Goal: Information Seeking & Learning: Learn about a topic

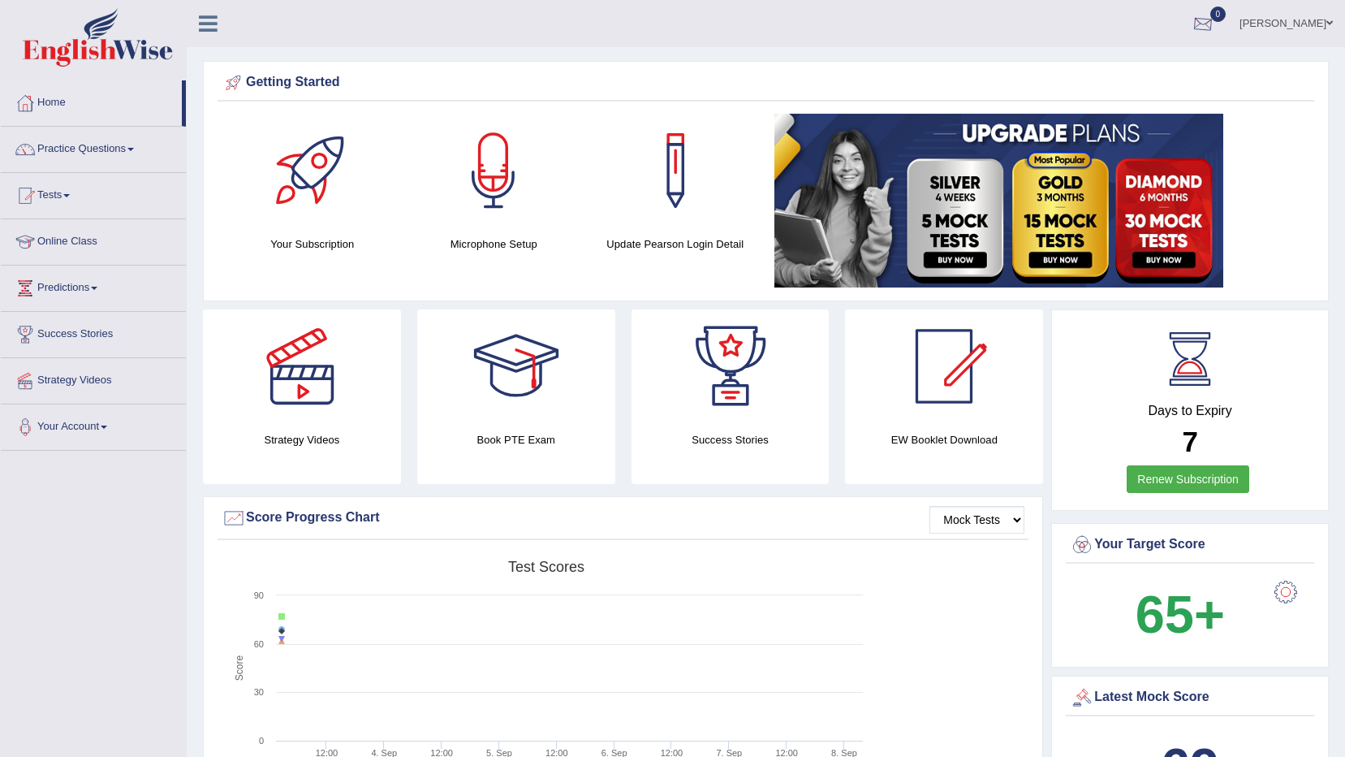
click at [1215, 15] on div at bounding box center [1203, 24] width 24 height 24
click at [1084, 25] on ul "harkirat kaur Toggle navigation Username: rkirat084 Access Type: Online Subscri…" at bounding box center [939, 23] width 811 height 46
drag, startPoint x: -3, startPoint y: 255, endPoint x: 0, endPoint y: 699, distance: 444.1
click at [153, 156] on link "Practice Questions" at bounding box center [93, 147] width 185 height 41
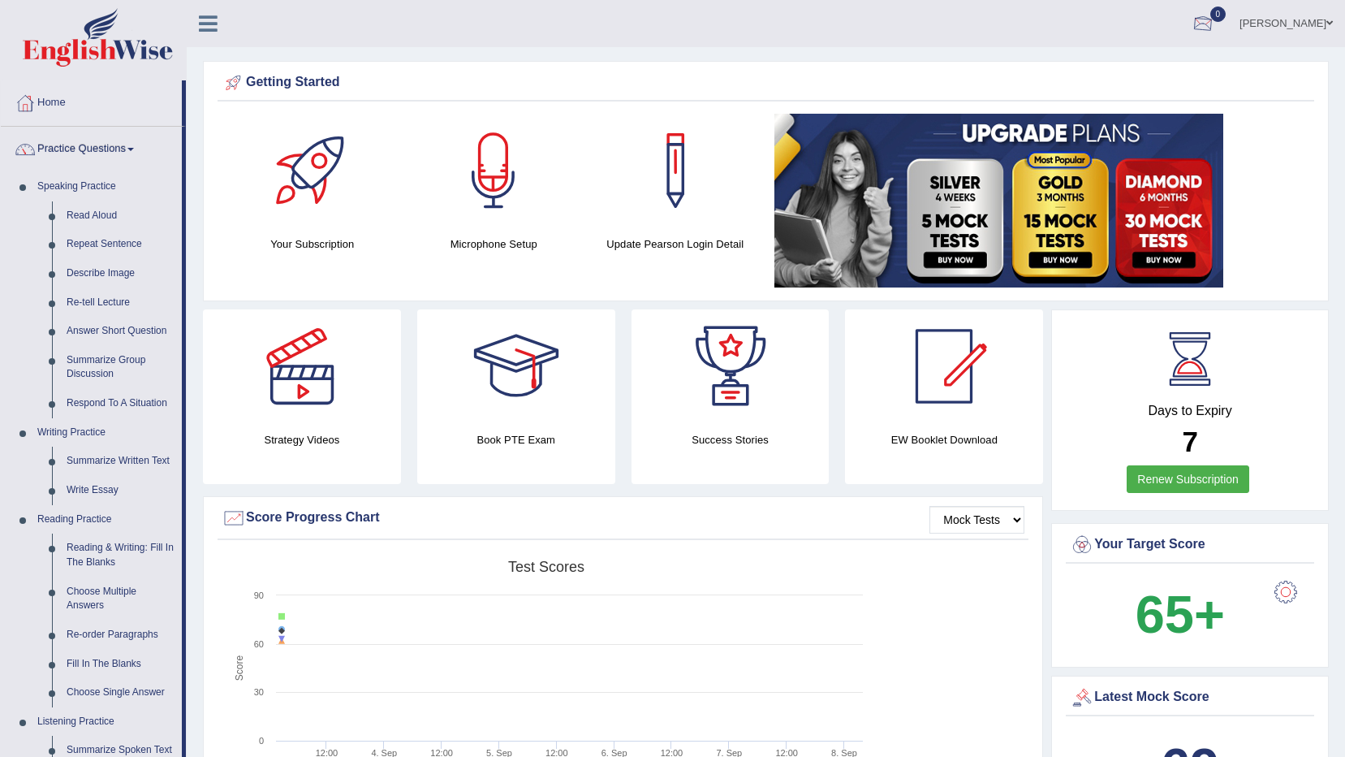
click at [1227, 14] on span "0" at bounding box center [1218, 13] width 16 height 15
click at [1097, 75] on link "See All Alerts" at bounding box center [1105, 68] width 90 height 18
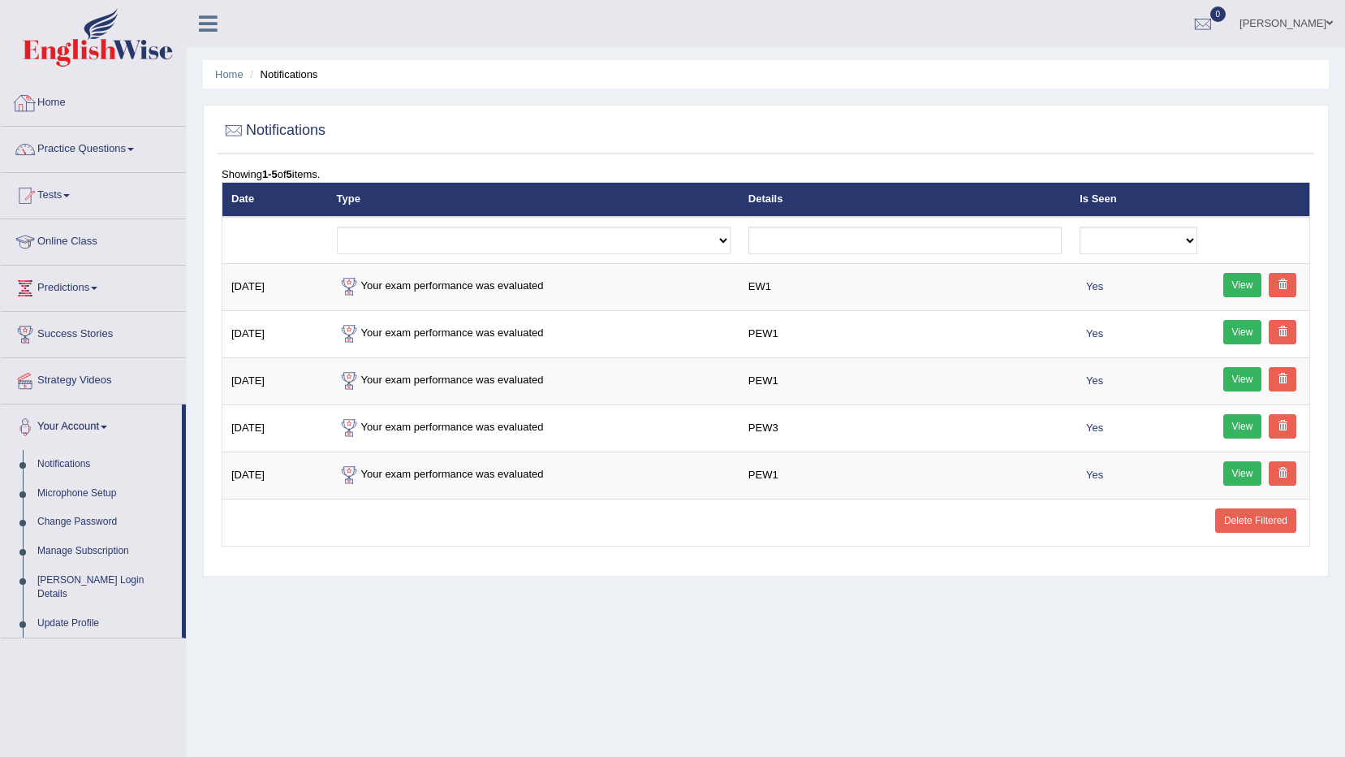
click at [103, 114] on link "Home" at bounding box center [93, 100] width 185 height 41
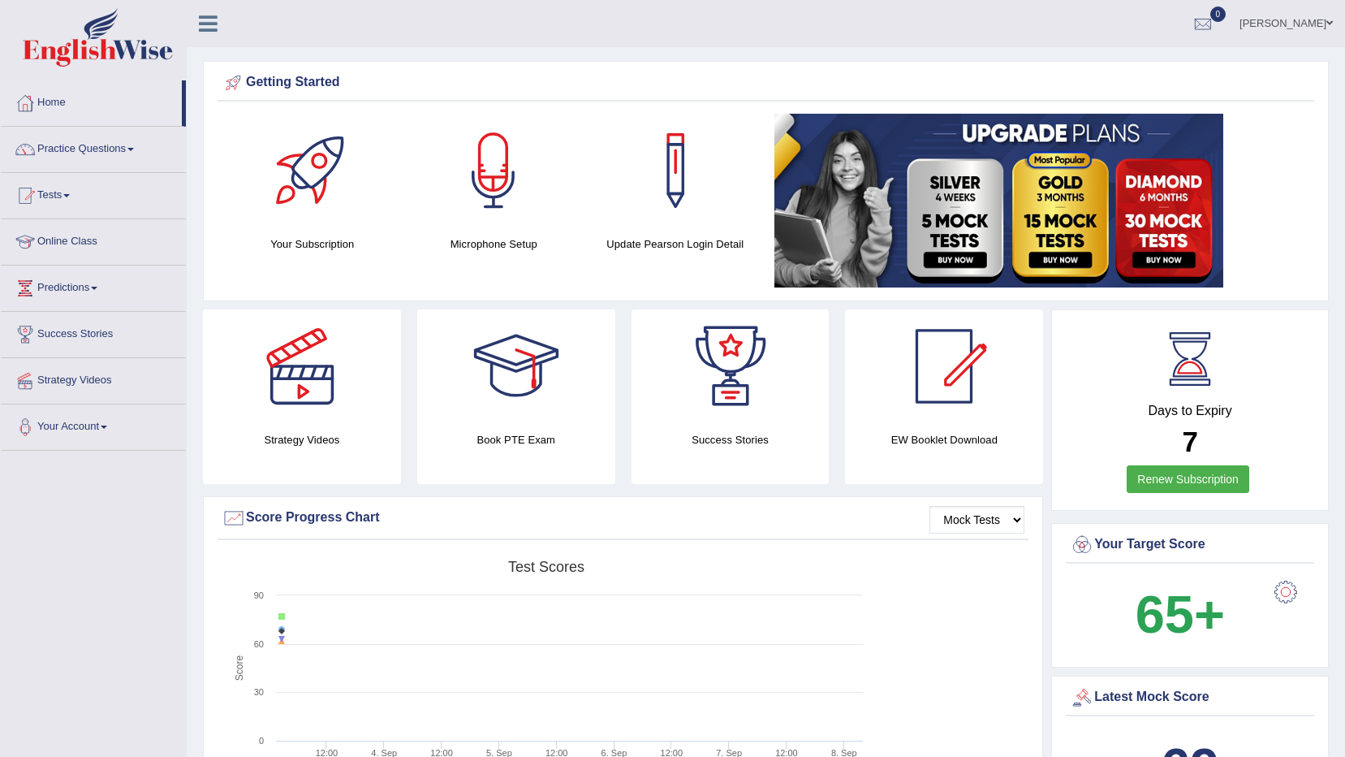
click at [41, 0] on div at bounding box center [93, 40] width 187 height 80
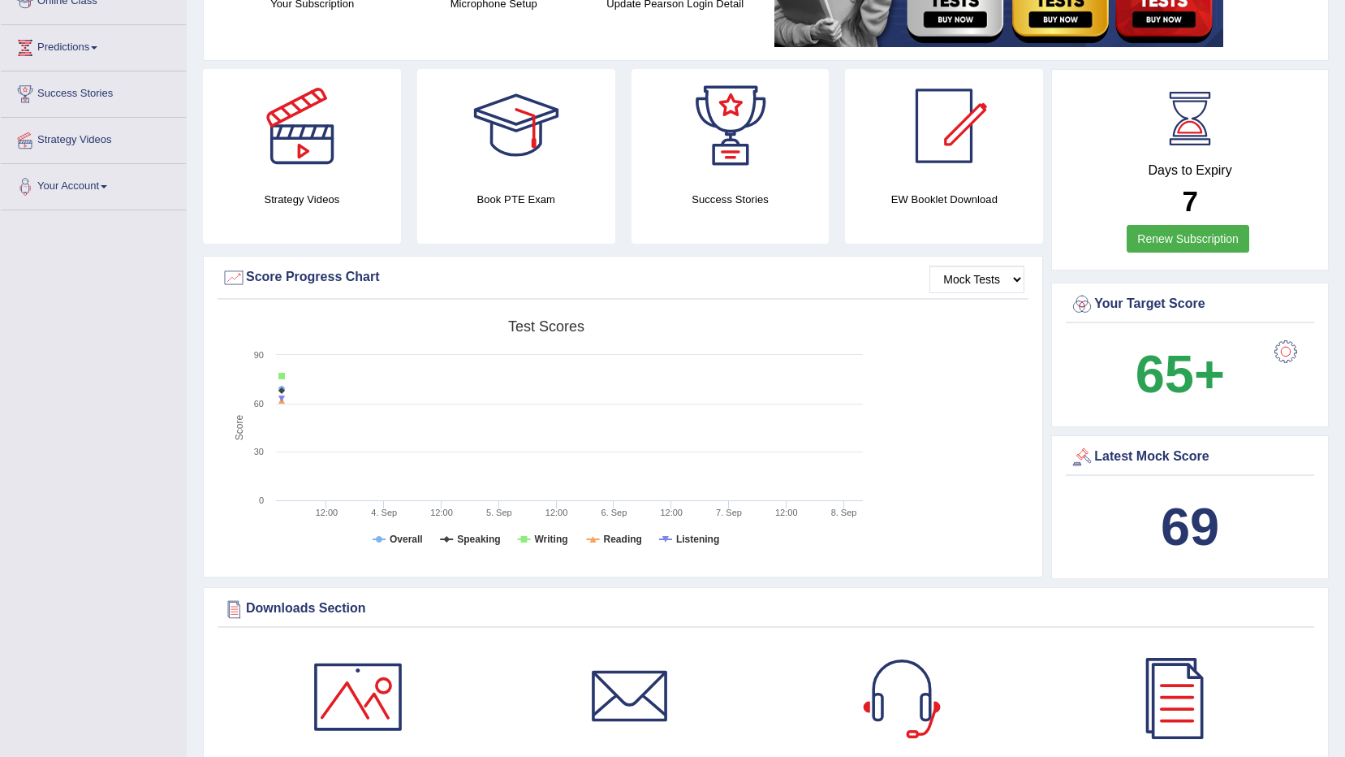
scroll to position [244, 0]
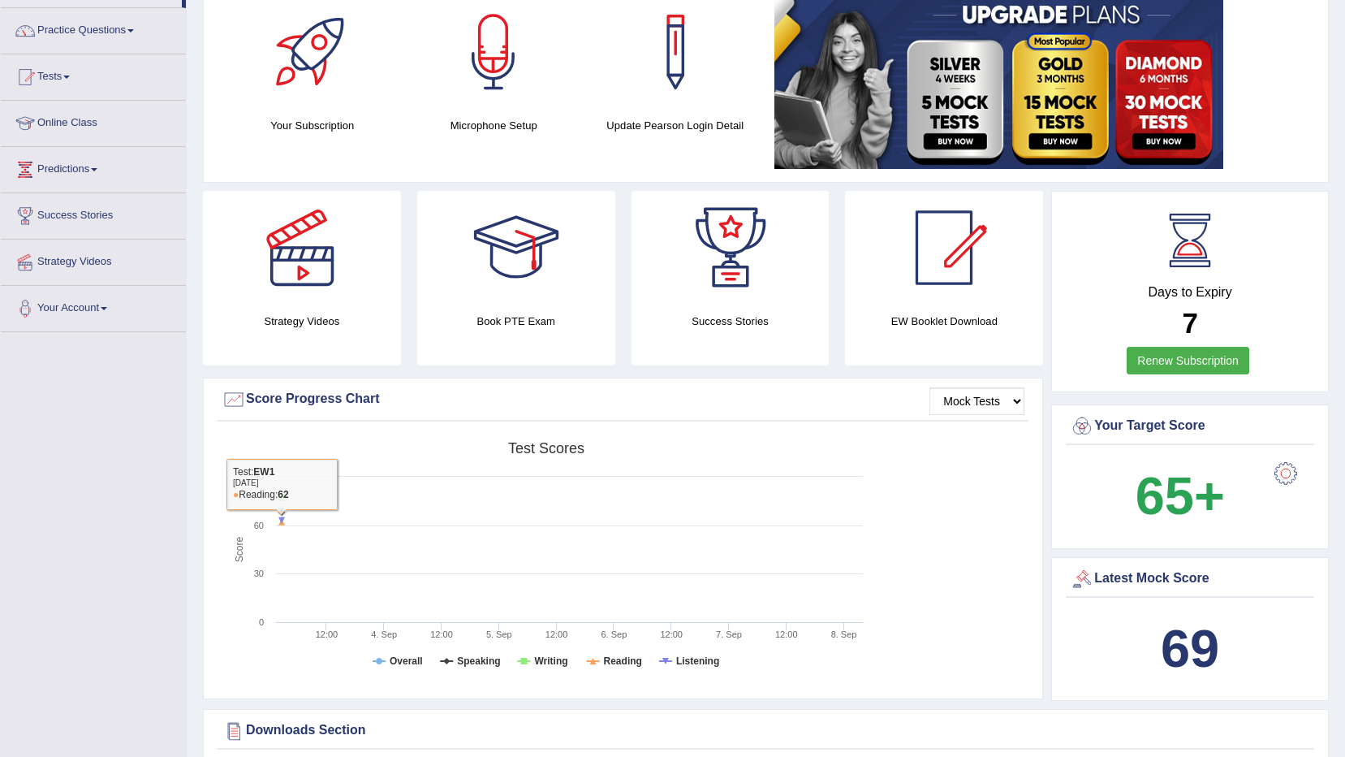
scroll to position [0, 0]
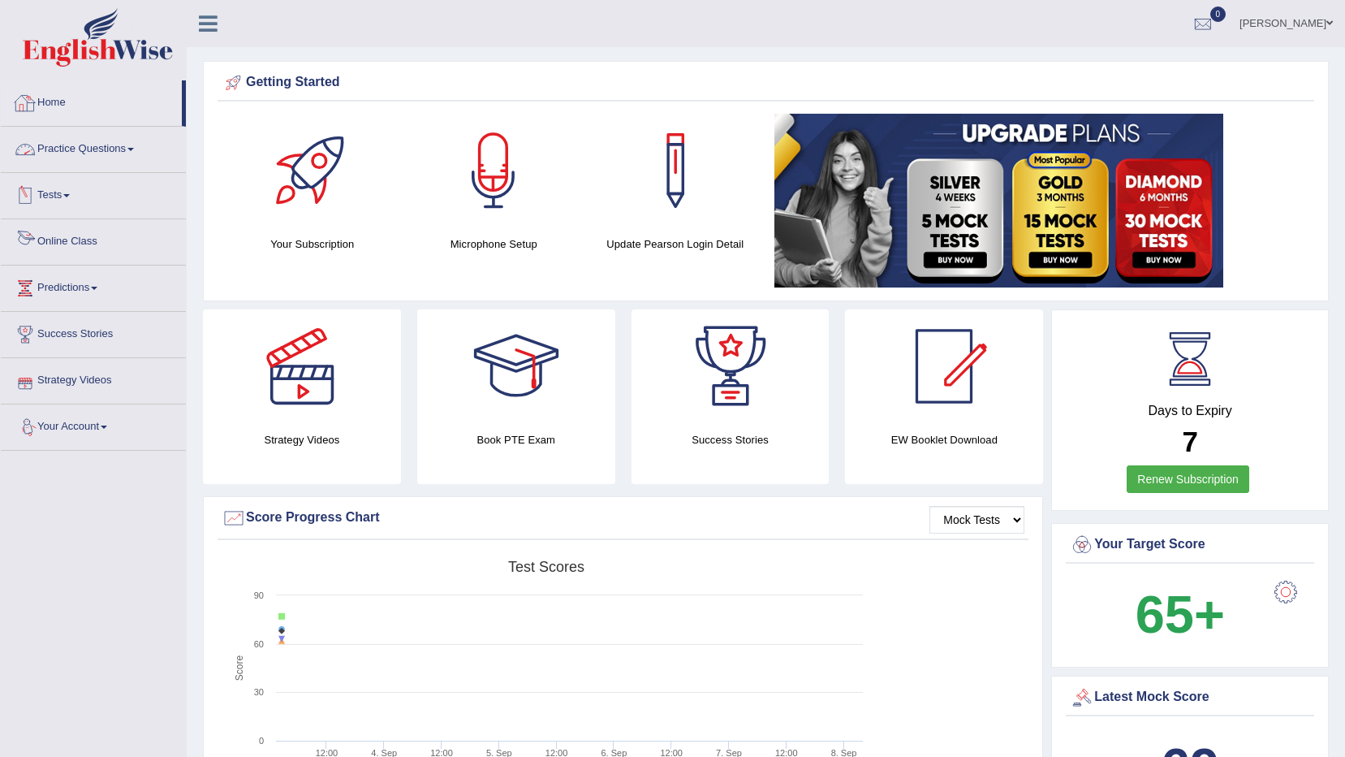
click at [80, 152] on link "Practice Questions" at bounding box center [93, 147] width 185 height 41
click at [143, 154] on link "Practice Questions" at bounding box center [93, 147] width 185 height 41
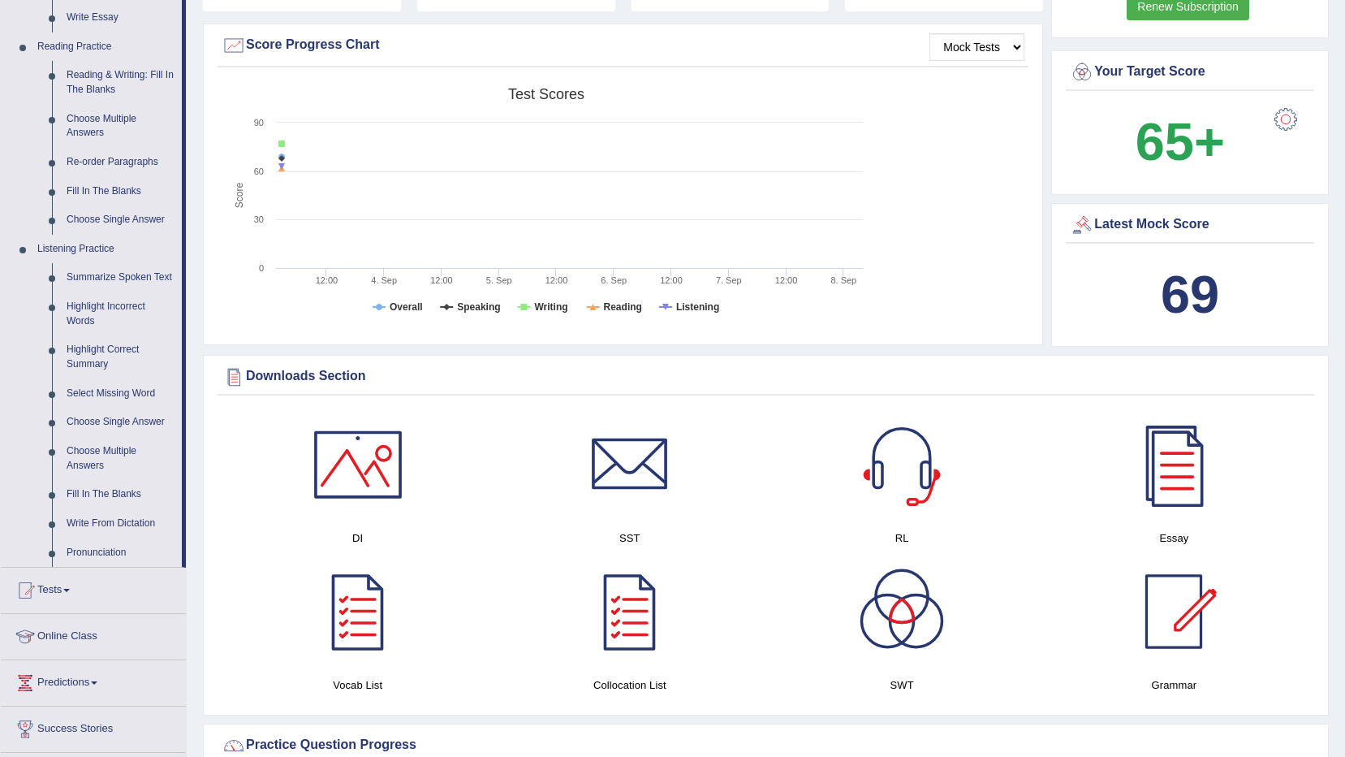
scroll to position [487, 0]
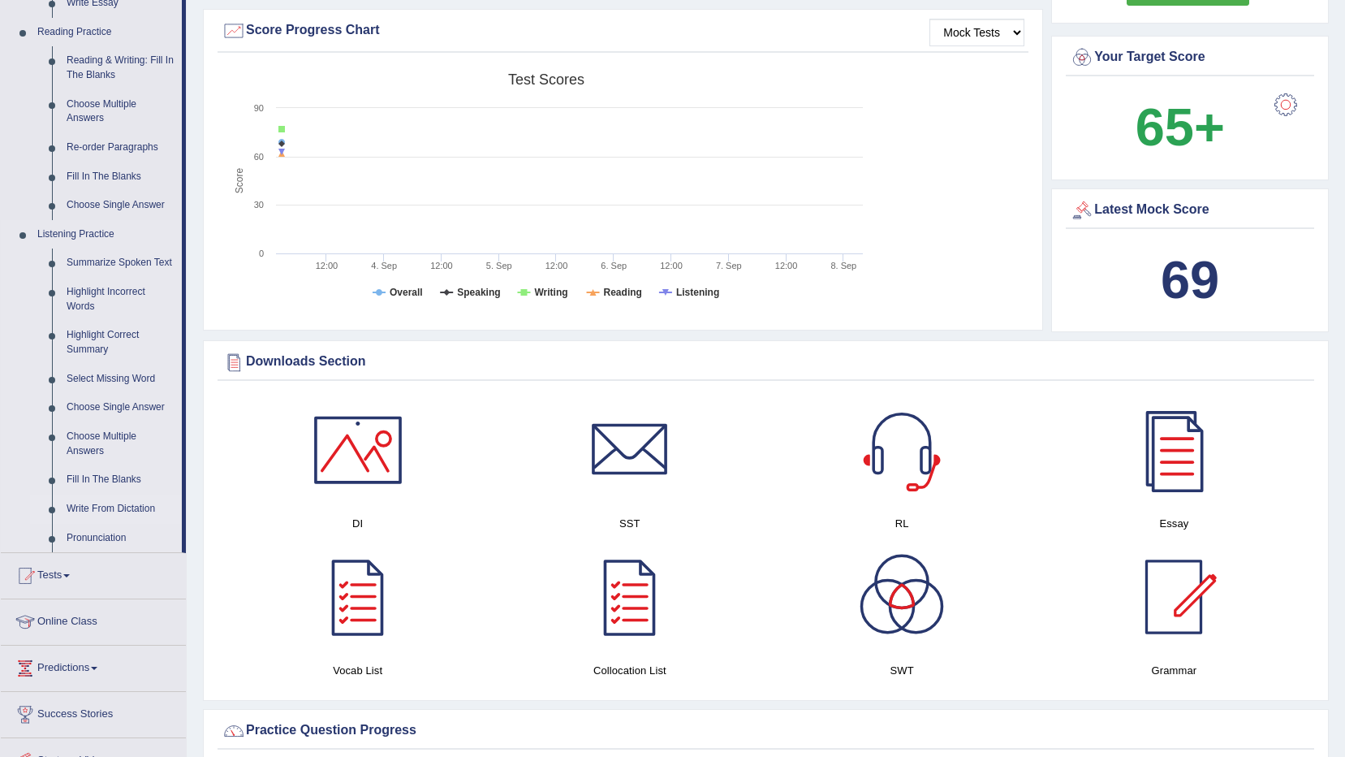
click at [107, 501] on link "Write From Dictation" at bounding box center [120, 508] width 123 height 29
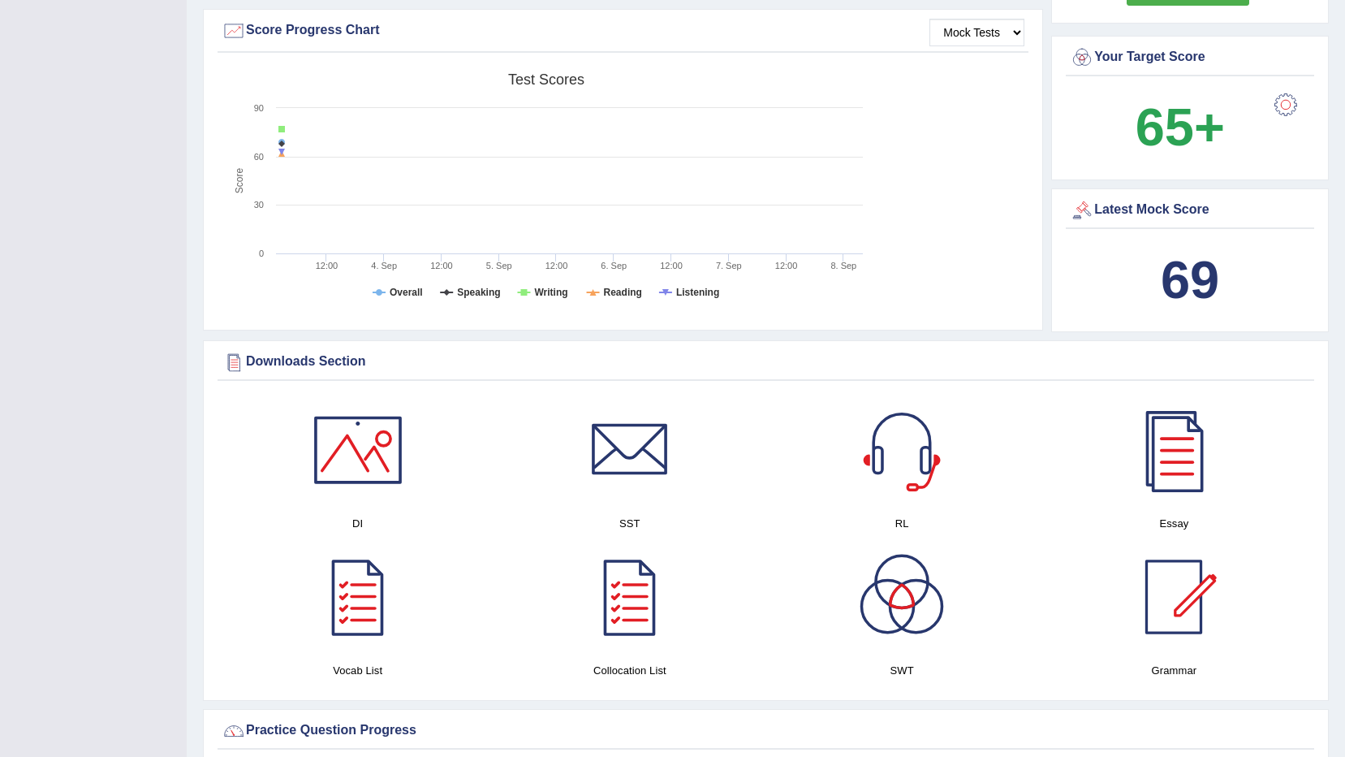
scroll to position [226, 0]
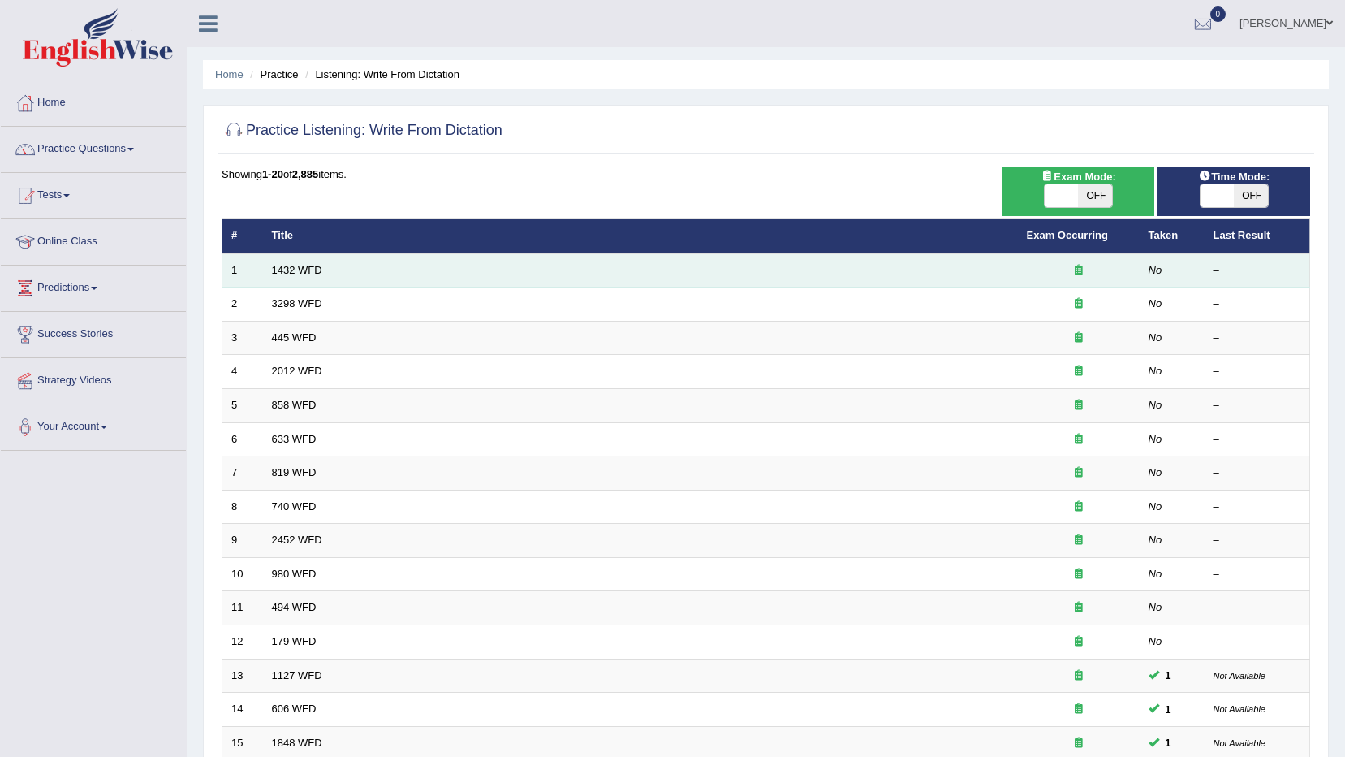
click at [296, 274] on link "1432 WFD" at bounding box center [297, 270] width 50 height 12
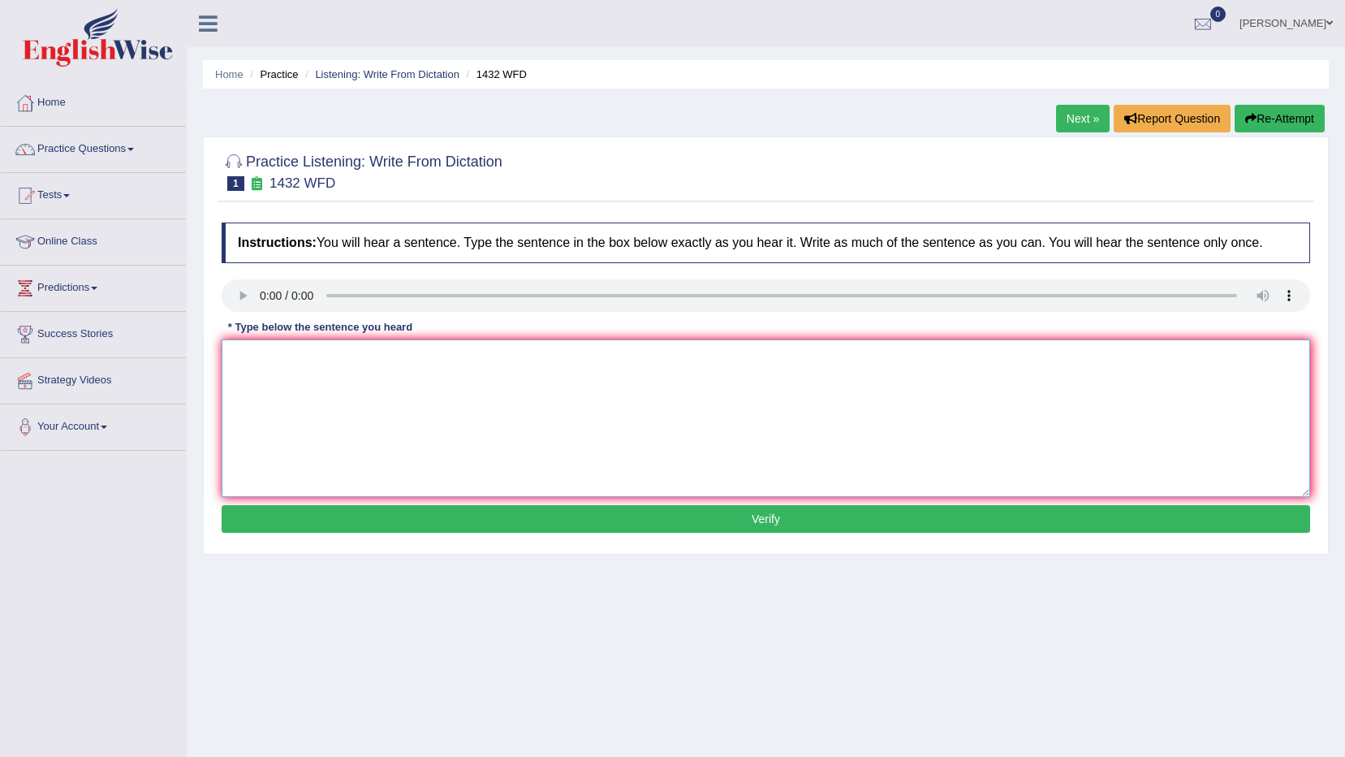
click at [737, 401] on textarea at bounding box center [766, 417] width 1089 height 157
type textarea "More physical activity is beneficial for your health."
click at [836, 525] on button "Verify" at bounding box center [766, 519] width 1089 height 28
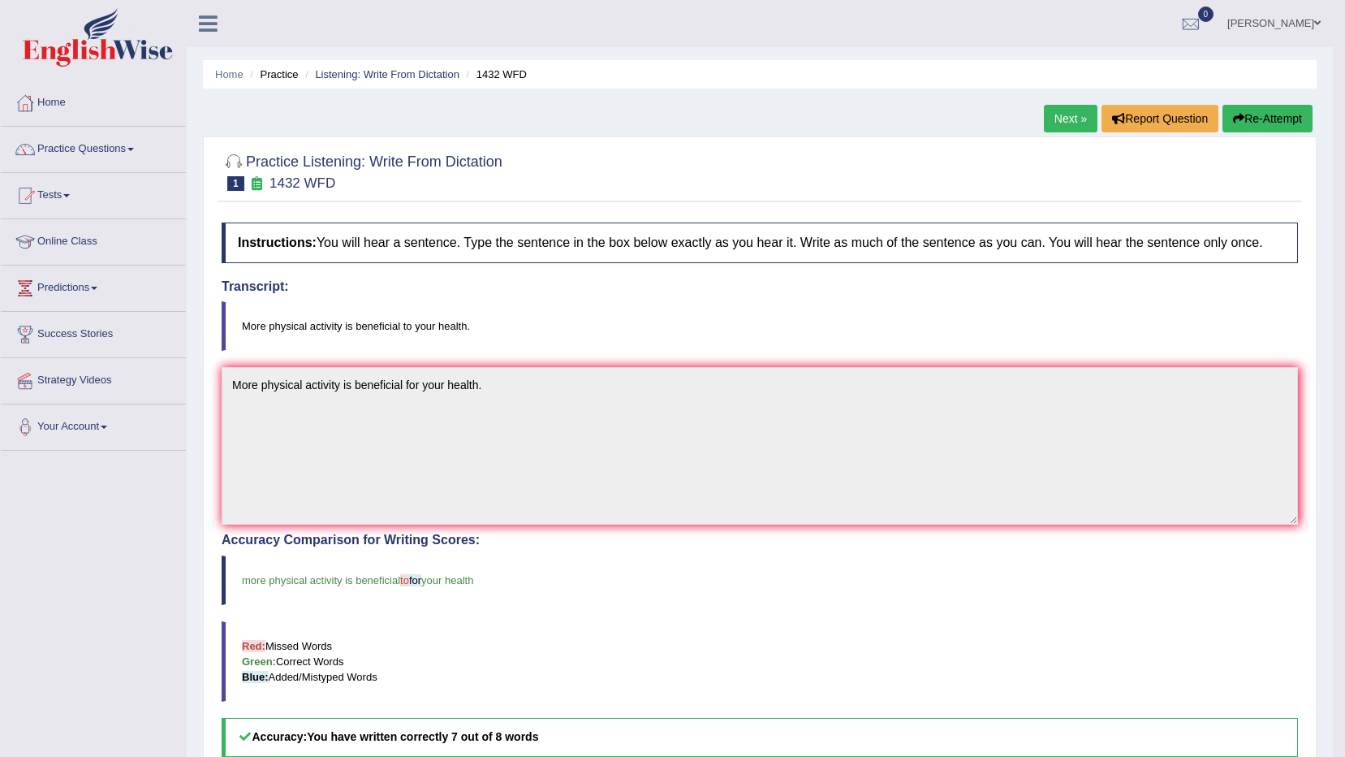
click at [1072, 120] on link "Next »" at bounding box center [1071, 119] width 54 height 28
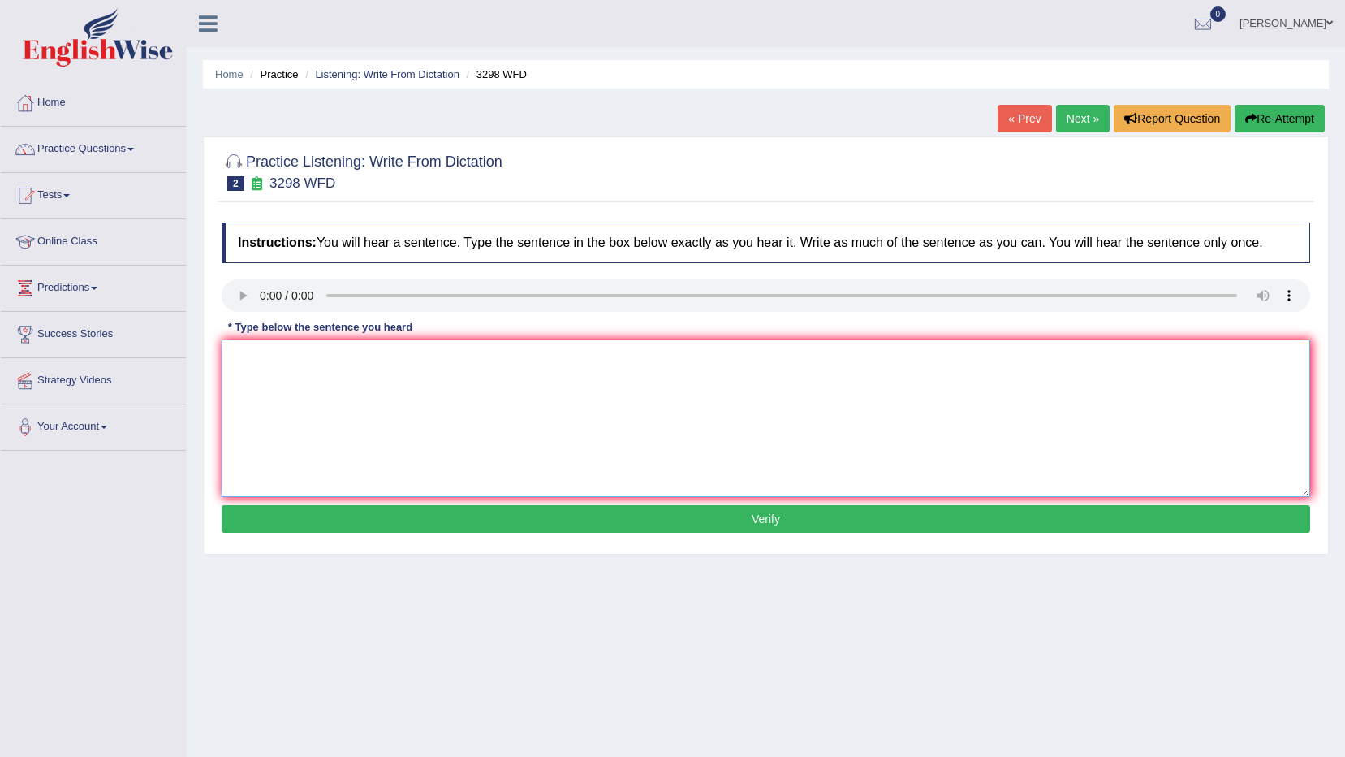
click at [316, 363] on textarea at bounding box center [766, 417] width 1089 height 157
click at [363, 355] on textarea "Animal behaviour" at bounding box center [766, 417] width 1089 height 157
type textarea "Animal behaviour appears to have both similar and distinict behaviour as of hum…"
click at [544, 513] on button "Verify" at bounding box center [766, 519] width 1089 height 28
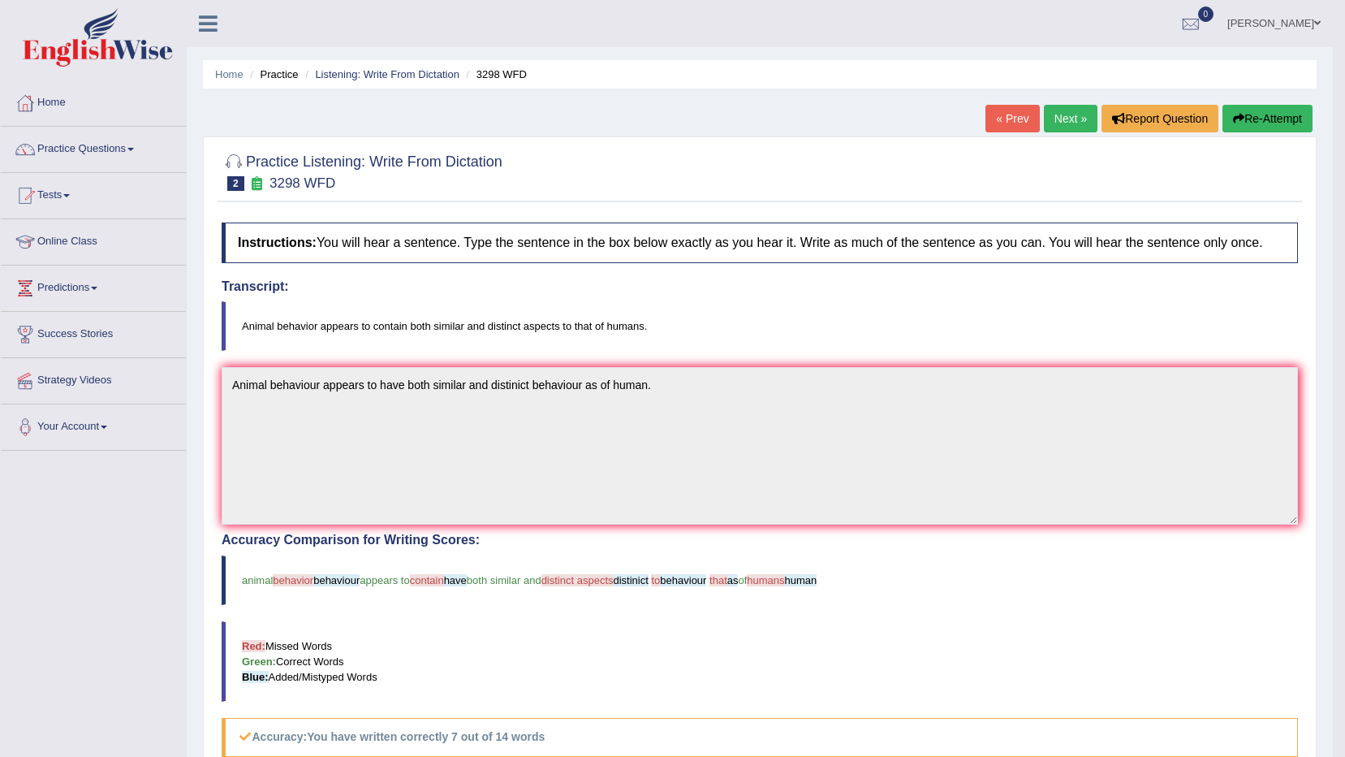
drag, startPoint x: 1082, startPoint y: 123, endPoint x: 1017, endPoint y: 169, distance: 79.7
click at [1081, 123] on link "Next »" at bounding box center [1071, 119] width 54 height 28
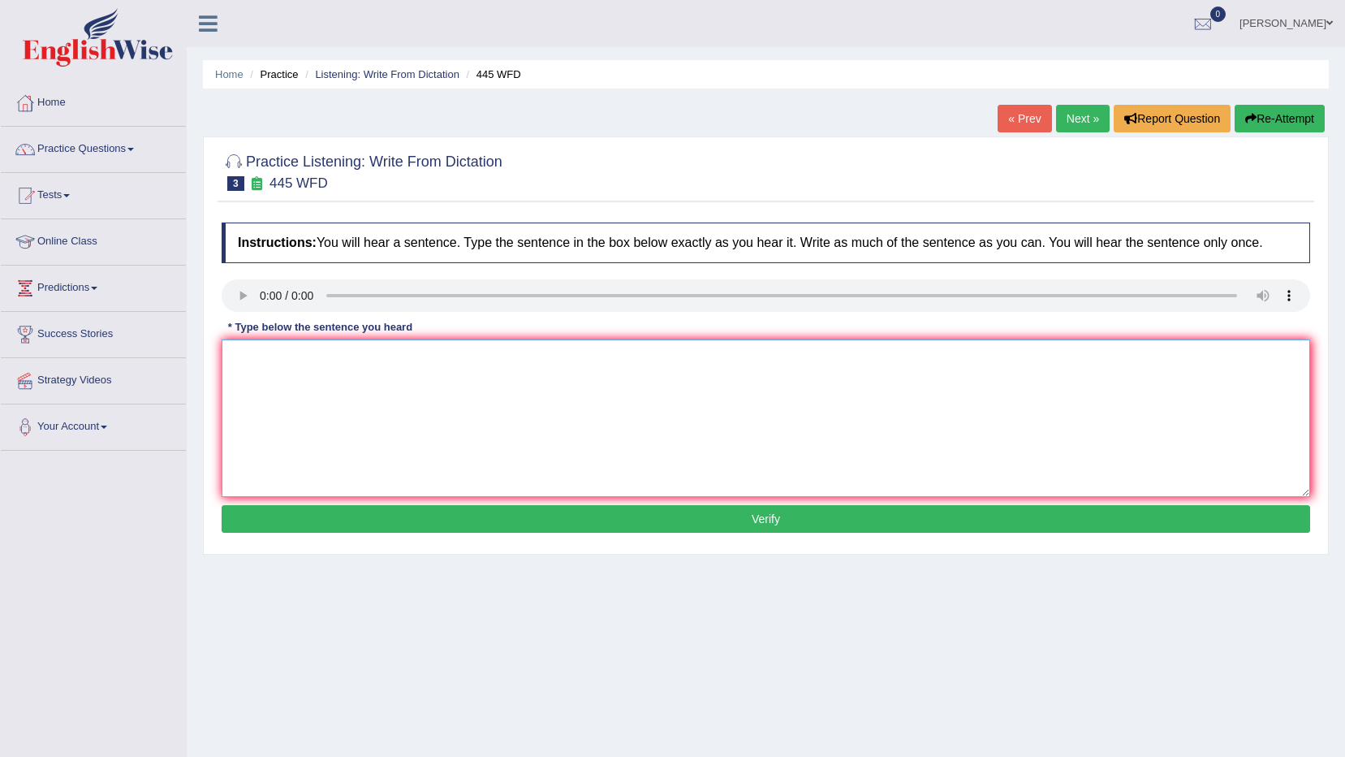
click at [289, 360] on textarea at bounding box center [766, 417] width 1089 height 157
type textarea "The american atronomers"
click at [803, 516] on button "Verify" at bounding box center [766, 519] width 1089 height 28
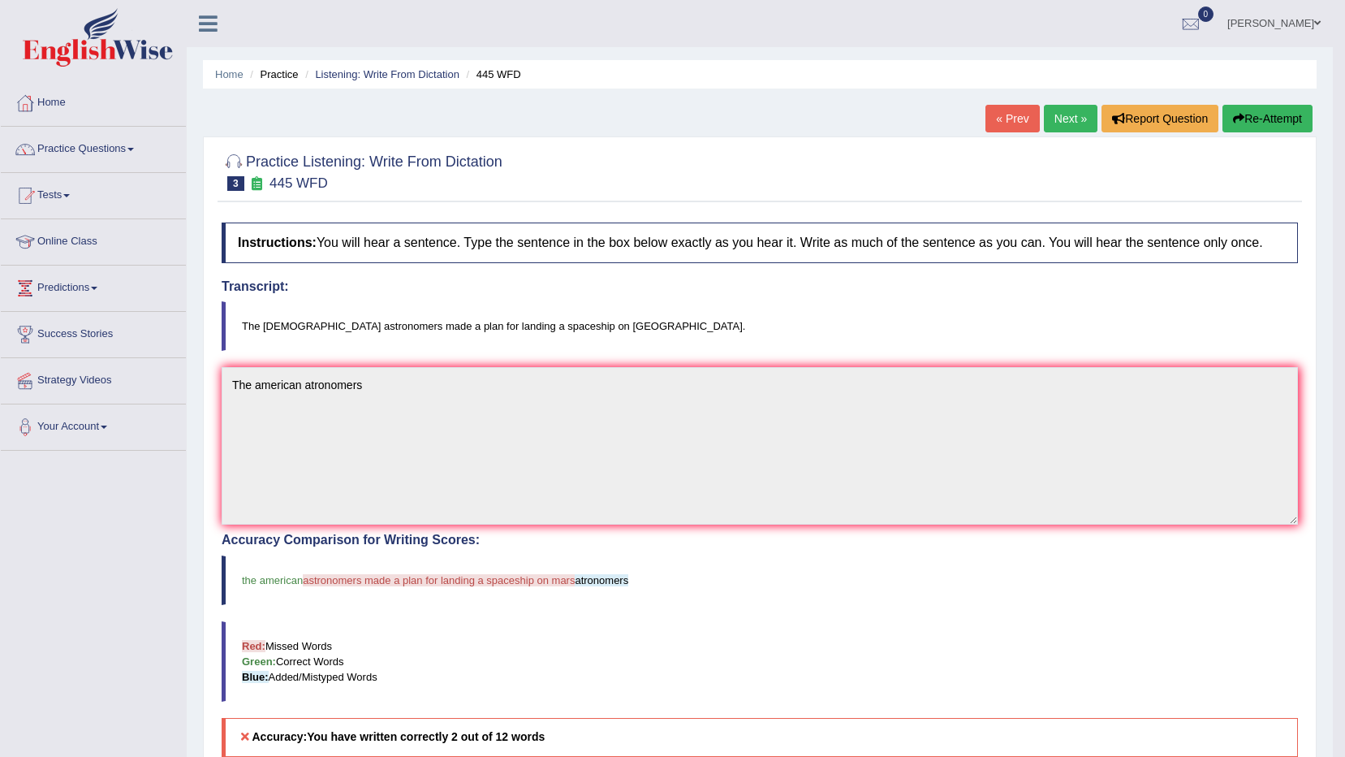
click at [1079, 119] on link "Next »" at bounding box center [1071, 119] width 54 height 28
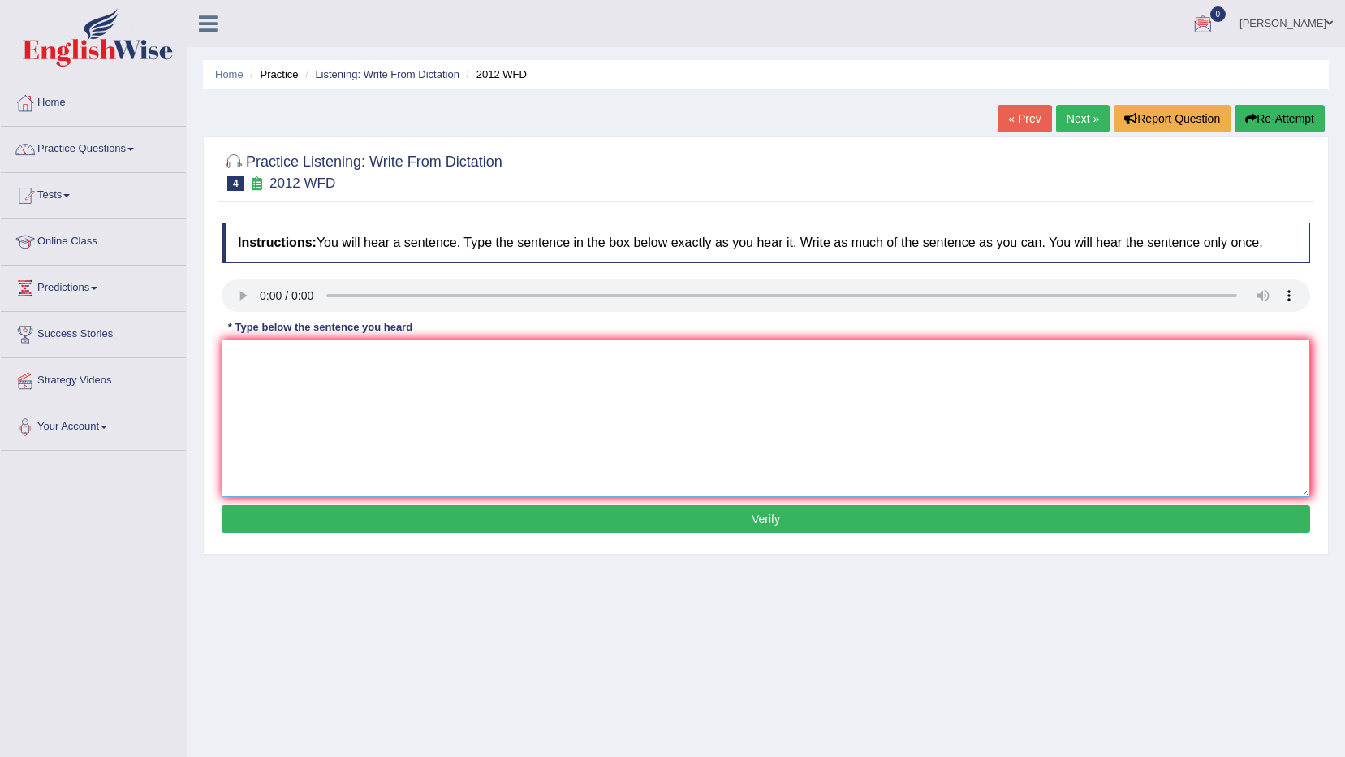
click at [368, 365] on textarea at bounding box center [766, 417] width 1089 height 157
click at [323, 355] on textarea "Their is great deal on this topic." at bounding box center [766, 417] width 1089 height 157
type textarea "Their is great deal of on this topic."
click at [1293, 517] on button "Verify" at bounding box center [766, 519] width 1089 height 28
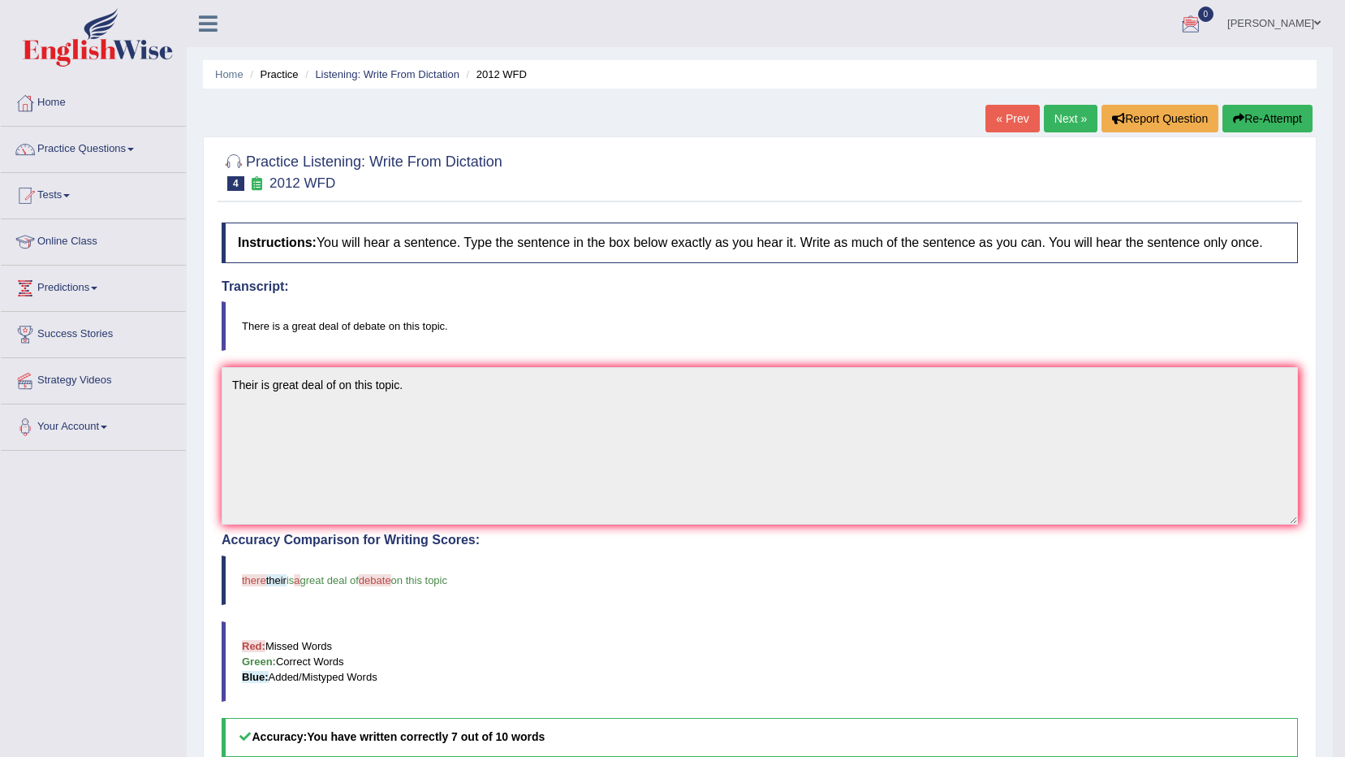
click at [1072, 109] on link "Next »" at bounding box center [1071, 119] width 54 height 28
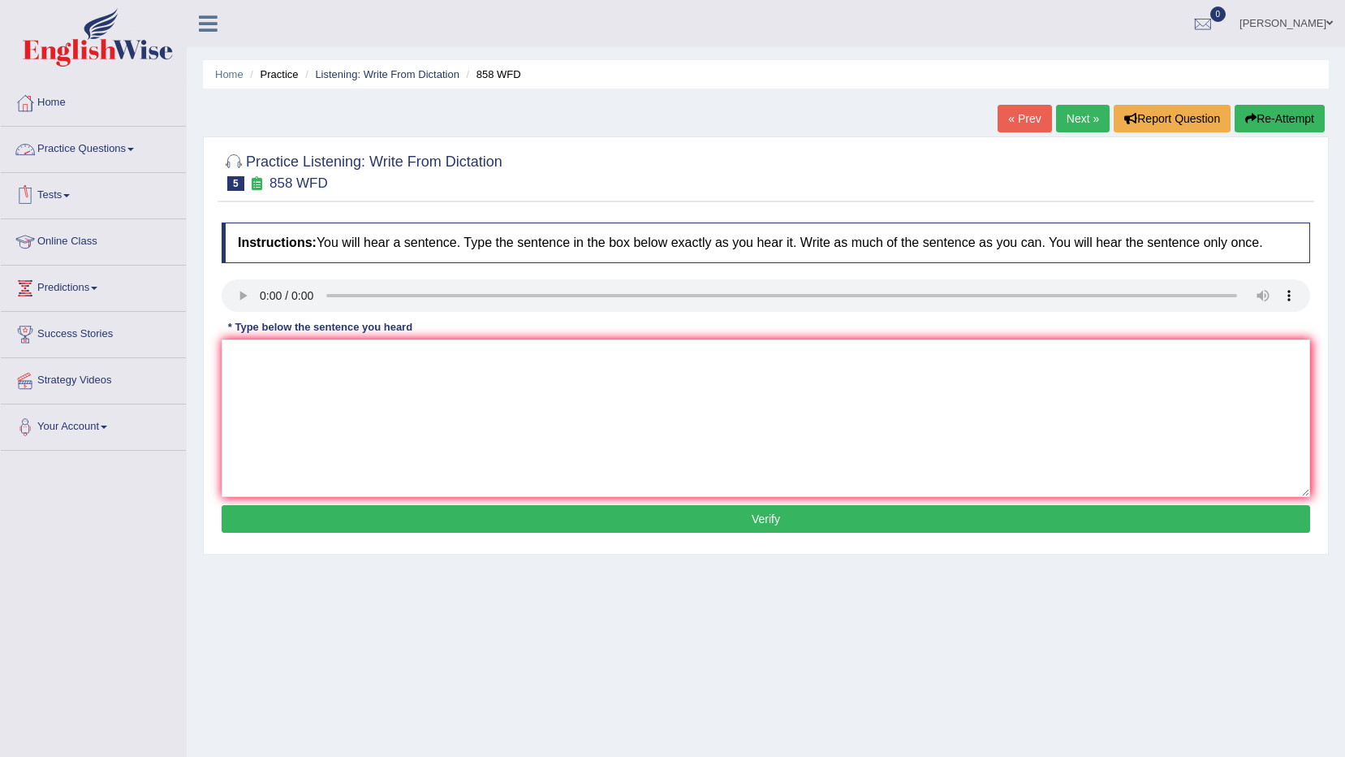
click at [84, 153] on link "Practice Questions" at bounding box center [93, 147] width 185 height 41
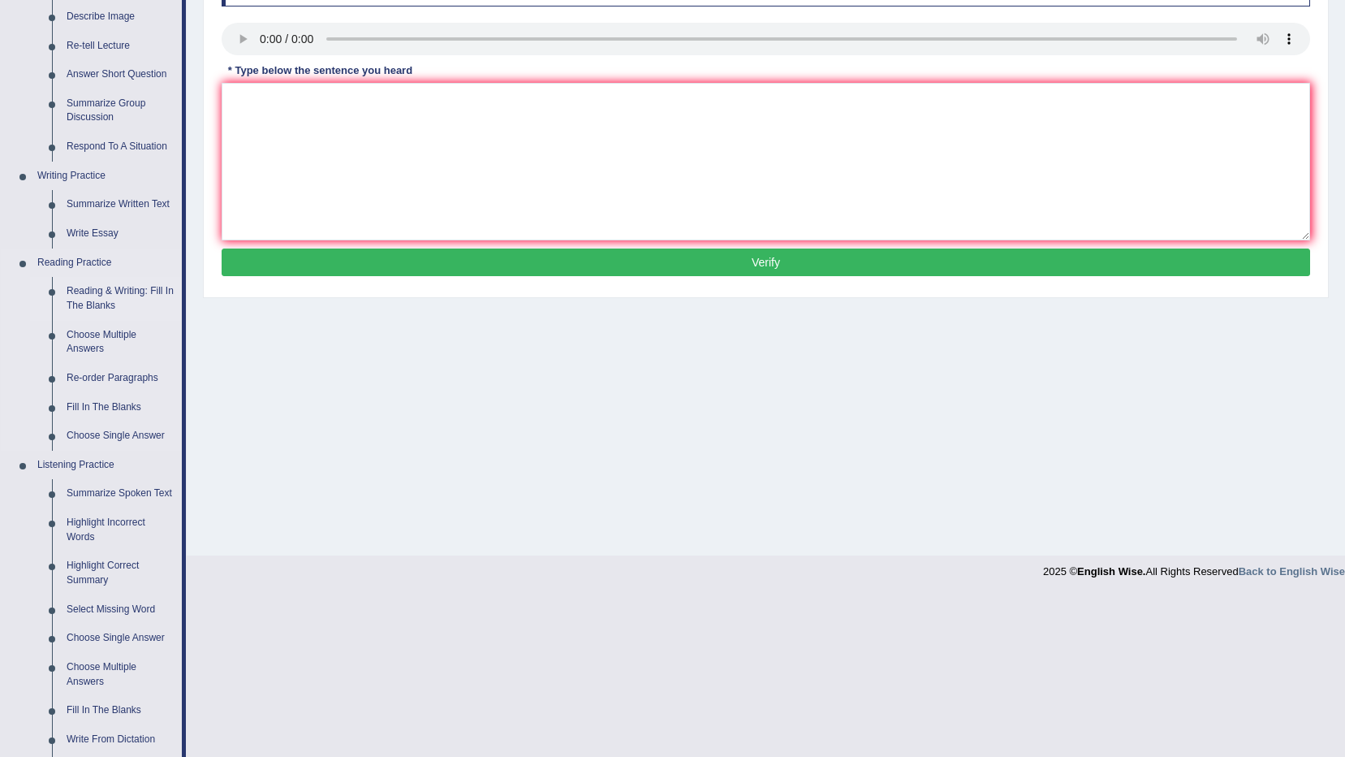
scroll to position [325, 0]
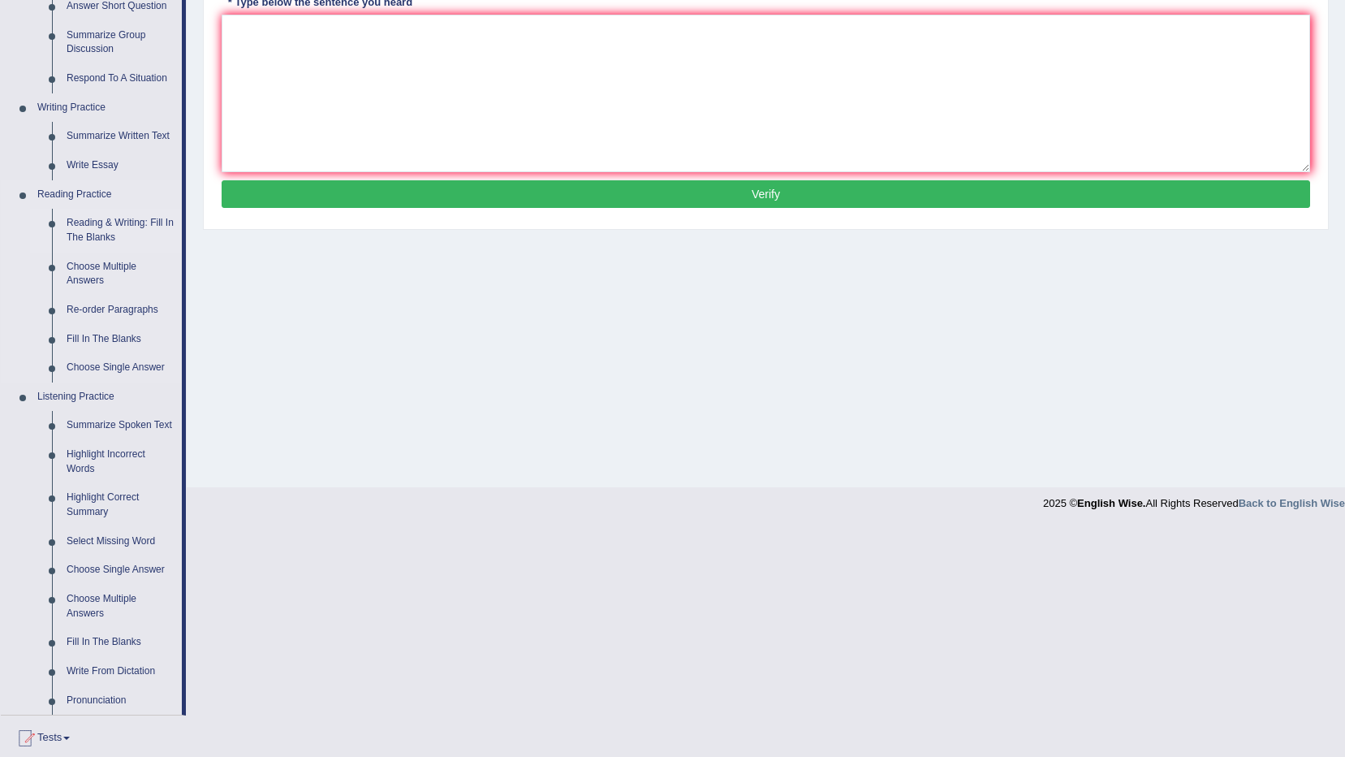
click at [89, 231] on link "Reading & Writing: Fill In The Blanks" at bounding box center [120, 230] width 123 height 43
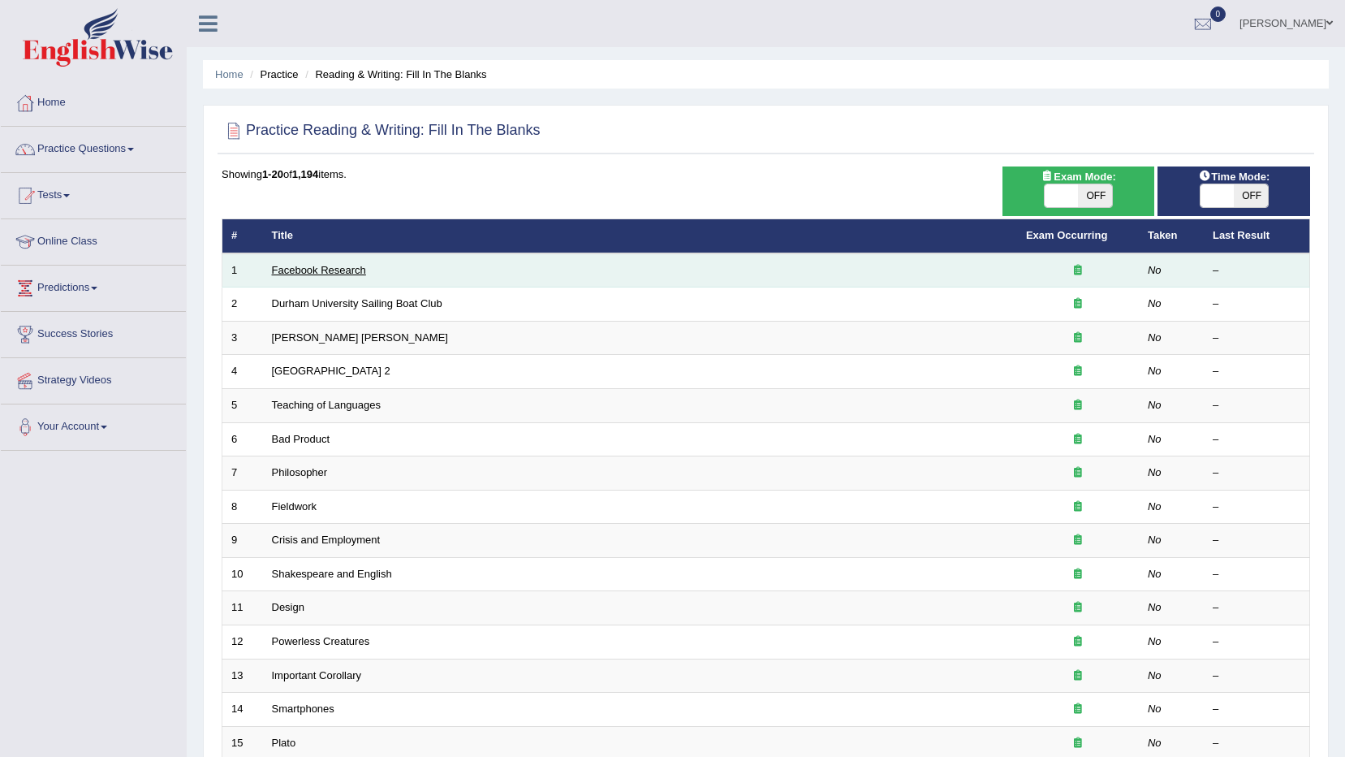
click at [286, 275] on link "Facebook Research" at bounding box center [319, 270] width 94 height 12
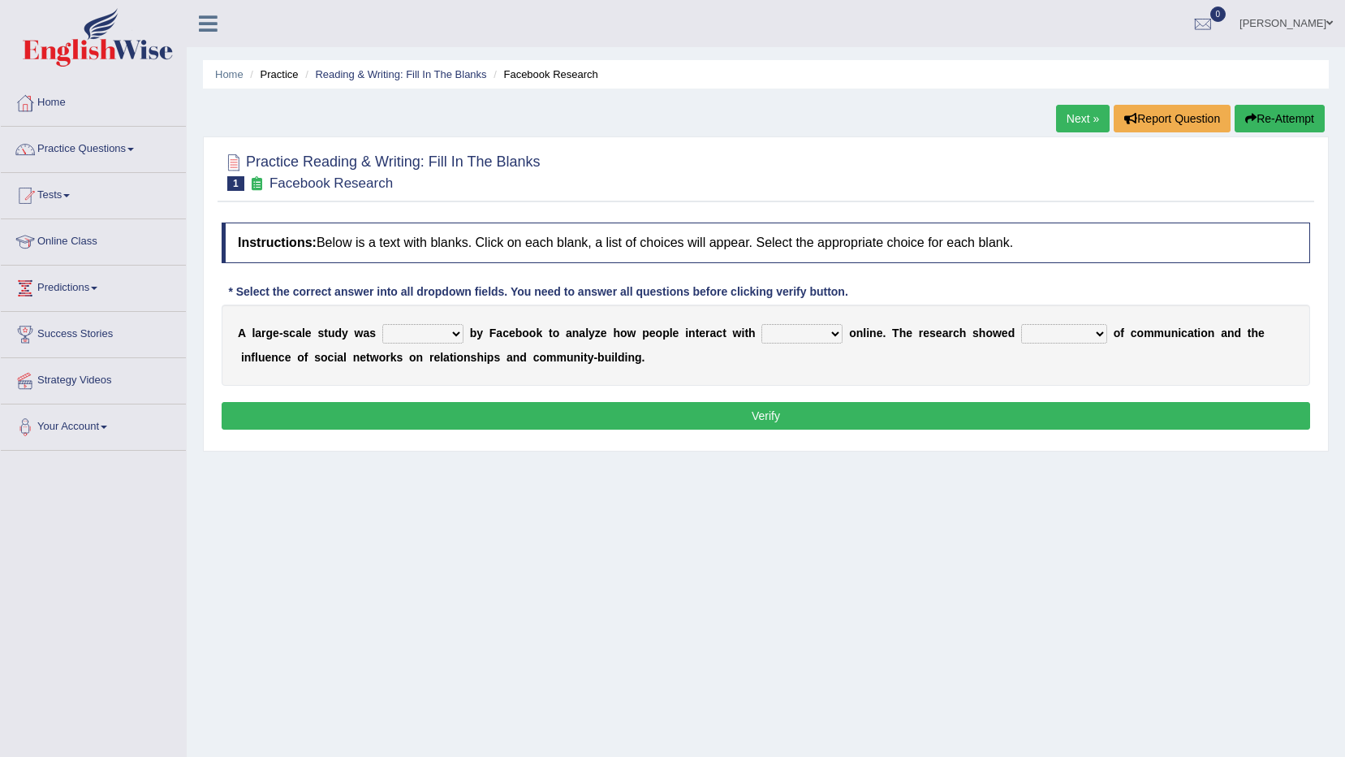
click at [429, 326] on select "surveyed had asked made" at bounding box center [422, 333] width 81 height 19
select select "surveyed"
click at [382, 324] on select "surveyed had asked made" at bounding box center [422, 333] width 81 height 19
click at [806, 339] on select "together all each other another" at bounding box center [801, 333] width 81 height 19
select select "each other"
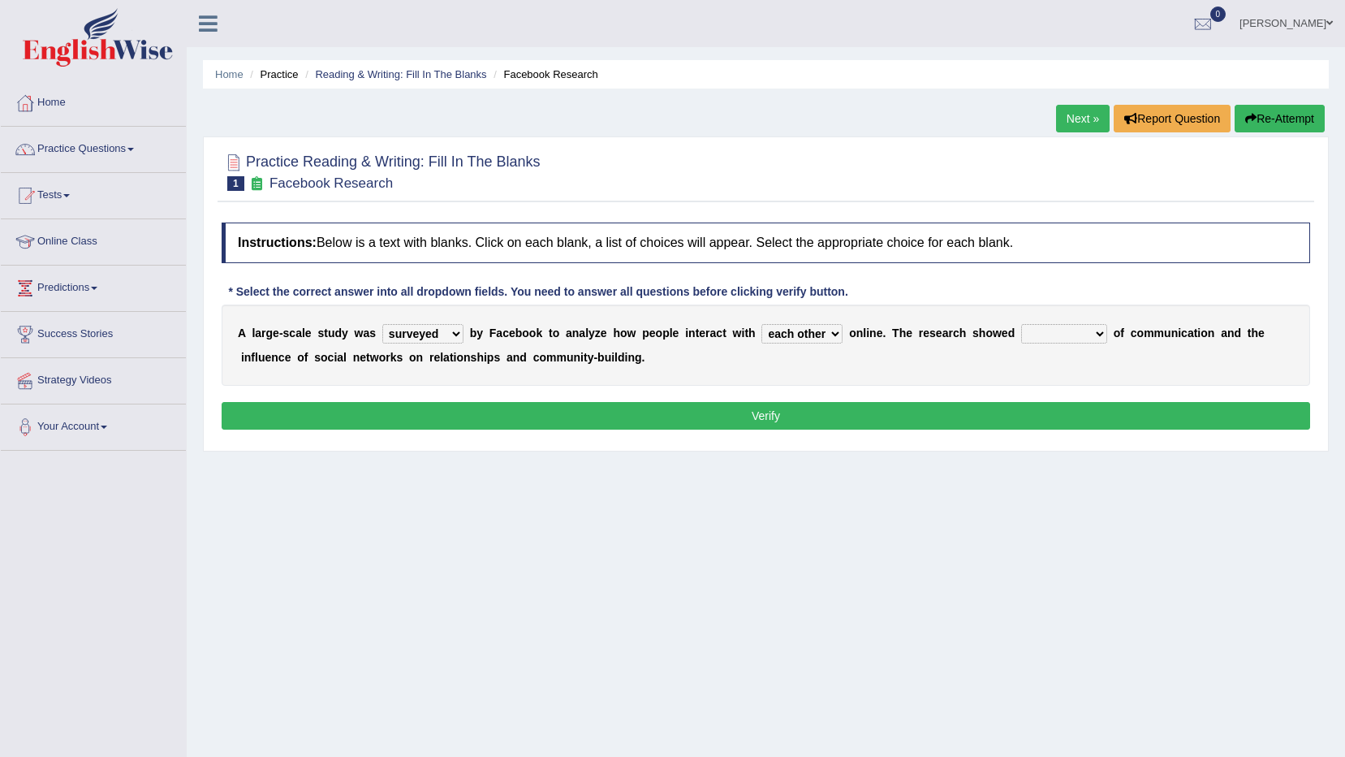
click at [761, 324] on select "together all each other another" at bounding box center [801, 333] width 81 height 19
click at [1021, 337] on select "advantages standards fellowships patterns" at bounding box center [1064, 333] width 86 height 19
select select "advantages"
click at [1021, 324] on select "advantages standards fellowships patterns" at bounding box center [1064, 333] width 86 height 19
click at [498, 412] on button "Verify" at bounding box center [766, 416] width 1089 height 28
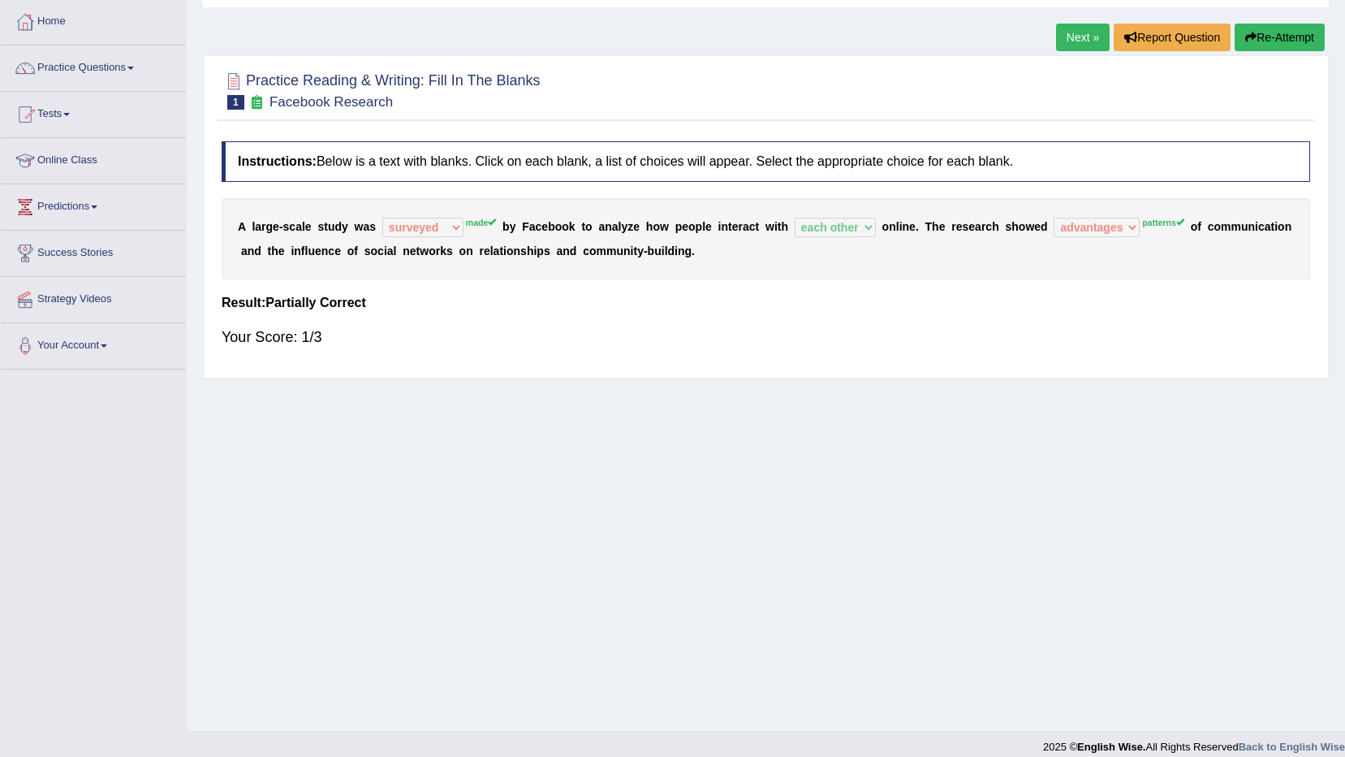
scroll to position [96, 0]
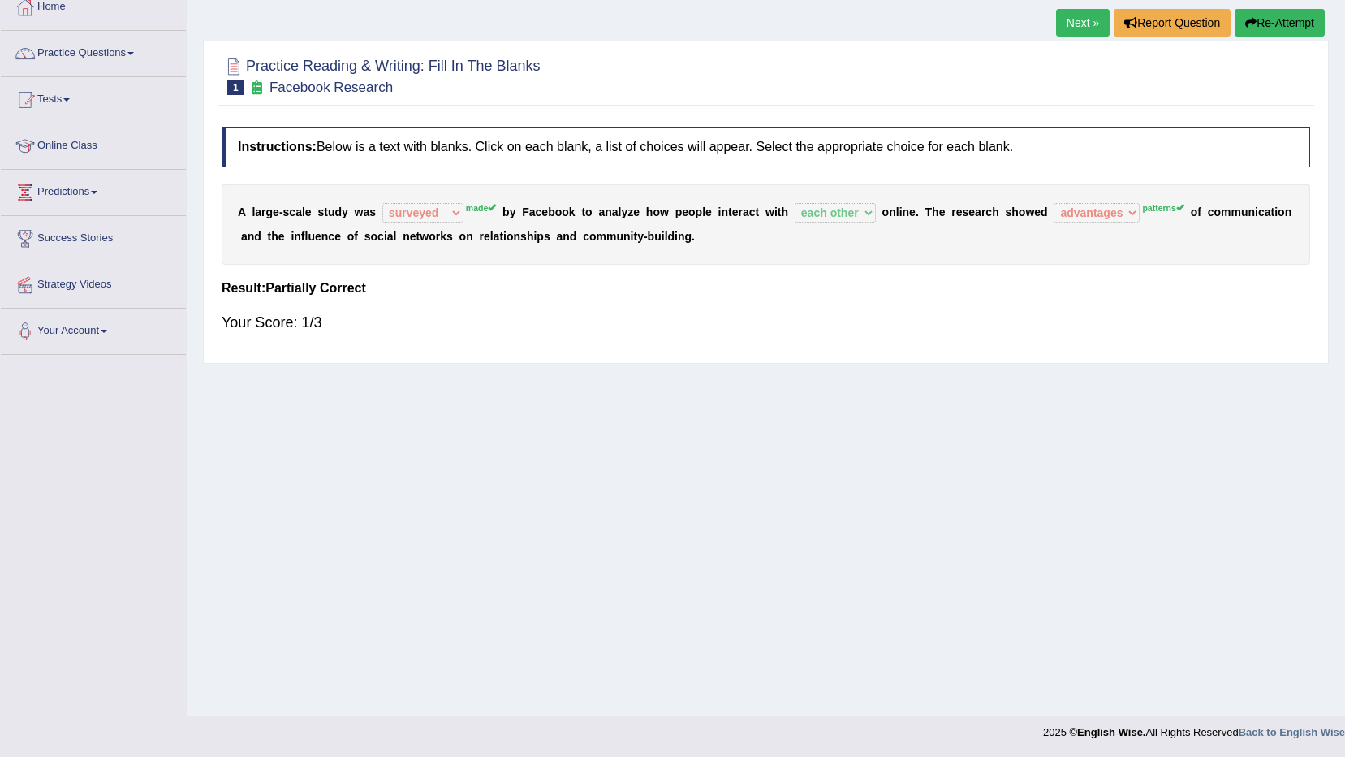
click at [1092, 19] on link "Next »" at bounding box center [1083, 23] width 54 height 28
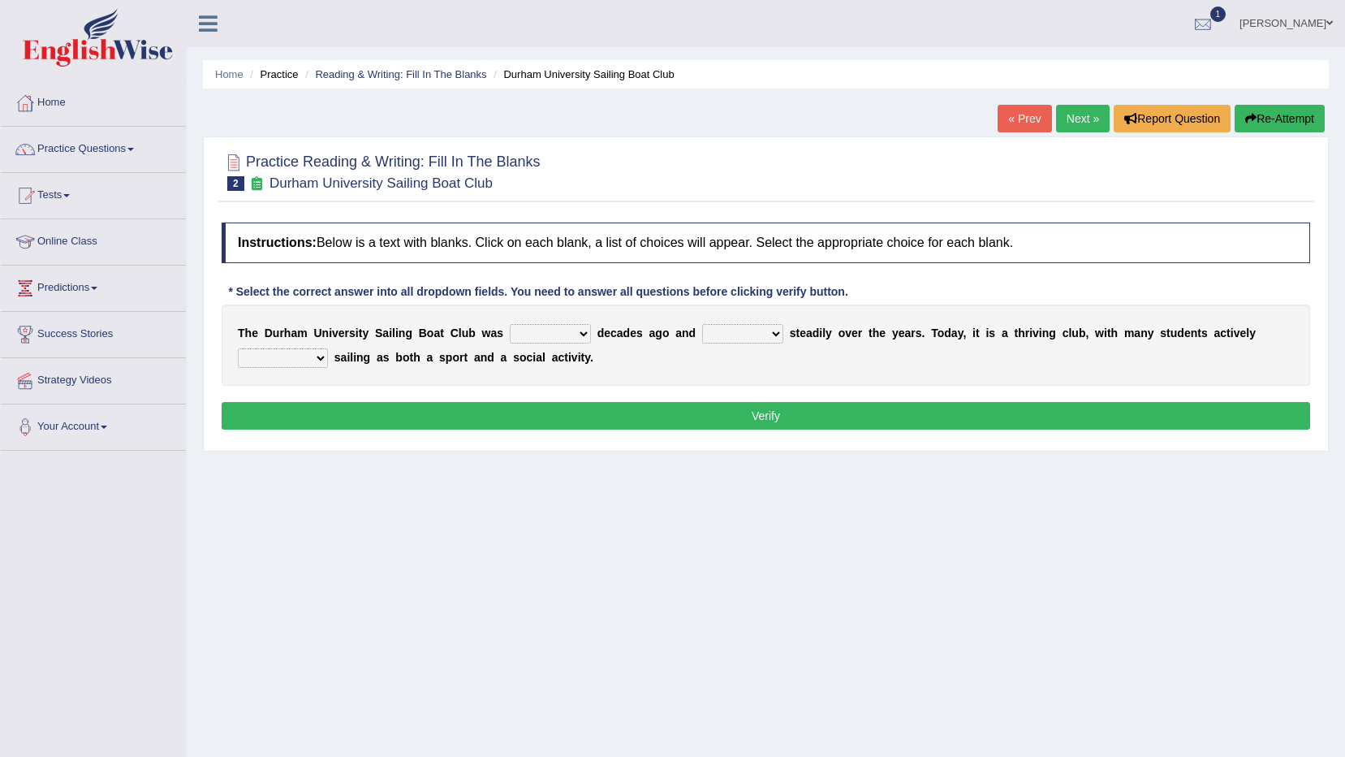
click at [1227, 11] on link "1" at bounding box center [1203, 21] width 49 height 42
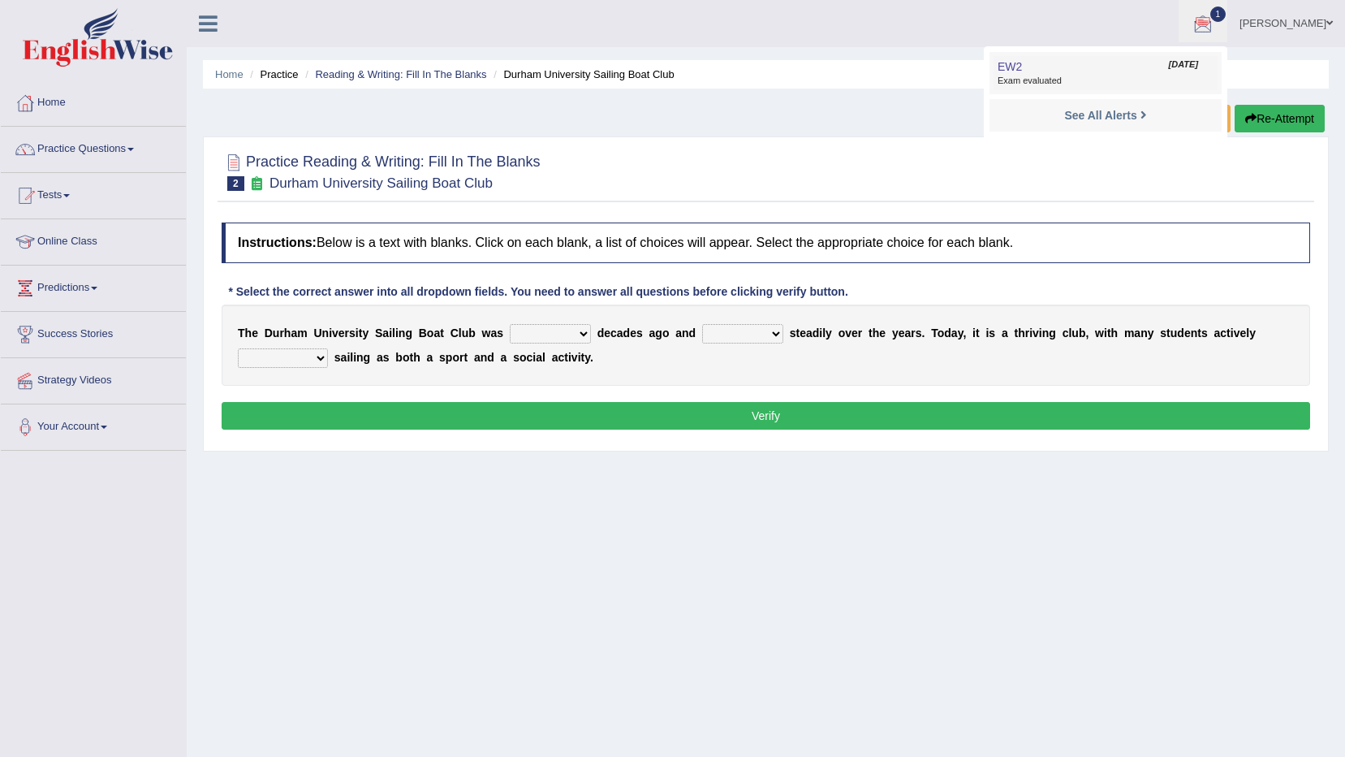
click at [1088, 75] on span "Exam evaluated" at bounding box center [1106, 81] width 216 height 13
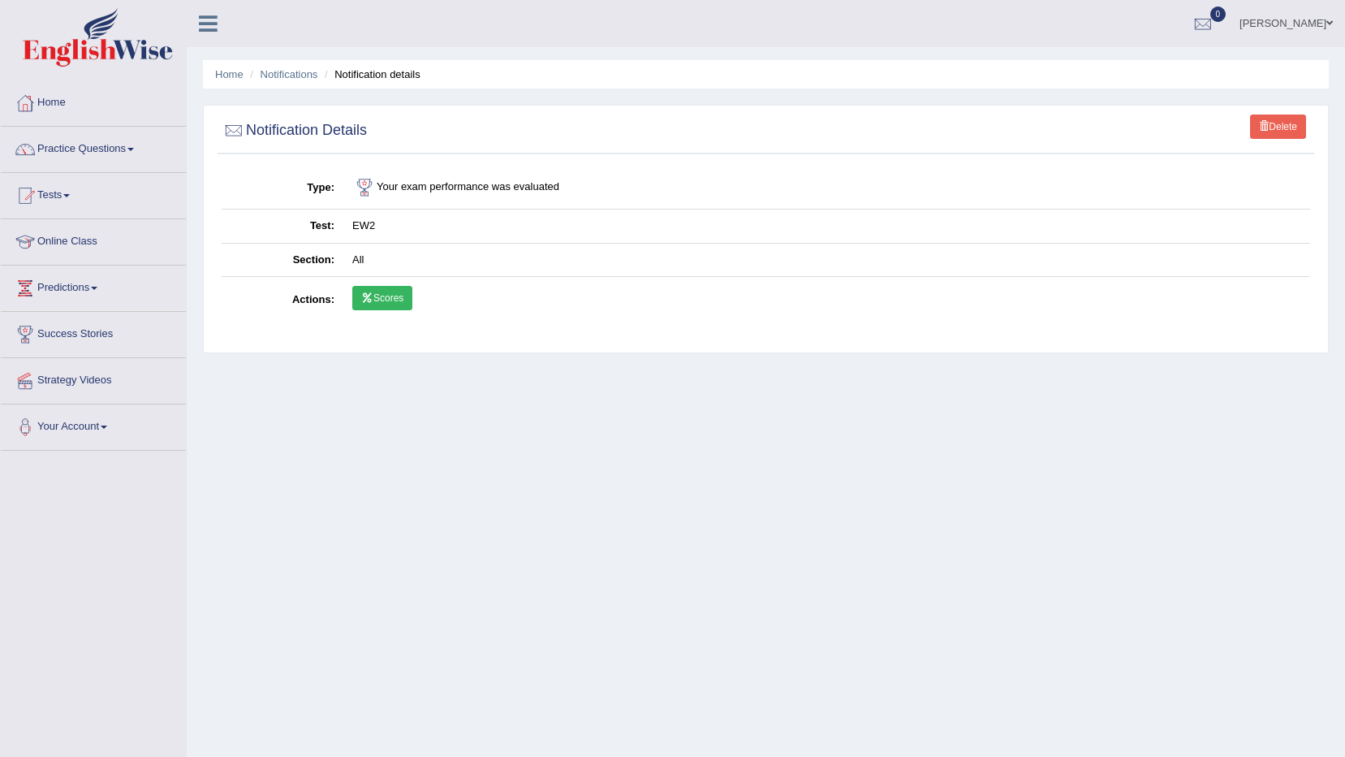
click at [382, 287] on link "Scores" at bounding box center [382, 298] width 60 height 24
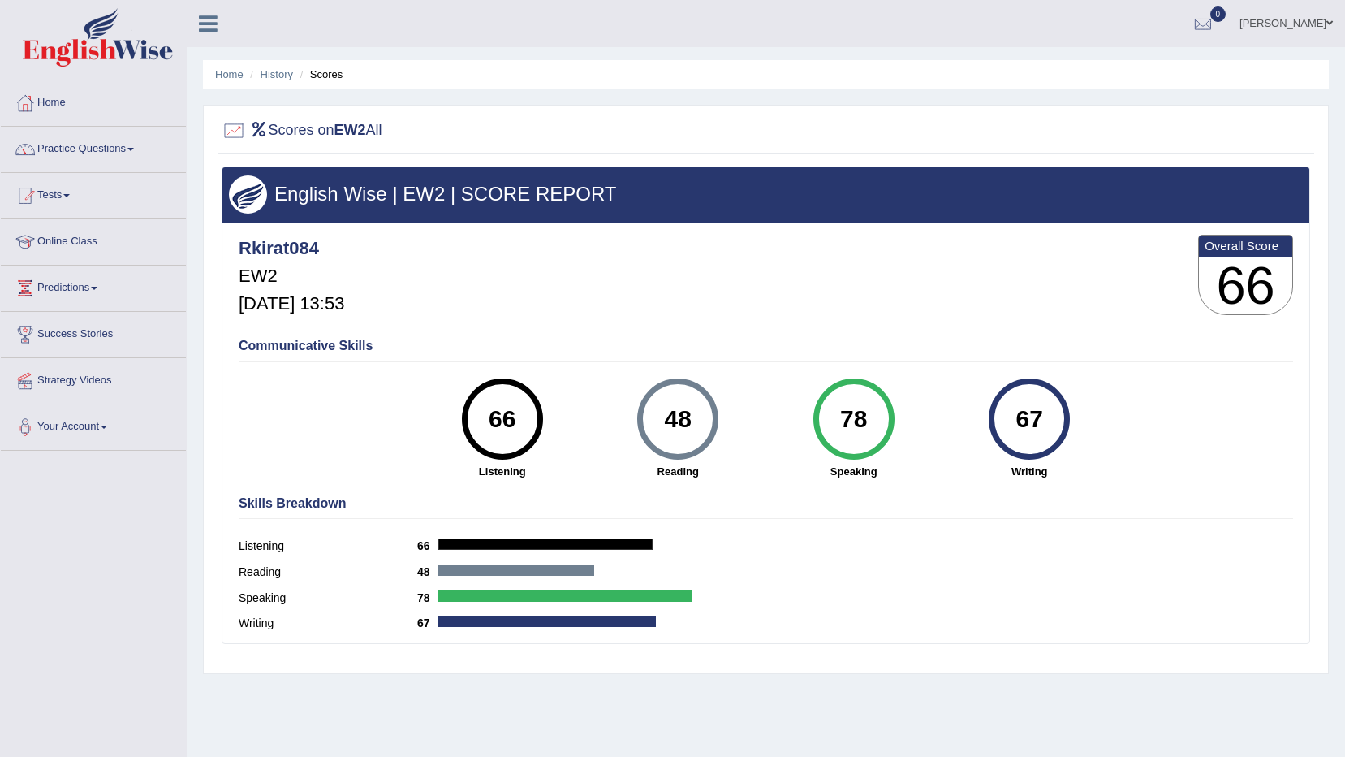
click at [77, 204] on link "Tests" at bounding box center [93, 193] width 185 height 41
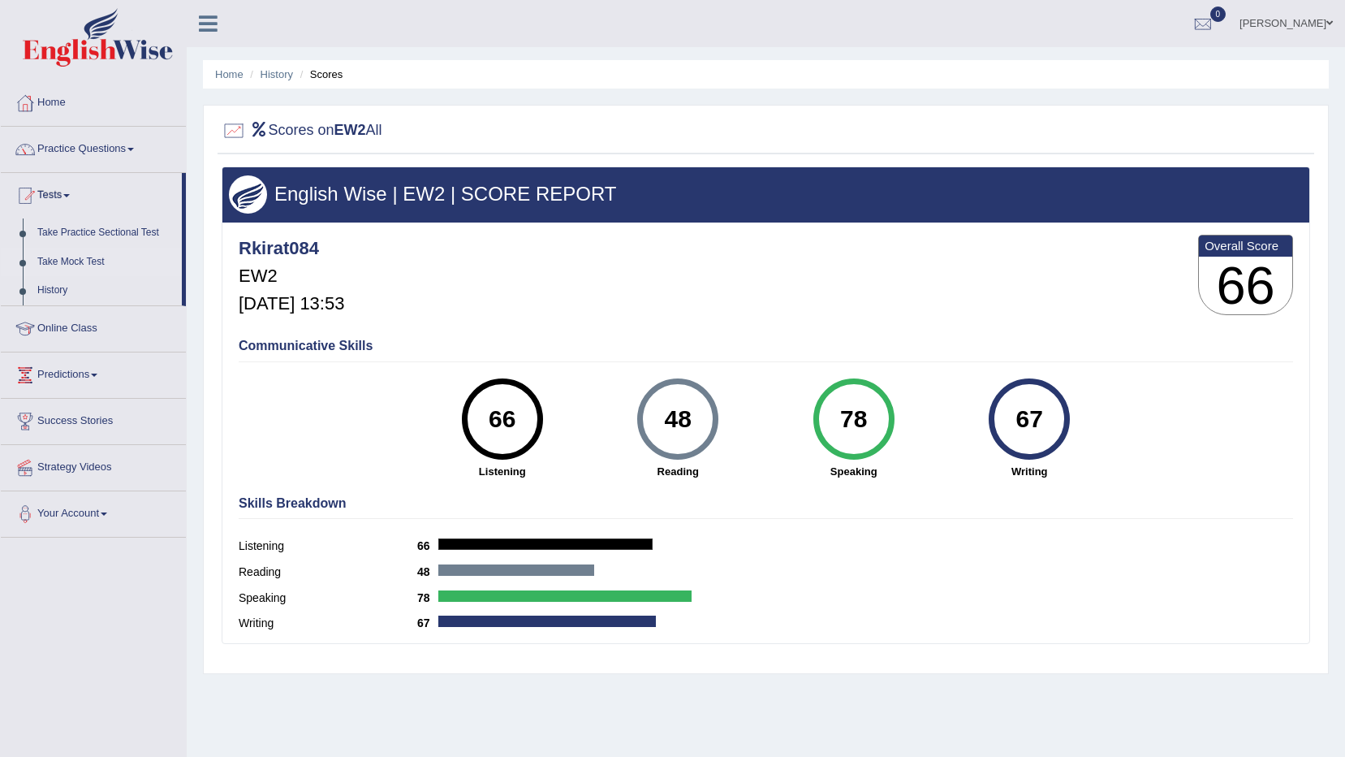
click at [71, 273] on link "Take Mock Test" at bounding box center [106, 262] width 152 height 29
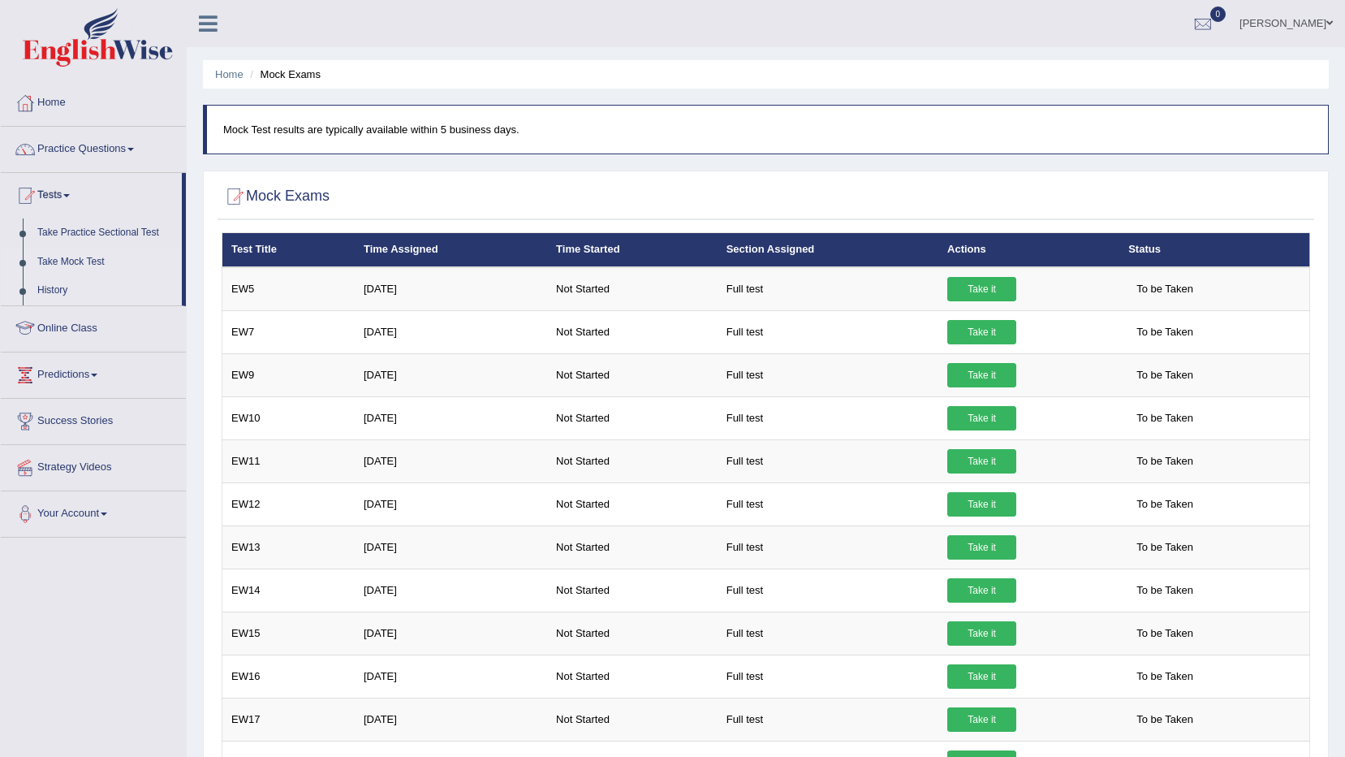
click at [63, 289] on link "History" at bounding box center [106, 290] width 152 height 29
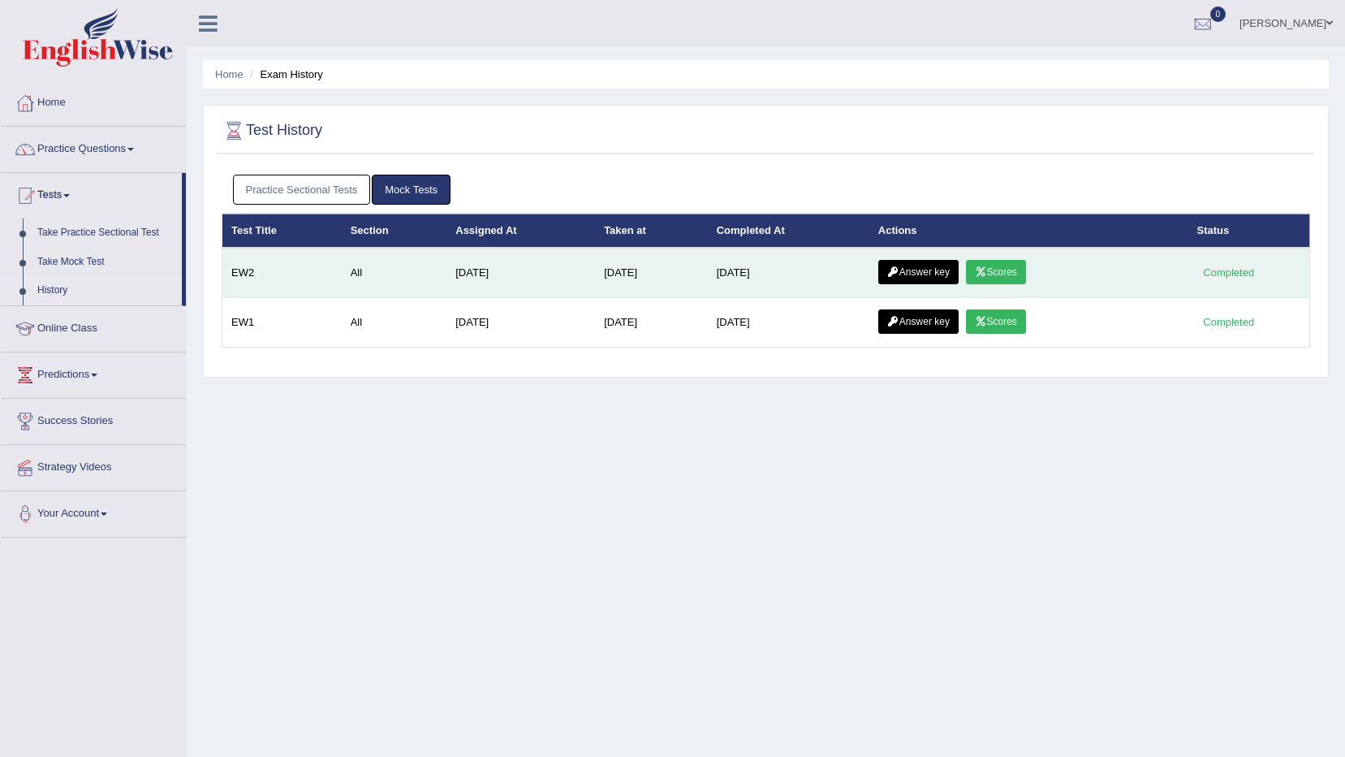
click at [908, 271] on link "Answer key" at bounding box center [918, 272] width 80 height 24
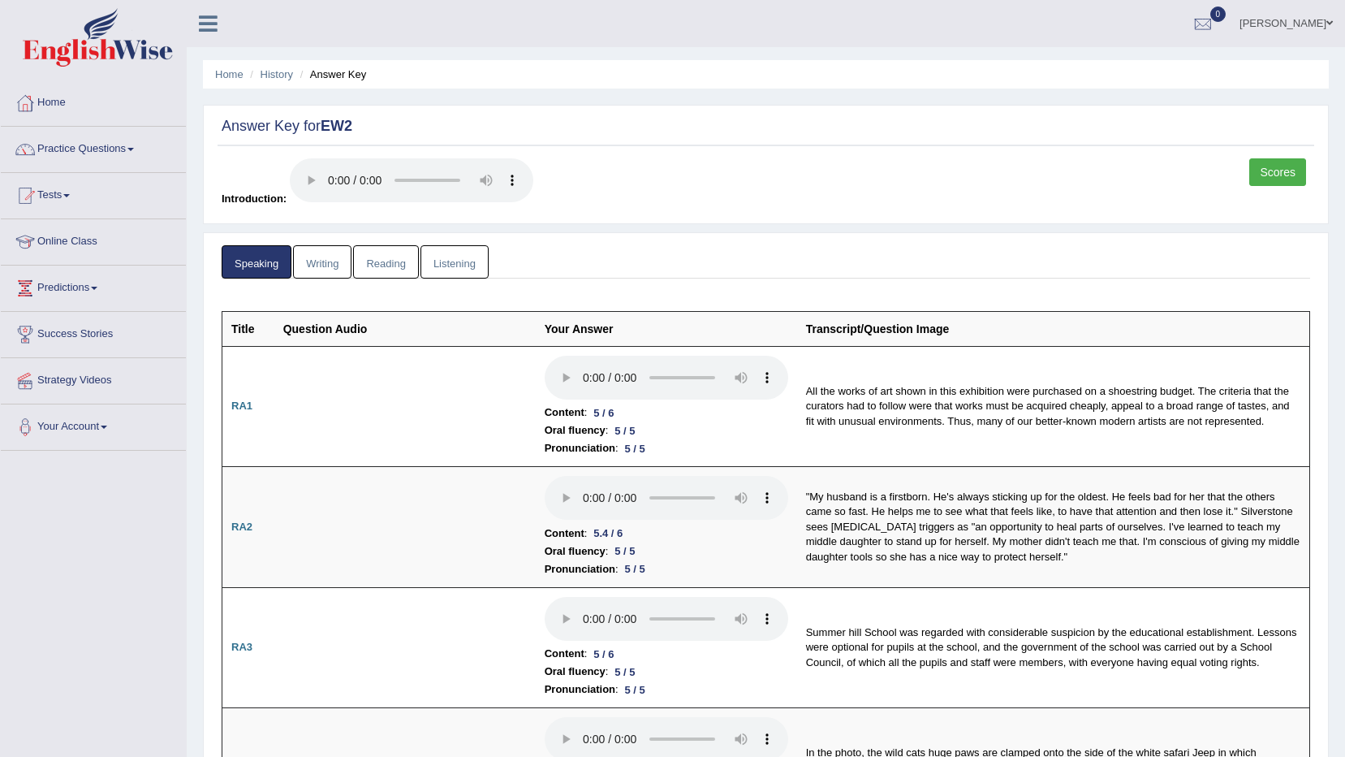
click at [327, 265] on link "Writing" at bounding box center [322, 261] width 58 height 33
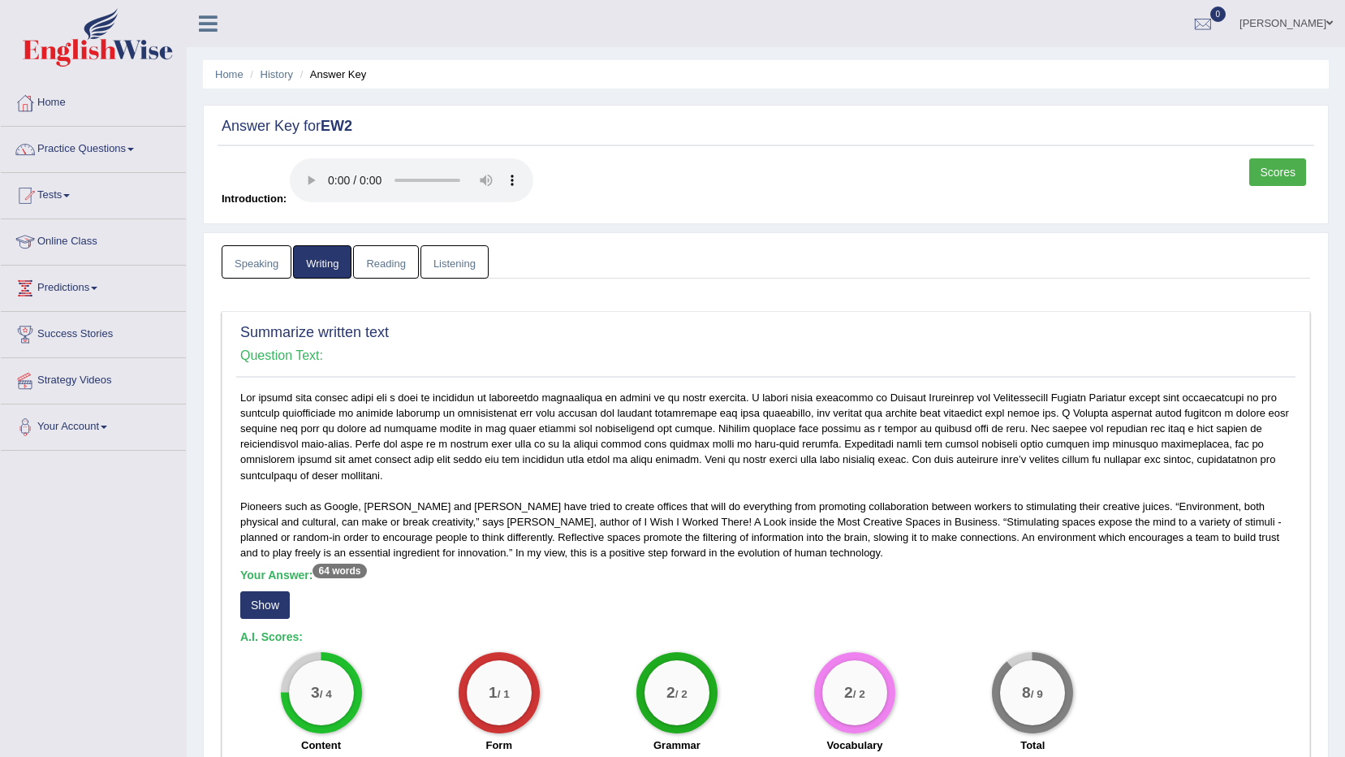
click at [401, 264] on link "Reading" at bounding box center [385, 261] width 65 height 33
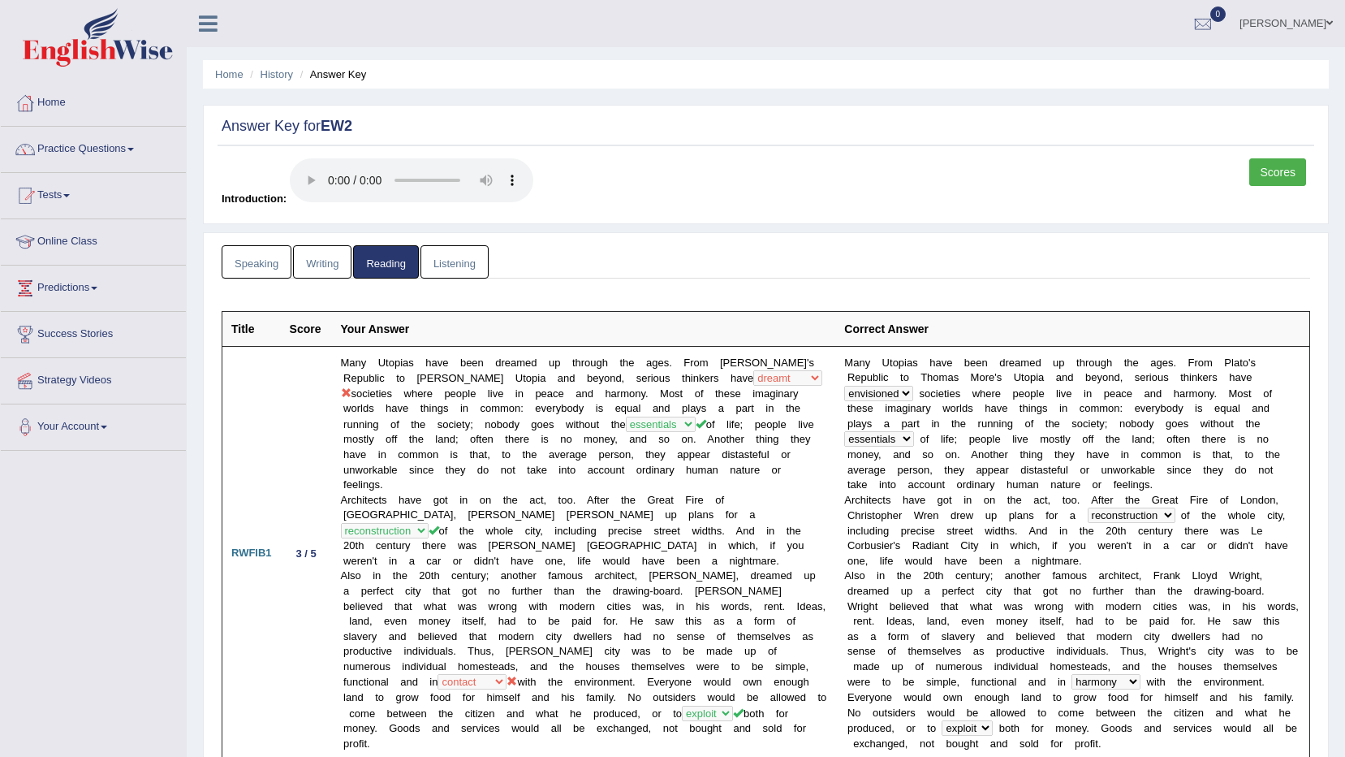
click at [427, 257] on link "Listening" at bounding box center [455, 261] width 68 height 33
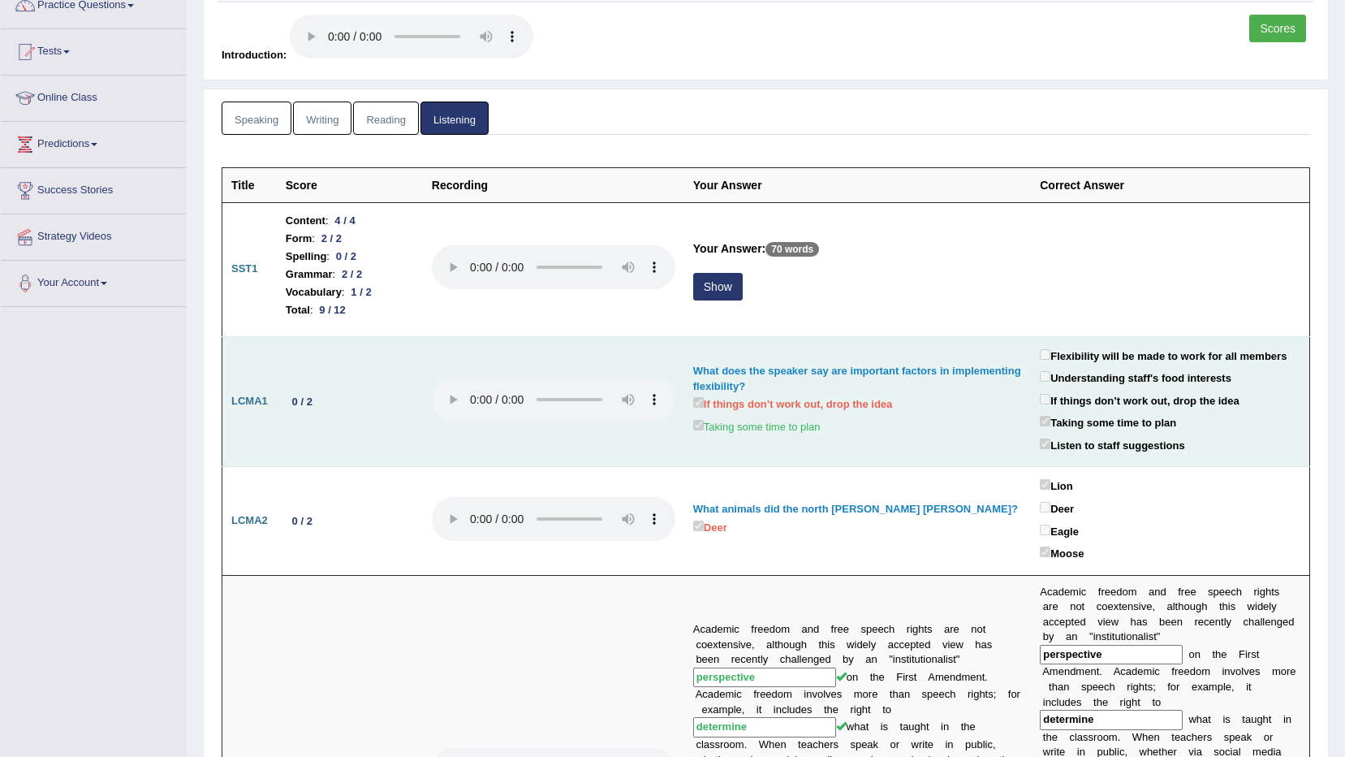
scroll to position [162, 0]
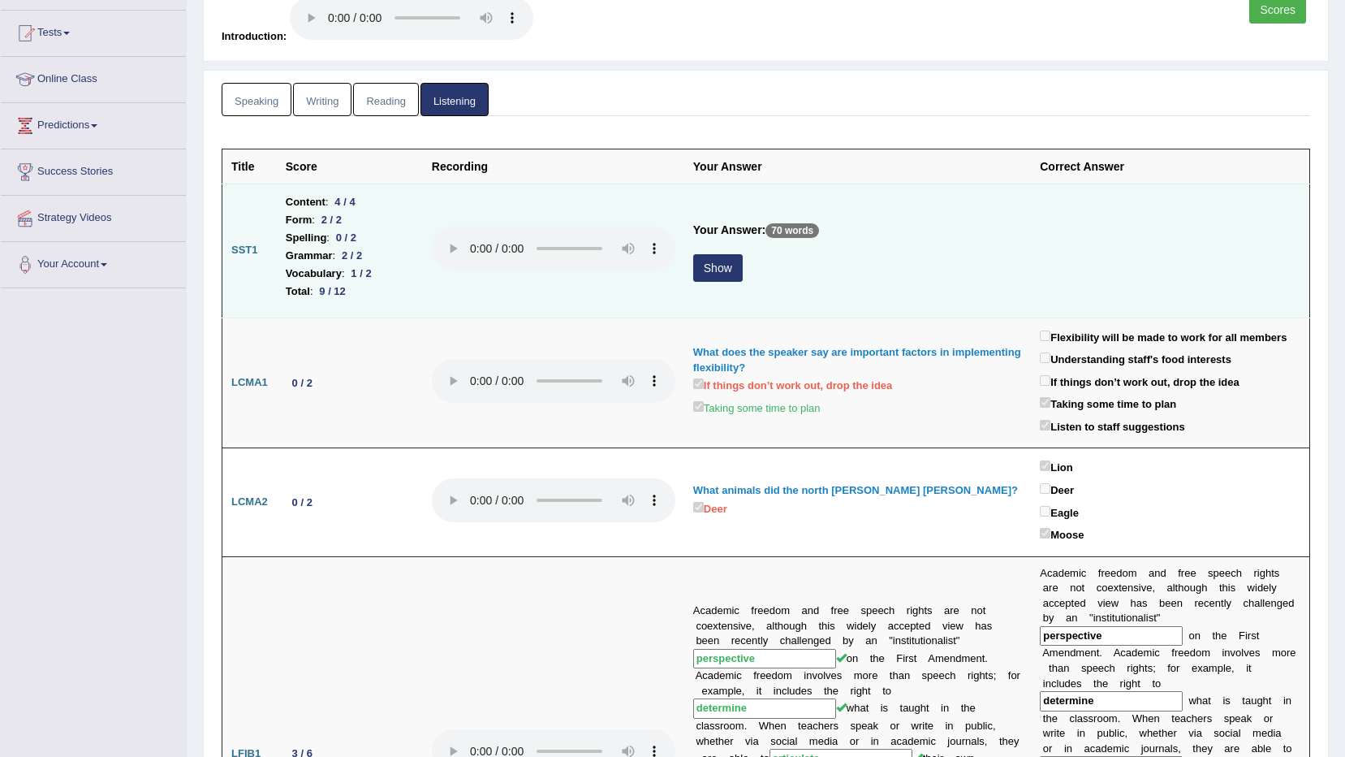
drag, startPoint x: 402, startPoint y: 264, endPoint x: 411, endPoint y: 278, distance: 17.1
click at [404, 277] on li "Vocabulary : 1 / 2" at bounding box center [350, 274] width 128 height 18
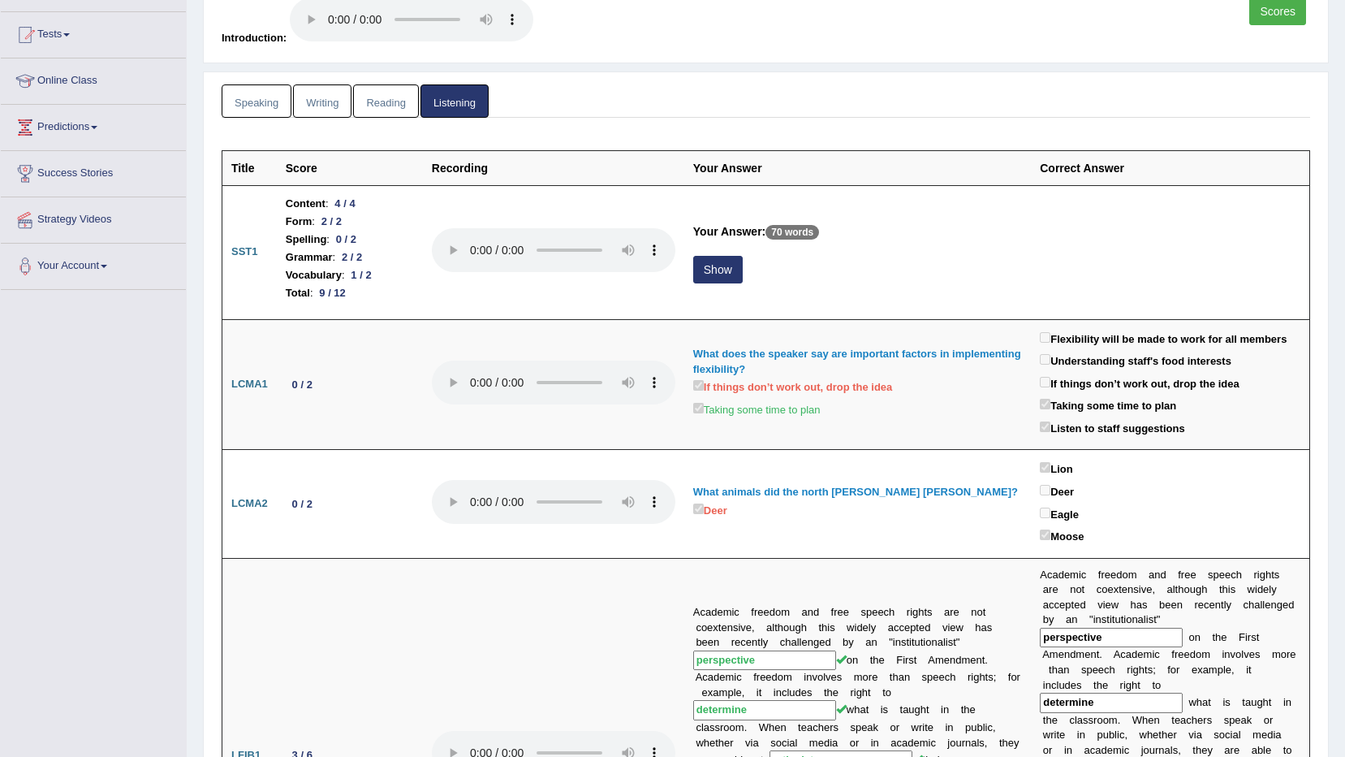
scroll to position [0, 0]
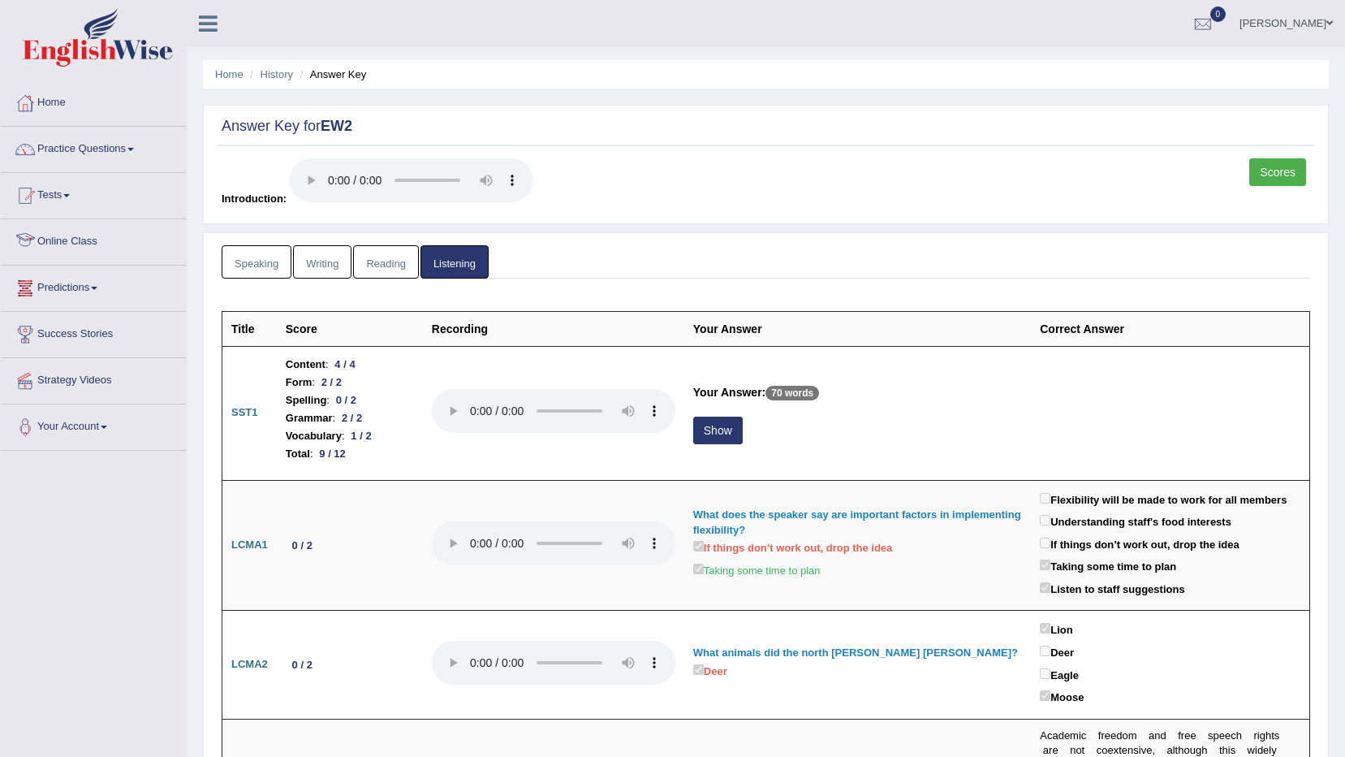
click at [238, 261] on link "Speaking" at bounding box center [257, 261] width 70 height 33
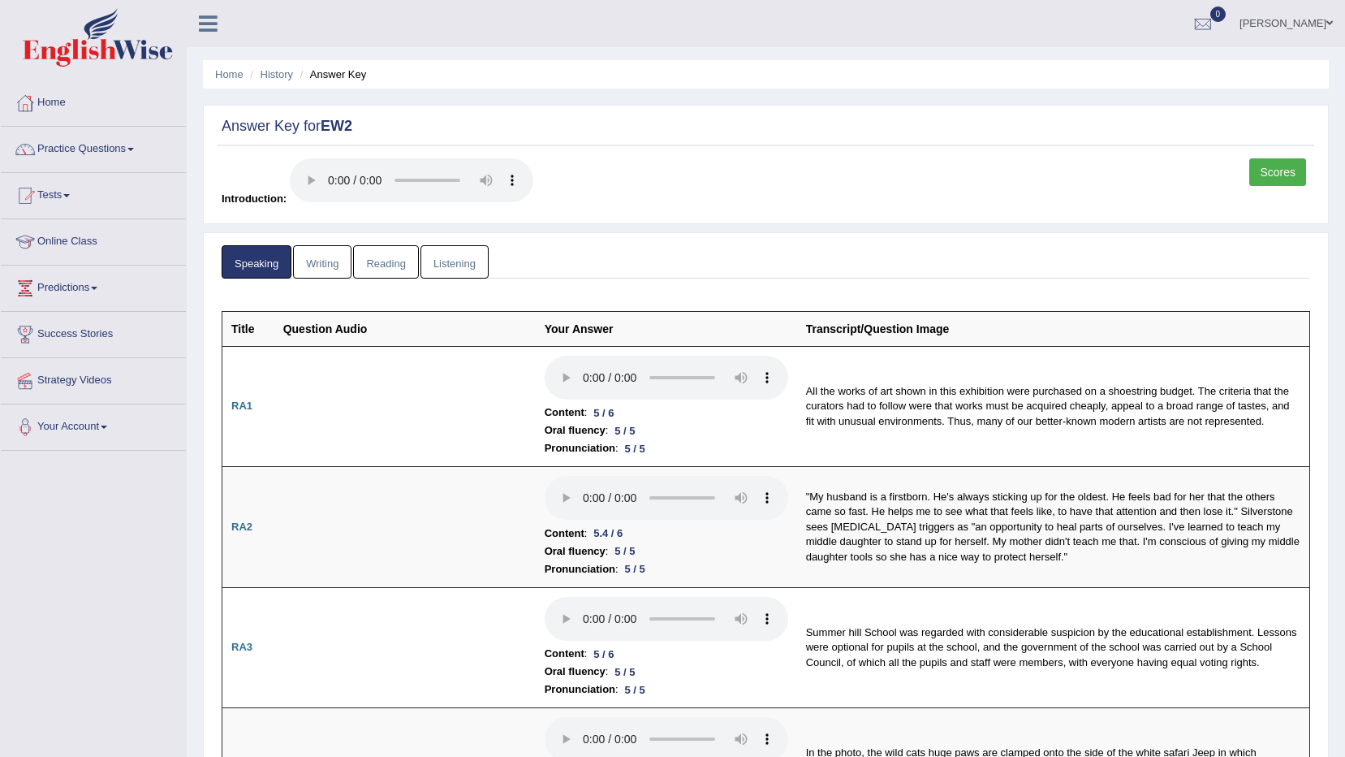
click at [1267, 170] on link "Scores" at bounding box center [1277, 172] width 57 height 28
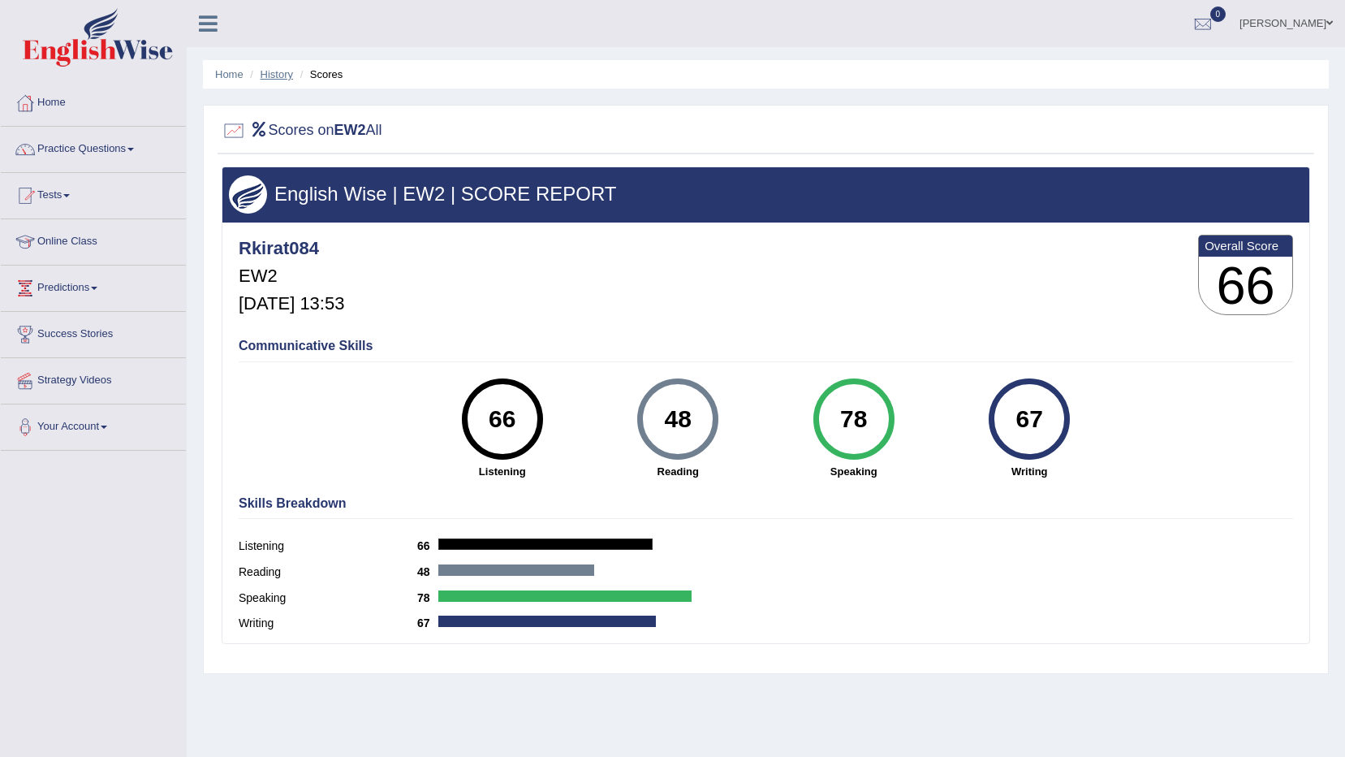
click at [287, 71] on link "History" at bounding box center [277, 74] width 32 height 12
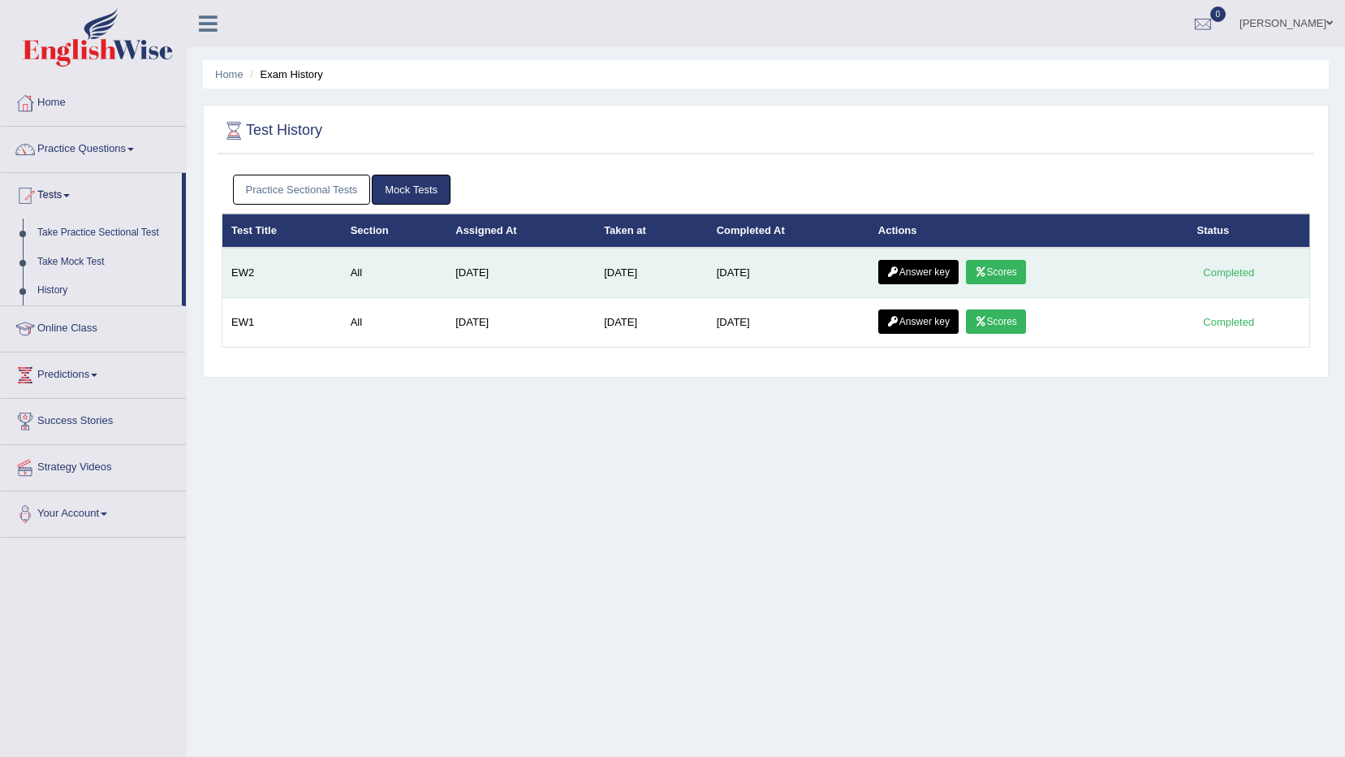
click at [910, 277] on link "Answer key" at bounding box center [918, 272] width 80 height 24
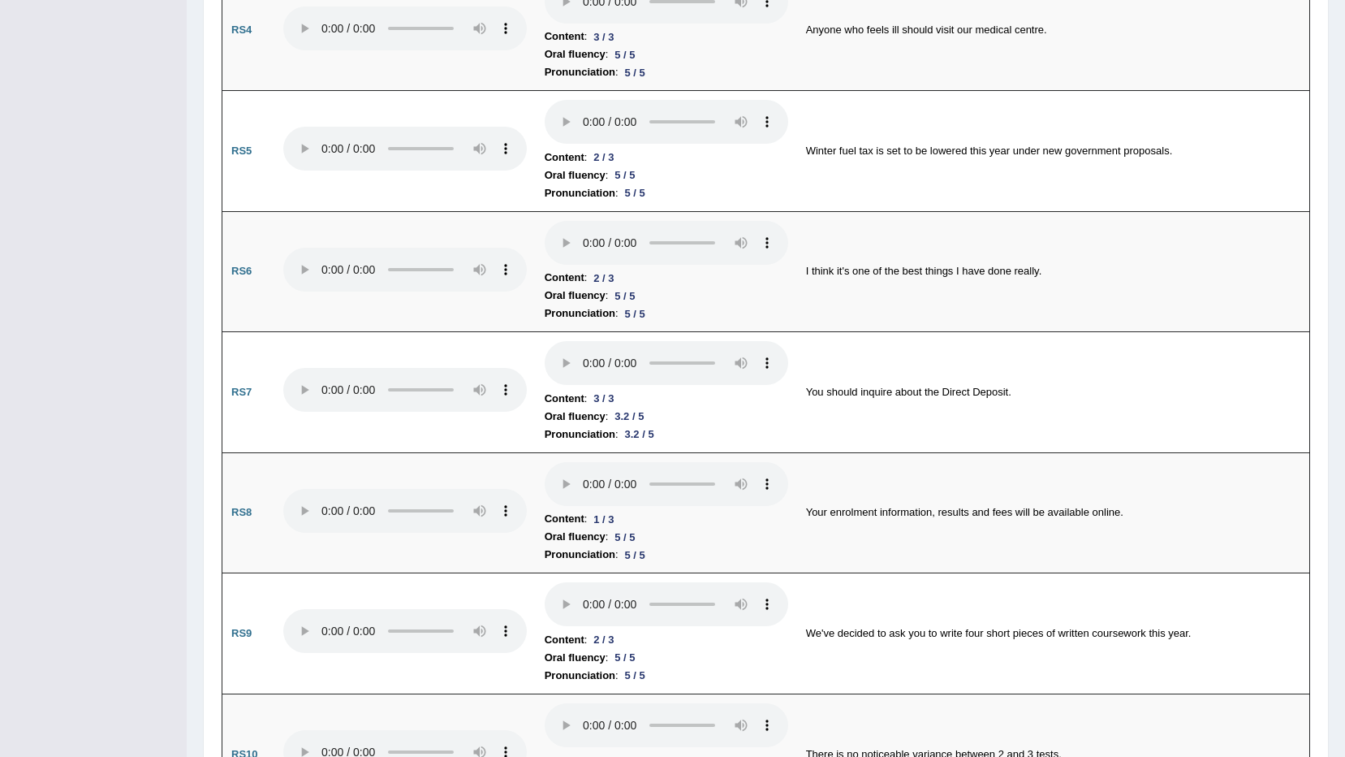
scroll to position [1380, 0]
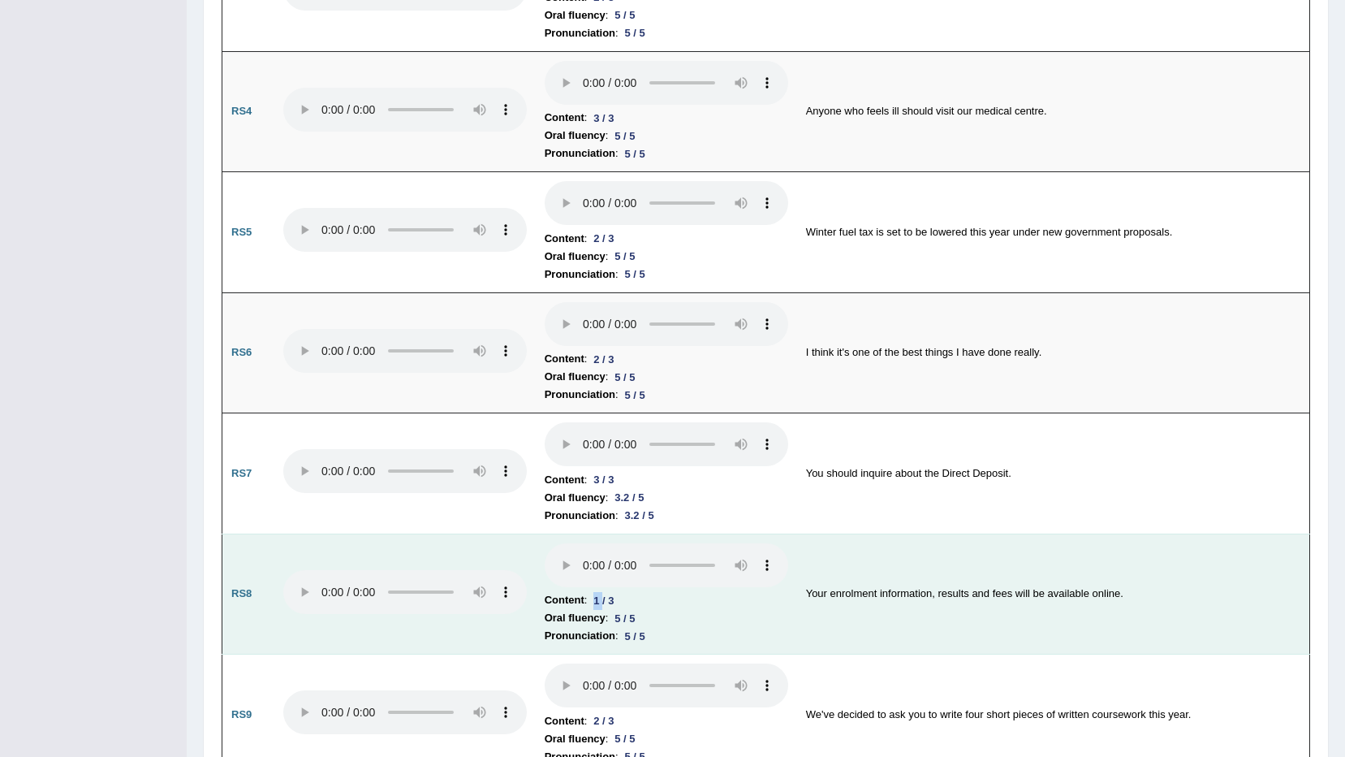
click at [593, 598] on div "1 / 3" at bounding box center [603, 600] width 33 height 17
click at [977, 598] on td "Your enrolment information, results and fees will be available online." at bounding box center [1053, 593] width 513 height 121
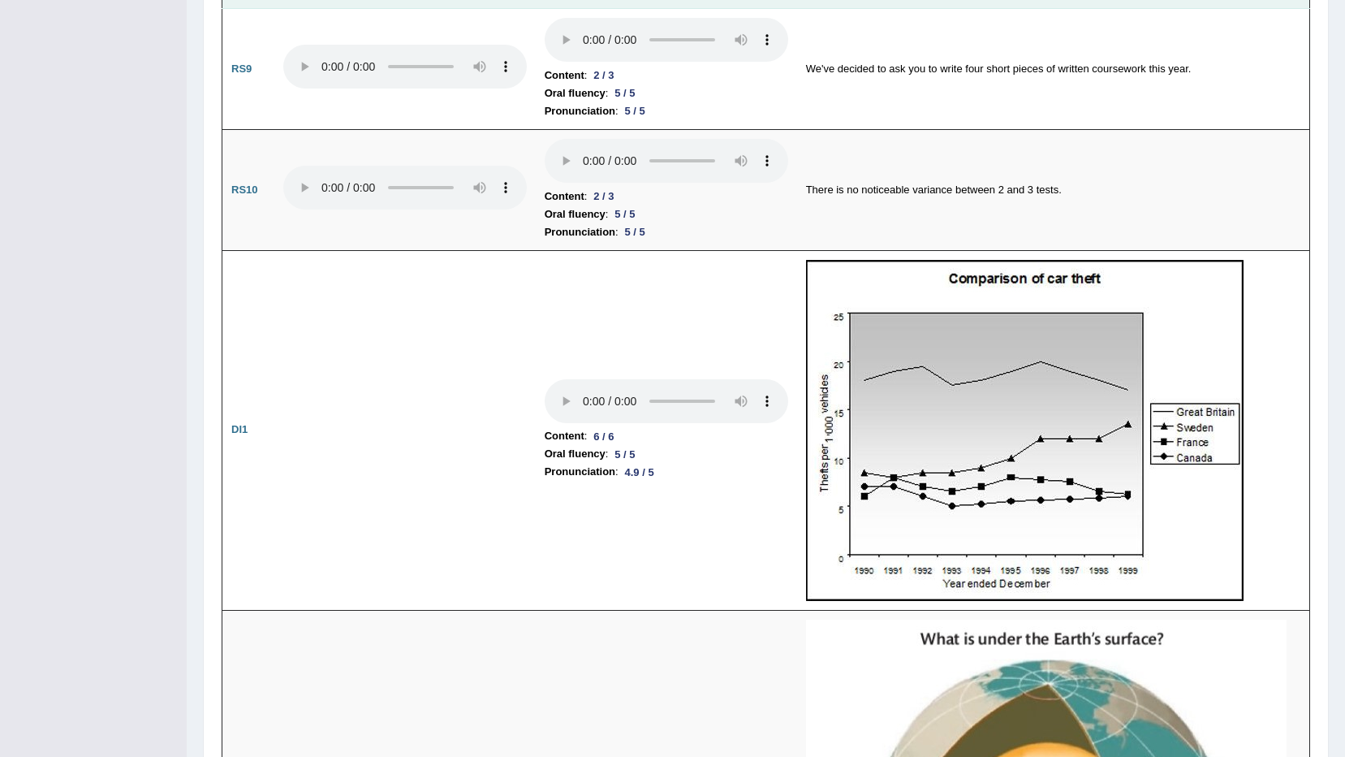
scroll to position [2030, 0]
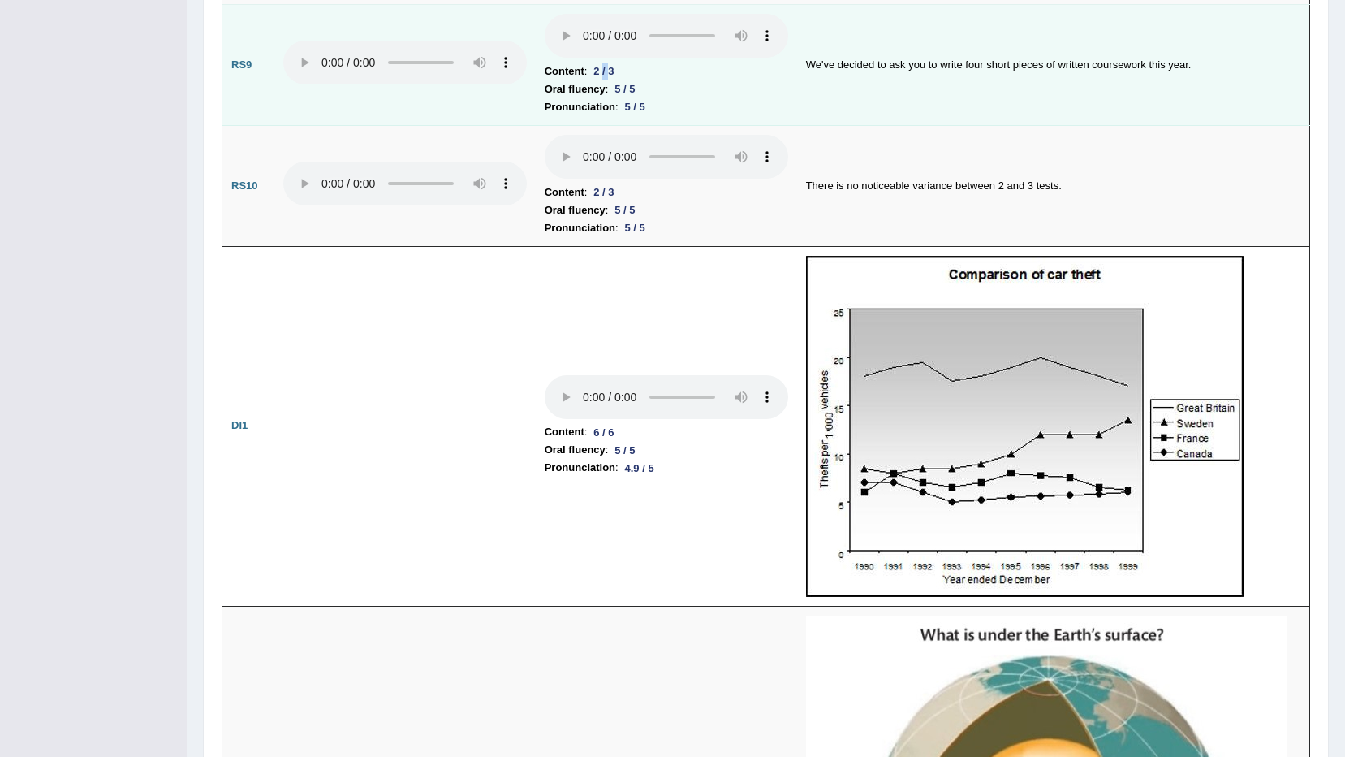
click at [601, 74] on div "2 / 3" at bounding box center [603, 71] width 33 height 17
drag, startPoint x: 601, startPoint y: 74, endPoint x: 669, endPoint y: 76, distance: 68.2
click at [669, 76] on li "Content : 2 / 3" at bounding box center [667, 72] width 244 height 18
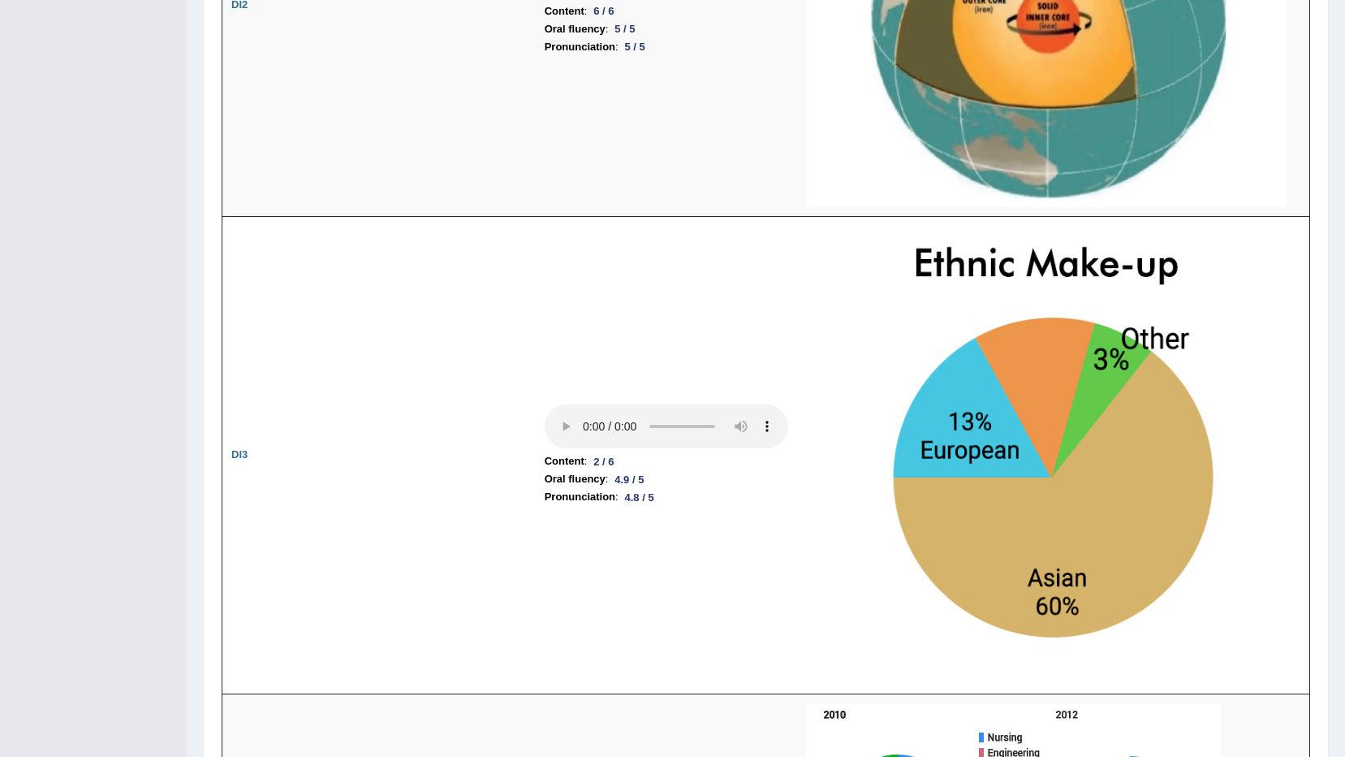
scroll to position [2923, 0]
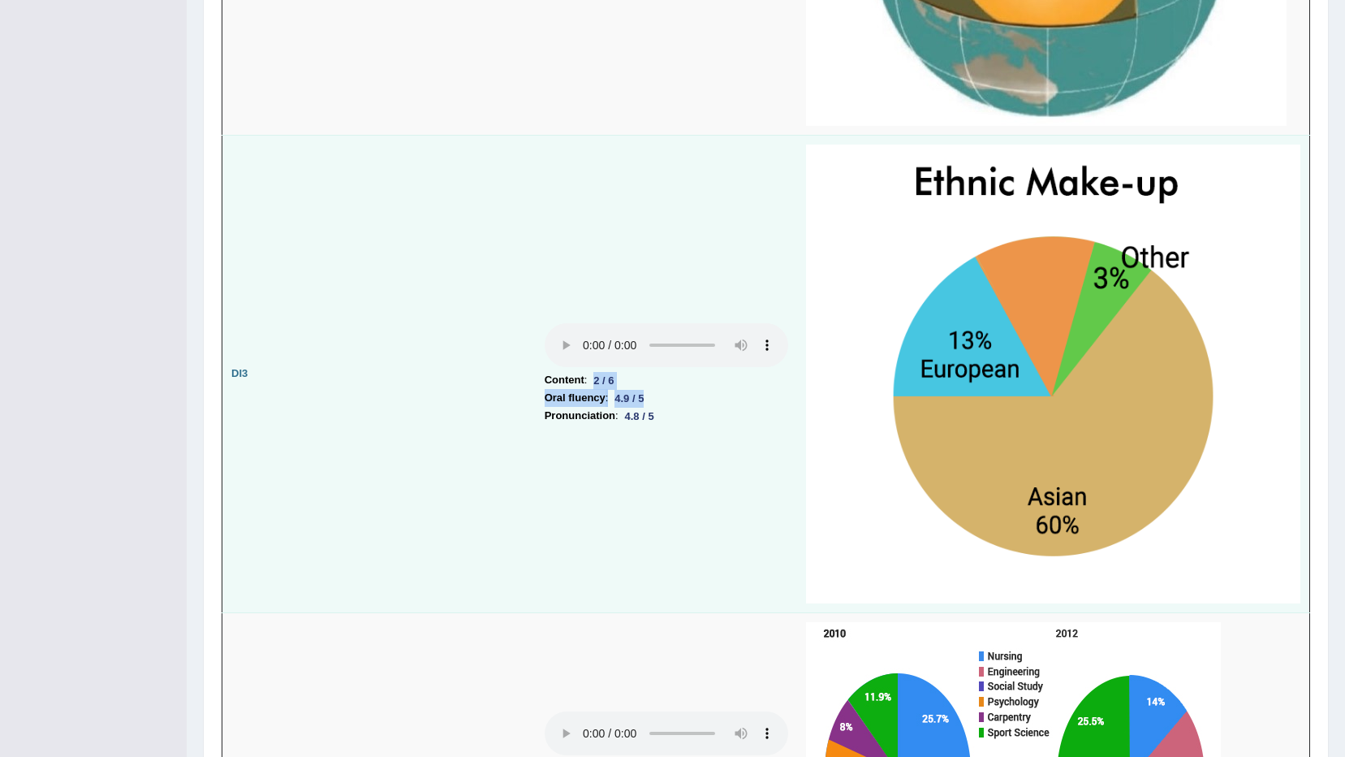
drag, startPoint x: 585, startPoint y: 376, endPoint x: 673, endPoint y: 390, distance: 89.6
click at [673, 390] on td "Content : 2 / 6 Oral fluency : 4.9 / 5 Pronunciation : 4.8 / 5" at bounding box center [666, 374] width 261 height 478
drag, startPoint x: 673, startPoint y: 390, endPoint x: 487, endPoint y: 387, distance: 185.9
click at [487, 387] on td at bounding box center [404, 374] width 261 height 478
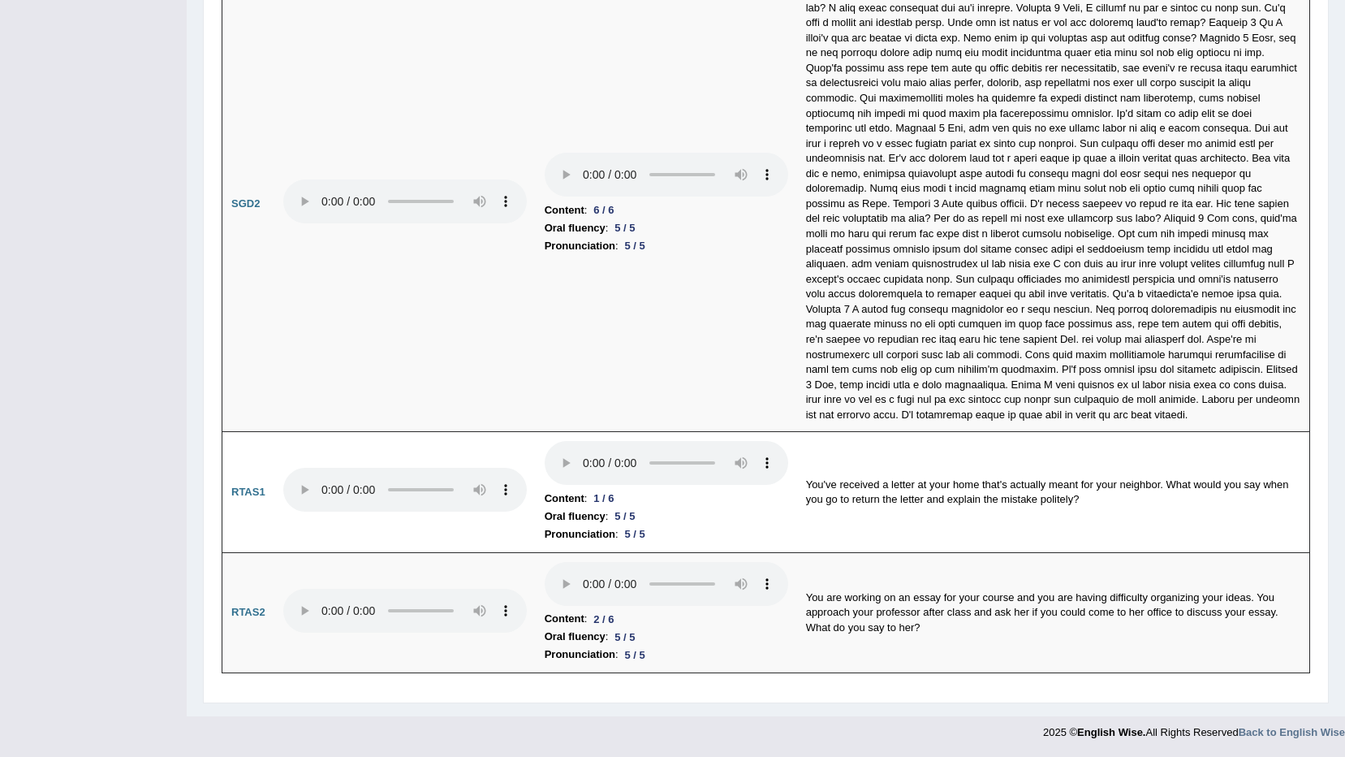
scroll to position [5273, 0]
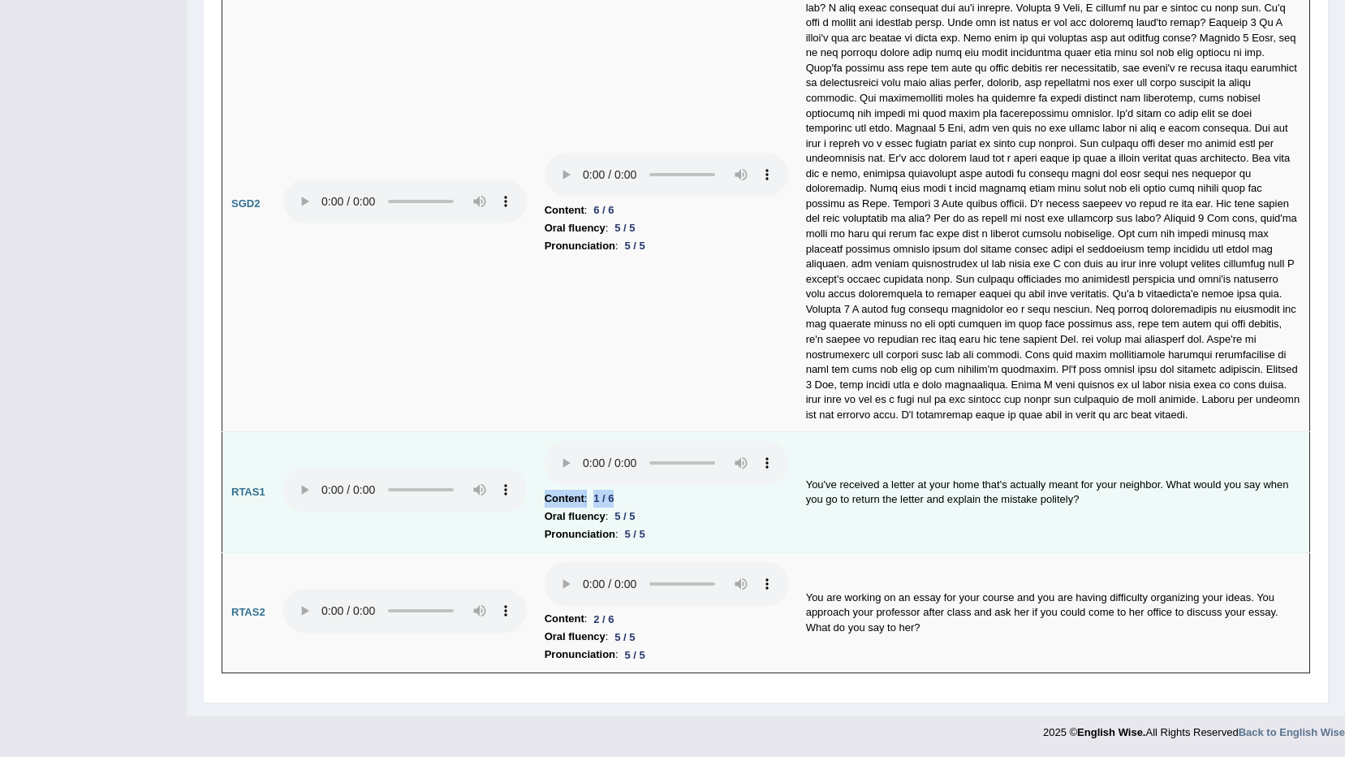
click at [503, 510] on tr "RTAS1 Content : 1 / 6 Oral fluency : 5 / 5 Pronunciation : 5 / 5 You've receive…" at bounding box center [766, 492] width 1088 height 121
click at [1008, 490] on td "You've received a letter at your home that's actually meant for your neighbor. …" at bounding box center [1053, 492] width 513 height 121
drag, startPoint x: 909, startPoint y: 478, endPoint x: 1172, endPoint y: 485, distance: 263.1
click at [1172, 485] on td "You've received a letter at your home that's actually meant for your neighbor. …" at bounding box center [1053, 492] width 513 height 121
drag, startPoint x: 1172, startPoint y: 485, endPoint x: 1176, endPoint y: 508, distance: 23.1
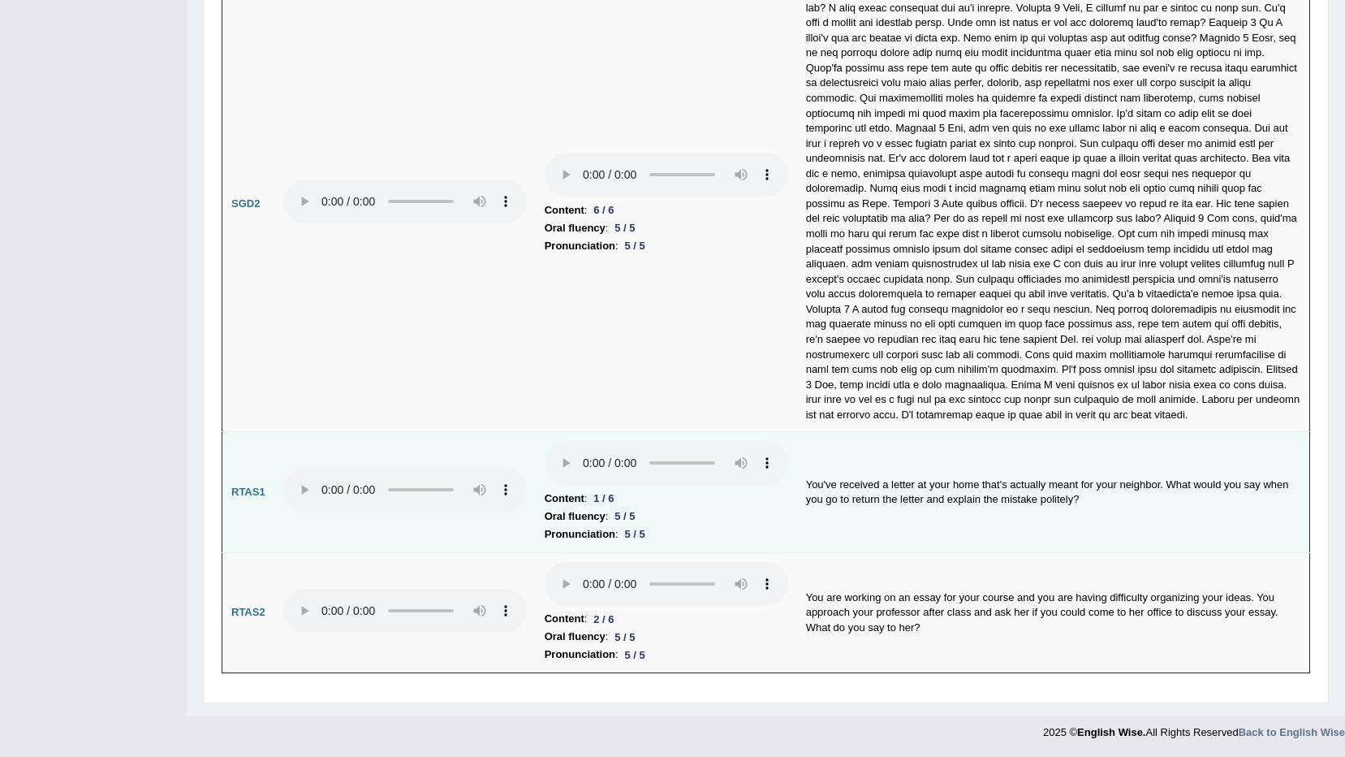
click at [1176, 508] on td "You've received a letter at your home that's actually meant for your neighbor. …" at bounding box center [1053, 492] width 513 height 121
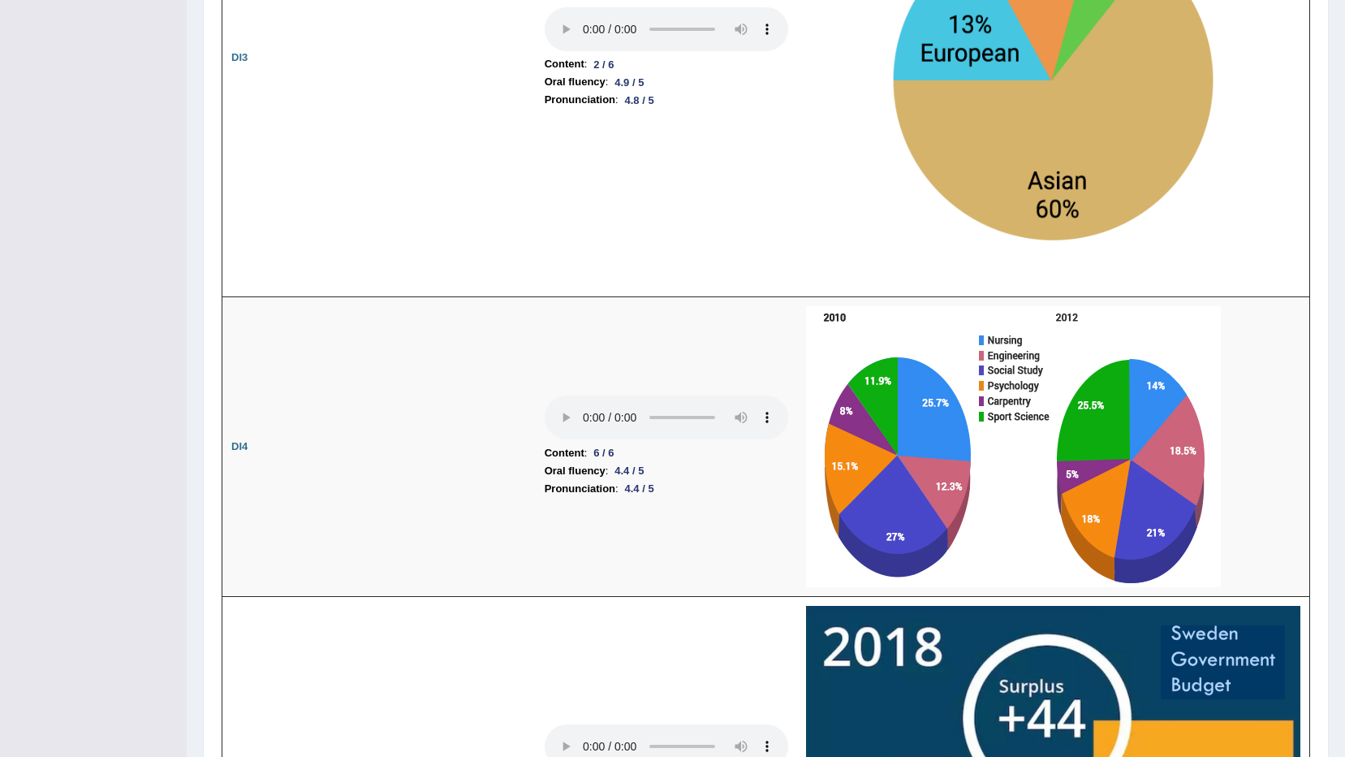
scroll to position [0, 0]
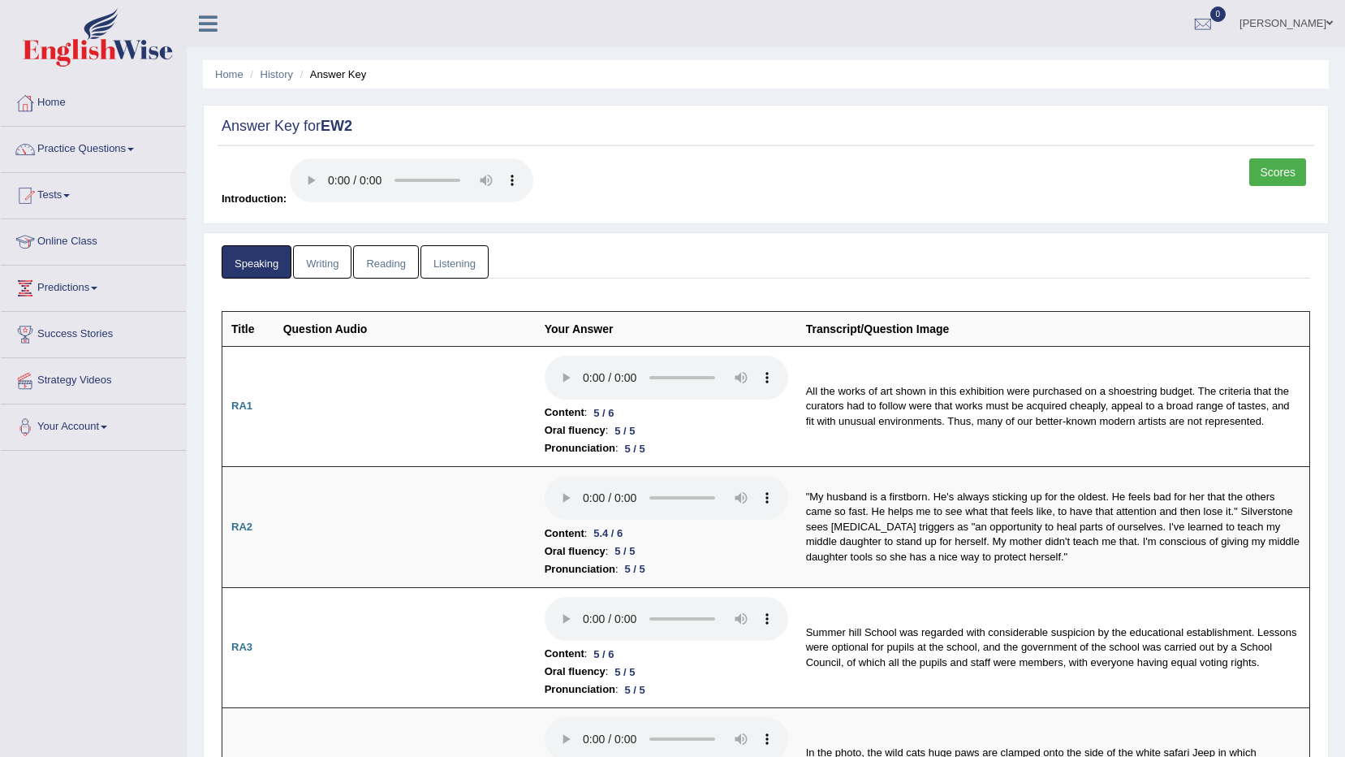
click at [328, 269] on link "Writing" at bounding box center [322, 261] width 58 height 33
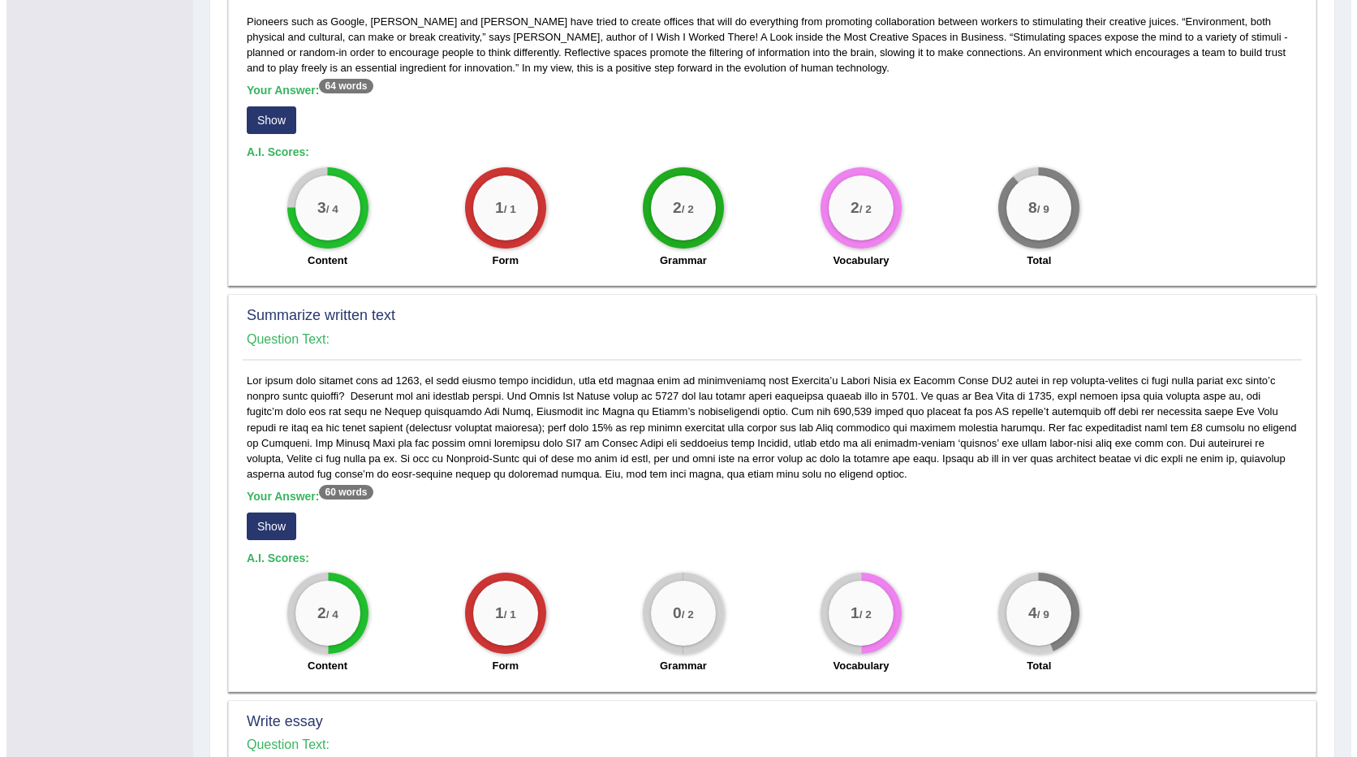
scroll to position [487, 0]
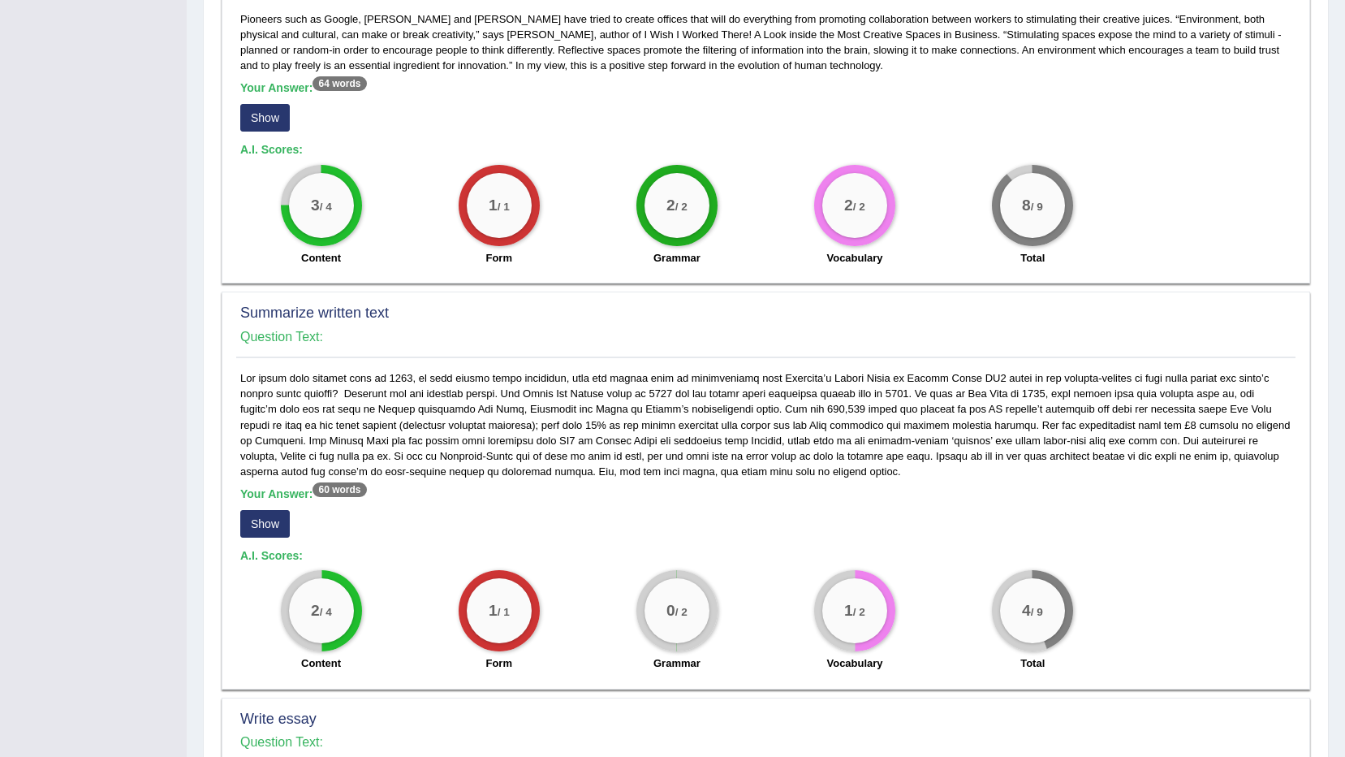
click at [275, 112] on button "Show" at bounding box center [265, 118] width 50 height 28
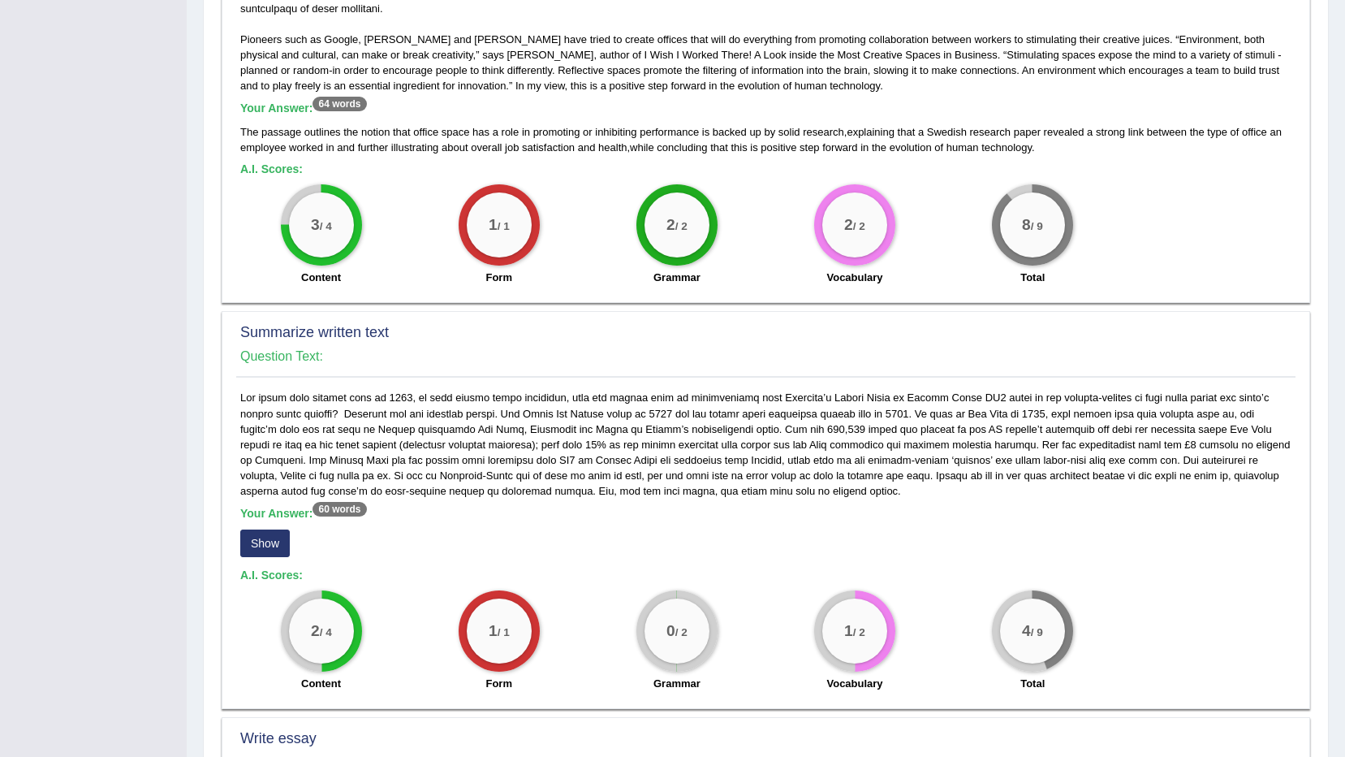
scroll to position [325, 0]
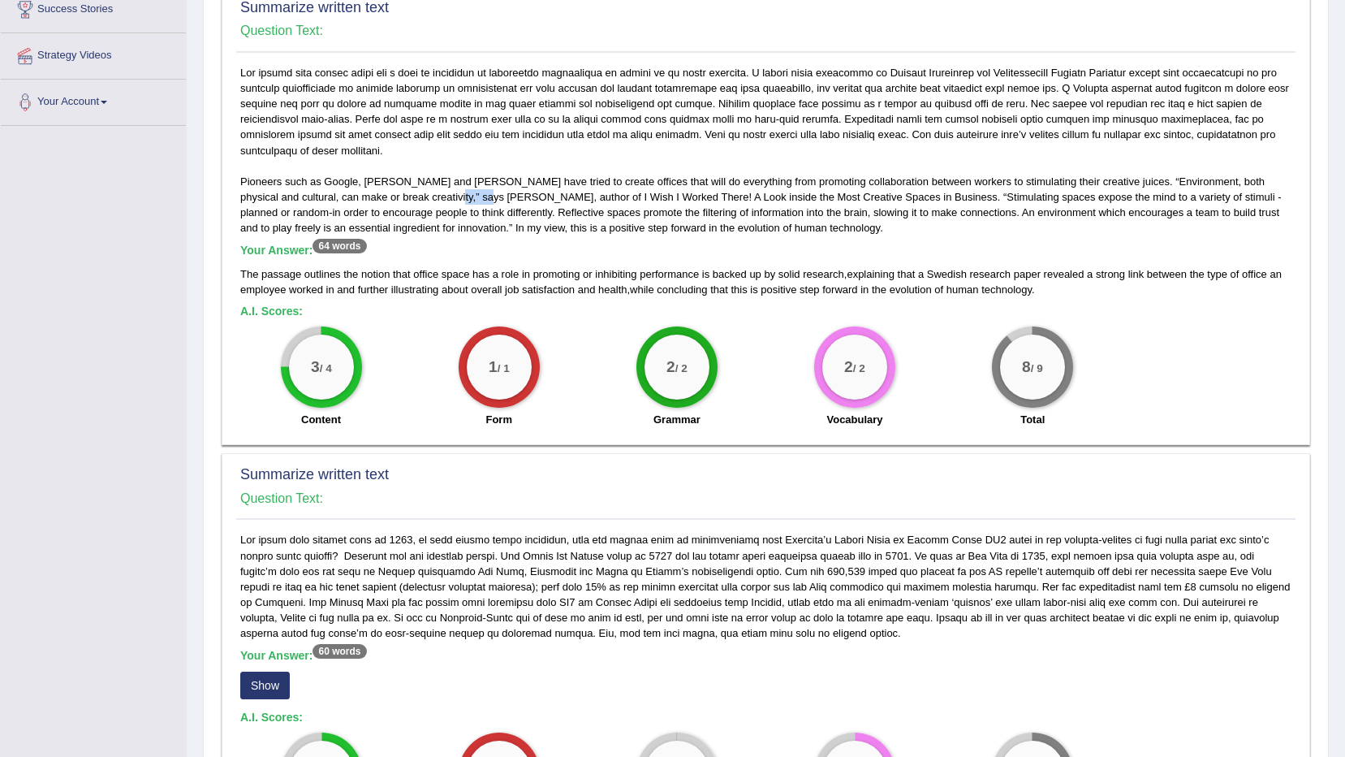
drag, startPoint x: 406, startPoint y: 191, endPoint x: 436, endPoint y: 191, distance: 30.0
click at [436, 191] on div "Pioneers such as Google, Walt Disney and Dyson have tried to create offices tha…" at bounding box center [765, 250] width 1059 height 371
click at [450, 203] on div "Pioneers such as Google, Walt Disney and Dyson have tried to create offices tha…" at bounding box center [765, 250] width 1059 height 371
drag, startPoint x: 325, startPoint y: 180, endPoint x: 490, endPoint y: 176, distance: 164.8
click at [490, 176] on div "Pioneers such as Google, Walt Disney and Dyson have tried to create offices tha…" at bounding box center [765, 250] width 1059 height 371
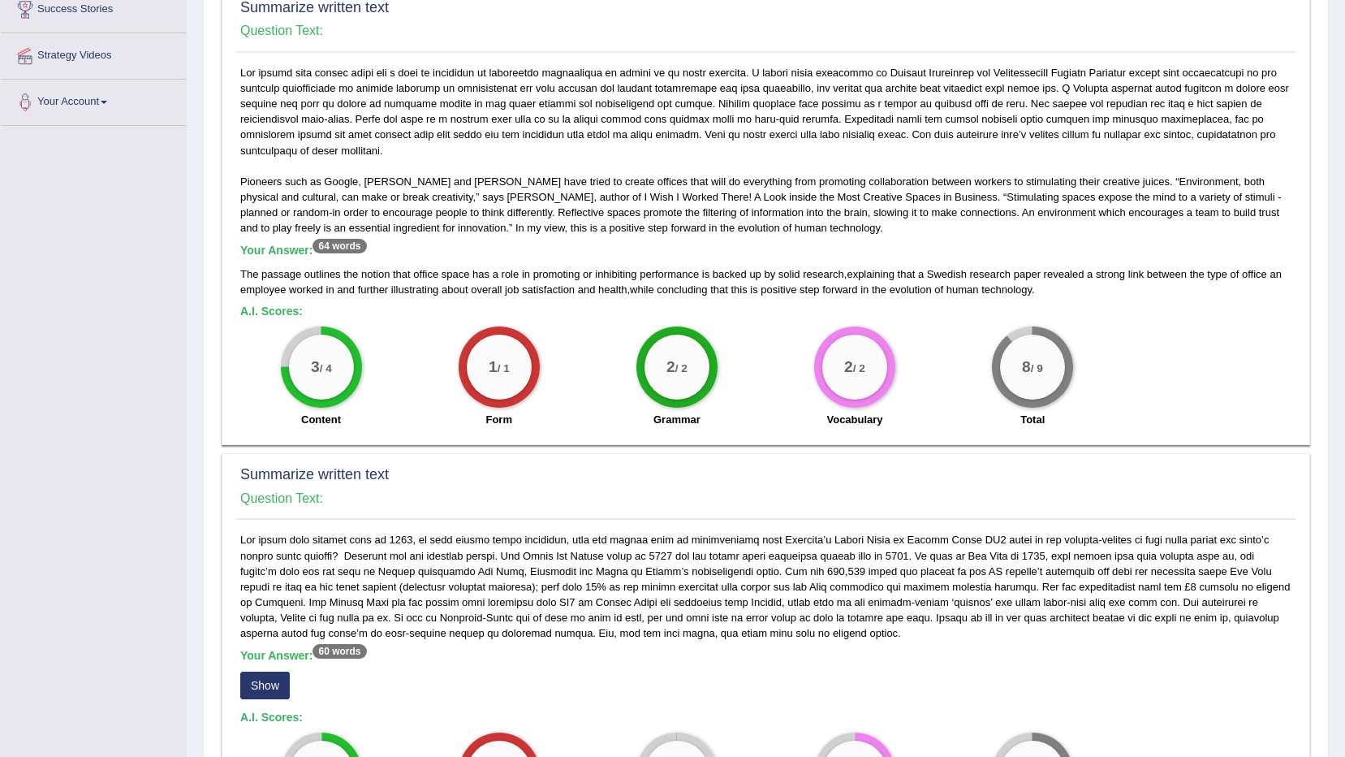
click at [856, 201] on div "Pioneers such as Google, Walt Disney and Dyson have tried to create offices tha…" at bounding box center [765, 250] width 1059 height 371
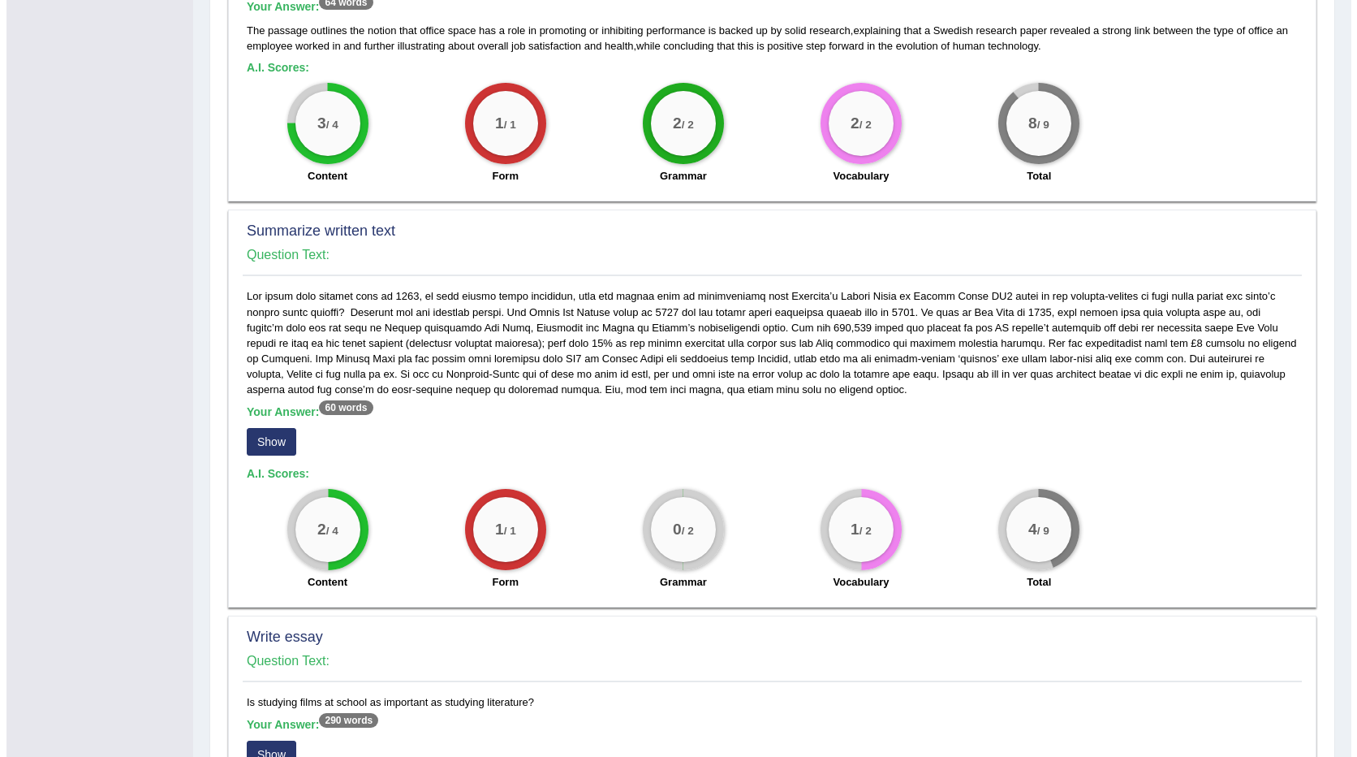
scroll to position [649, 0]
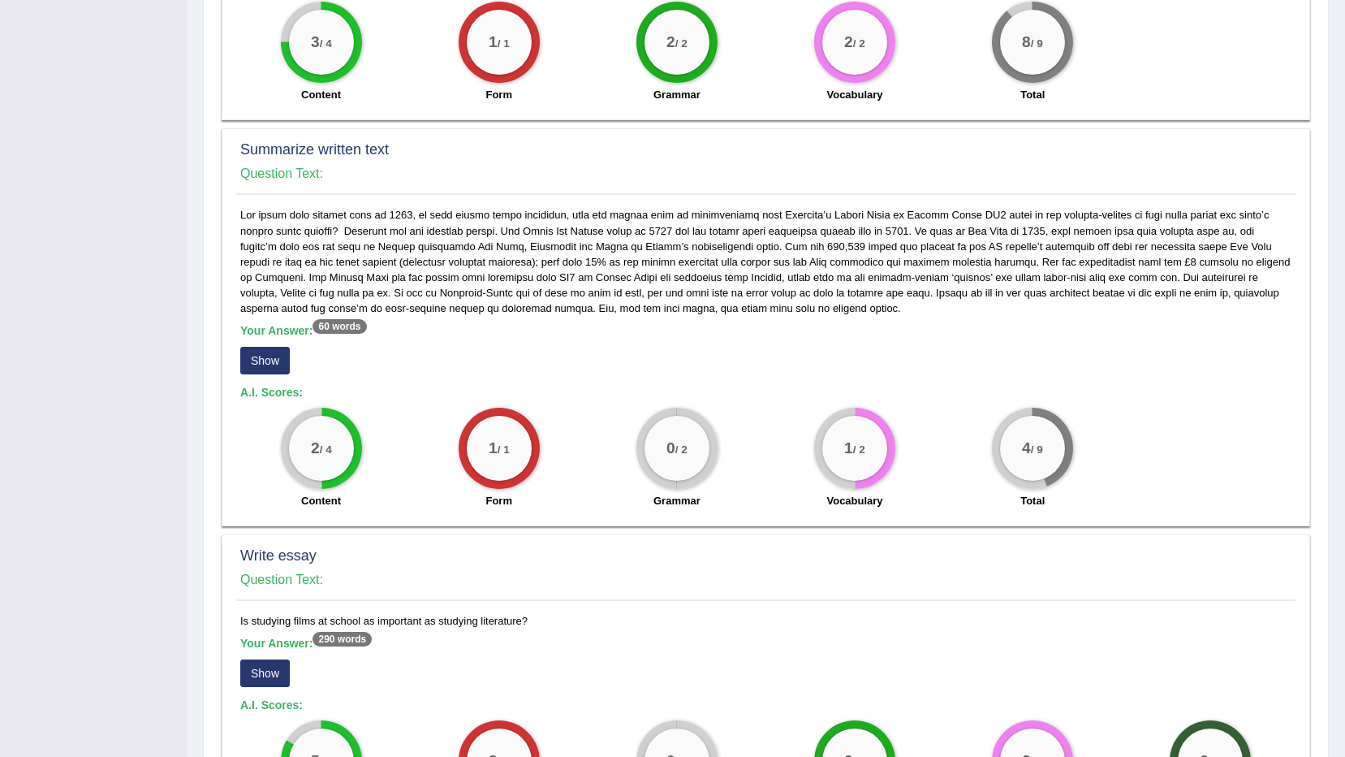
click at [272, 352] on button "Show" at bounding box center [265, 361] width 50 height 28
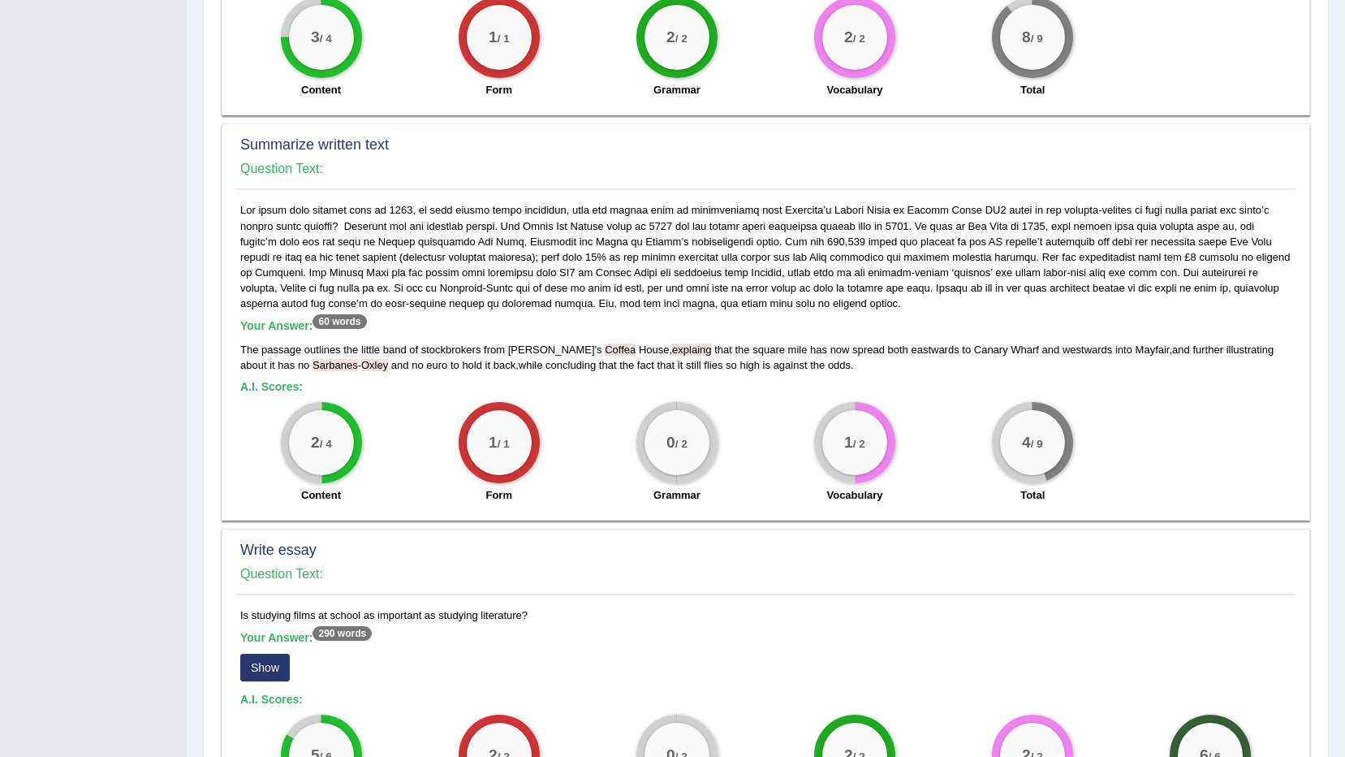
scroll to position [731, 0]
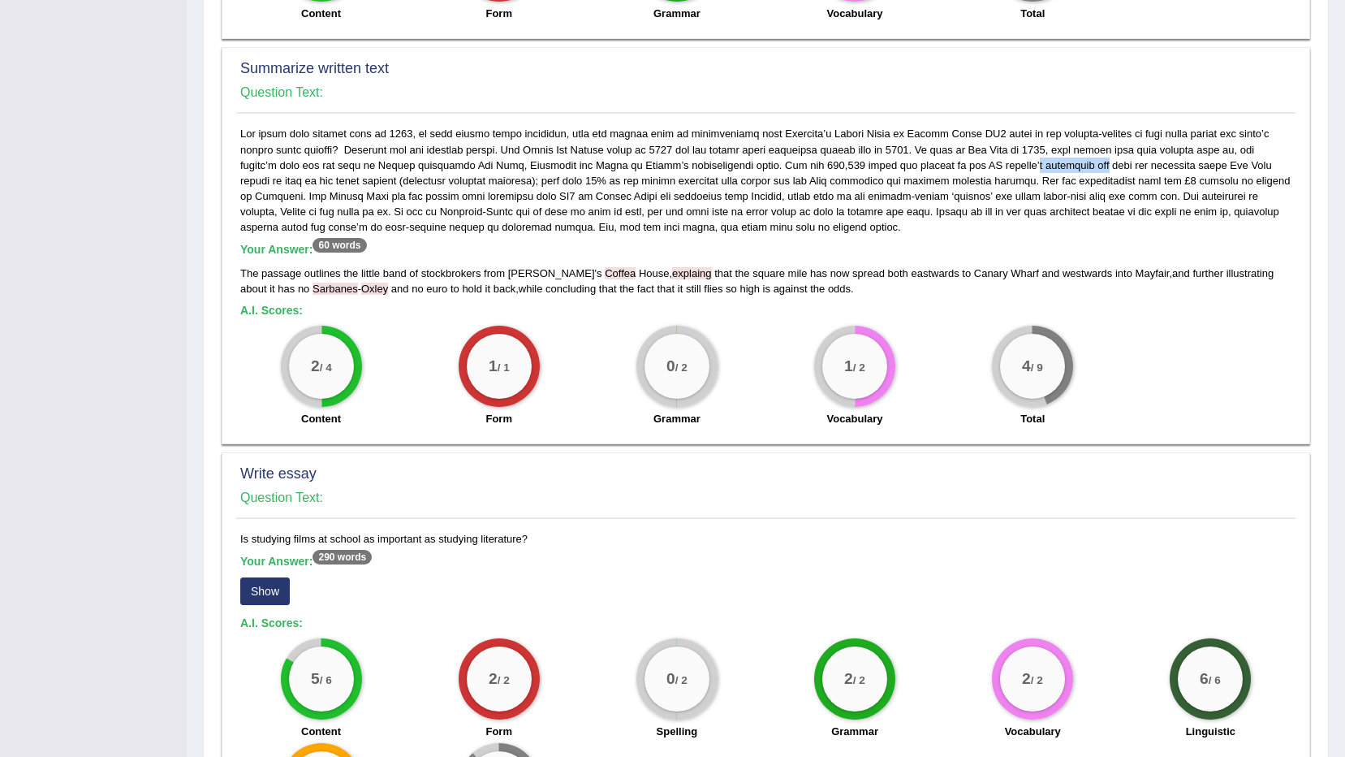
drag, startPoint x: 974, startPoint y: 165, endPoint x: 1038, endPoint y: 163, distance: 64.2
click at [1038, 163] on div "Your Answer: 60 words The passage outlines the little band of stockbrokers from…" at bounding box center [765, 280] width 1059 height 309
drag, startPoint x: 1038, startPoint y: 163, endPoint x: 999, endPoint y: 186, distance: 45.1
click at [999, 186] on div "Your Answer: 60 words The passage outlines the little band of stockbrokers from…" at bounding box center [765, 280] width 1059 height 309
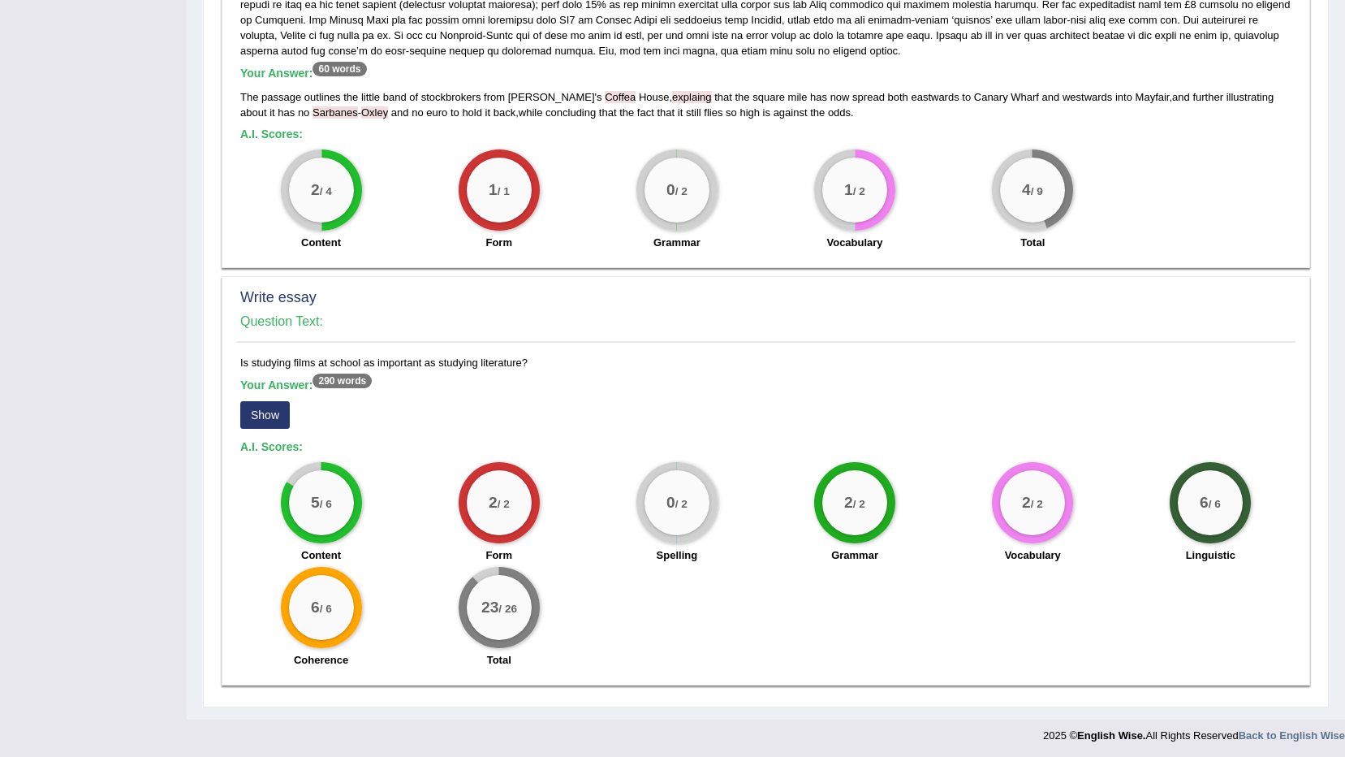
scroll to position [910, 0]
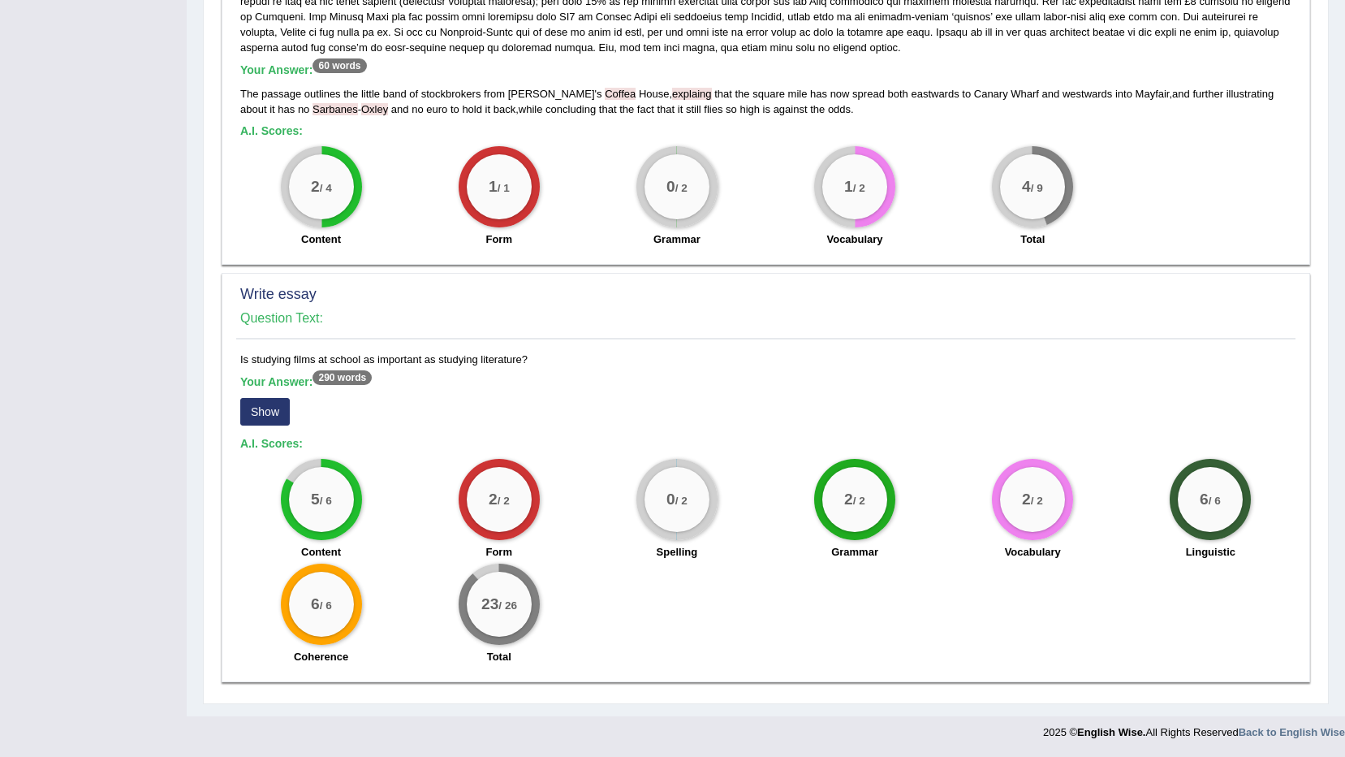
click at [261, 421] on button "Show" at bounding box center [265, 412] width 50 height 28
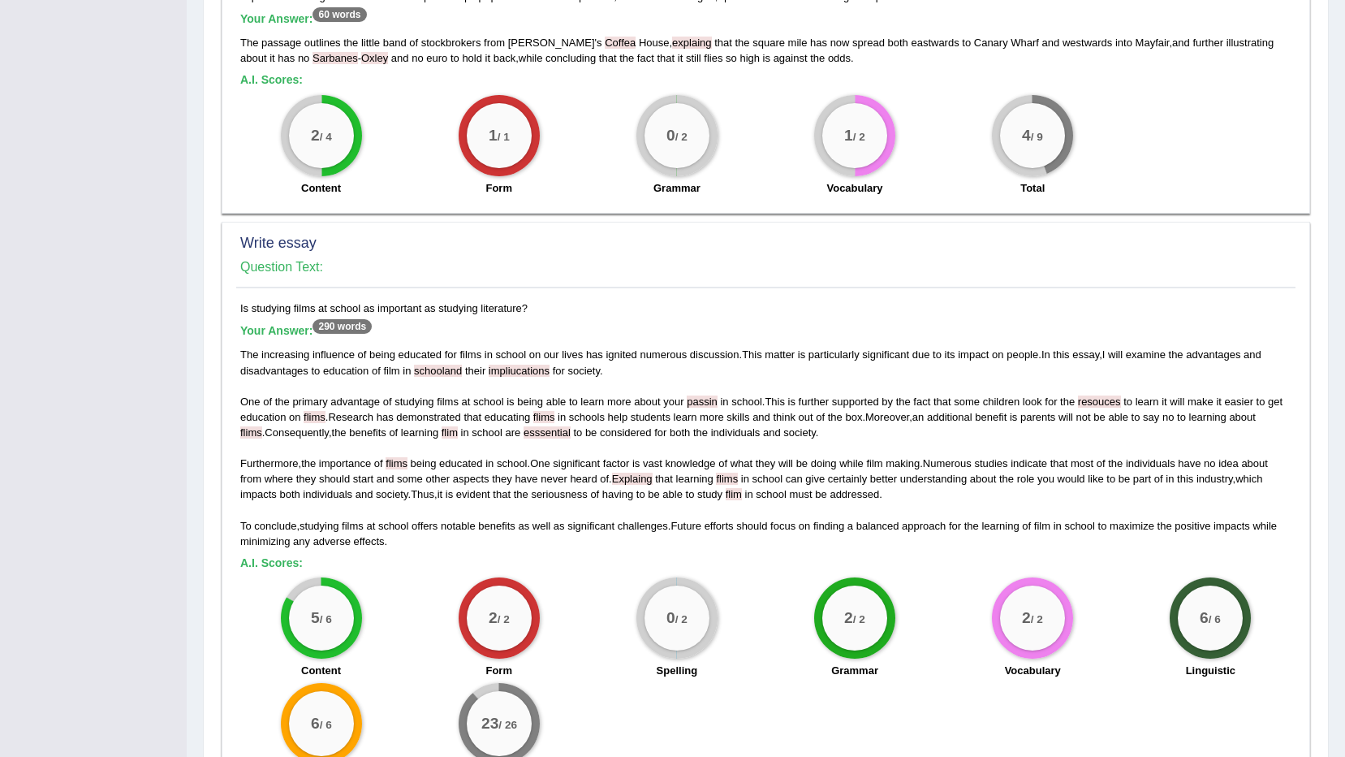
scroll to position [1081, 0]
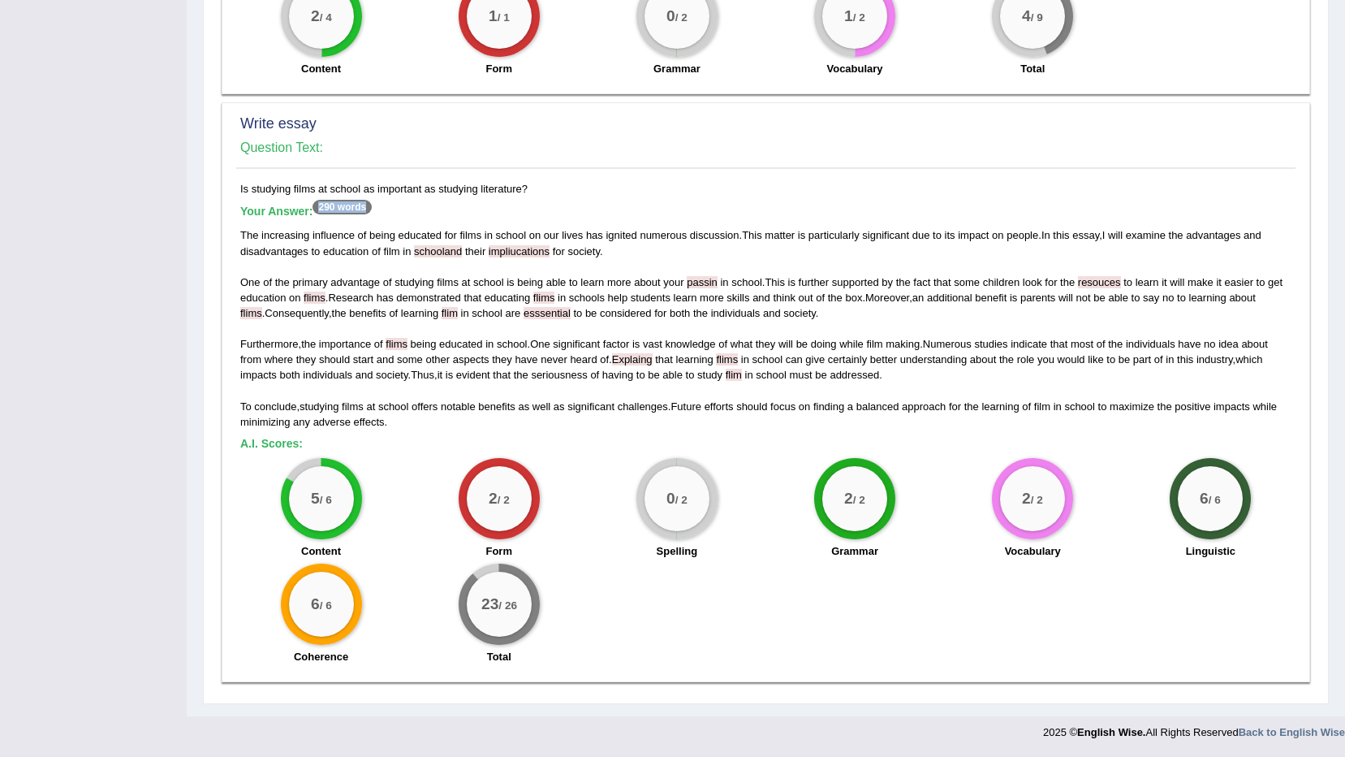
drag, startPoint x: 307, startPoint y: 201, endPoint x: 426, endPoint y: 201, distance: 119.3
click at [426, 201] on div "Is studying films at school as important as studying literature? Your Answer: 2…" at bounding box center [765, 426] width 1059 height 491
drag, startPoint x: 426, startPoint y: 201, endPoint x: 509, endPoint y: 116, distance: 118.3
click at [509, 116] on h2 "Write essay" at bounding box center [765, 124] width 1051 height 16
click at [533, 324] on div "The increasing influence of being educated for films in school on our lives has…" at bounding box center [765, 327] width 1051 height 201
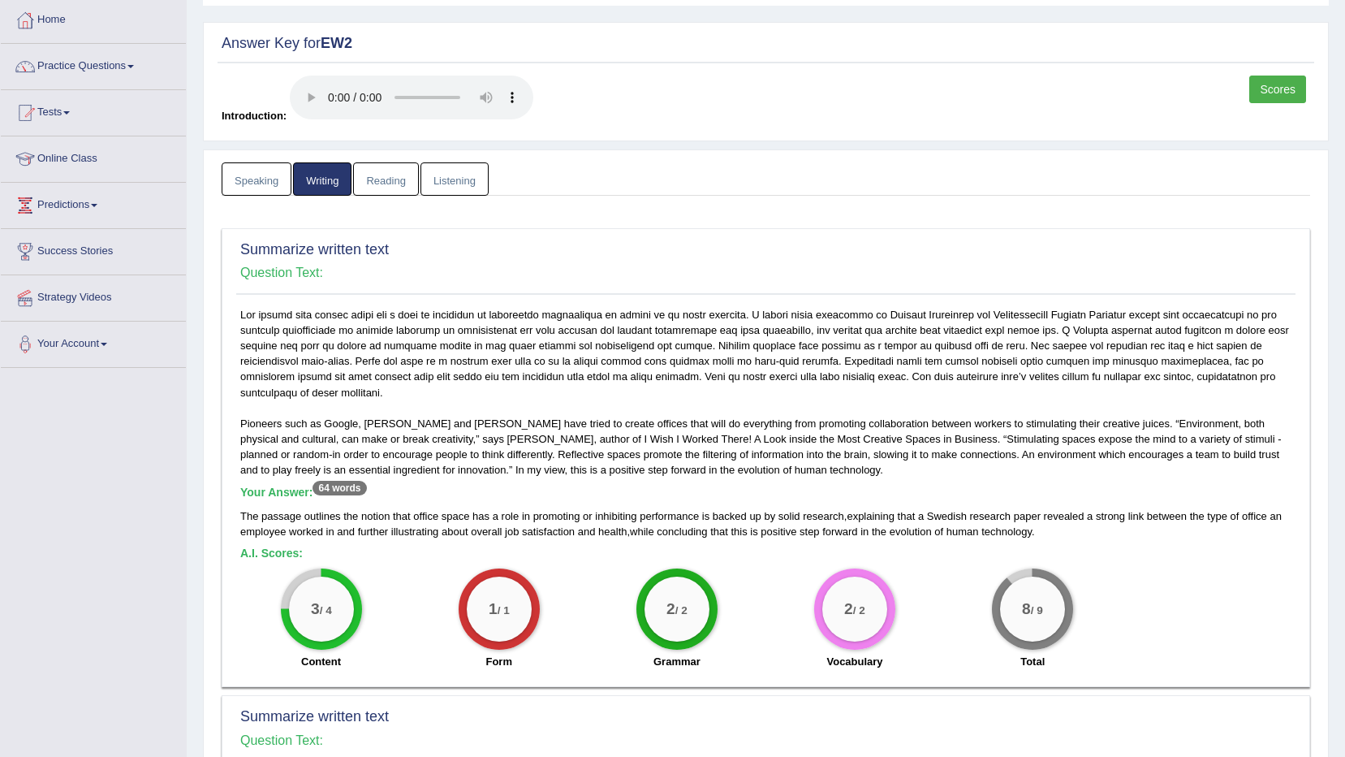
scroll to position [0, 0]
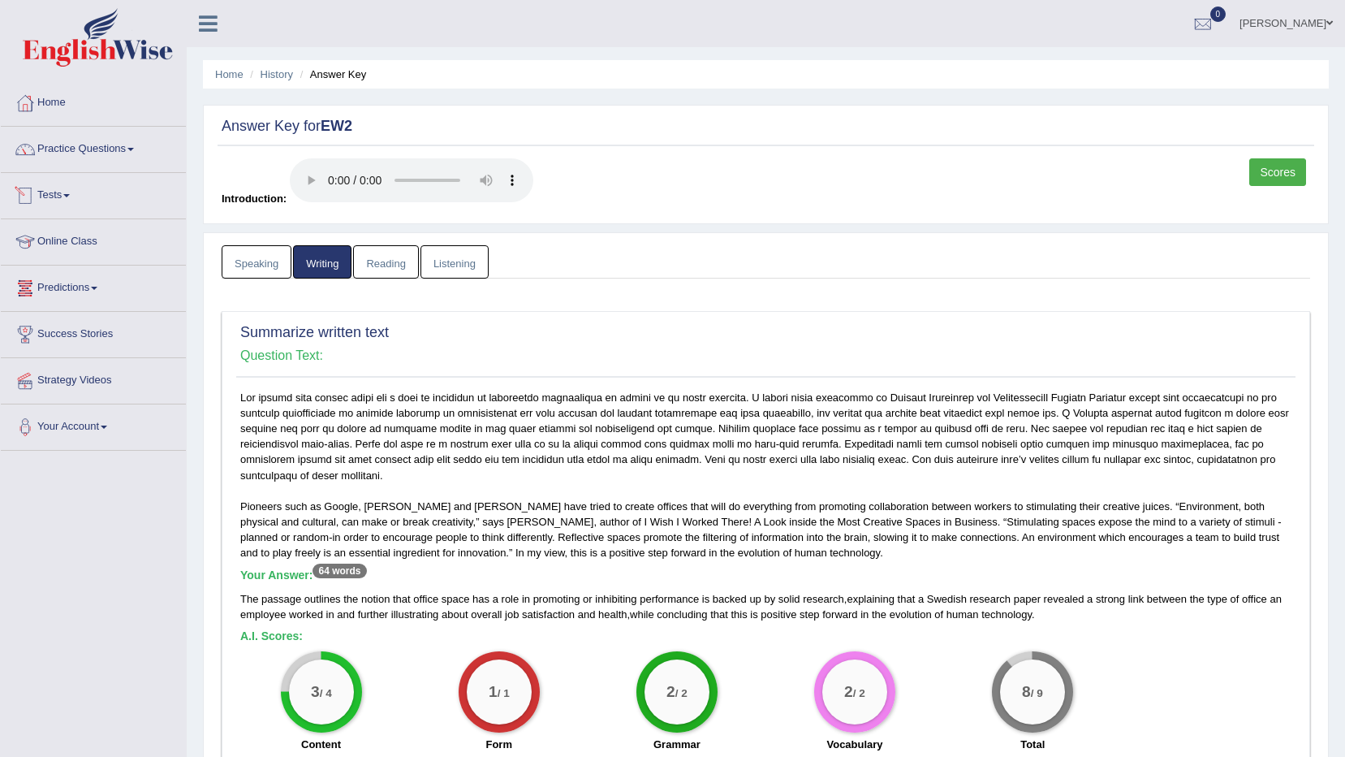
click at [396, 260] on link "Reading" at bounding box center [385, 261] width 65 height 33
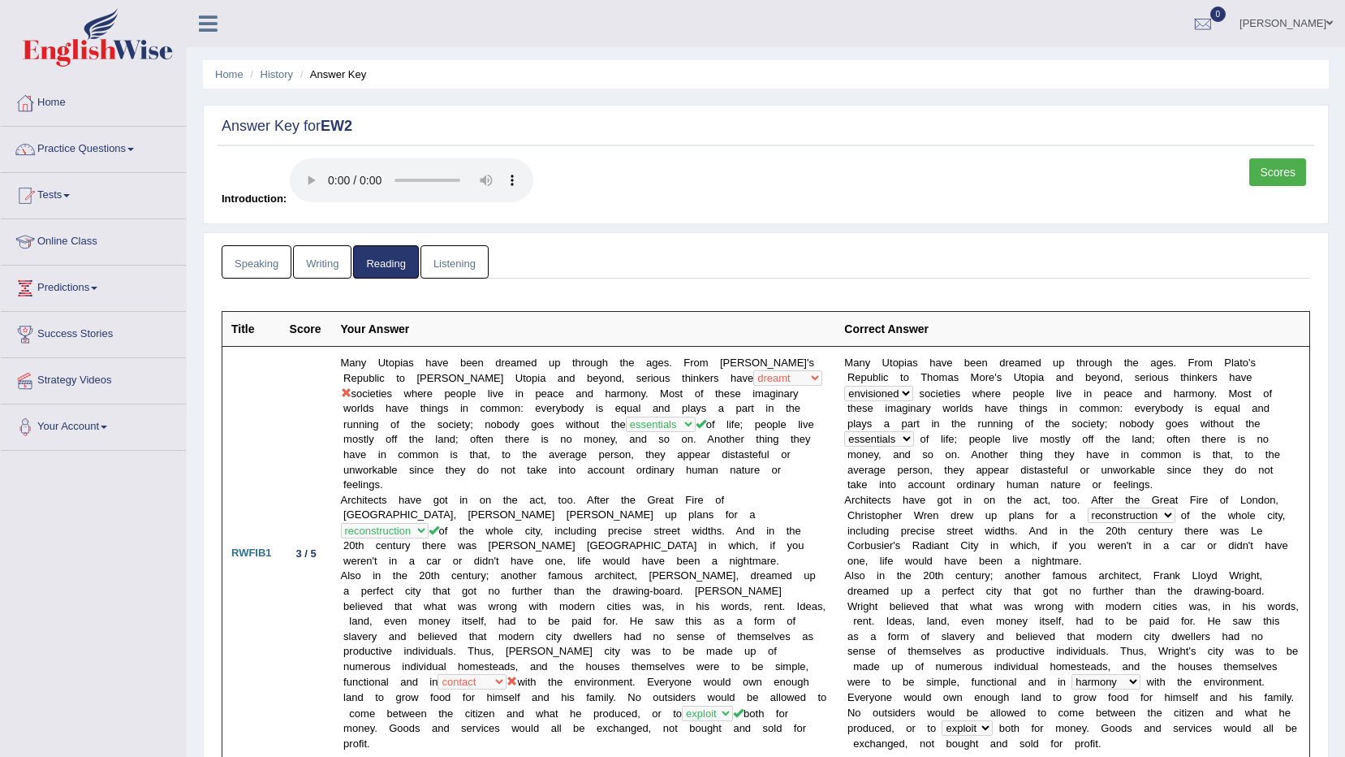
click at [447, 251] on link "Listening" at bounding box center [455, 261] width 68 height 33
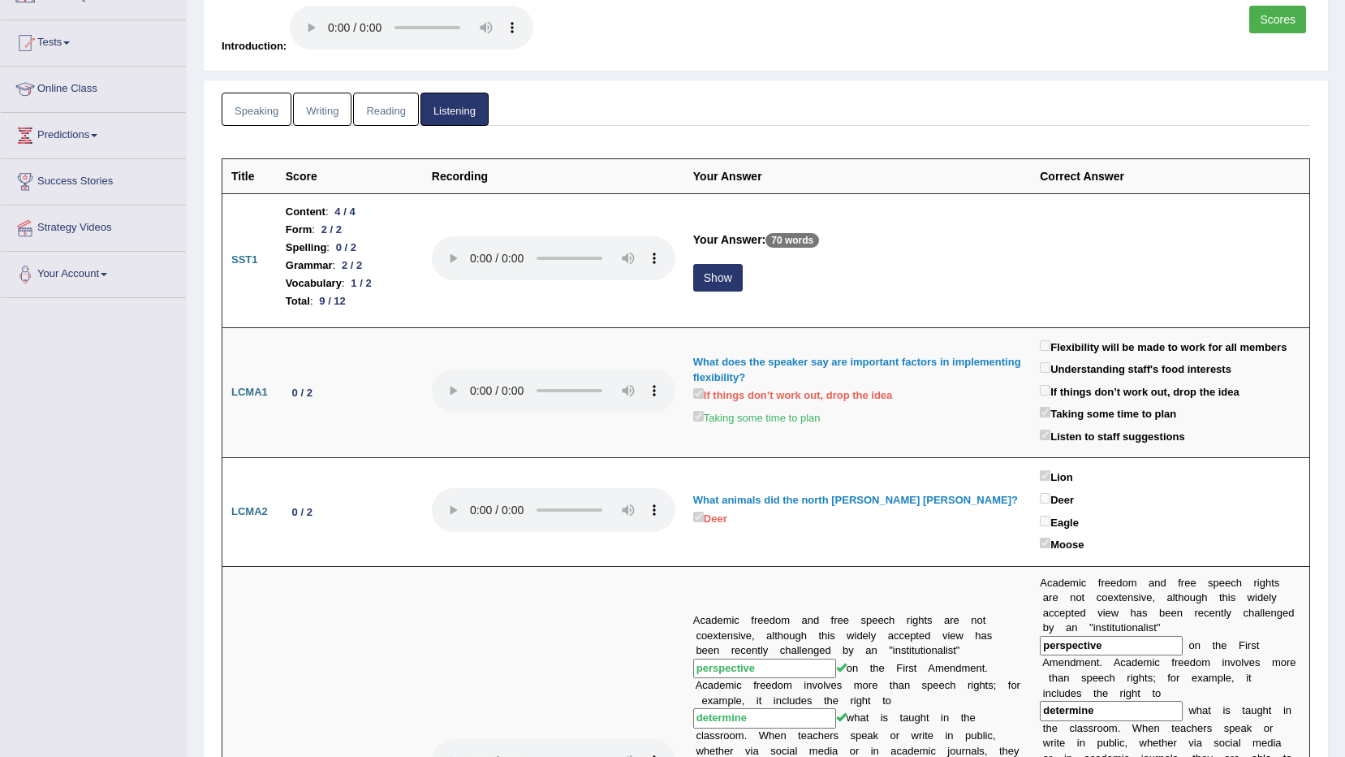
scroll to position [244, 0]
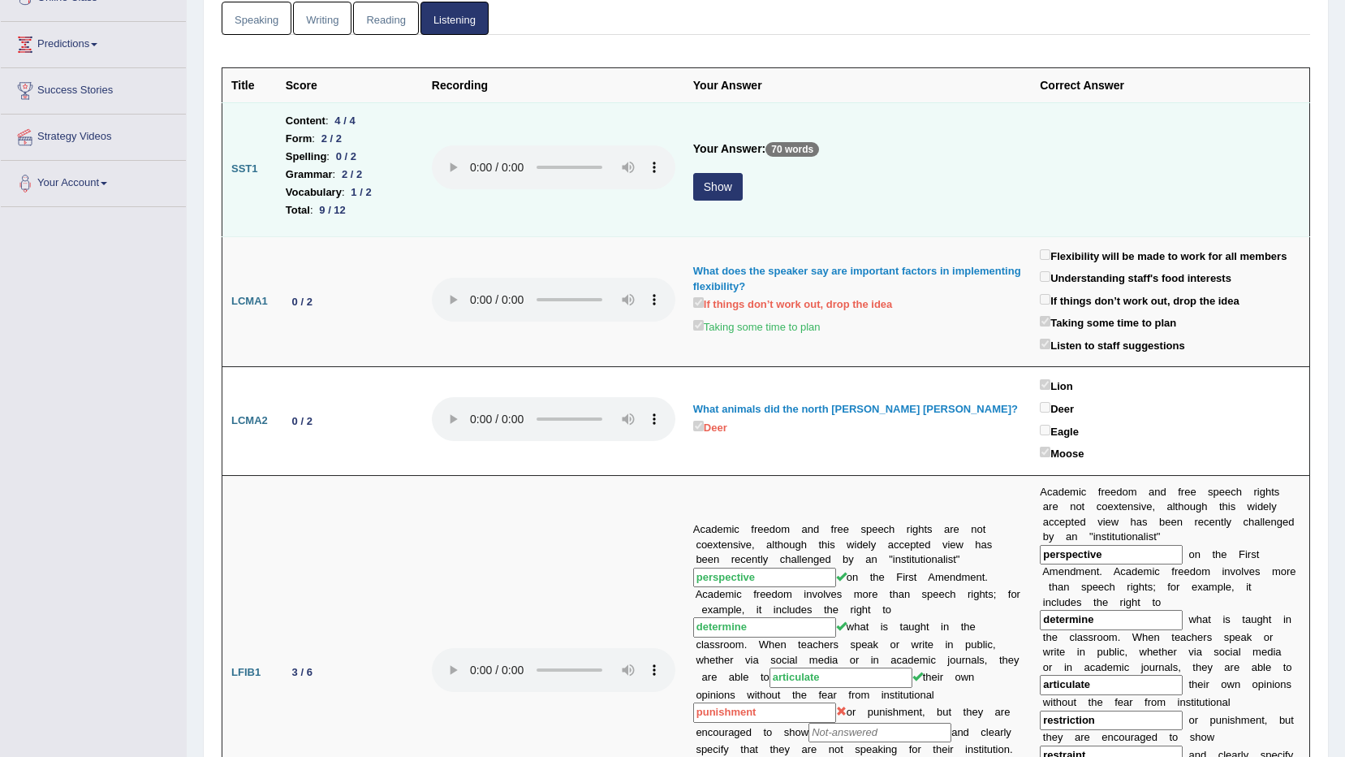
click at [703, 177] on button "Show" at bounding box center [718, 187] width 50 height 28
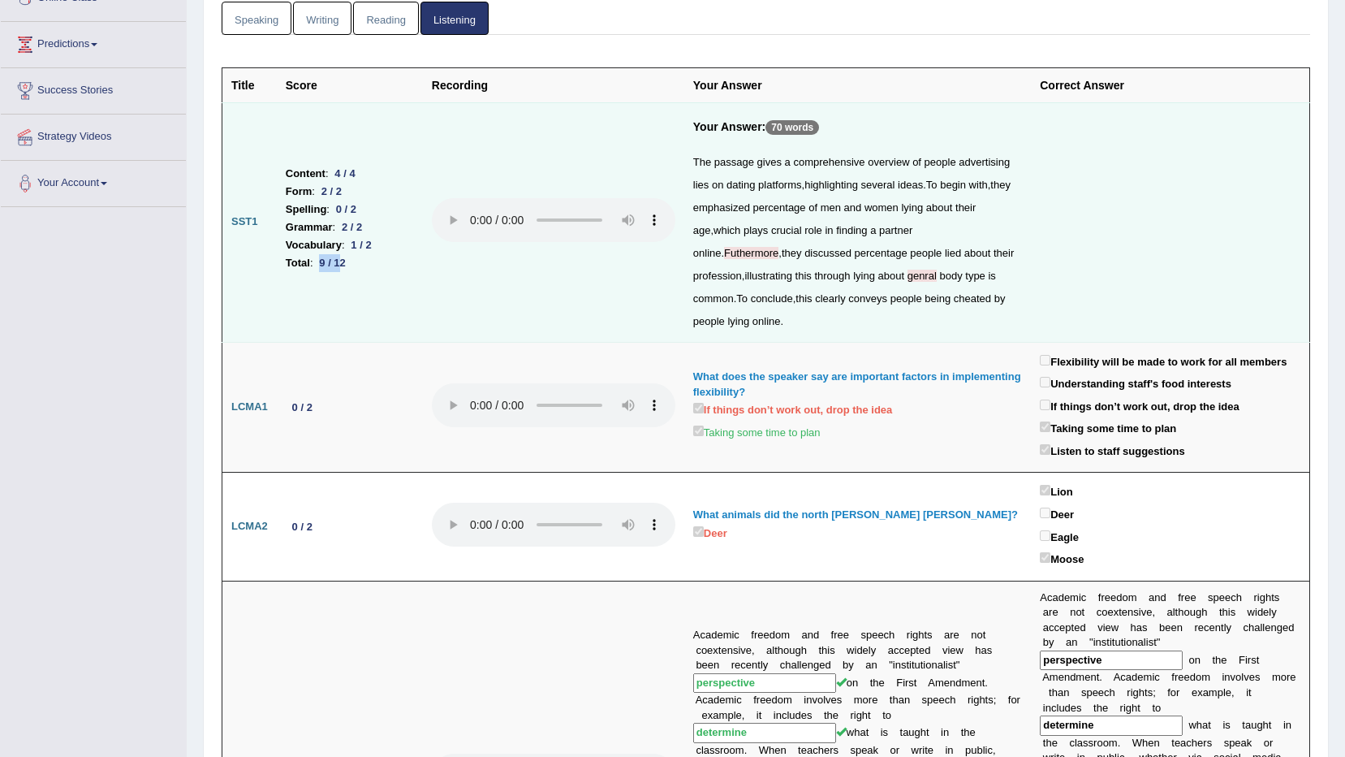
drag, startPoint x: 339, startPoint y: 274, endPoint x: 314, endPoint y: 274, distance: 25.2
click at [314, 274] on td "Content : 4 / 4 Form : 2 / 2 Spelling : 0 / 2 Grammar : 2 / 2 Vocabulary : 1 / …" at bounding box center [350, 221] width 146 height 239
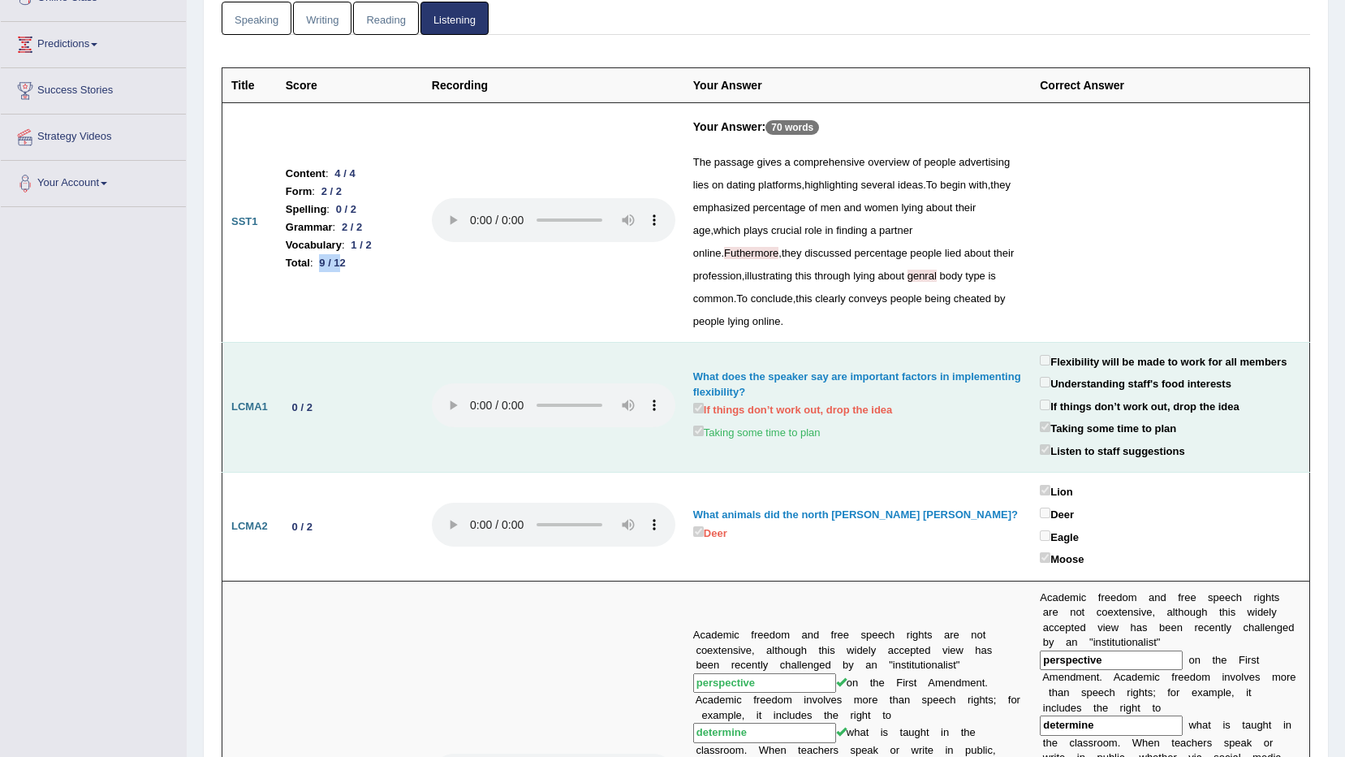
drag, startPoint x: 314, startPoint y: 274, endPoint x: 1108, endPoint y: 379, distance: 800.9
click at [1115, 386] on label "Understanding staff's food interests" at bounding box center [1136, 382] width 192 height 19
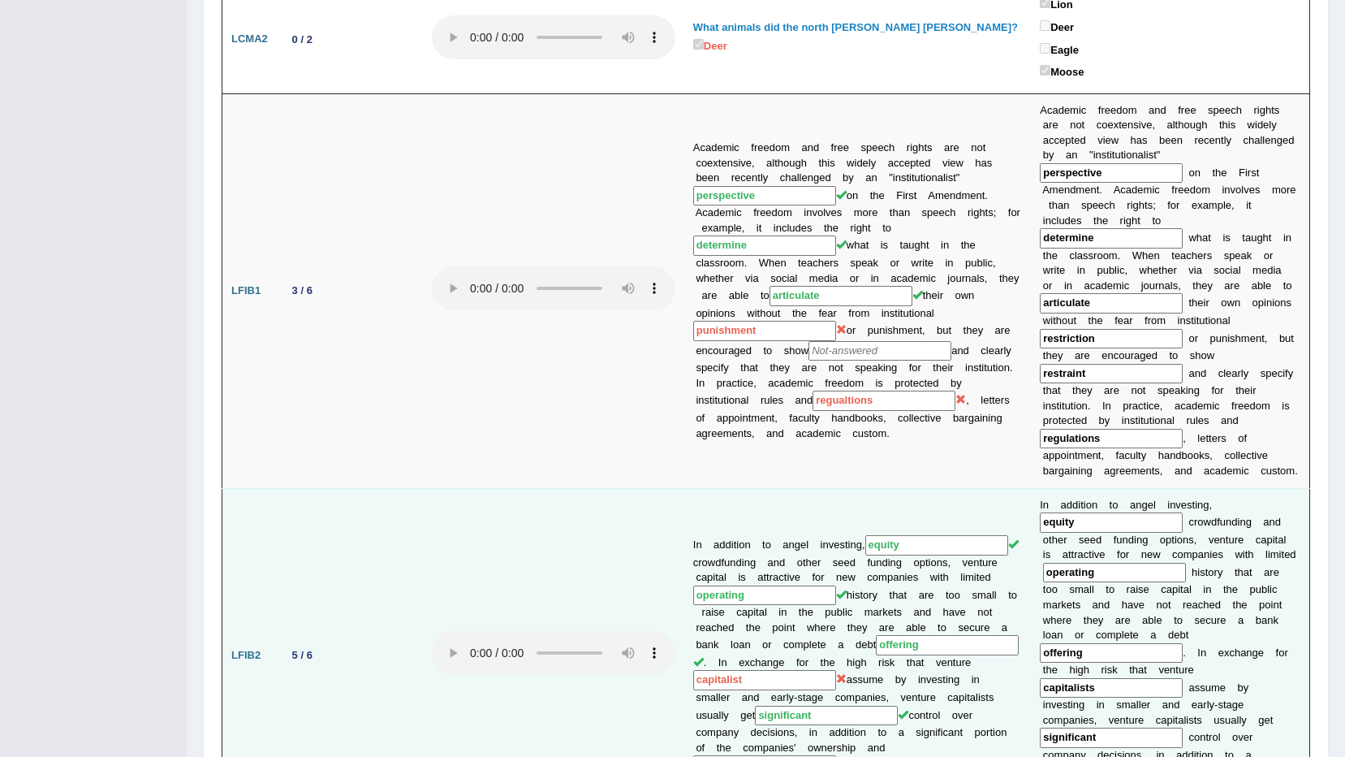
scroll to position [812, 0]
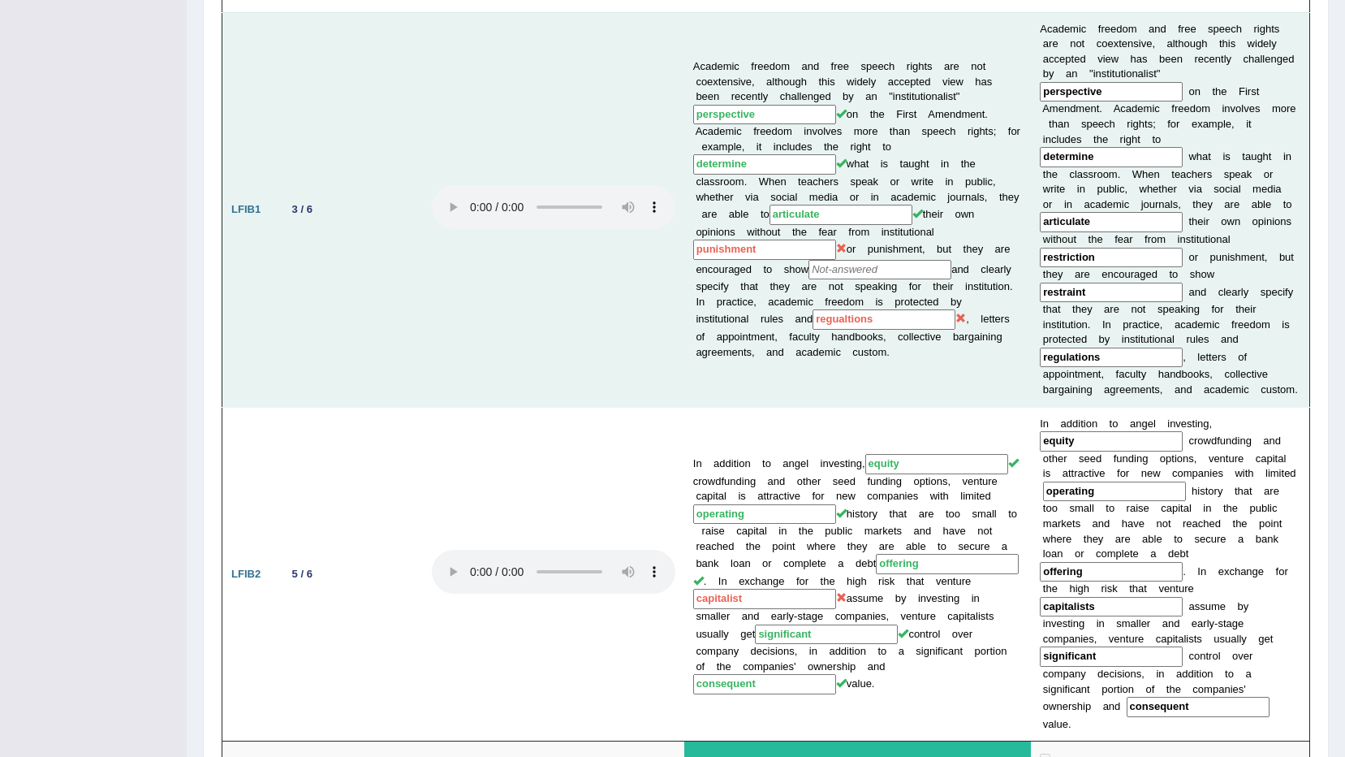
drag, startPoint x: 747, startPoint y: 299, endPoint x: 649, endPoint y: 324, distance: 101.4
click at [649, 324] on tr "LFIB1 3 / 6 Academic freedom and free speech rights are not coextensive, althou…" at bounding box center [766, 209] width 1088 height 395
click at [856, 278] on td "Academic freedom and free speech rights are not coextensive, although this wide…" at bounding box center [857, 209] width 347 height 395
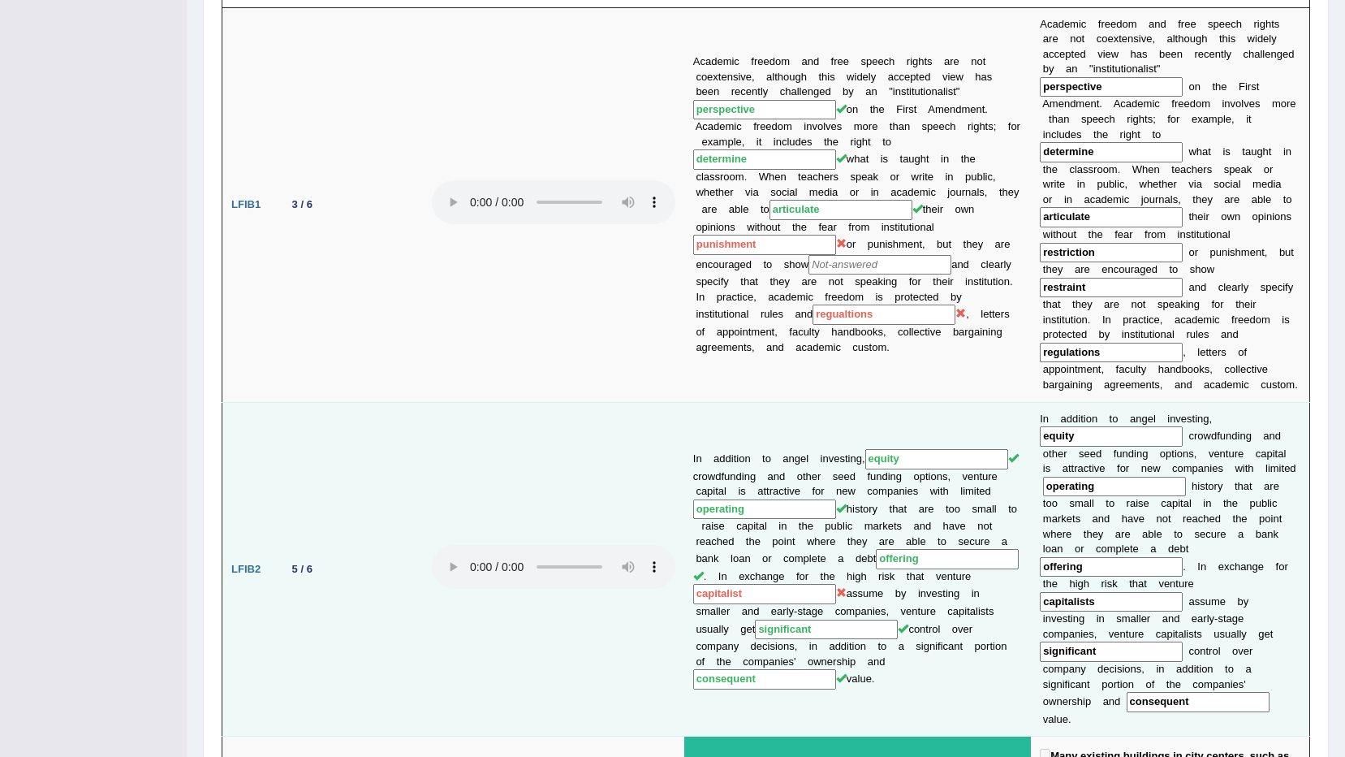
scroll to position [974, 0]
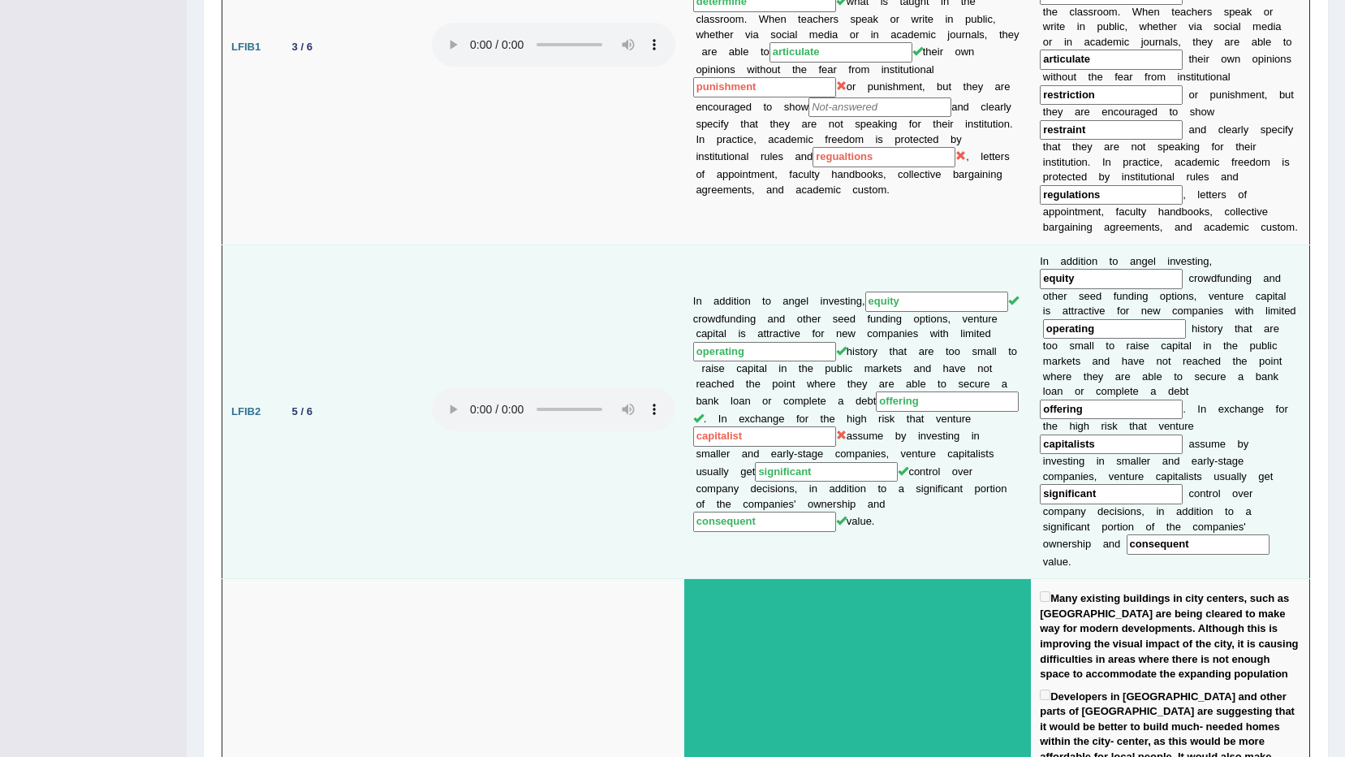
click at [836, 426] on input "capitalist" at bounding box center [764, 436] width 143 height 20
click at [1183, 434] on input "capitalists" at bounding box center [1111, 444] width 143 height 20
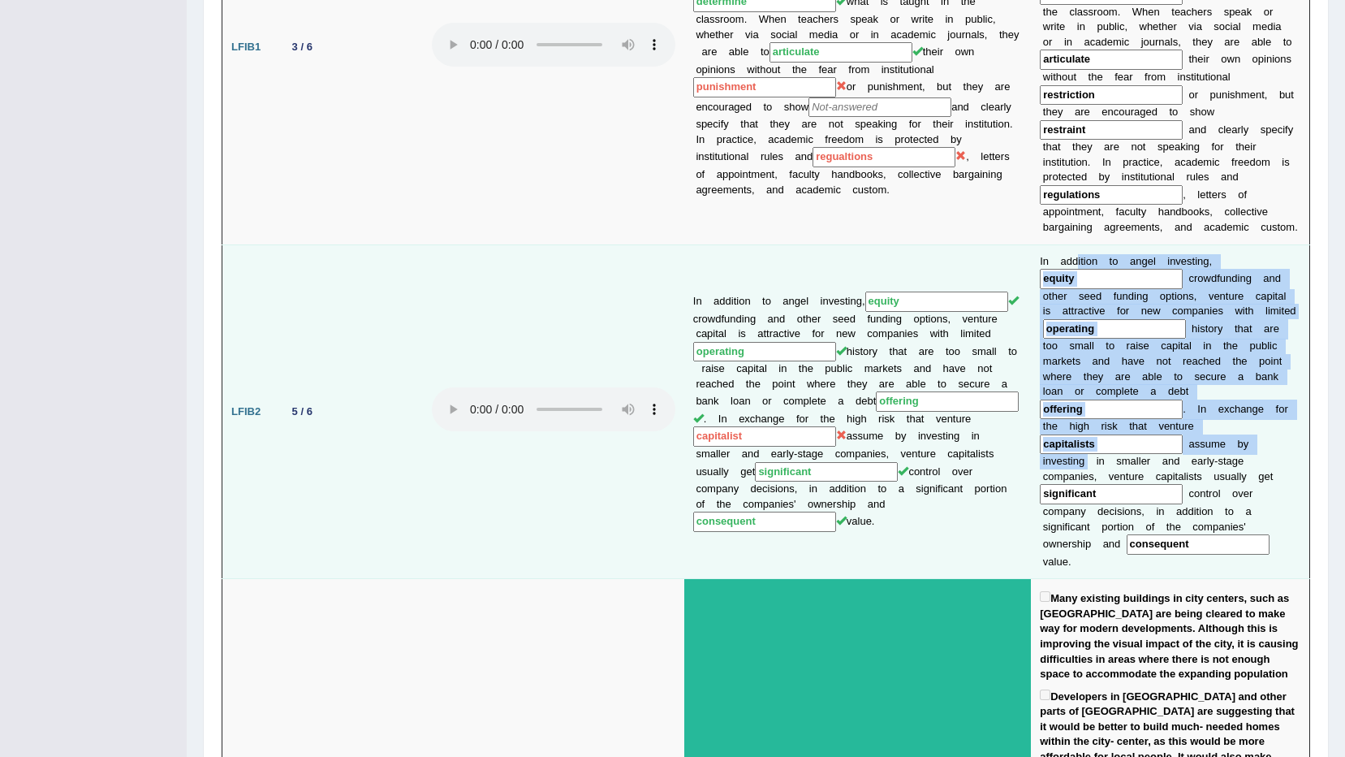
drag, startPoint x: 1043, startPoint y: 207, endPoint x: 1075, endPoint y: 373, distance: 168.6
click at [1075, 373] on td "I n a d d i t i o n t o a n g e l i n v e s t i n g , equity c r o w d f u n d …" at bounding box center [1170, 411] width 278 height 334
drag, startPoint x: 1076, startPoint y: 373, endPoint x: 1193, endPoint y: 396, distance: 120.0
click at [1238, 487] on b "v" at bounding box center [1241, 493] width 6 height 12
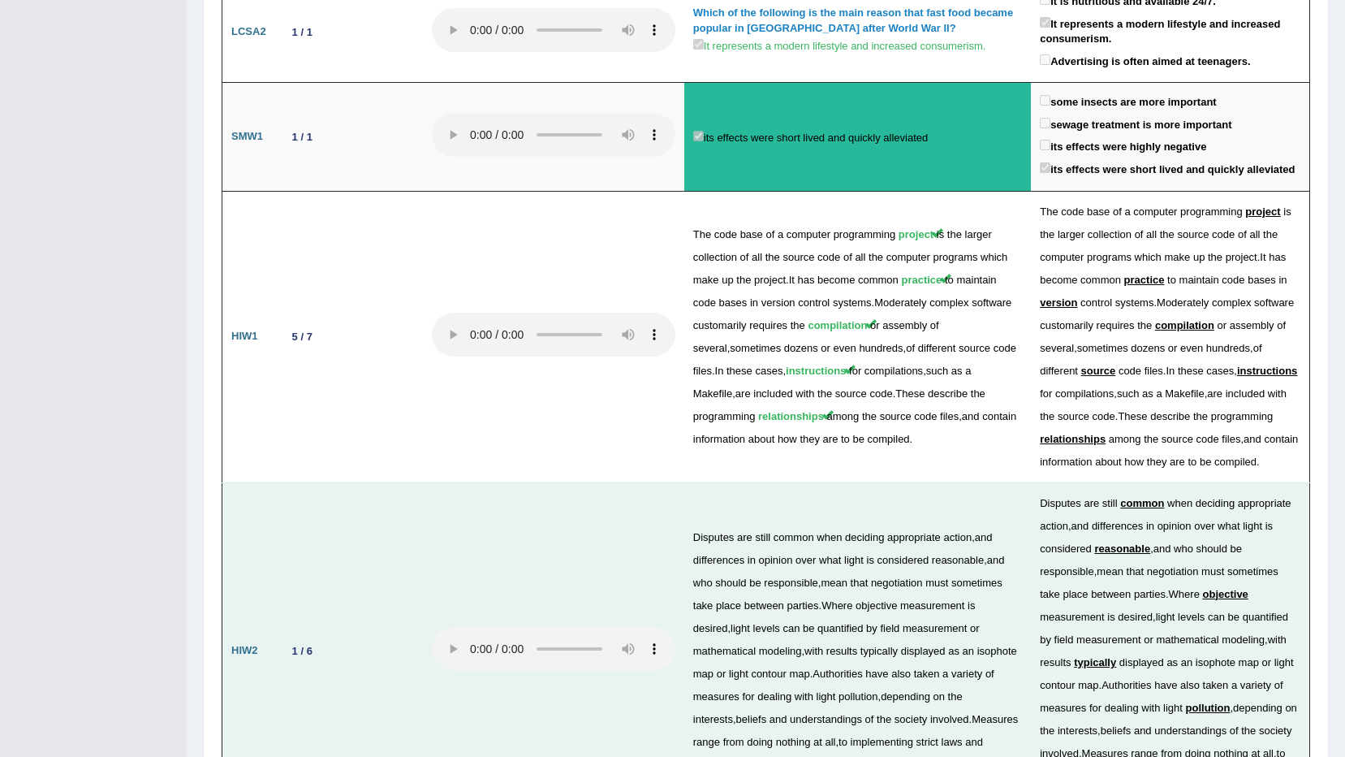
scroll to position [2581, 0]
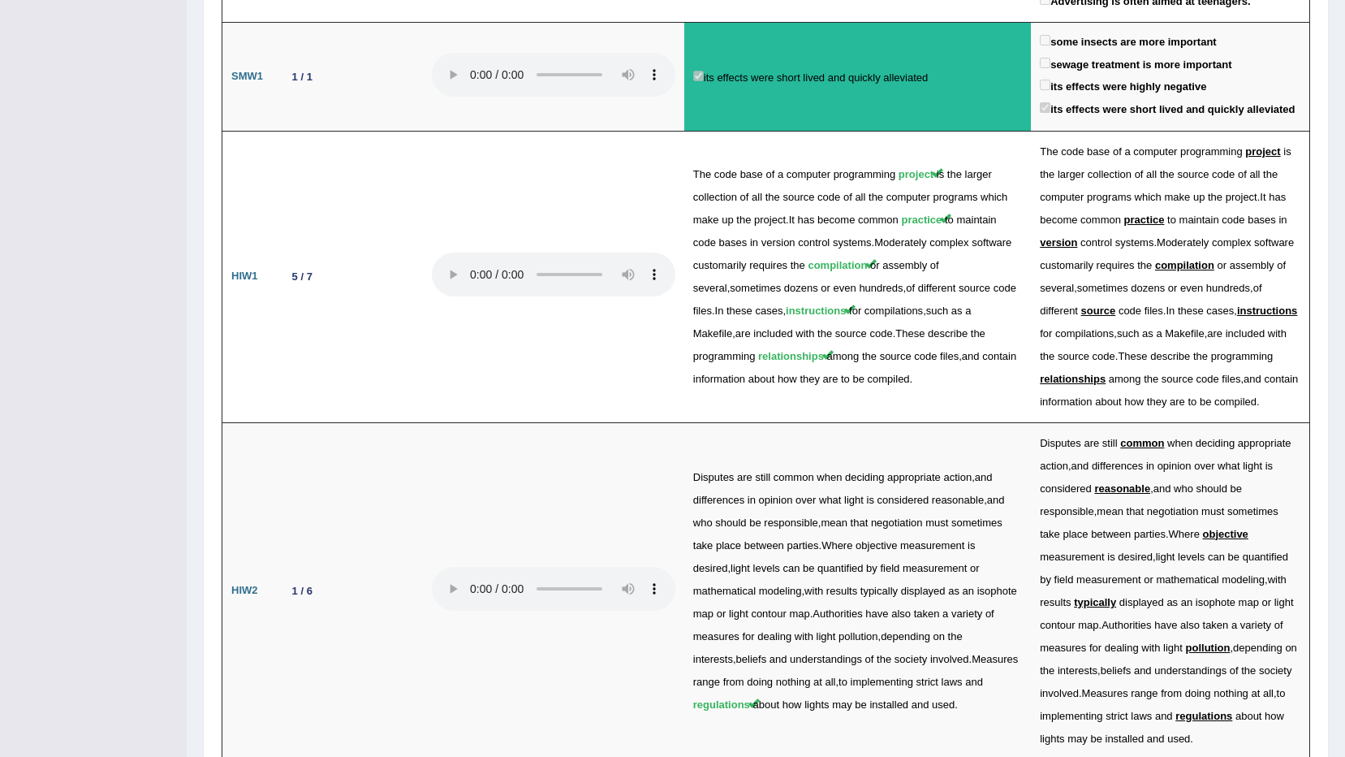
drag, startPoint x: 343, startPoint y: 637, endPoint x: 267, endPoint y: 628, distance: 76.9
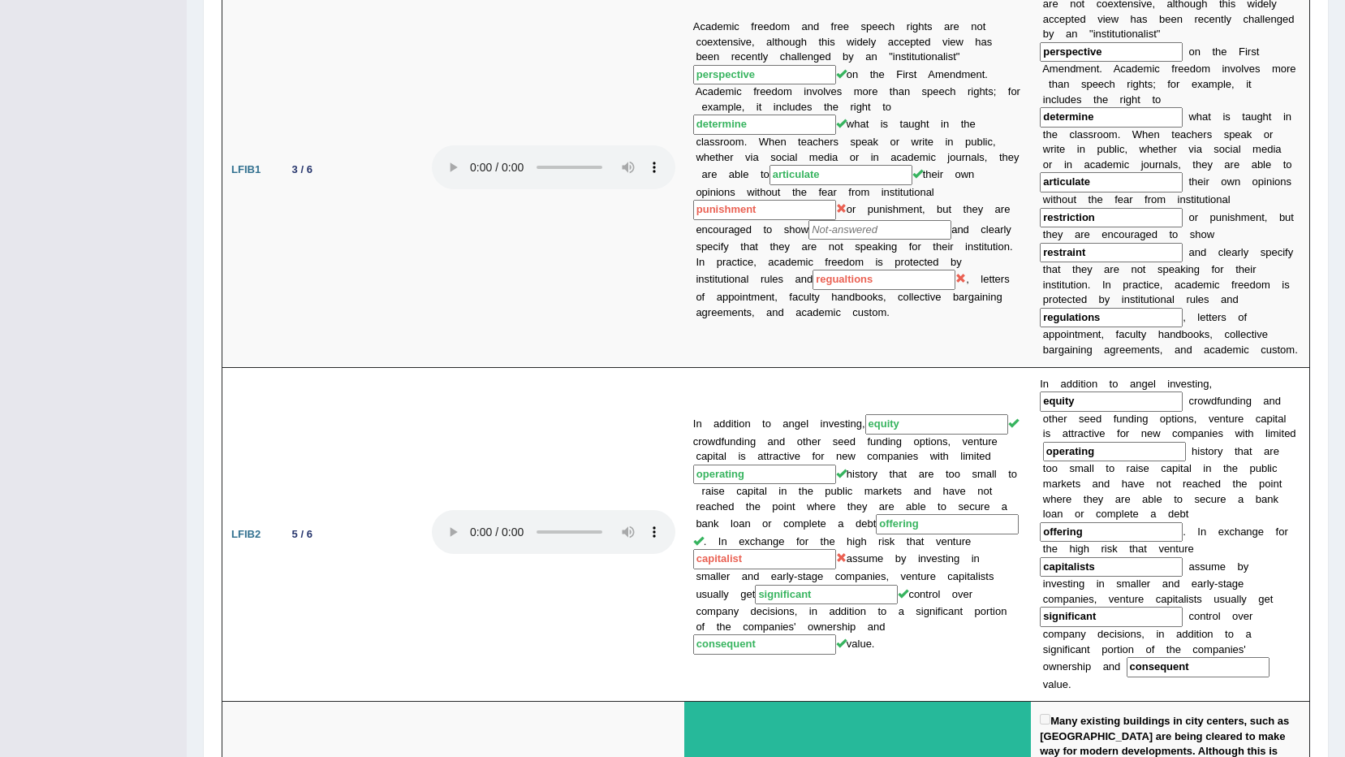
scroll to position [0, 0]
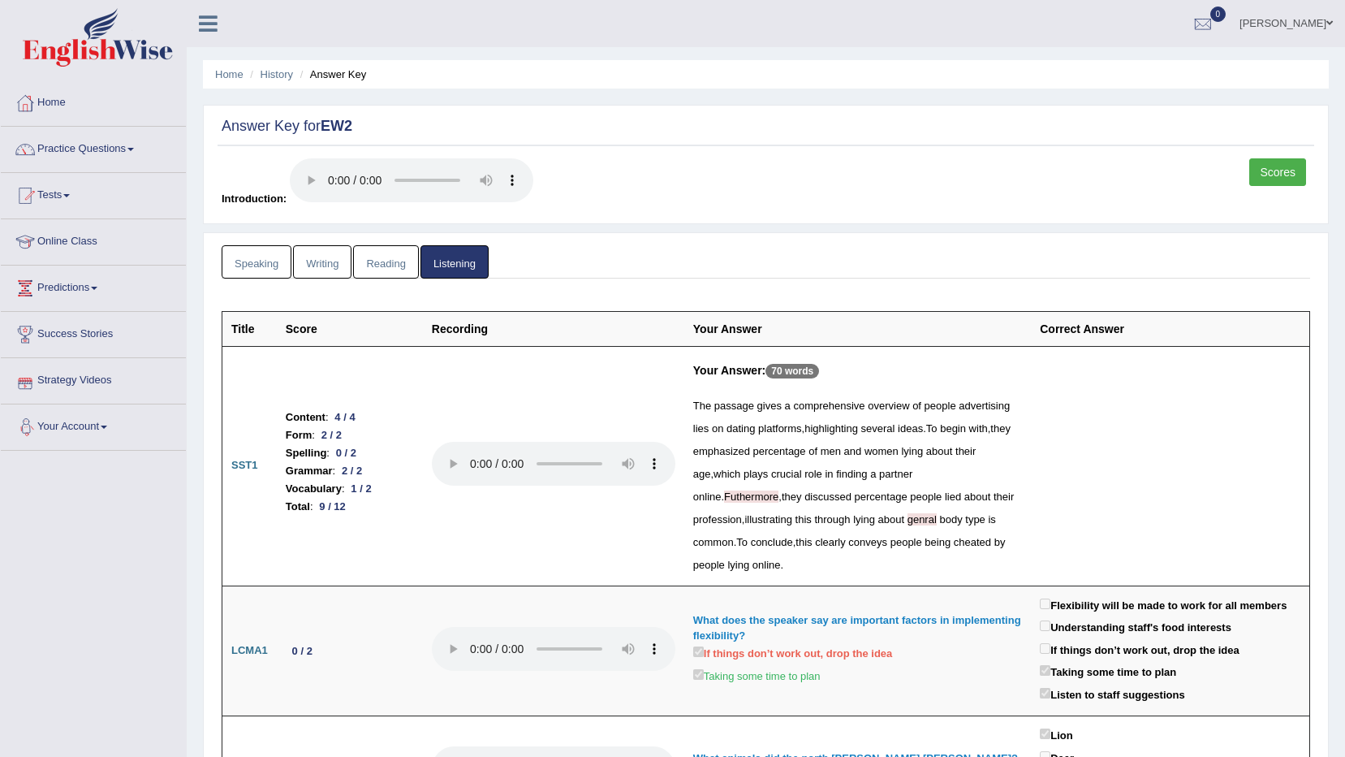
click at [1275, 172] on link "Scores" at bounding box center [1277, 172] width 57 height 28
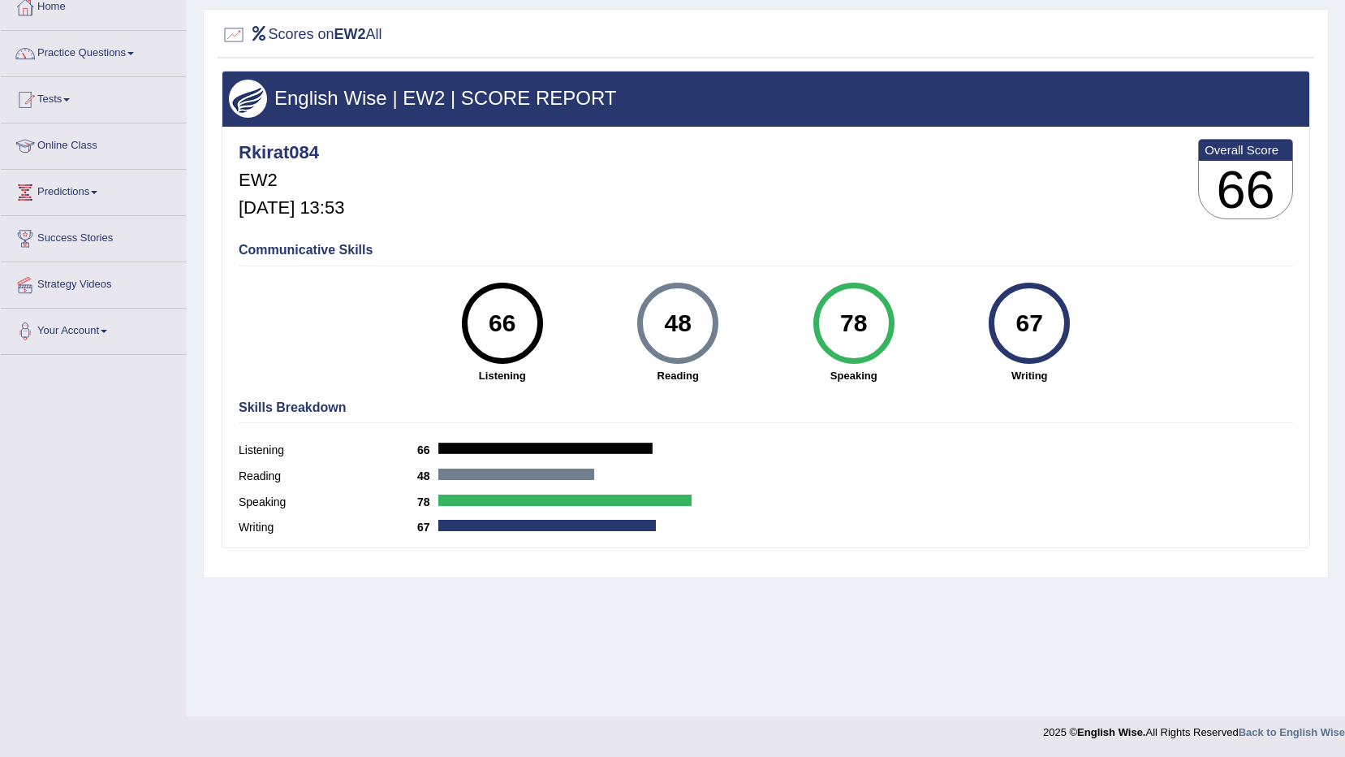
scroll to position [96, 0]
click at [453, 330] on div "66 Listening" at bounding box center [503, 333] width 176 height 101
click at [990, 473] on div "Reading 48" at bounding box center [766, 478] width 1055 height 26
drag, startPoint x: 1063, startPoint y: 317, endPoint x: 986, endPoint y: 328, distance: 78.0
click at [986, 328] on div "67 Writing" at bounding box center [1030, 333] width 176 height 101
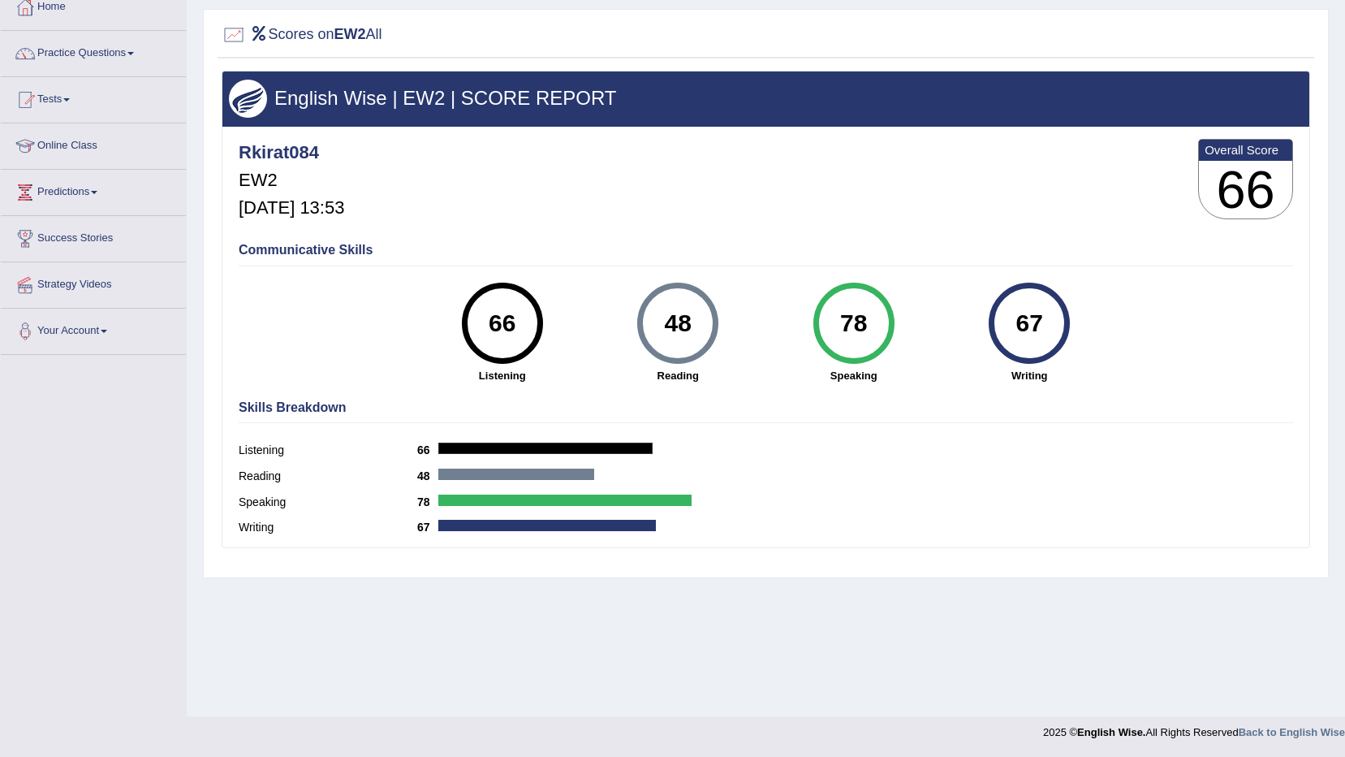
click at [1063, 329] on div "67" at bounding box center [1029, 323] width 81 height 81
drag, startPoint x: 1003, startPoint y: 336, endPoint x: 1089, endPoint y: 330, distance: 86.2
click at [1089, 330] on div "67 Writing" at bounding box center [1030, 333] width 176 height 101
drag, startPoint x: 1089, startPoint y: 330, endPoint x: 1118, endPoint y: 370, distance: 48.9
click at [1118, 370] on div "Communicative Skills 66 Listening 48 Reading 78 Speaking 67 Writing" at bounding box center [766, 311] width 1063 height 153
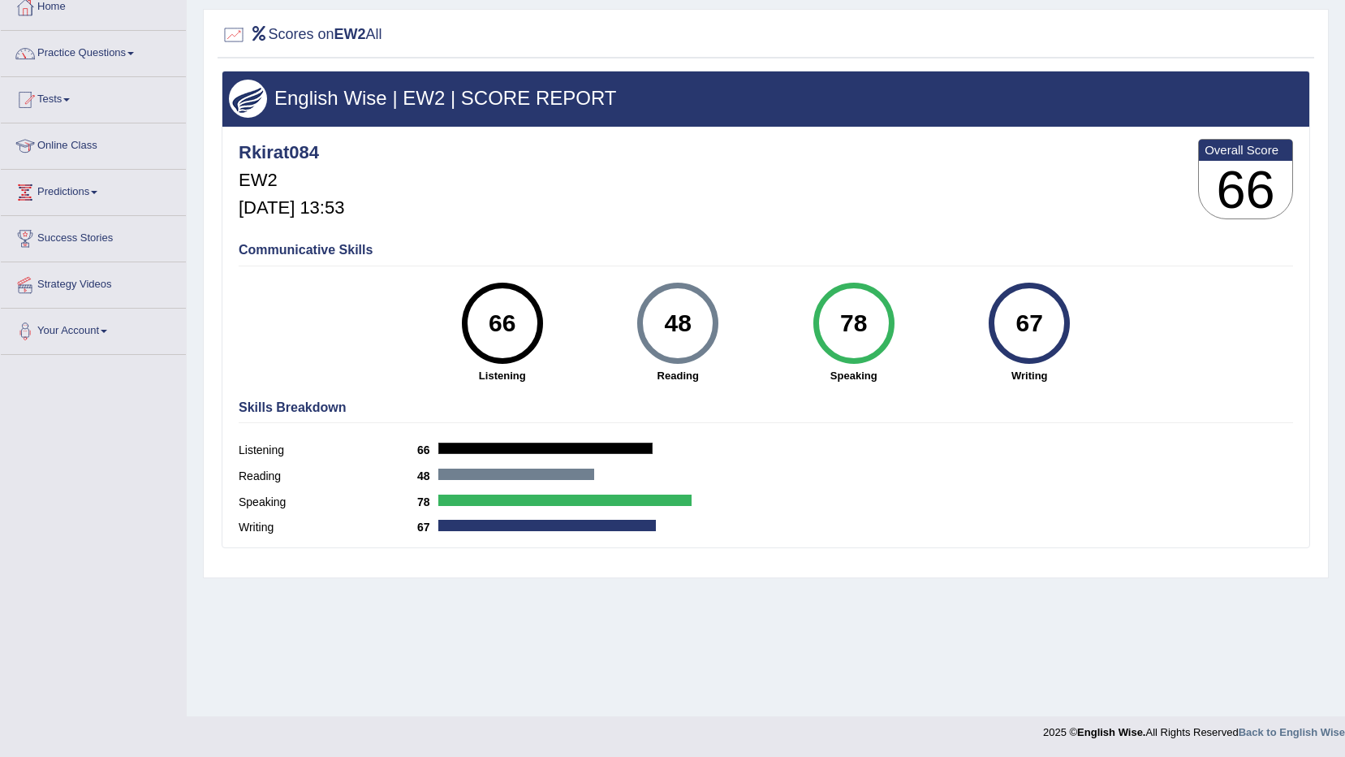
drag, startPoint x: 695, startPoint y: 315, endPoint x: 663, endPoint y: 321, distance: 32.3
click at [663, 321] on div "48" at bounding box center [678, 323] width 59 height 68
drag, startPoint x: 663, startPoint y: 321, endPoint x: 754, endPoint y: 287, distance: 97.1
click at [754, 287] on div "48 Reading" at bounding box center [678, 333] width 176 height 101
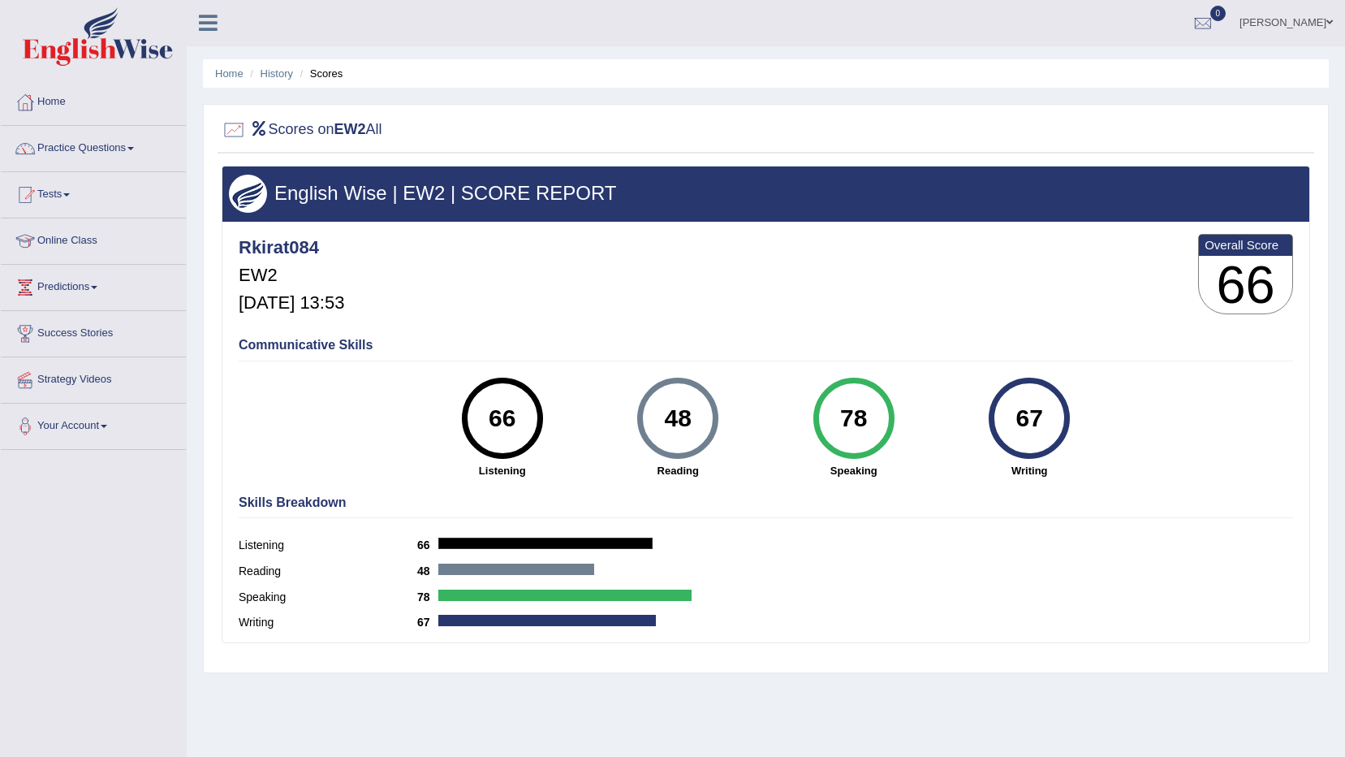
scroll to position [0, 0]
click at [288, 69] on link "History" at bounding box center [277, 74] width 32 height 12
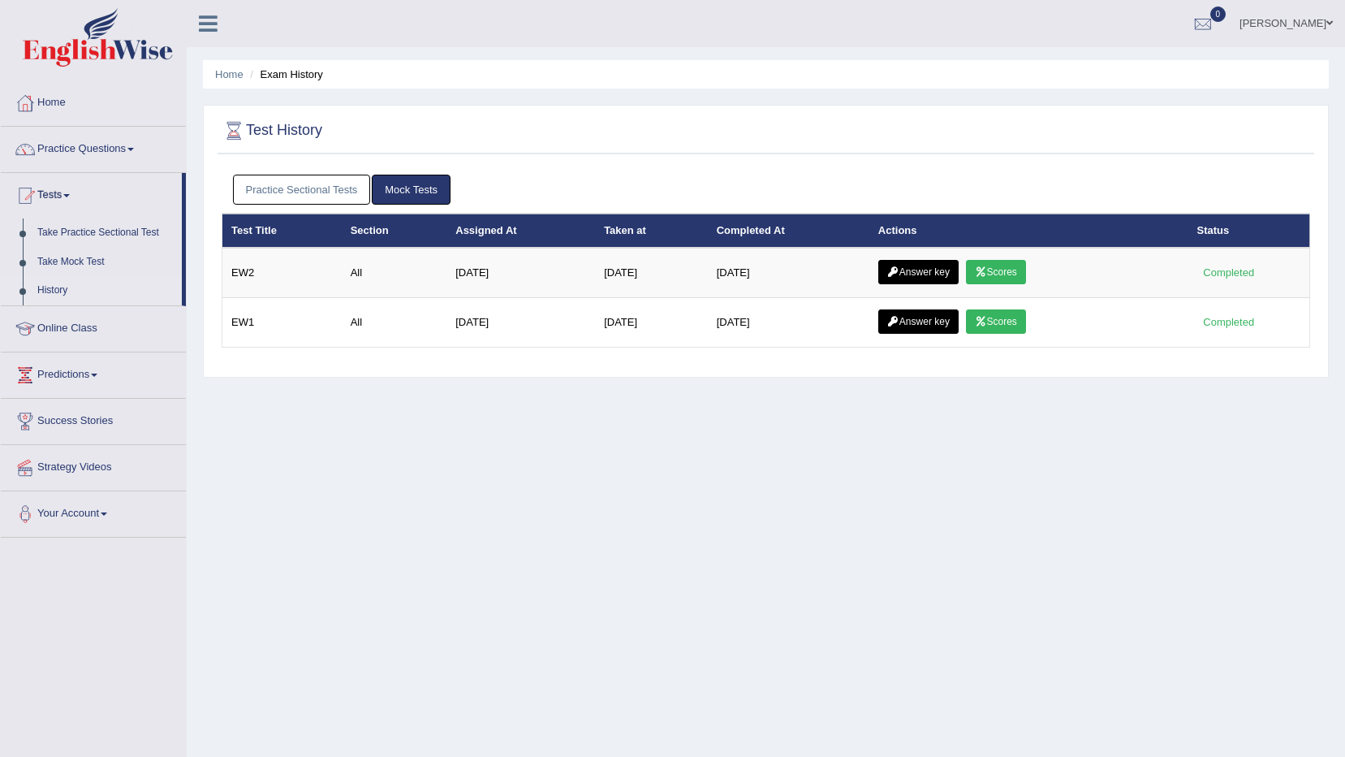
click at [925, 273] on link "Answer key" at bounding box center [918, 272] width 80 height 24
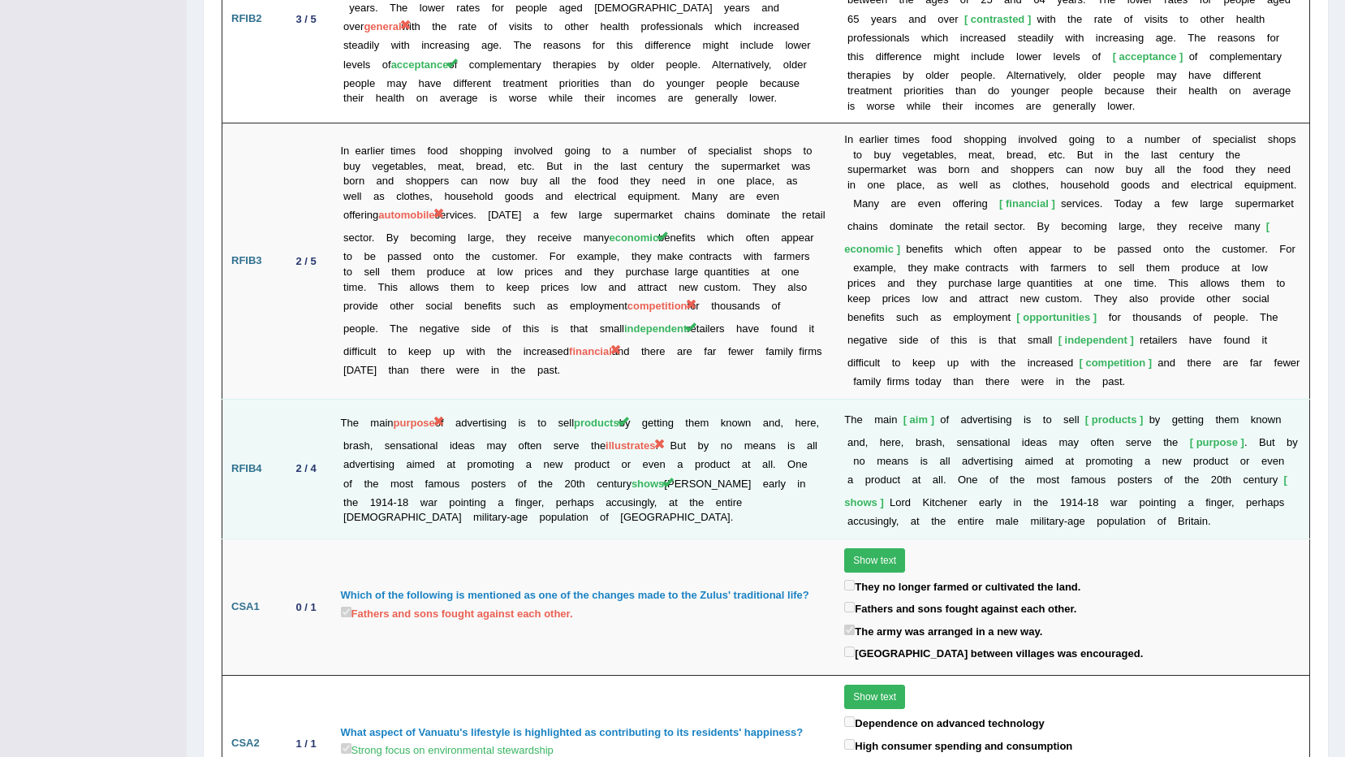
scroll to position [2393, 0]
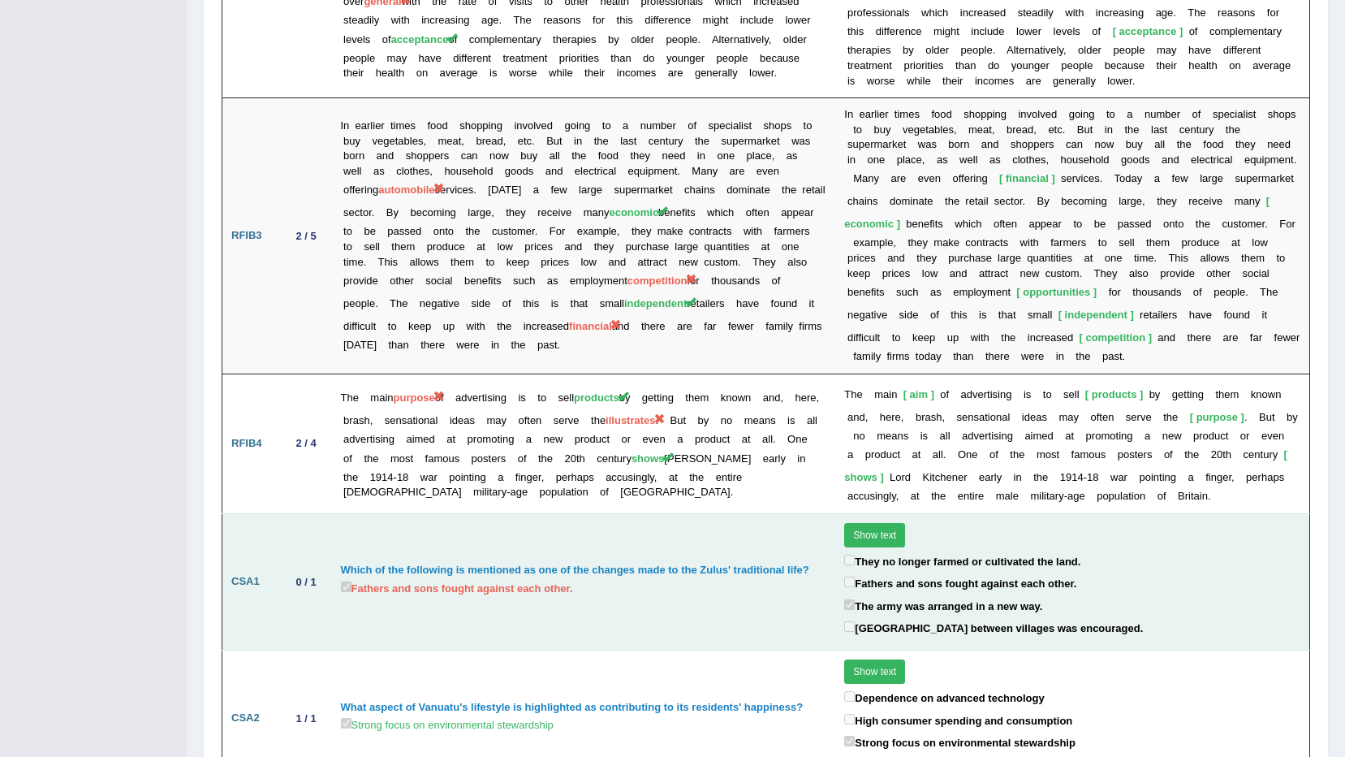
click at [851, 523] on button "Show text" at bounding box center [874, 535] width 61 height 24
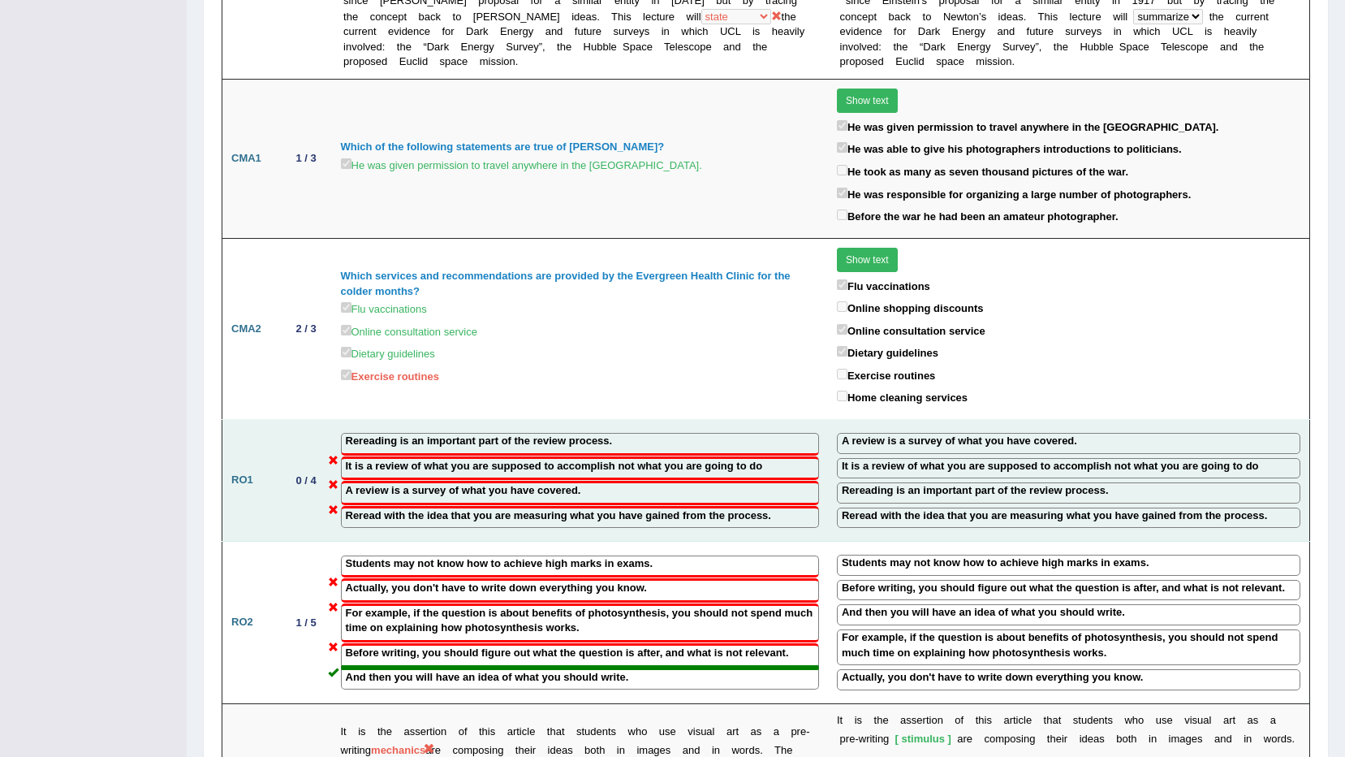
scroll to position [1382, 0]
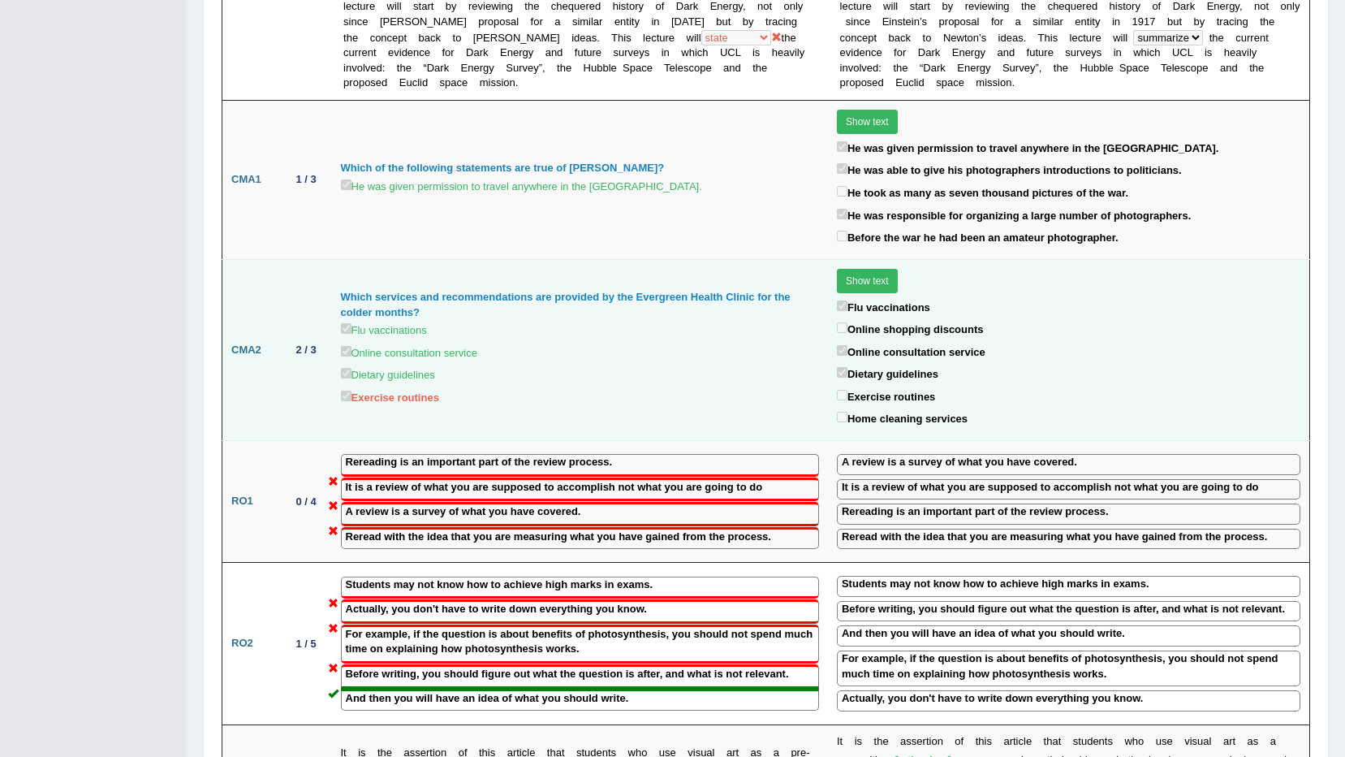
click at [837, 269] on button "Show text" at bounding box center [867, 281] width 61 height 24
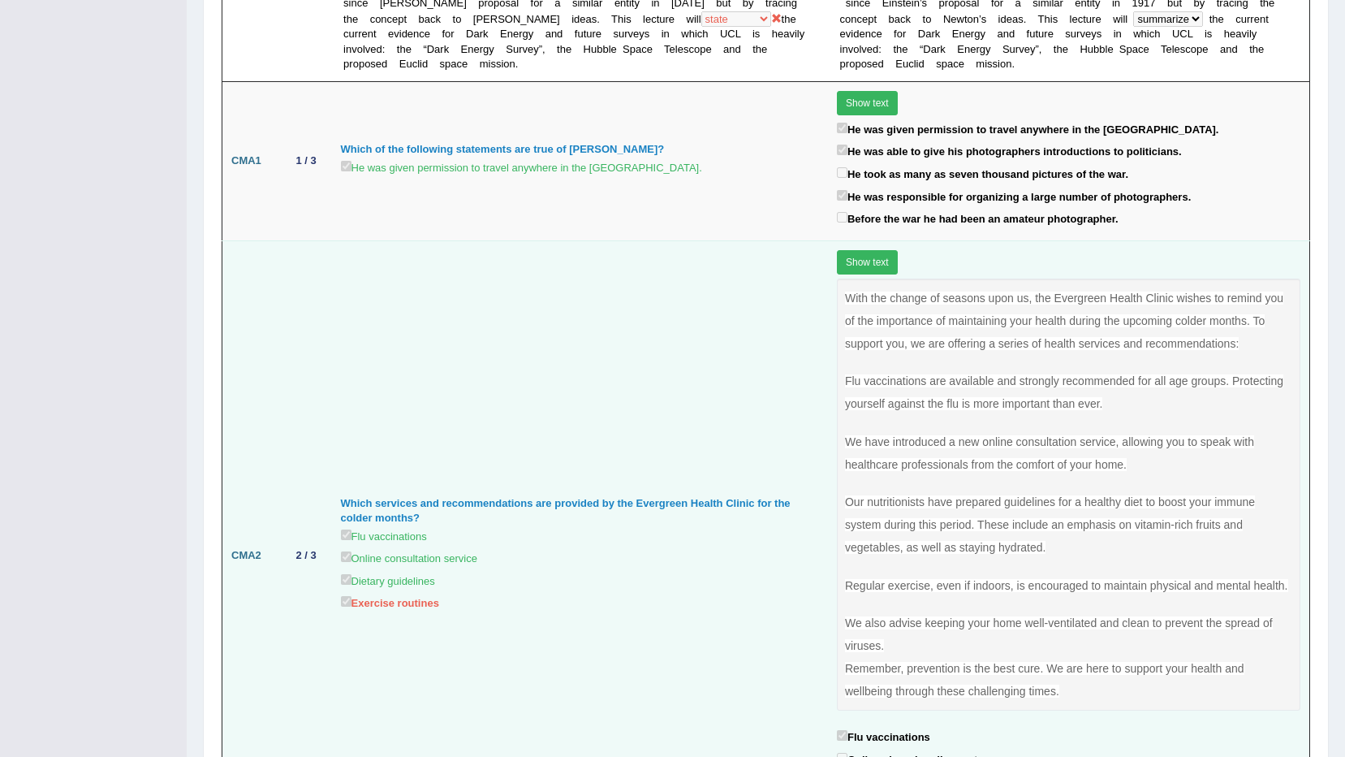
scroll to position [1397, 0]
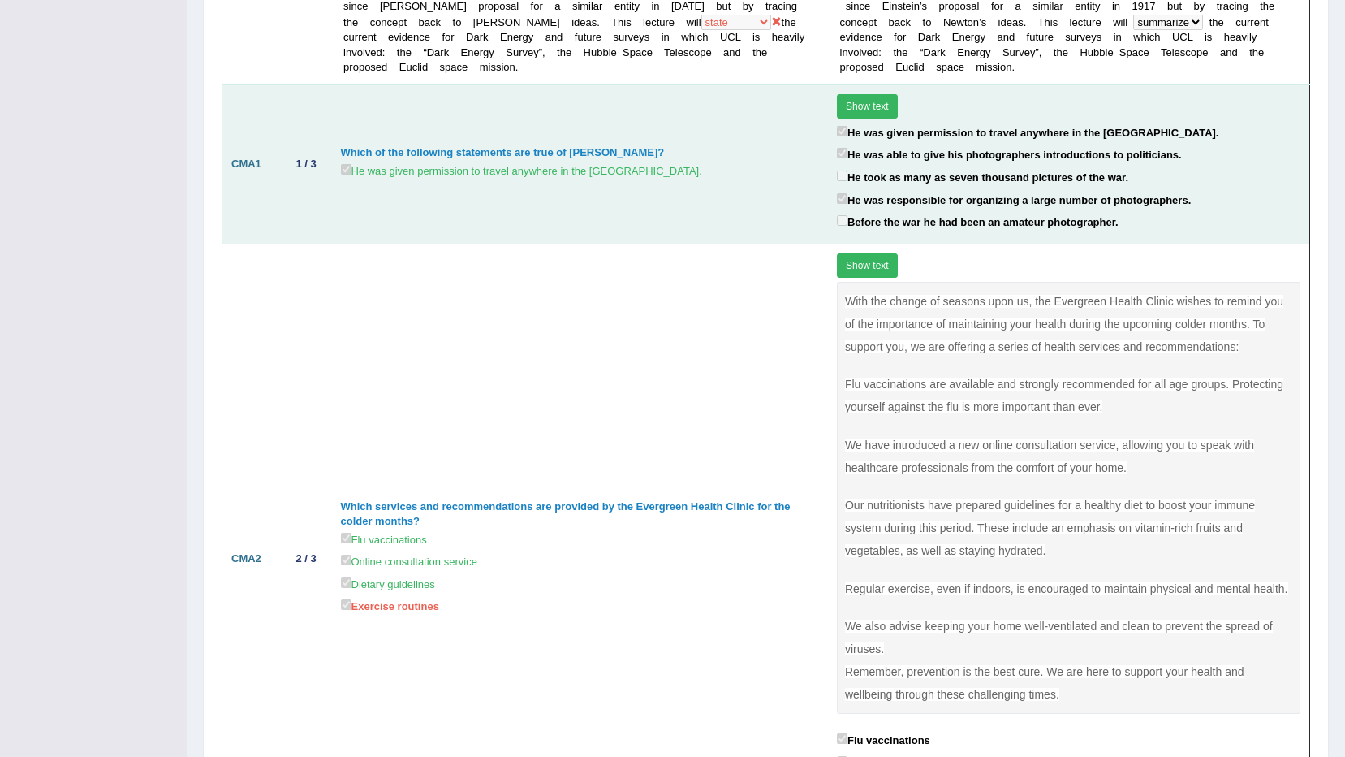
click at [837, 110] on button "Show text" at bounding box center [867, 106] width 61 height 24
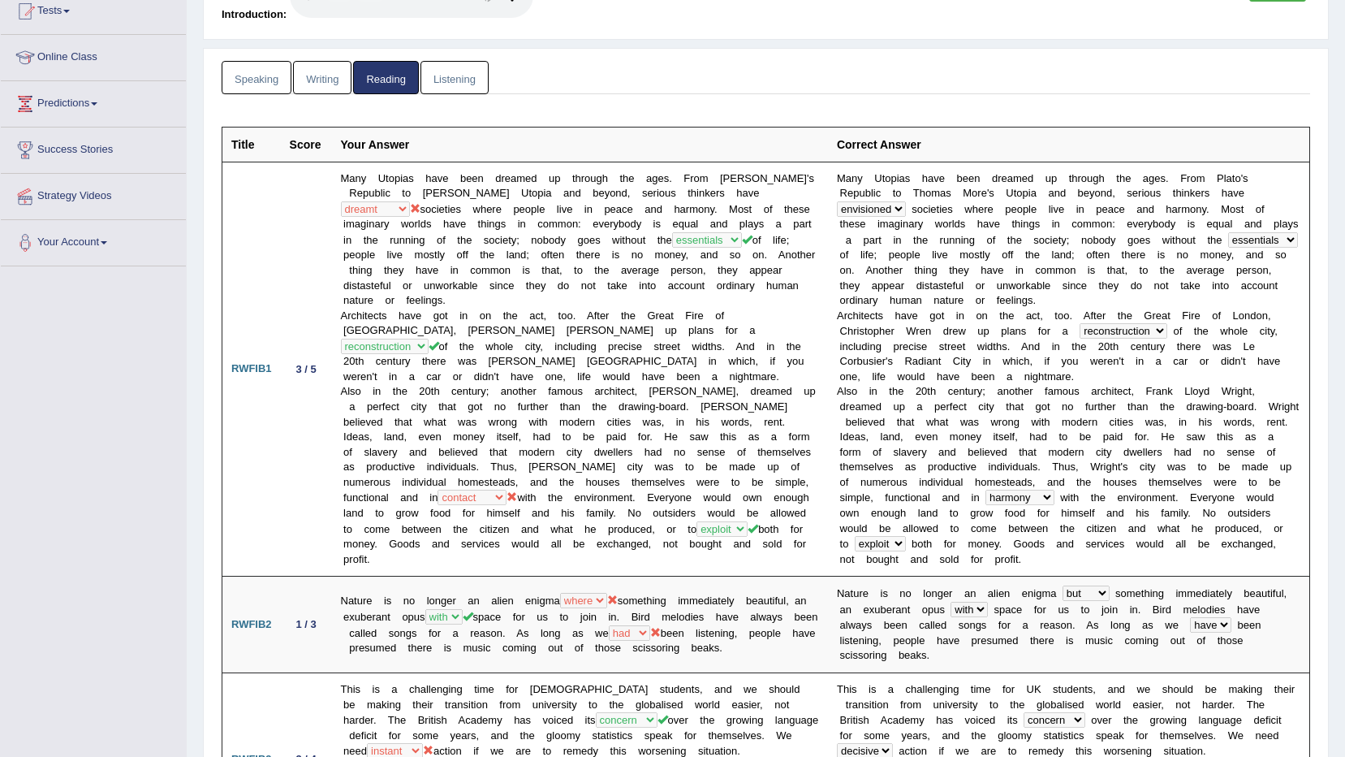
scroll to position [179, 0]
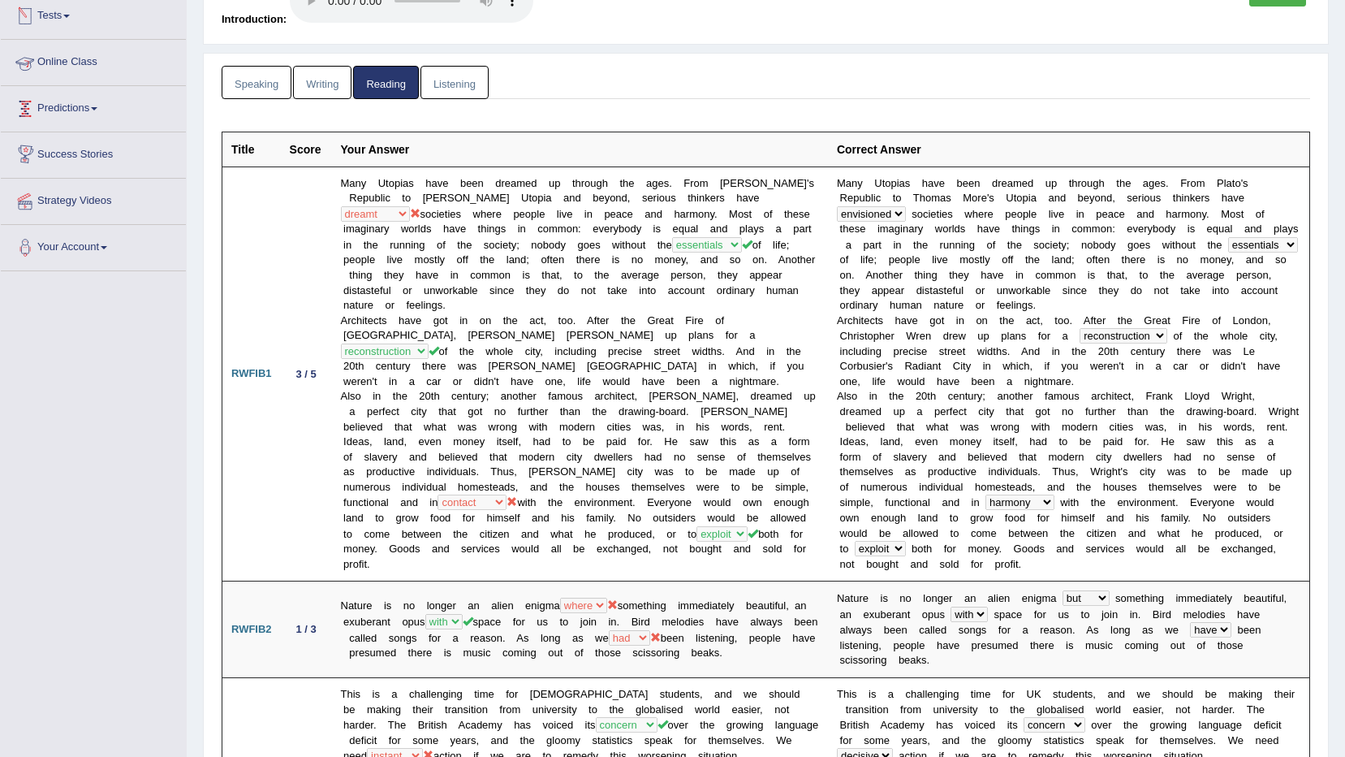
click at [78, 24] on link "Tests" at bounding box center [93, 14] width 185 height 41
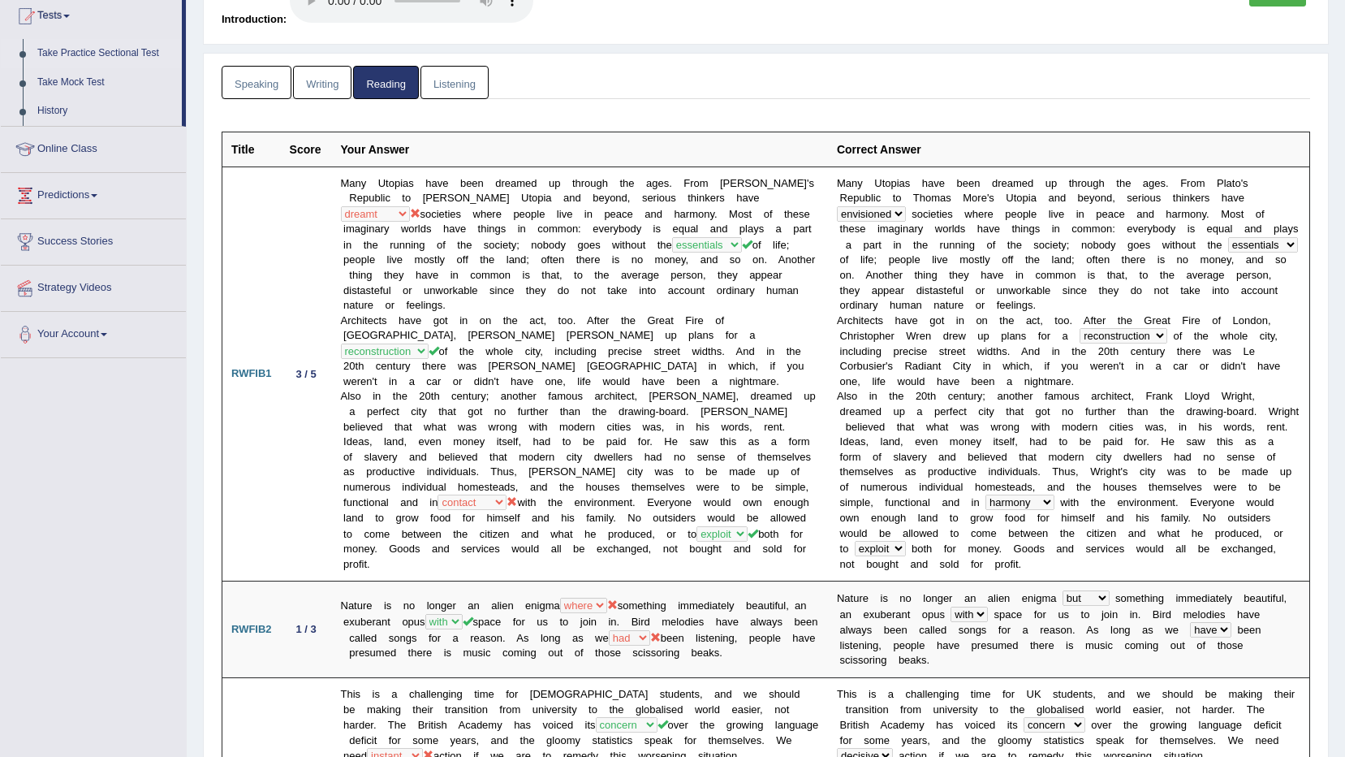
click at [108, 43] on link "Take Practice Sectional Test" at bounding box center [106, 53] width 152 height 29
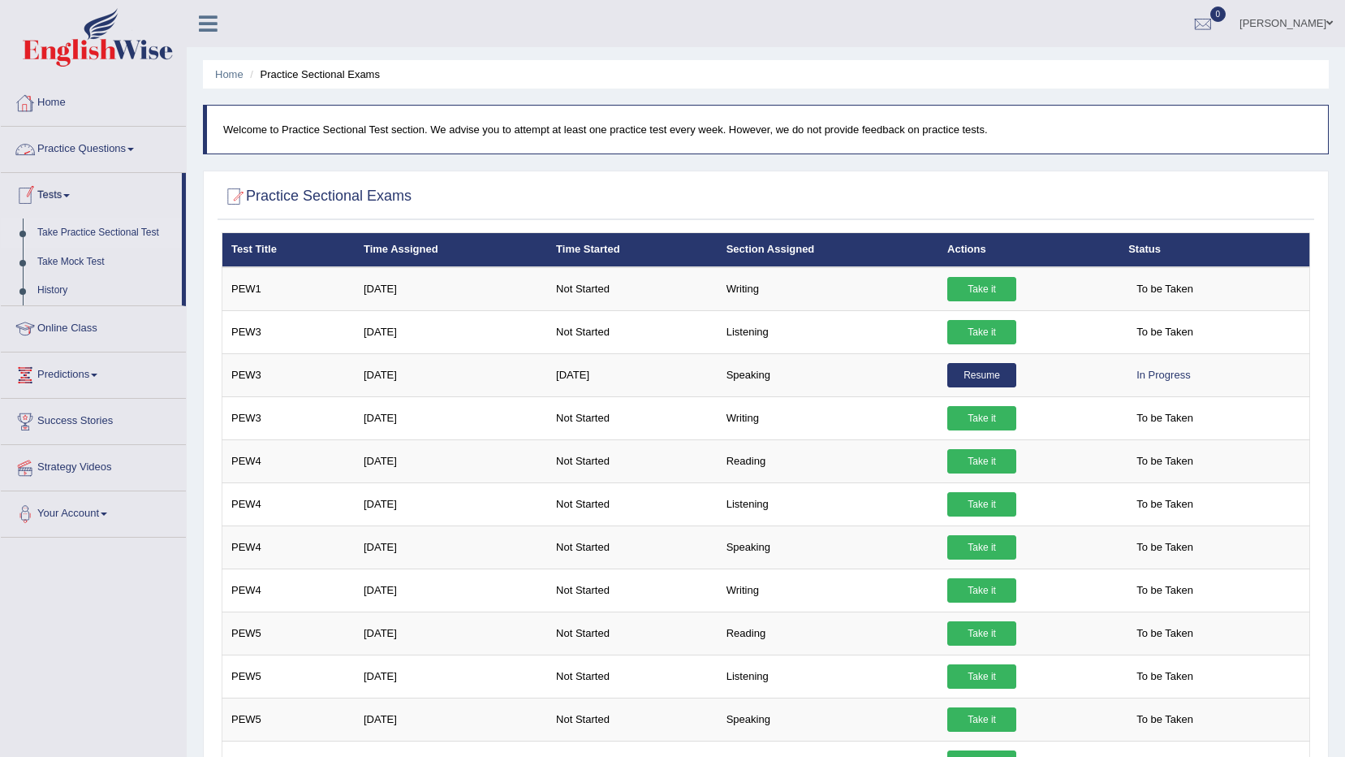
click at [59, 102] on link "Home" at bounding box center [93, 100] width 185 height 41
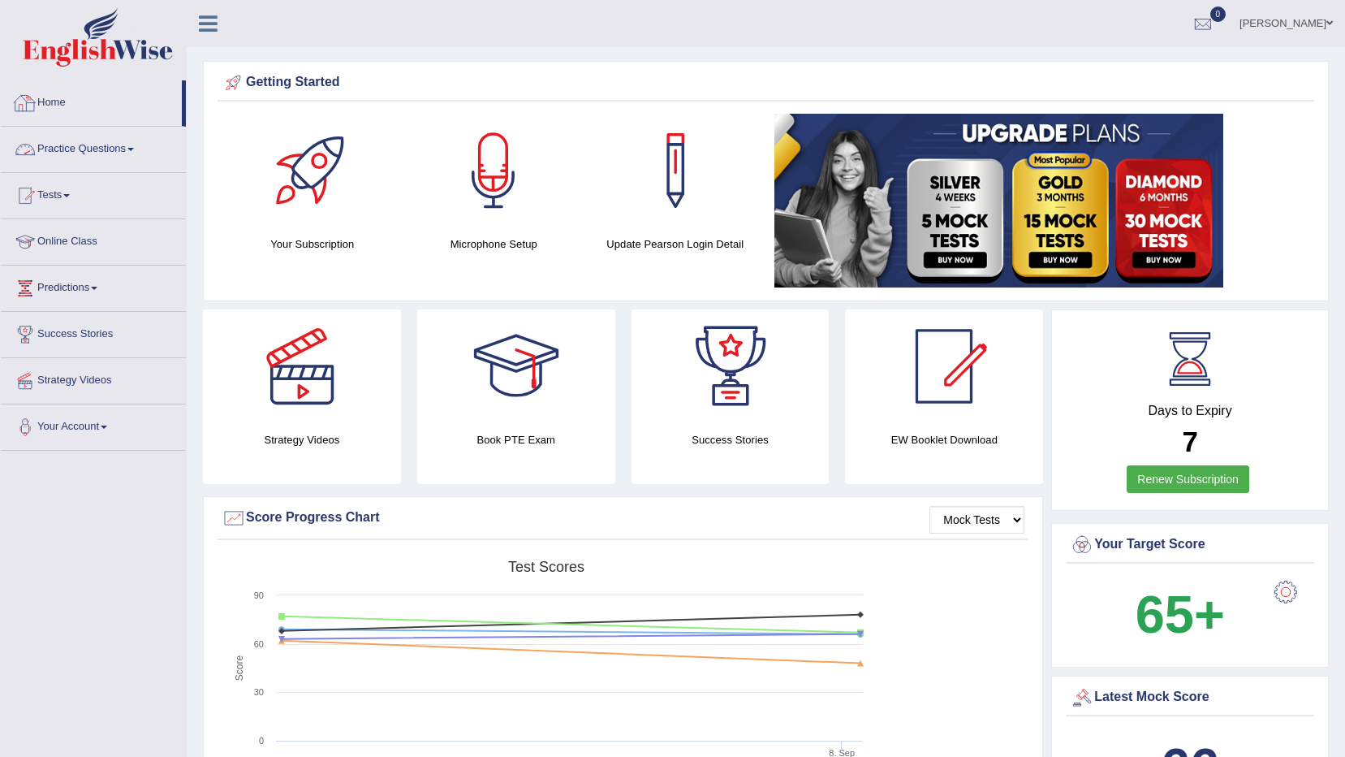
click at [75, 146] on link "Practice Questions" at bounding box center [93, 147] width 185 height 41
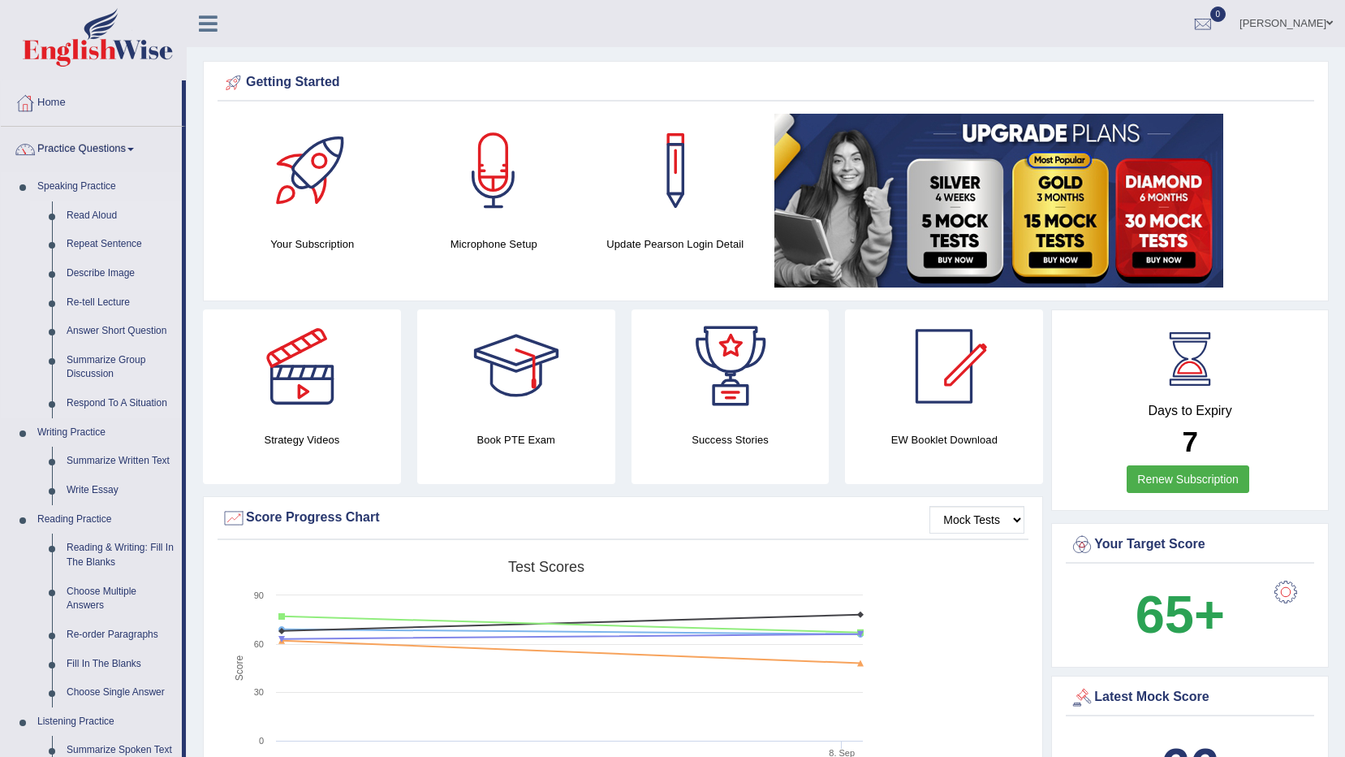
click at [79, 217] on link "Read Aloud" at bounding box center [120, 215] width 123 height 29
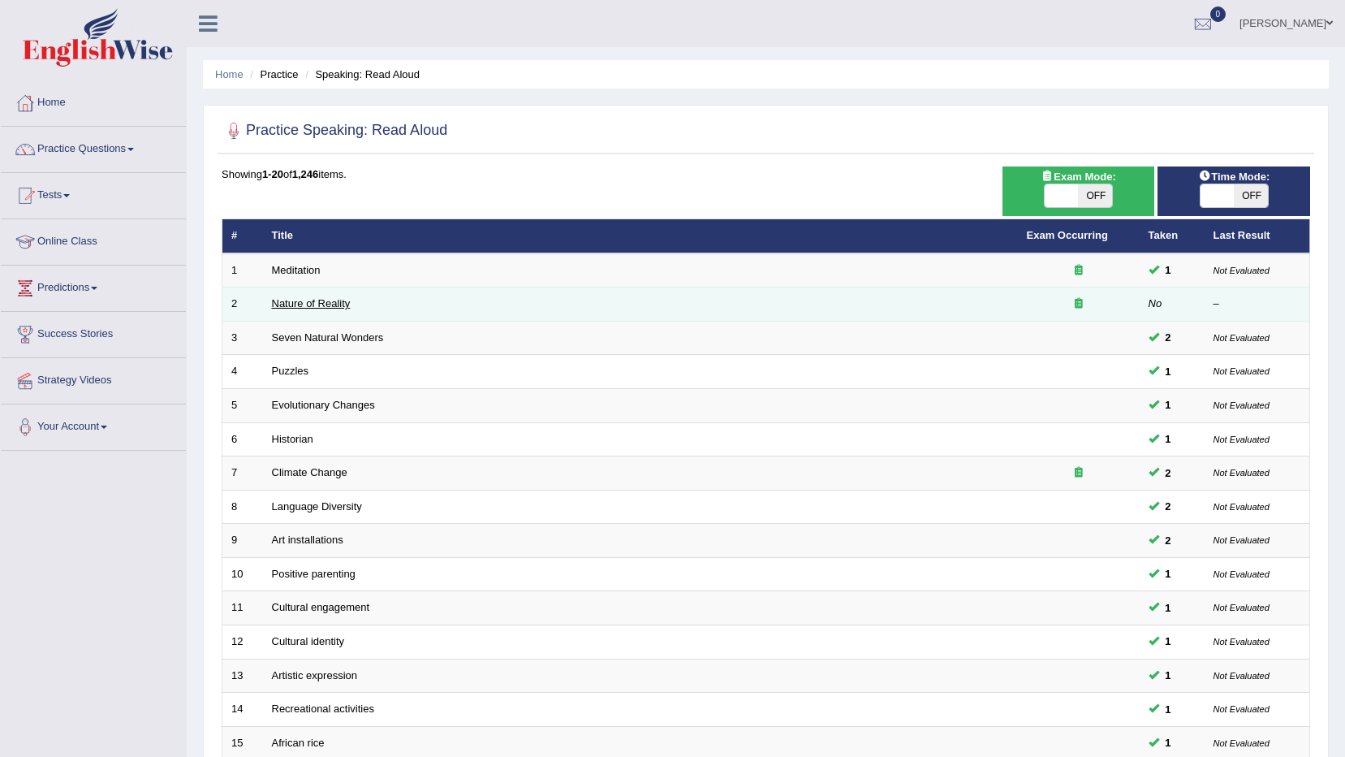
click at [303, 300] on link "Nature of Reality" at bounding box center [311, 303] width 79 height 12
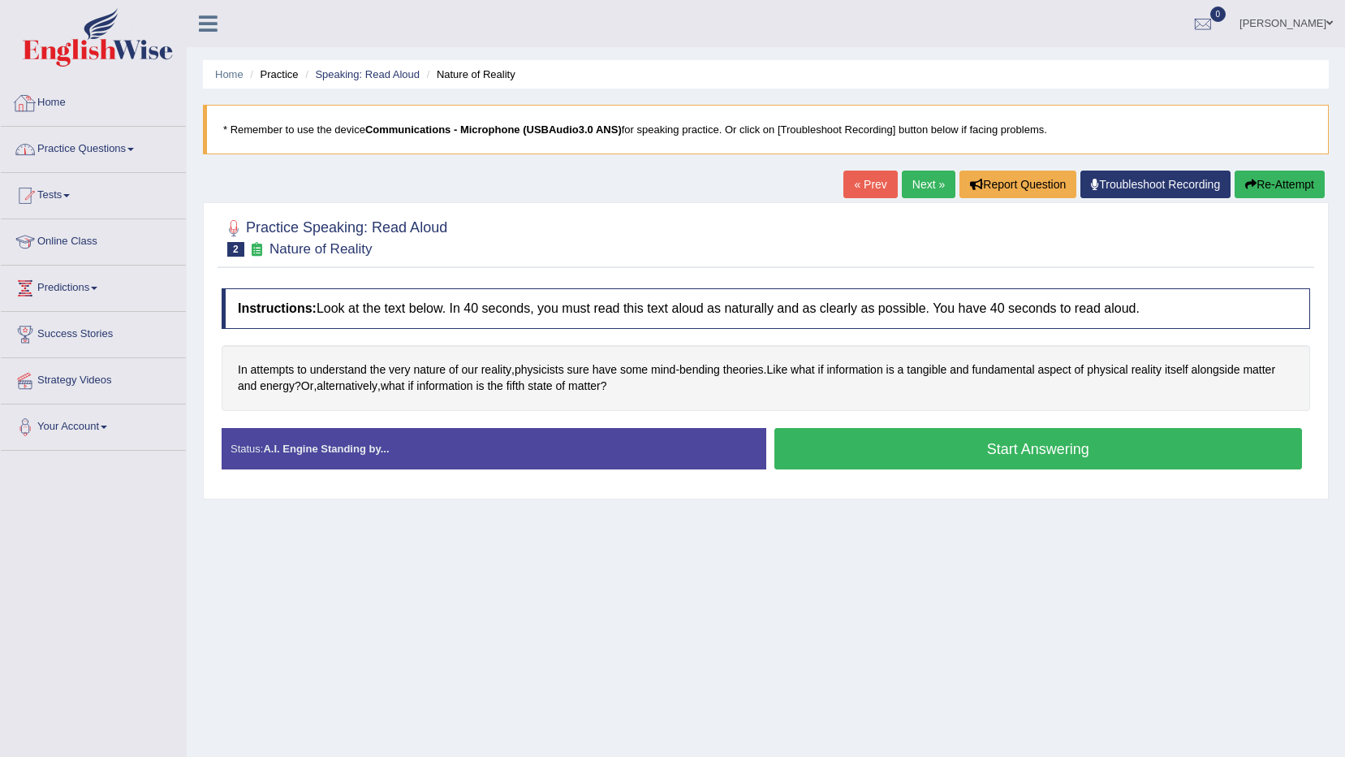
click at [61, 149] on link "Practice Questions" at bounding box center [93, 147] width 185 height 41
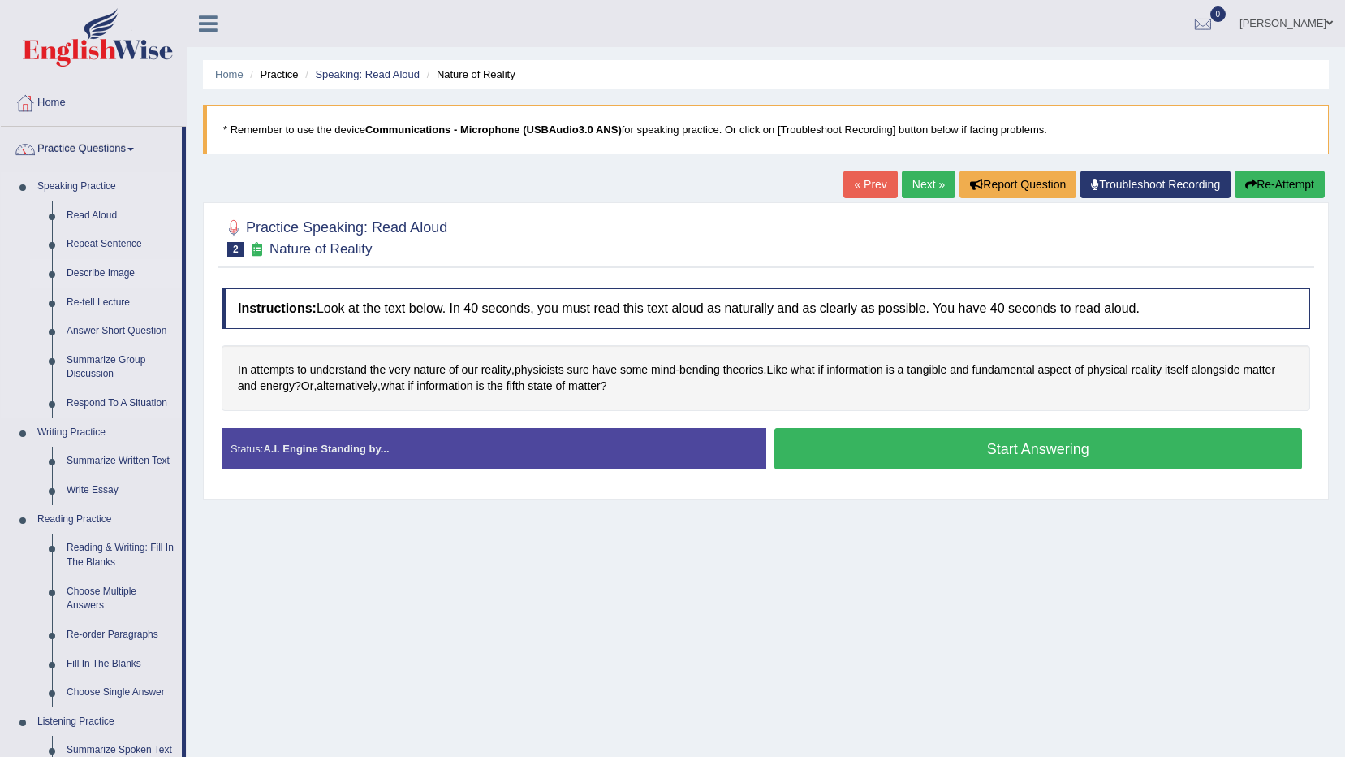
click at [95, 276] on link "Describe Image" at bounding box center [120, 273] width 123 height 29
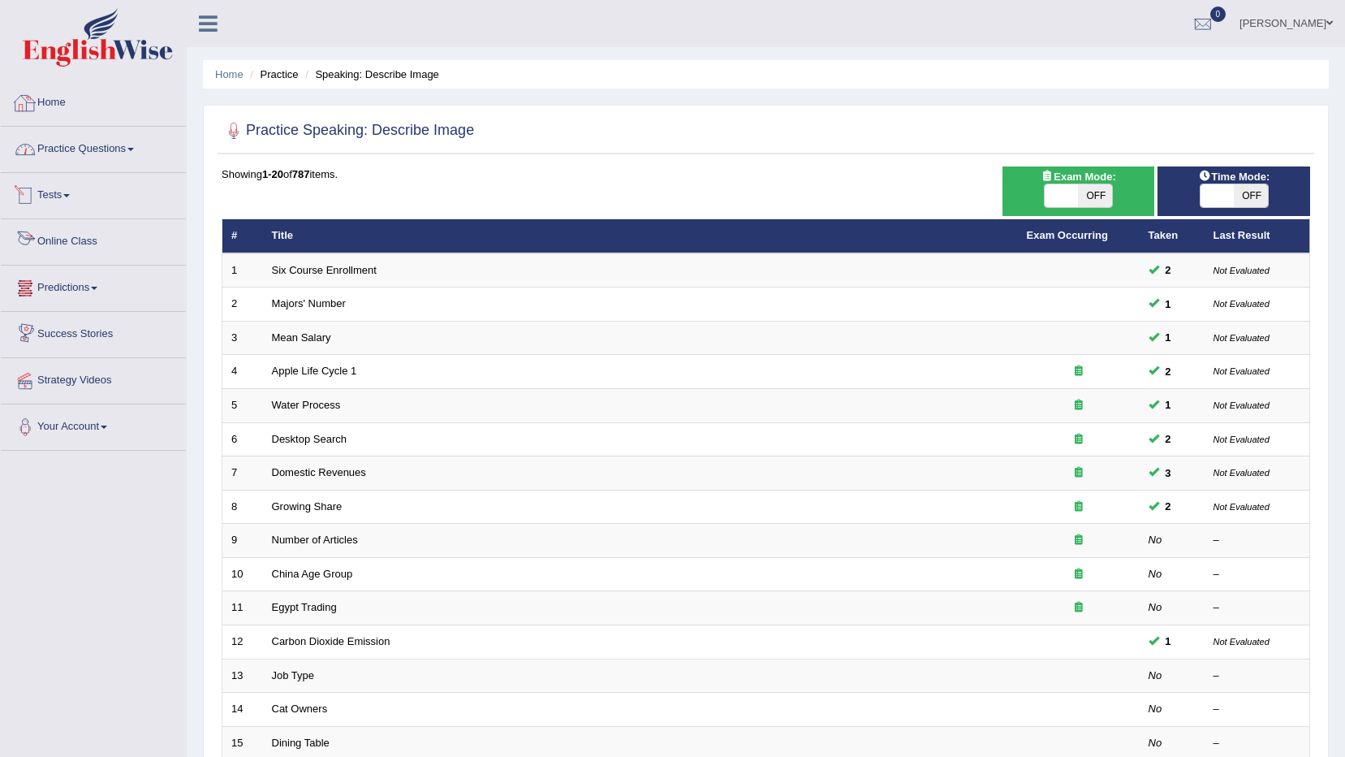
click at [121, 146] on link "Practice Questions" at bounding box center [93, 147] width 185 height 41
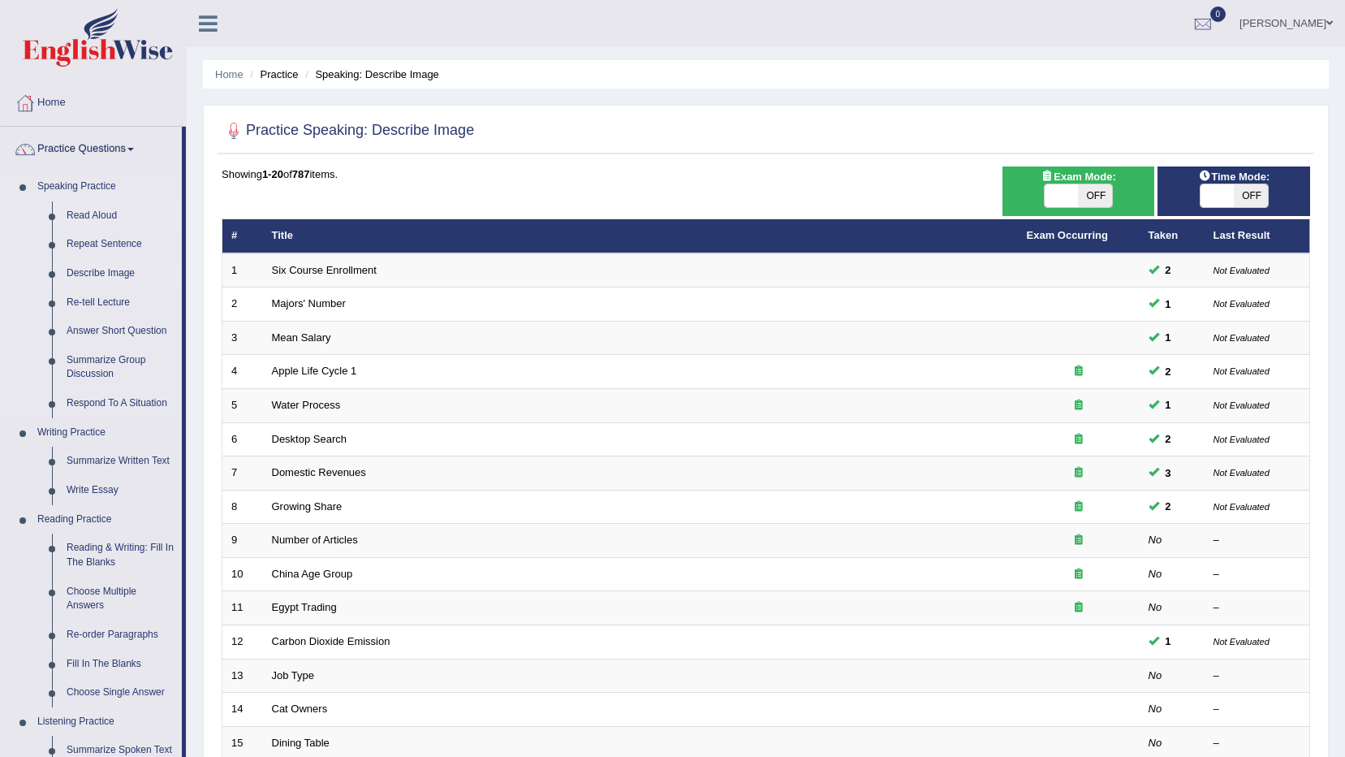
click at [114, 209] on link "Read Aloud" at bounding box center [120, 215] width 123 height 29
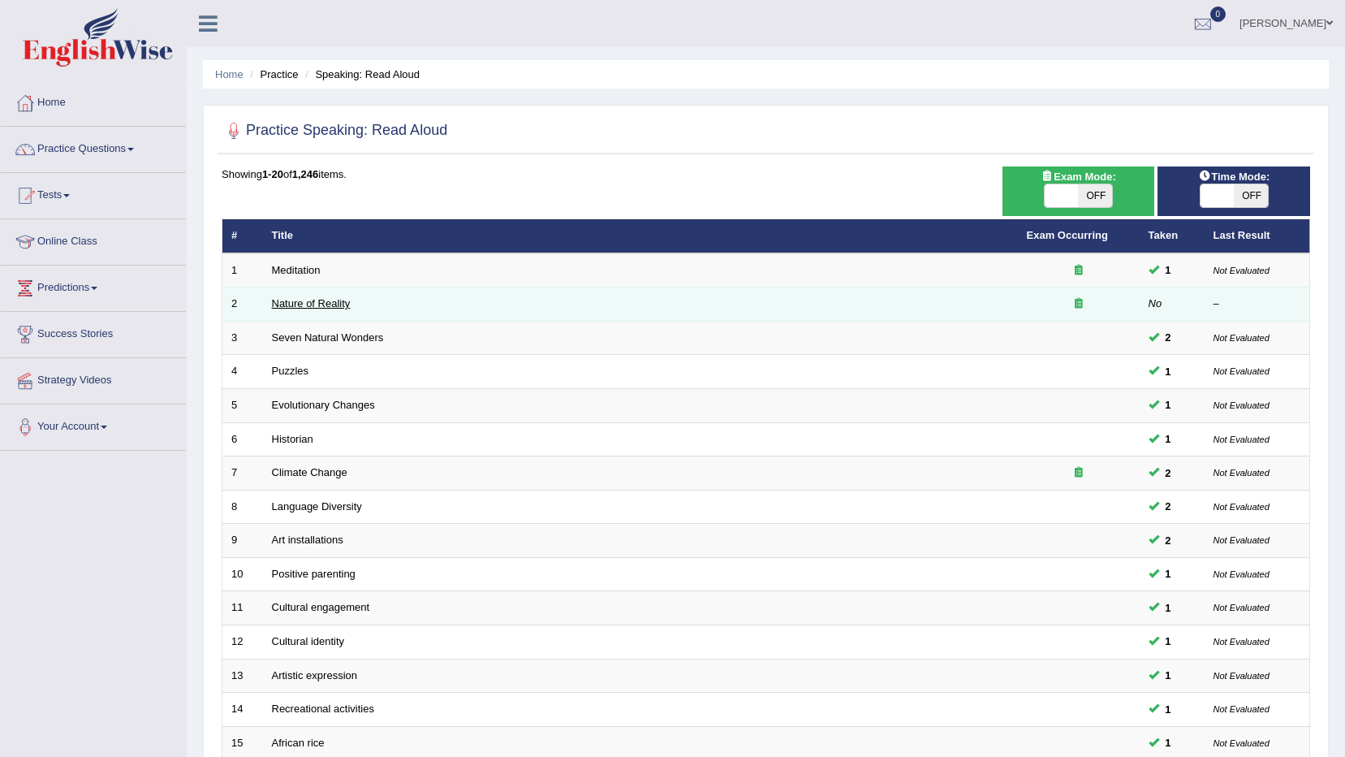
click at [301, 302] on link "Nature of Reality" at bounding box center [311, 303] width 79 height 12
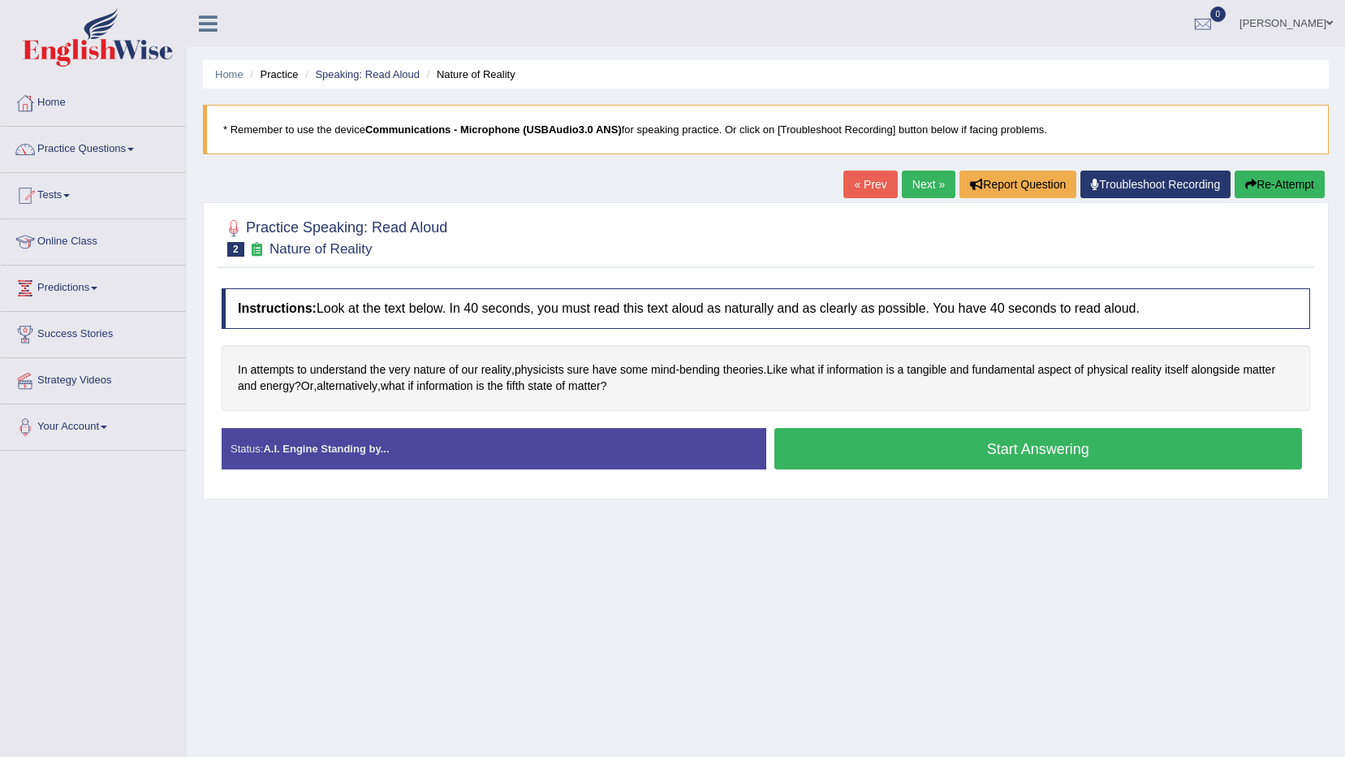
click at [928, 186] on link "Next »" at bounding box center [929, 184] width 54 height 28
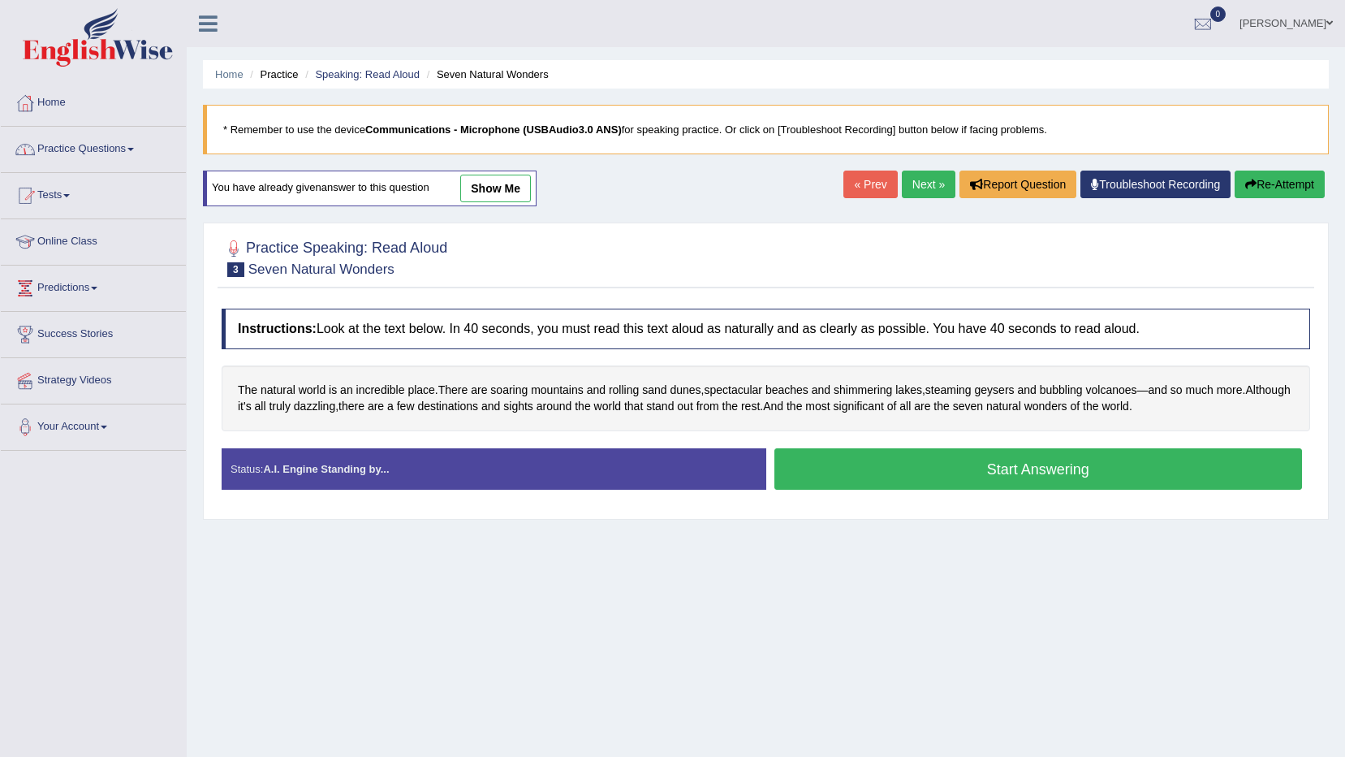
click at [83, 151] on link "Practice Questions" at bounding box center [93, 147] width 185 height 41
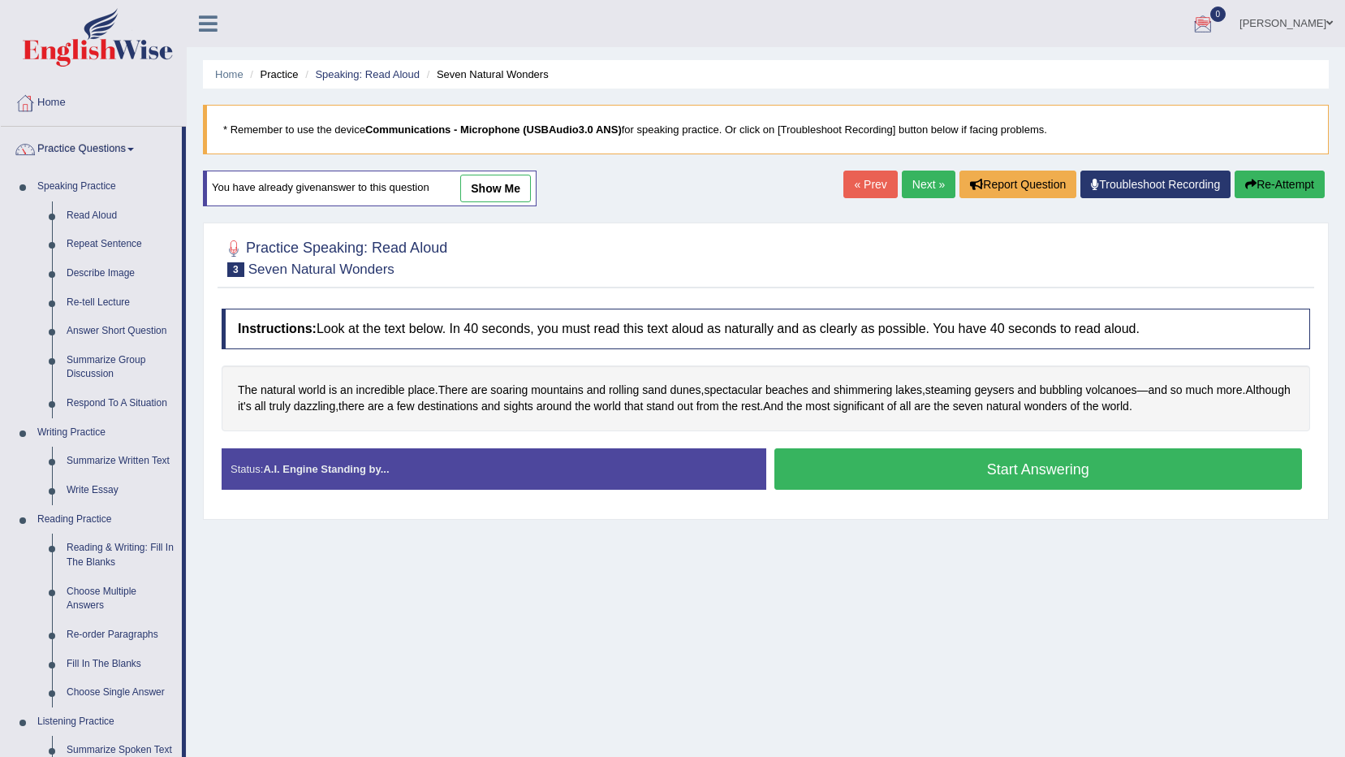
click at [136, 113] on link "Home" at bounding box center [93, 100] width 185 height 41
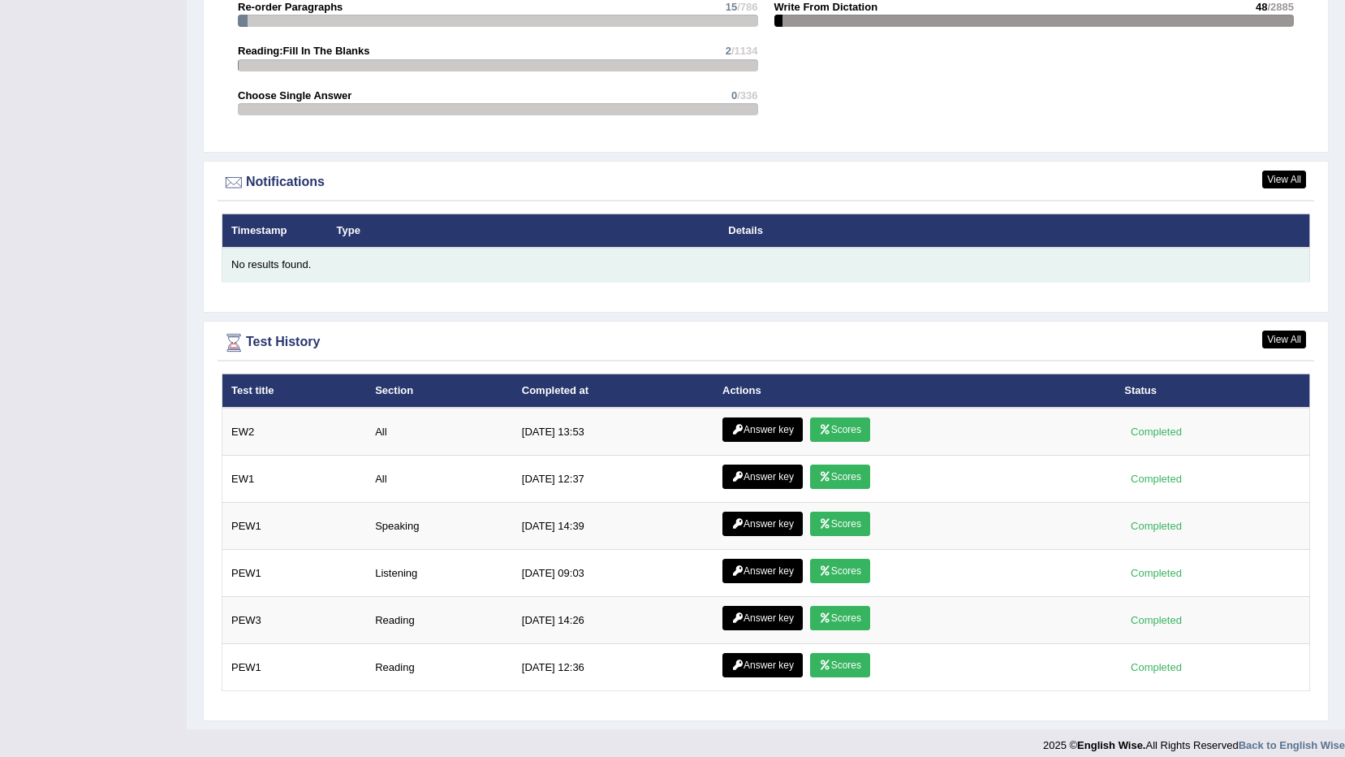
scroll to position [1840, 0]
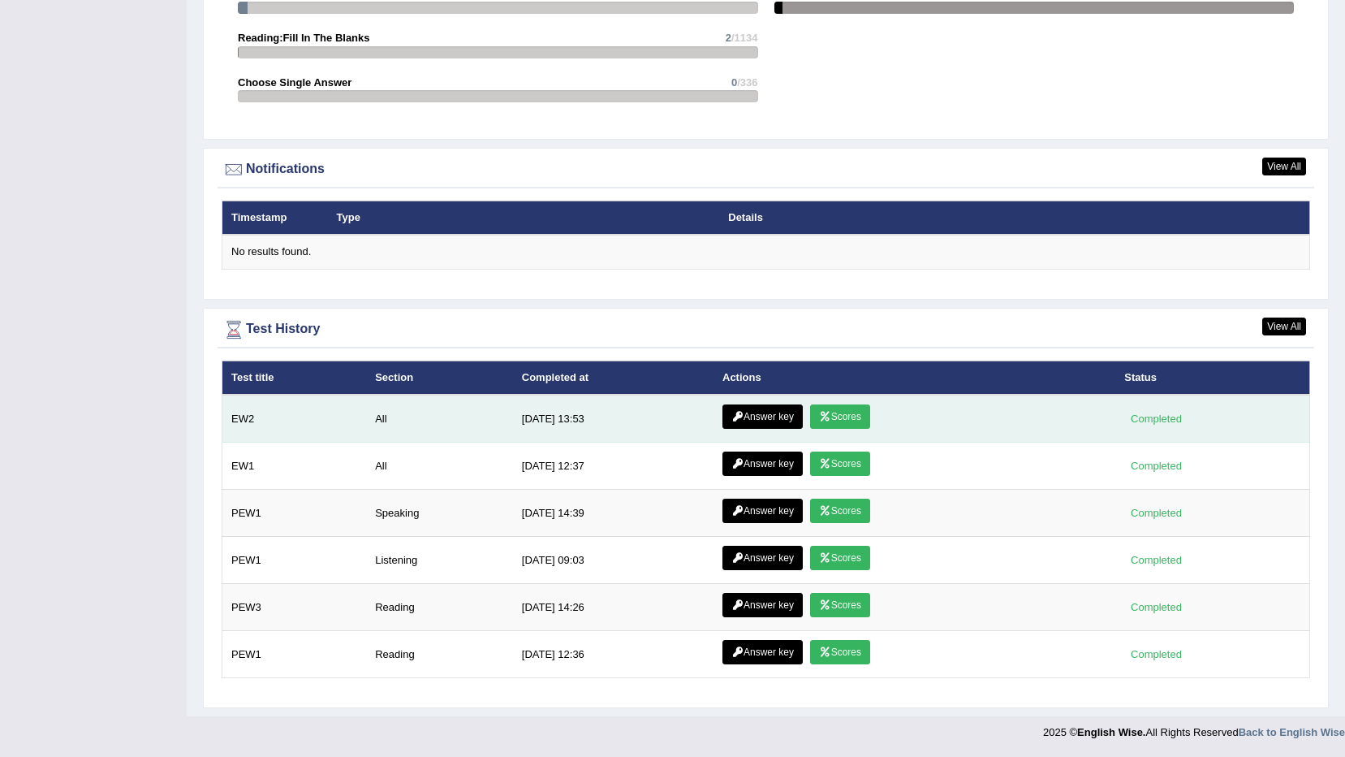
click at [761, 408] on link "Answer key" at bounding box center [763, 416] width 80 height 24
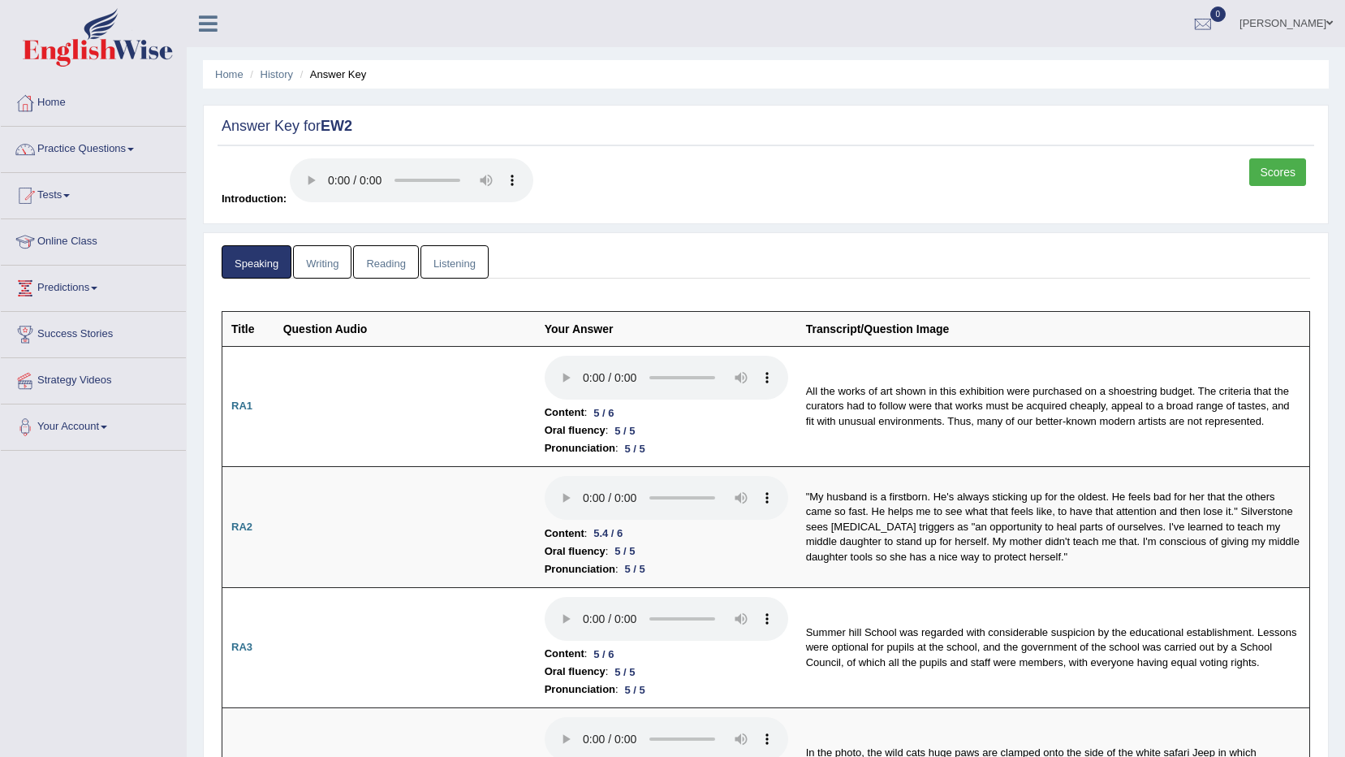
click at [326, 259] on link "Writing" at bounding box center [322, 261] width 58 height 33
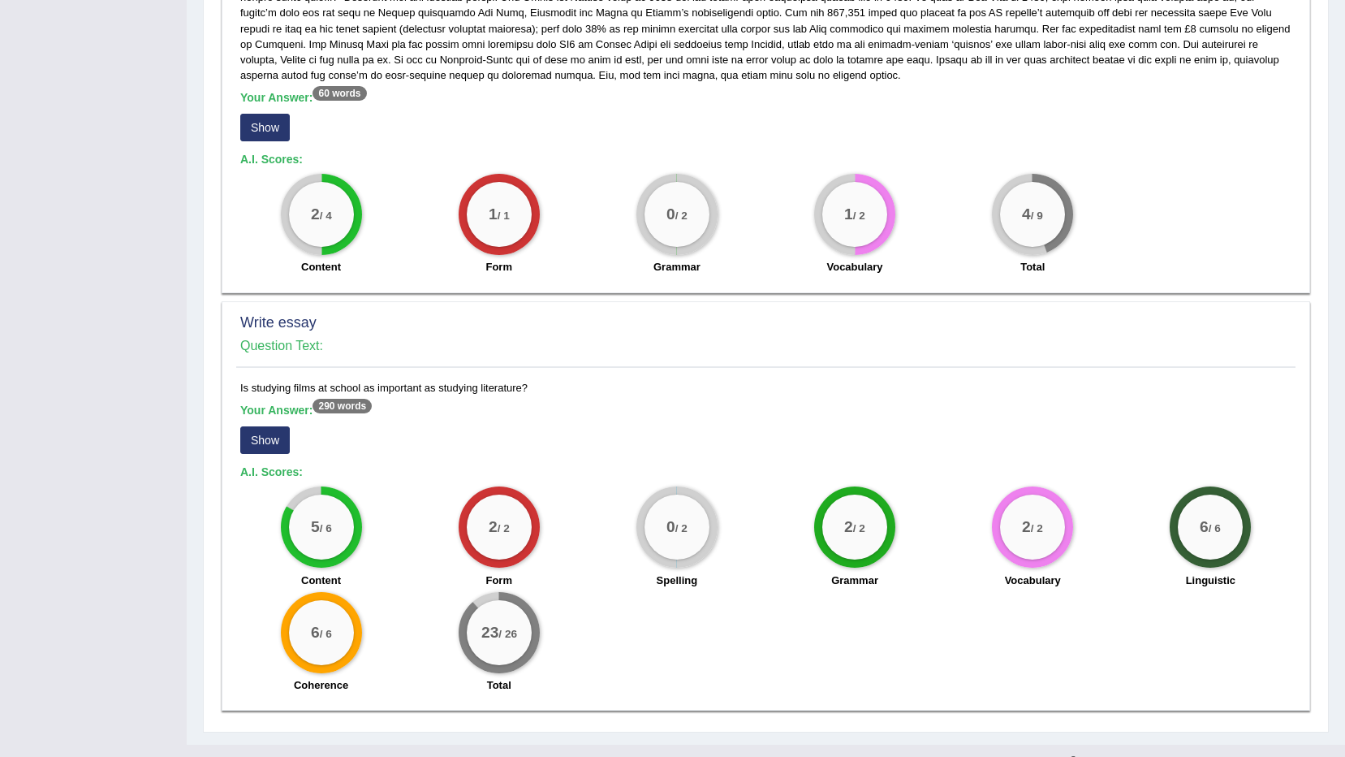
scroll to position [912, 0]
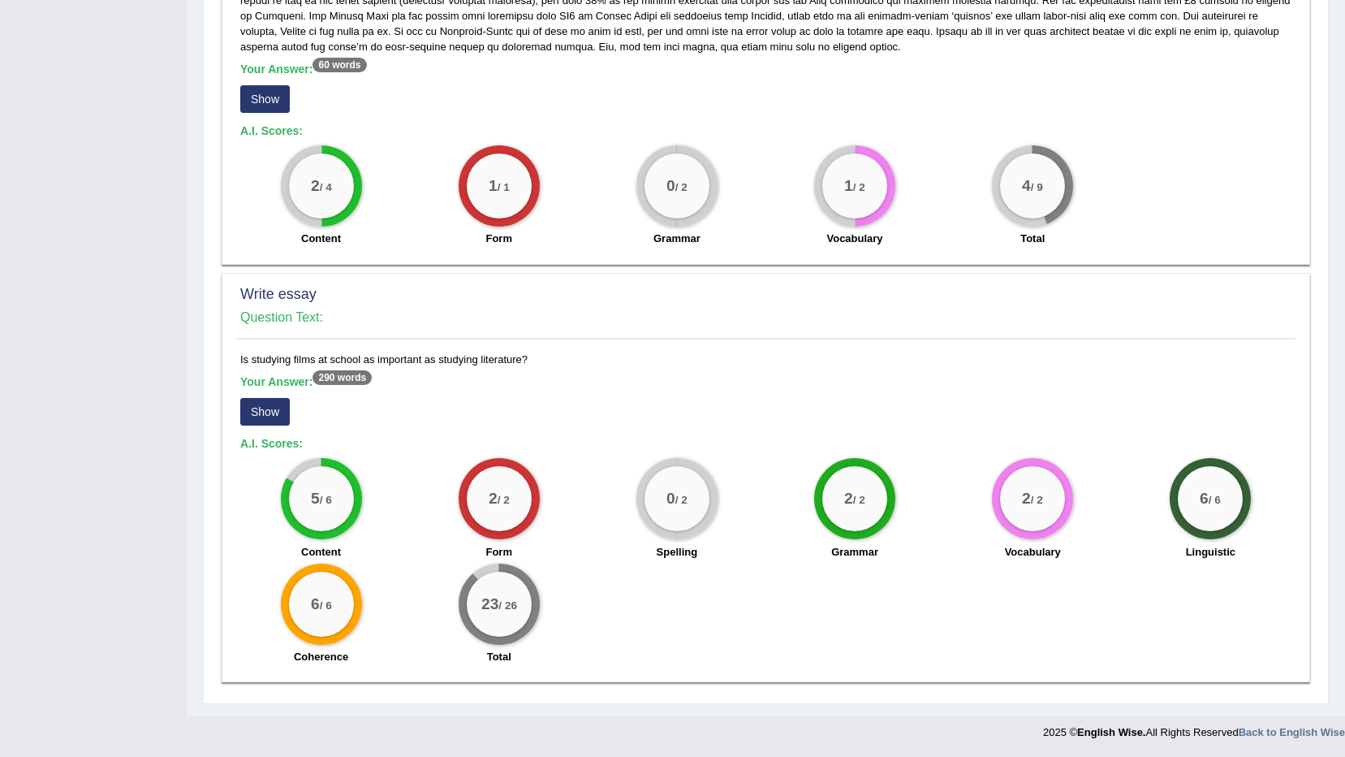
click at [257, 415] on button "Show" at bounding box center [265, 412] width 50 height 28
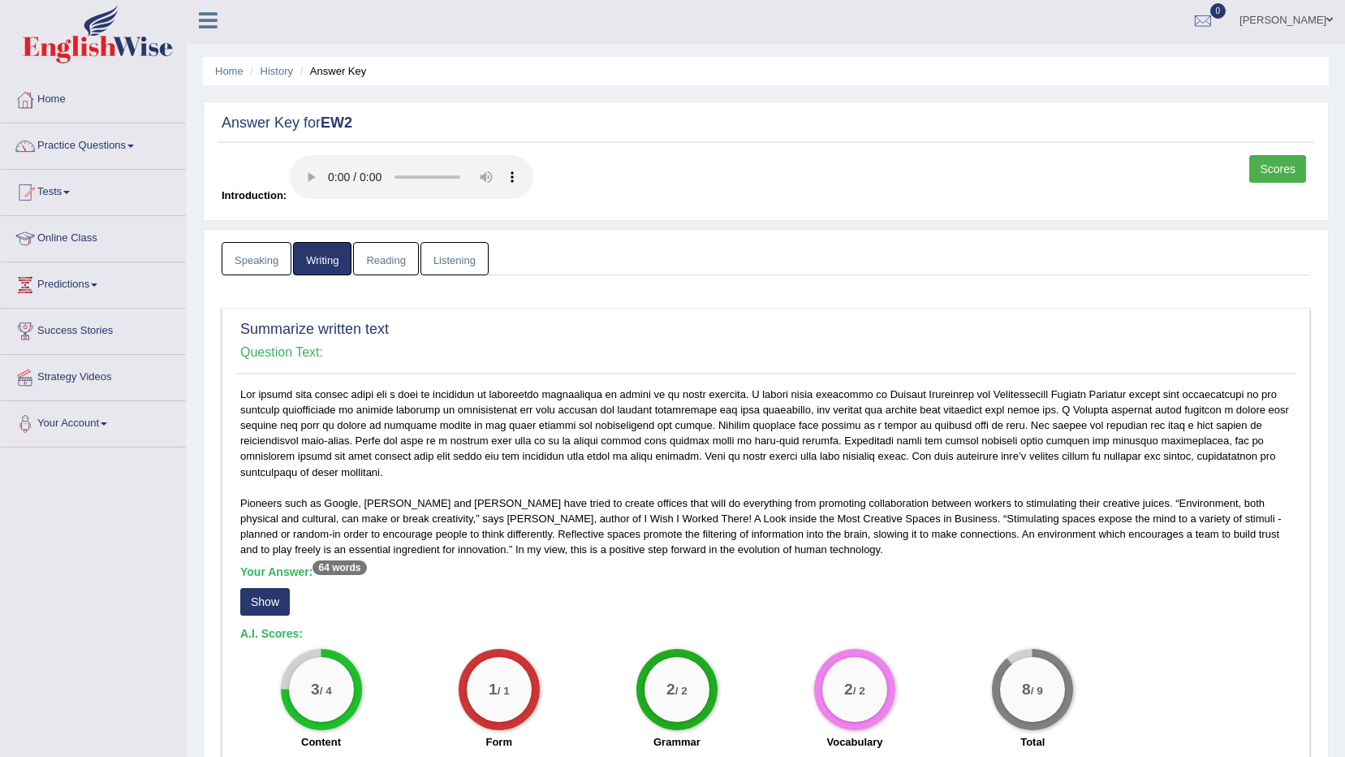
scroll to position [0, 0]
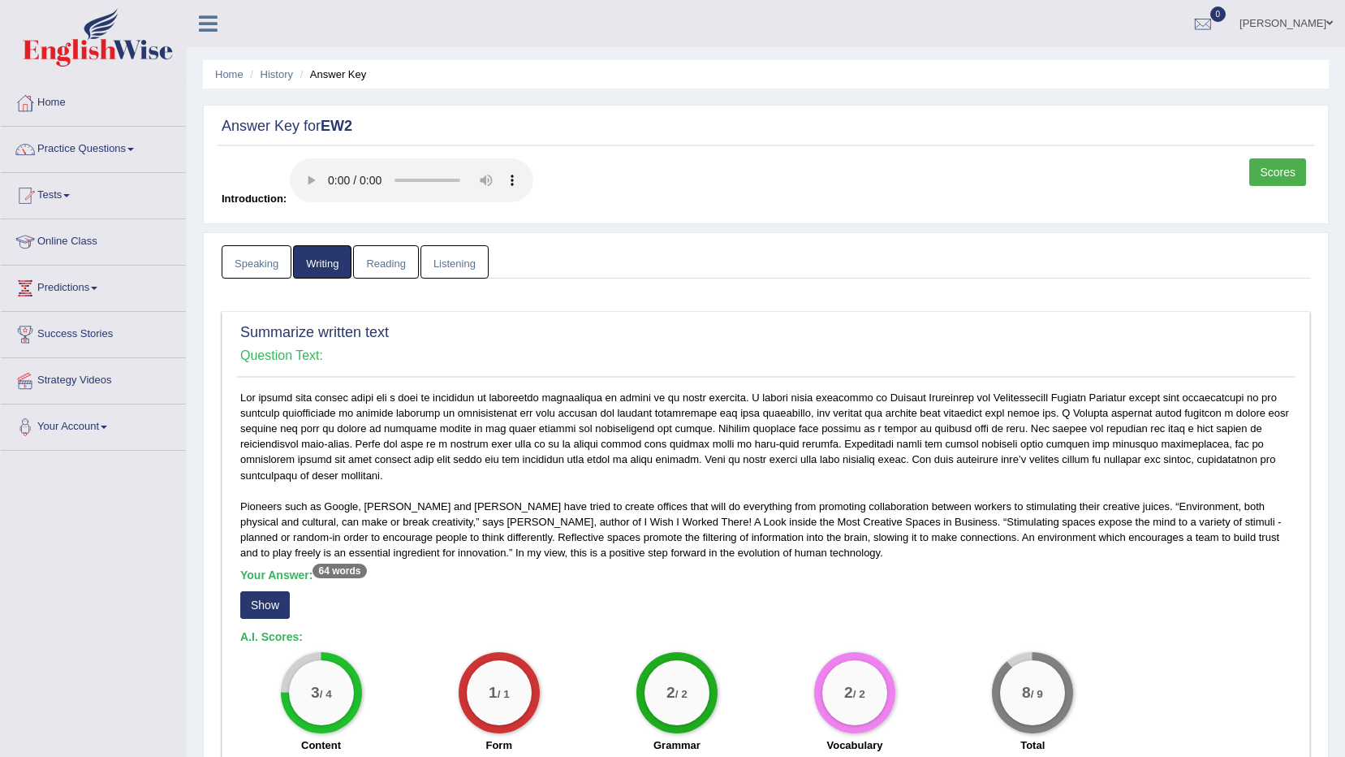
click at [444, 268] on link "Listening" at bounding box center [455, 261] width 68 height 33
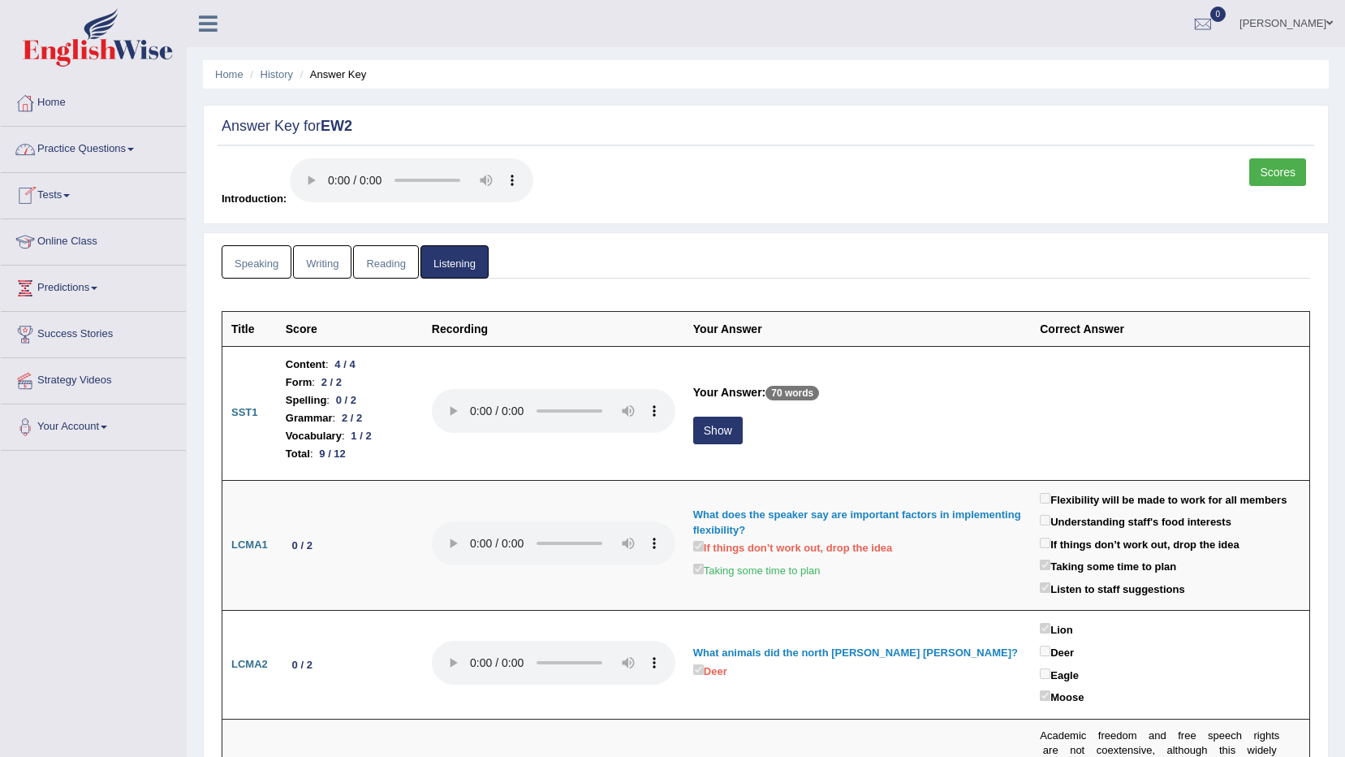
click at [93, 136] on link "Practice Questions" at bounding box center [93, 147] width 185 height 41
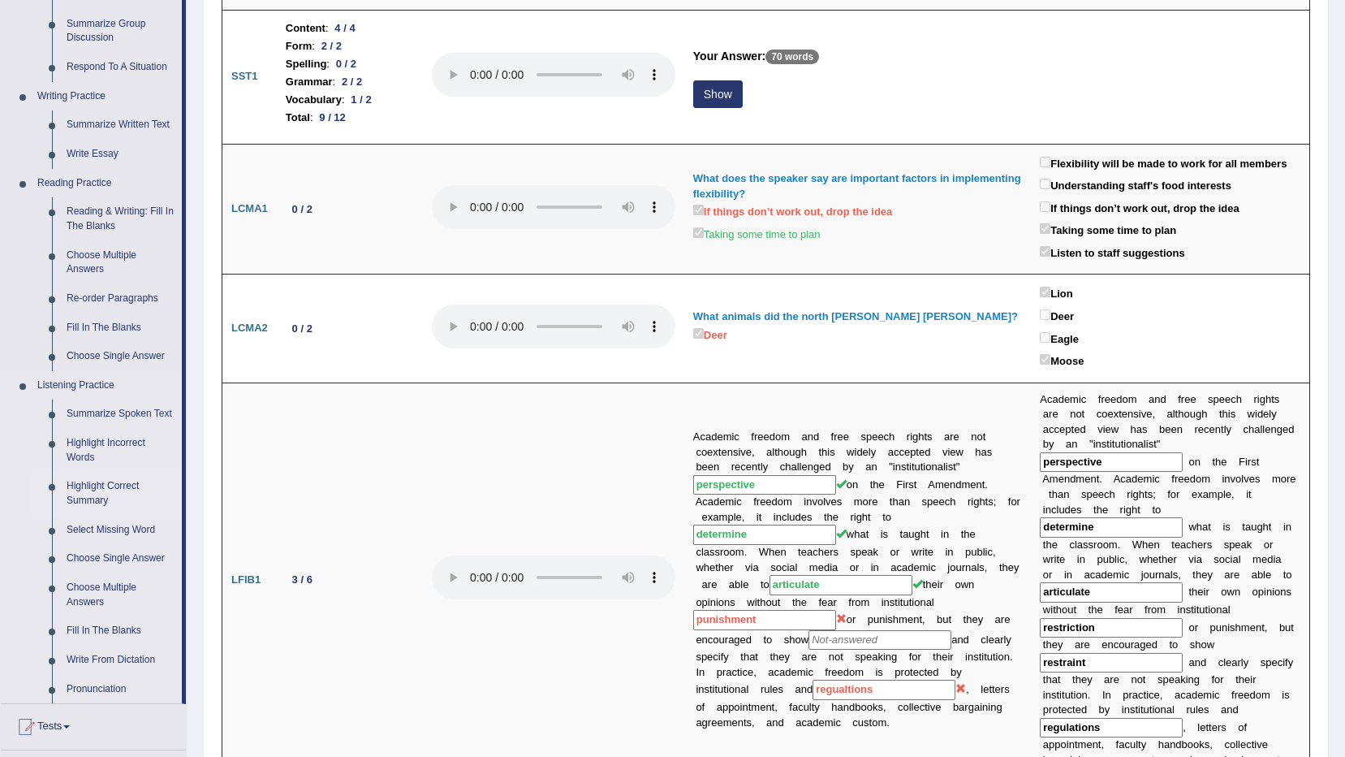
scroll to position [325, 0]
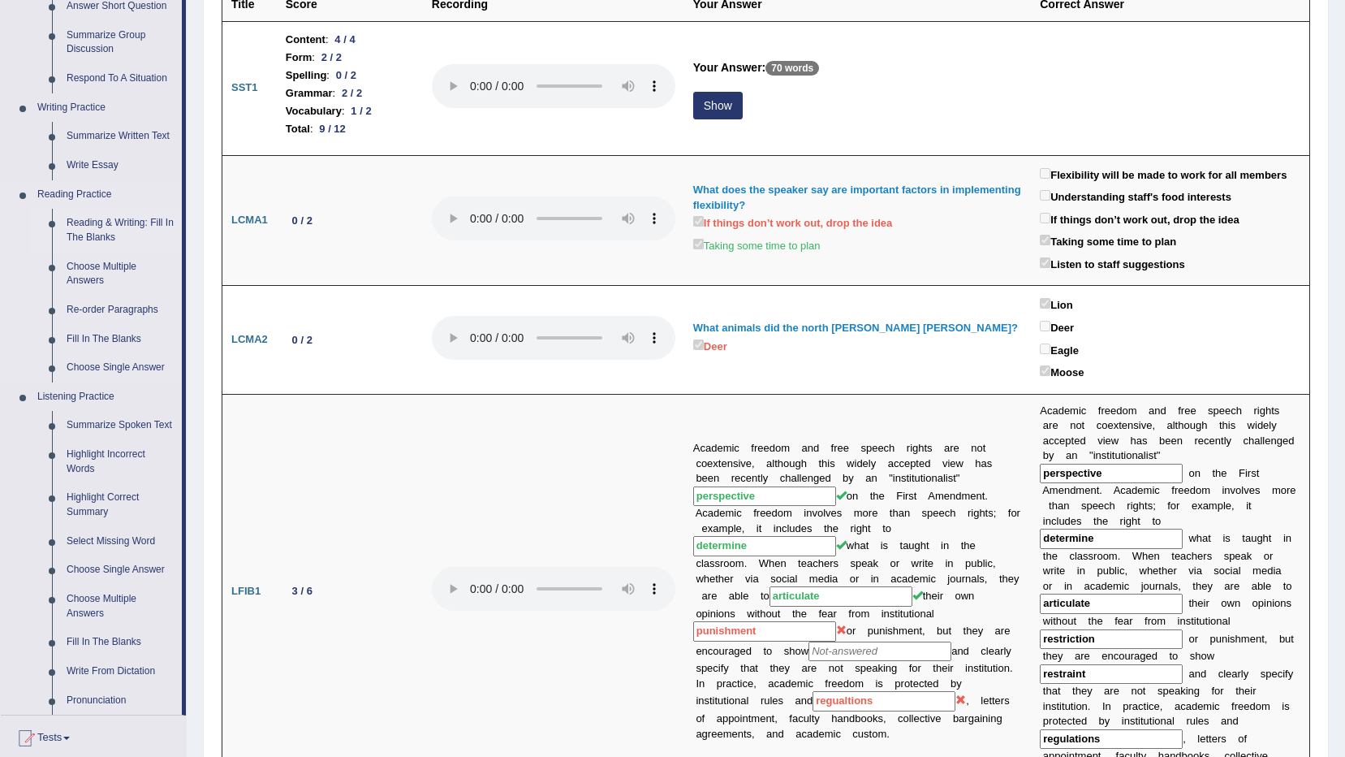
click at [104, 233] on link "Reading & Writing: Fill In The Blanks" at bounding box center [120, 230] width 123 height 43
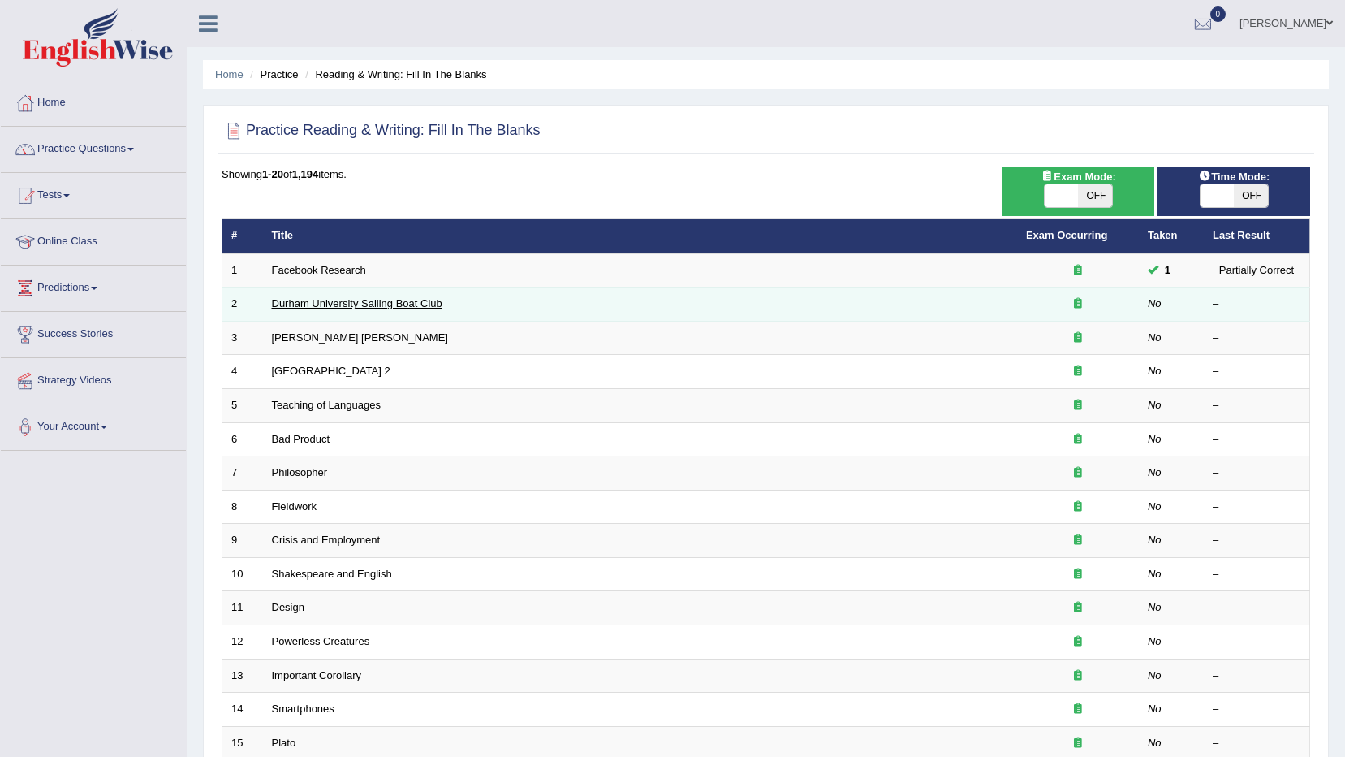
click at [380, 305] on link "Durham University Sailing Boat Club" at bounding box center [357, 303] width 170 height 12
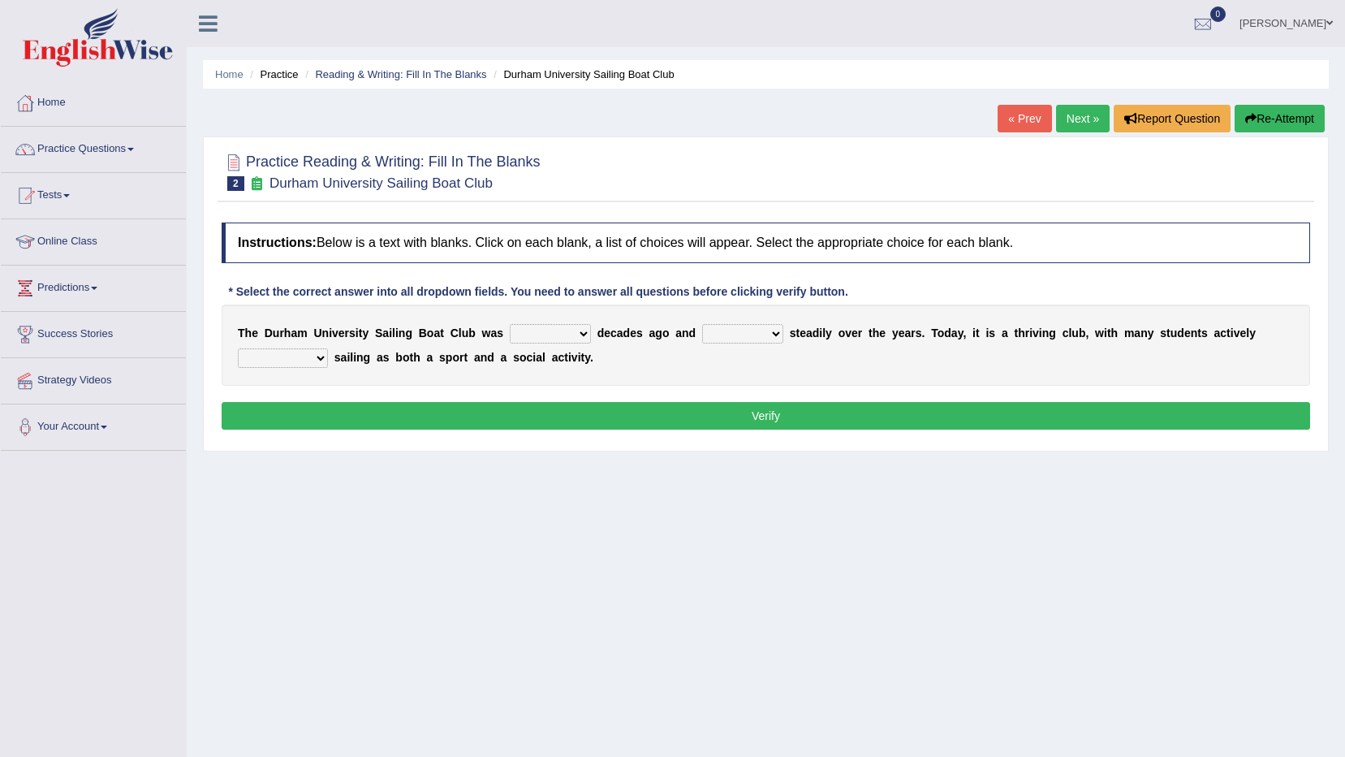
click at [516, 332] on select "found fund founded find" at bounding box center [550, 333] width 81 height 19
select select "found"
click at [510, 324] on select "found fund founded find" at bounding box center [550, 333] width 81 height 19
click at [718, 336] on select "grow growing has grown grown" at bounding box center [742, 333] width 81 height 19
select select "has grown"
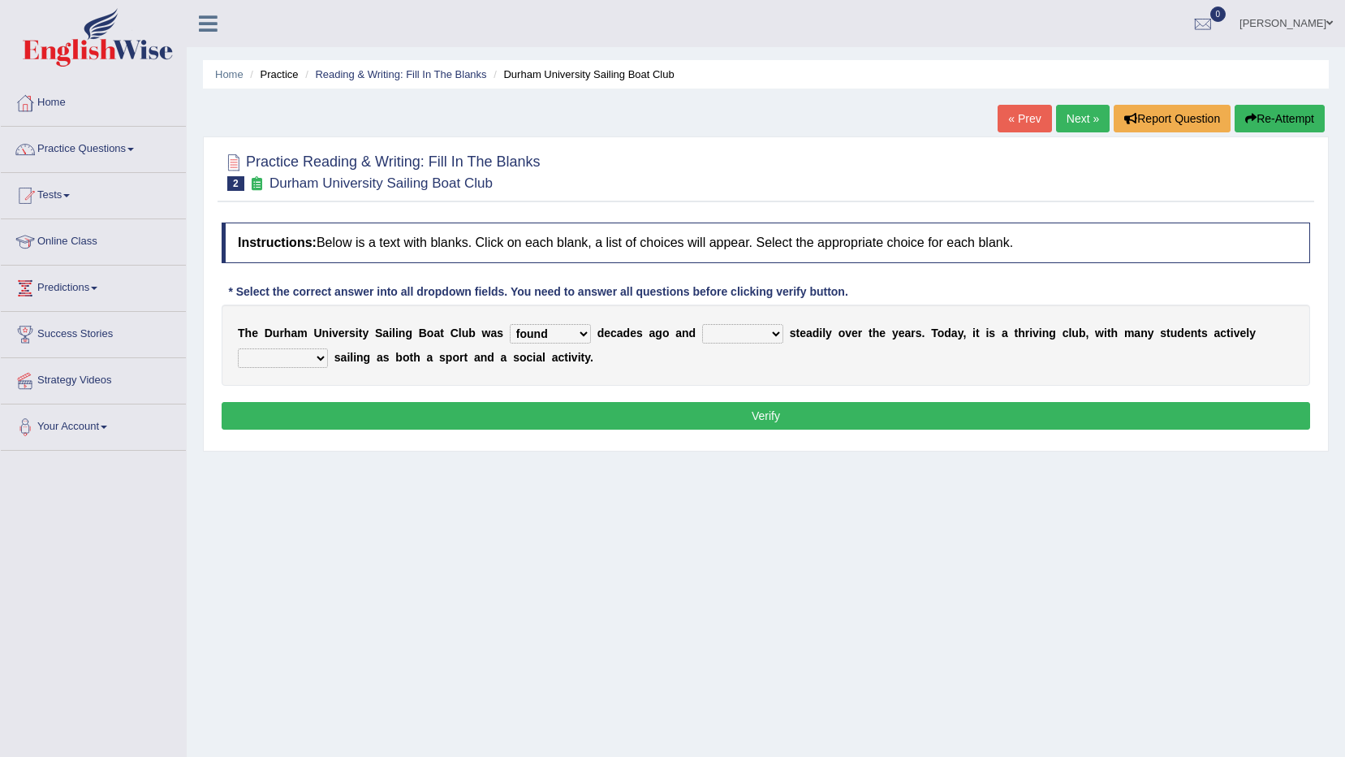
click at [702, 324] on select "grow growing has grown grown" at bounding box center [742, 333] width 81 height 19
click at [328, 348] on select "enjoy enjoyed are enjoying enjoying" at bounding box center [283, 357] width 90 height 19
select select "enjoying"
click at [328, 348] on select "enjoy enjoyed are enjoying enjoying" at bounding box center [283, 357] width 90 height 19
click at [1222, 403] on button "Verify" at bounding box center [766, 416] width 1089 height 28
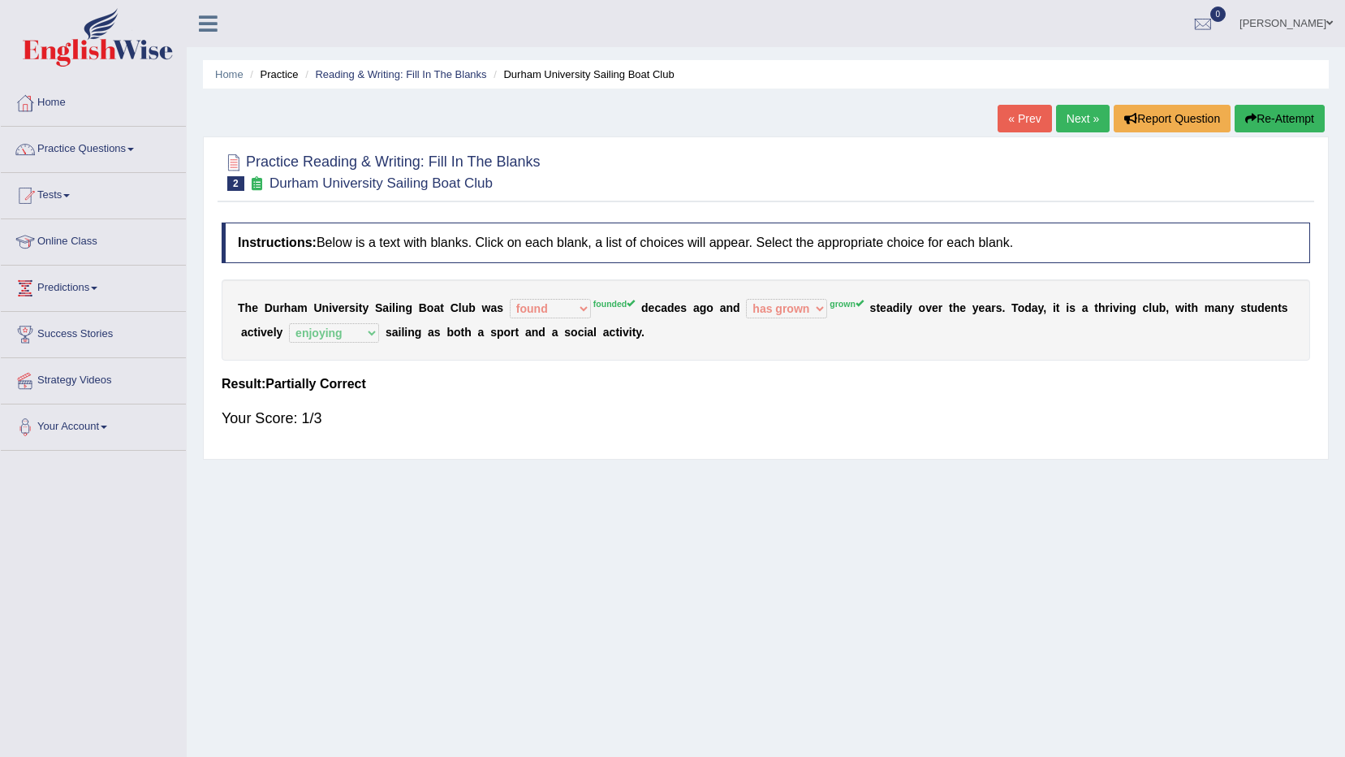
click at [1085, 111] on link "Next »" at bounding box center [1083, 119] width 54 height 28
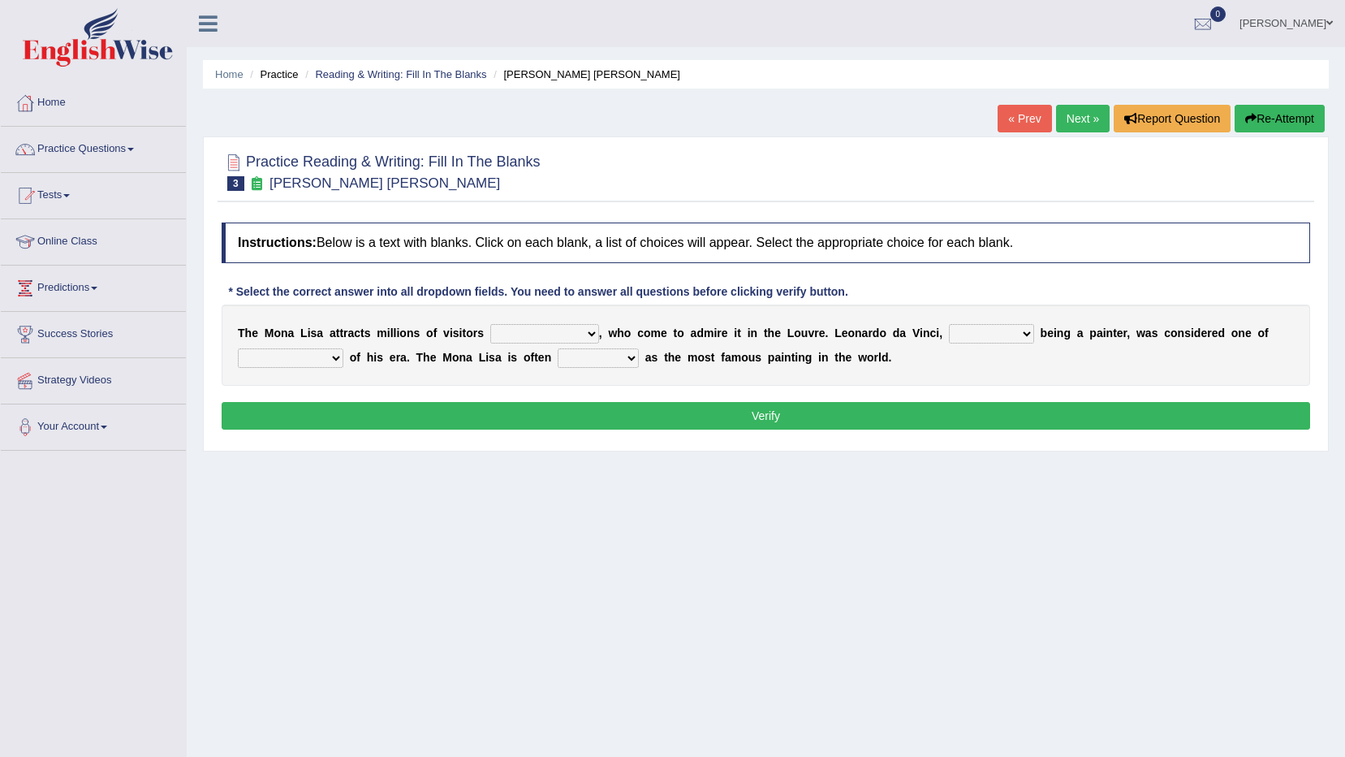
click at [544, 342] on select "around the year the all year all year round per year" at bounding box center [544, 333] width 109 height 19
click at [490, 324] on select "around the year the all year all year round per year" at bounding box center [544, 333] width 109 height 19
click at [567, 332] on select "around the year the all year all year round per year" at bounding box center [544, 333] width 109 height 19
select select "around the year"
click at [490, 324] on select "around the year the all year all year round per year" at bounding box center [544, 333] width 109 height 19
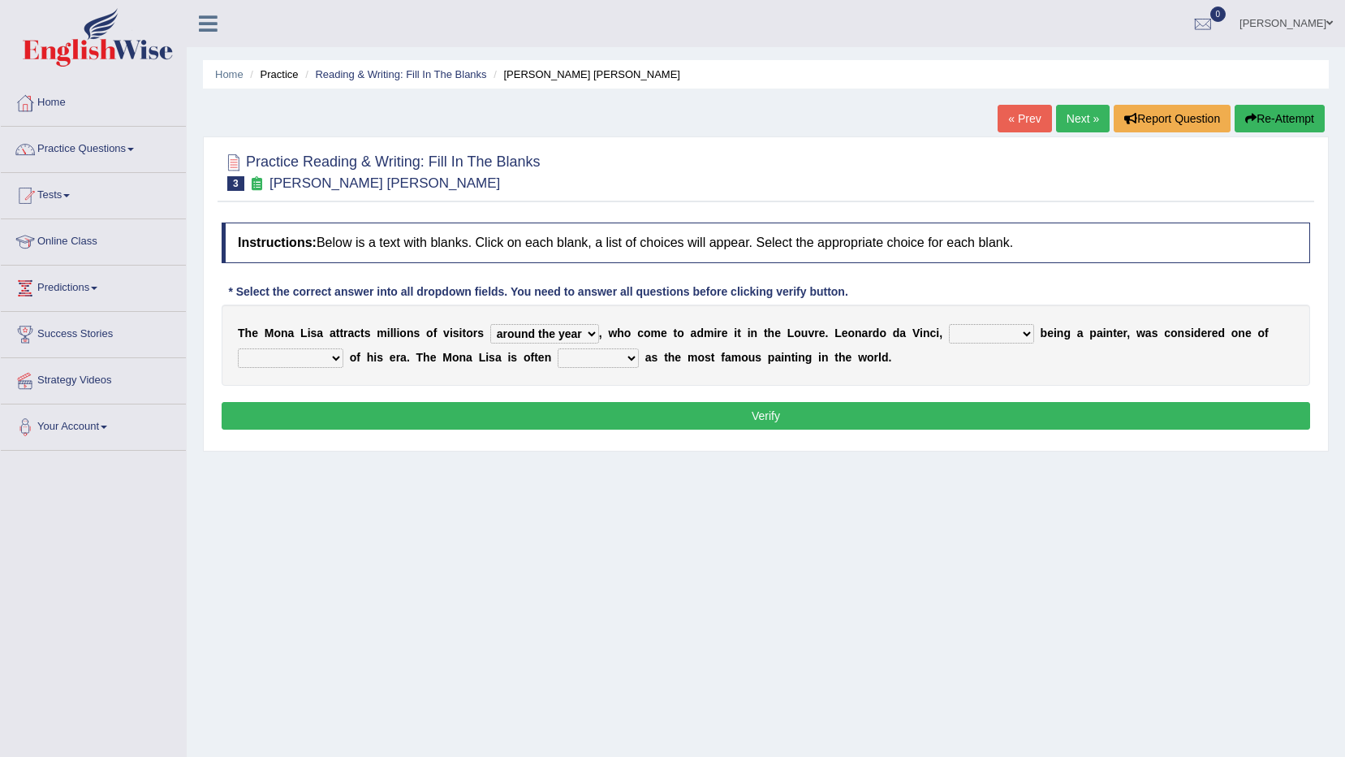
click at [949, 334] on select "rather than as much as as well as as long as" at bounding box center [991, 333] width 85 height 19
select select "rather than"
click at [949, 324] on select "rather than as much as as well as as long as" at bounding box center [991, 333] width 85 height 19
click at [313, 359] on select "better artists artist the better artist the best artists" at bounding box center [291, 357] width 106 height 19
select select "the best artists"
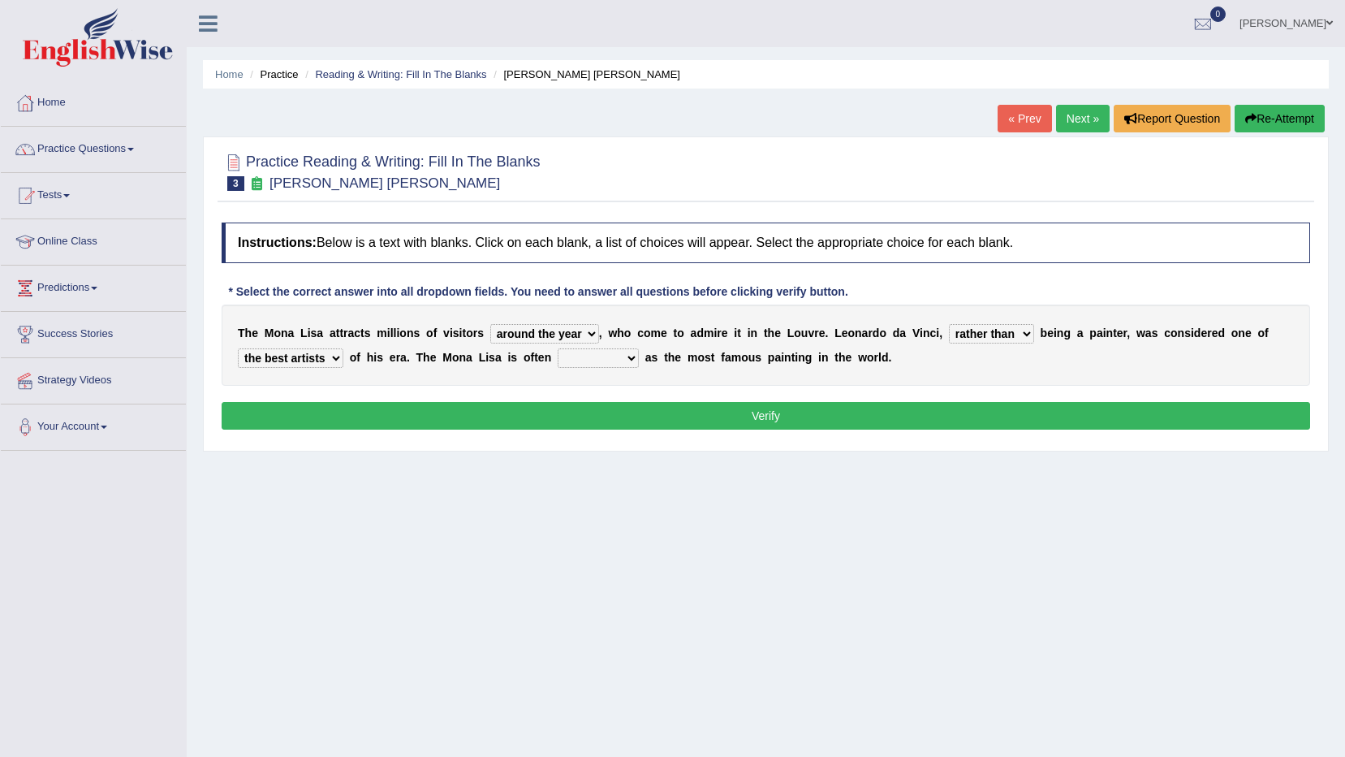
click at [238, 348] on select "better artists artist the better artist the best artists" at bounding box center [291, 357] width 106 height 19
click at [331, 355] on select "better artists artist the better artist the best artists" at bounding box center [291, 357] width 106 height 19
click at [595, 364] on select "classified suggested predicted described" at bounding box center [598, 357] width 81 height 19
select select "described"
click at [558, 348] on select "classified suggested predicted described" at bounding box center [598, 357] width 81 height 19
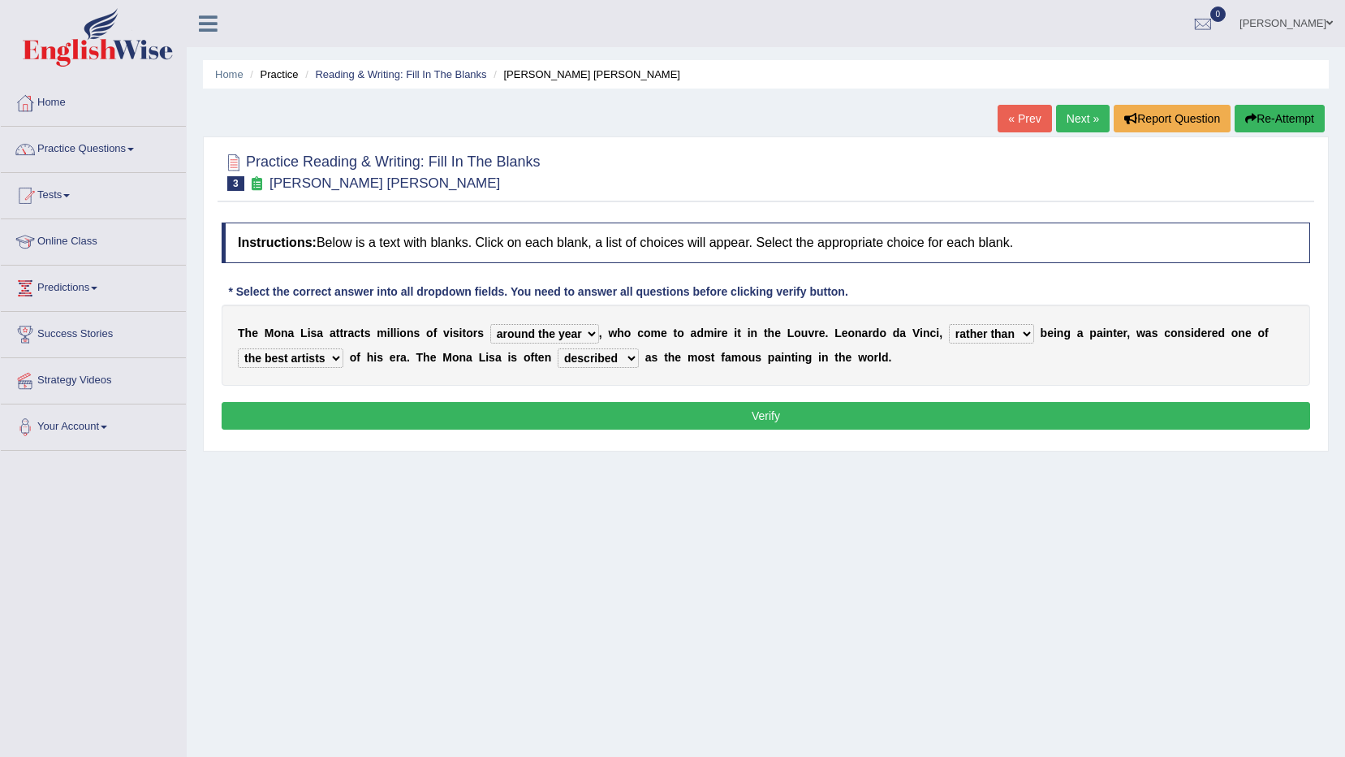
click at [632, 419] on button "Verify" at bounding box center [766, 416] width 1089 height 28
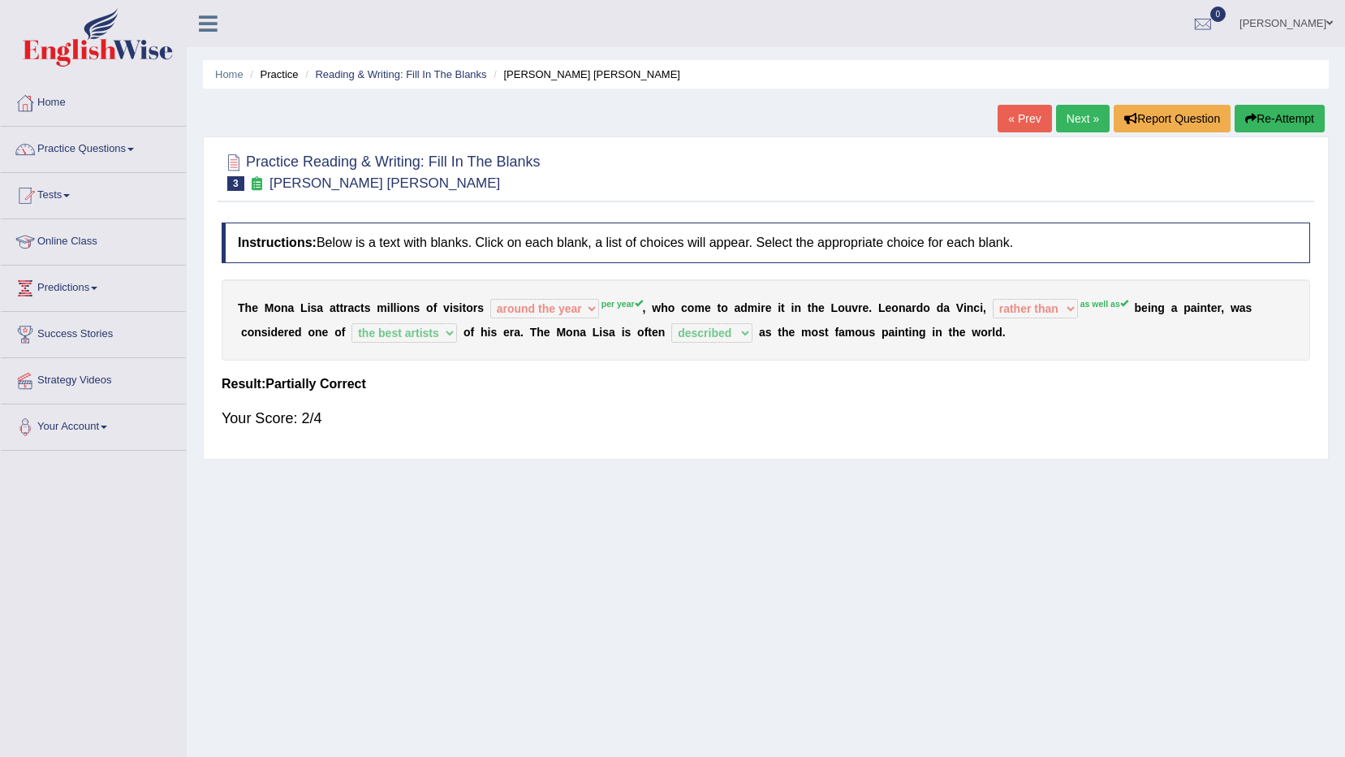
click at [1084, 117] on link "Next »" at bounding box center [1083, 119] width 54 height 28
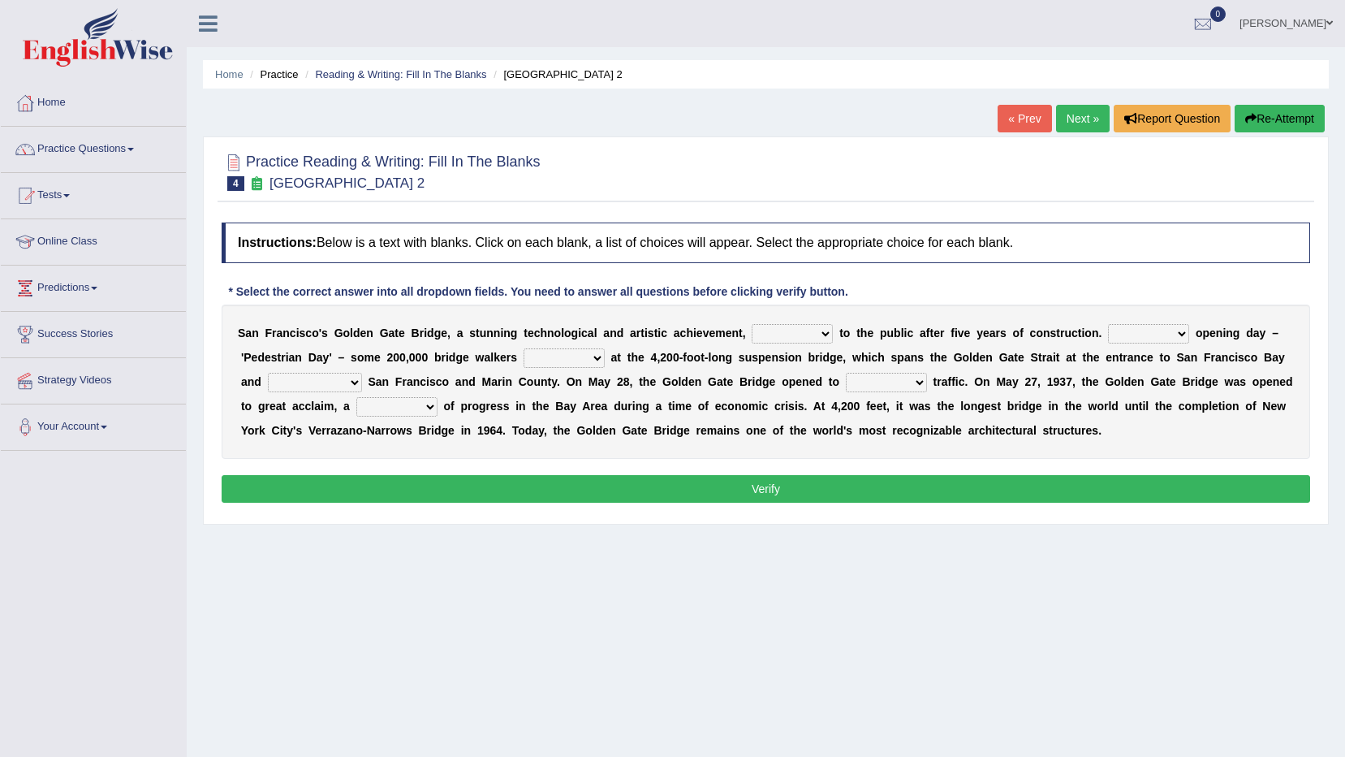
click at [785, 334] on select "opens closes appears equals" at bounding box center [792, 333] width 81 height 19
click at [480, 313] on div "S a n F r a n c i s c o ' [PERSON_NAME] G a t e B r i d g e , a s t u n n i n g…" at bounding box center [766, 381] width 1089 height 154
click at [766, 330] on select "opens closes appears equals" at bounding box center [792, 333] width 81 height 19
select select "appears"
click at [752, 324] on select "opens closes appears equals" at bounding box center [792, 333] width 81 height 19
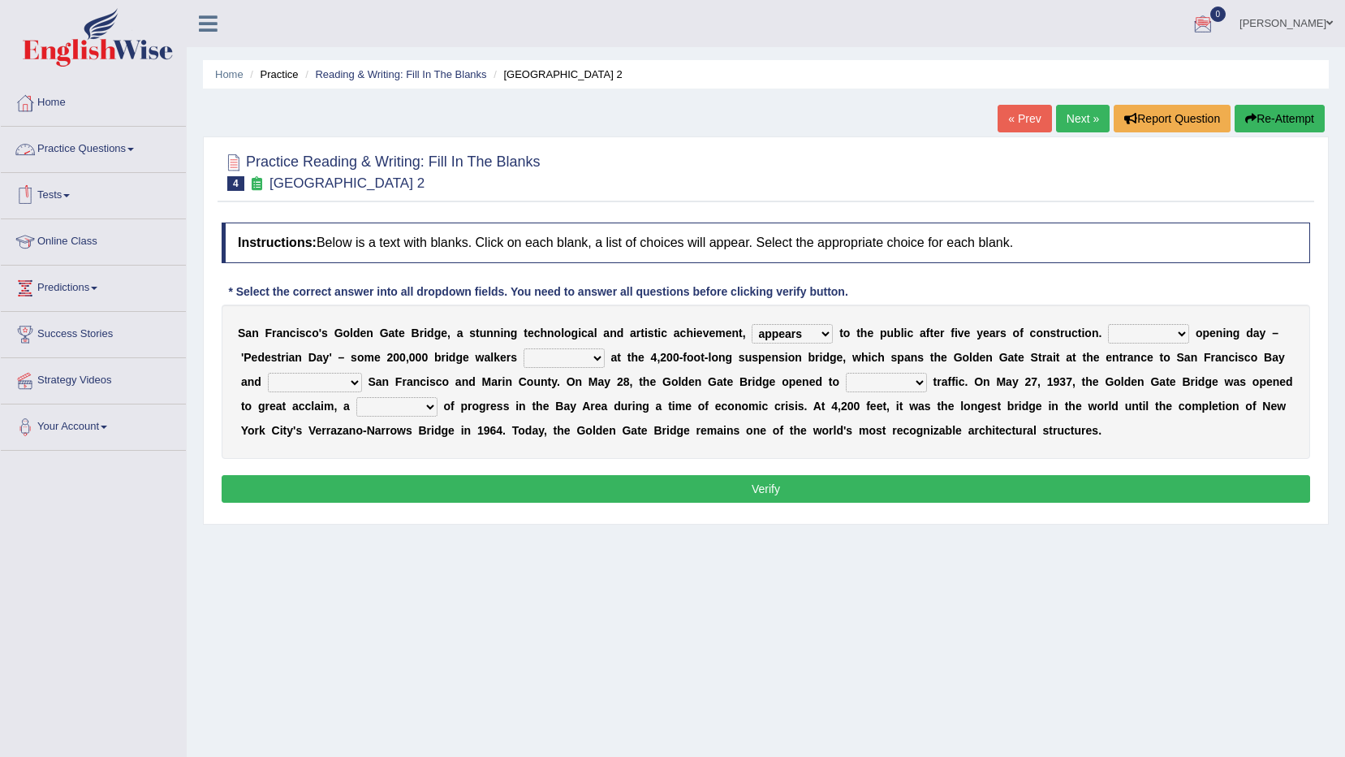
click at [126, 123] on li "Home" at bounding box center [93, 103] width 185 height 46
click at [78, 97] on link "Home" at bounding box center [91, 100] width 181 height 41
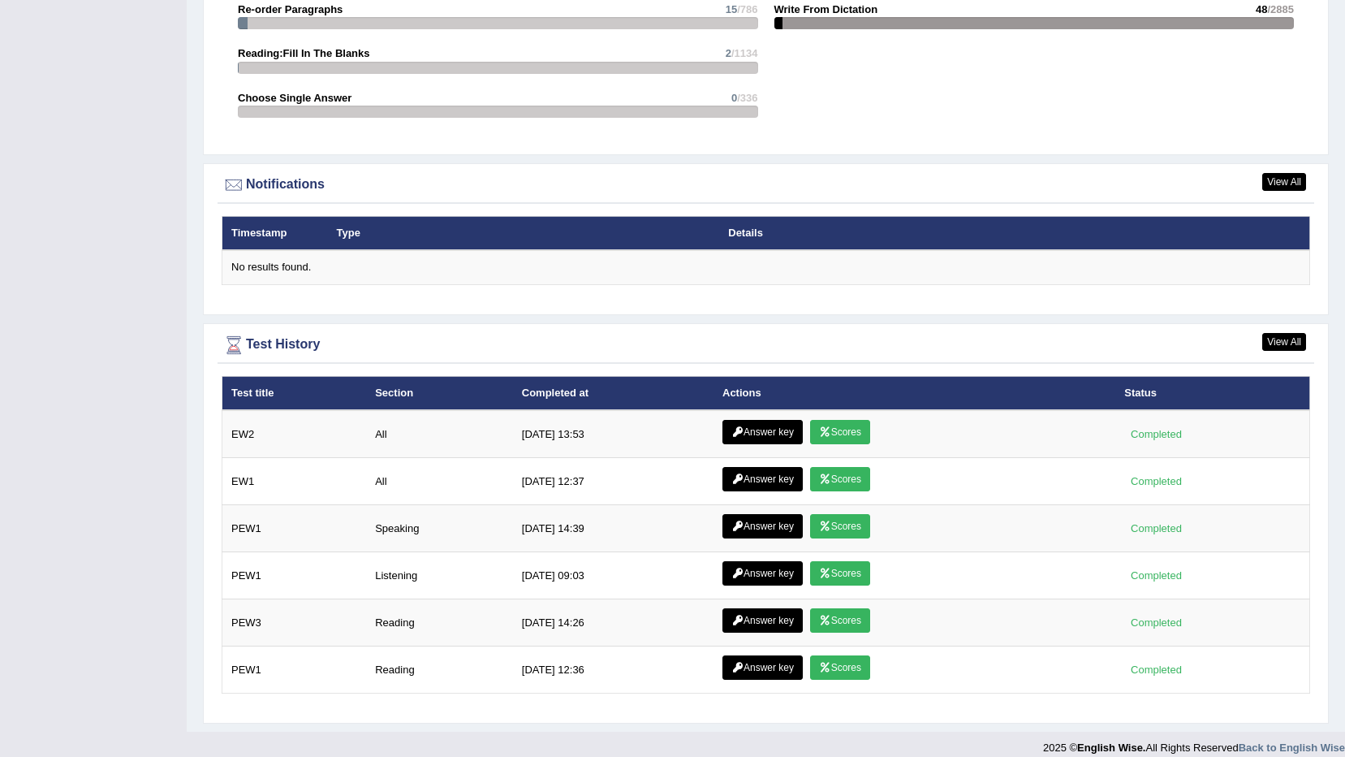
scroll to position [1840, 0]
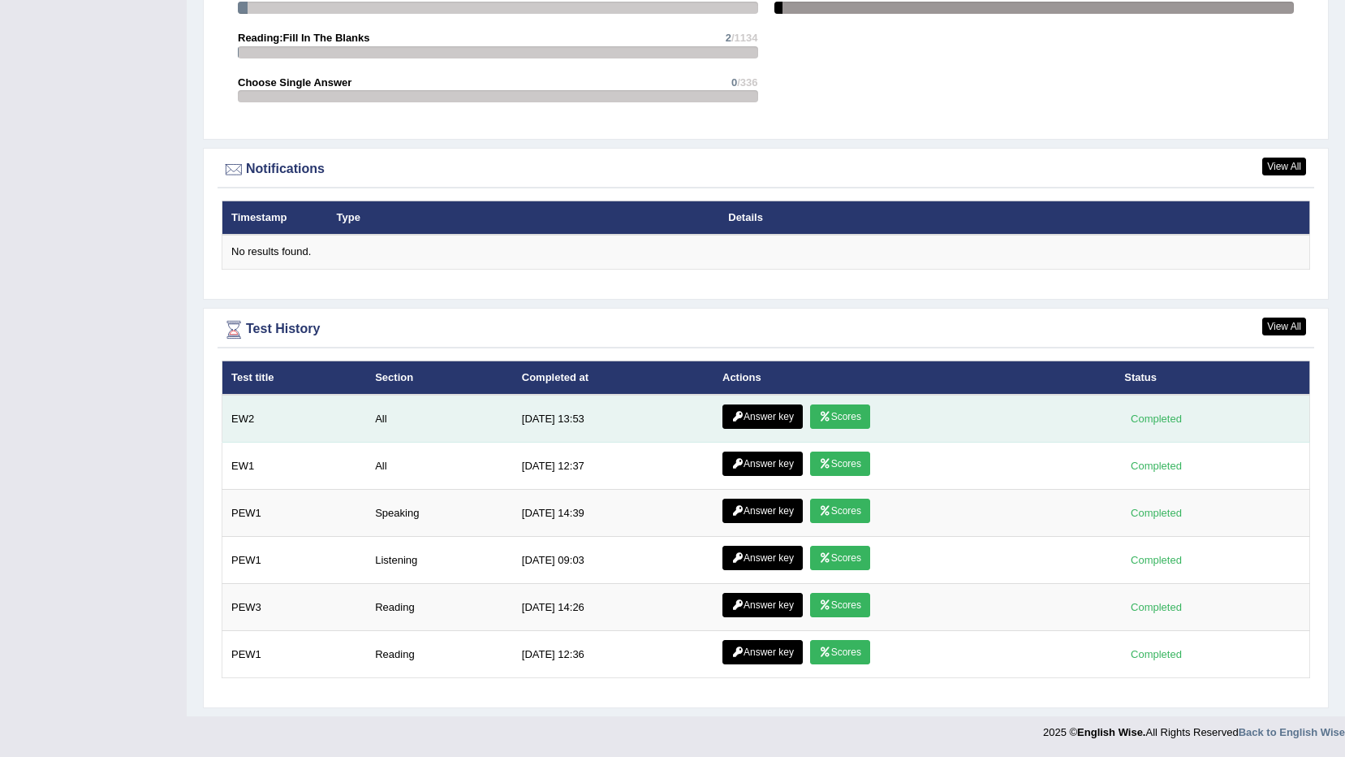
click at [789, 416] on link "Answer key" at bounding box center [763, 416] width 80 height 24
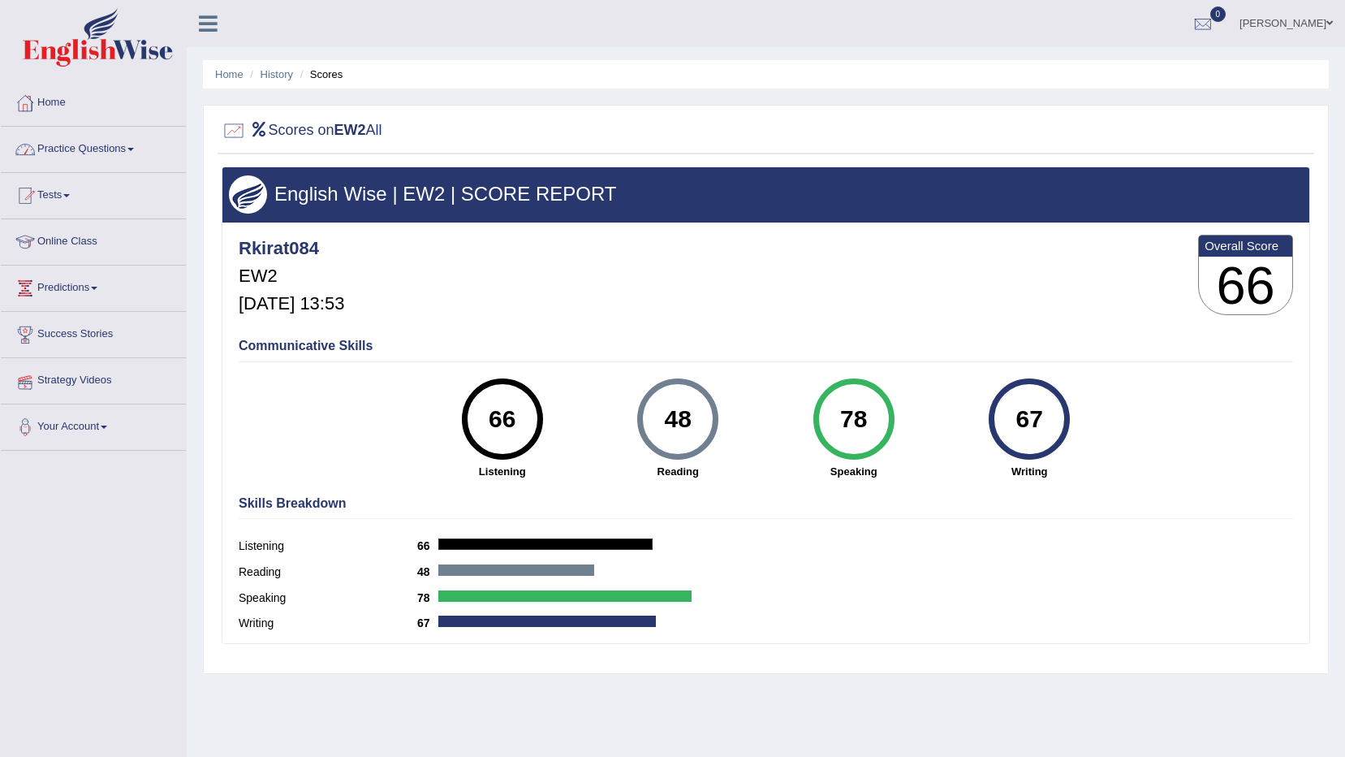
click at [81, 106] on link "Home" at bounding box center [93, 100] width 185 height 41
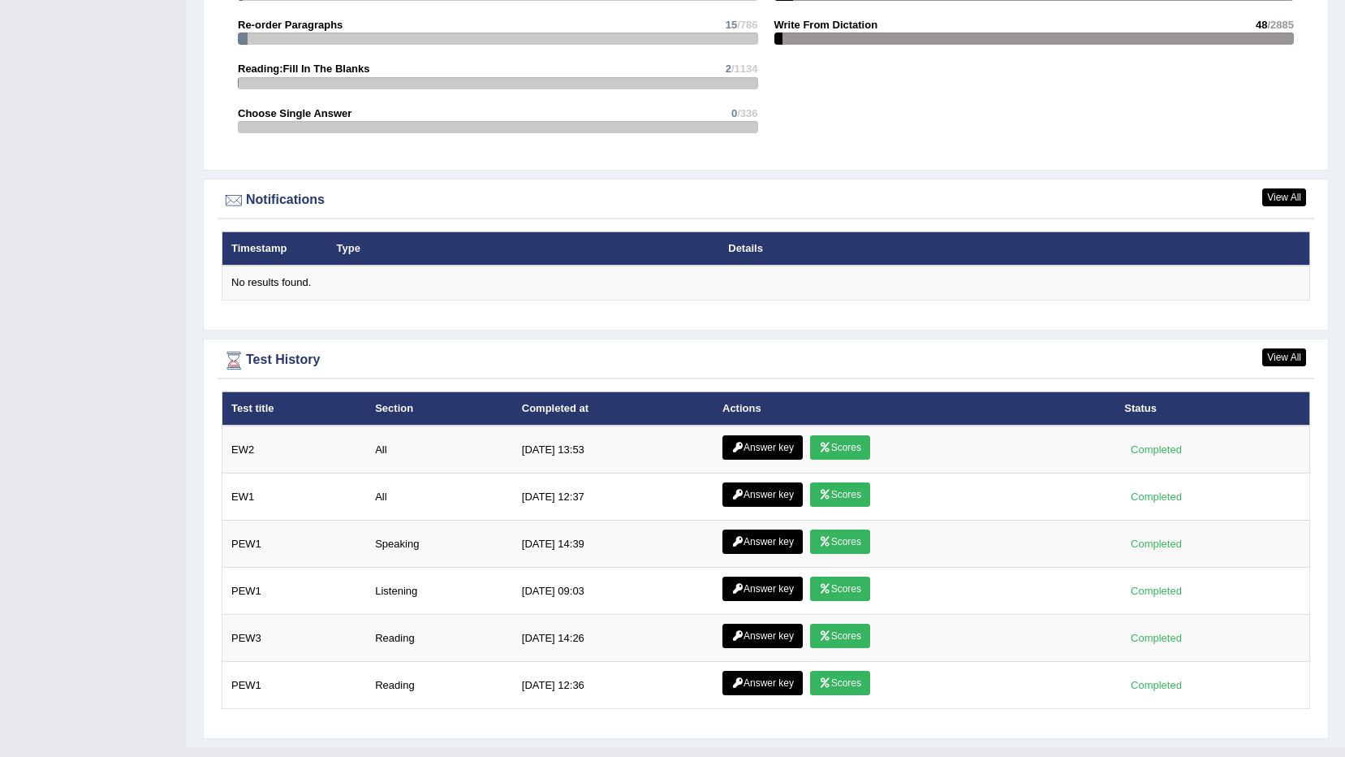
scroll to position [1840, 0]
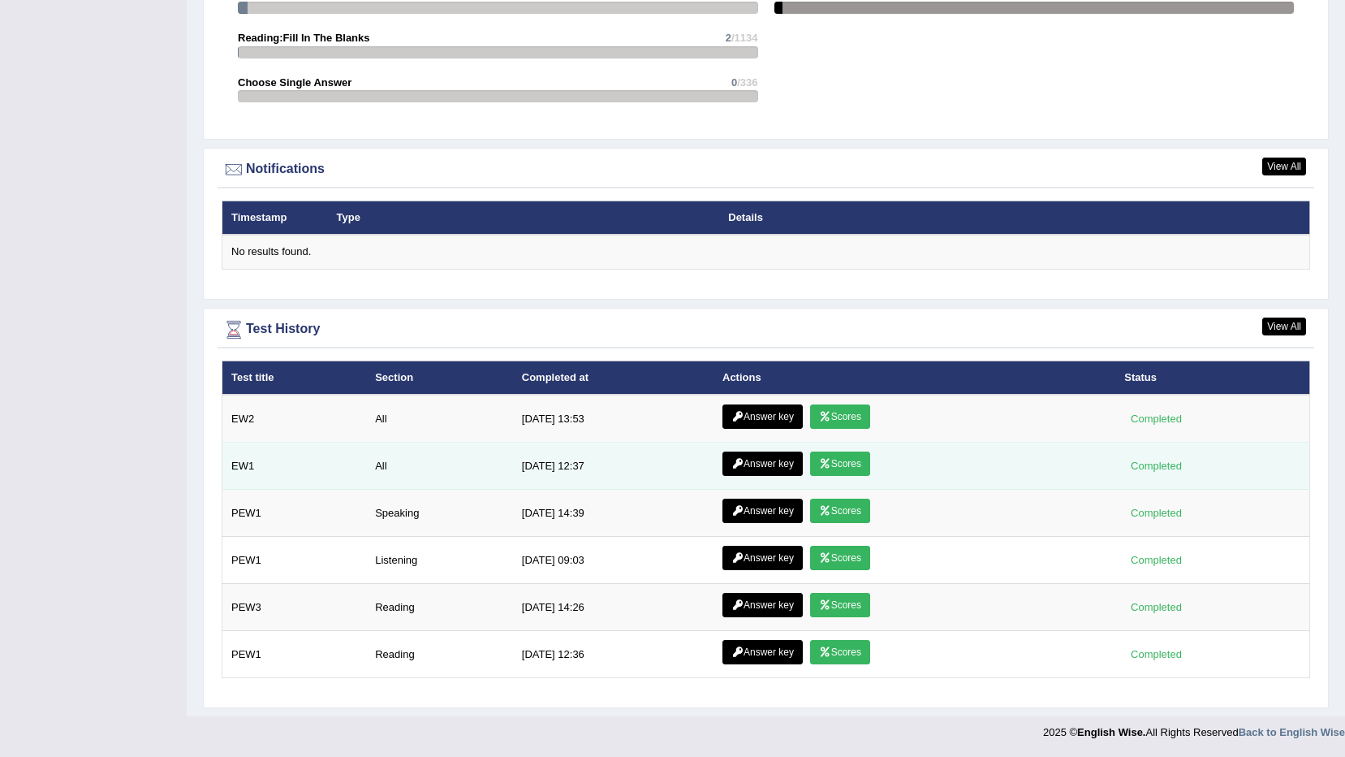
click at [757, 467] on link "Answer key" at bounding box center [763, 463] width 80 height 24
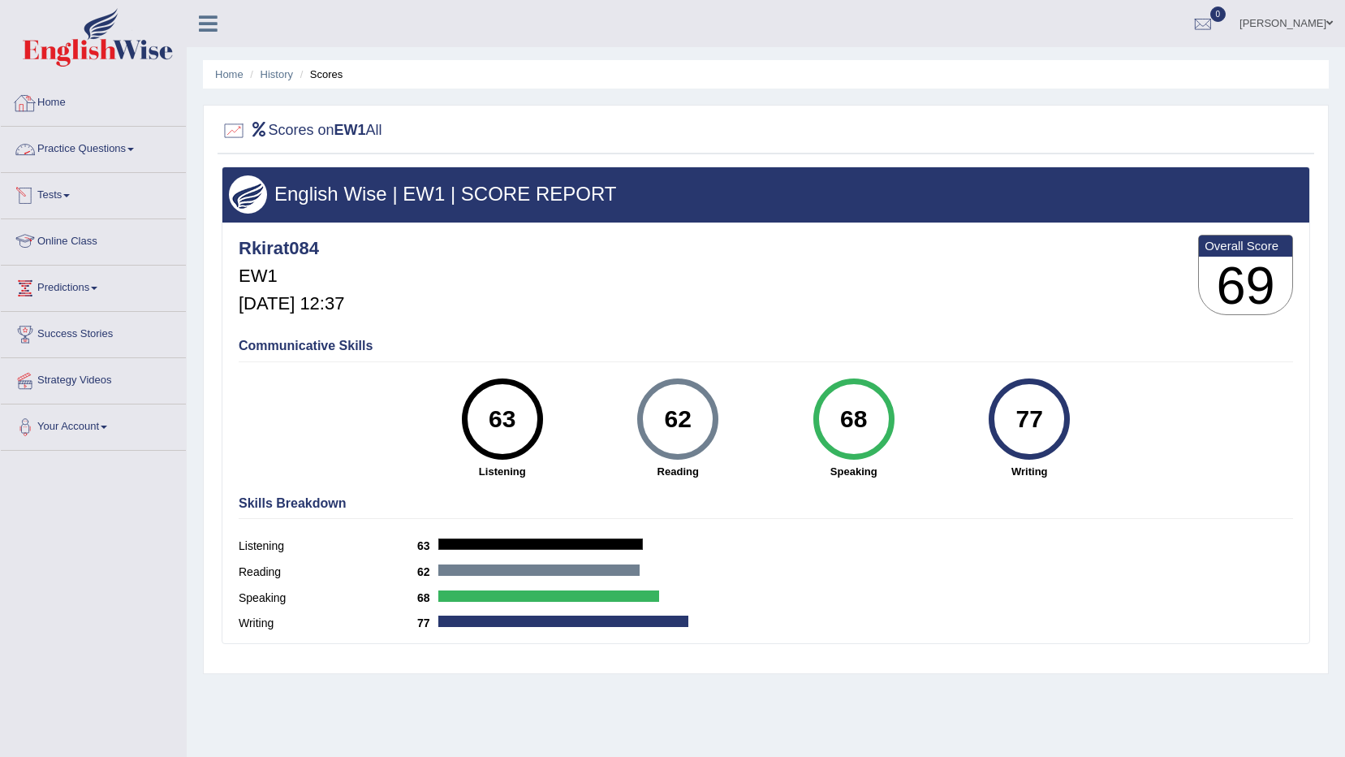
click at [123, 157] on link "Practice Questions" at bounding box center [93, 147] width 185 height 41
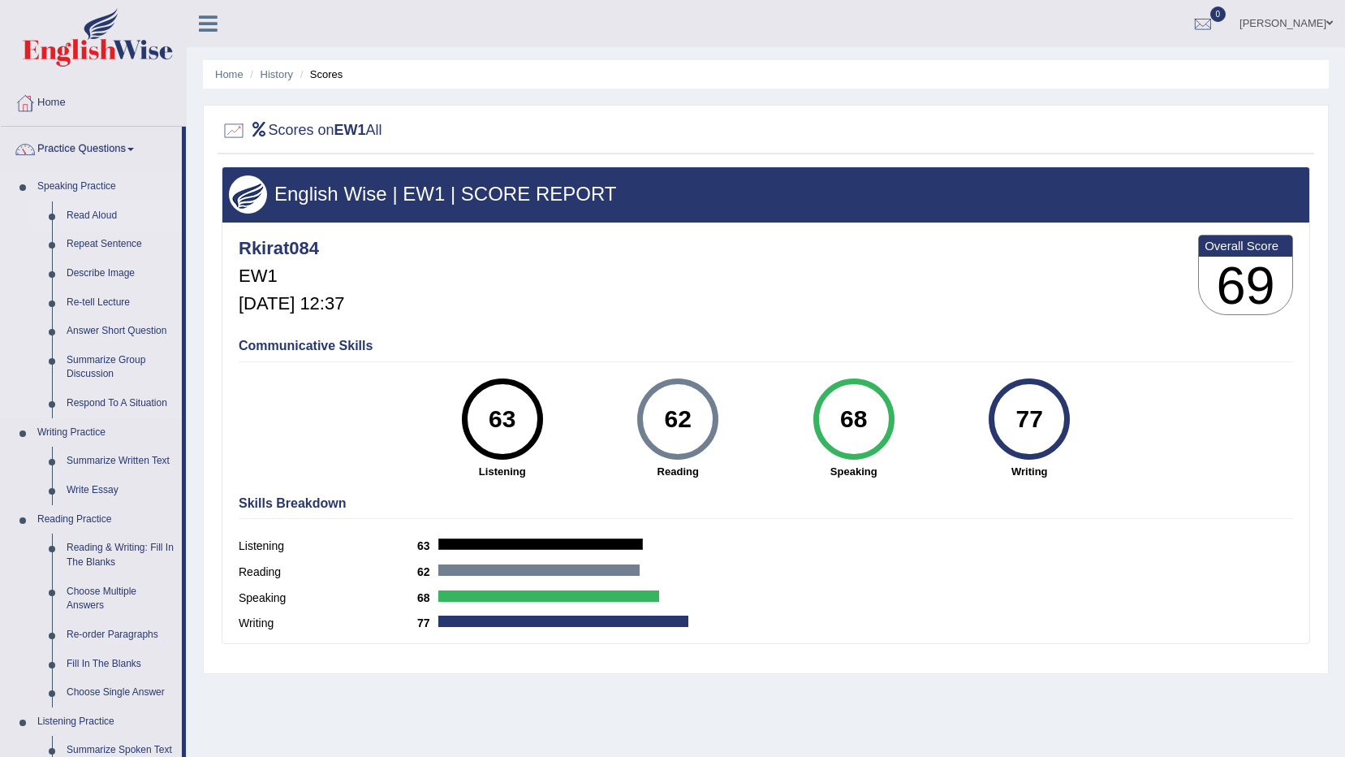
click at [118, 210] on link "Read Aloud" at bounding box center [120, 215] width 123 height 29
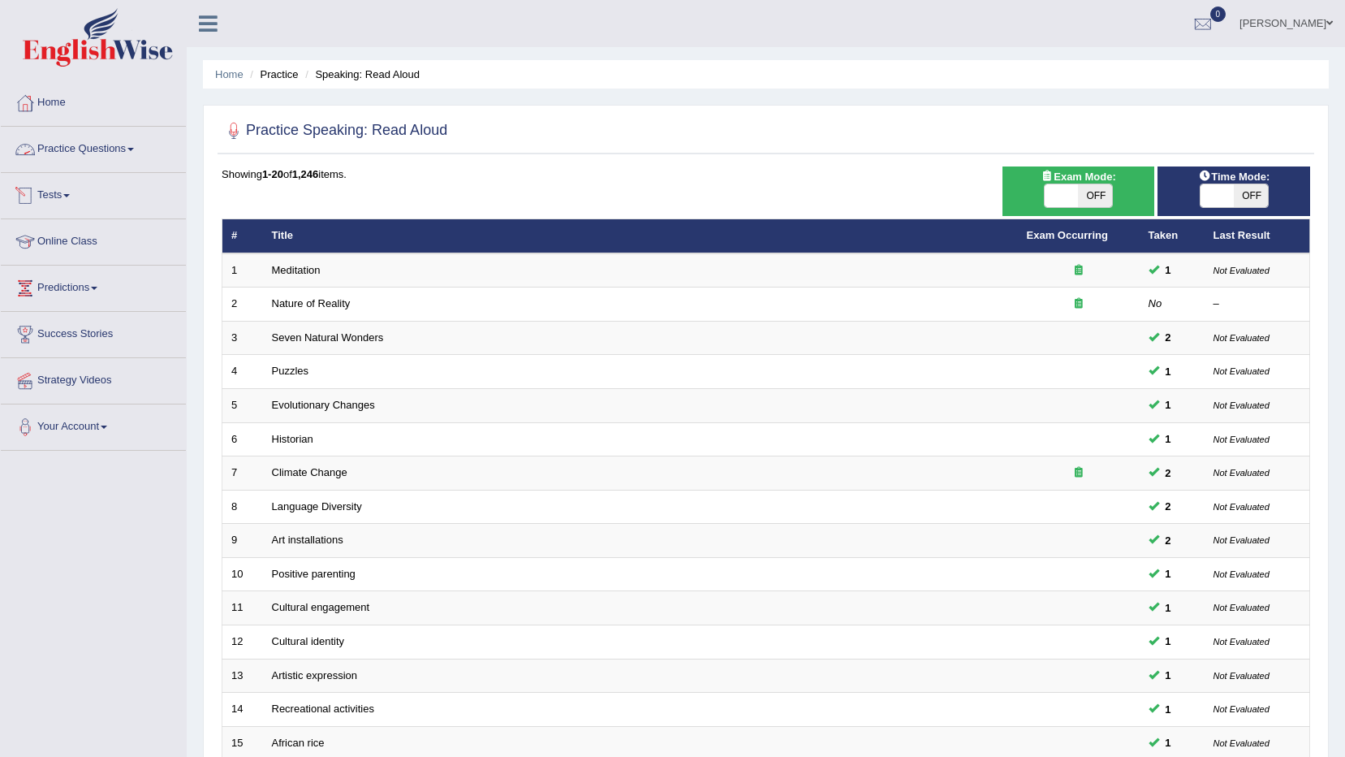
click at [103, 150] on link "Practice Questions" at bounding box center [93, 147] width 185 height 41
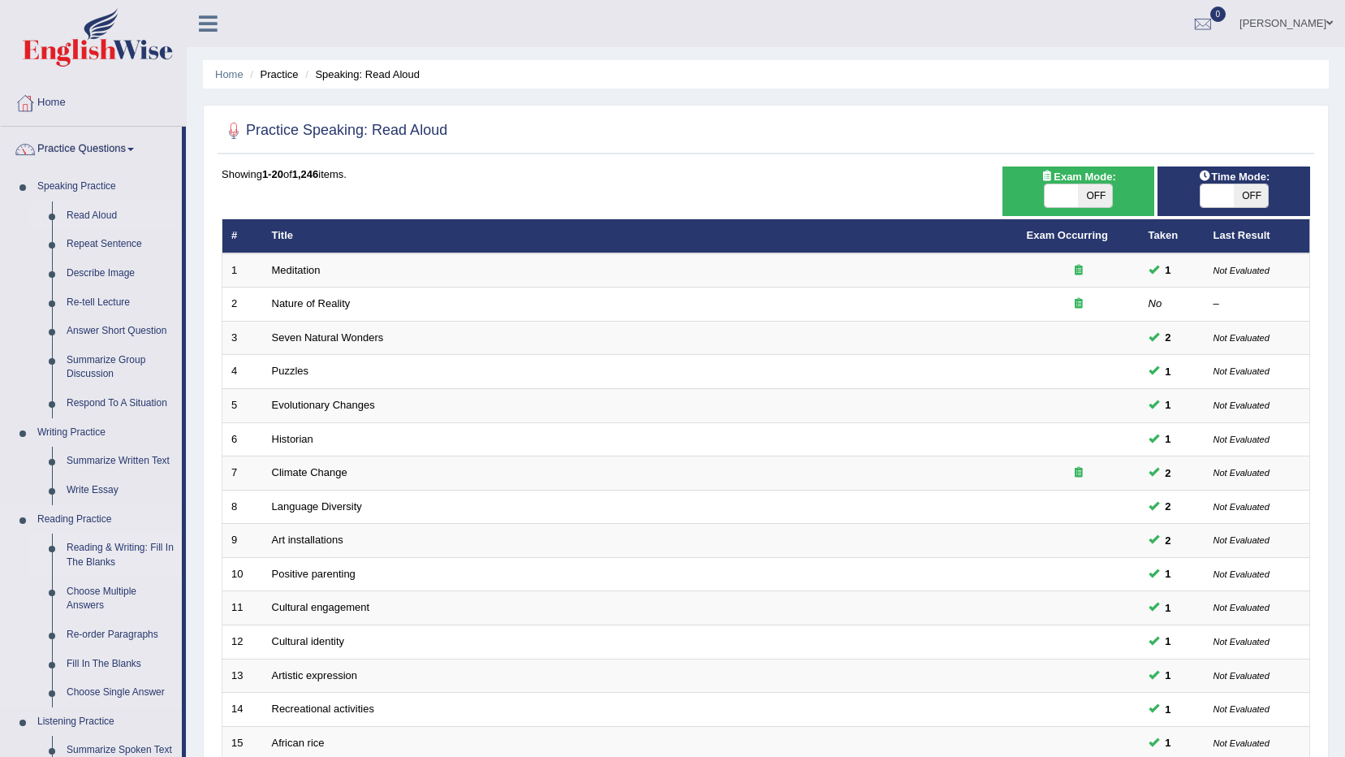
click at [88, 556] on link "Reading & Writing: Fill In The Blanks" at bounding box center [120, 554] width 123 height 43
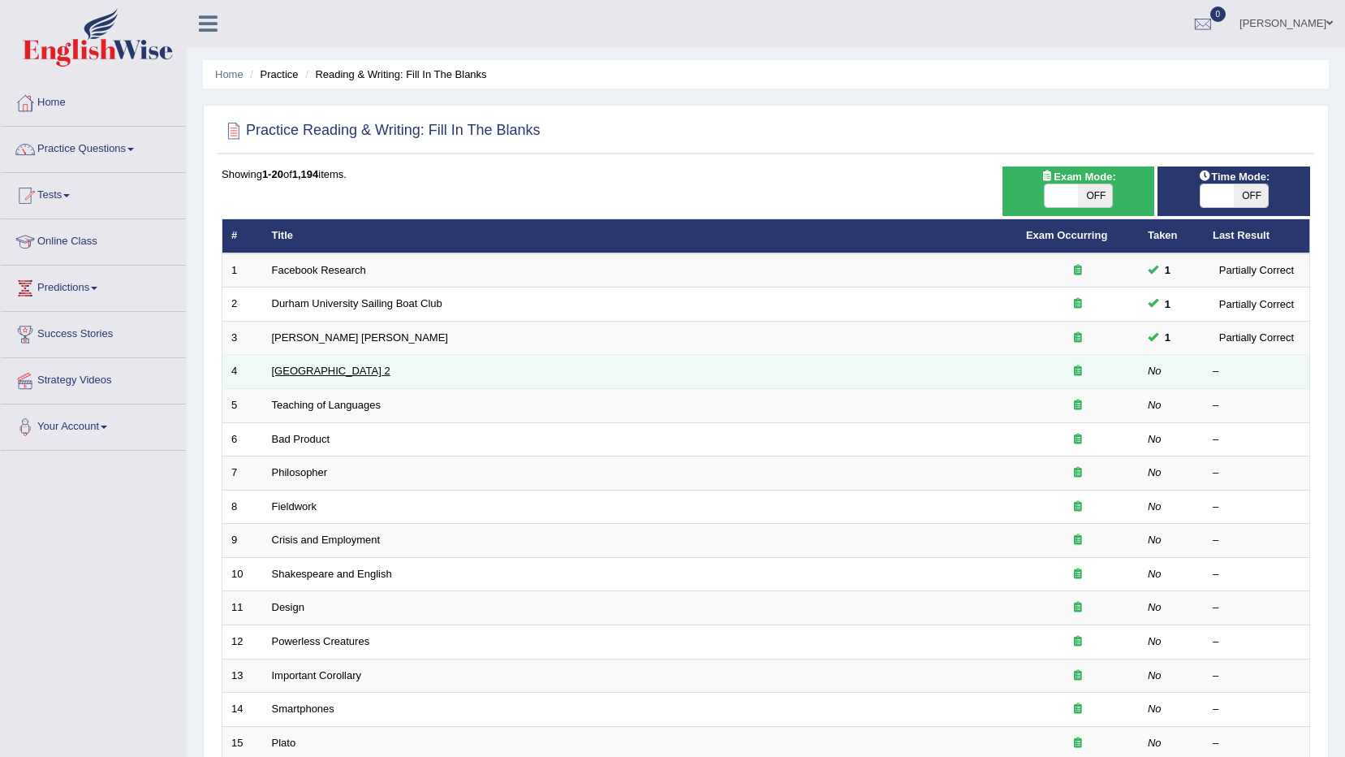
click at [309, 369] on link "[GEOGRAPHIC_DATA] 2" at bounding box center [331, 371] width 119 height 12
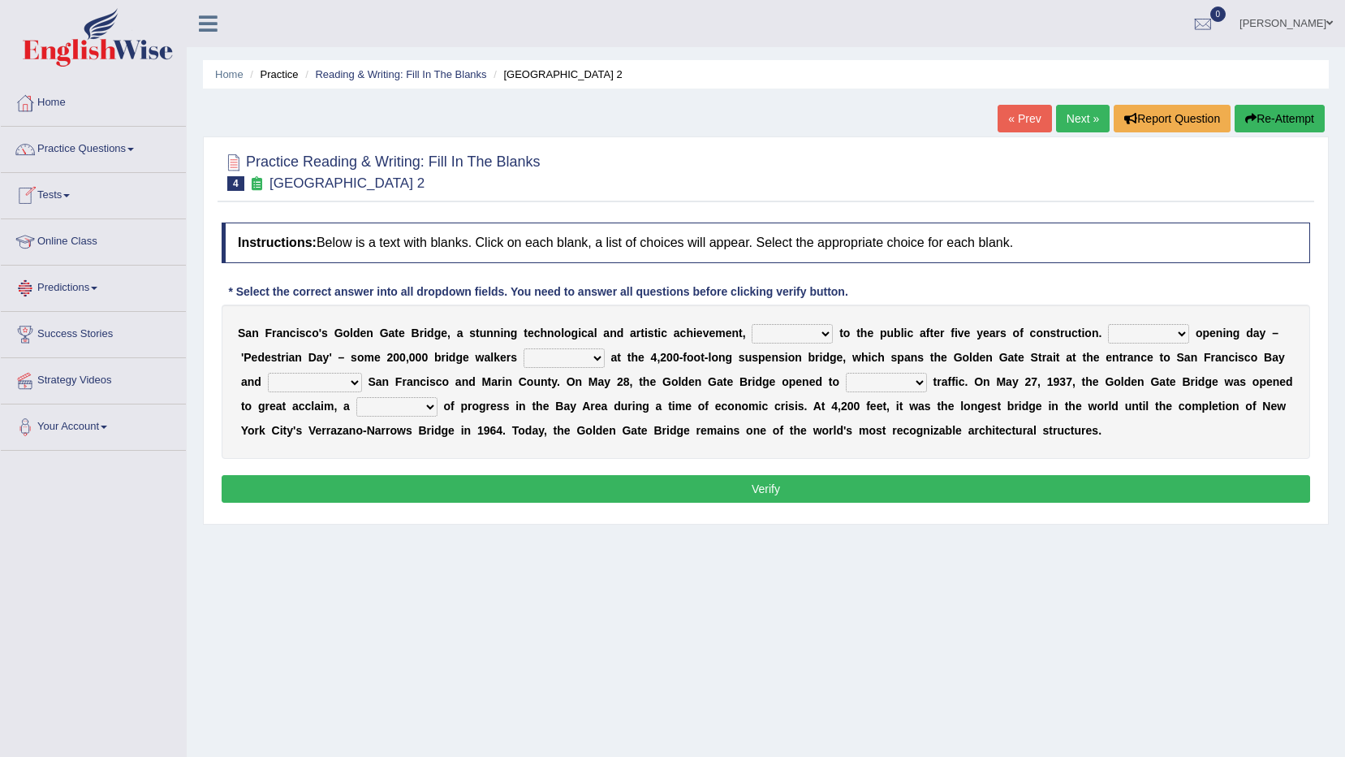
click at [766, 330] on select "opens closes appears equals" at bounding box center [792, 333] width 81 height 19
select select "appears"
click at [752, 324] on select "opens closes appears equals" at bounding box center [792, 333] width 81 height 19
click at [1108, 339] on select "On During Since When" at bounding box center [1148, 333] width 81 height 19
select select "During"
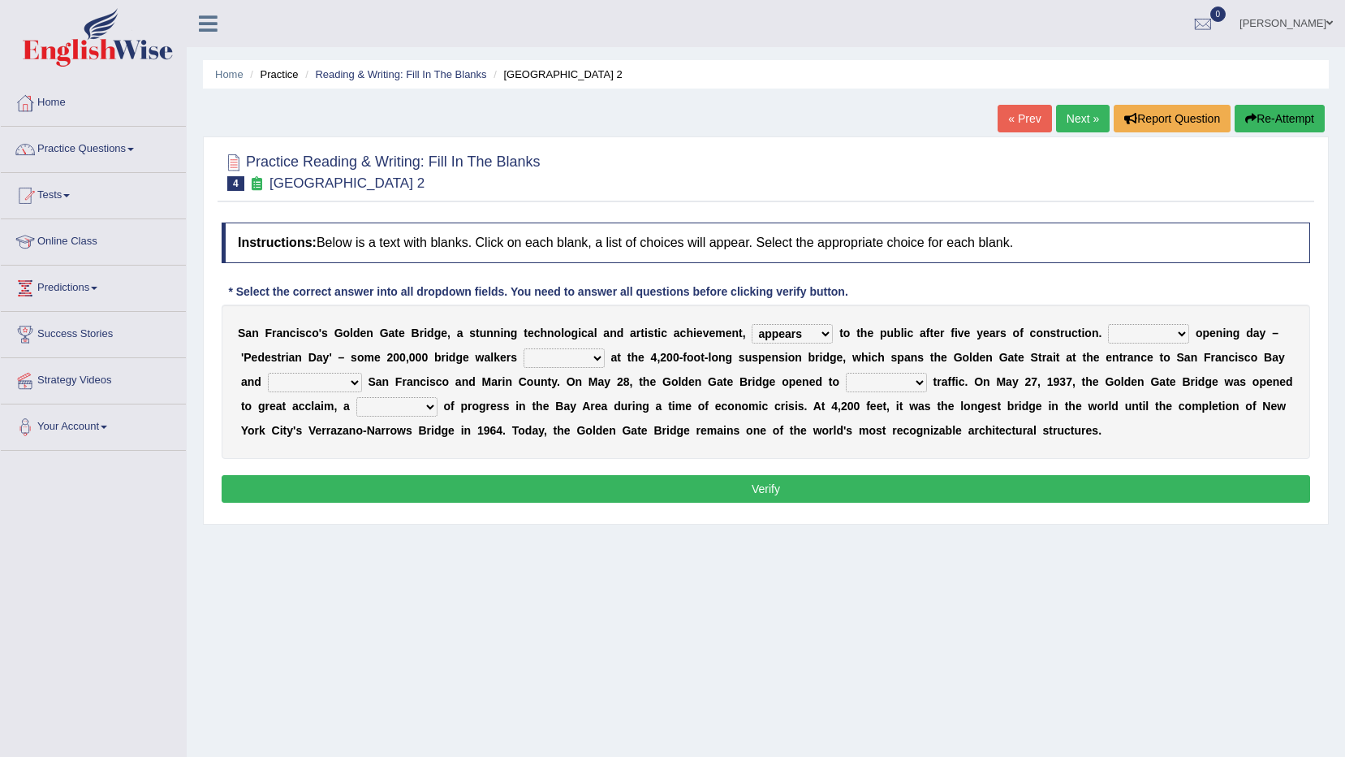
click at [1108, 324] on select "On During Since When" at bounding box center [1148, 333] width 81 height 19
click at [1108, 329] on select "On During Since When" at bounding box center [1148, 333] width 81 height 19
click at [524, 360] on select "stationed looked marveled laughed" at bounding box center [564, 357] width 81 height 19
select select "looked"
click at [524, 348] on select "stationed looked marveled laughed" at bounding box center [564, 357] width 81 height 19
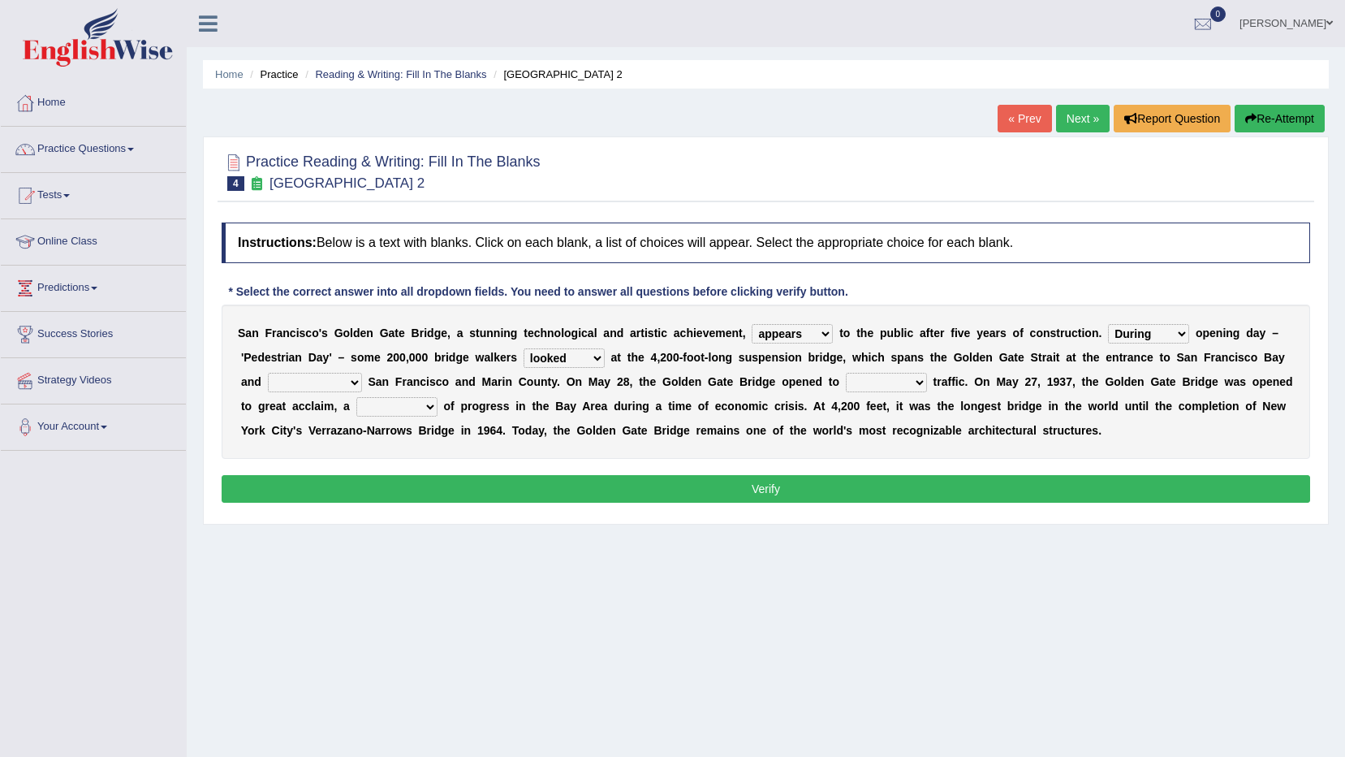
click at [362, 373] on select "separates connects channels differentiates" at bounding box center [315, 382] width 94 height 19
select select "separates"
click at [362, 373] on select "separates connects channels differentiates" at bounding box center [315, 382] width 94 height 19
click at [846, 389] on select "aquatic vehicular airborne watertight" at bounding box center [886, 382] width 81 height 19
click at [356, 408] on select "denial symbol technique yield" at bounding box center [396, 406] width 81 height 19
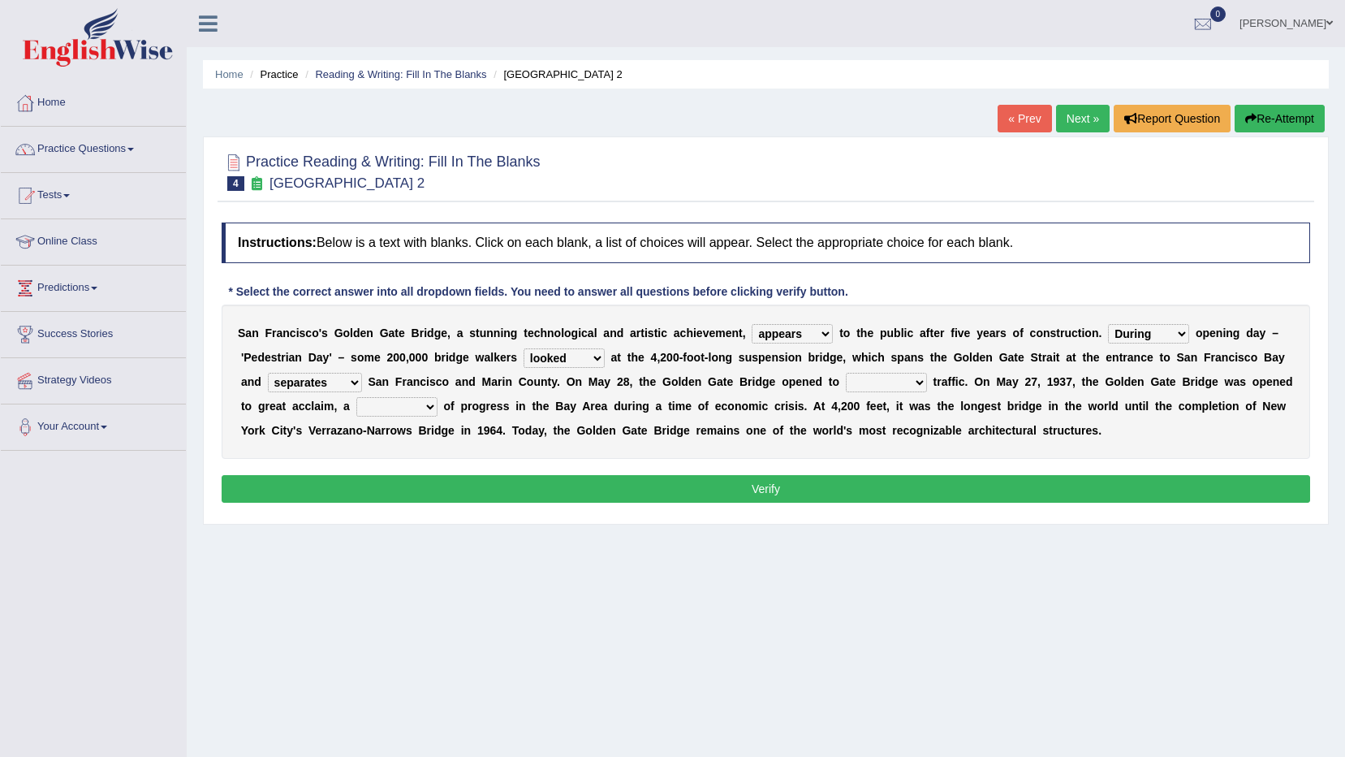
select select "denial"
click at [356, 397] on select "denial symbol technique yield" at bounding box center [396, 406] width 81 height 19
click at [846, 377] on select "aquatic vehicular airborne watertight" at bounding box center [886, 382] width 81 height 19
select select "vehicular"
click at [846, 373] on select "aquatic vehicular airborne watertight" at bounding box center [886, 382] width 81 height 19
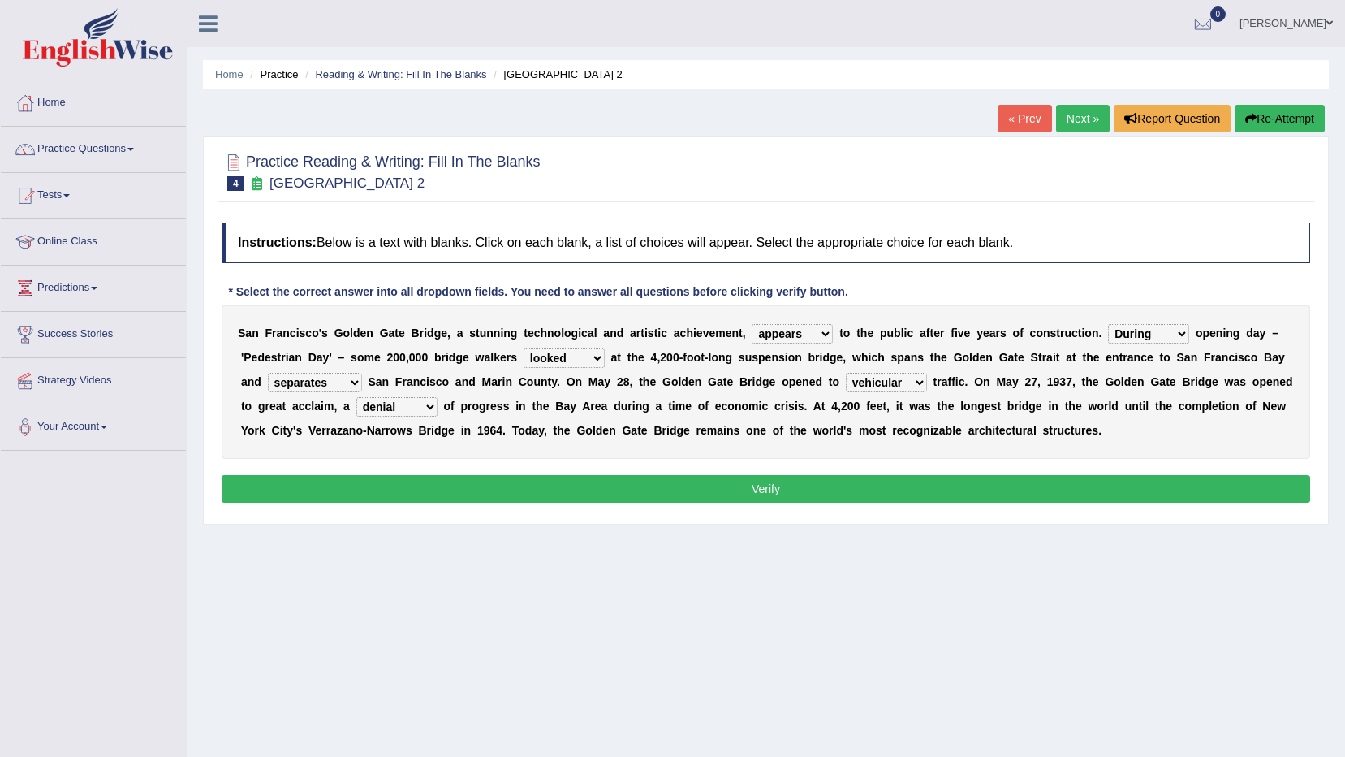
click at [846, 385] on select "aquatic vehicular airborne watertight" at bounding box center [886, 382] width 81 height 19
click at [822, 450] on div "S a n F r a n c i s c o ' s G o l d e n G a t e B r i d g e , a s t u n n i n g…" at bounding box center [766, 381] width 1089 height 154
click at [796, 482] on button "Verify" at bounding box center [766, 489] width 1089 height 28
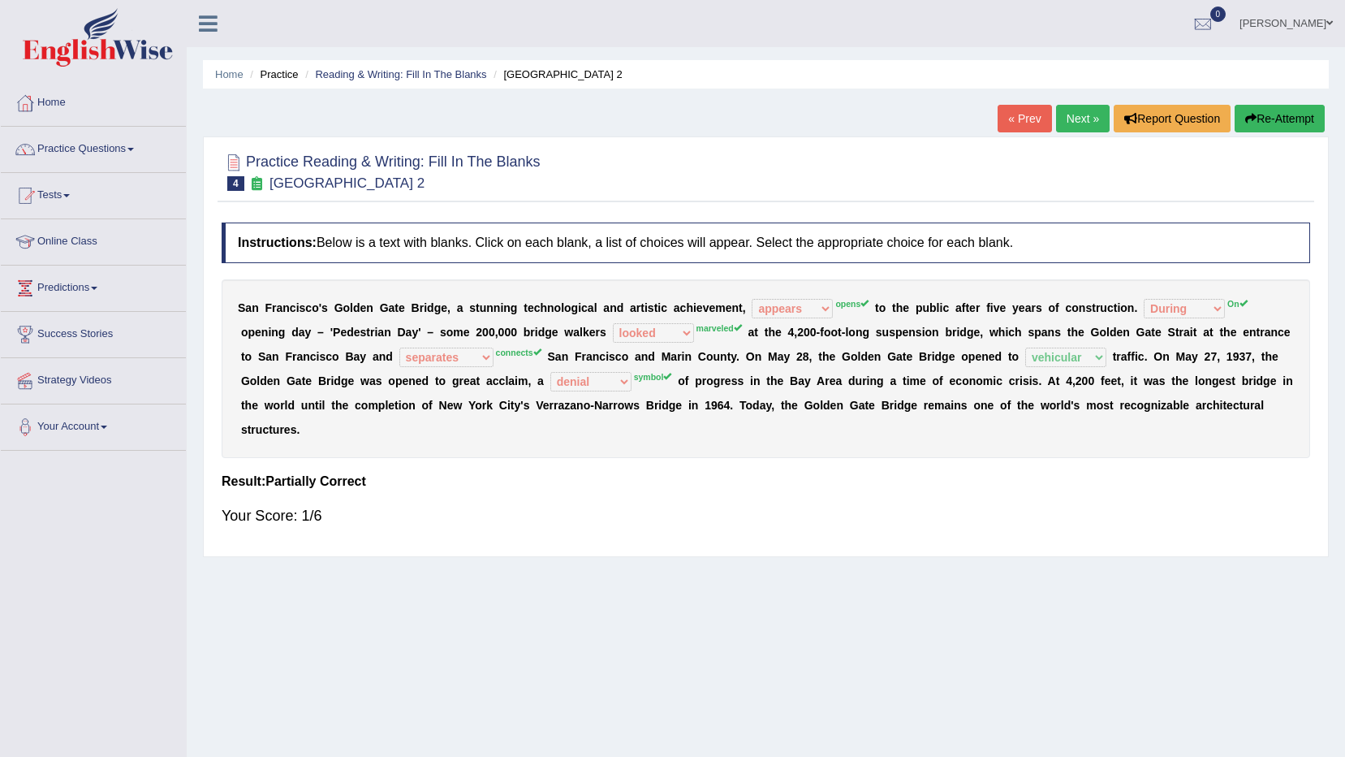
click at [1086, 117] on link "Next »" at bounding box center [1083, 119] width 54 height 28
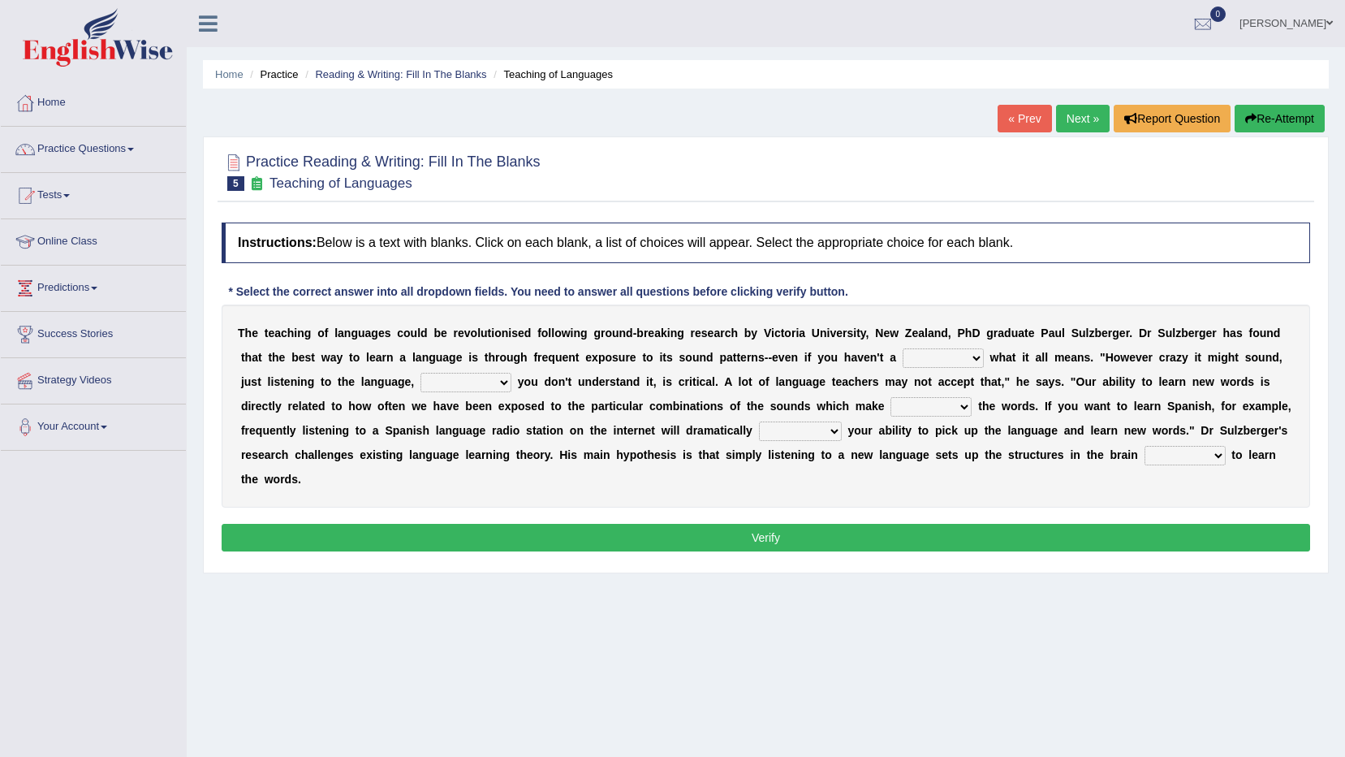
click at [903, 364] on select "dew claw clue due" at bounding box center [943, 357] width 81 height 19
click at [101, 171] on li "Practice Questions Speaking Practice Read Aloud Repeat Sentence Describe Image …" at bounding box center [93, 150] width 185 height 46
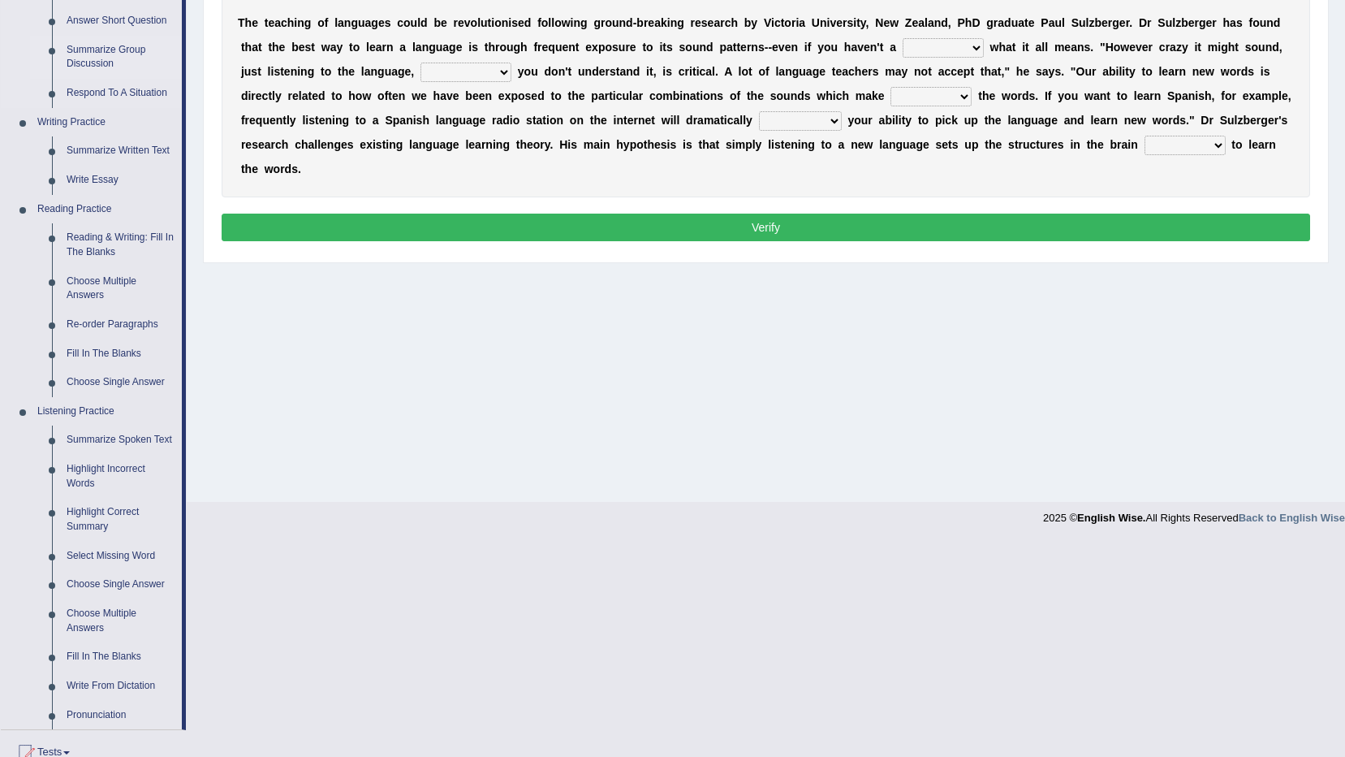
scroll to position [325, 0]
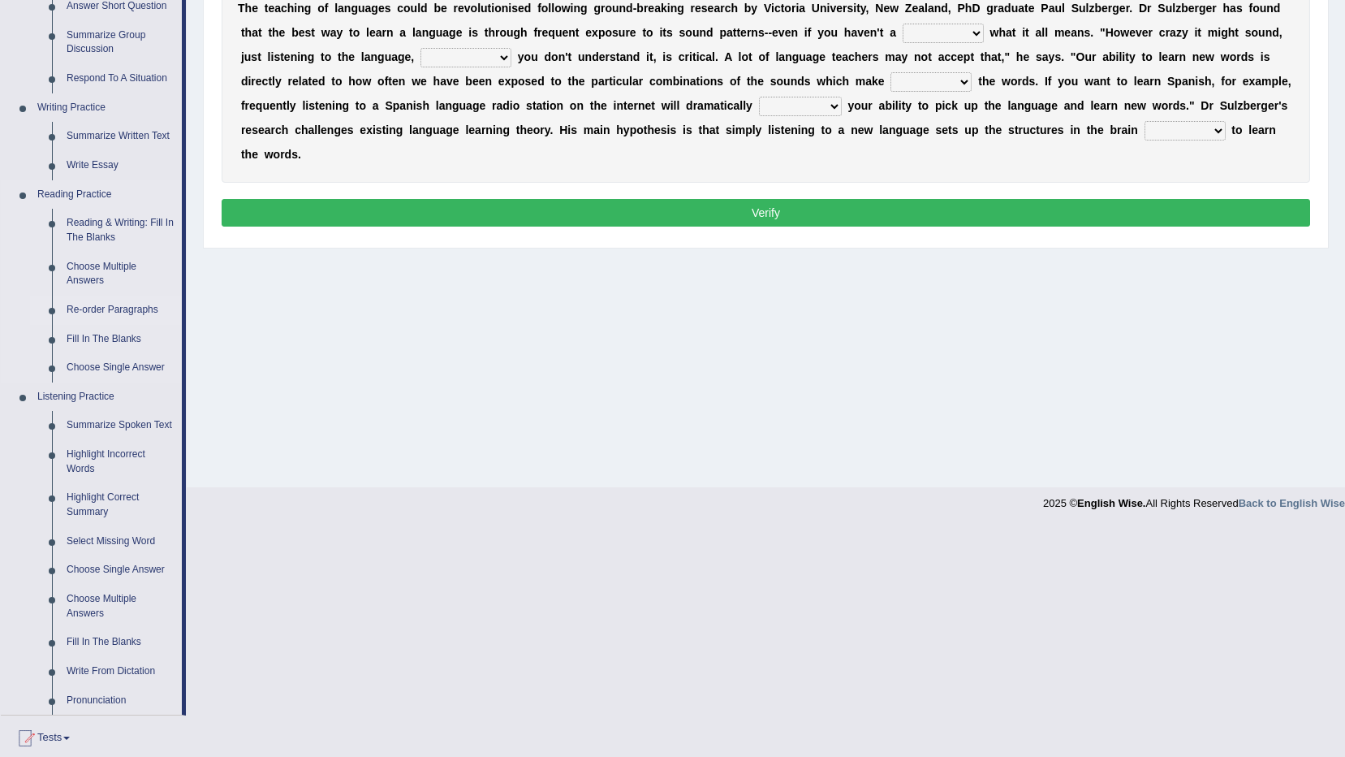
click at [149, 296] on link "Re-order Paragraphs" at bounding box center [120, 310] width 123 height 29
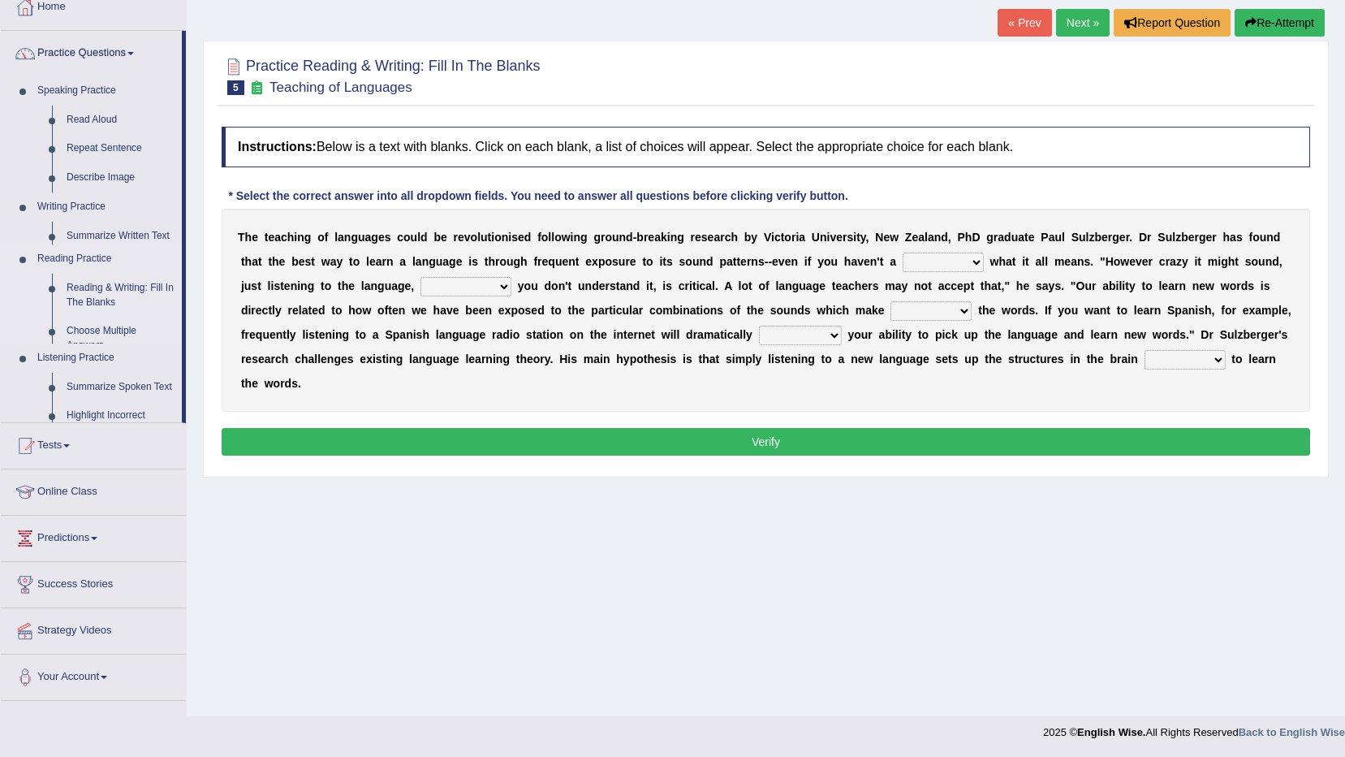
scroll to position [96, 0]
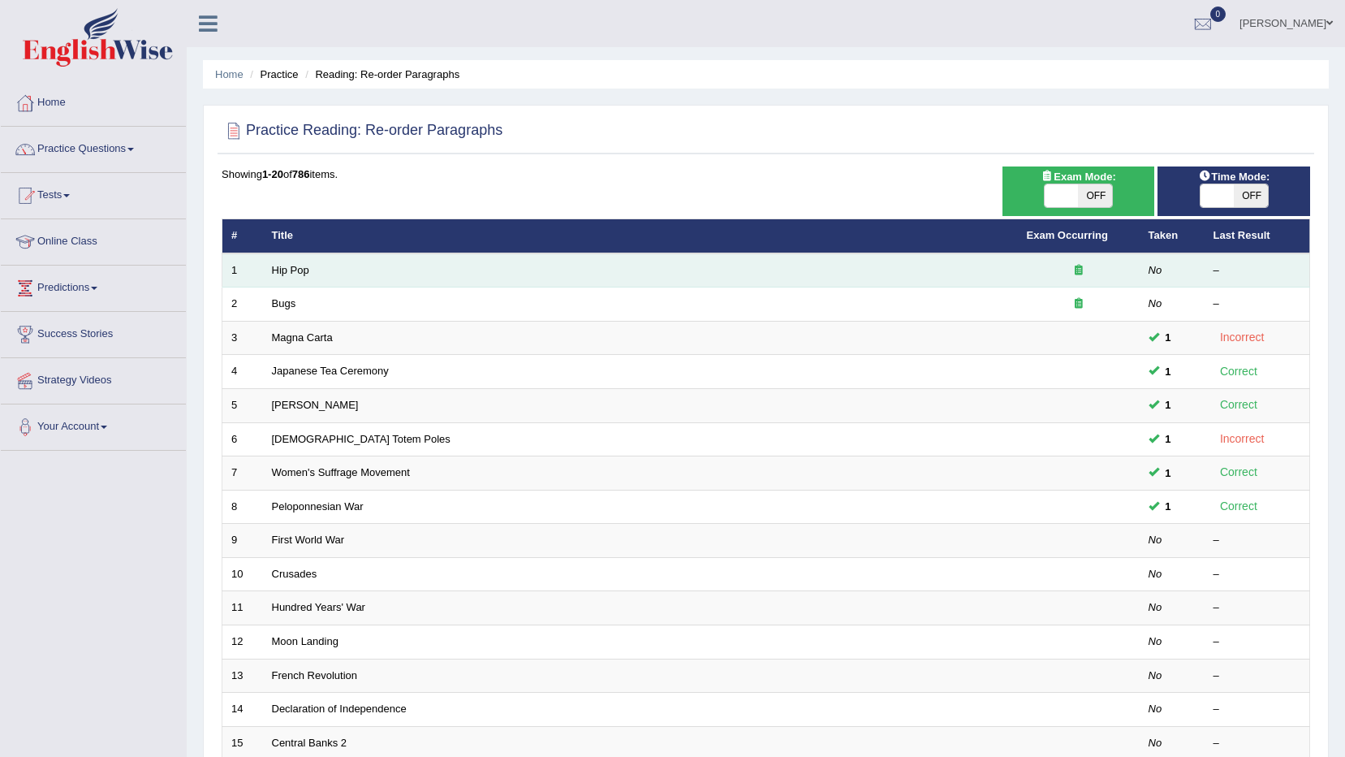
click at [656, 280] on td "Hip Pop" at bounding box center [640, 270] width 755 height 34
click at [278, 265] on link "Hip Pop" at bounding box center [290, 270] width 37 height 12
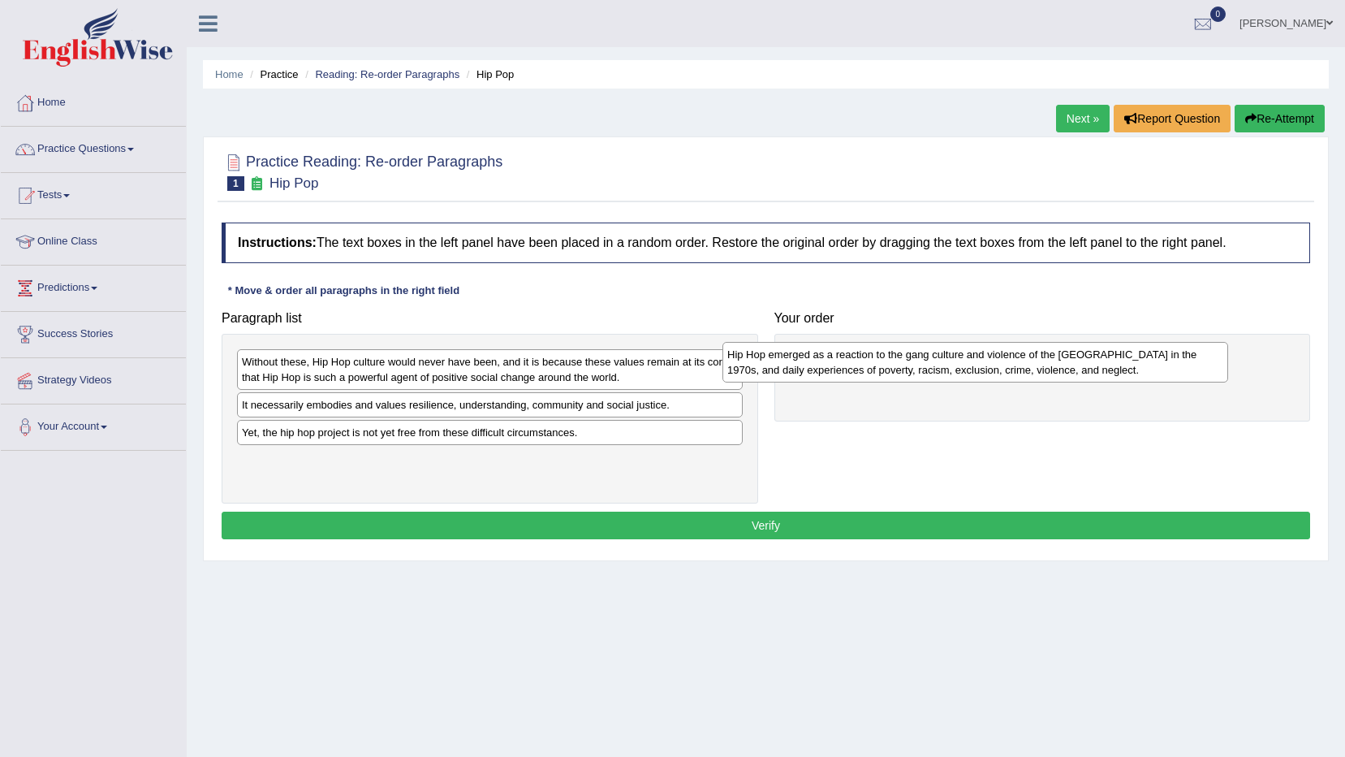
drag, startPoint x: 425, startPoint y: 366, endPoint x: 912, endPoint y: 359, distance: 487.1
click at [912, 359] on div "Hip Hop emerged as a reaction to the gang culture and violence of the [GEOGRAPH…" at bounding box center [976, 362] width 506 height 41
click at [554, 440] on div "Yet, the hip hop project is not yet free from these difficult circumstances." at bounding box center [490, 432] width 506 height 25
click at [361, 290] on div "* Move & order all paragraphs in the right field" at bounding box center [344, 290] width 244 height 15
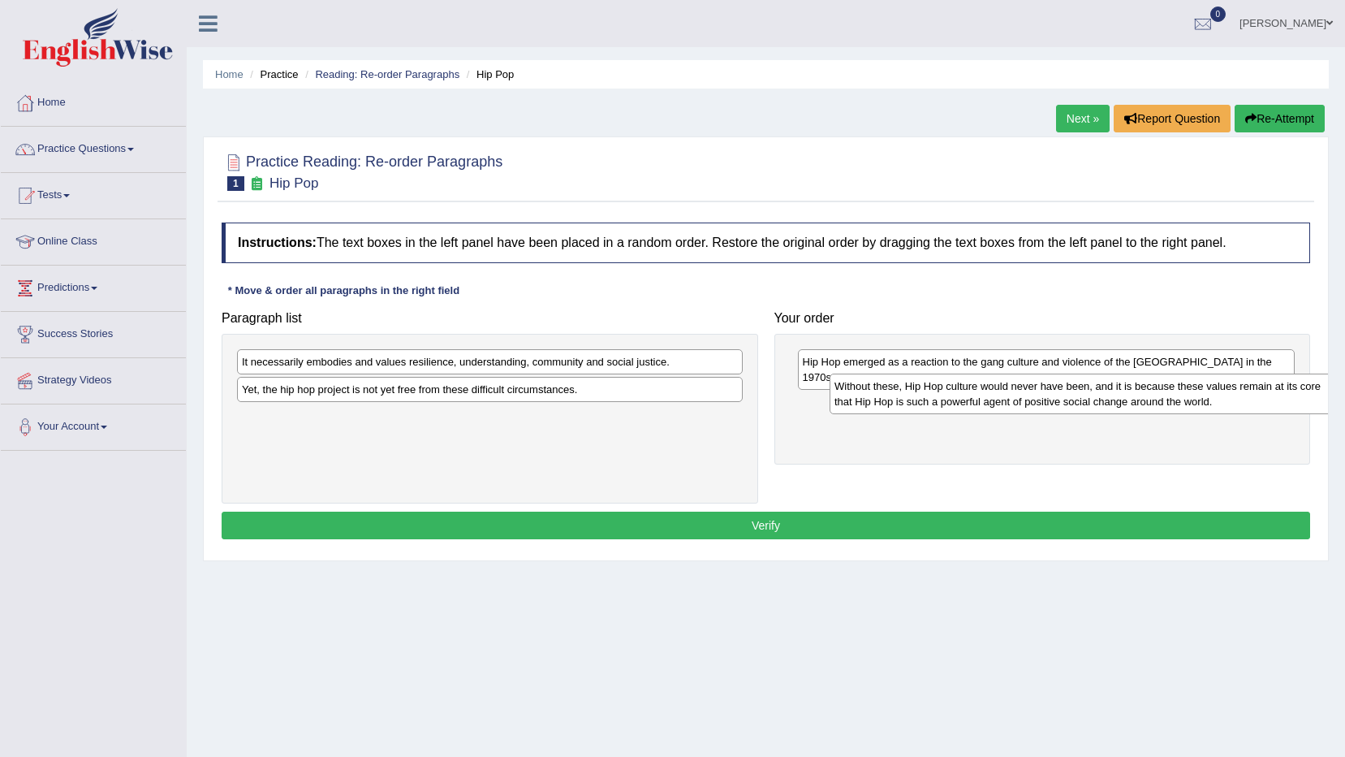
drag, startPoint x: 544, startPoint y: 382, endPoint x: 1140, endPoint y: 407, distance: 596.4
click at [1140, 407] on div "Without these, Hip Hop culture would never have been, and it is because these v…" at bounding box center [1083, 393] width 506 height 41
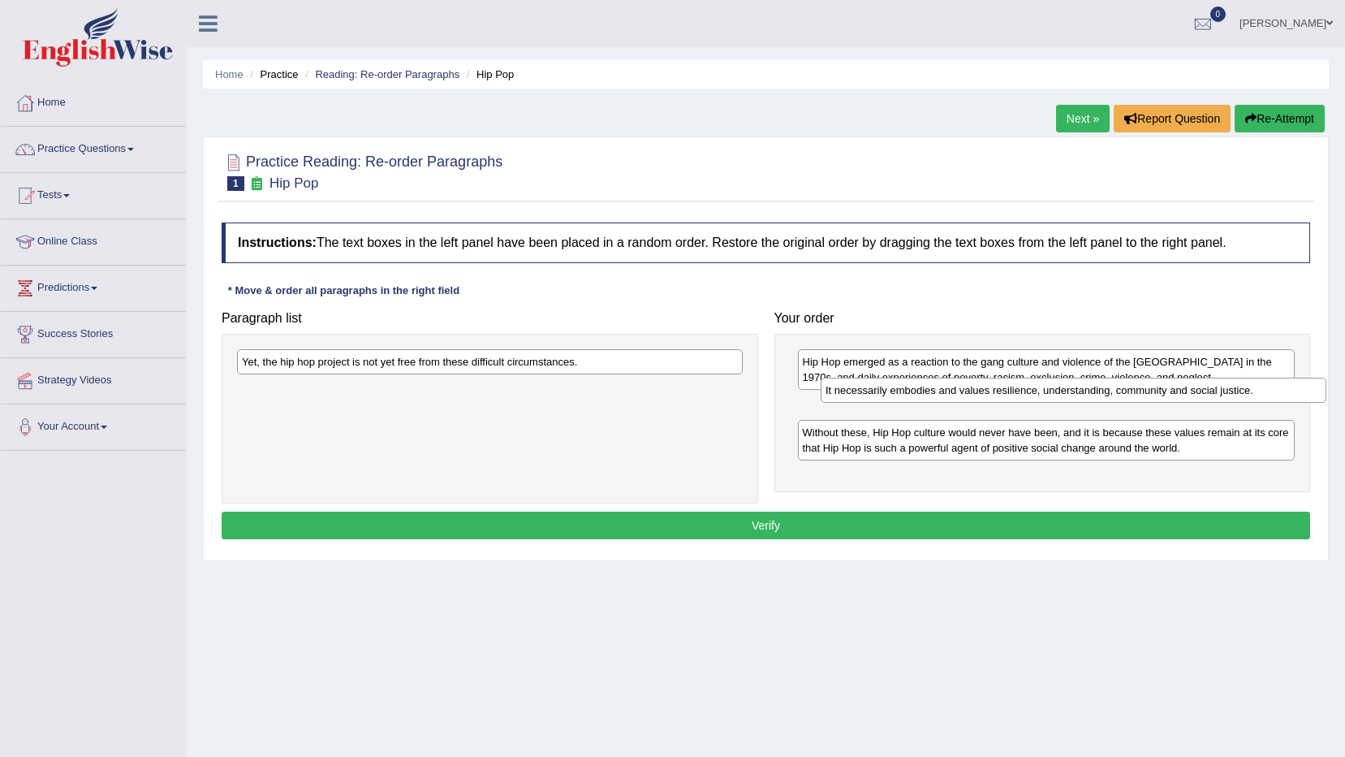
drag, startPoint x: 515, startPoint y: 368, endPoint x: 1100, endPoint y: 402, distance: 586.3
click at [1100, 402] on div "It necessarily embodies and values resilience, understanding, community and soc…" at bounding box center [1074, 389] width 506 height 25
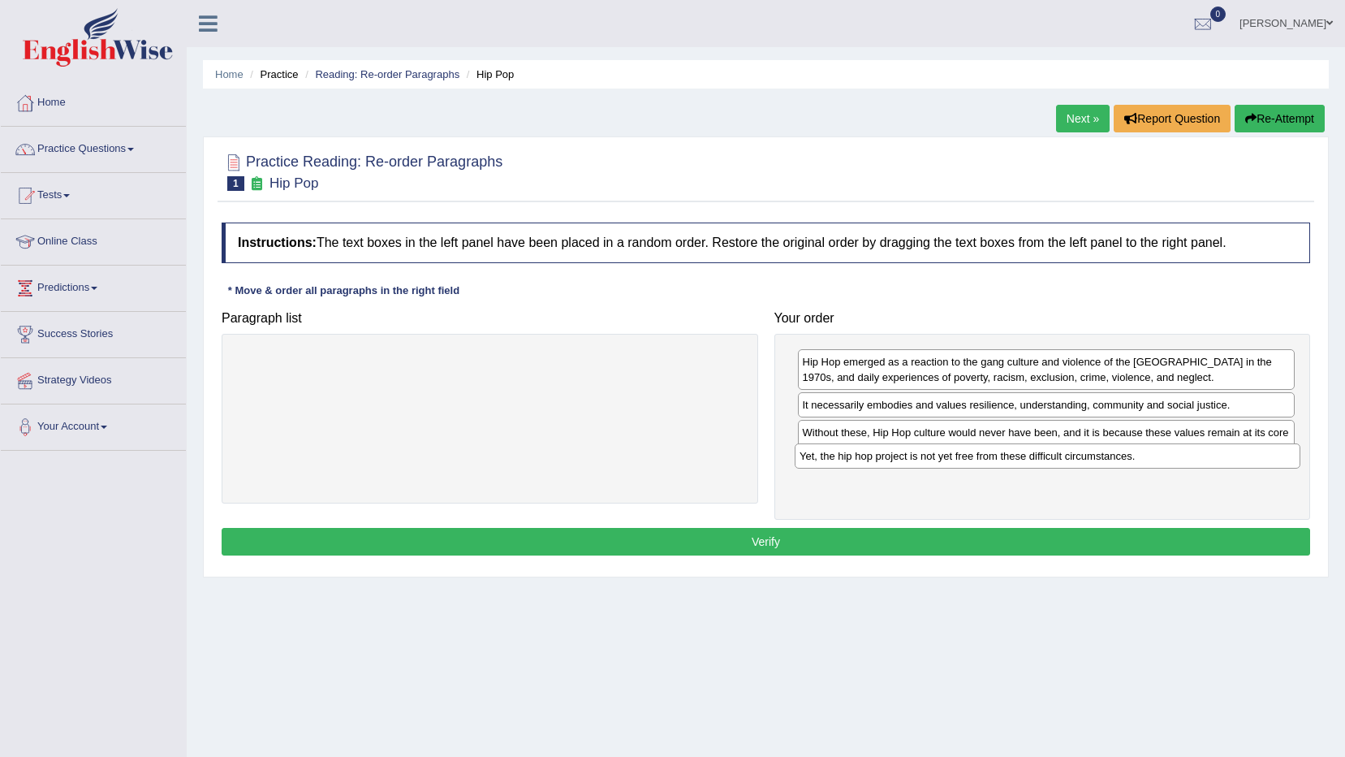
drag, startPoint x: 516, startPoint y: 367, endPoint x: 1074, endPoint y: 461, distance: 565.6
click at [1074, 461] on div "Yet, the hip hop project is not yet free from these difficult circumstances." at bounding box center [1048, 455] width 506 height 25
click at [914, 537] on button "Verify" at bounding box center [766, 542] width 1089 height 28
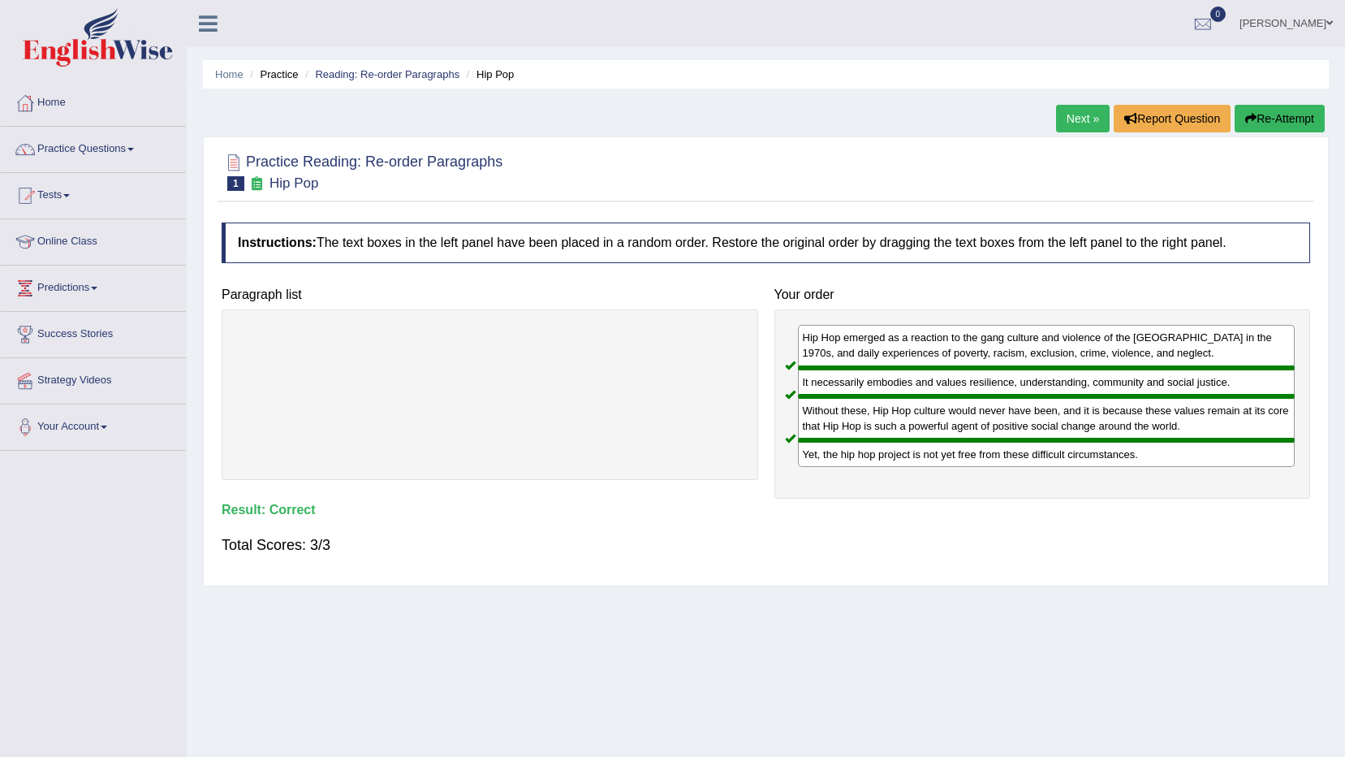
click at [1087, 127] on link "Next »" at bounding box center [1083, 119] width 54 height 28
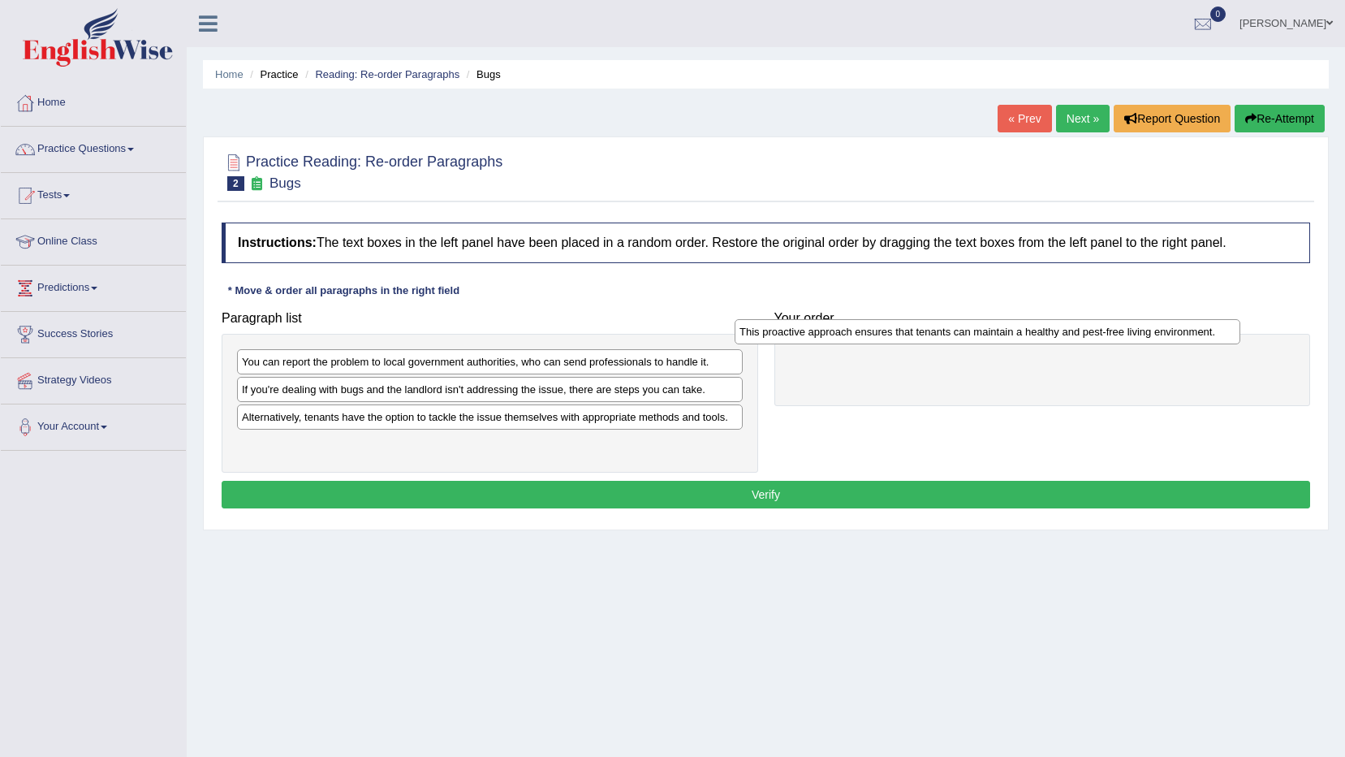
drag, startPoint x: 424, startPoint y: 451, endPoint x: 936, endPoint y: 338, distance: 524.5
click at [936, 338] on div "This proactive approach ensures that tenants can maintain a healthy and pest-fr…" at bounding box center [988, 331] width 506 height 25
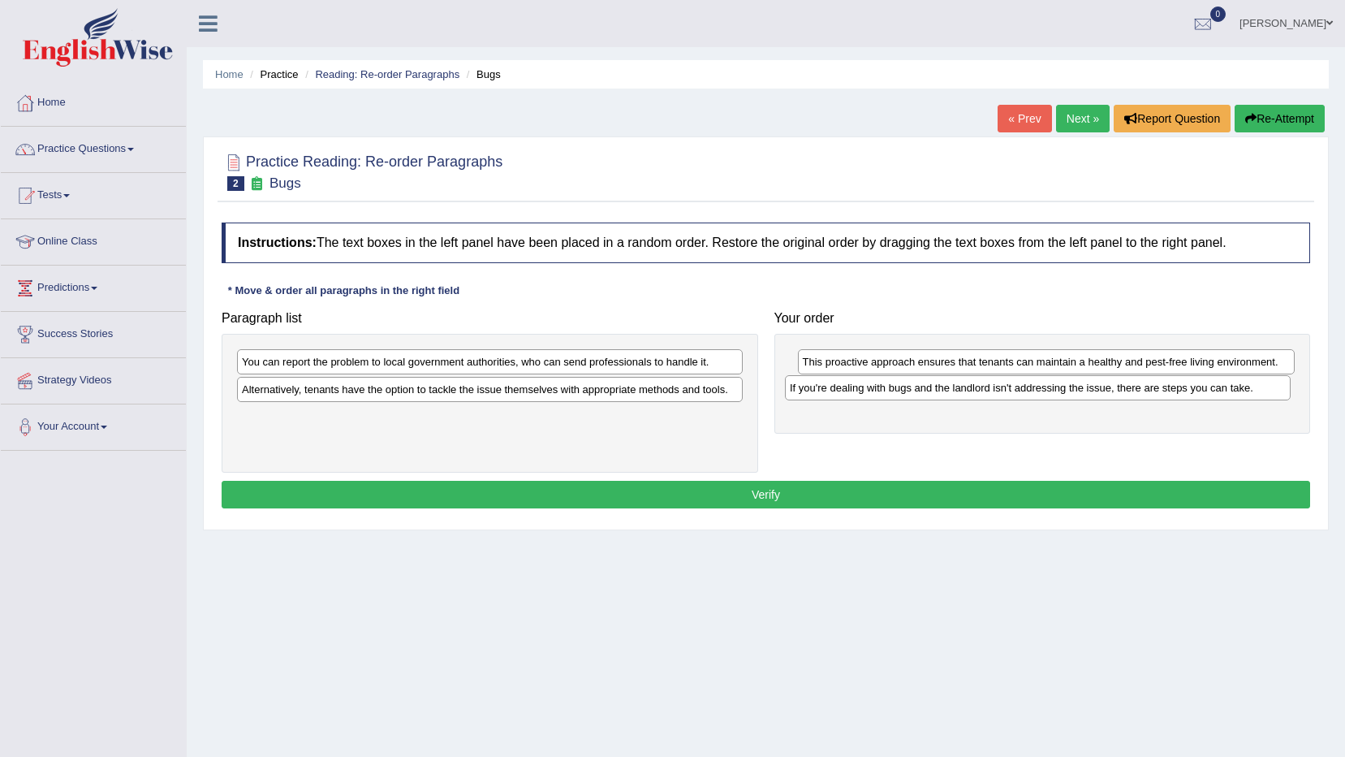
drag, startPoint x: 636, startPoint y: 395, endPoint x: 1184, endPoint y: 394, distance: 548.0
click at [1184, 394] on div "If you're dealing with bugs and the landlord isn't addressing the issue, there …" at bounding box center [1038, 387] width 506 height 25
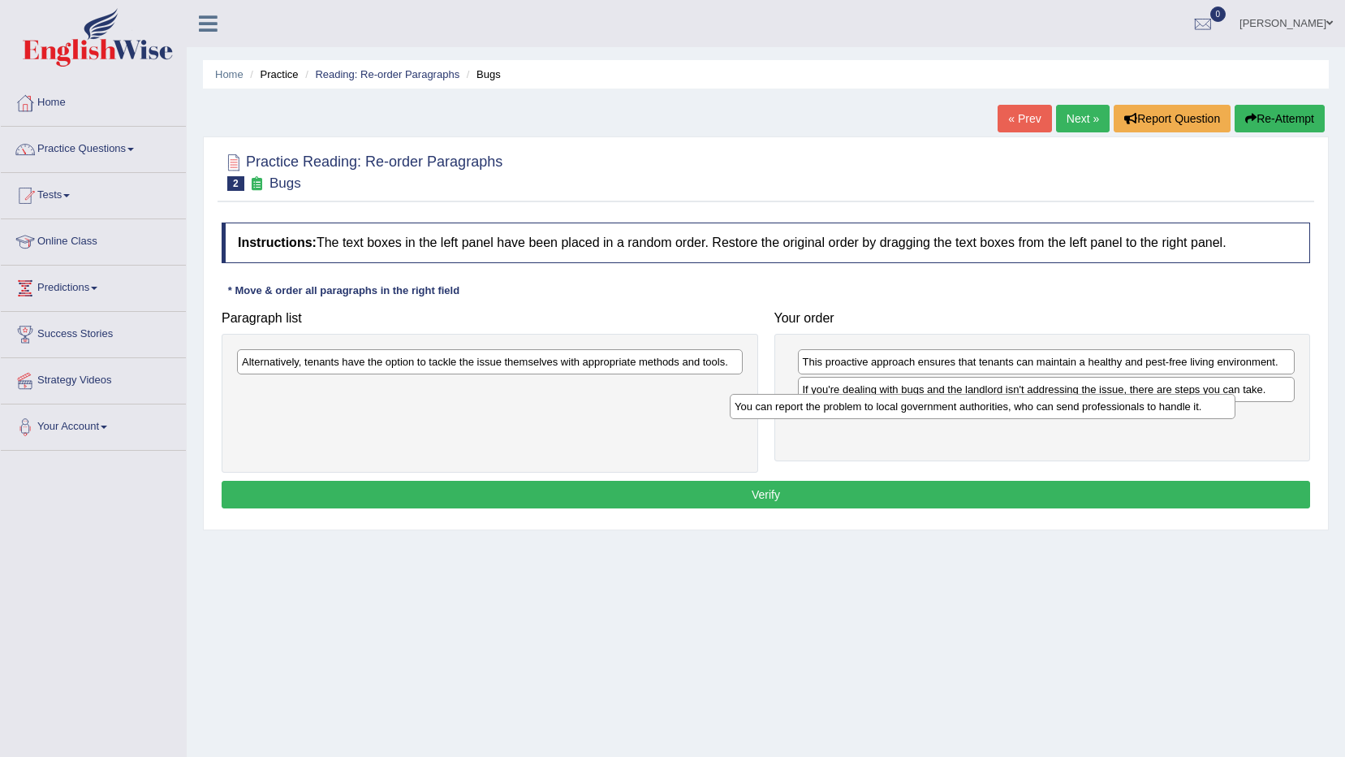
drag, startPoint x: 616, startPoint y: 364, endPoint x: 1121, endPoint y: 403, distance: 506.5
click at [1121, 403] on div "You can report the problem to local government authorities, who can send profes…" at bounding box center [983, 406] width 506 height 25
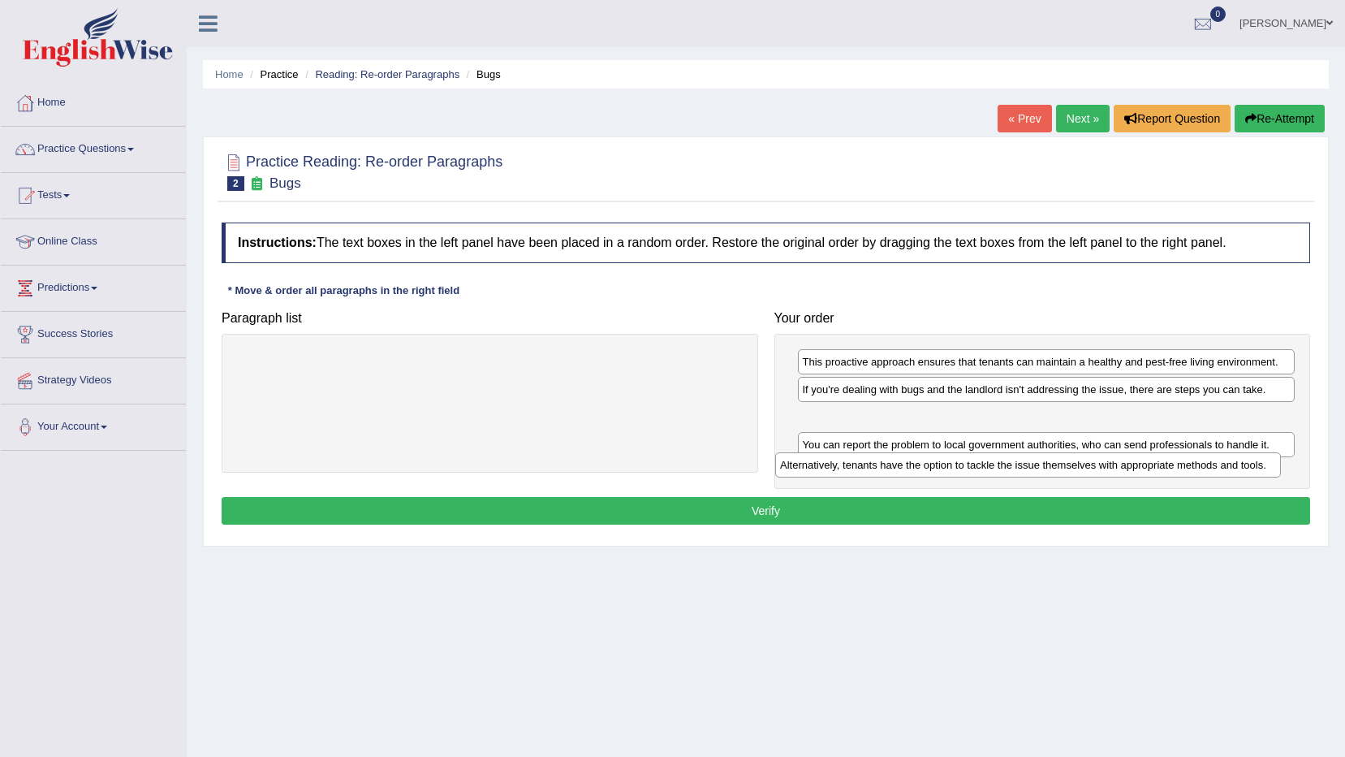
drag, startPoint x: 729, startPoint y: 367, endPoint x: 1270, endPoint y: 470, distance: 550.4
click at [1270, 470] on div "Alternatively, tenants have the option to tackle the issue themselves with appr…" at bounding box center [1028, 464] width 506 height 25
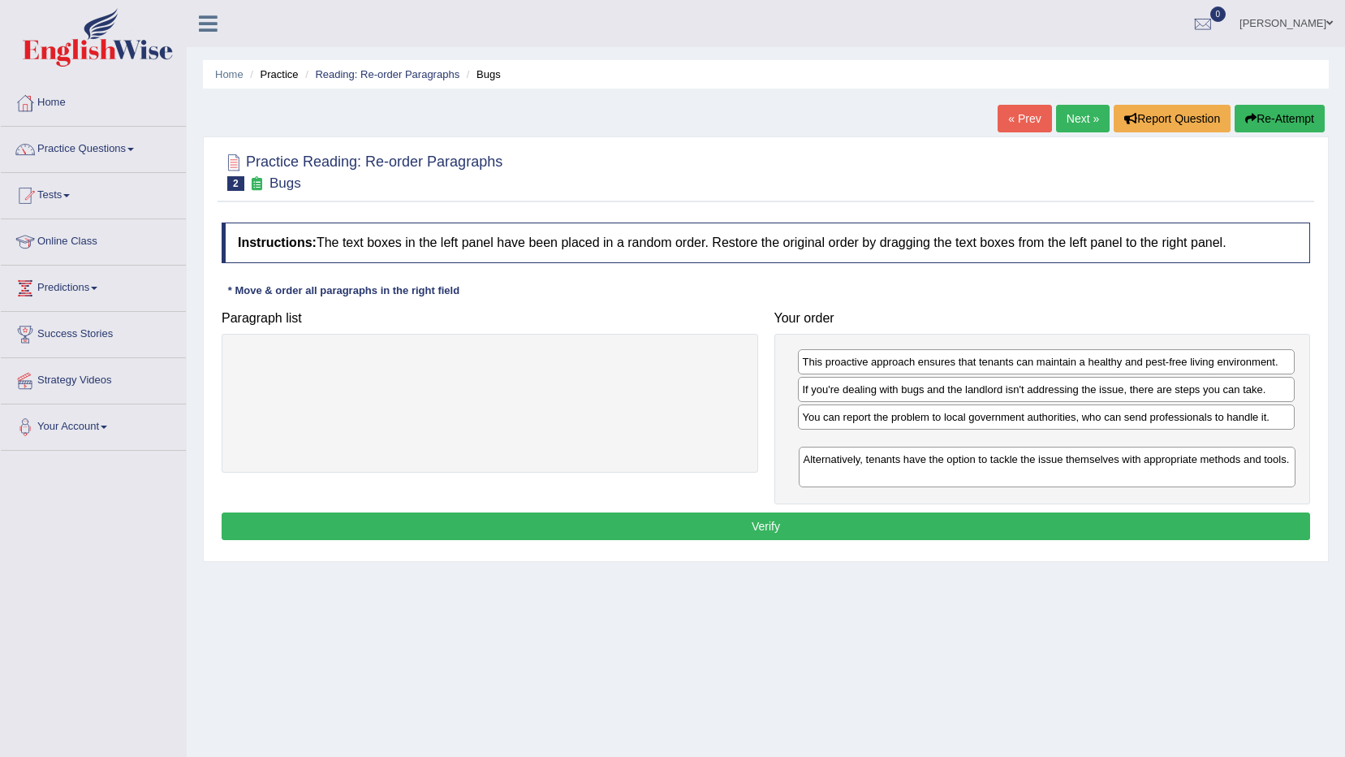
drag, startPoint x: 1004, startPoint y: 434, endPoint x: 1005, endPoint y: 476, distance: 42.2
click at [1005, 476] on div "Alternatively, tenants have the option to tackle the issue themselves with appr…" at bounding box center [1048, 467] width 498 height 41
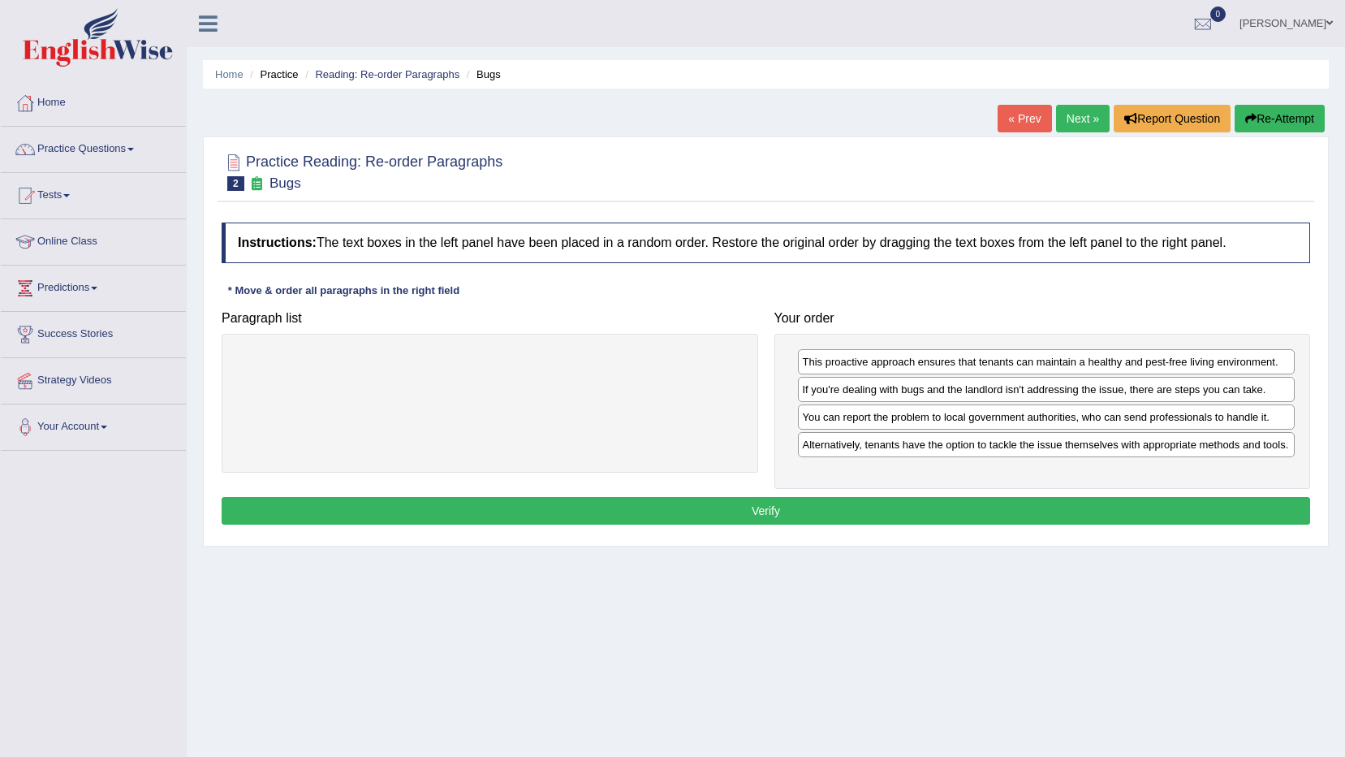
click at [714, 511] on div "Instructions: The text boxes in the left panel have been placed in a random ord…" at bounding box center [766, 375] width 1097 height 323
click at [714, 523] on button "Verify" at bounding box center [766, 511] width 1089 height 28
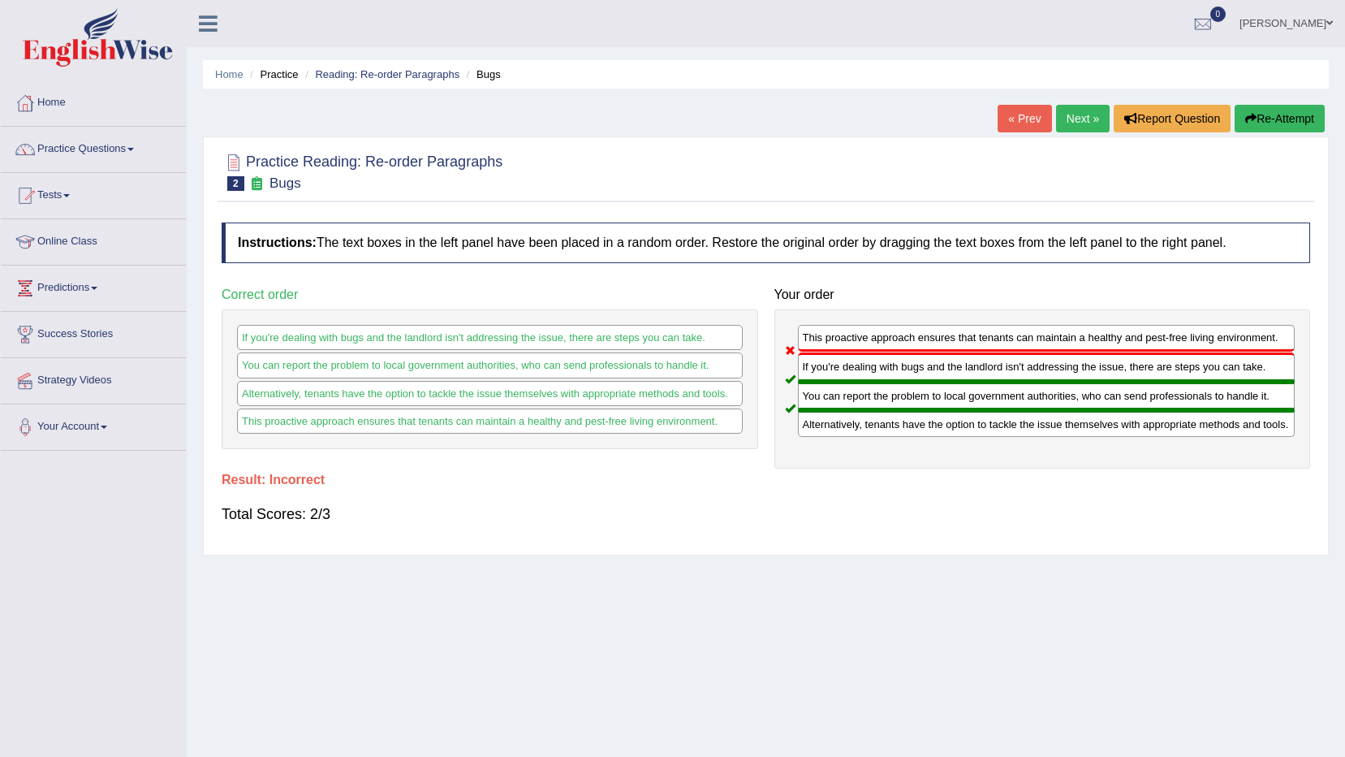
click at [1081, 113] on link "Next »" at bounding box center [1083, 119] width 54 height 28
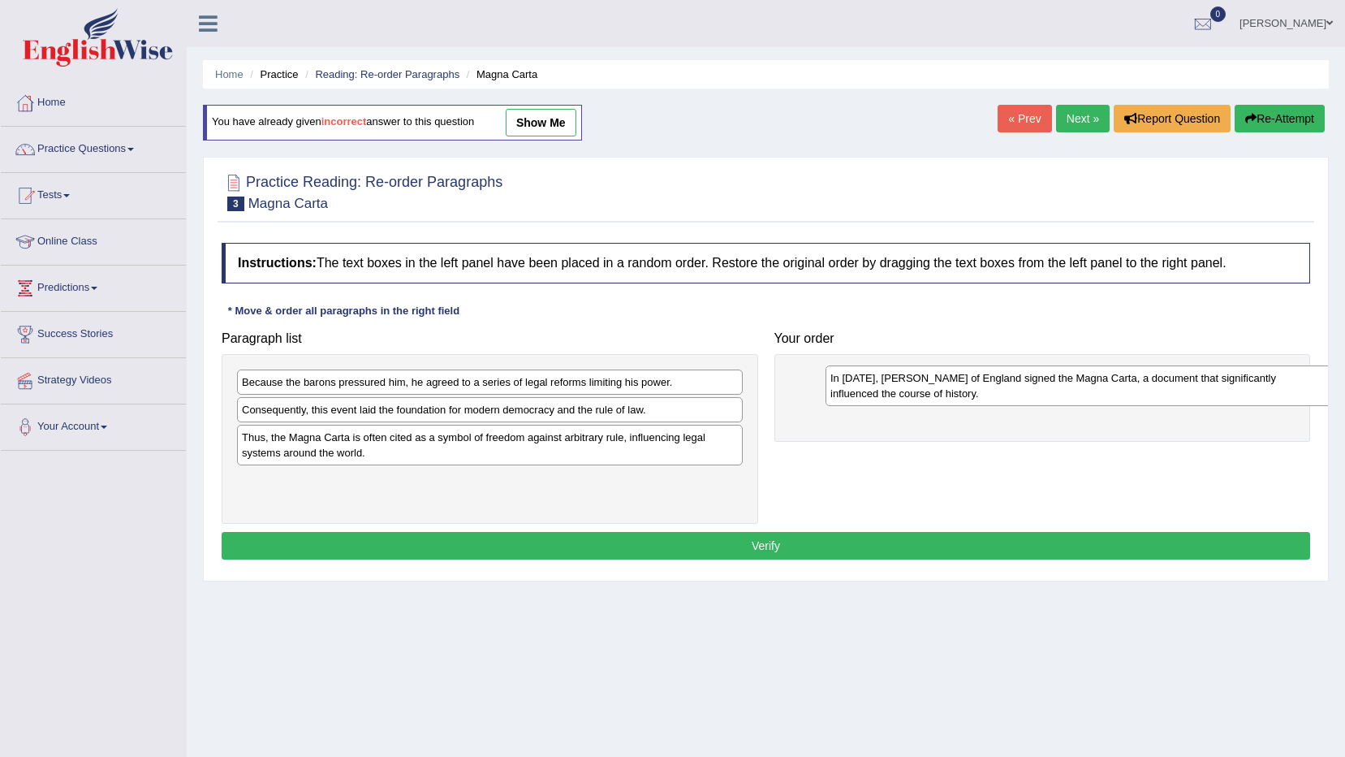
drag, startPoint x: 458, startPoint y: 434, endPoint x: 1046, endPoint y: 403, distance: 589.4
click at [1046, 403] on div "In 1215, King John of England signed the Magna Carta, a document that significa…" at bounding box center [1079, 385] width 506 height 41
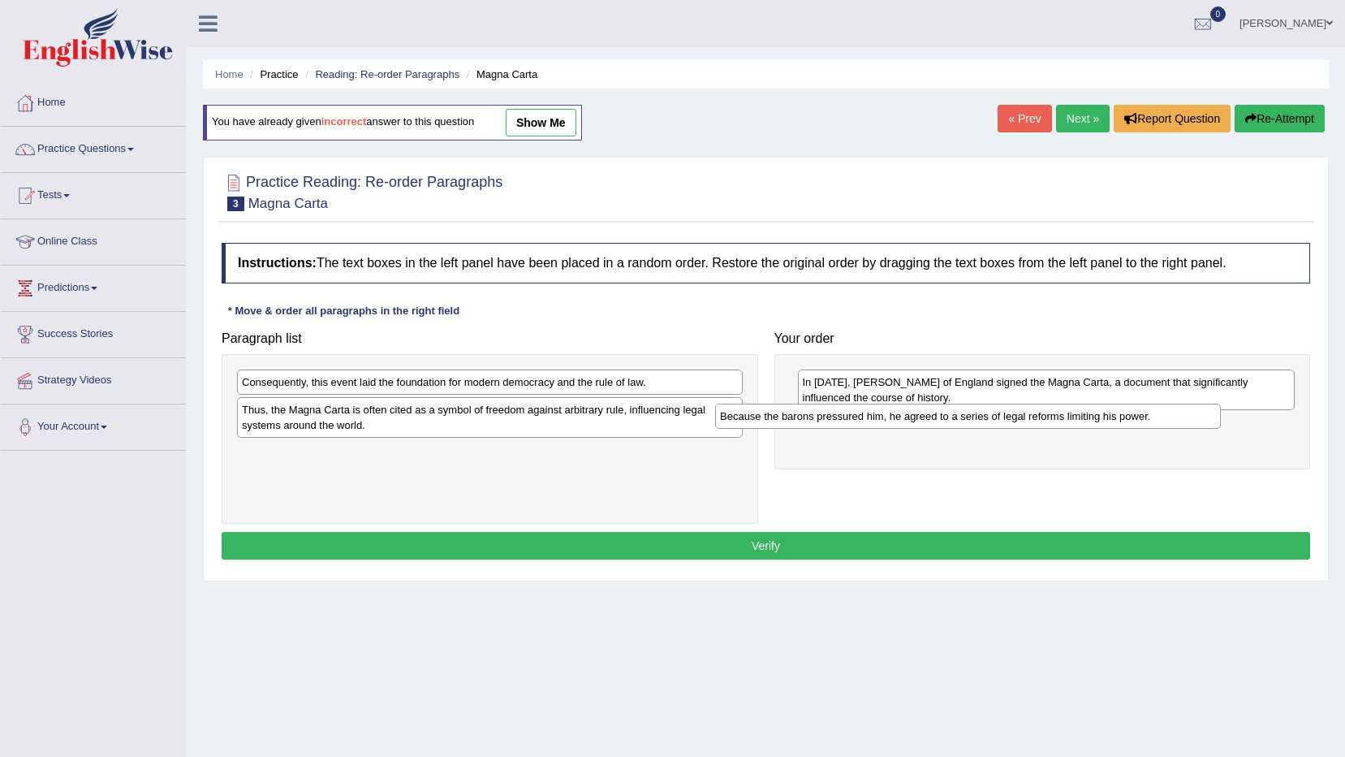
drag, startPoint x: 528, startPoint y: 384, endPoint x: 1035, endPoint y: 416, distance: 507.6
click at [1035, 416] on div "Because the barons pressured him, he agreed to a series of legal reforms limiti…" at bounding box center [968, 415] width 506 height 25
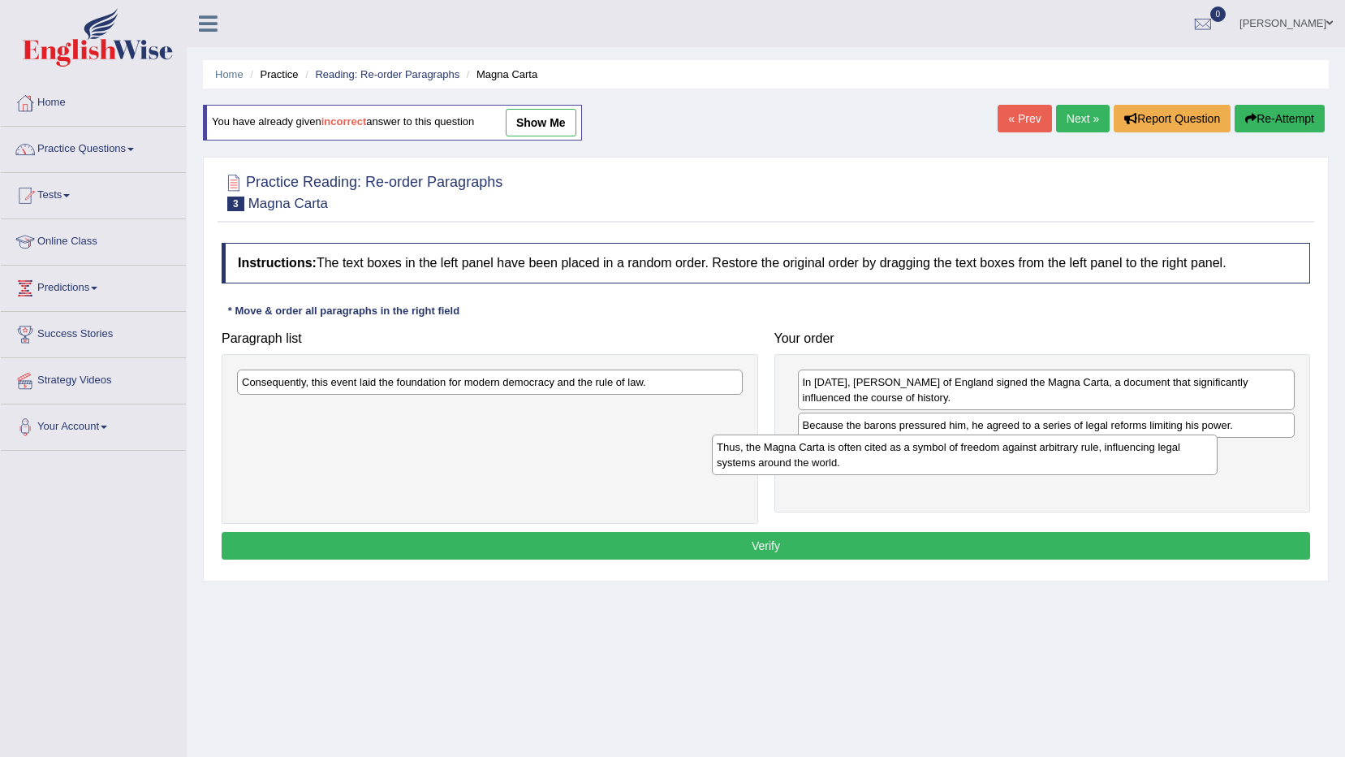
drag, startPoint x: 537, startPoint y: 420, endPoint x: 1012, endPoint y: 457, distance: 476.4
click at [1012, 457] on div "Thus, the Magna Carta is often cited as a symbol of freedom against arbitrary r…" at bounding box center [965, 454] width 506 height 41
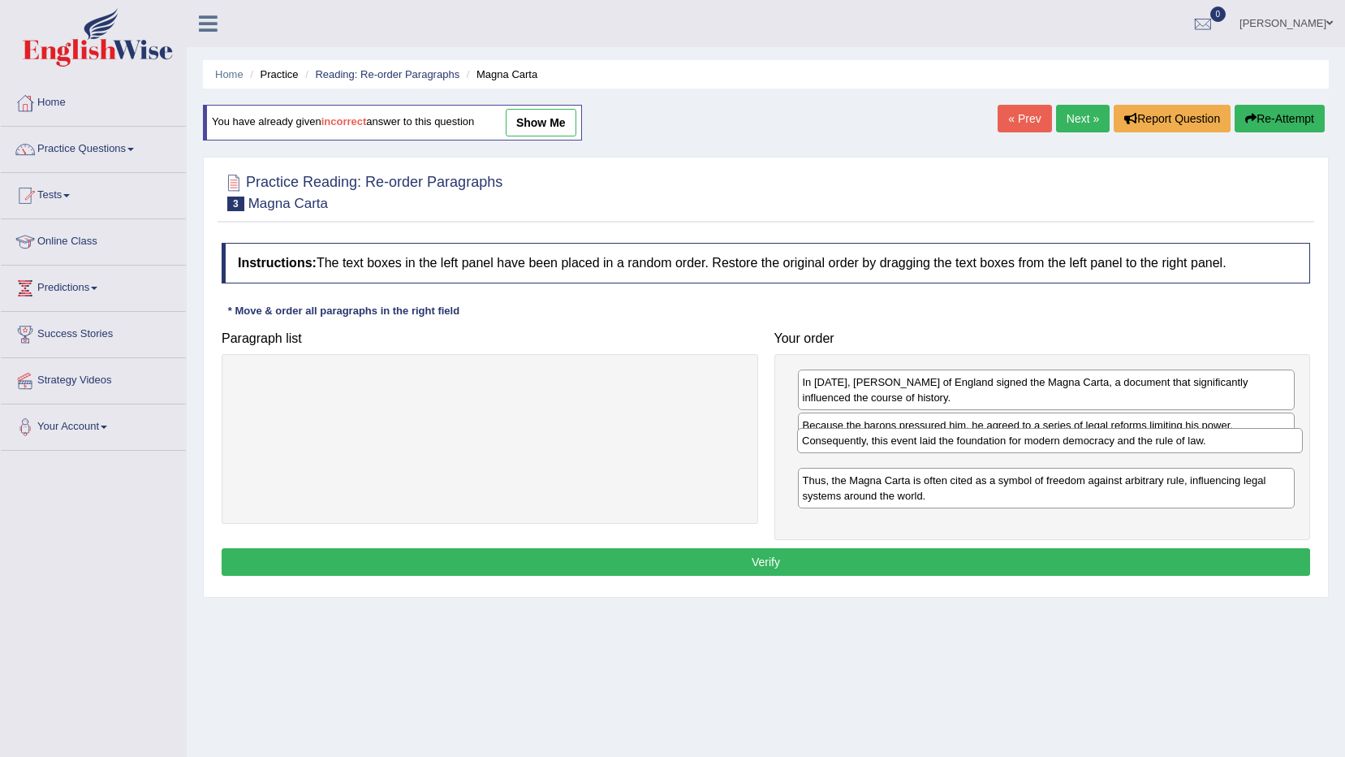
drag, startPoint x: 641, startPoint y: 391, endPoint x: 1201, endPoint y: 450, distance: 563.2
click at [1201, 450] on div "Consequently, this event laid the foundation for modern democracy and the rule …" at bounding box center [1050, 440] width 506 height 25
click at [965, 568] on button "Verify" at bounding box center [766, 562] width 1089 height 28
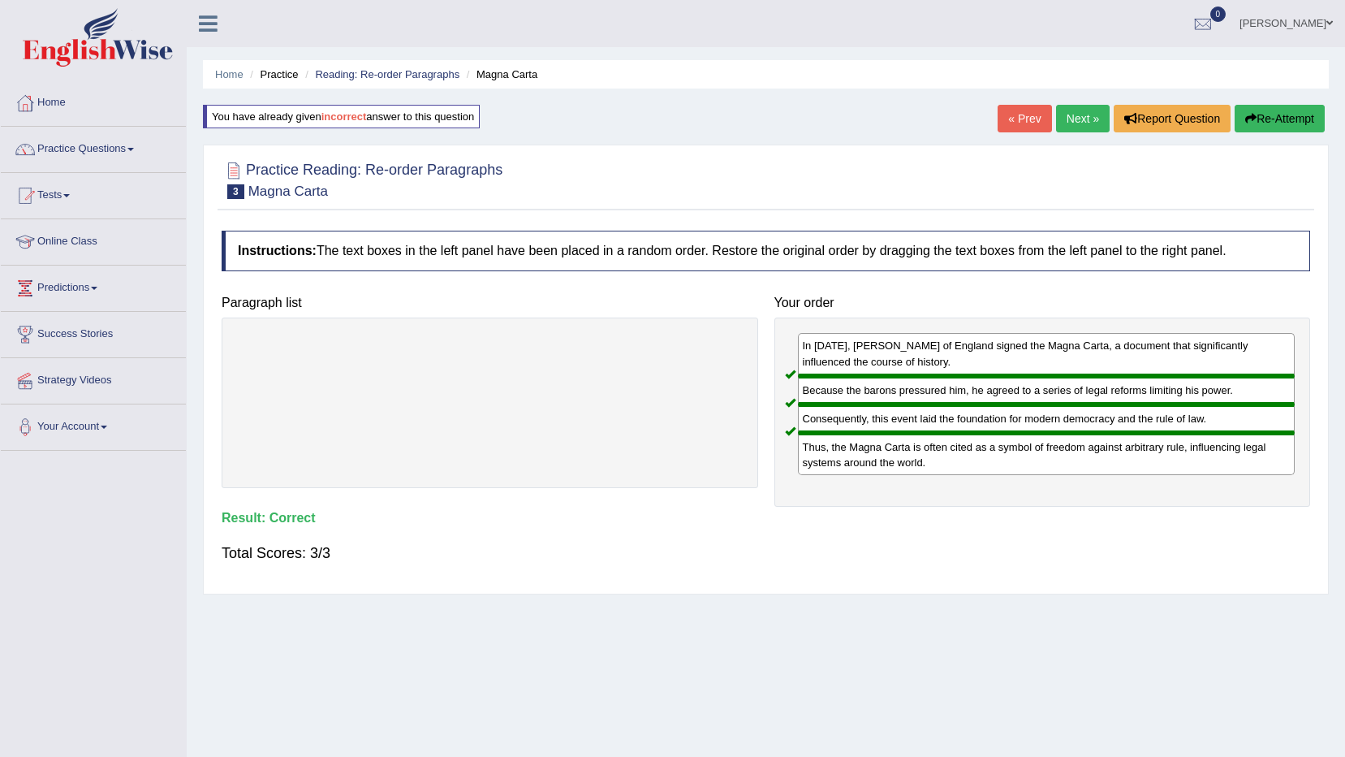
click at [1076, 119] on link "Next »" at bounding box center [1083, 119] width 54 height 28
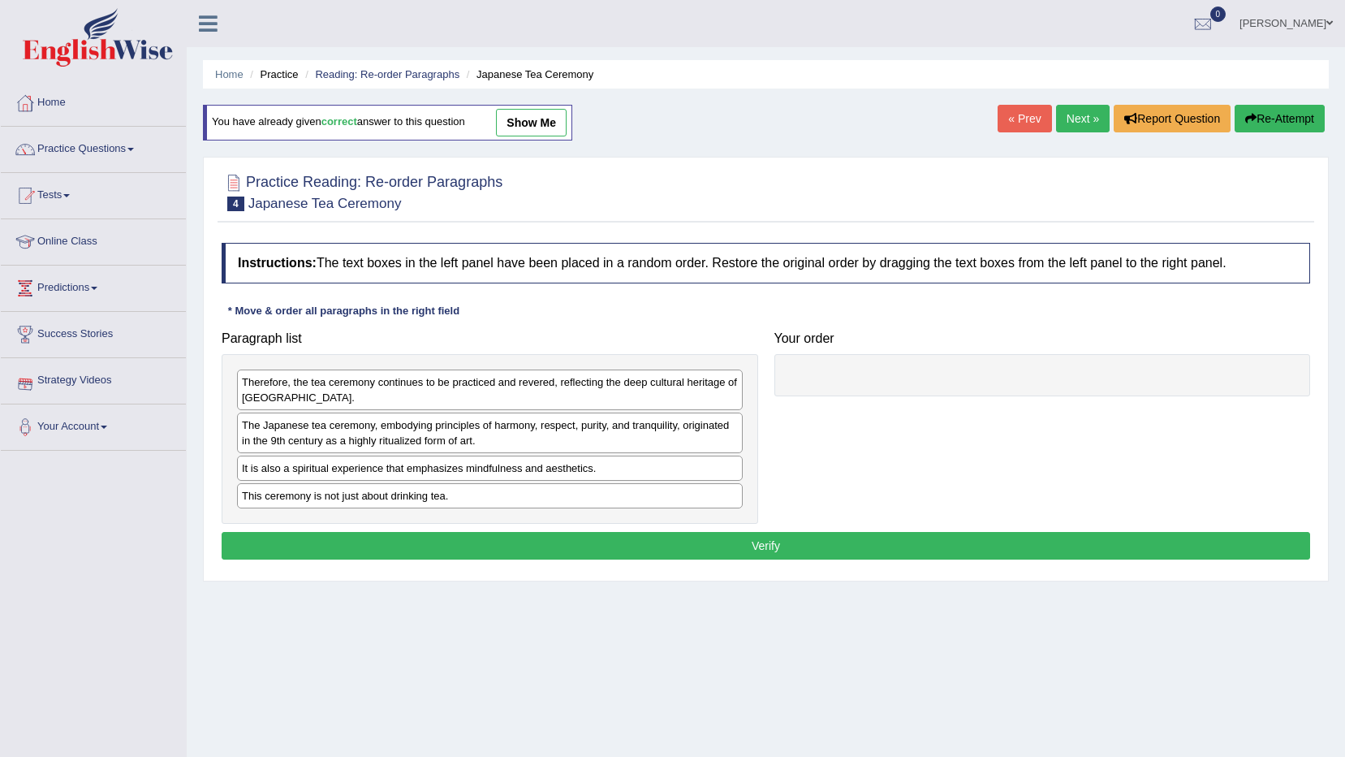
scroll to position [96, 0]
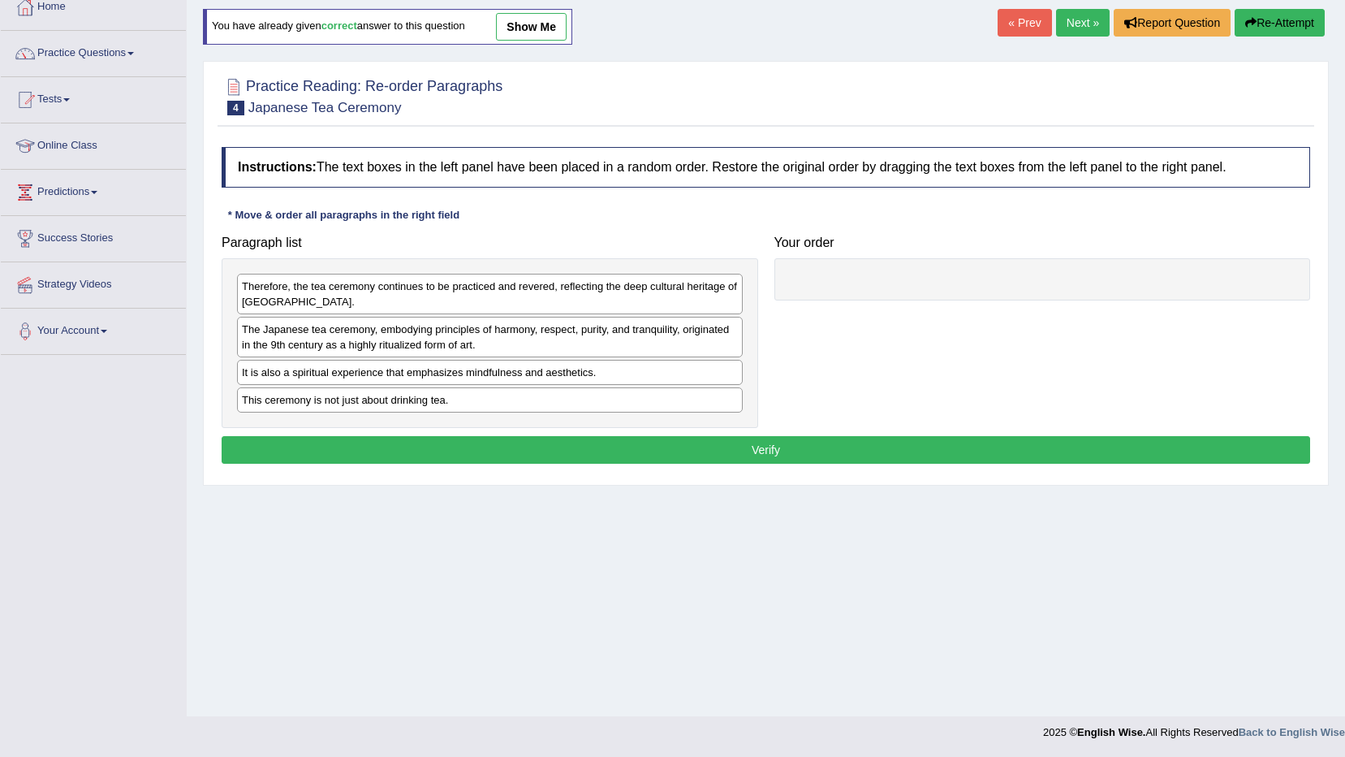
click at [1084, 15] on link "Next »" at bounding box center [1083, 23] width 54 height 28
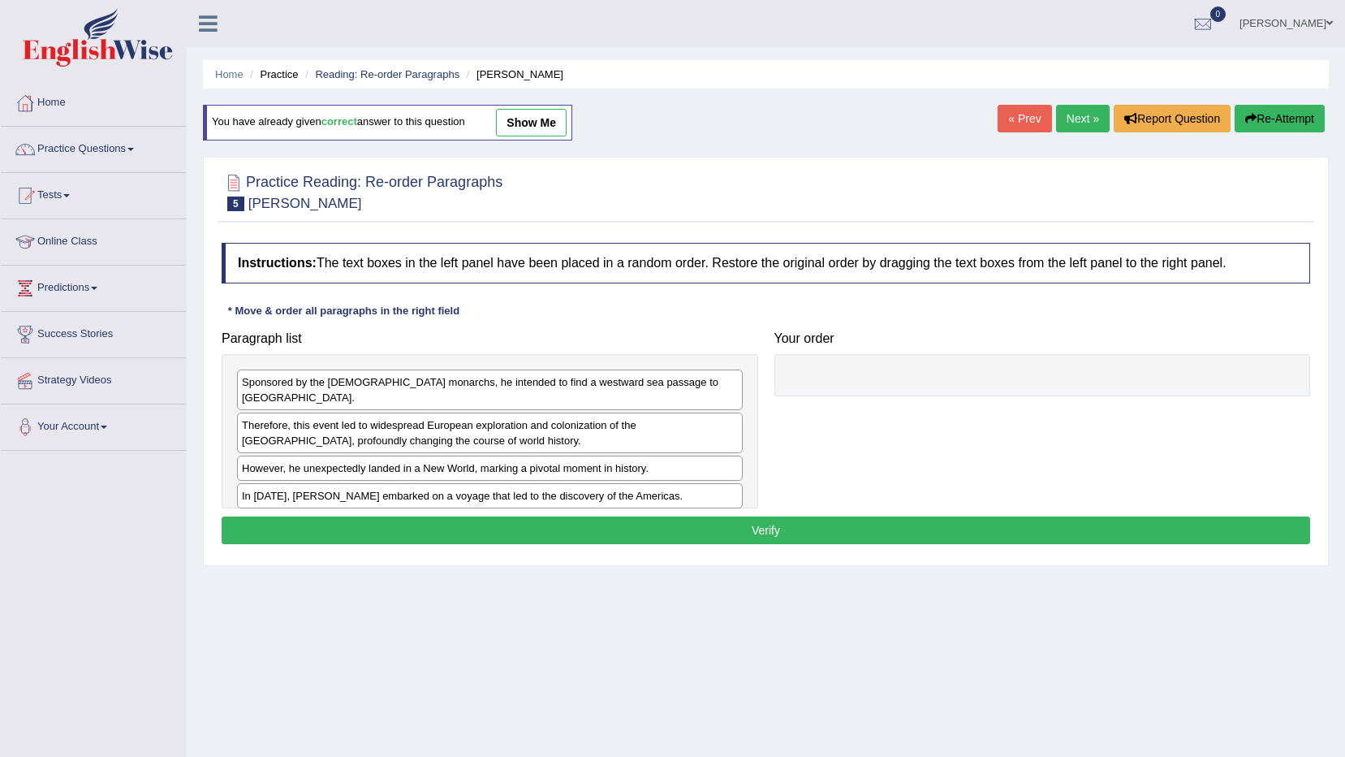
click at [1090, 114] on link "Next »" at bounding box center [1083, 119] width 54 height 28
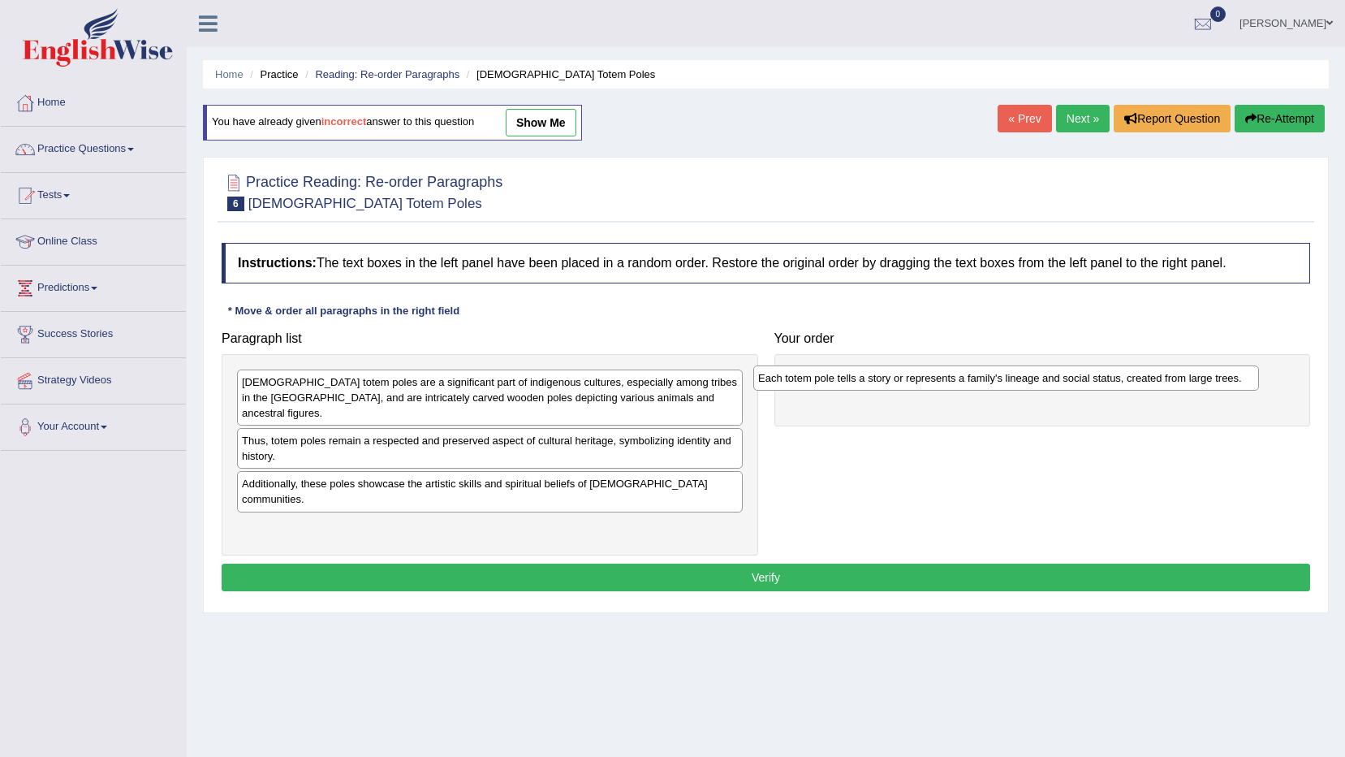
drag, startPoint x: 433, startPoint y: 494, endPoint x: 951, endPoint y: 377, distance: 531.0
click at [949, 388] on div "Each totem pole tells a story or represents a family's lineage and social statu…" at bounding box center [1006, 377] width 506 height 25
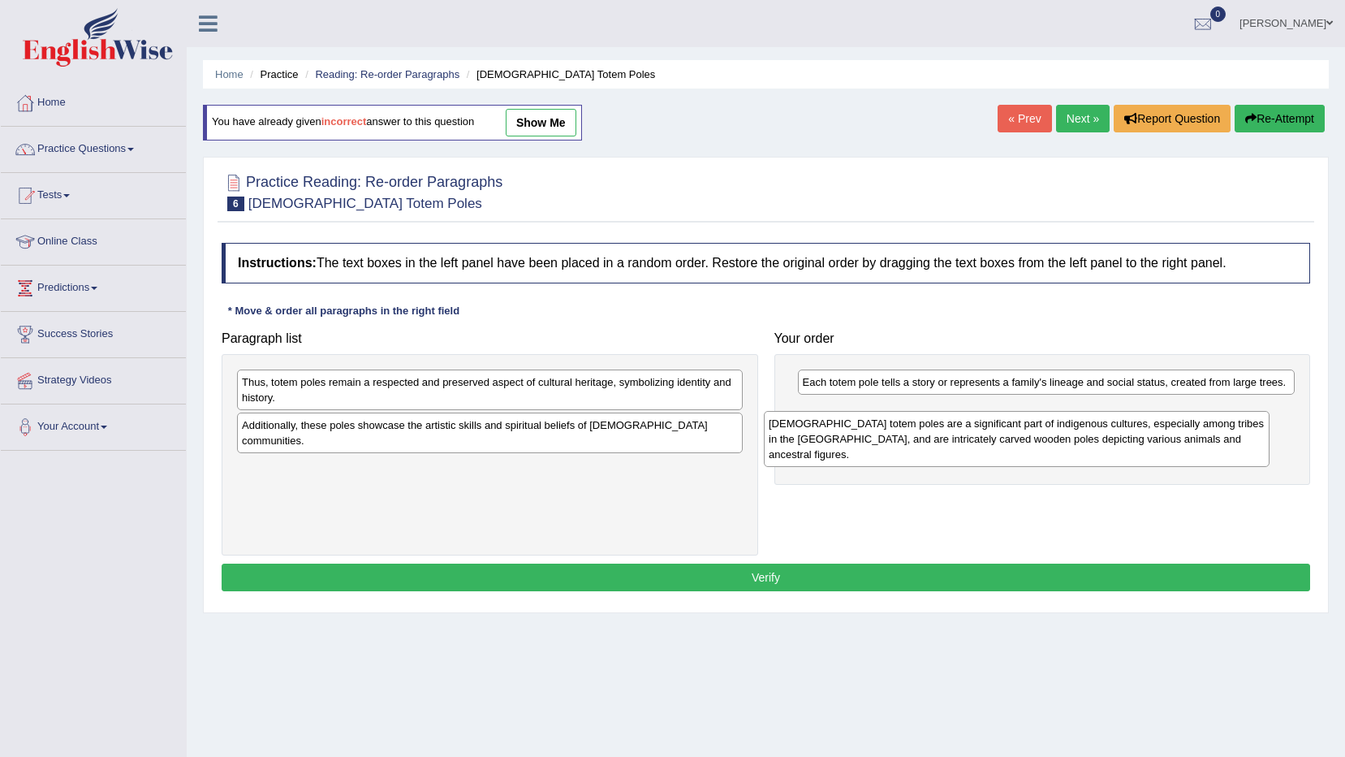
drag, startPoint x: 464, startPoint y: 421, endPoint x: 1014, endPoint y: 457, distance: 550.8
click at [1014, 457] on div "[DEMOGRAPHIC_DATA] totem poles are a significant part of indigenous cultures, e…" at bounding box center [1017, 439] width 506 height 56
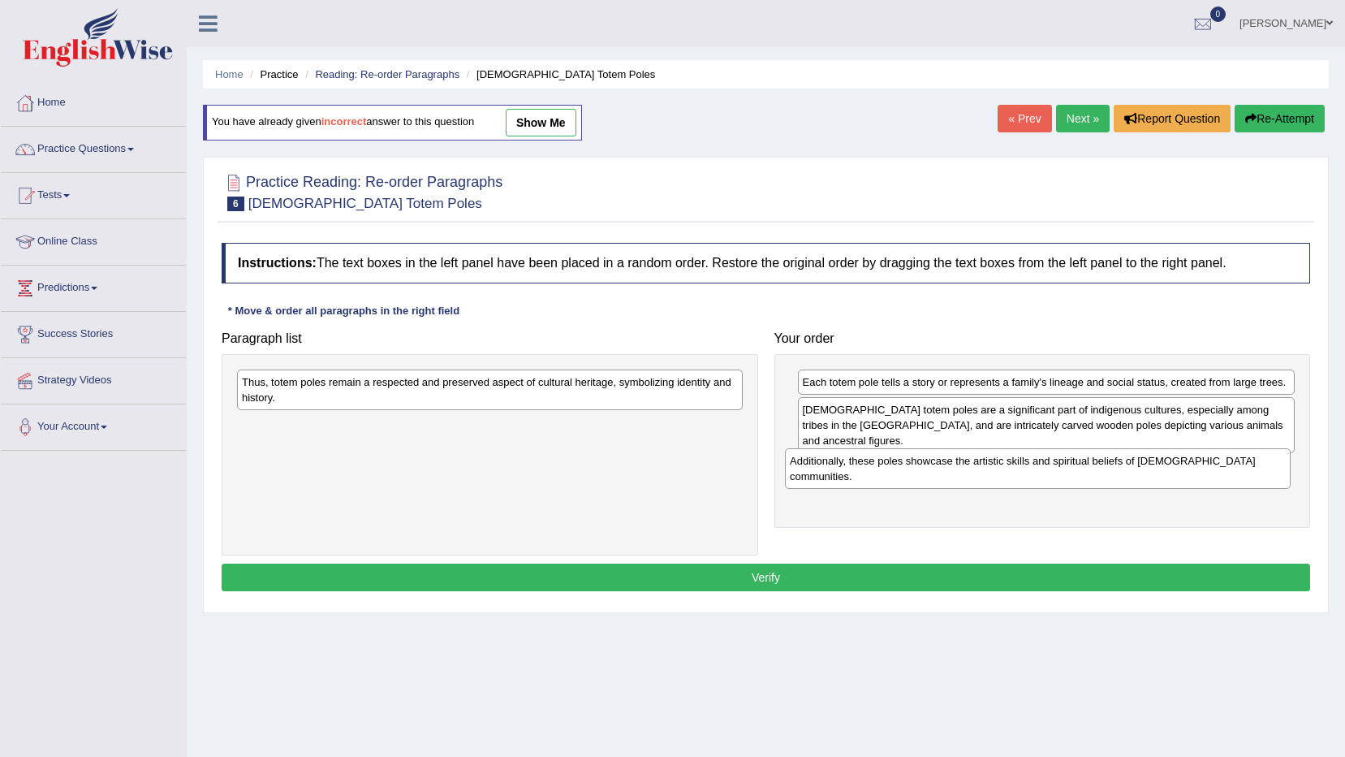
drag, startPoint x: 427, startPoint y: 442, endPoint x: 975, endPoint y: 477, distance: 549.1
click at [975, 477] on div "Additionally, these poles showcase the artistic skills and spiritual beliefs of…" at bounding box center [1038, 468] width 506 height 41
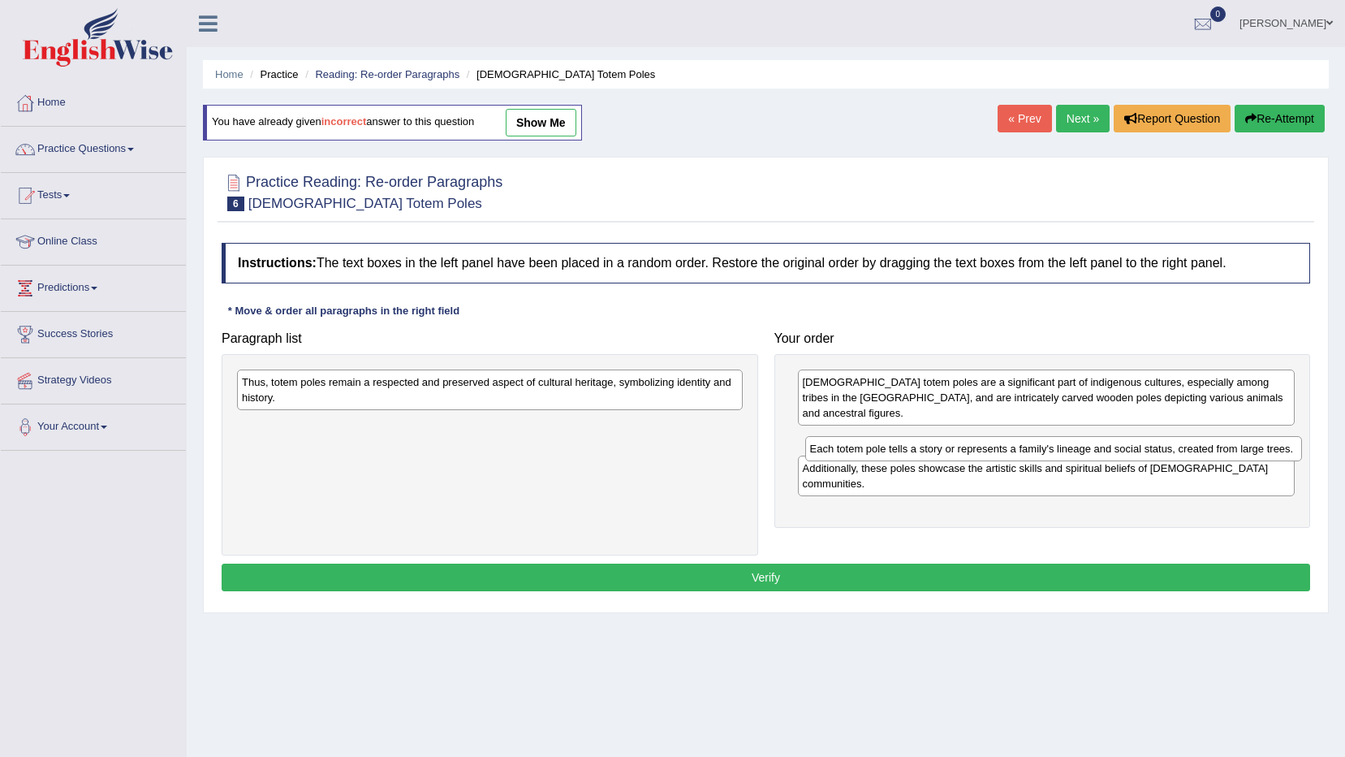
drag, startPoint x: 957, startPoint y: 388, endPoint x: 964, endPoint y: 455, distance: 67.0
click at [964, 455] on div "Each totem pole tells a story or represents a family's lineage and social statu…" at bounding box center [1054, 448] width 498 height 25
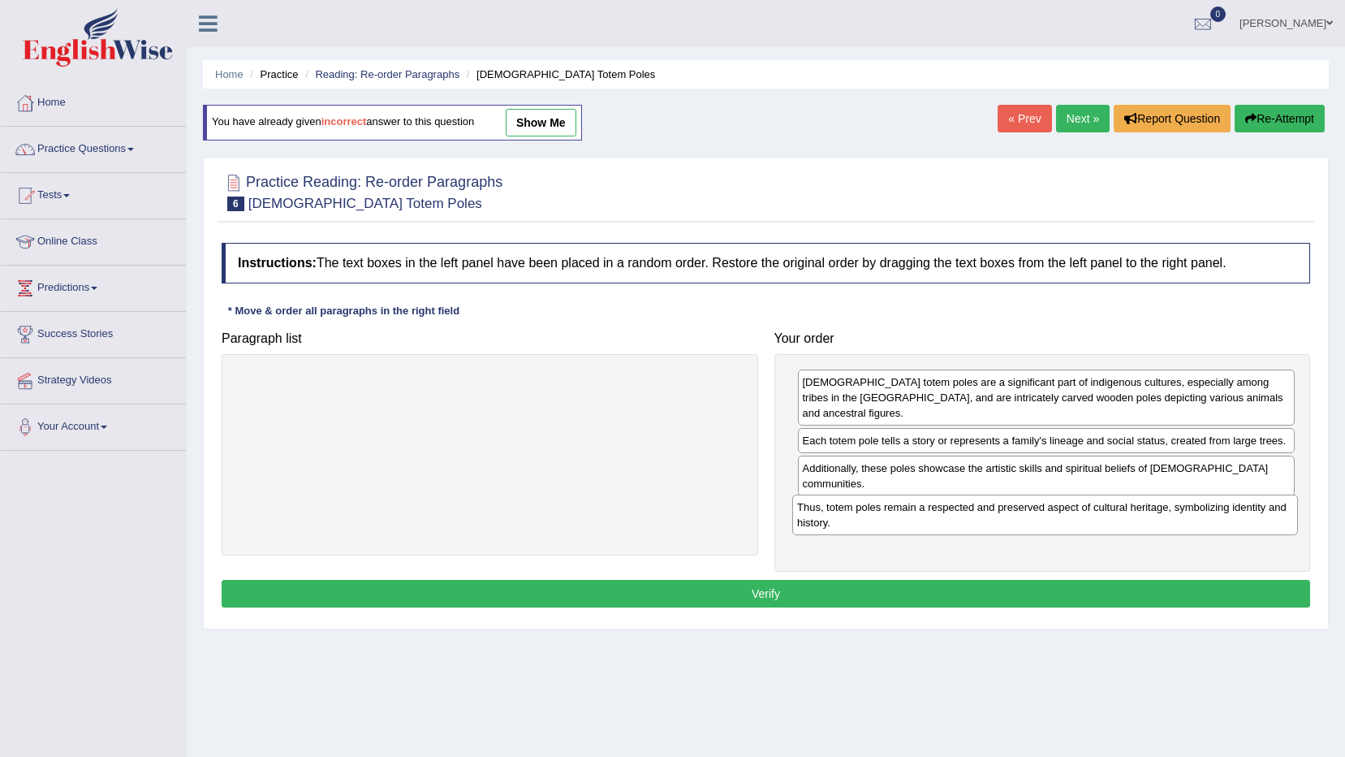
drag, startPoint x: 378, startPoint y: 392, endPoint x: 945, endPoint y: 517, distance: 580.3
click at [945, 517] on div "Thus, totem poles remain a respected and preserved aspect of cultural heritage,…" at bounding box center [1045, 514] width 506 height 41
click at [850, 599] on button "Verify" at bounding box center [766, 594] width 1089 height 28
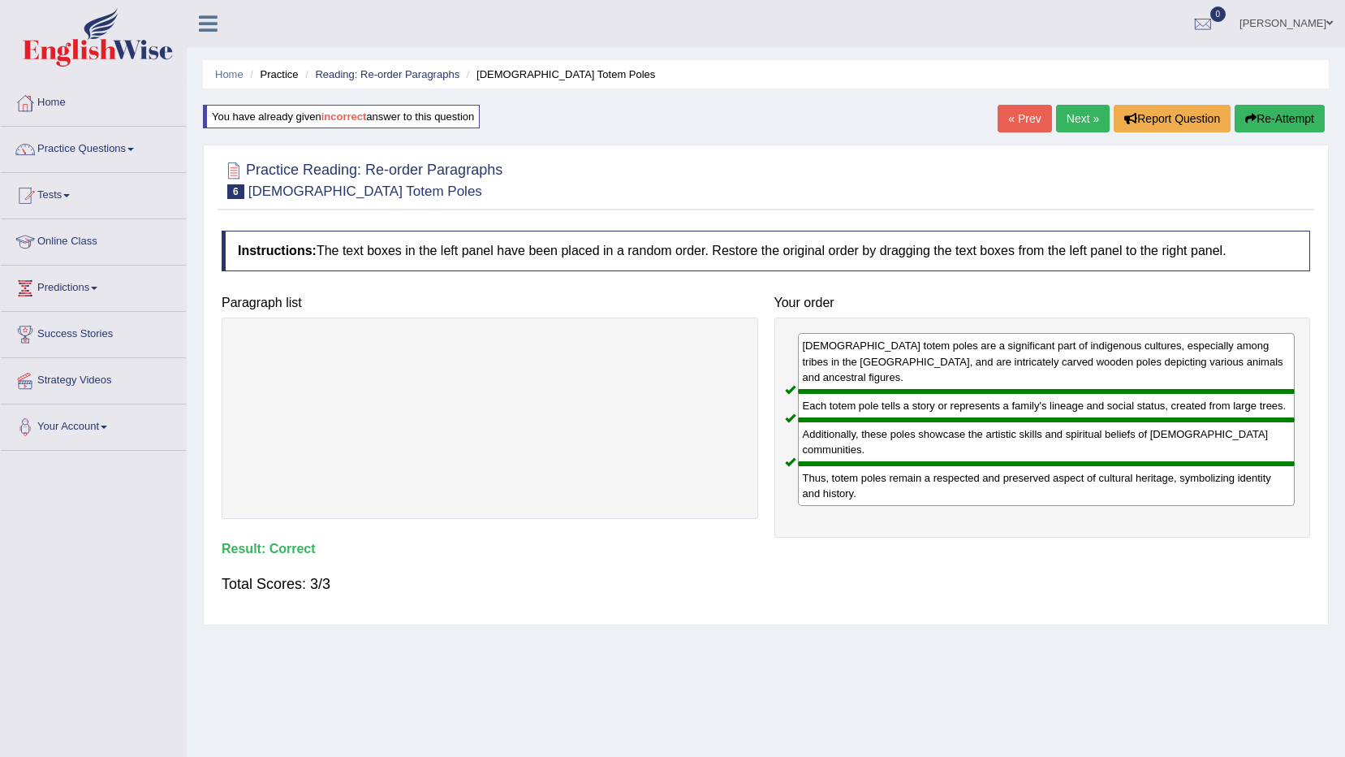
click at [1089, 122] on link "Next »" at bounding box center [1083, 119] width 54 height 28
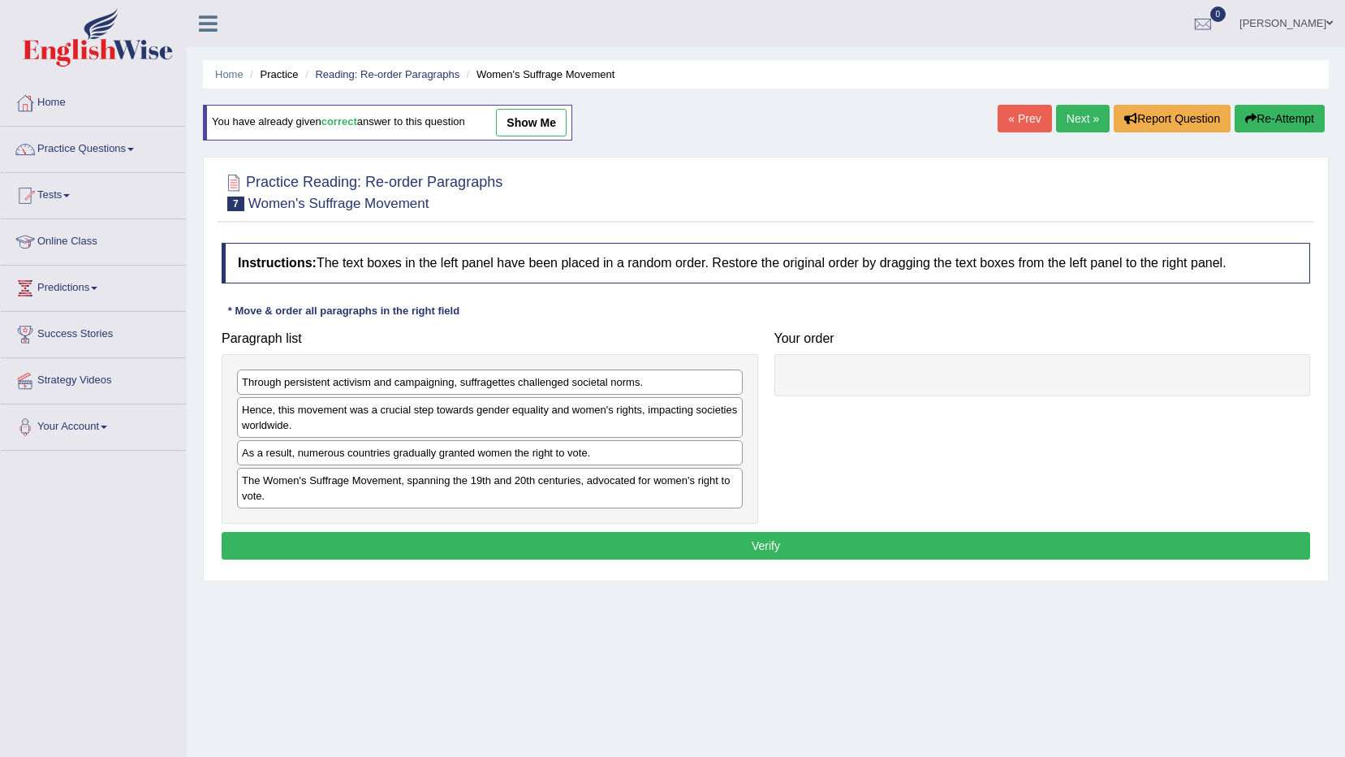
click at [1084, 112] on link "Next »" at bounding box center [1083, 119] width 54 height 28
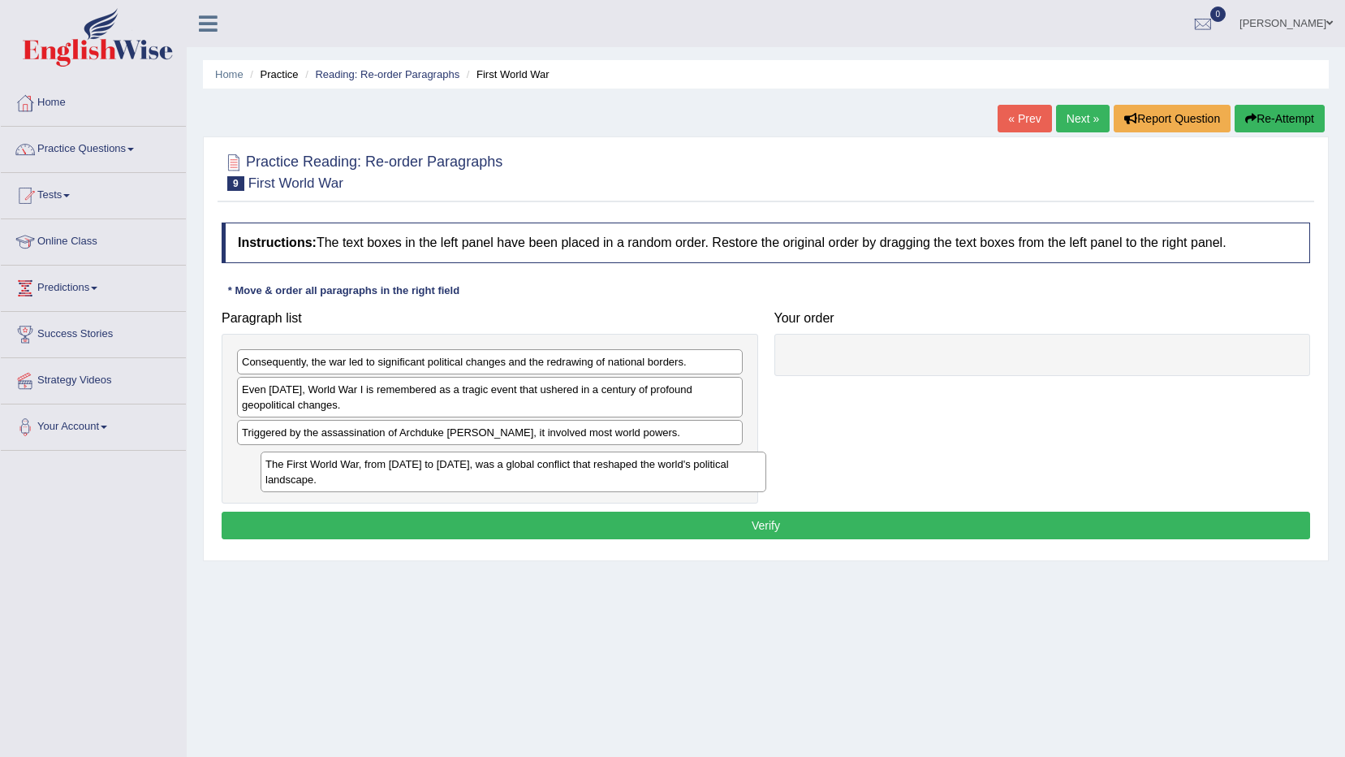
drag, startPoint x: 404, startPoint y: 469, endPoint x: 428, endPoint y: 473, distance: 23.9
click at [428, 473] on div "The First World War, from 1914 to 1918, was a global conflict that reshaped the…" at bounding box center [514, 471] width 506 height 41
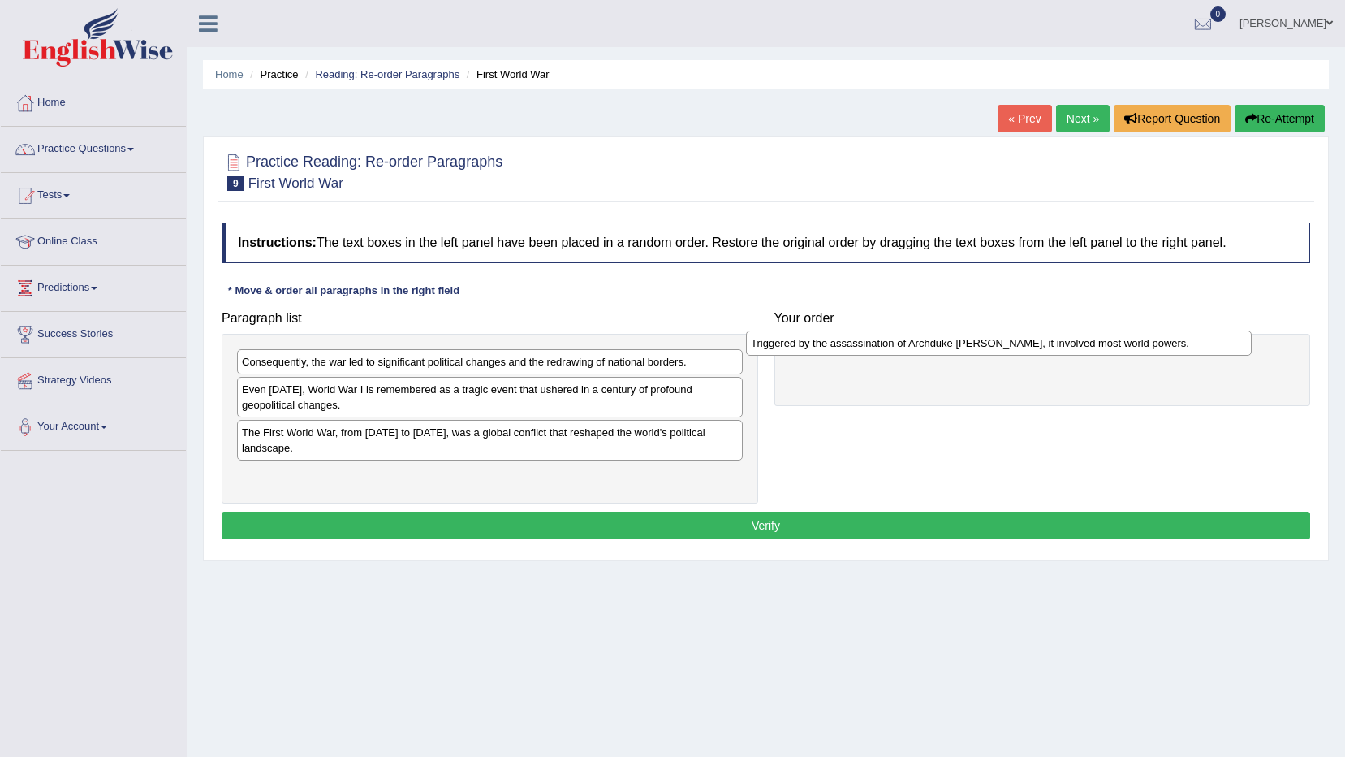
drag, startPoint x: 603, startPoint y: 435, endPoint x: 1112, endPoint y: 346, distance: 516.8
click at [1112, 346] on div "Triggered by the assassination of Archduke Franz Ferdinand, it involved most wo…" at bounding box center [999, 342] width 506 height 25
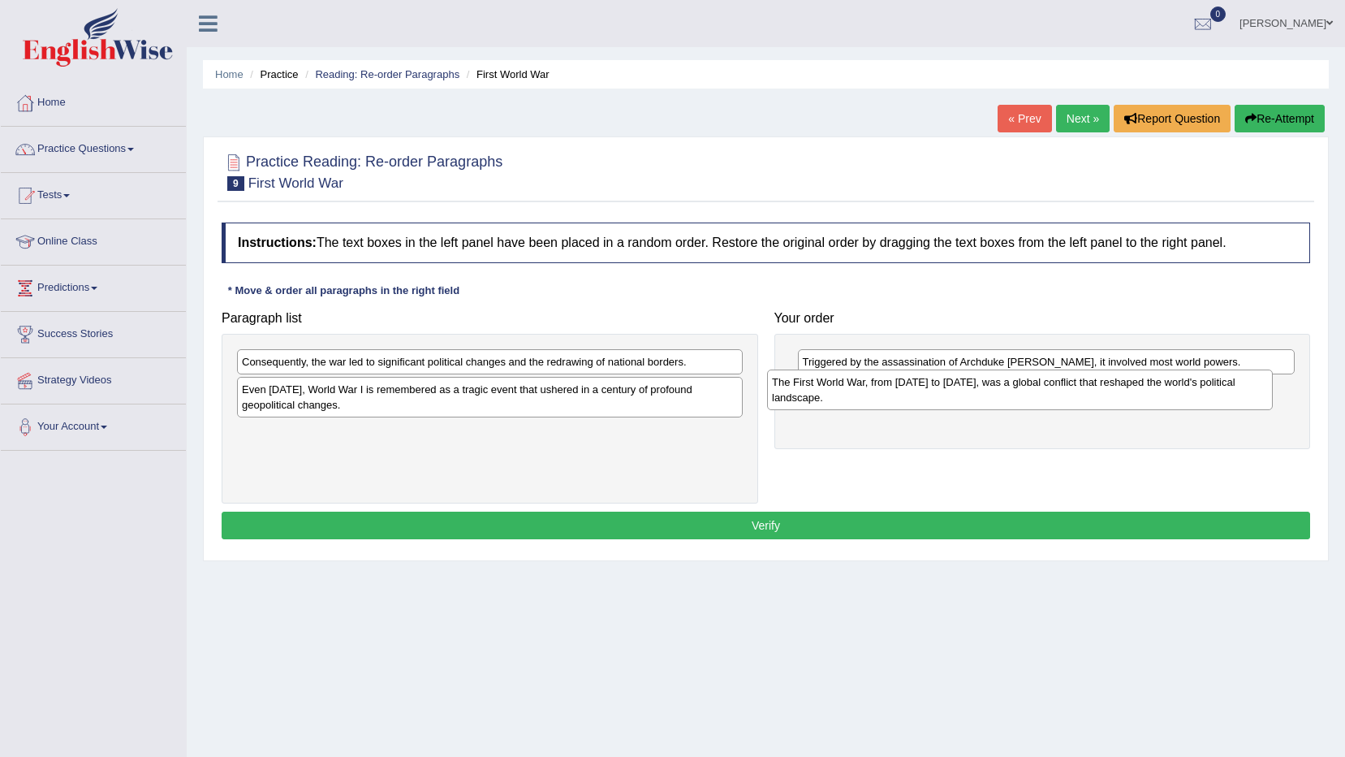
drag, startPoint x: 548, startPoint y: 442, endPoint x: 1098, endPoint y: 392, distance: 552.7
click at [1098, 392] on div "The First World War, from 1914 to 1918, was a global conflict that reshaped the…" at bounding box center [1020, 389] width 506 height 41
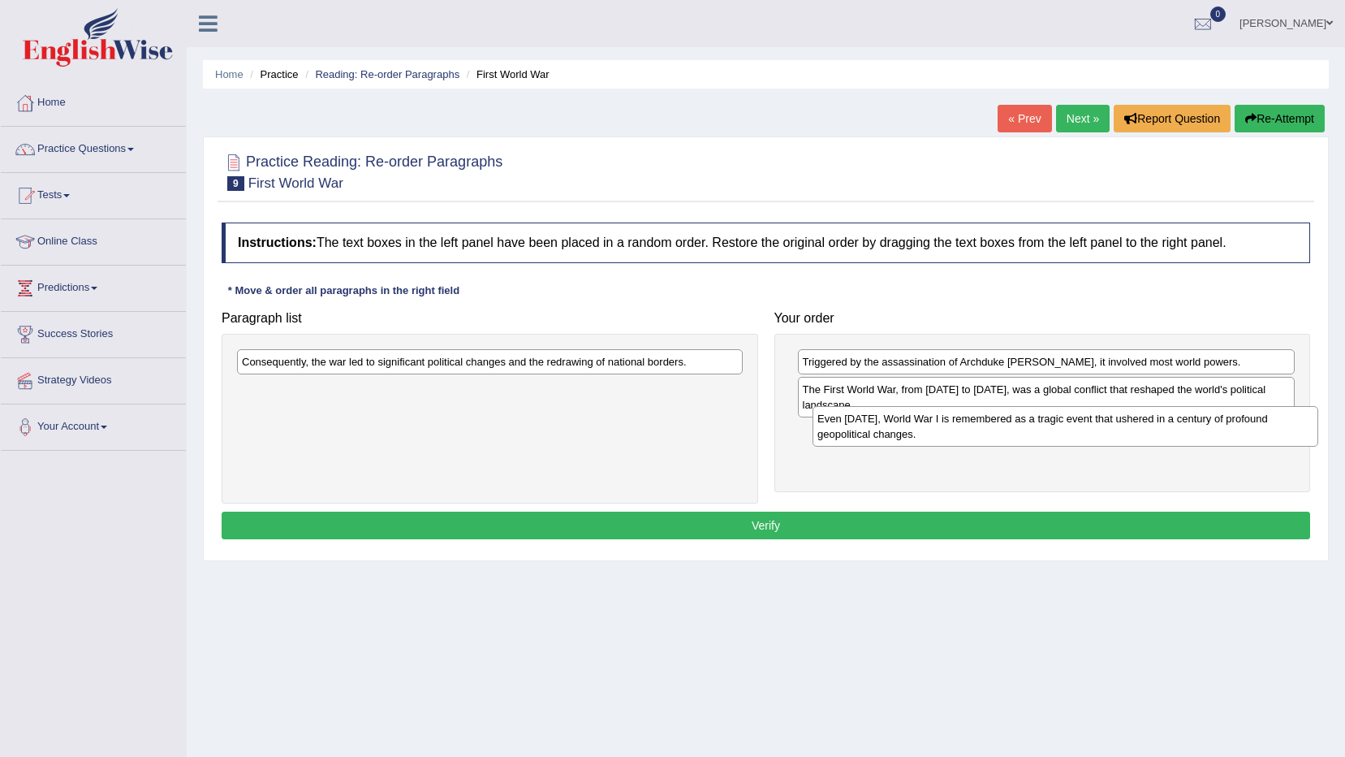
drag, startPoint x: 474, startPoint y: 403, endPoint x: 1050, endPoint y: 432, distance: 576.3
click at [1050, 432] on div "Even today, World War I is remembered as a tragic event that ushered in a centu…" at bounding box center [1066, 426] width 506 height 41
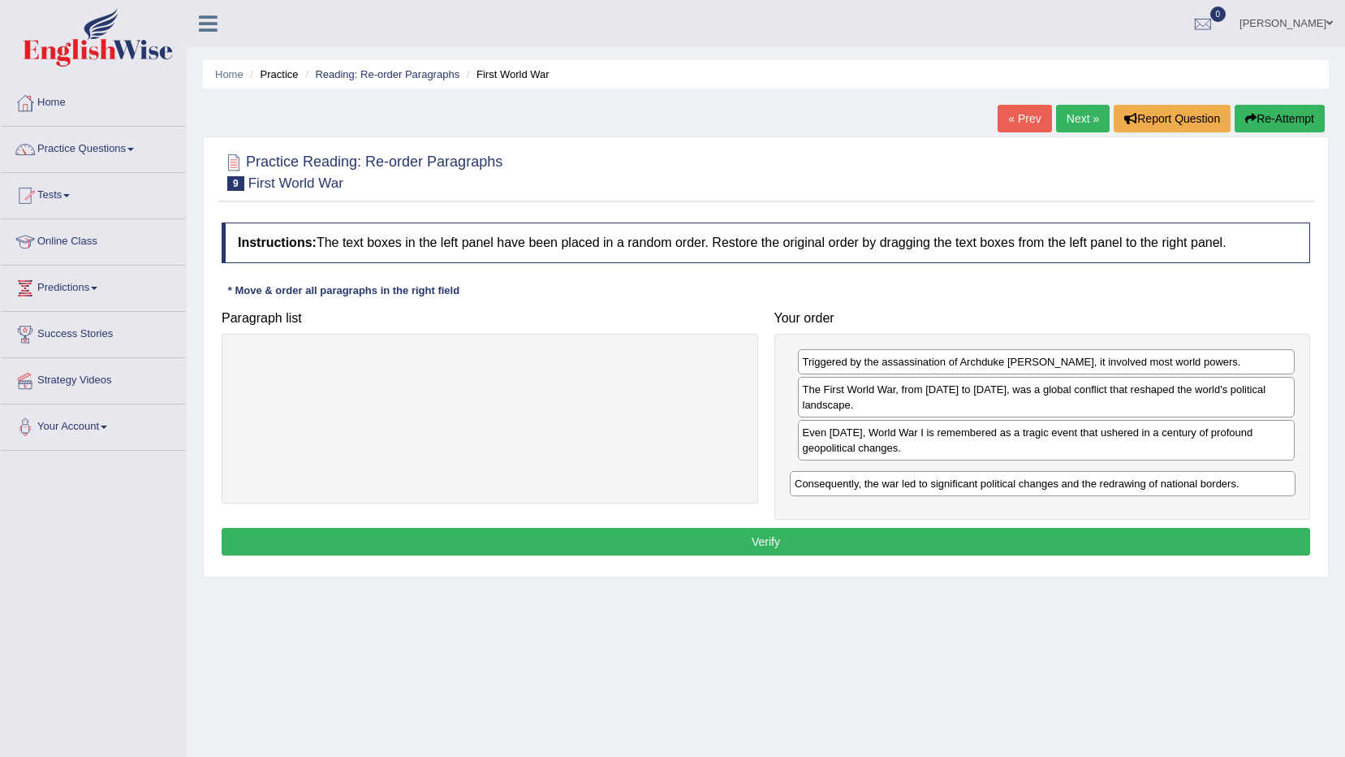
drag, startPoint x: 522, startPoint y: 368, endPoint x: 1075, endPoint y: 490, distance: 566.1
click at [1075, 490] on div "Consequently, the war led to significant political changes and the redrawing of…" at bounding box center [1043, 483] width 506 height 25
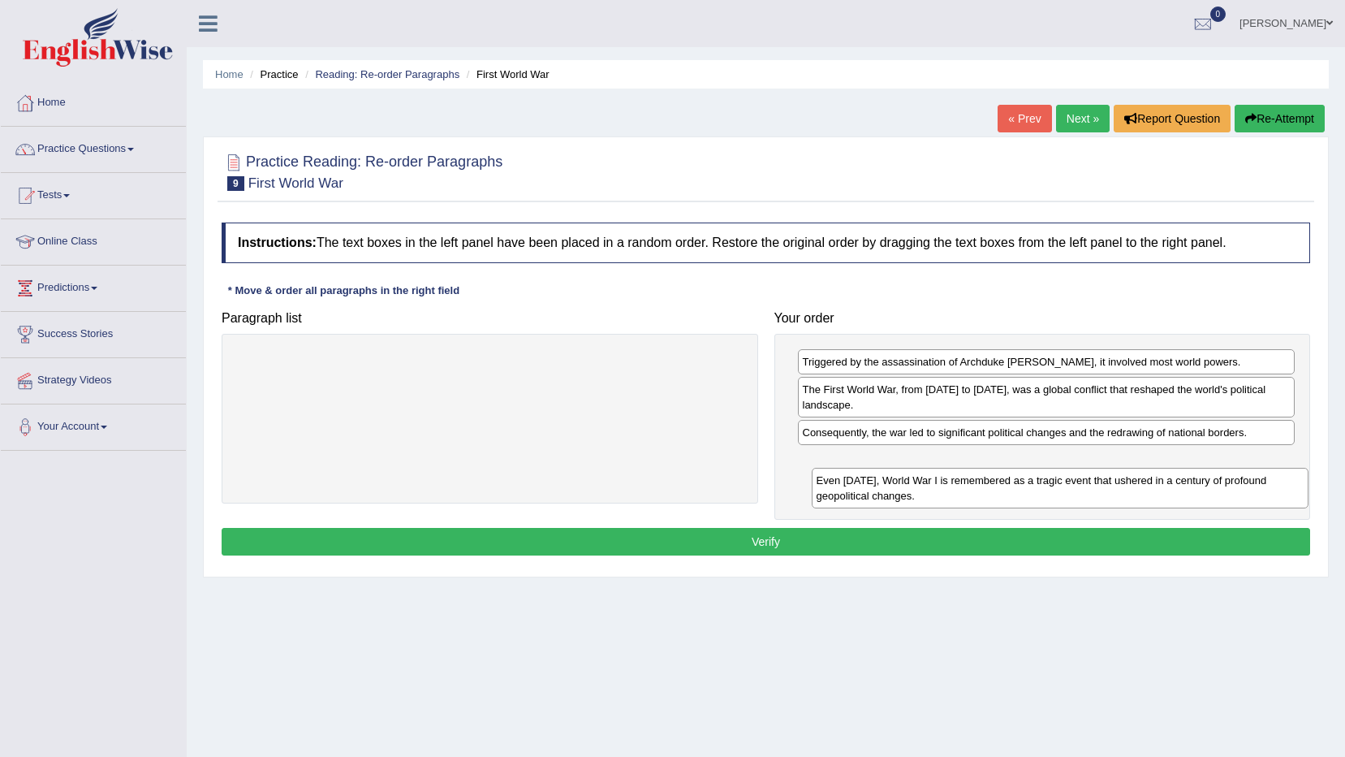
drag, startPoint x: 1020, startPoint y: 441, endPoint x: 1032, endPoint y: 466, distance: 28.0
click at [1032, 475] on div "Even today, World War I is remembered as a tragic event that ushered in a centu…" at bounding box center [1061, 488] width 498 height 41
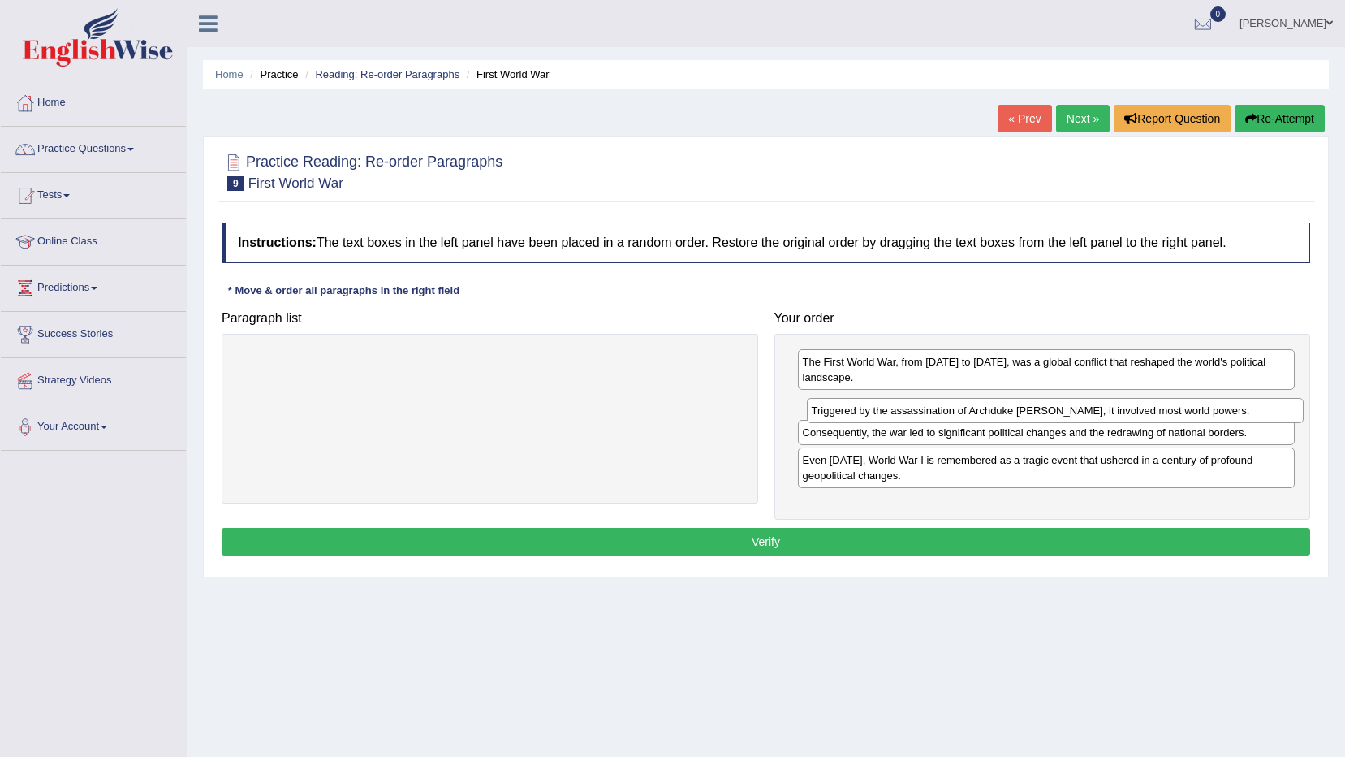
drag, startPoint x: 904, startPoint y: 362, endPoint x: 912, endPoint y: 411, distance: 49.5
click at [912, 411] on div "Triggered by the assassination of Archduke Franz Ferdinand, it involved most wo…" at bounding box center [1056, 410] width 498 height 25
click at [848, 542] on button "Verify" at bounding box center [766, 542] width 1089 height 28
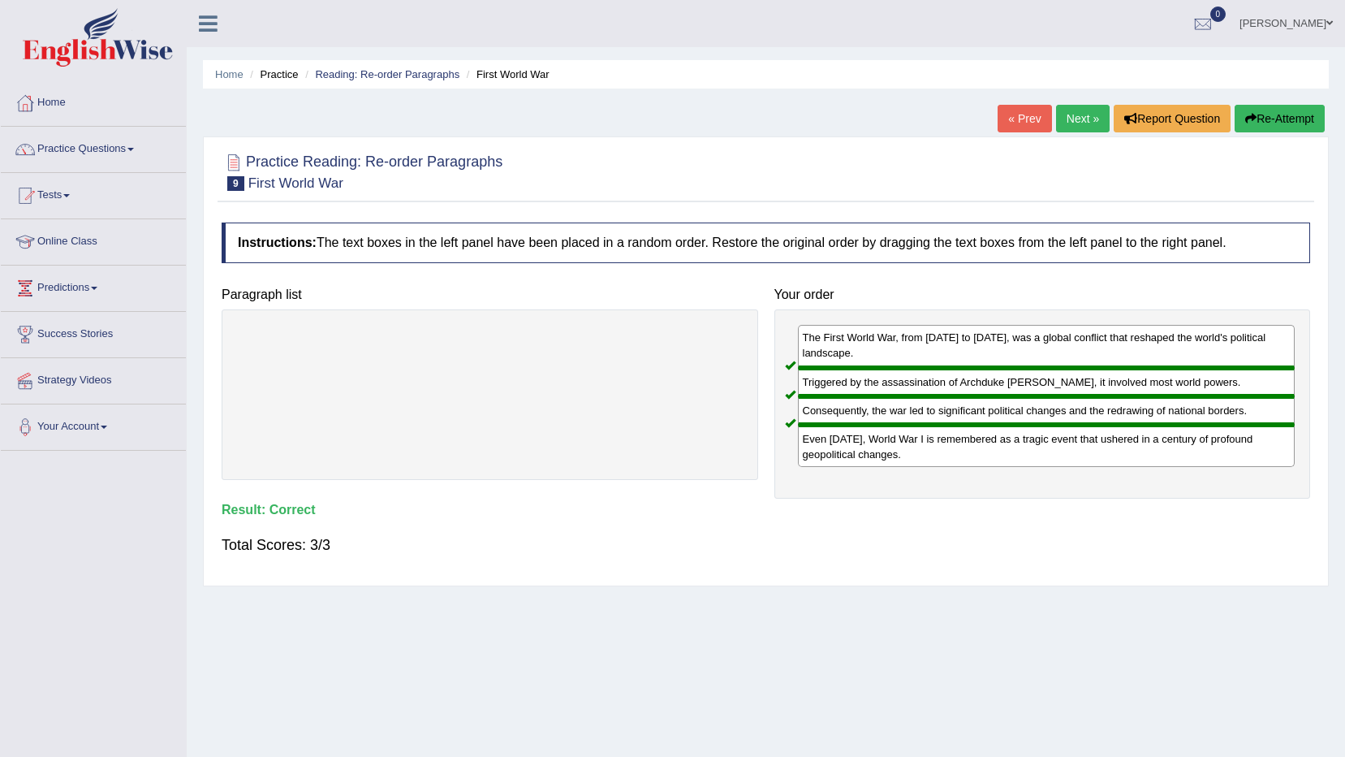
click at [1079, 122] on link "Next »" at bounding box center [1083, 119] width 54 height 28
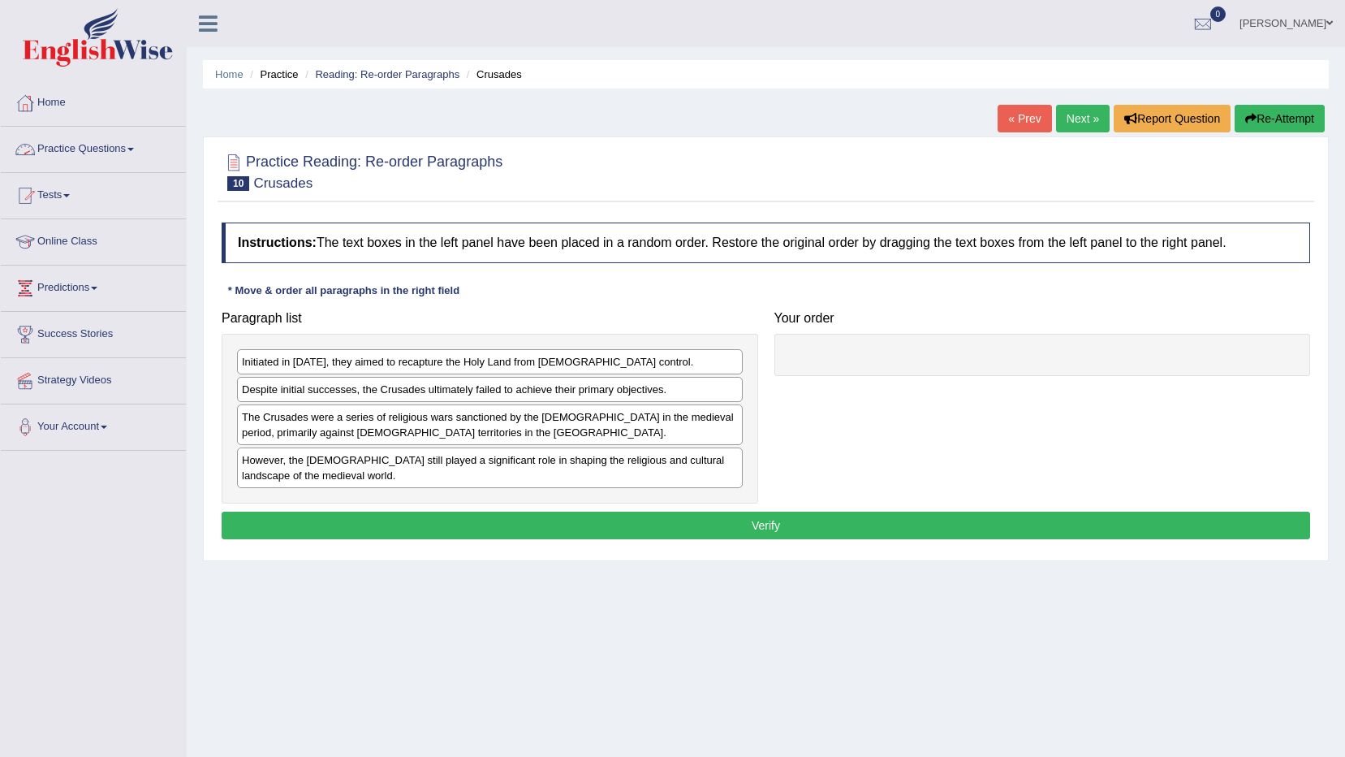
click at [37, 169] on li "Practice Questions Speaking Practice Read Aloud Repeat Sentence Describe Image …" at bounding box center [93, 150] width 185 height 46
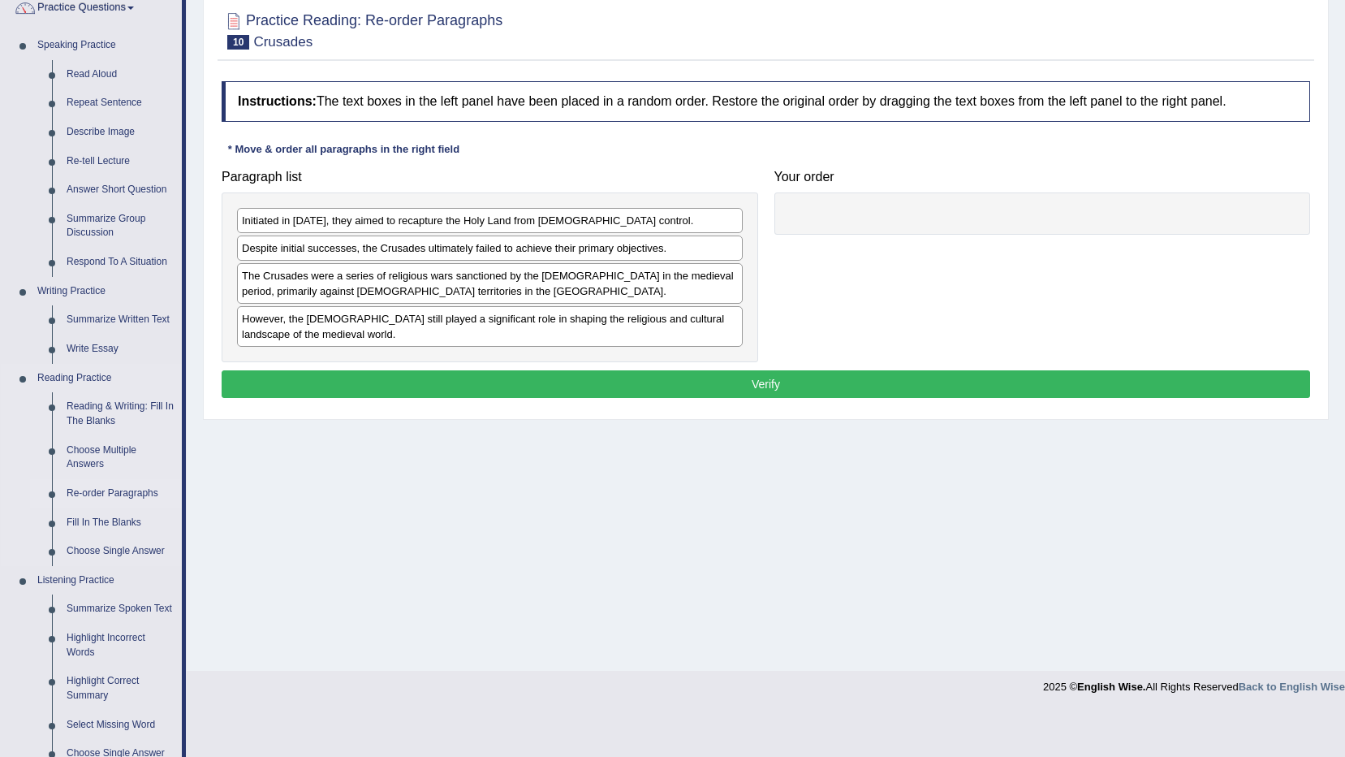
scroll to position [162, 0]
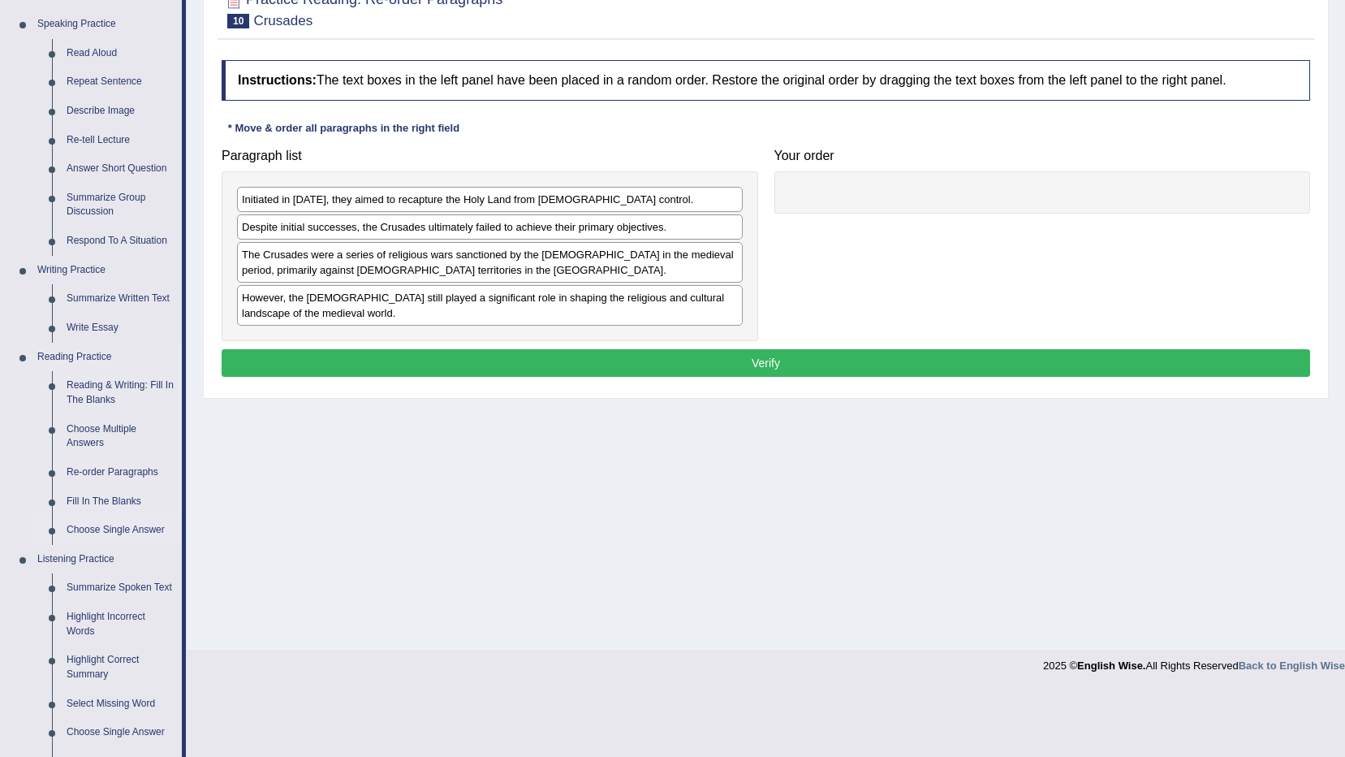
click at [96, 520] on link "Choose Single Answer" at bounding box center [120, 530] width 123 height 29
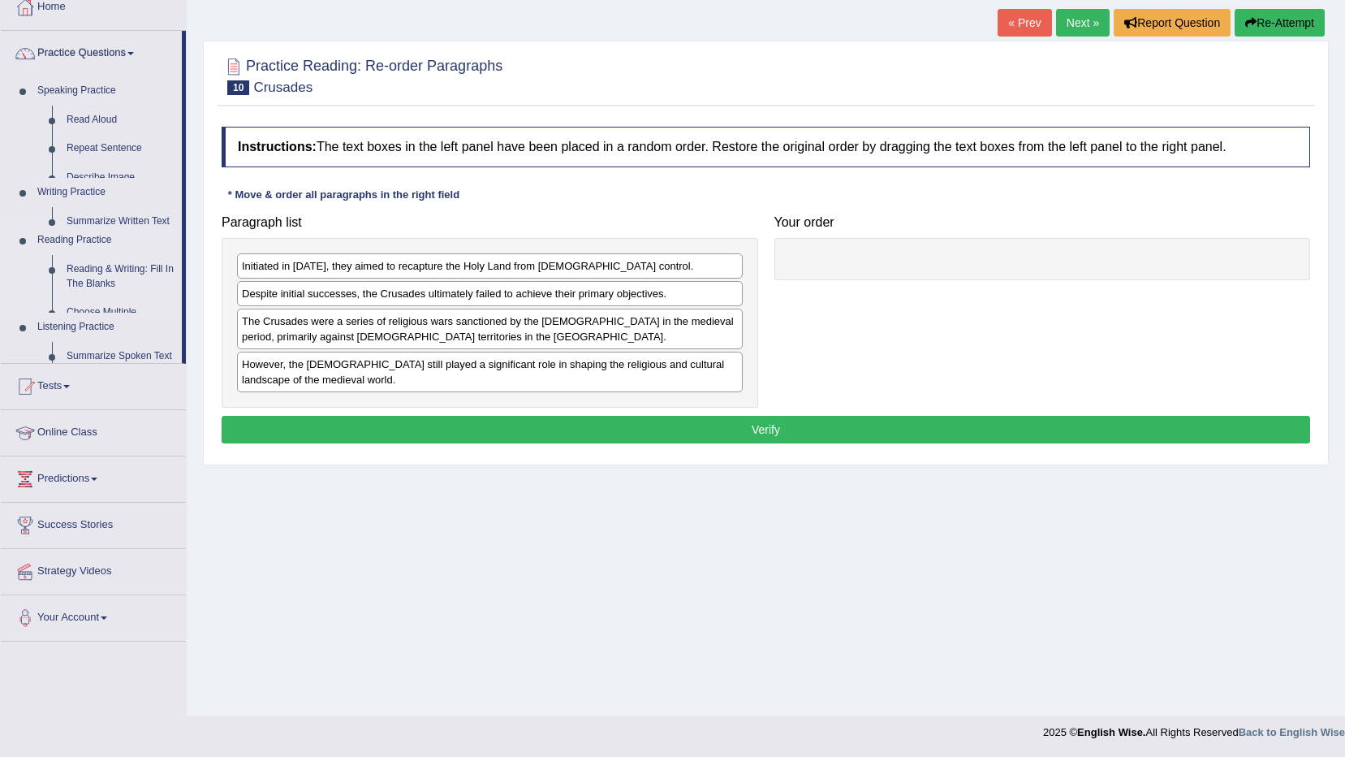
scroll to position [96, 0]
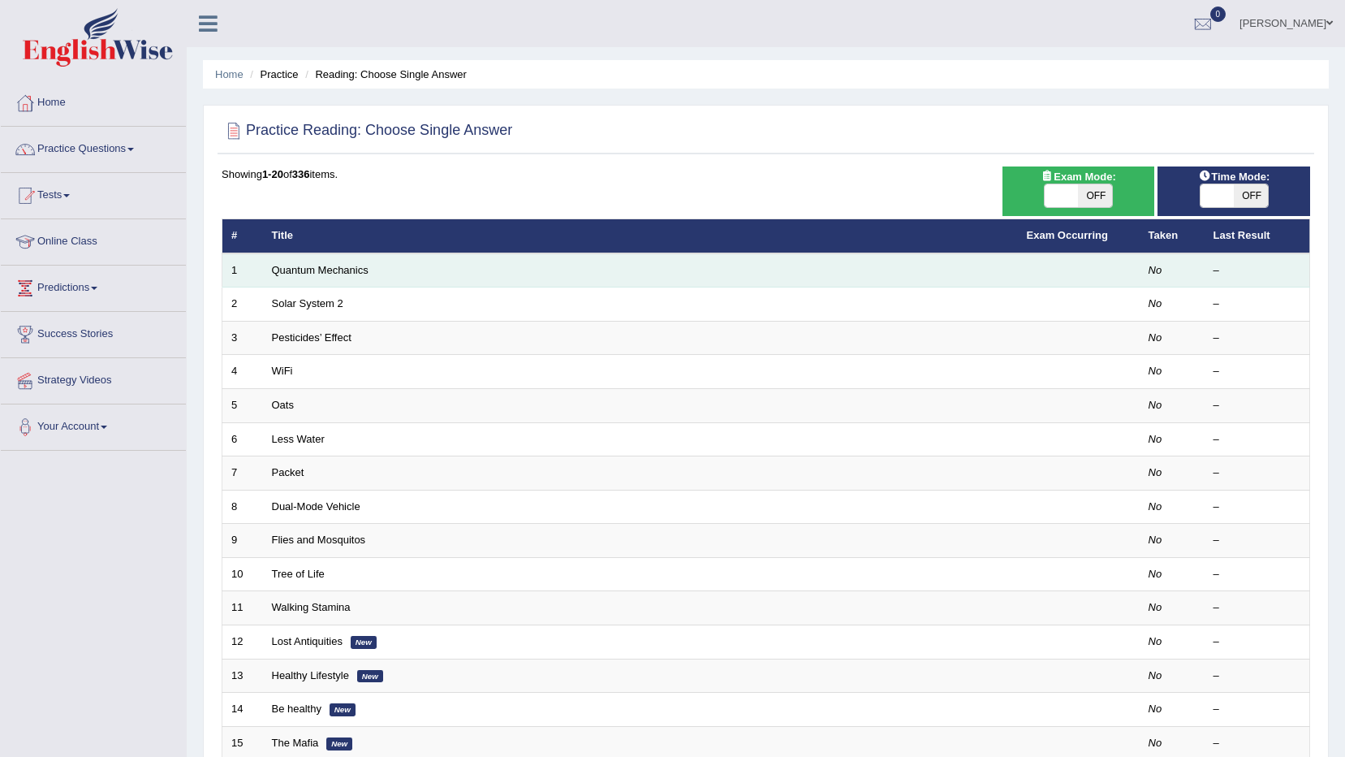
click at [315, 261] on td "Quantum Mechanics" at bounding box center [640, 270] width 755 height 34
click at [317, 278] on td "Quantum Mechanics" at bounding box center [640, 270] width 755 height 34
click at [328, 270] on link "Quantum Mechanics" at bounding box center [320, 270] width 97 height 12
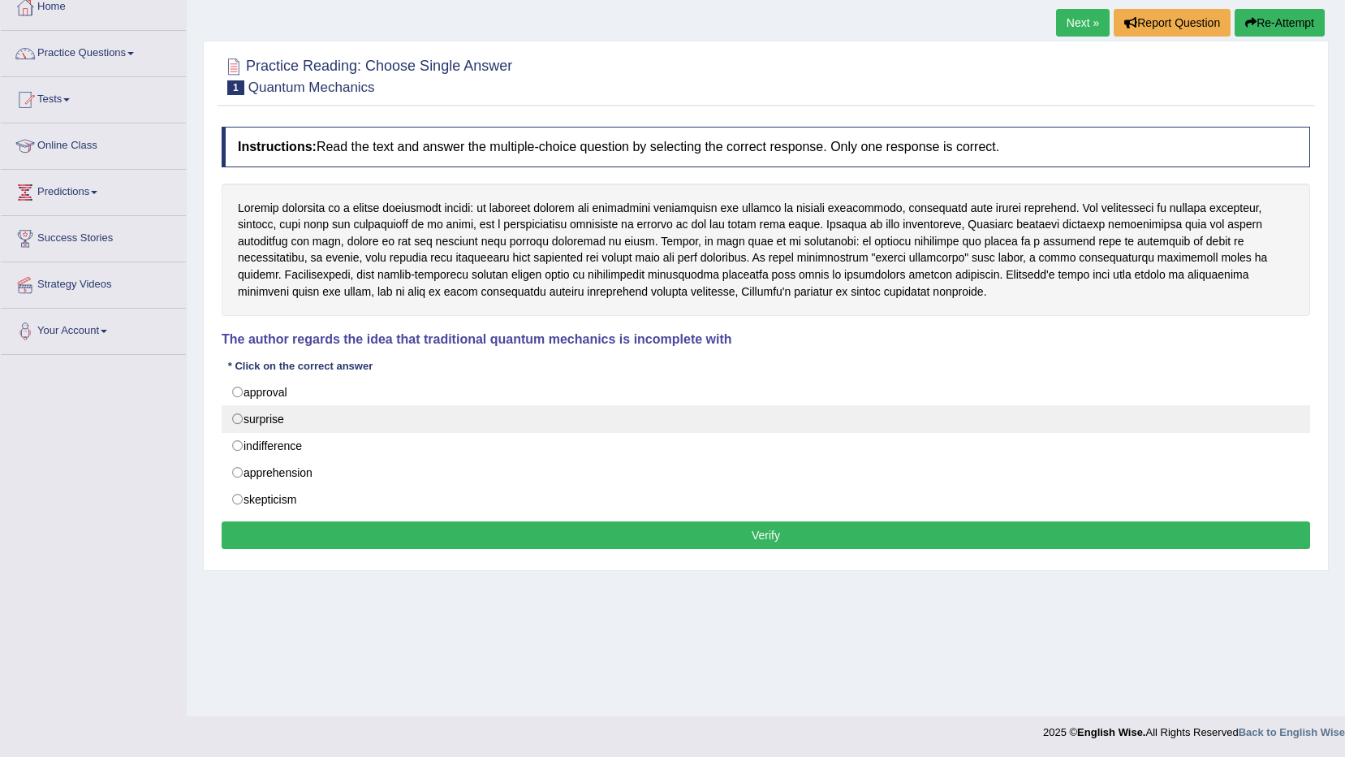
click at [270, 425] on label "surprise" at bounding box center [766, 419] width 1089 height 28
radio input "true"
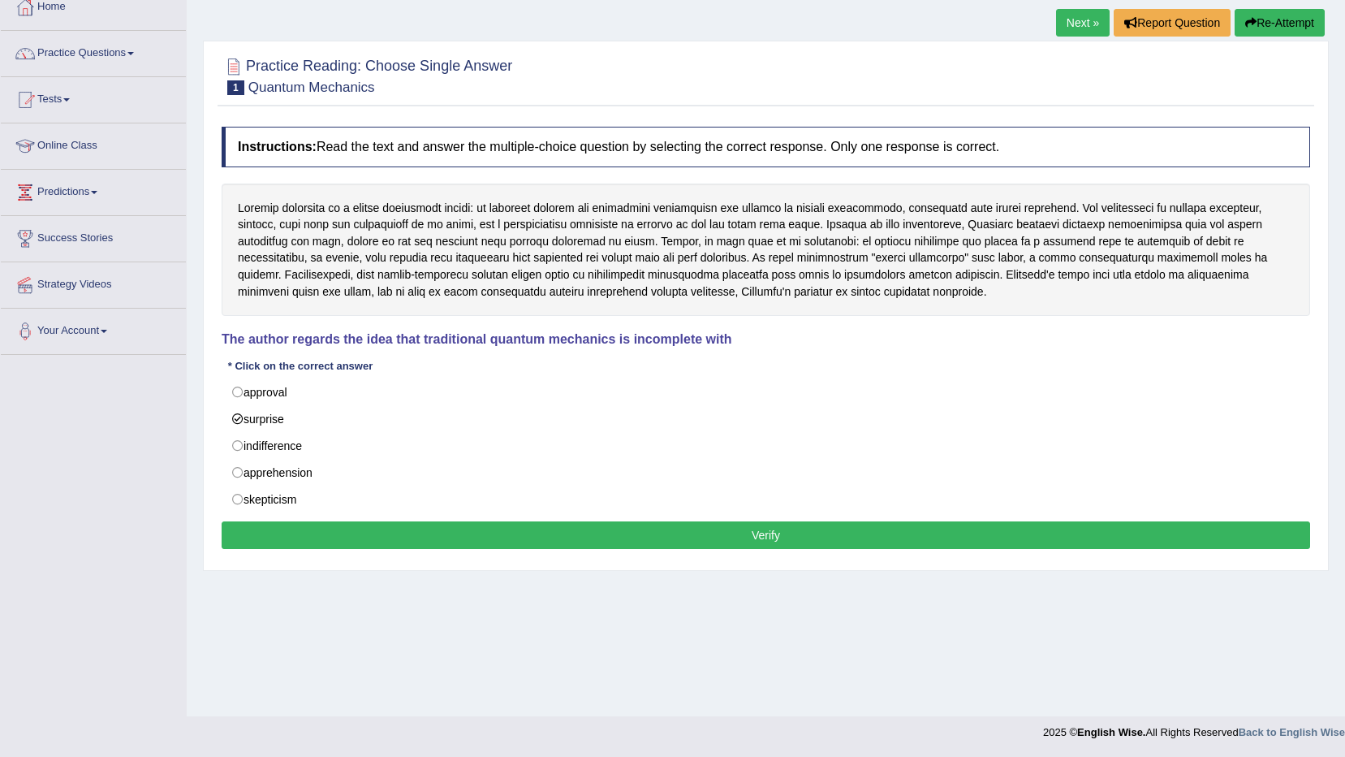
click at [335, 531] on button "Verify" at bounding box center [766, 535] width 1089 height 28
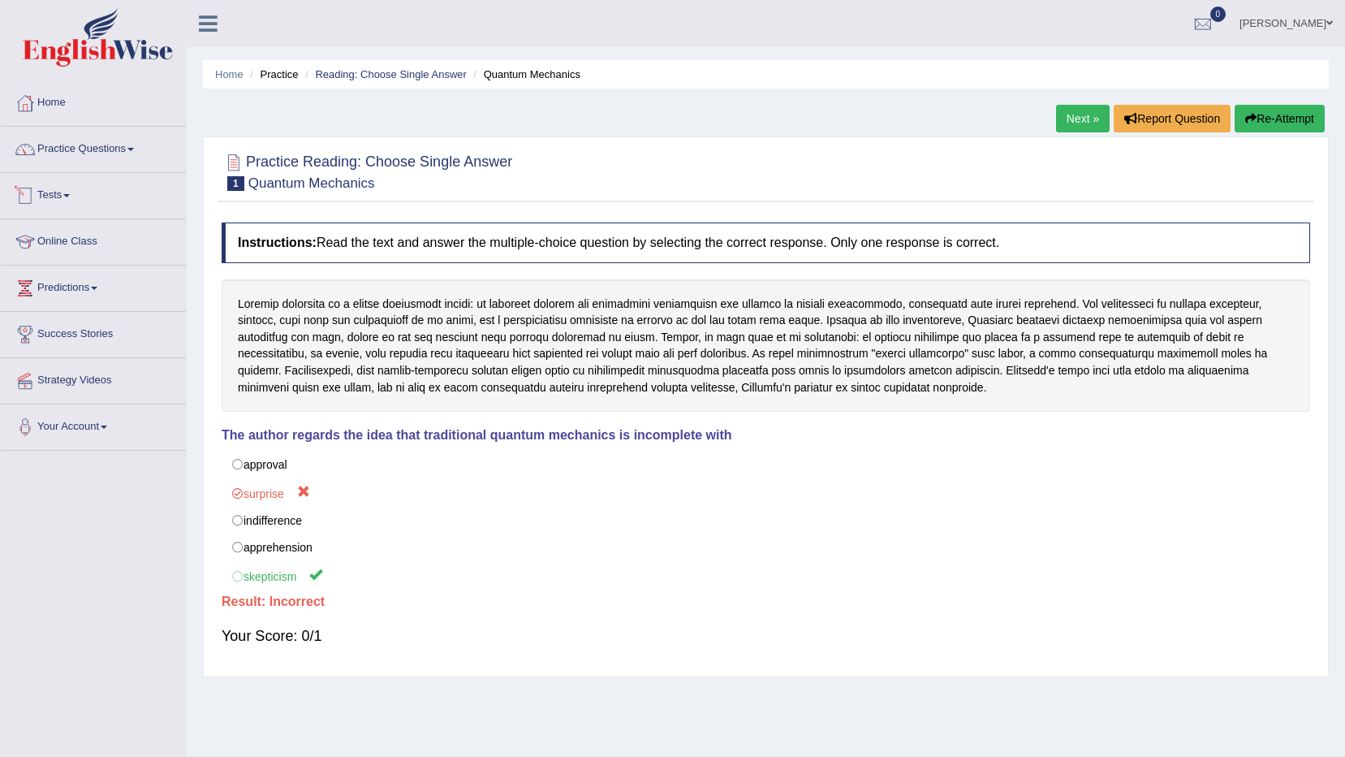
click at [60, 168] on li "Practice Questions Speaking Practice Read Aloud Repeat Sentence Describe Image …" at bounding box center [93, 150] width 185 height 46
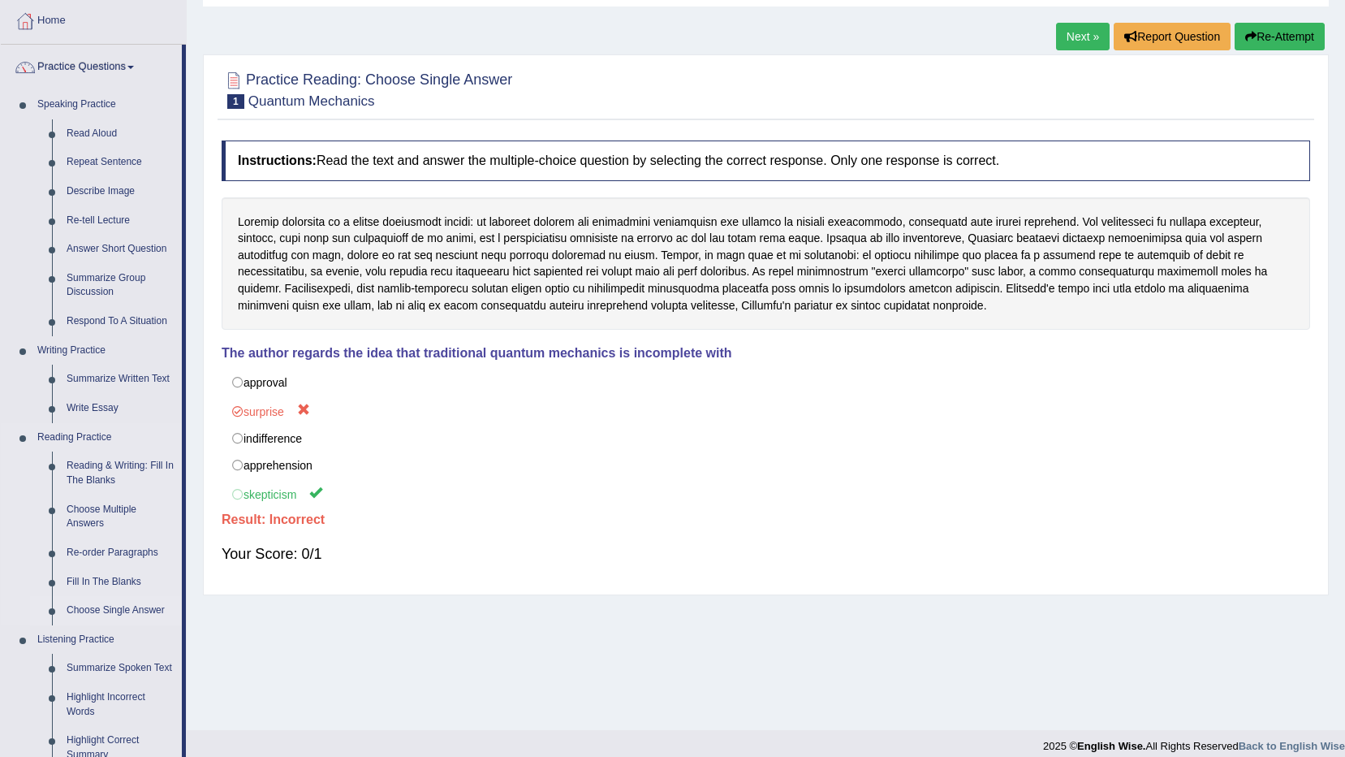
scroll to position [162, 0]
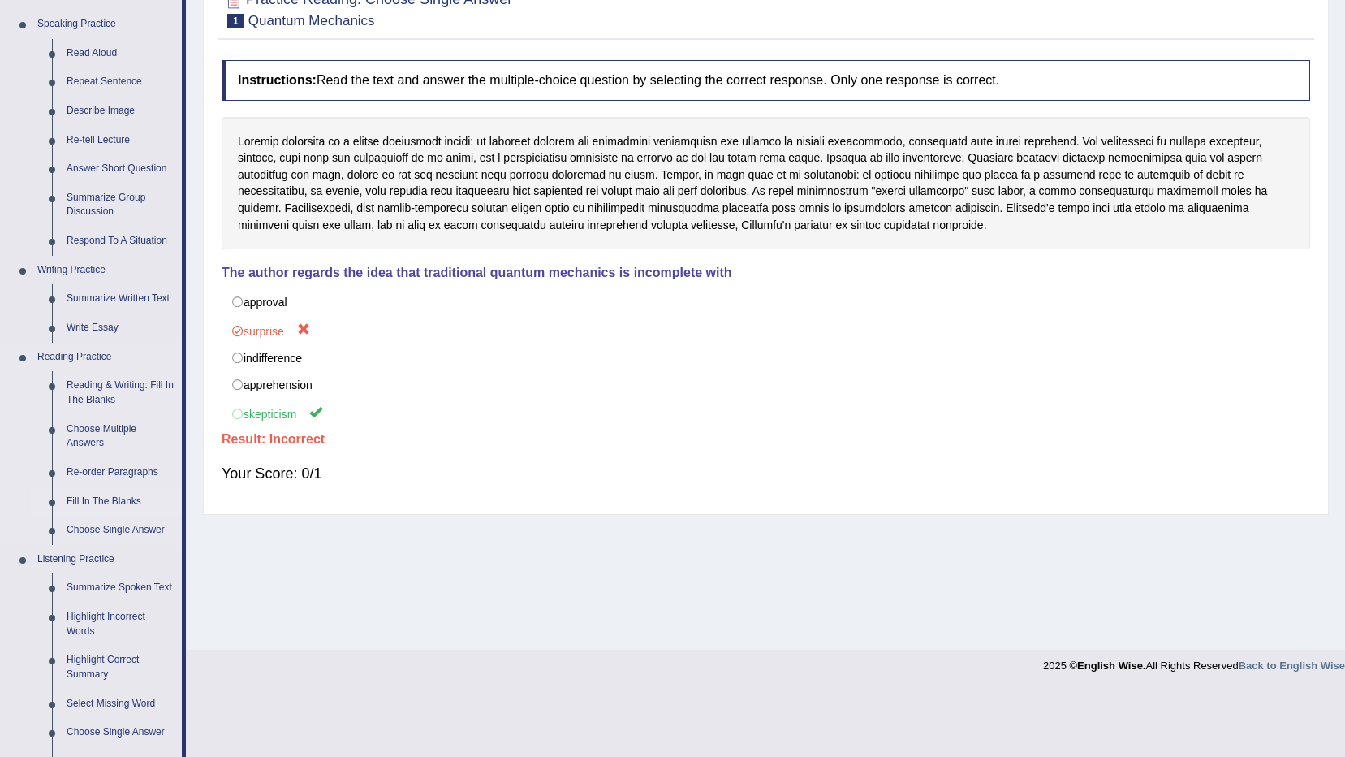
click at [94, 499] on link "Fill In The Blanks" at bounding box center [120, 501] width 123 height 29
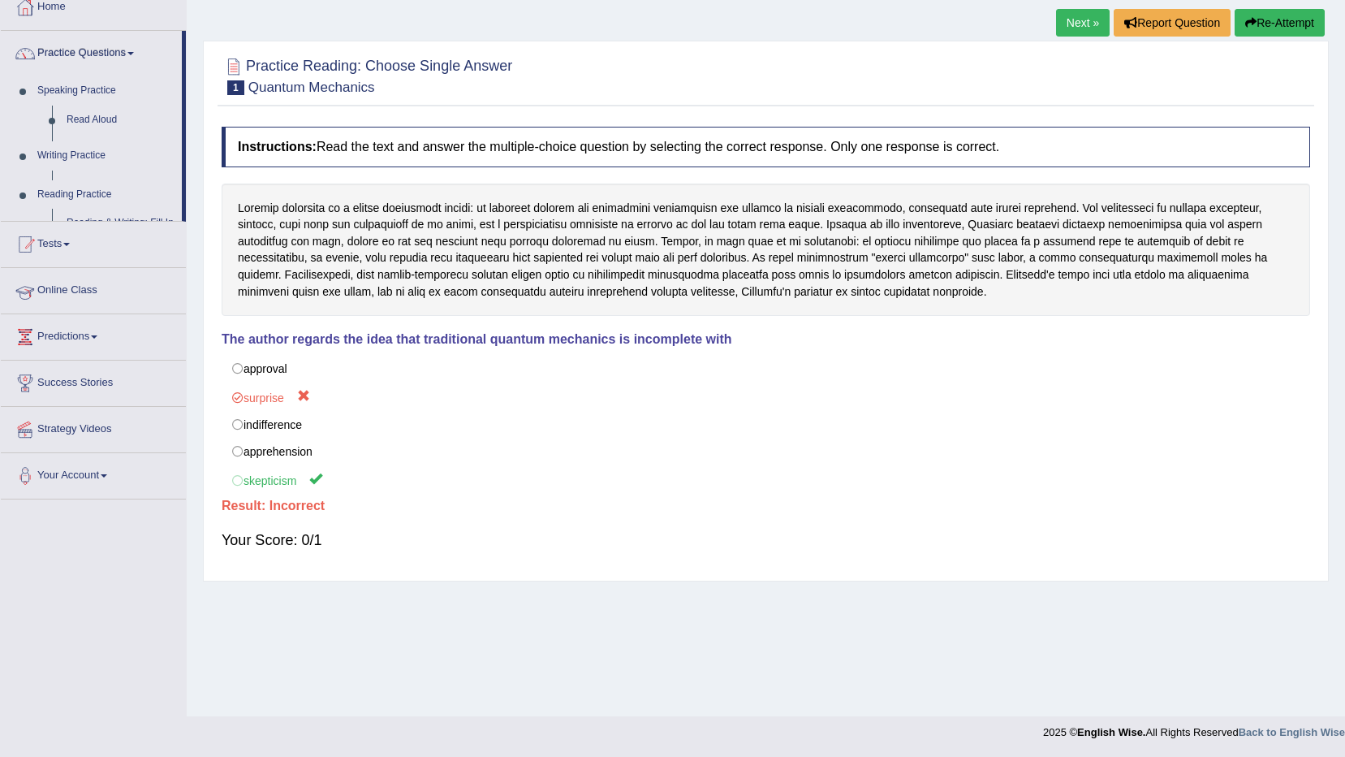
scroll to position [96, 0]
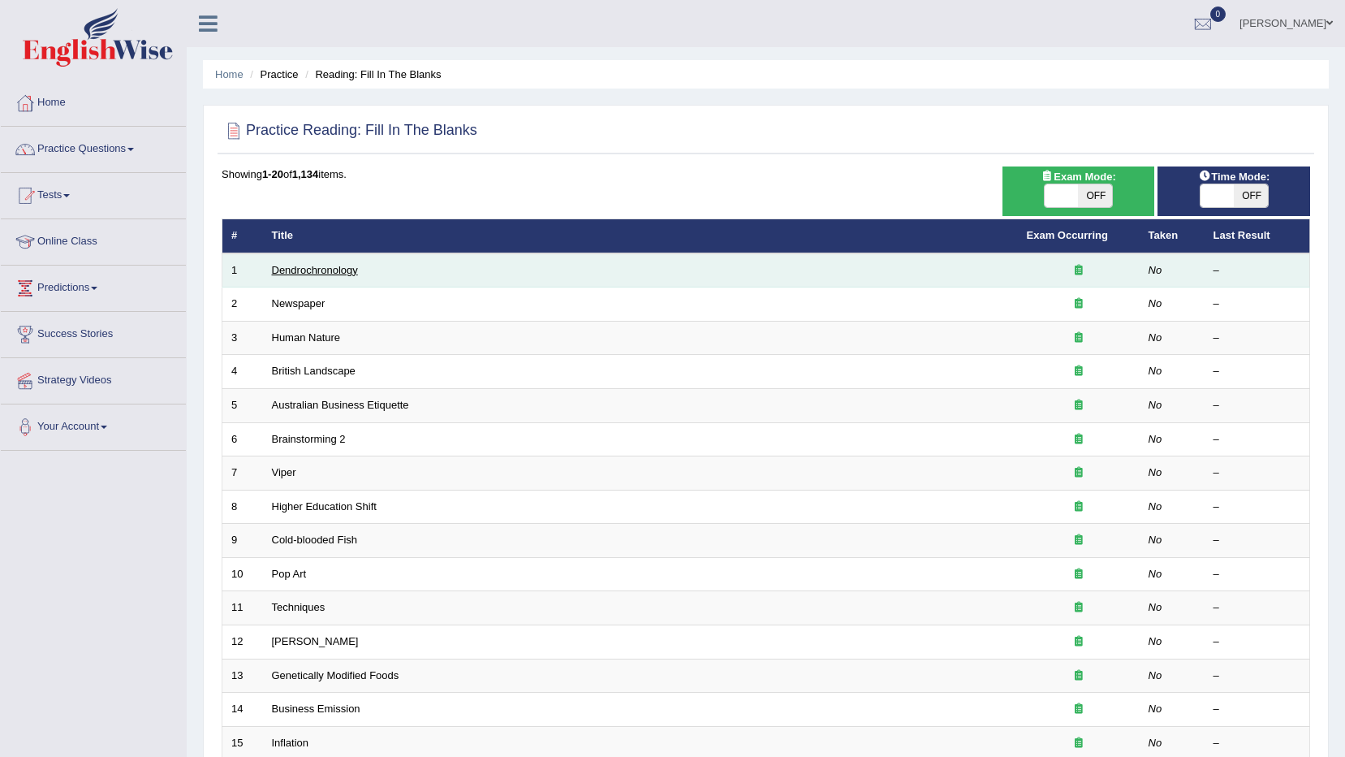
click at [330, 265] on link "Dendrochronology" at bounding box center [315, 270] width 86 height 12
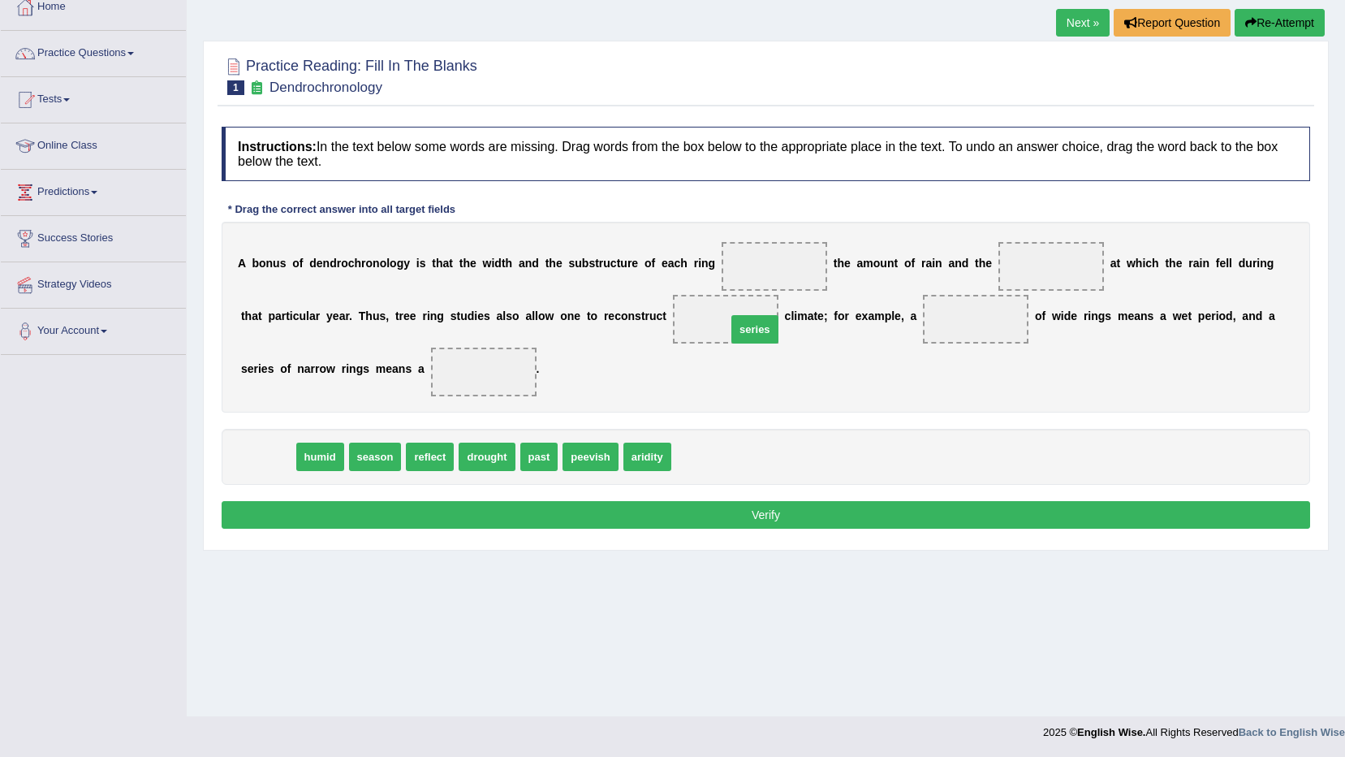
drag, startPoint x: 277, startPoint y: 457, endPoint x: 787, endPoint y: 285, distance: 538.9
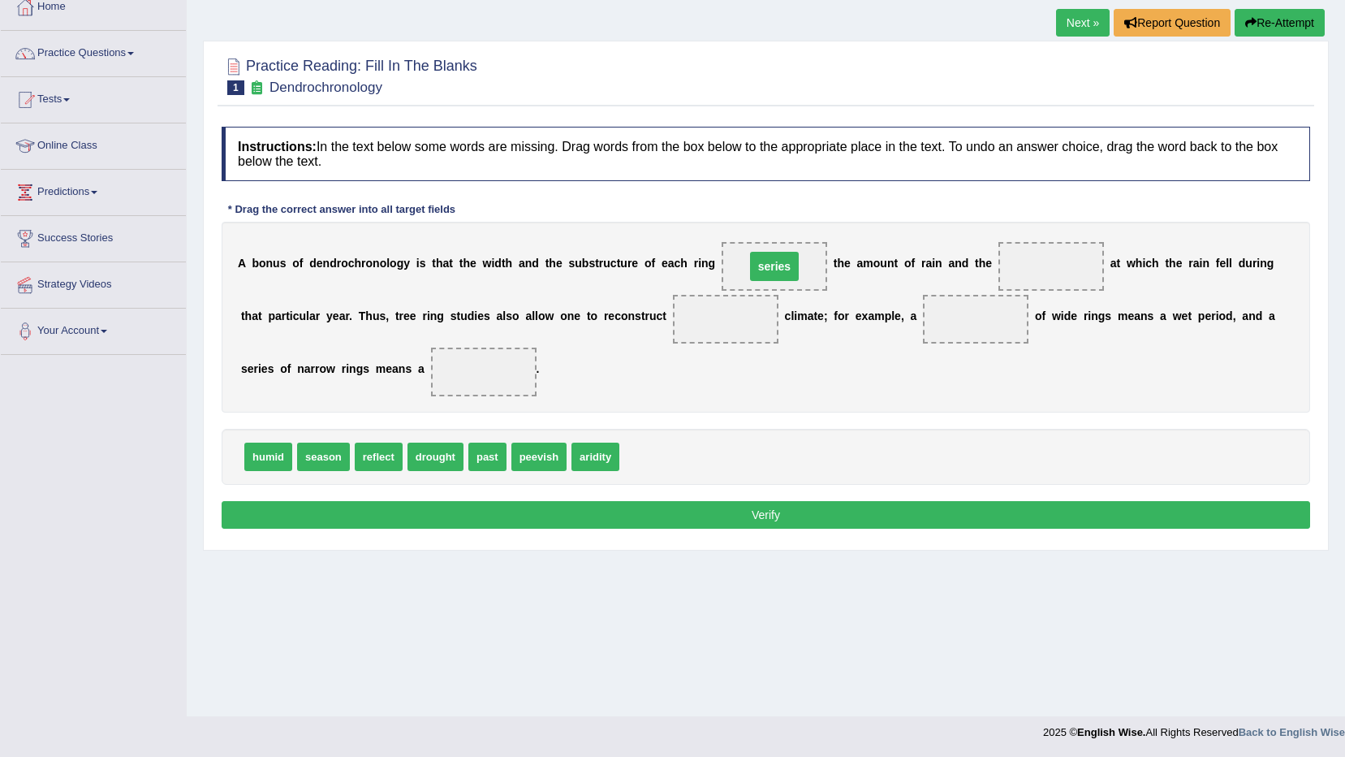
click at [787, 285] on span "series" at bounding box center [775, 266] width 106 height 49
drag, startPoint x: 267, startPoint y: 452, endPoint x: 1015, endPoint y: 286, distance: 766.0
click at [1026, 279] on span "humid" at bounding box center [1051, 266] width 50 height 29
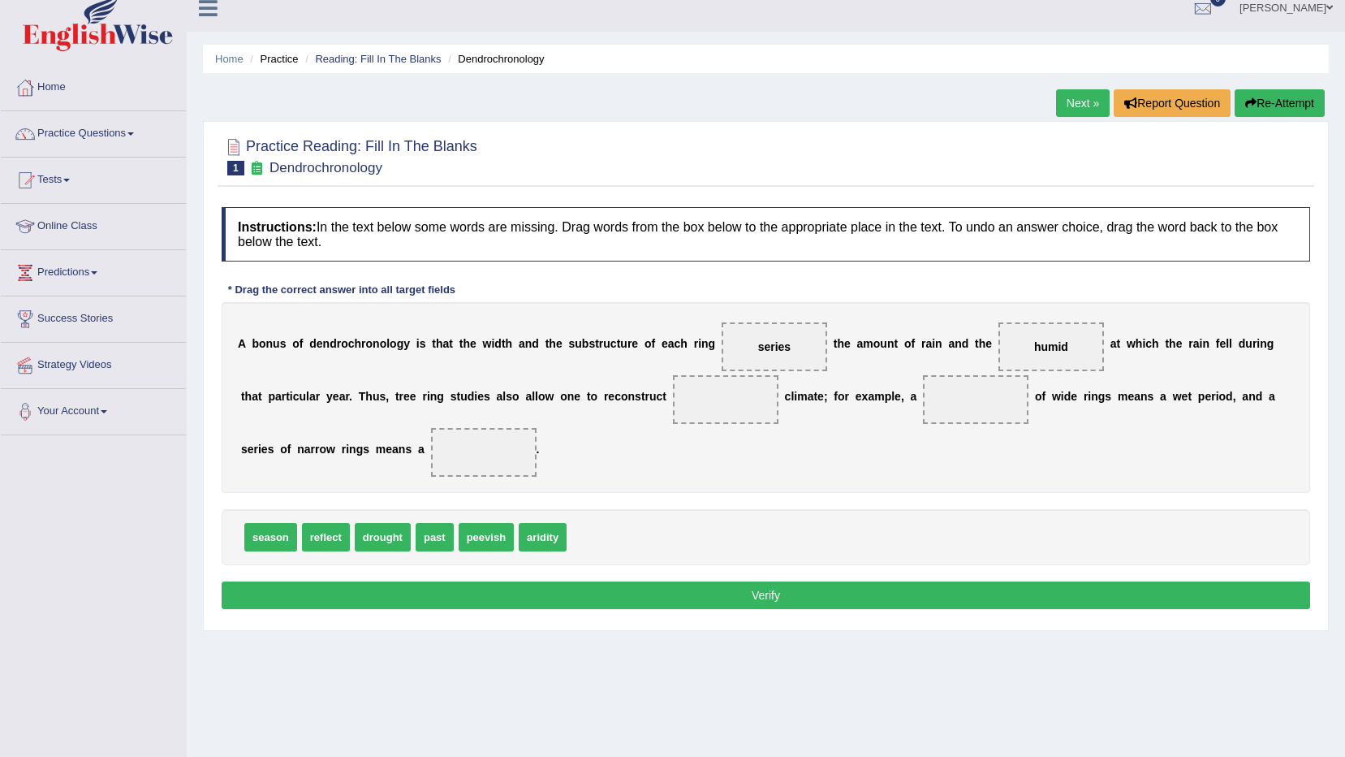
scroll to position [15, 0]
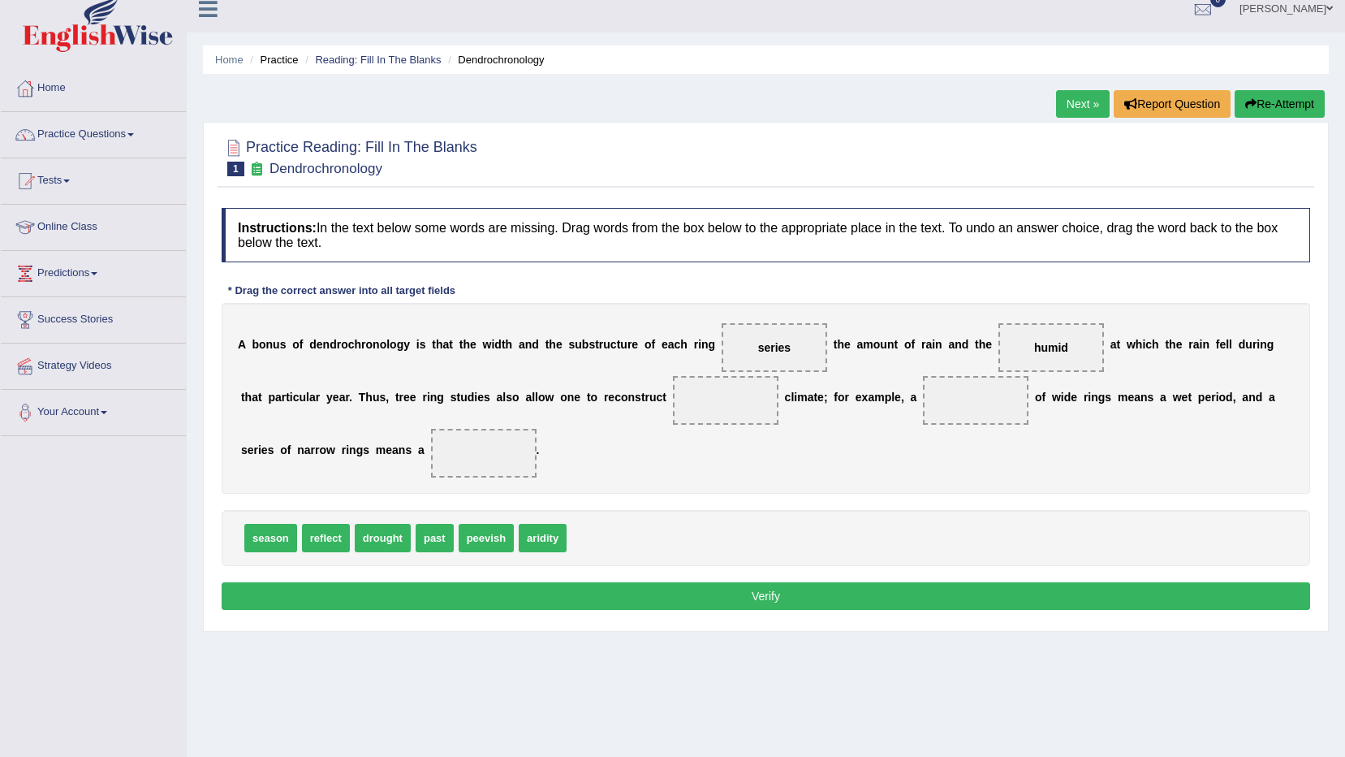
click at [673, 409] on span at bounding box center [726, 400] width 106 height 49
click at [554, 436] on div "A b o n u s o f d e n d r o c h r o n o l o g y i s t h a t t h e w i d t h a n…" at bounding box center [766, 398] width 1089 height 191
click at [674, 416] on span at bounding box center [726, 400] width 106 height 49
click at [673, 415] on span at bounding box center [726, 400] width 106 height 49
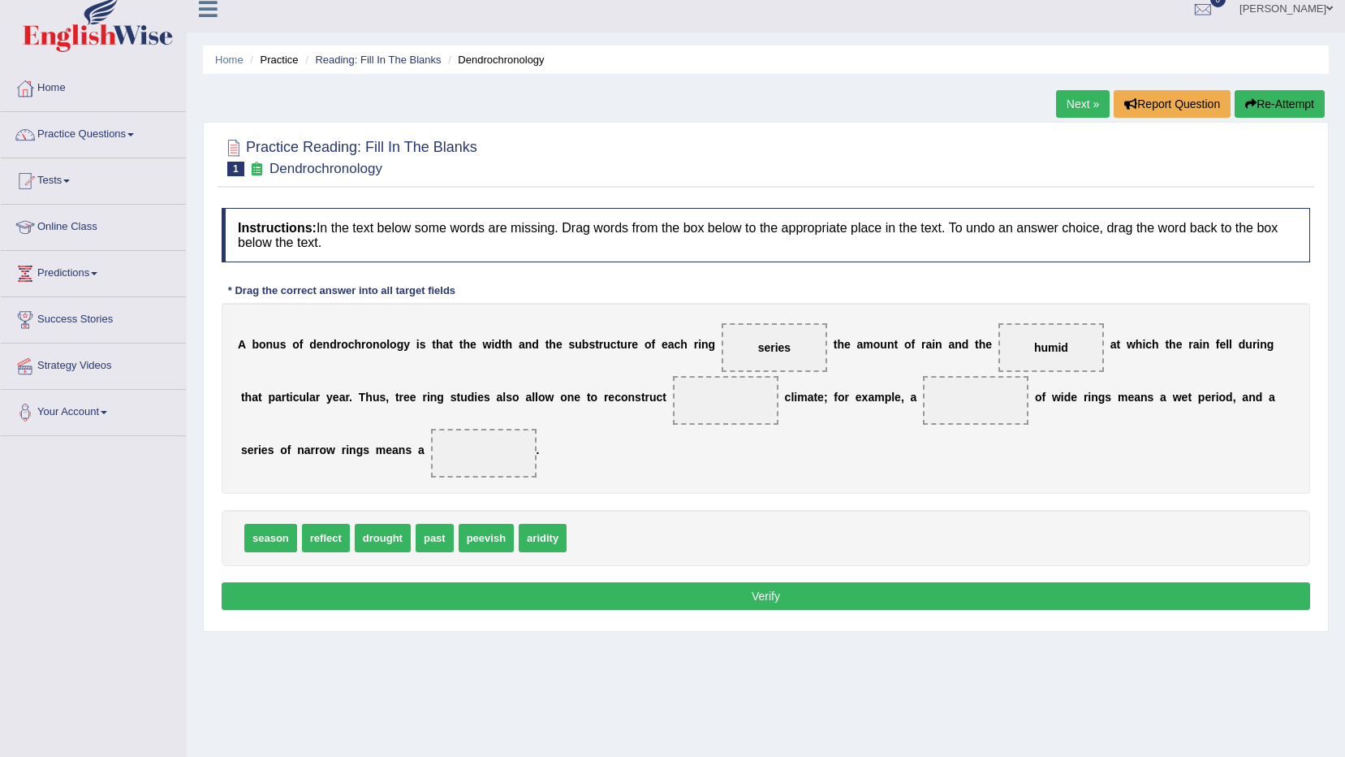
click at [673, 415] on span at bounding box center [726, 400] width 106 height 49
click at [578, 425] on div "A b o n u s o f d e n d r o c h r o n o l o g y i s t h a t t h e w i d t h a n…" at bounding box center [766, 398] width 1089 height 191
click at [673, 422] on span at bounding box center [726, 400] width 106 height 49
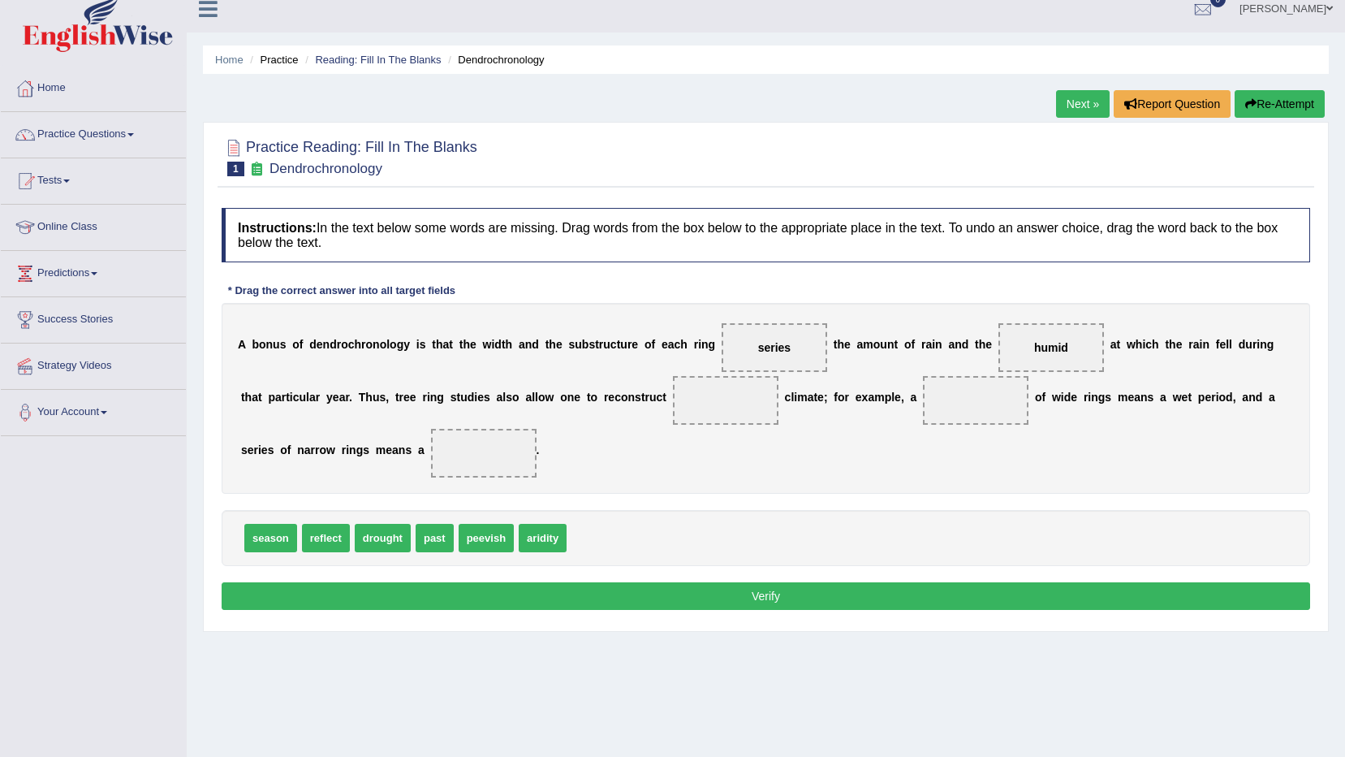
click at [649, 403] on b "u" at bounding box center [652, 396] width 7 height 13
click at [673, 395] on span at bounding box center [726, 400] width 106 height 49
click at [317, 536] on span "reflect" at bounding box center [326, 538] width 48 height 28
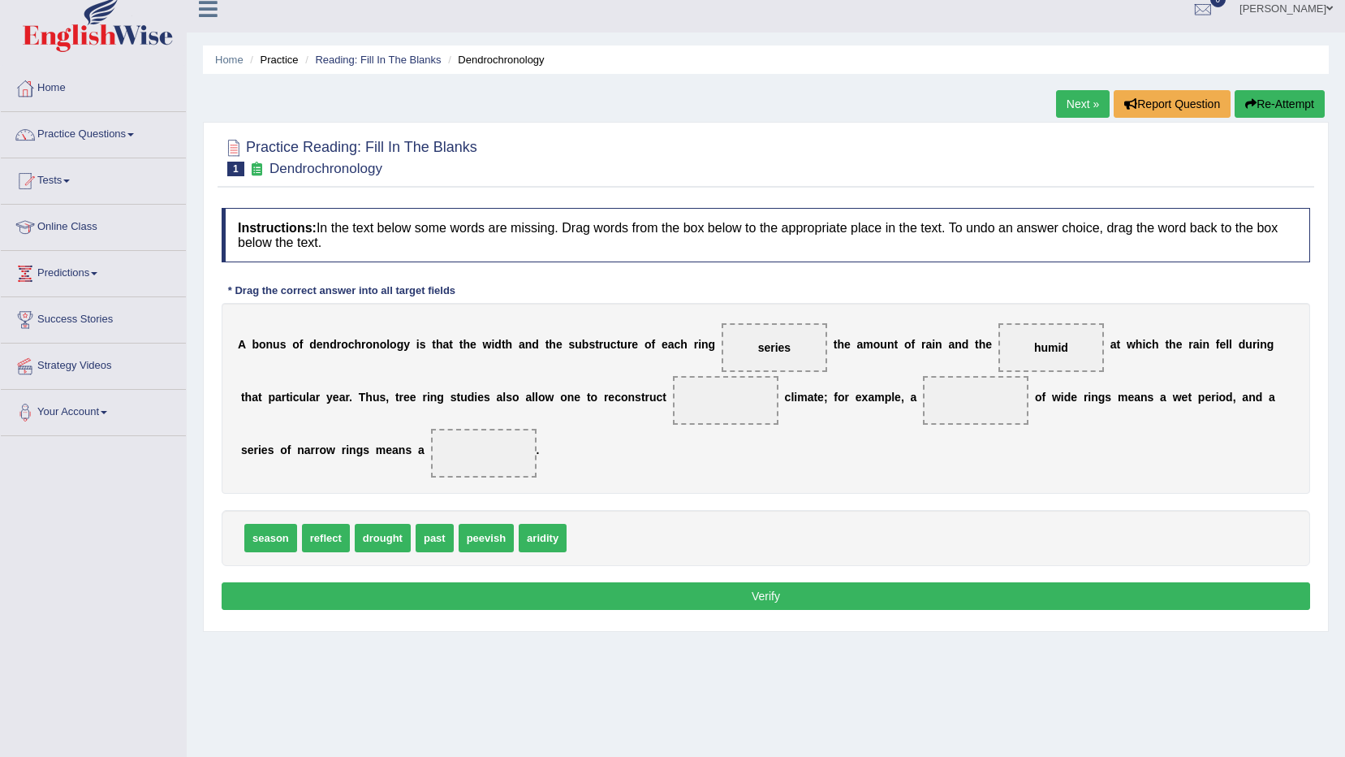
click at [334, 490] on div "A b o n u s o f d e n d r o c h r o n o l o g y i s t h a t t h e w i d t h a n…" at bounding box center [766, 398] width 1089 height 191
drag, startPoint x: 287, startPoint y: 535, endPoint x: 296, endPoint y: 523, distance: 15.1
drag, startPoint x: 331, startPoint y: 528, endPoint x: 334, endPoint y: 517, distance: 11.0
drag, startPoint x: 343, startPoint y: 526, endPoint x: 349, endPoint y: 519, distance: 9.8
click at [436, 520] on div "drought aridity season past peevish reflect" at bounding box center [766, 538] width 1089 height 56
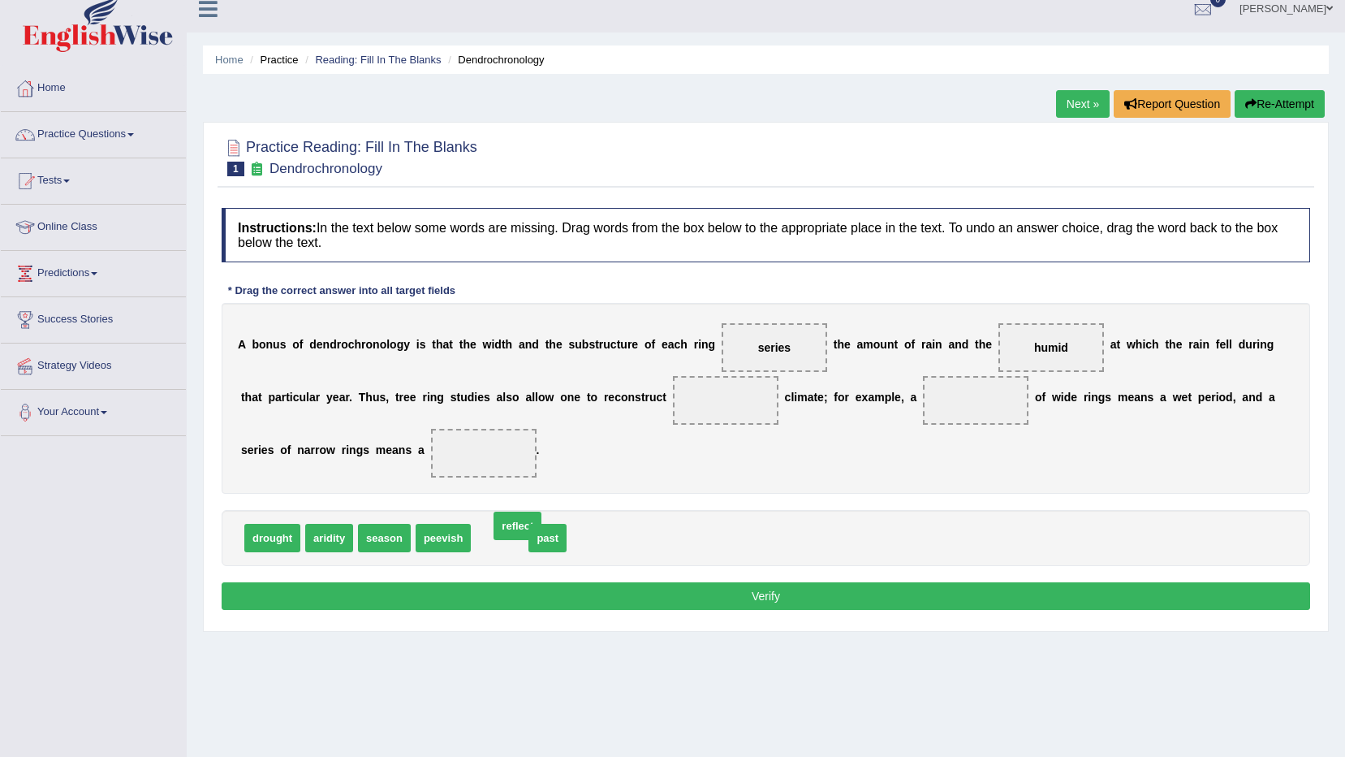
drag, startPoint x: 478, startPoint y: 538, endPoint x: 492, endPoint y: 530, distance: 16.0
drag, startPoint x: 548, startPoint y: 510, endPoint x: 539, endPoint y: 519, distance: 12.6
click at [547, 511] on div "drought aridity season peevish past reflect" at bounding box center [766, 538] width 1089 height 56
drag, startPoint x: 752, startPoint y: 342, endPoint x: 644, endPoint y: 511, distance: 200.4
drag, startPoint x: 998, startPoint y: 339, endPoint x: 734, endPoint y: 527, distance: 323.7
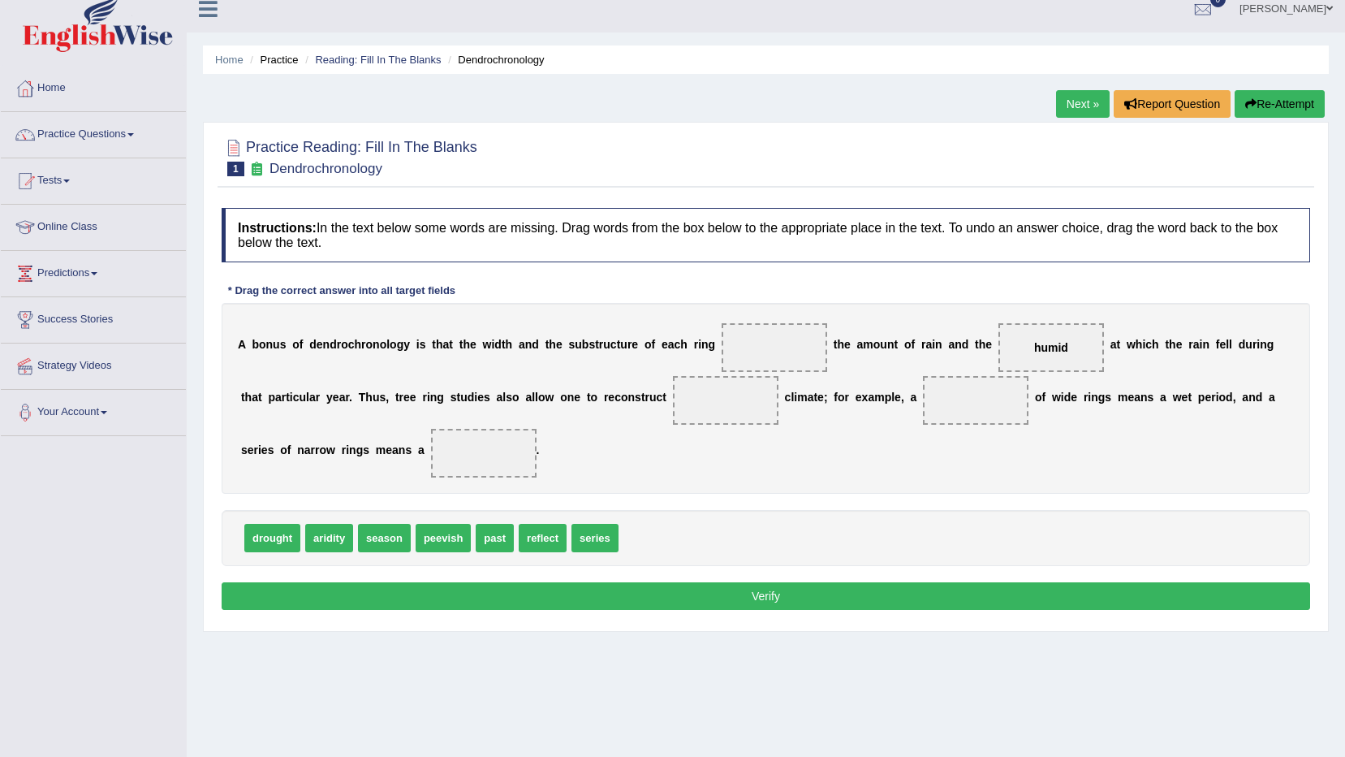
click at [734, 527] on div "Instructions: In the text below some words are missing. Drag words from the box…" at bounding box center [766, 411] width 1097 height 423
drag, startPoint x: 1003, startPoint y: 349, endPoint x: 694, endPoint y: 527, distance: 356.1
drag, startPoint x: 576, startPoint y: 545, endPoint x: 731, endPoint y: 356, distance: 244.0
drag, startPoint x: 580, startPoint y: 535, endPoint x: 650, endPoint y: 400, distance: 151.8
drag, startPoint x: 248, startPoint y: 547, endPoint x: 395, endPoint y: 481, distance: 162.1
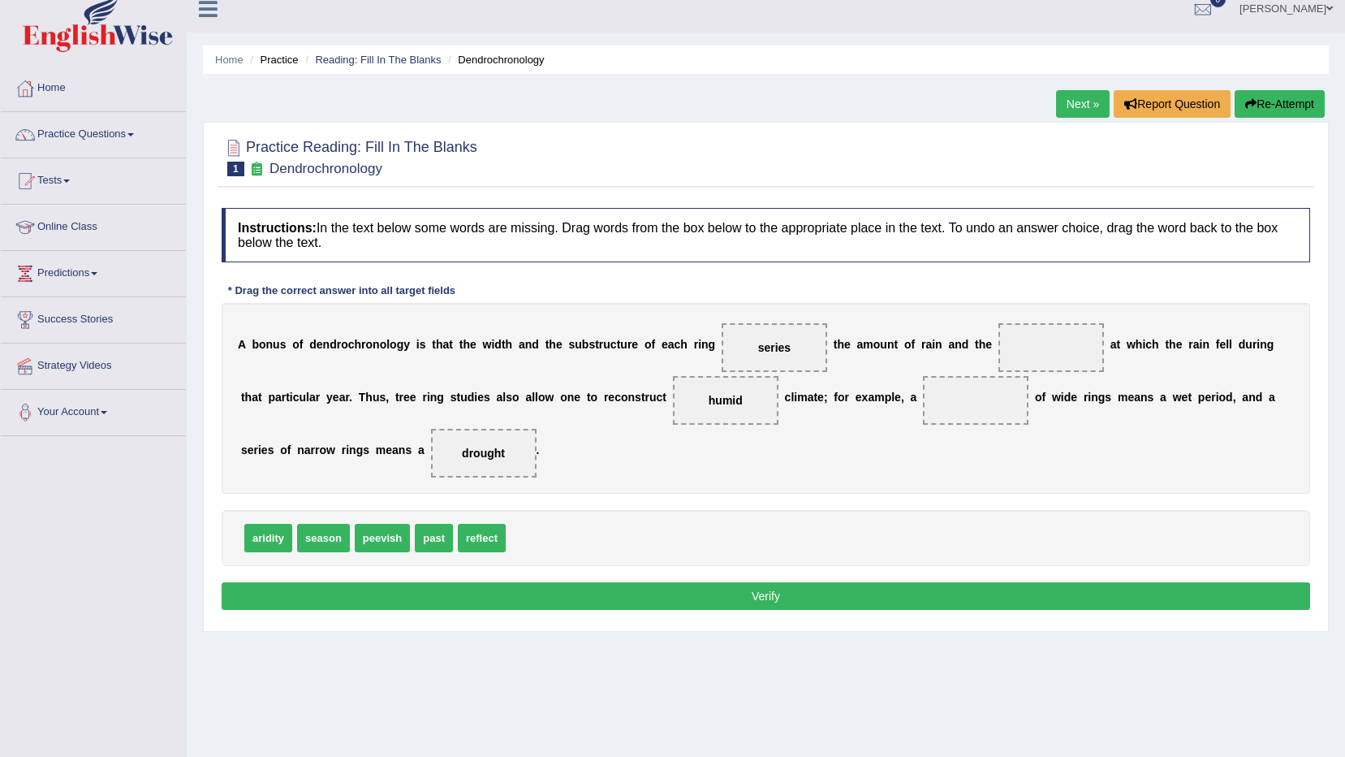
drag, startPoint x: 724, startPoint y: 350, endPoint x: 841, endPoint y: 386, distance: 122.2
click at [863, 391] on div "A b o n u s o f d e n d r o c h r o n o l o g y i s t h a t t h e w i d t h a n…" at bounding box center [766, 398] width 1089 height 191
drag, startPoint x: 740, startPoint y: 339, endPoint x: 770, endPoint y: 357, distance: 34.9
click at [788, 367] on span "series" at bounding box center [775, 347] width 106 height 49
drag, startPoint x: 744, startPoint y: 344, endPoint x: 828, endPoint y: 368, distance: 87.7
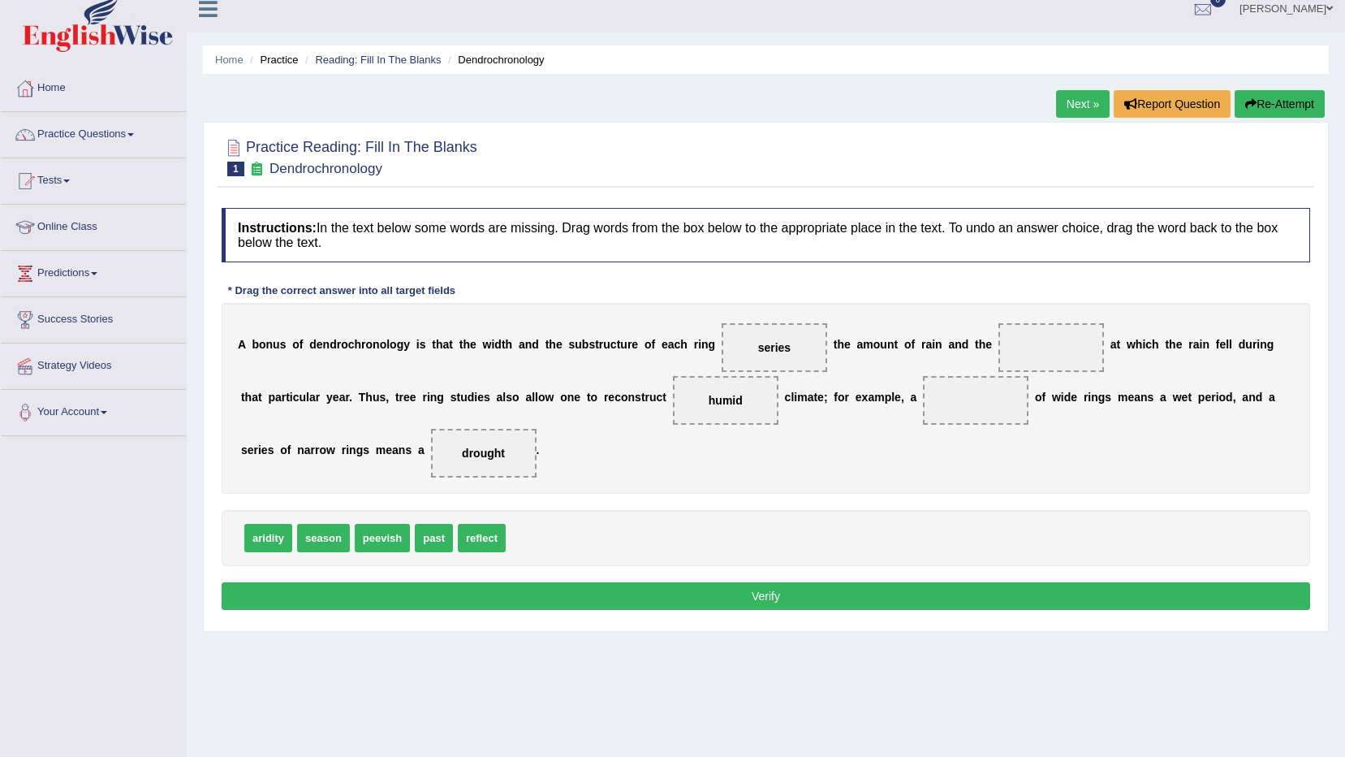
click at [836, 373] on div "A b o n u s o f d e n d r o c h r o n o l o g y i s t h a t t h e w i d t h a n…" at bounding box center [766, 398] width 1089 height 191
drag, startPoint x: 739, startPoint y: 337, endPoint x: 747, endPoint y: 352, distance: 17.4
click at [747, 352] on span "series" at bounding box center [775, 347] width 106 height 49
click at [758, 349] on span "series" at bounding box center [774, 347] width 32 height 13
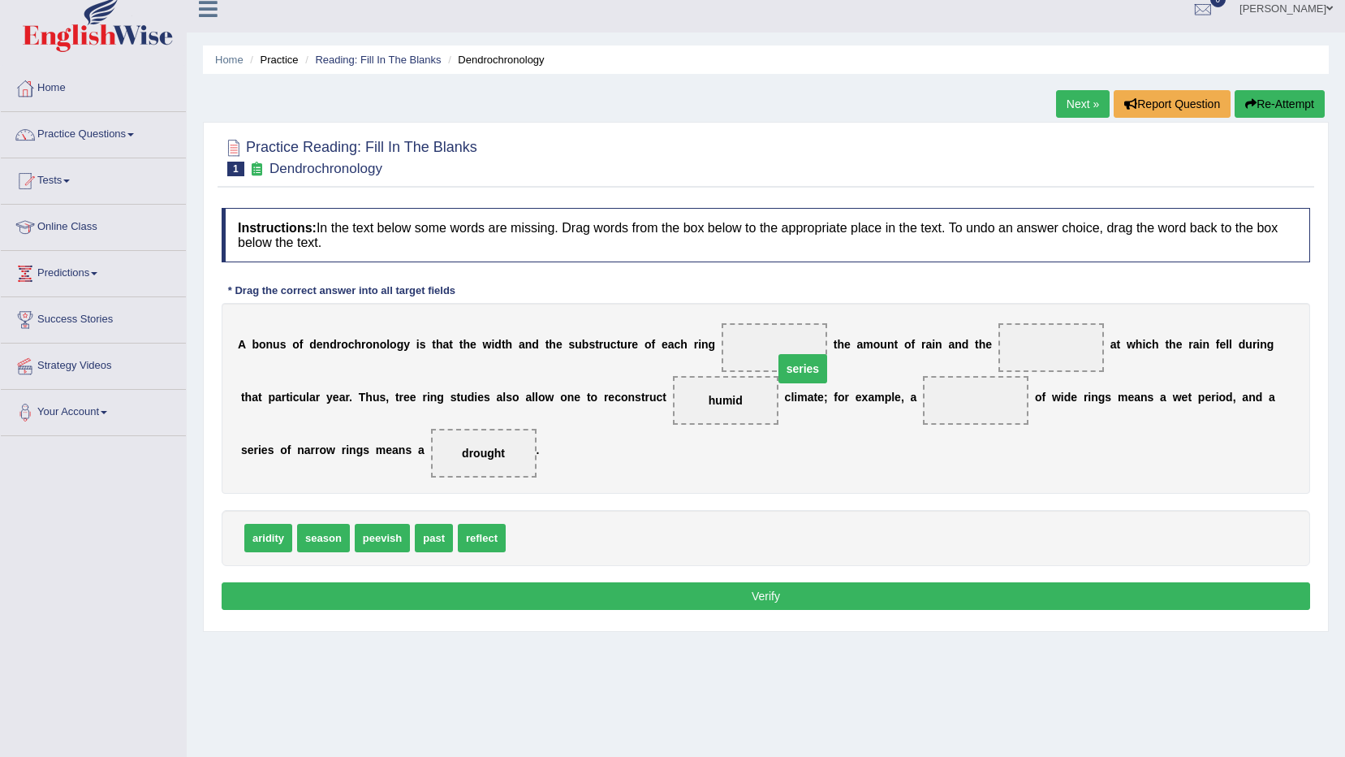
drag, startPoint x: 745, startPoint y: 345, endPoint x: 774, endPoint y: 366, distance: 36.1
drag, startPoint x: 799, startPoint y: 377, endPoint x: 823, endPoint y: 386, distance: 25.9
click at [823, 386] on div "A b o n u s o f d e n d r o c h r o n o l o g y i s t h a t t h e w i d t h a n…" at bounding box center [766, 398] width 1089 height 191
click at [758, 350] on span "series" at bounding box center [774, 347] width 32 height 13
drag, startPoint x: 739, startPoint y: 349, endPoint x: 912, endPoint y: 421, distance: 187.1
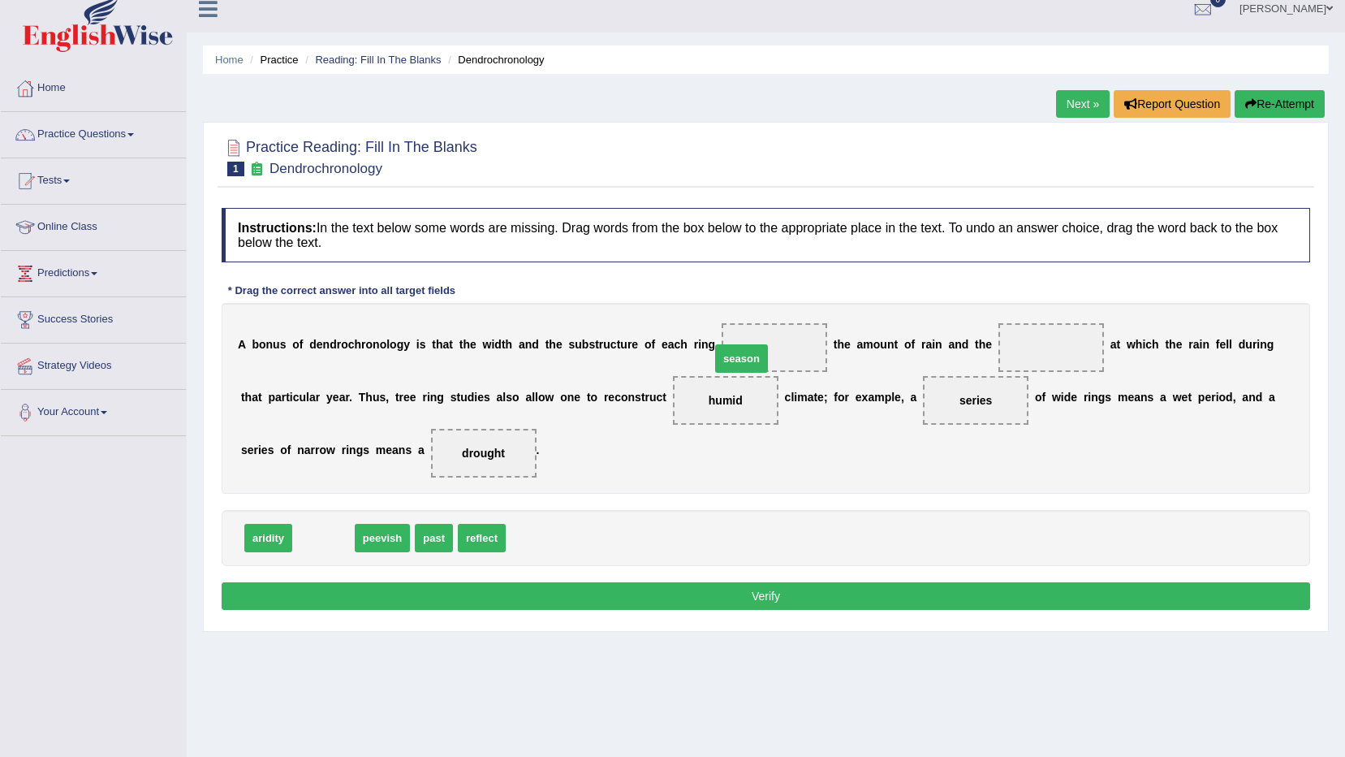
drag, startPoint x: 332, startPoint y: 532, endPoint x: 750, endPoint y: 352, distance: 455.0
click at [330, 546] on span "peevish" at bounding box center [324, 538] width 55 height 28
click at [538, 594] on button "Verify" at bounding box center [766, 596] width 1089 height 28
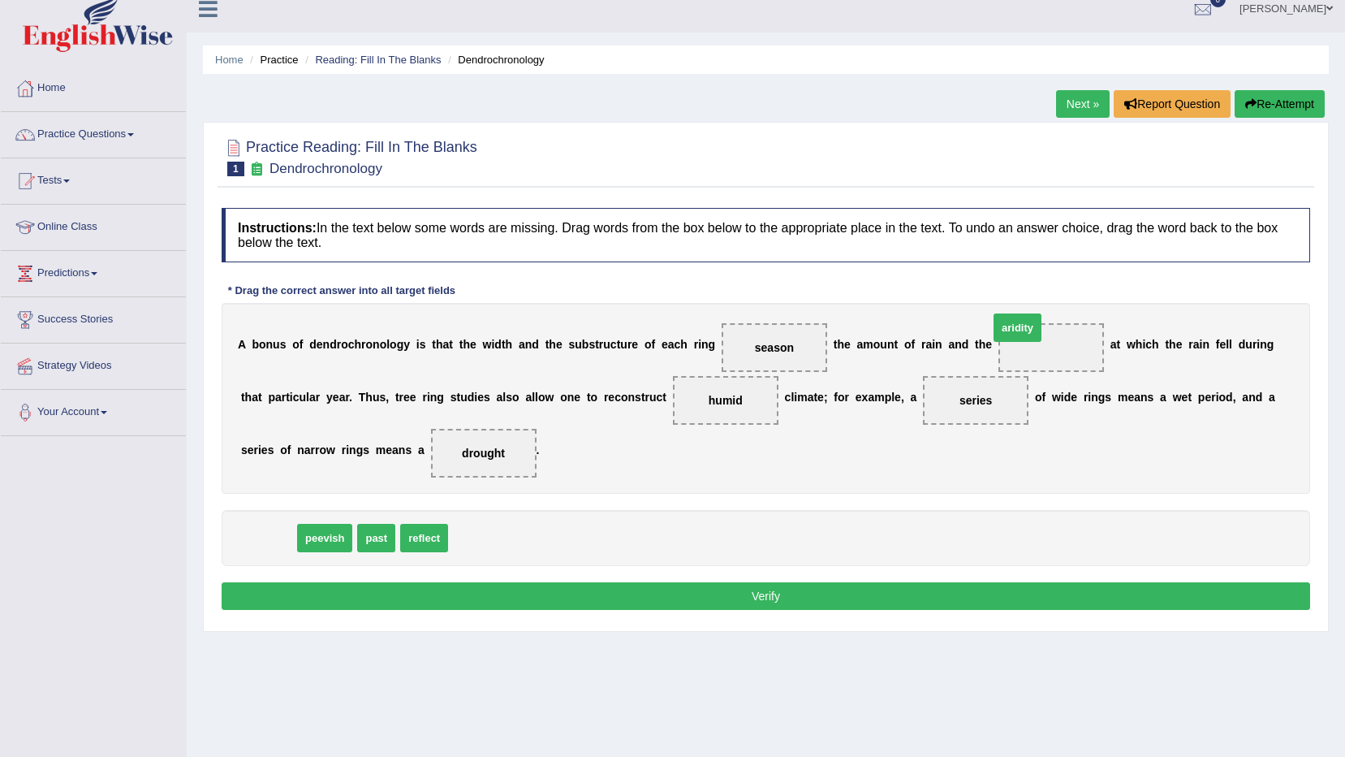
drag, startPoint x: 271, startPoint y: 537, endPoint x: 1020, endPoint y: 327, distance: 778.3
click at [698, 585] on button "Verify" at bounding box center [766, 596] width 1089 height 28
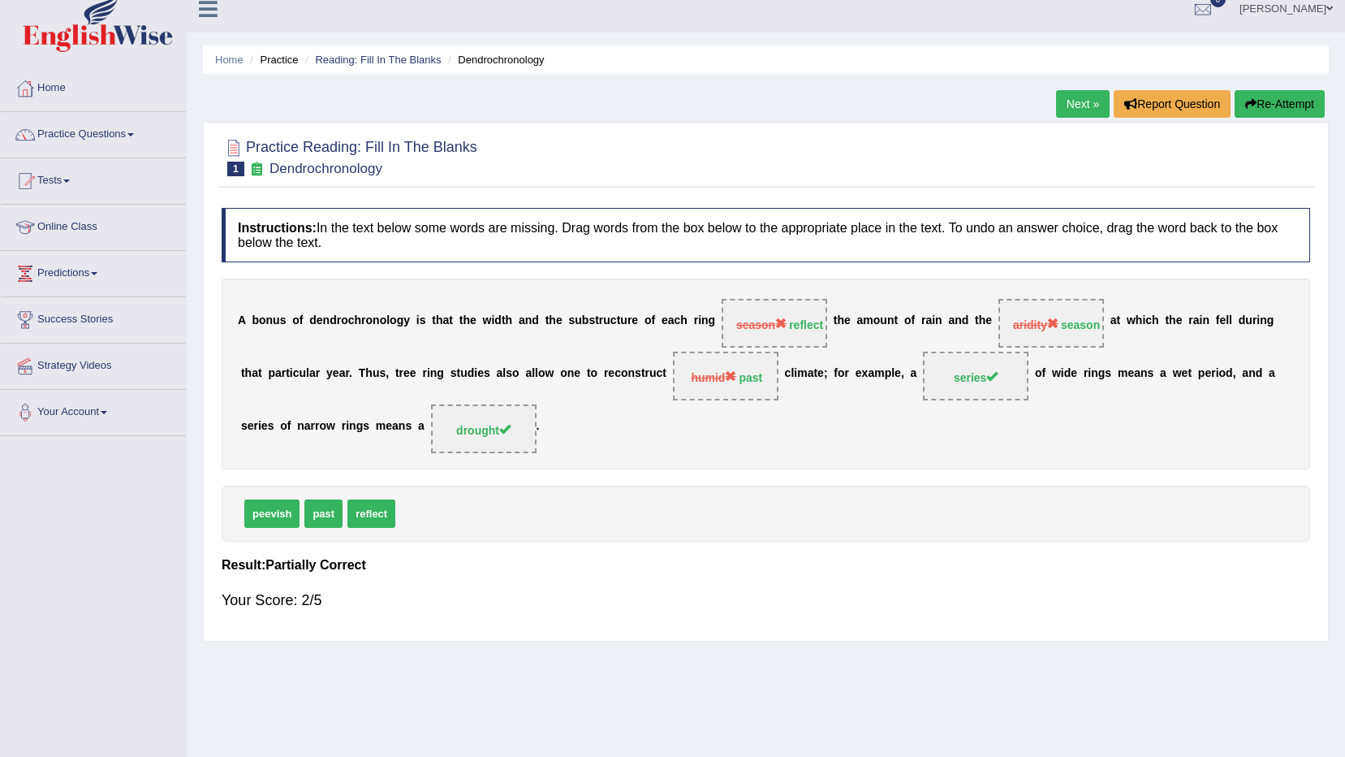
click at [1081, 101] on link "Next »" at bounding box center [1083, 104] width 54 height 28
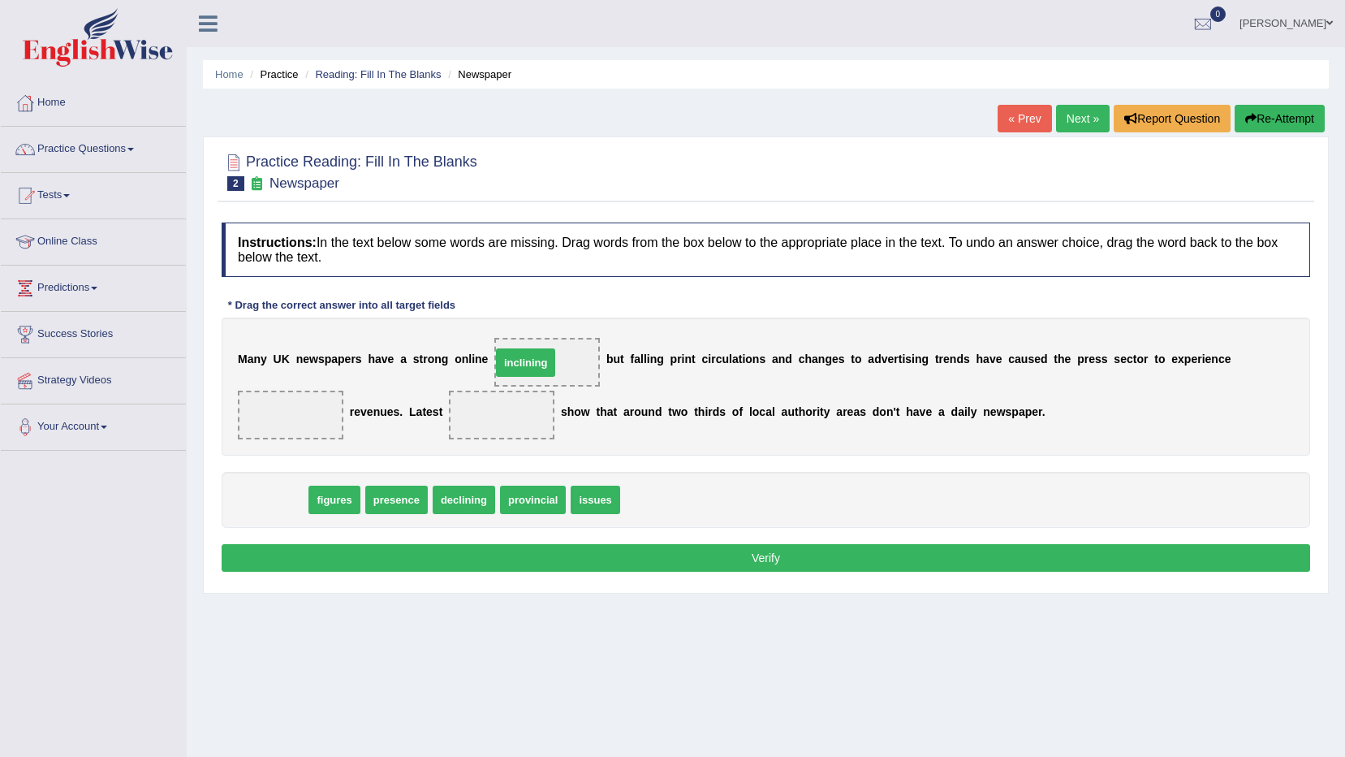
drag, startPoint x: 288, startPoint y: 502, endPoint x: 529, endPoint y: 367, distance: 276.2
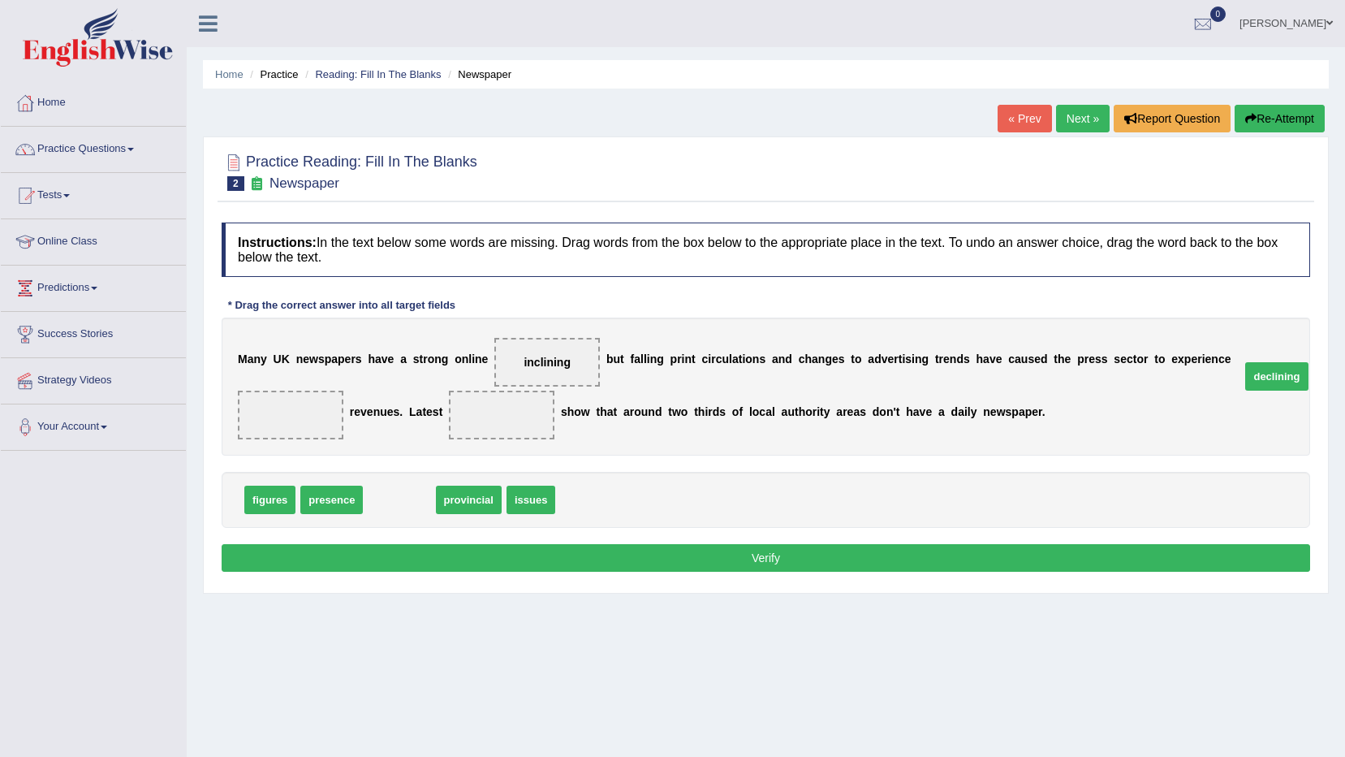
drag, startPoint x: 393, startPoint y: 504, endPoint x: 1271, endPoint y: 381, distance: 886.2
drag, startPoint x: 397, startPoint y: 498, endPoint x: 395, endPoint y: 417, distance: 80.4
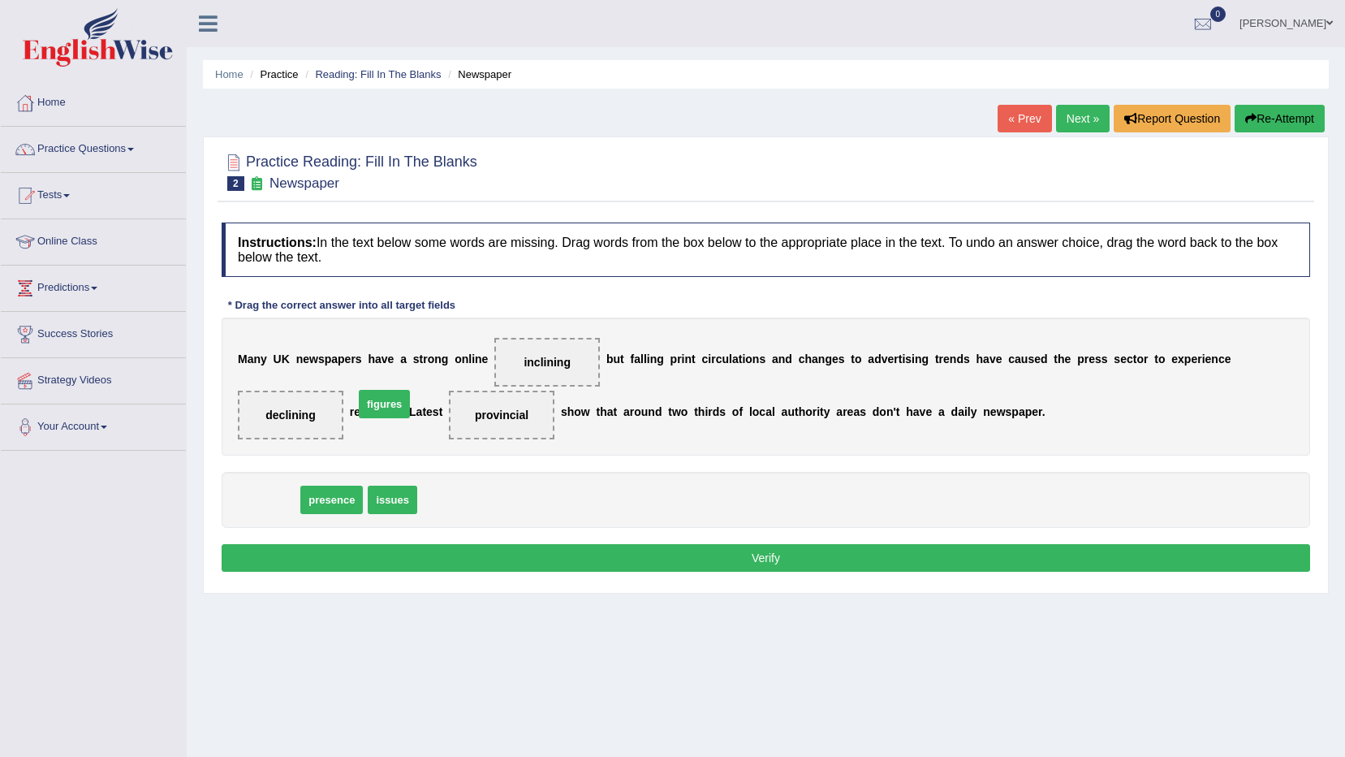
drag, startPoint x: 278, startPoint y: 495, endPoint x: 392, endPoint y: 401, distance: 148.2
click at [881, 563] on button "Verify" at bounding box center [766, 558] width 1089 height 28
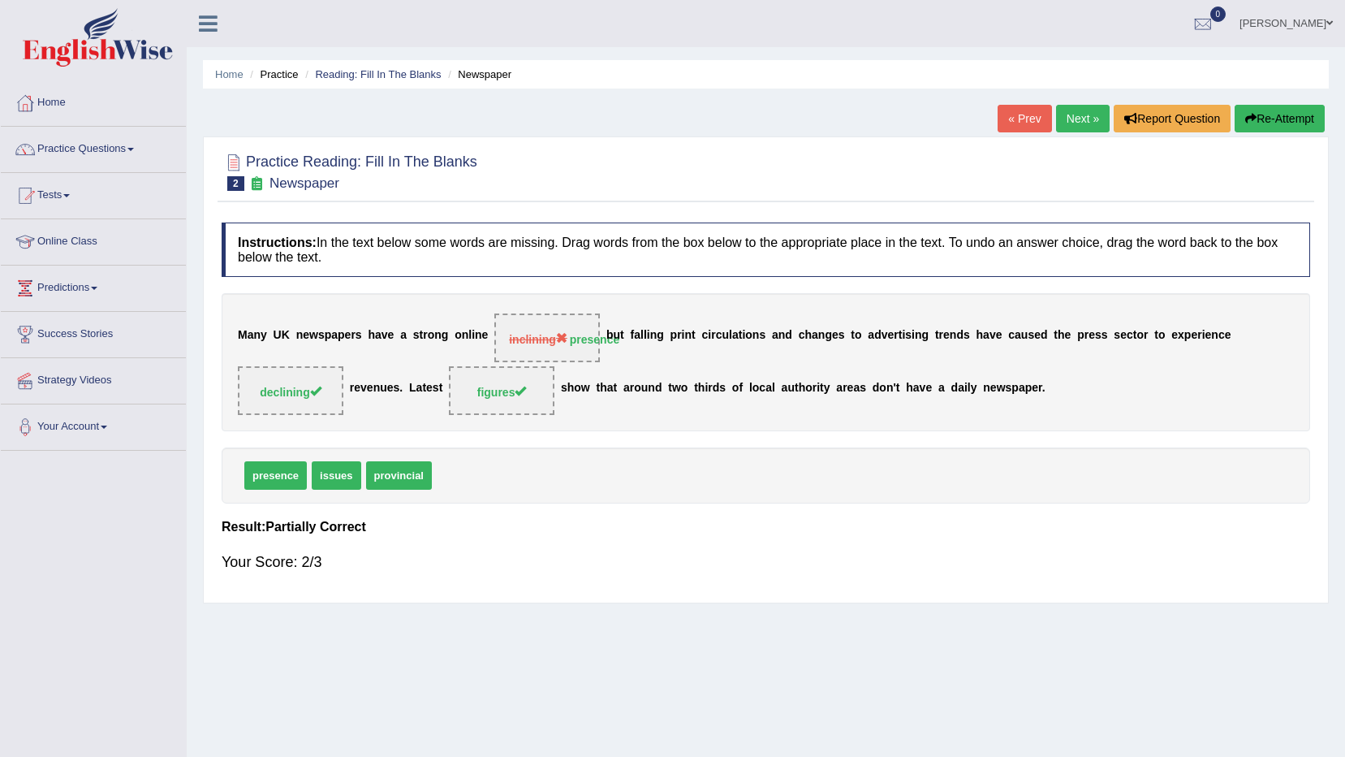
click at [1081, 119] on link "Next »" at bounding box center [1083, 119] width 54 height 28
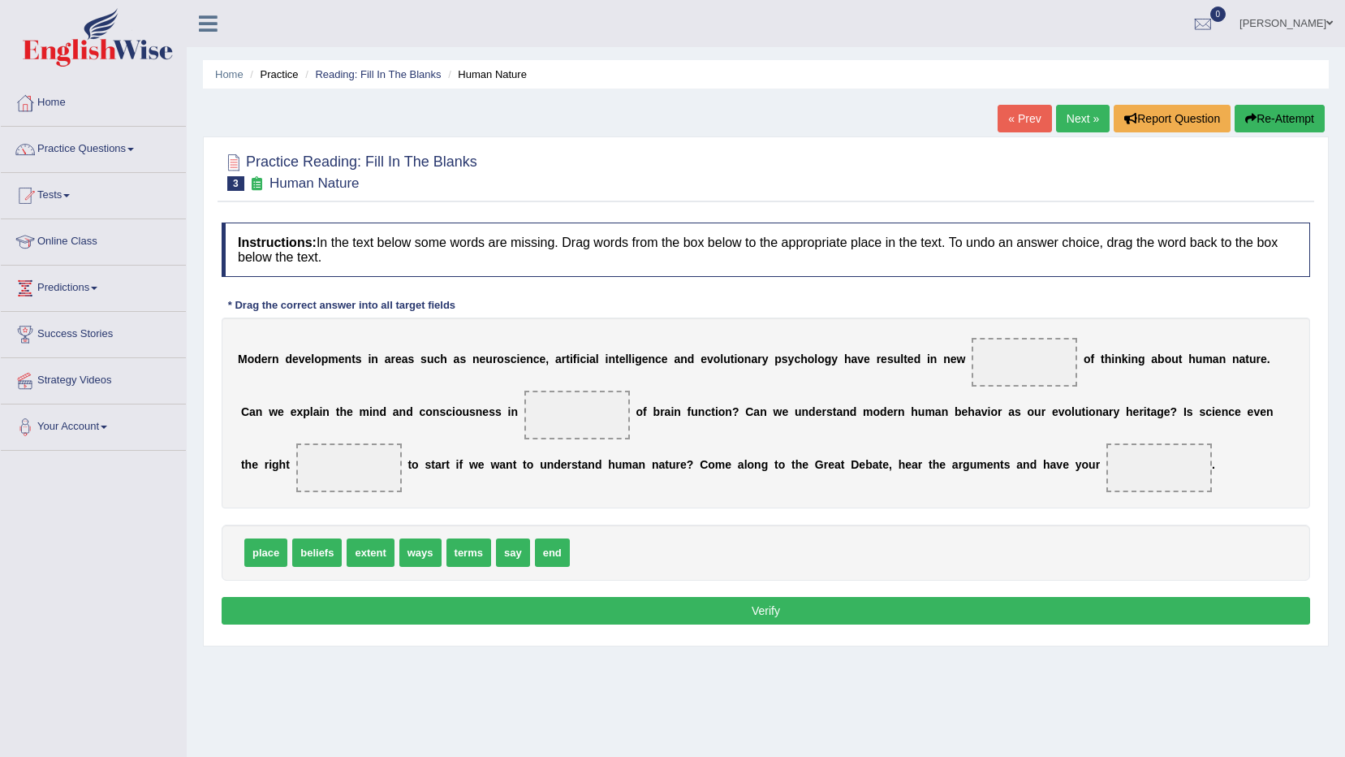
drag, startPoint x: 330, startPoint y: 555, endPoint x: 655, endPoint y: 484, distance: 333.3
drag, startPoint x: 524, startPoint y: 550, endPoint x: 973, endPoint y: 381, distance: 480.7
drag, startPoint x: 420, startPoint y: 549, endPoint x: 499, endPoint y: 419, distance: 152.3
drag, startPoint x: 265, startPoint y: 545, endPoint x: 270, endPoint y: 459, distance: 85.4
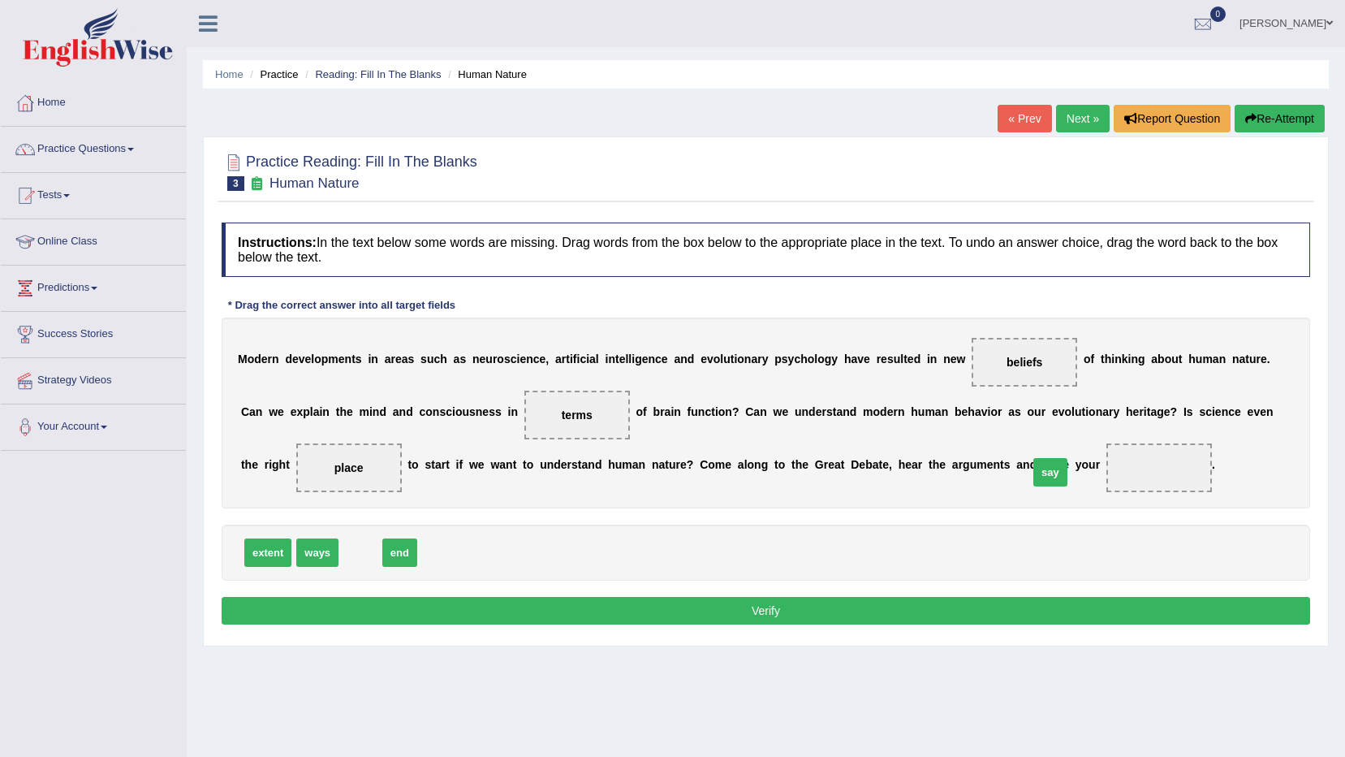
drag, startPoint x: 360, startPoint y: 546, endPoint x: 1051, endPoint y: 465, distance: 695.5
click at [516, 605] on button "Verify" at bounding box center [766, 611] width 1089 height 28
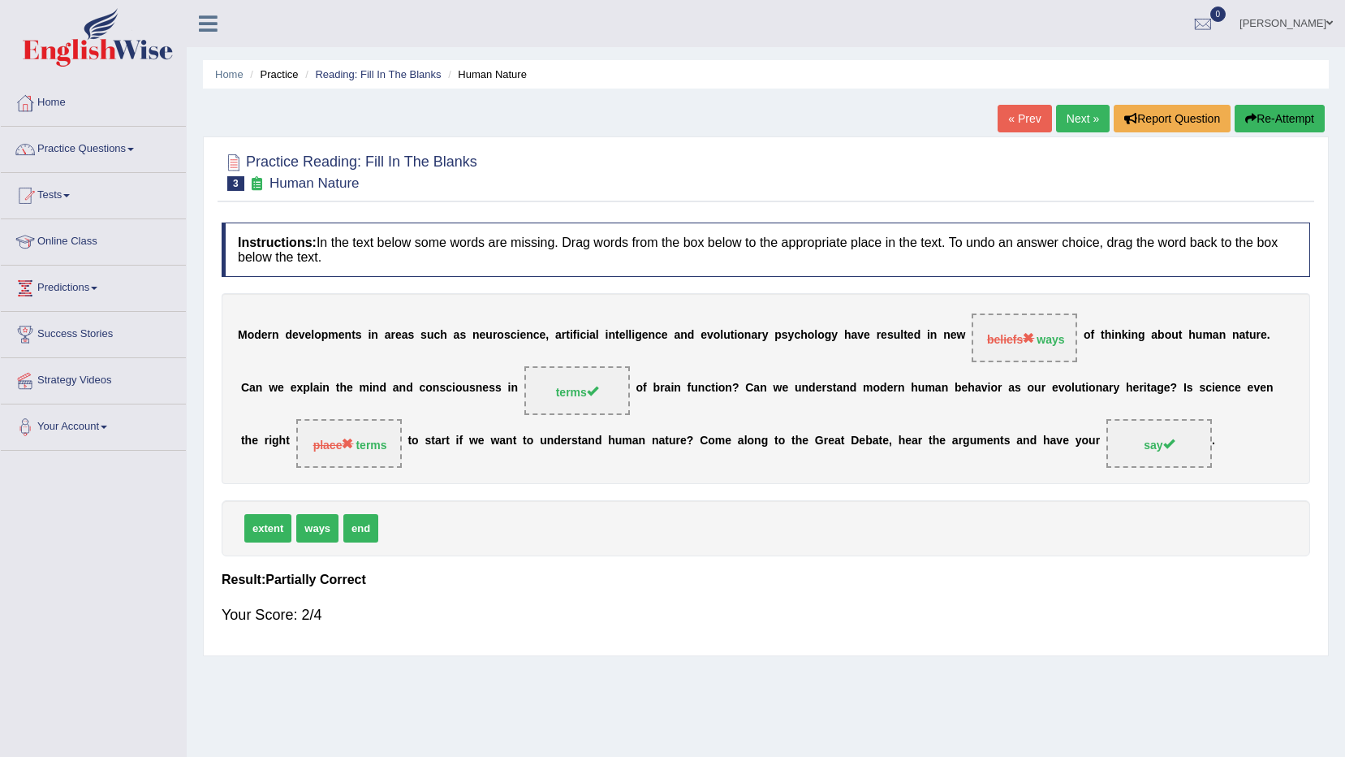
click at [1086, 117] on link "Next »" at bounding box center [1083, 119] width 54 height 28
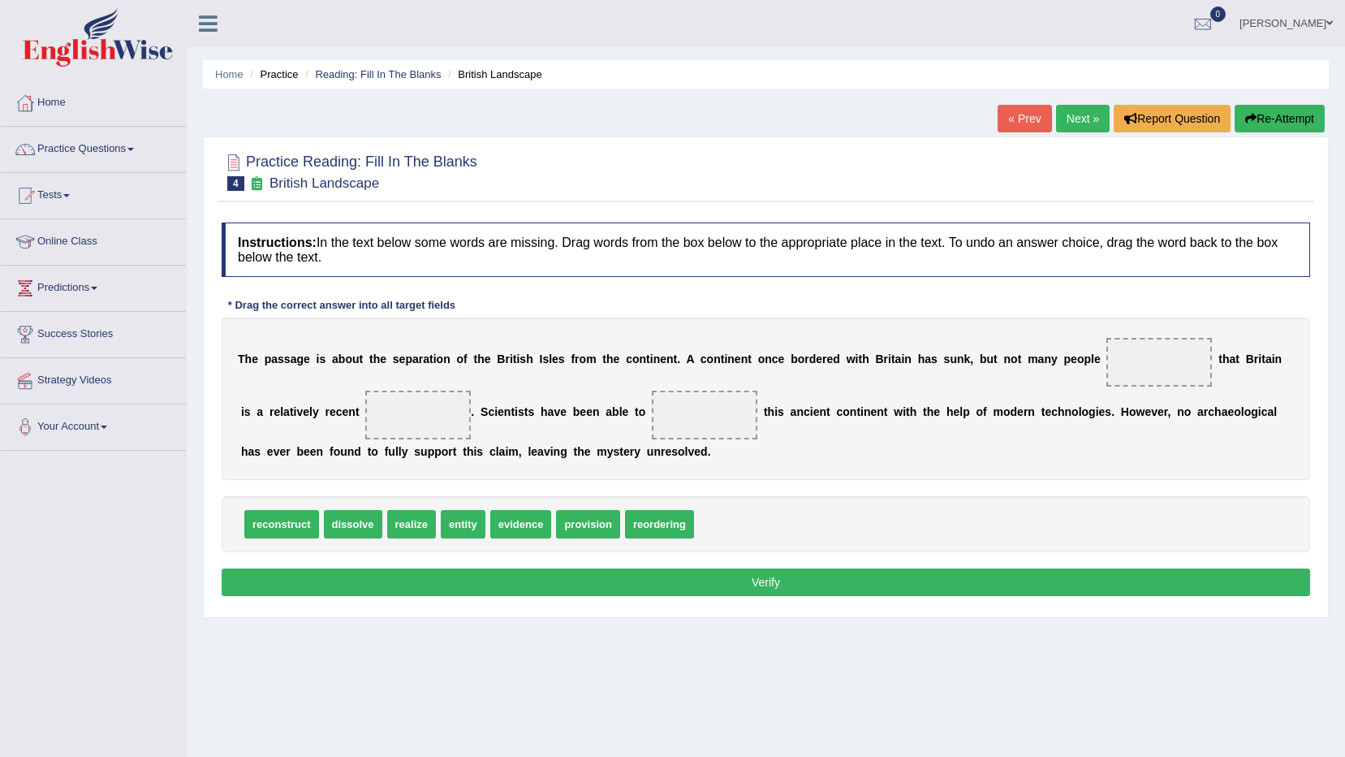
click at [1029, 105] on link "« Prev" at bounding box center [1025, 119] width 54 height 28
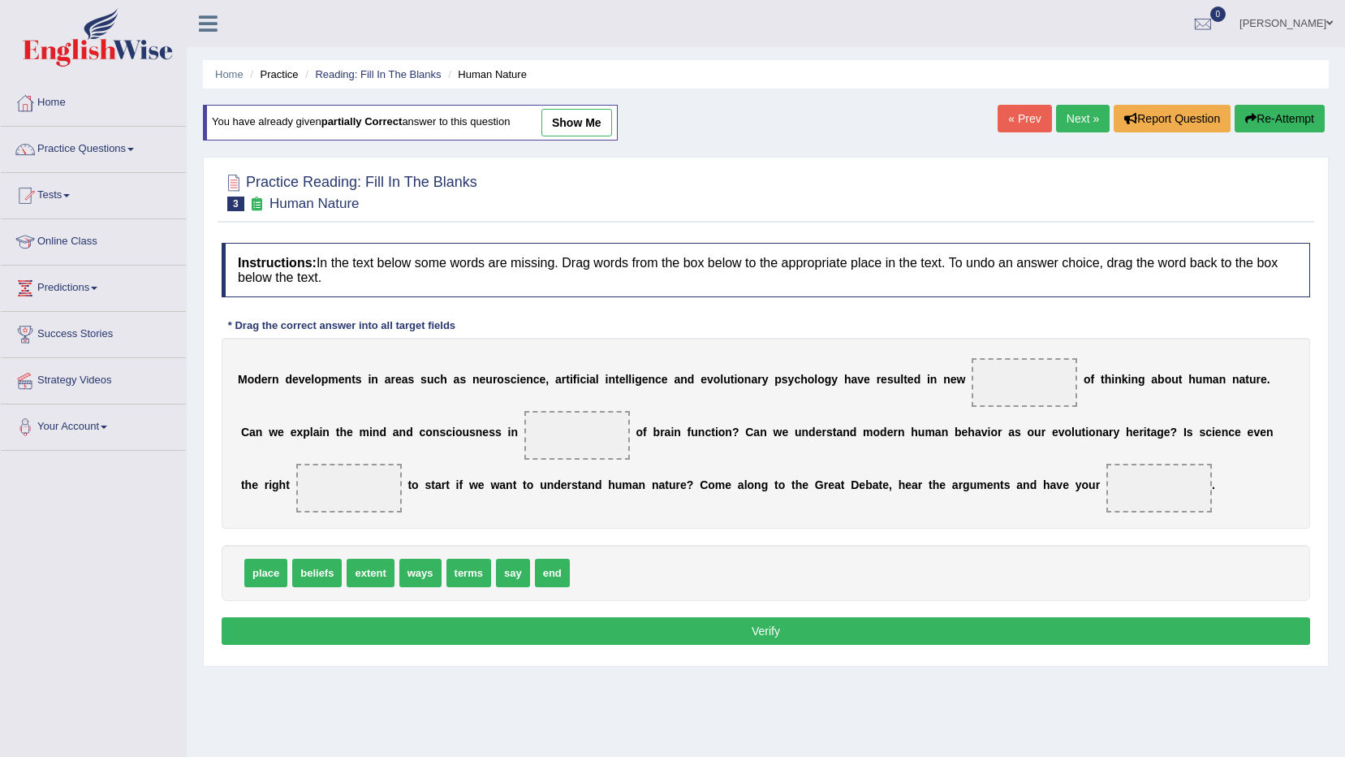
click at [1088, 117] on link "Next »" at bounding box center [1083, 119] width 54 height 28
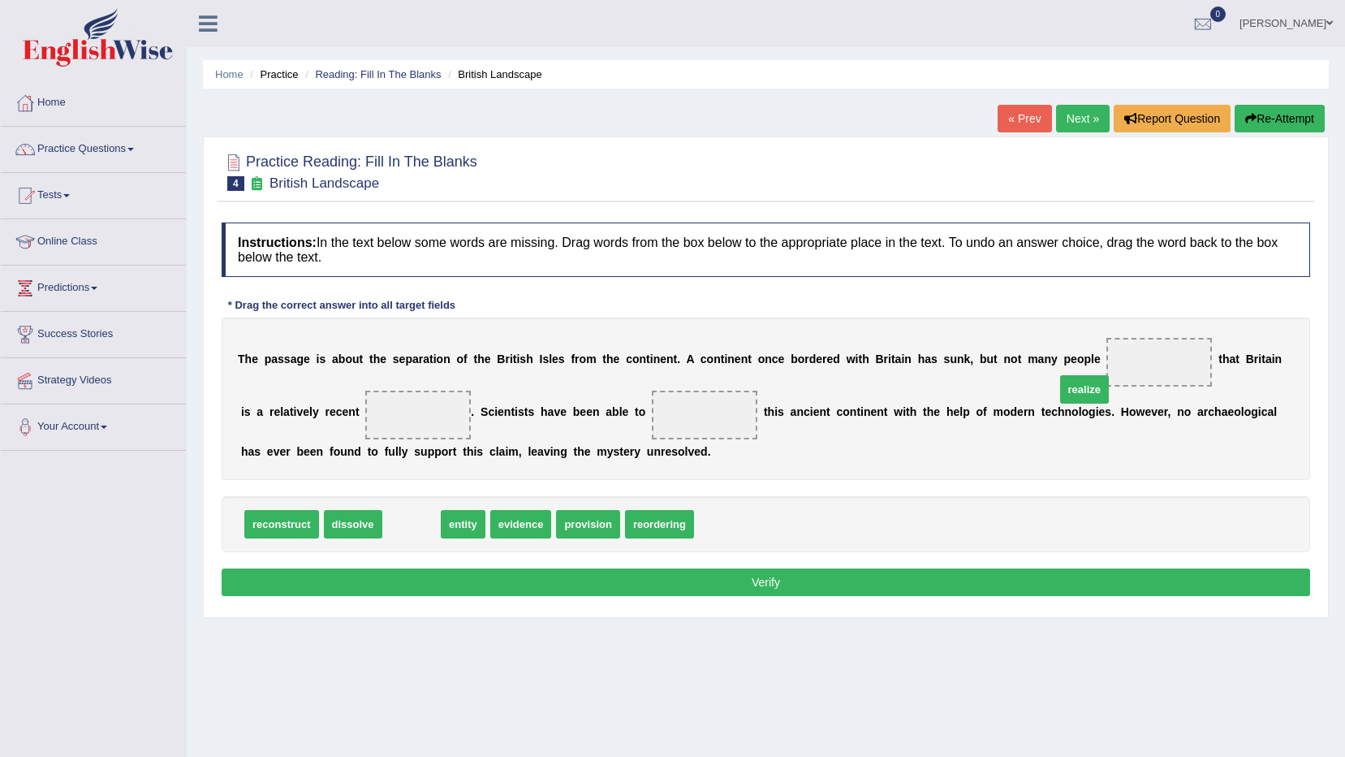
drag, startPoint x: 400, startPoint y: 531, endPoint x: 1073, endPoint y: 396, distance: 686.4
click at [1083, 389] on div "T h e p a s s a g e i s a b o u t t h e s e p a r a t i o n o f t h e B r i t i…" at bounding box center [766, 398] width 1089 height 162
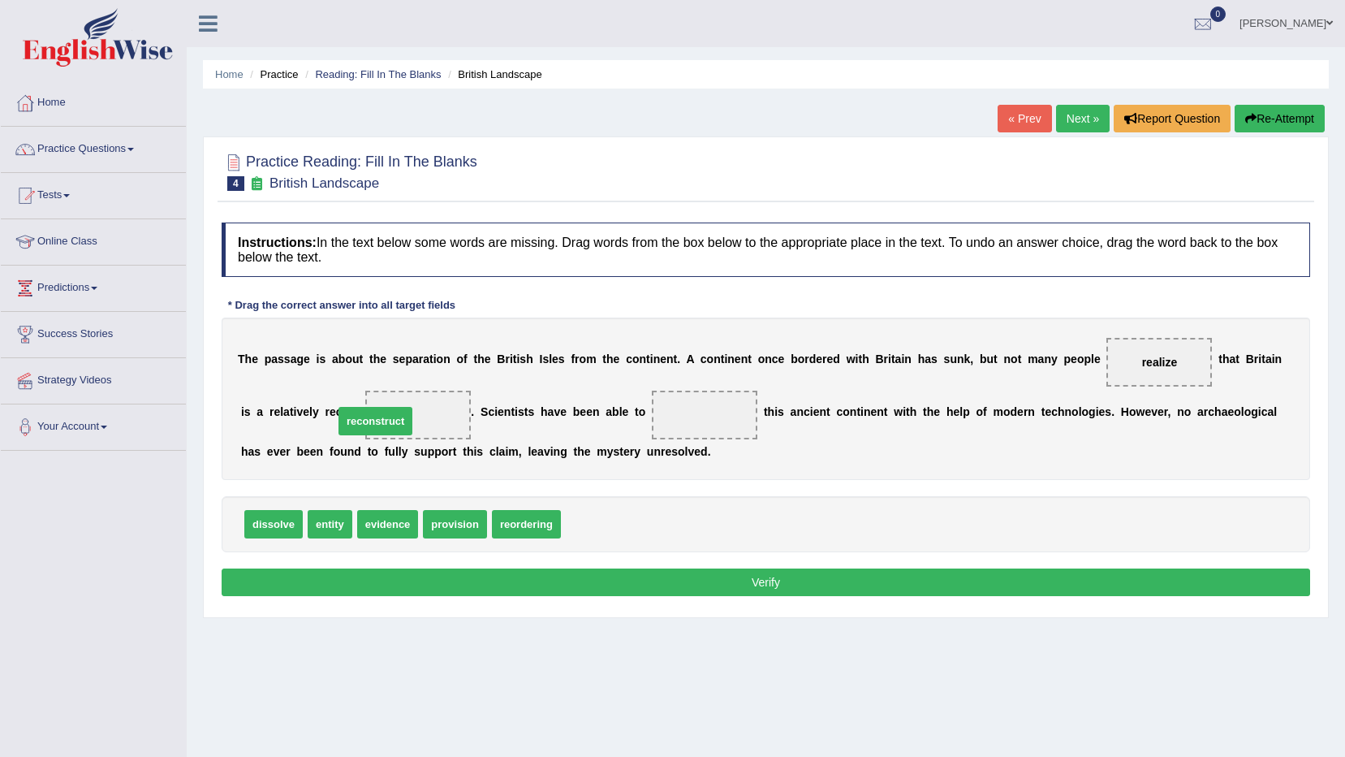
drag, startPoint x: 585, startPoint y: 520, endPoint x: 361, endPoint y: 421, distance: 244.2
drag, startPoint x: 390, startPoint y: 415, endPoint x: 652, endPoint y: 425, distance: 262.4
drag, startPoint x: 382, startPoint y: 524, endPoint x: 379, endPoint y: 416, distance: 107.2
click at [533, 576] on button "Verify" at bounding box center [766, 582] width 1089 height 28
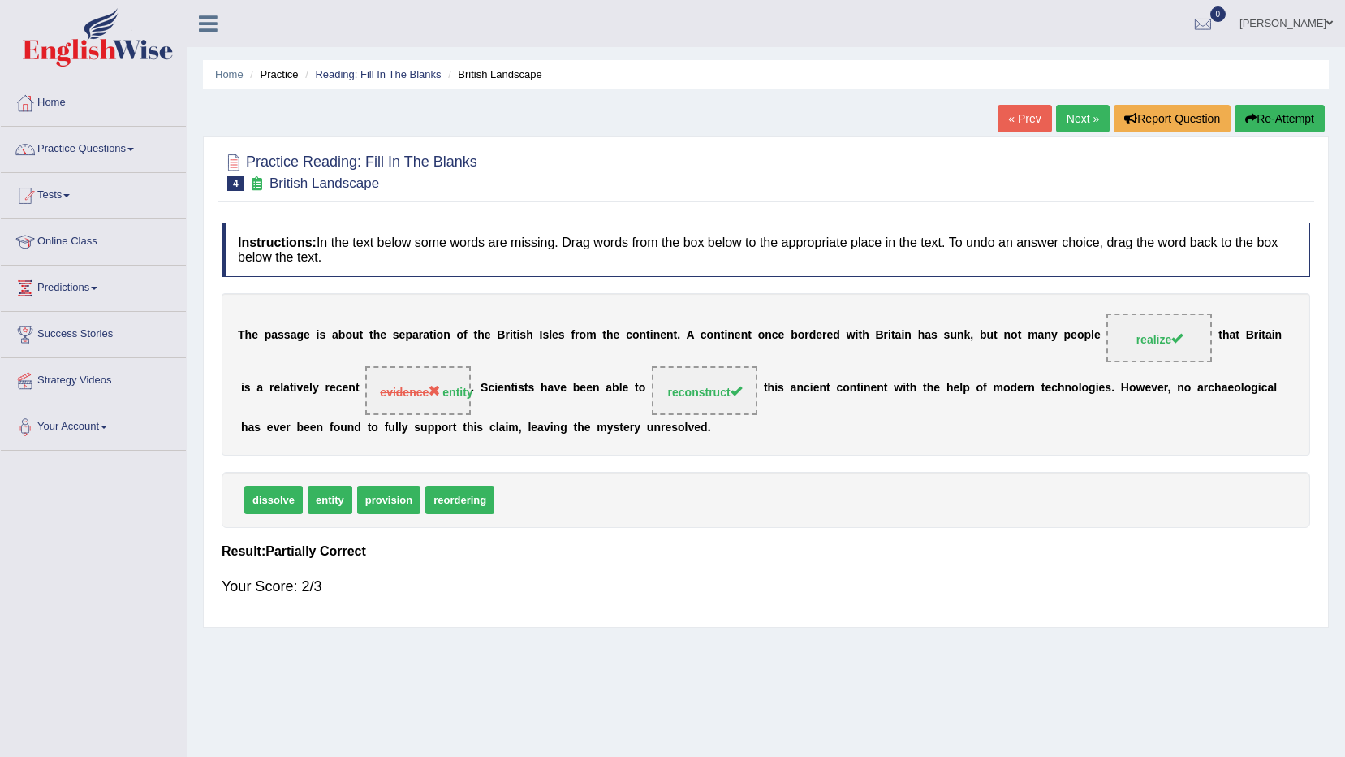
click at [1084, 117] on link "Next »" at bounding box center [1083, 119] width 54 height 28
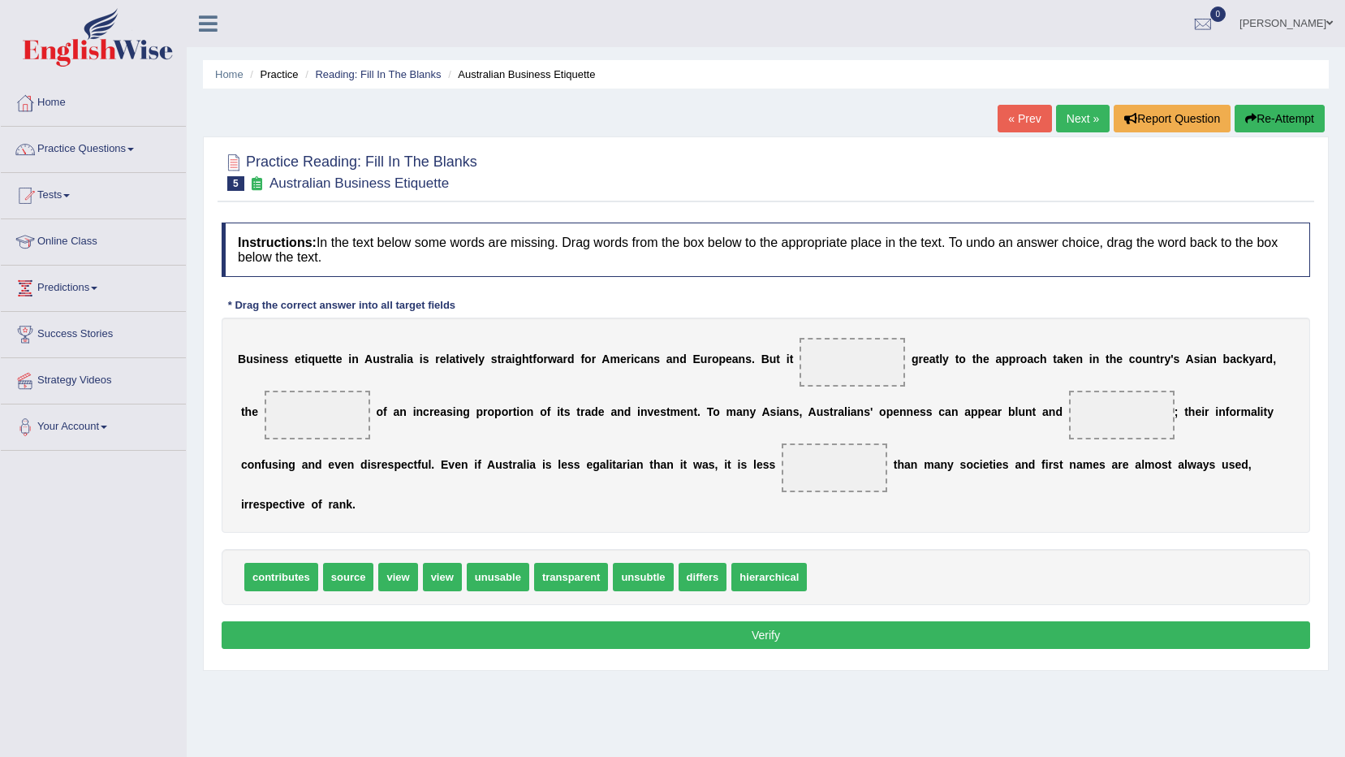
click at [826, 376] on span at bounding box center [853, 362] width 106 height 49
drag, startPoint x: 279, startPoint y: 552, endPoint x: 806, endPoint y: 373, distance: 556.3
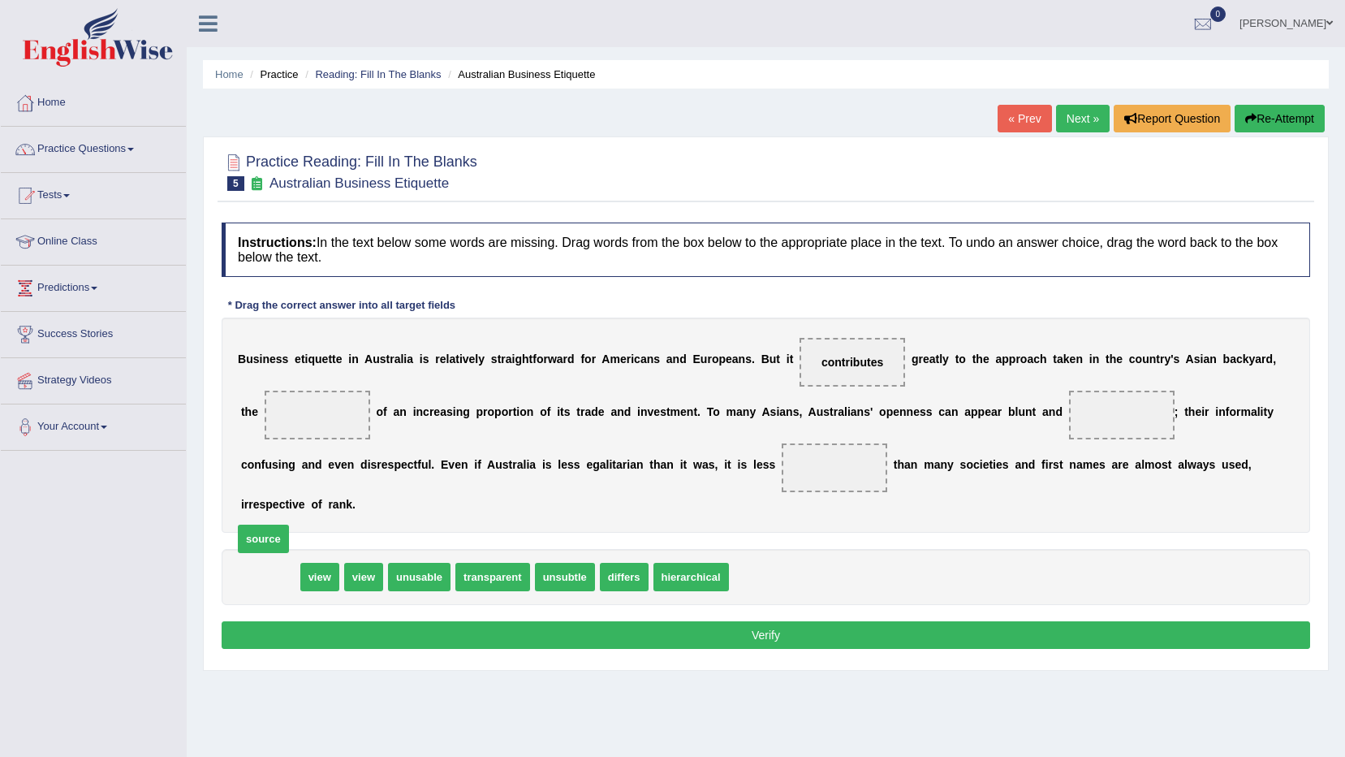
drag, startPoint x: 261, startPoint y: 551, endPoint x: 254, endPoint y: 513, distance: 38.7
click at [117, 139] on link "Practice Questions" at bounding box center [93, 147] width 185 height 41
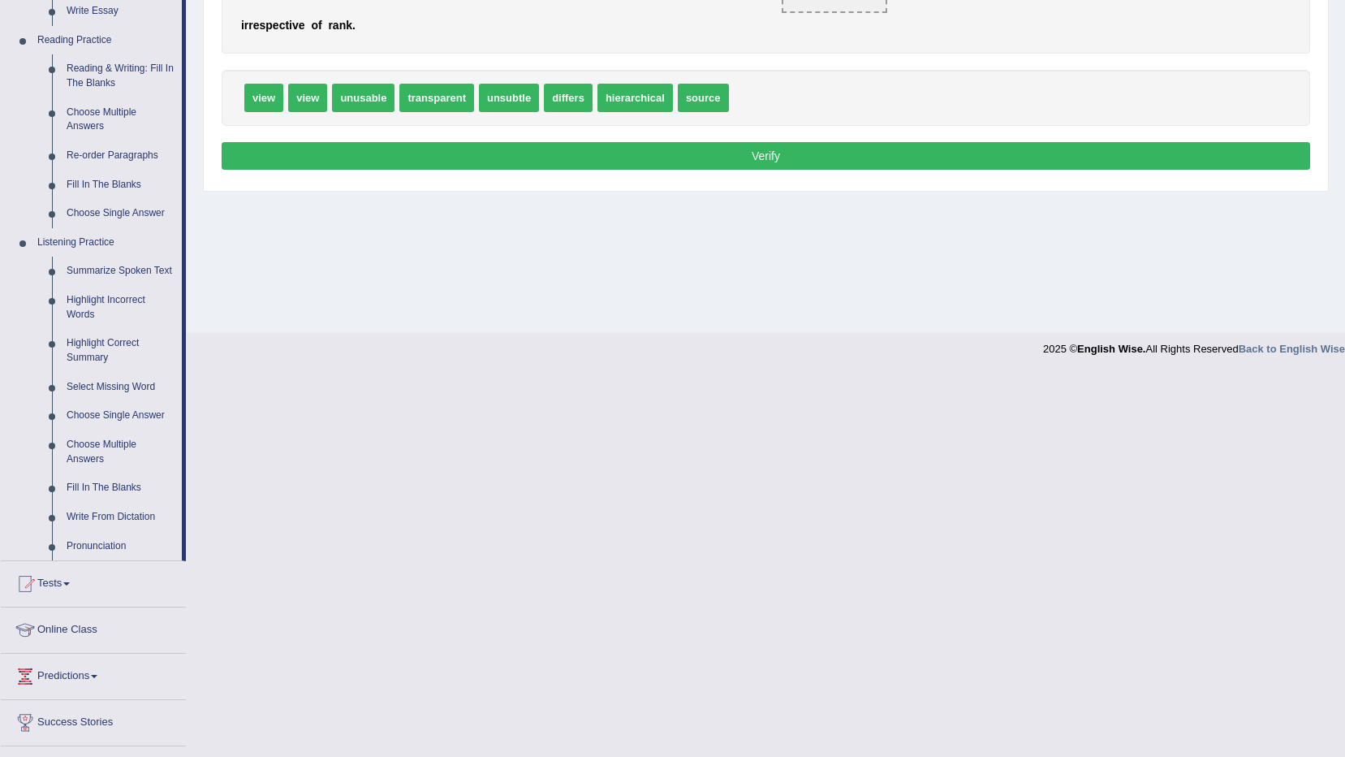
scroll to position [481, 0]
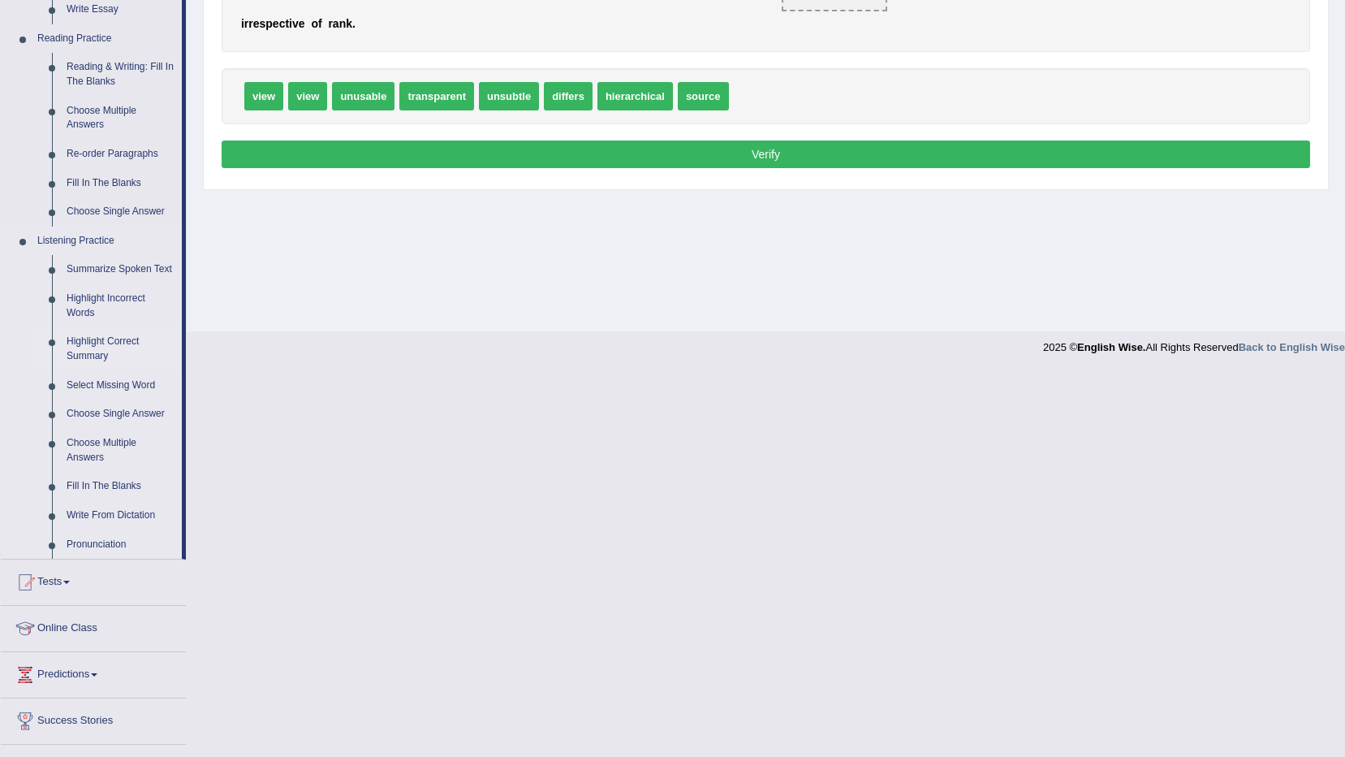
click at [128, 343] on link "Highlight Correct Summary" at bounding box center [120, 348] width 123 height 43
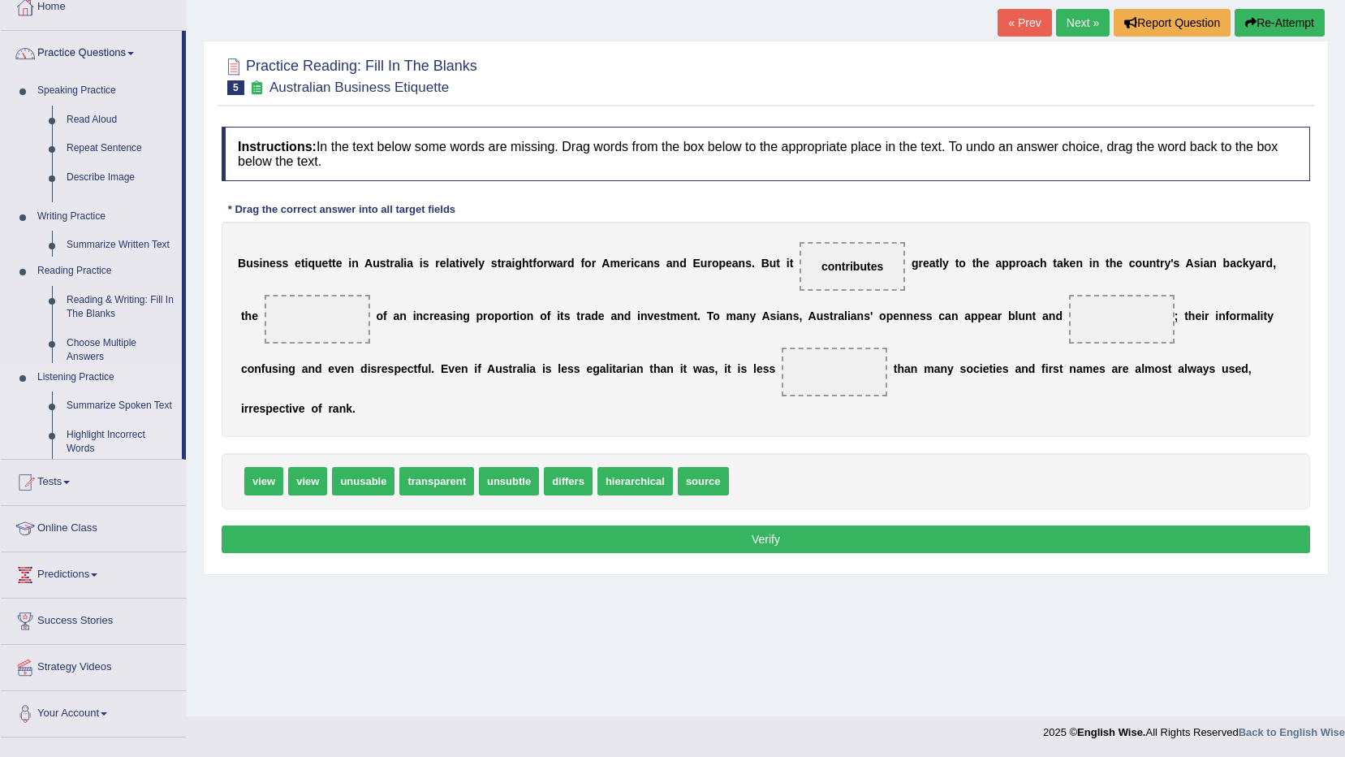
scroll to position [96, 0]
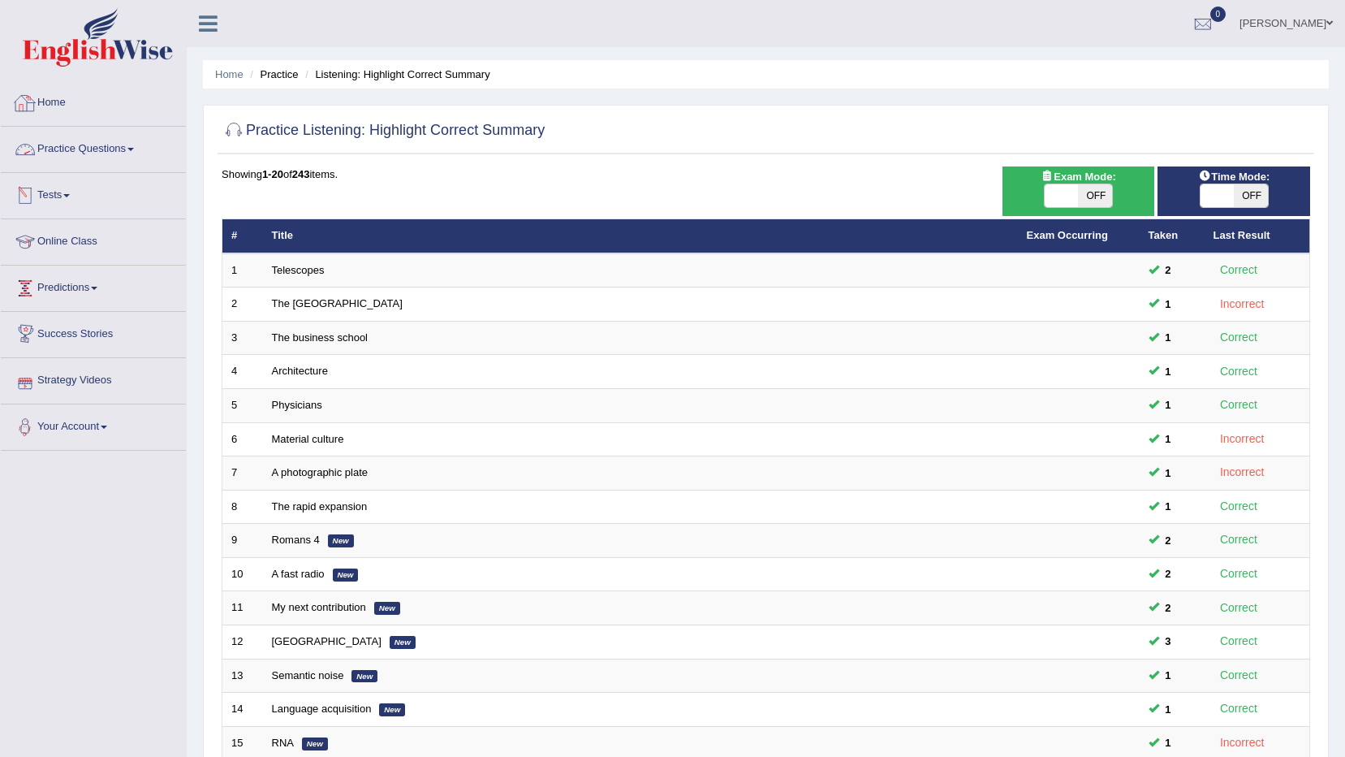
click at [127, 153] on link "Practice Questions" at bounding box center [93, 147] width 185 height 41
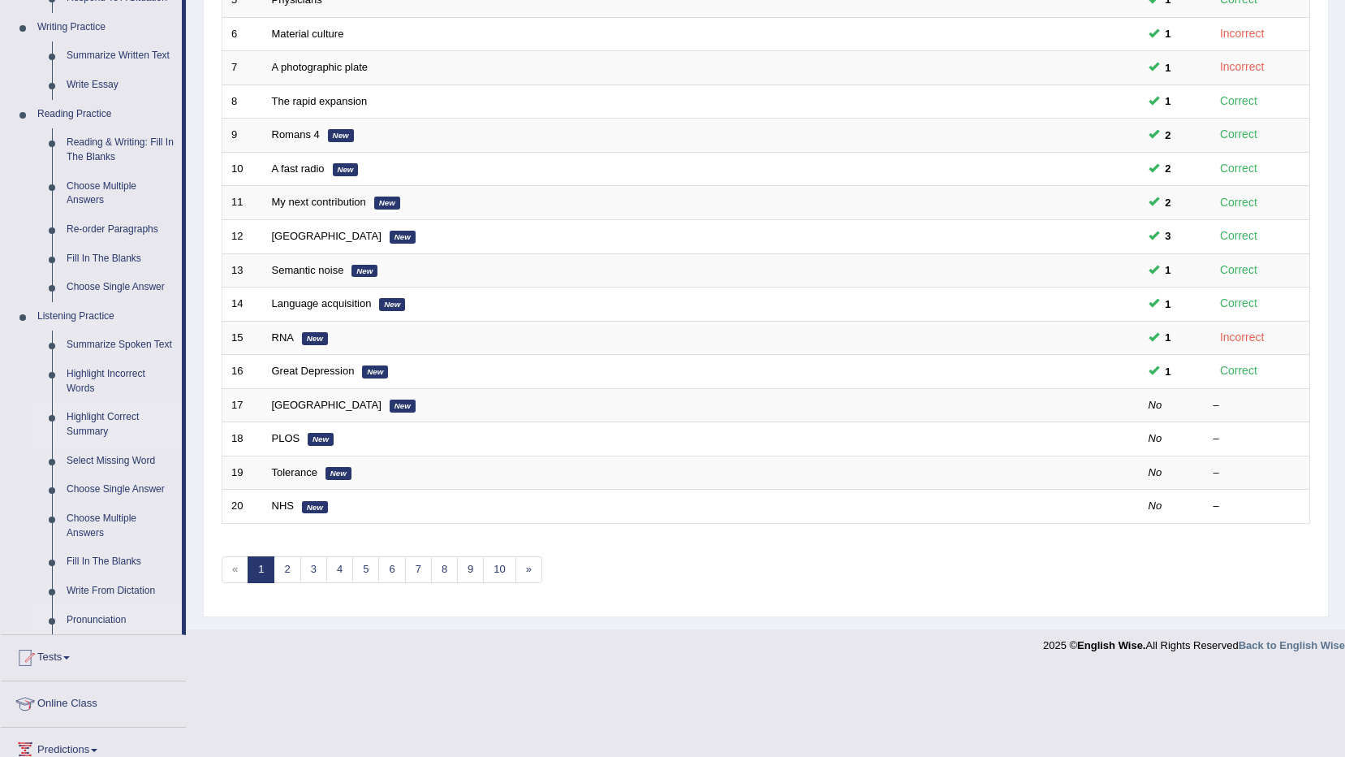
scroll to position [406, 0]
click at [132, 464] on link "Select Missing Word" at bounding box center [120, 460] width 123 height 29
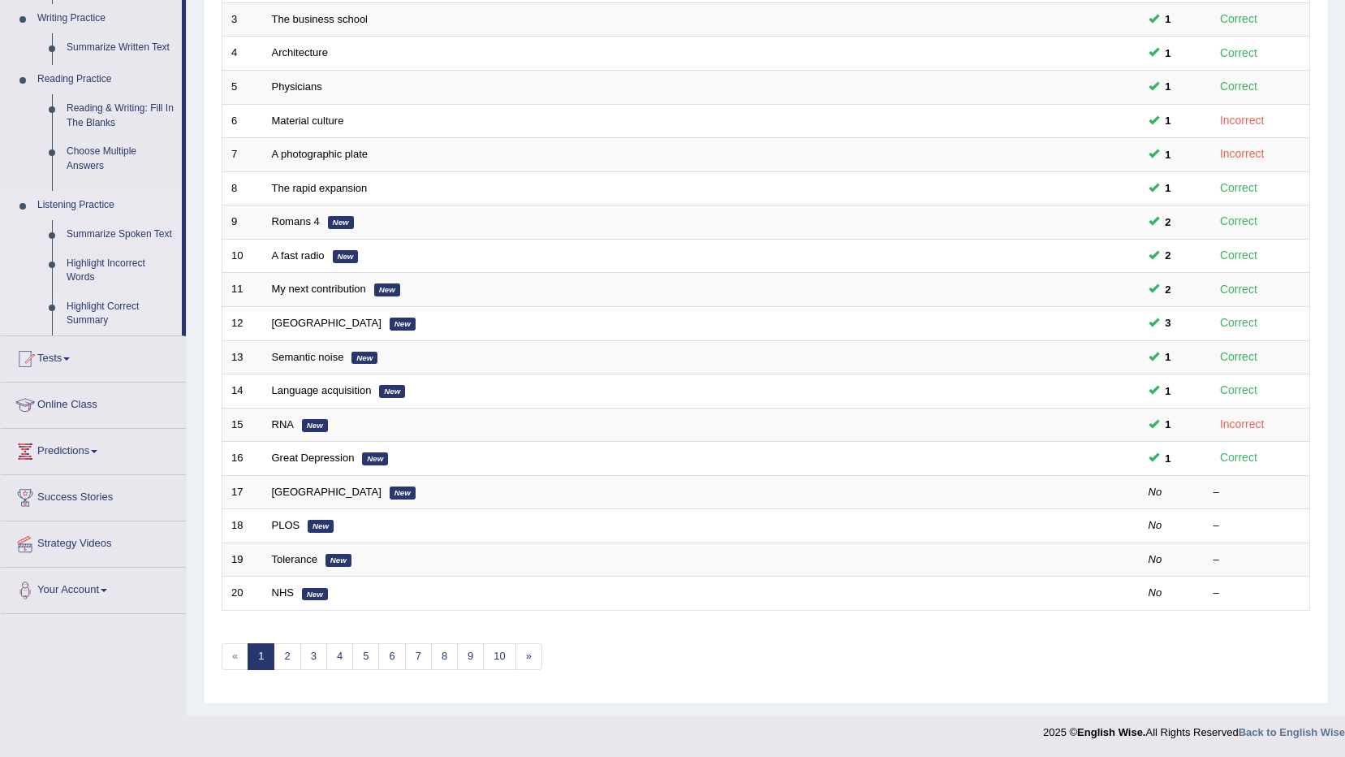
scroll to position [318, 0]
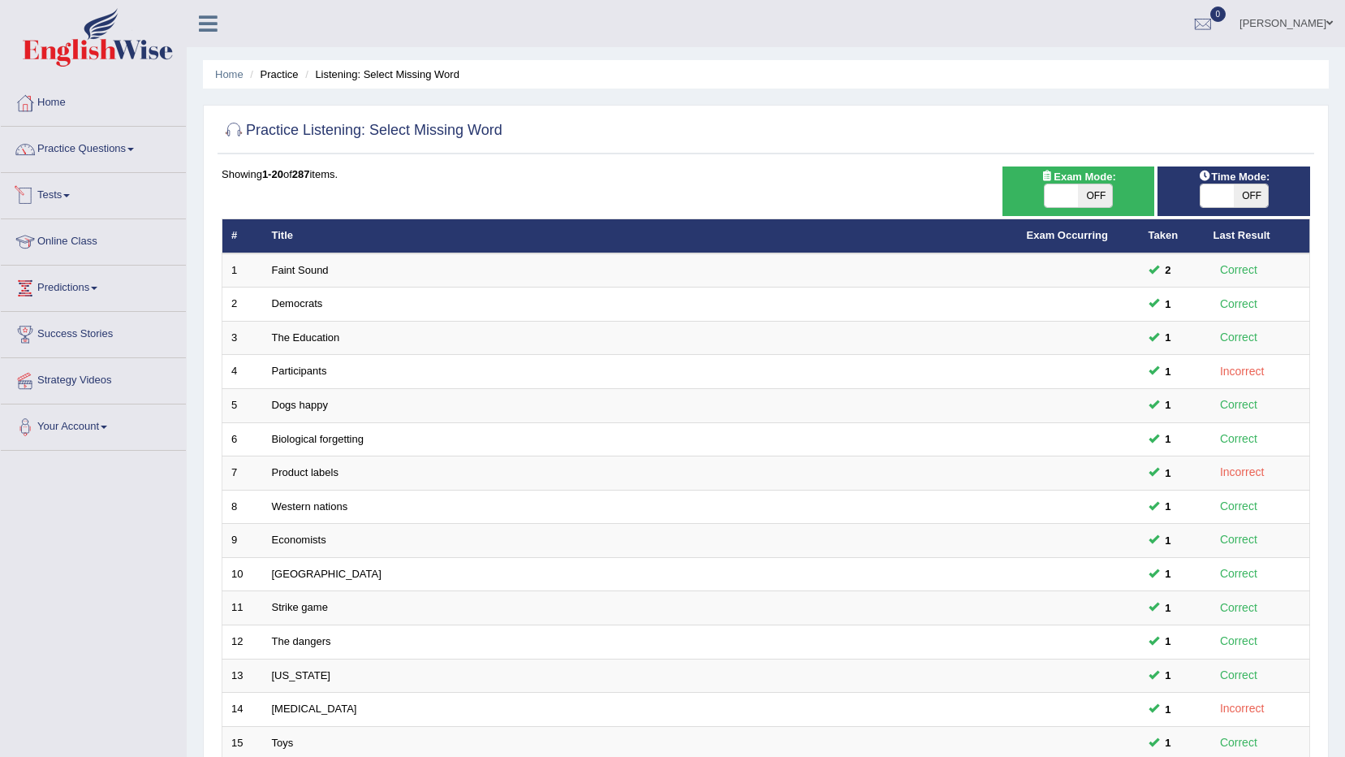
click at [83, 203] on link "Tests" at bounding box center [93, 193] width 185 height 41
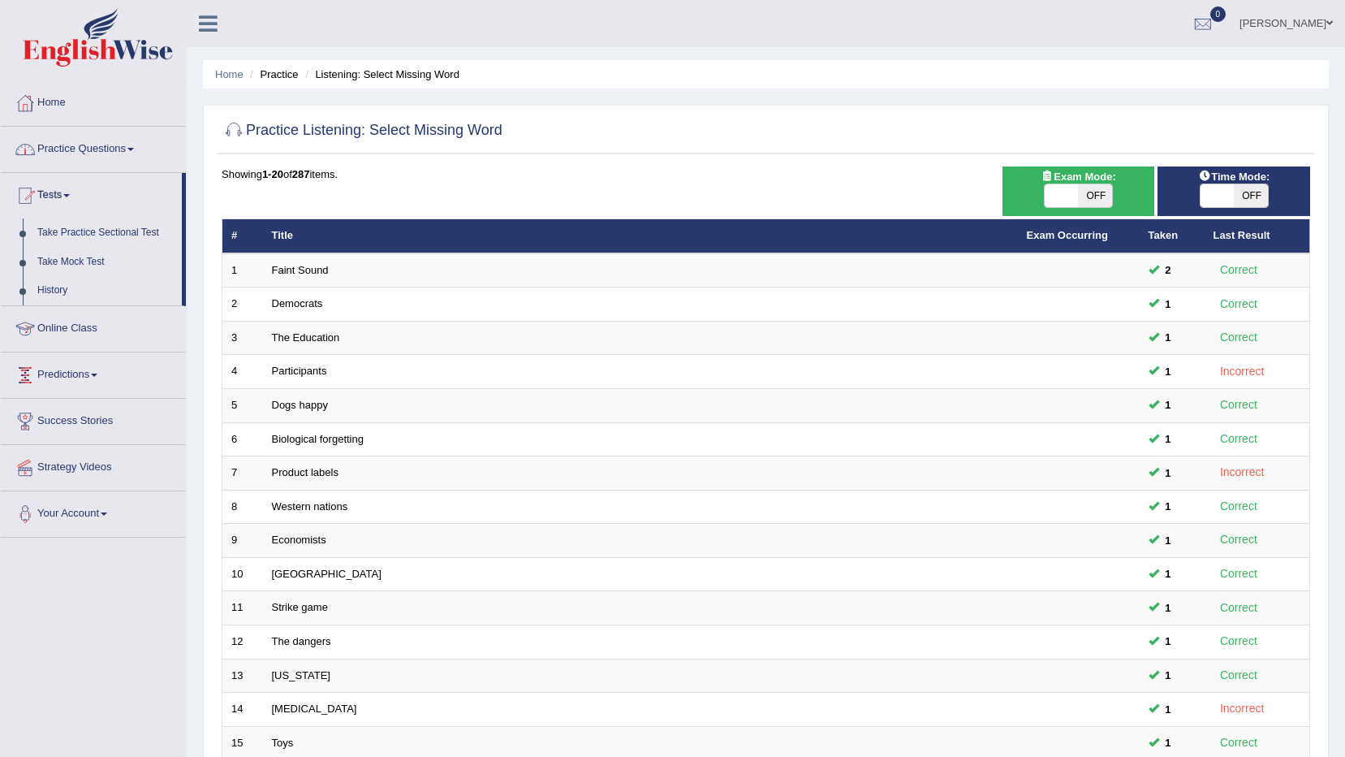
click at [106, 149] on link "Practice Questions" at bounding box center [93, 147] width 185 height 41
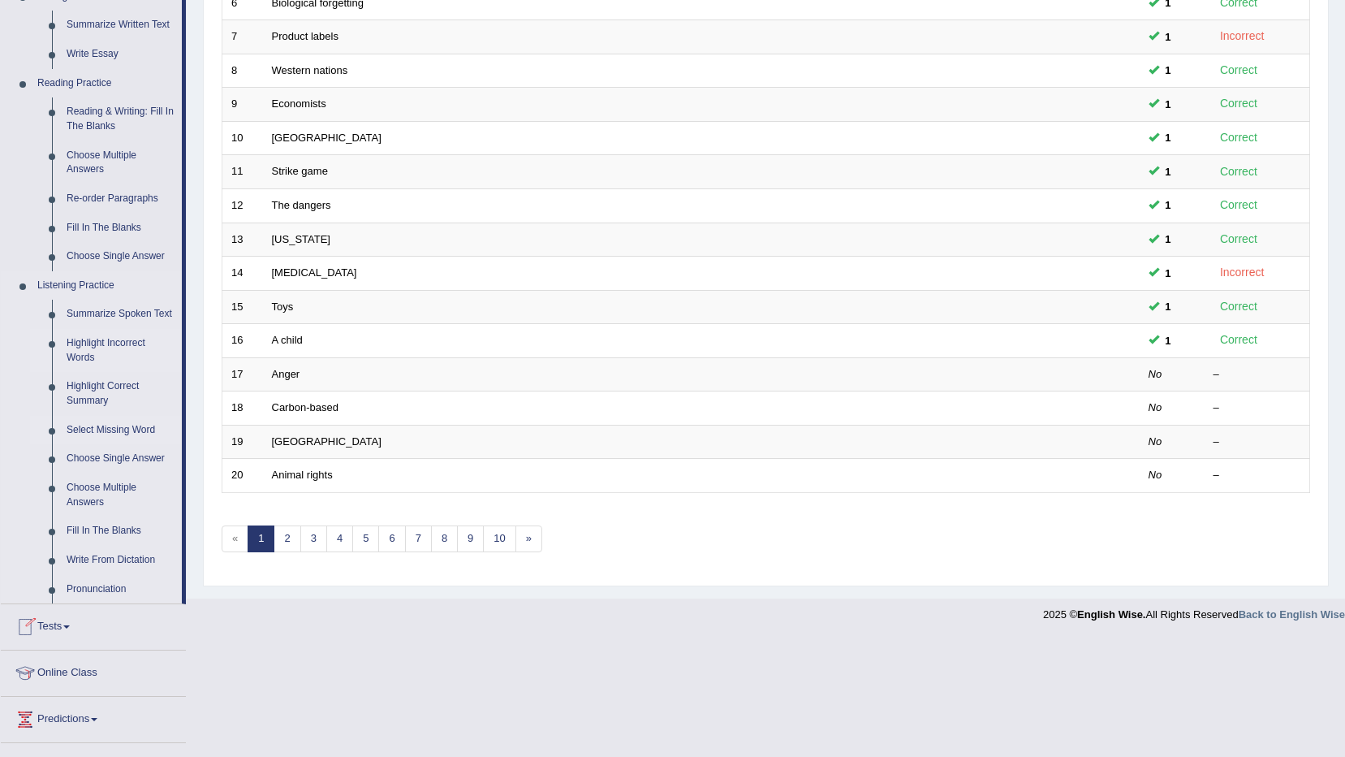
scroll to position [487, 0]
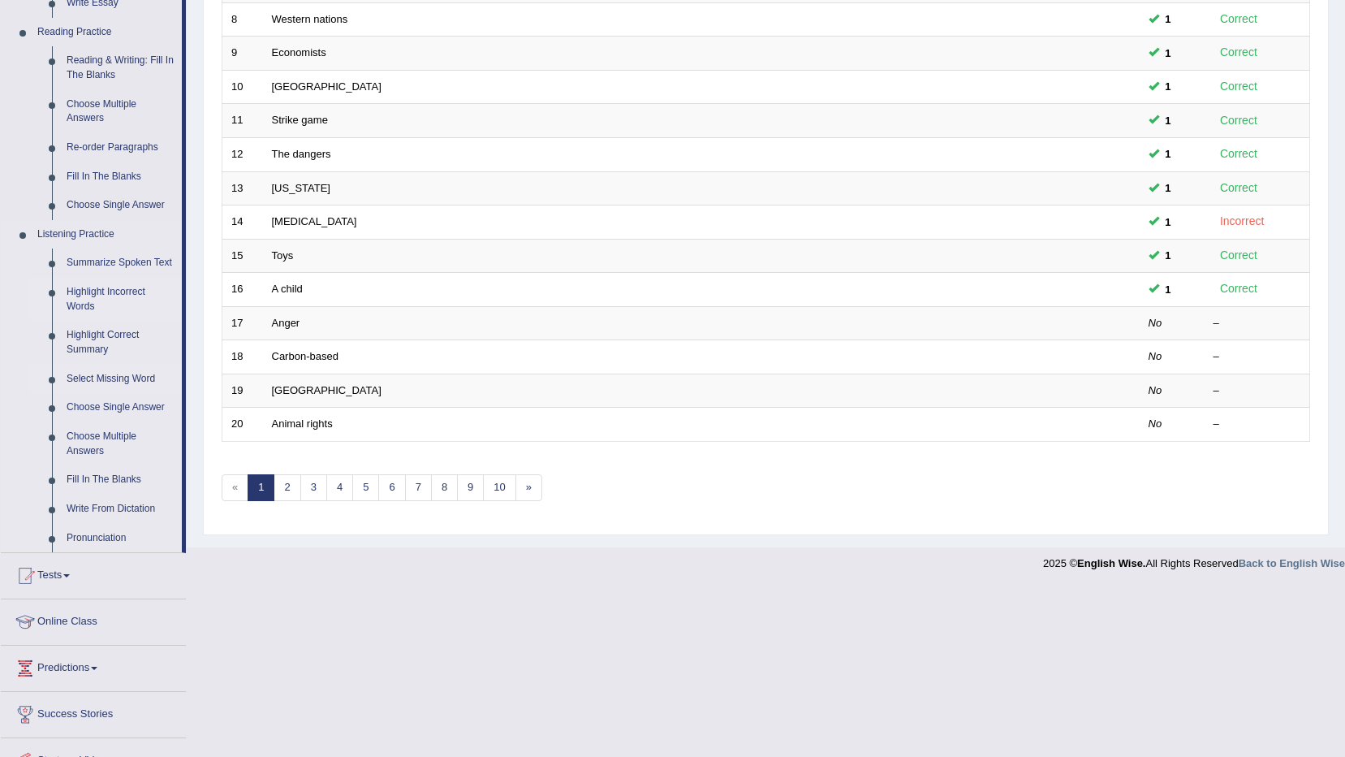
click at [136, 291] on link "Highlight Incorrect Words" at bounding box center [120, 299] width 123 height 43
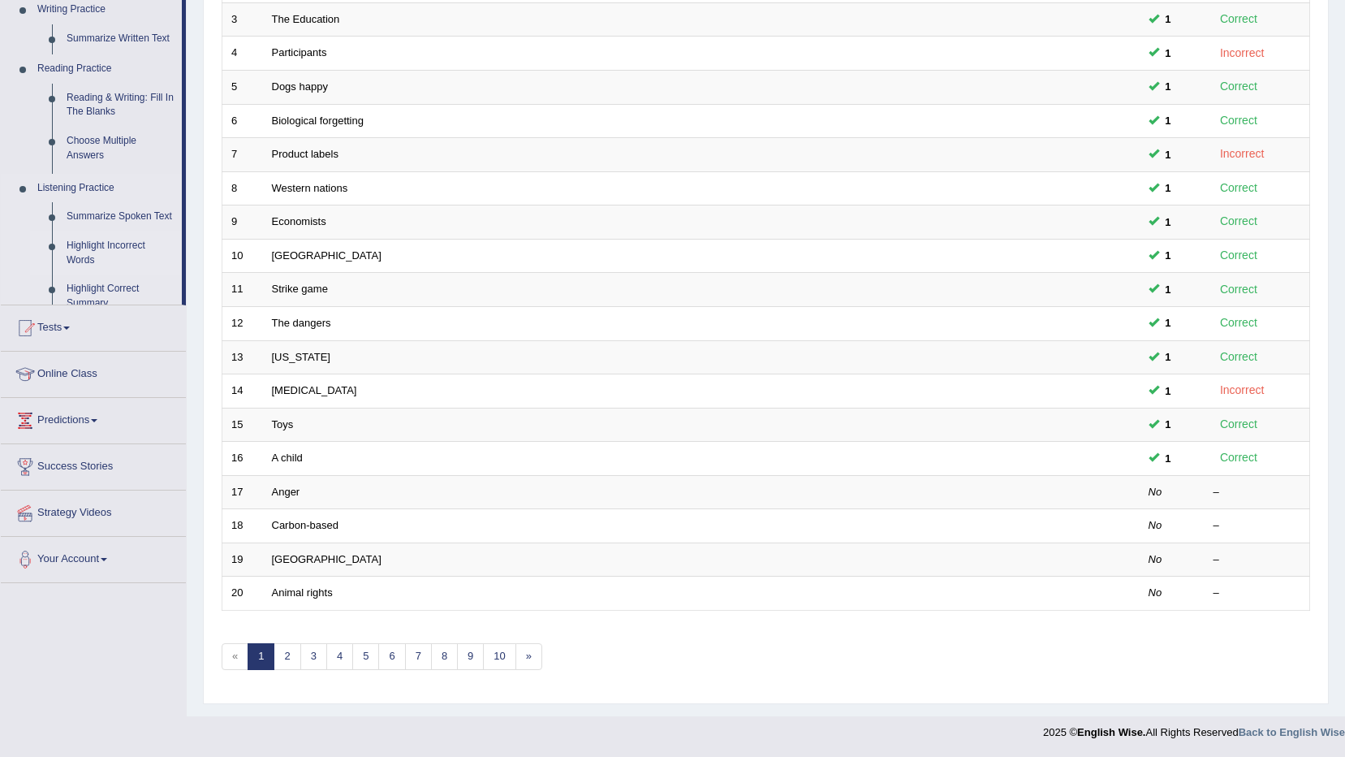
scroll to position [318, 0]
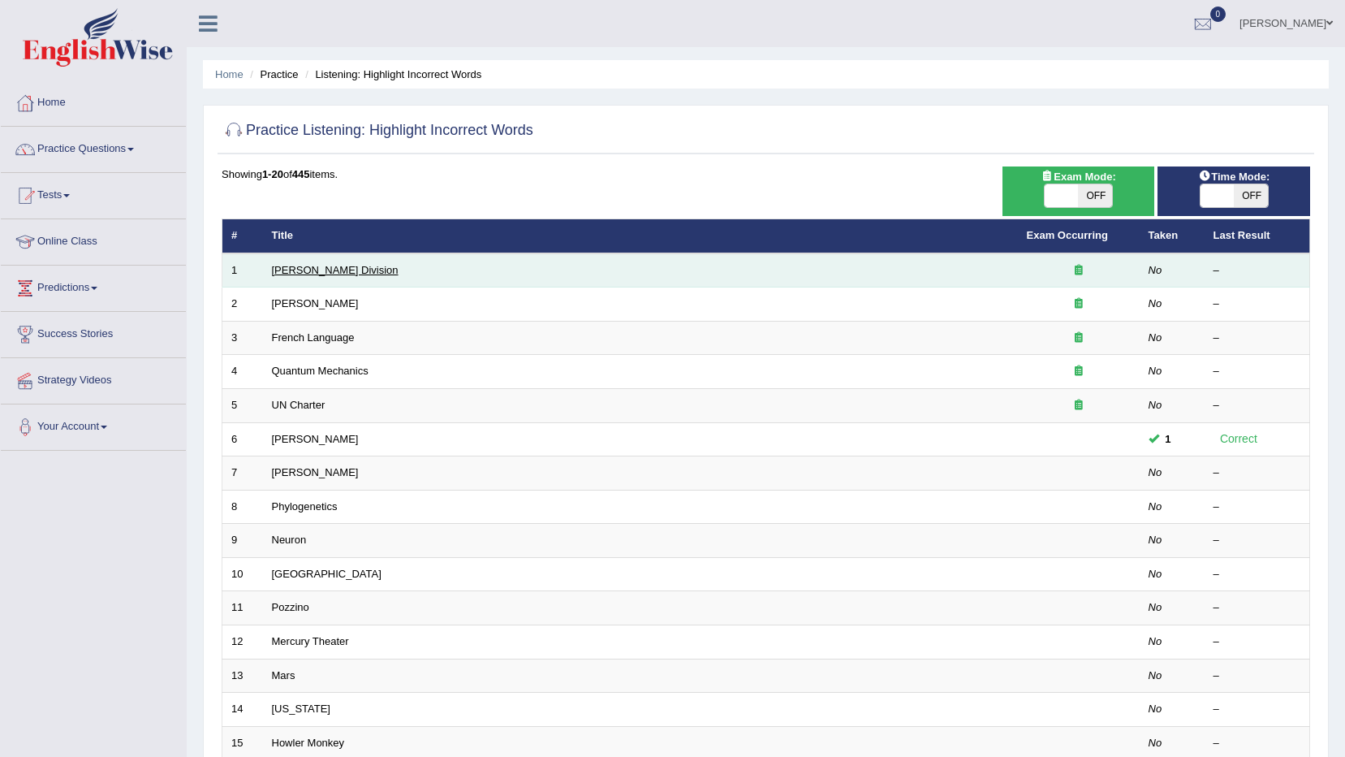
click at [321, 266] on link "[PERSON_NAME] Division" at bounding box center [335, 270] width 127 height 12
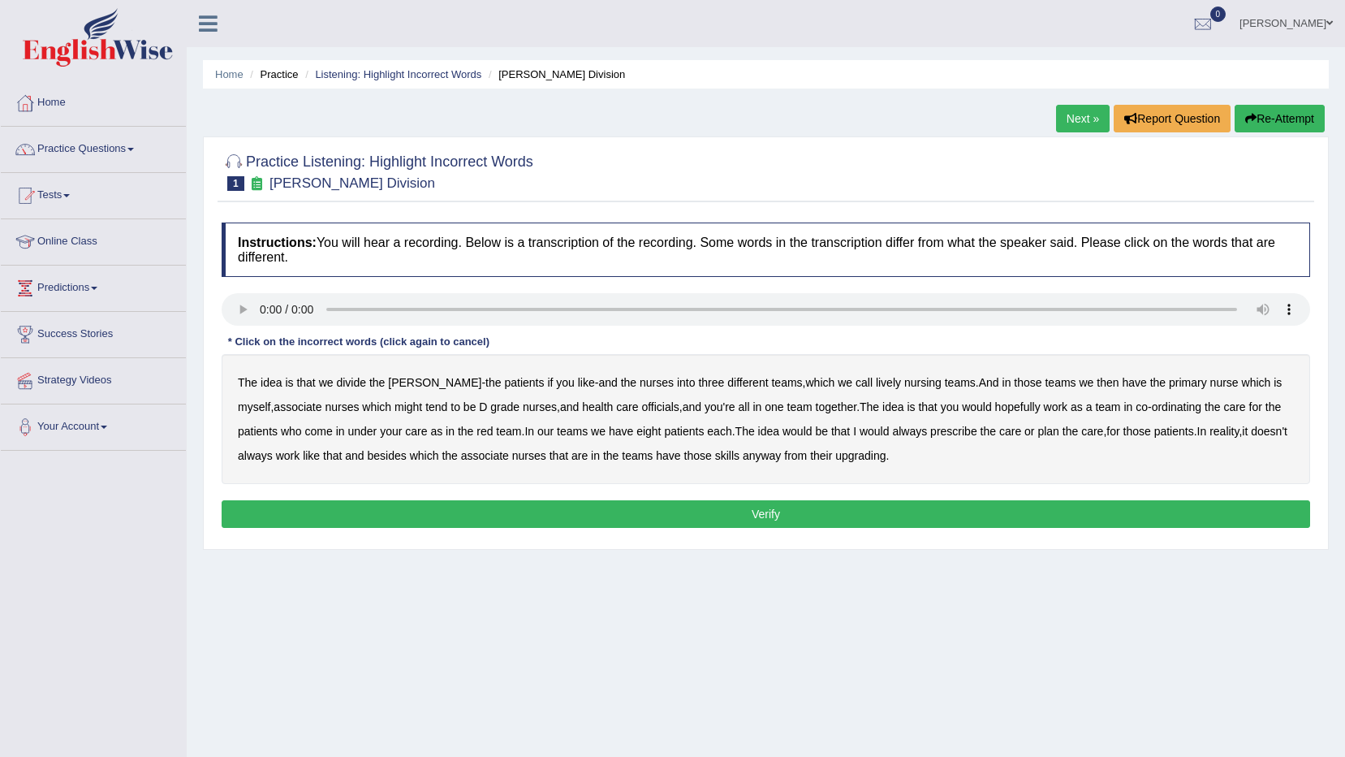
click at [876, 385] on b "lively" at bounding box center [888, 382] width 25 height 13
click at [395, 407] on b "might" at bounding box center [409, 406] width 28 height 13
click at [623, 413] on div "The idea is that we divide the ward - the patients if you like - and the nurses…" at bounding box center [766, 419] width 1089 height 130
click at [641, 405] on b "officials" at bounding box center [659, 406] width 37 height 13
click at [911, 425] on b "always" at bounding box center [909, 431] width 35 height 13
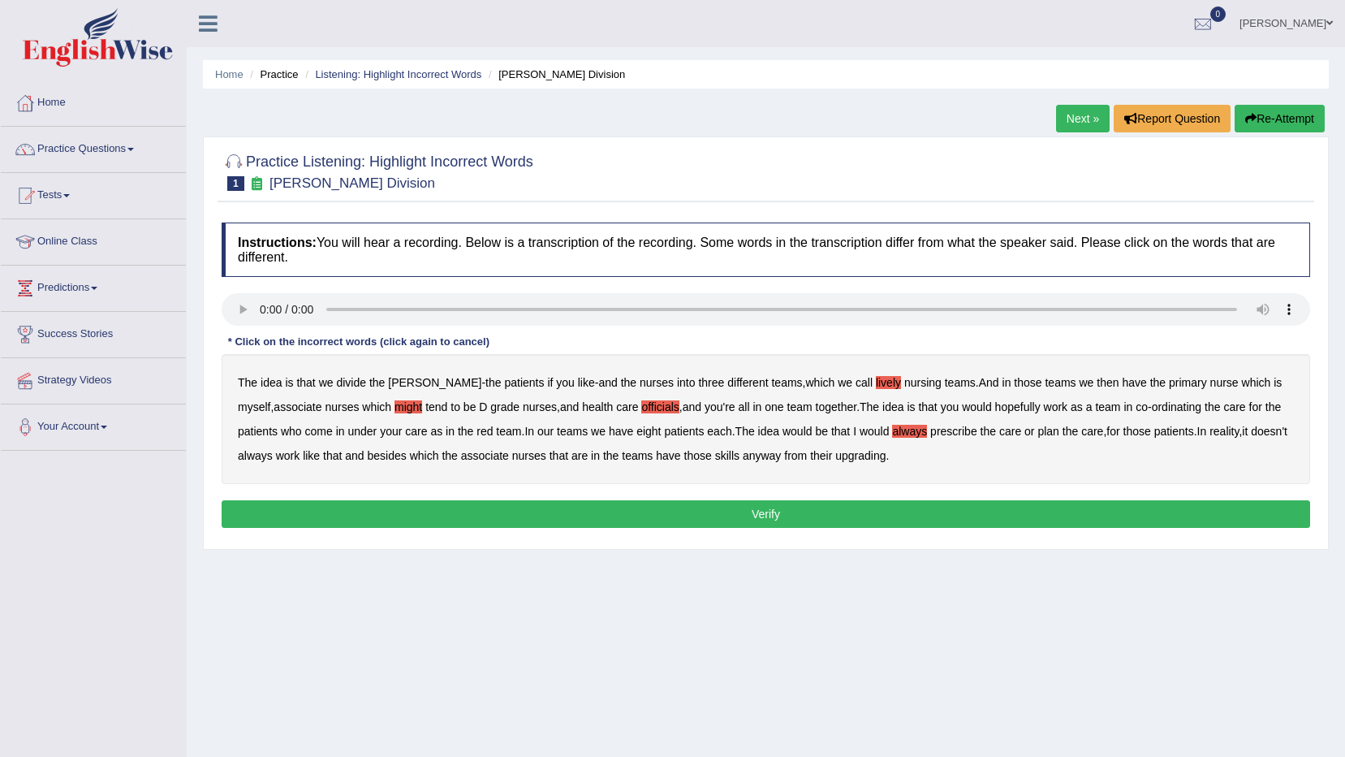
click at [886, 459] on b "upgrading" at bounding box center [860, 455] width 50 height 13
click at [805, 504] on button "Verify" at bounding box center [766, 514] width 1089 height 28
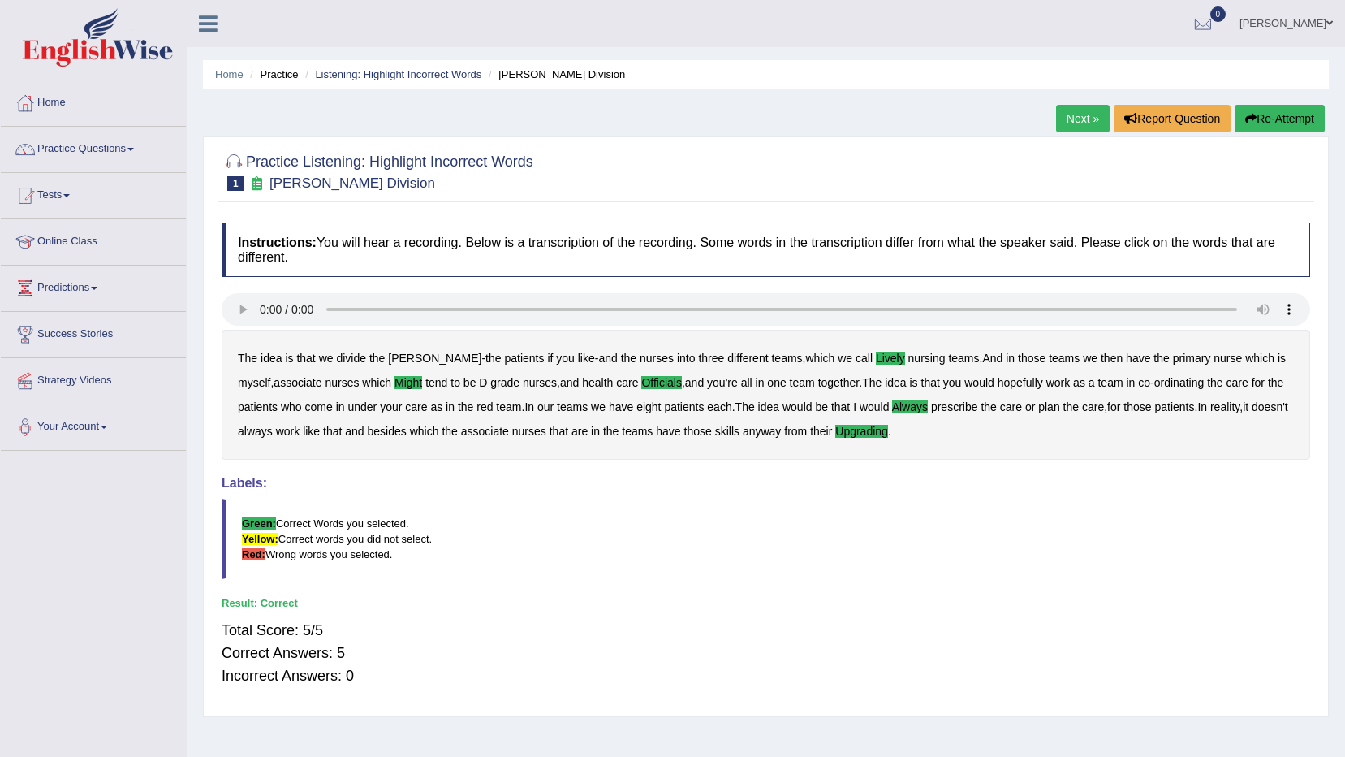
click at [1085, 119] on link "Next »" at bounding box center [1083, 119] width 54 height 28
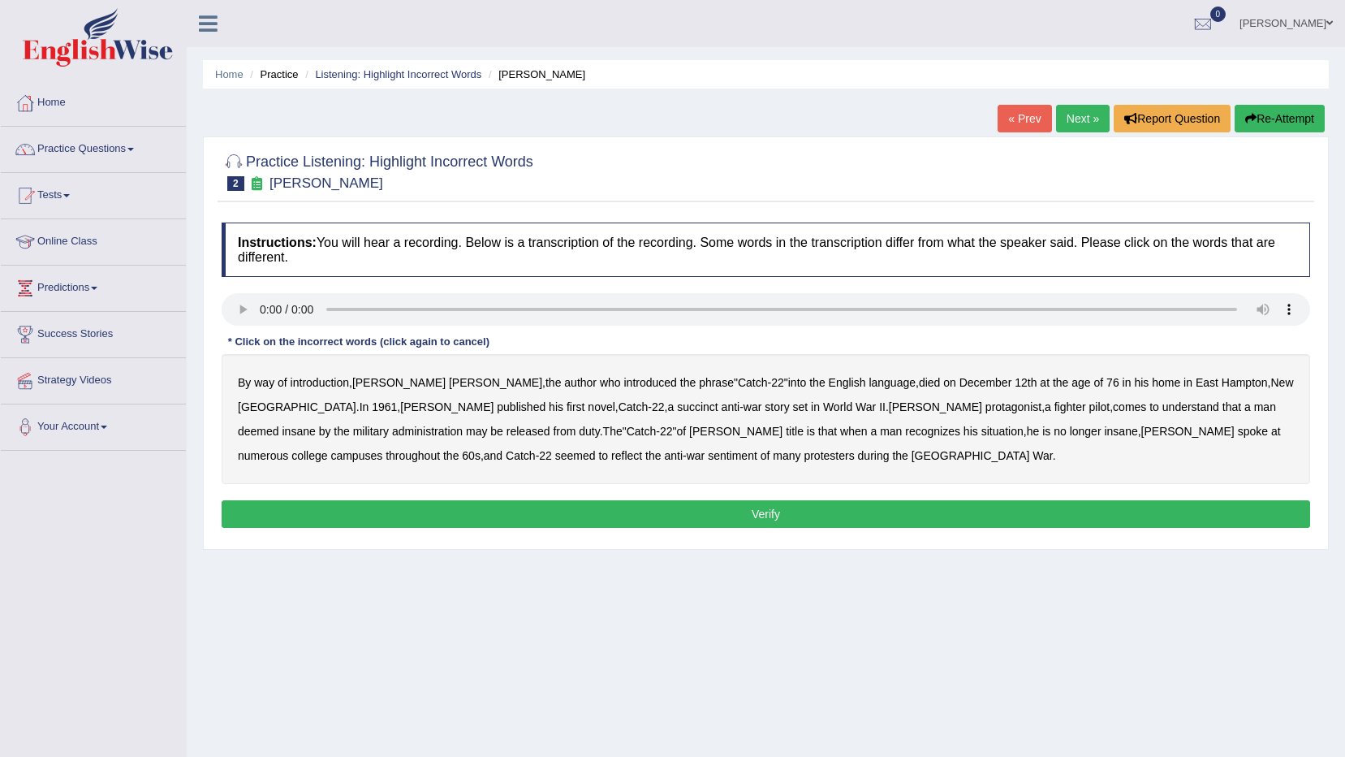
click at [677, 406] on b "succinct" at bounding box center [697, 406] width 41 height 13
click at [463, 425] on b "administration" at bounding box center [427, 431] width 71 height 13
click at [981, 434] on b "situation" at bounding box center [1002, 431] width 42 height 13
click at [642, 449] on b "reflect" at bounding box center [626, 455] width 31 height 13
click at [568, 513] on button "Verify" at bounding box center [766, 514] width 1089 height 28
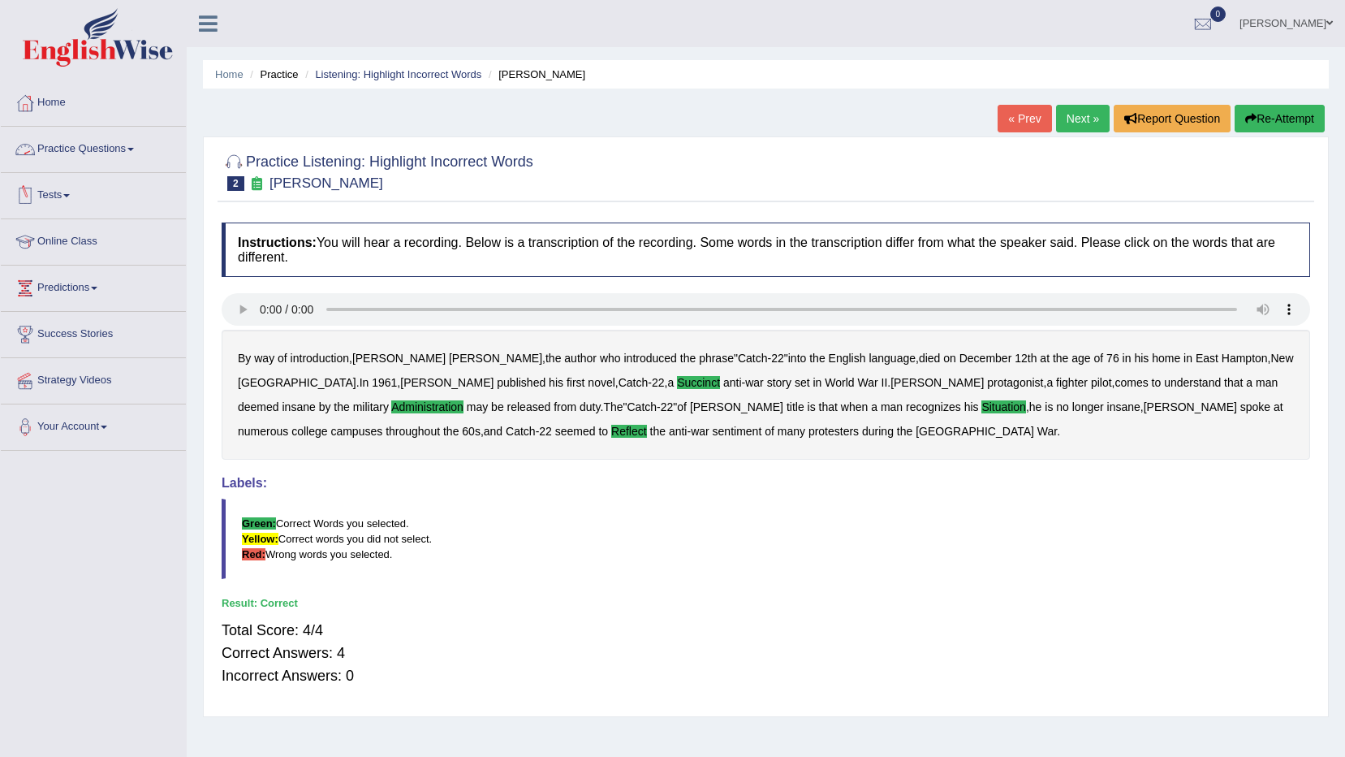
click at [104, 158] on link "Practice Questions" at bounding box center [93, 147] width 185 height 41
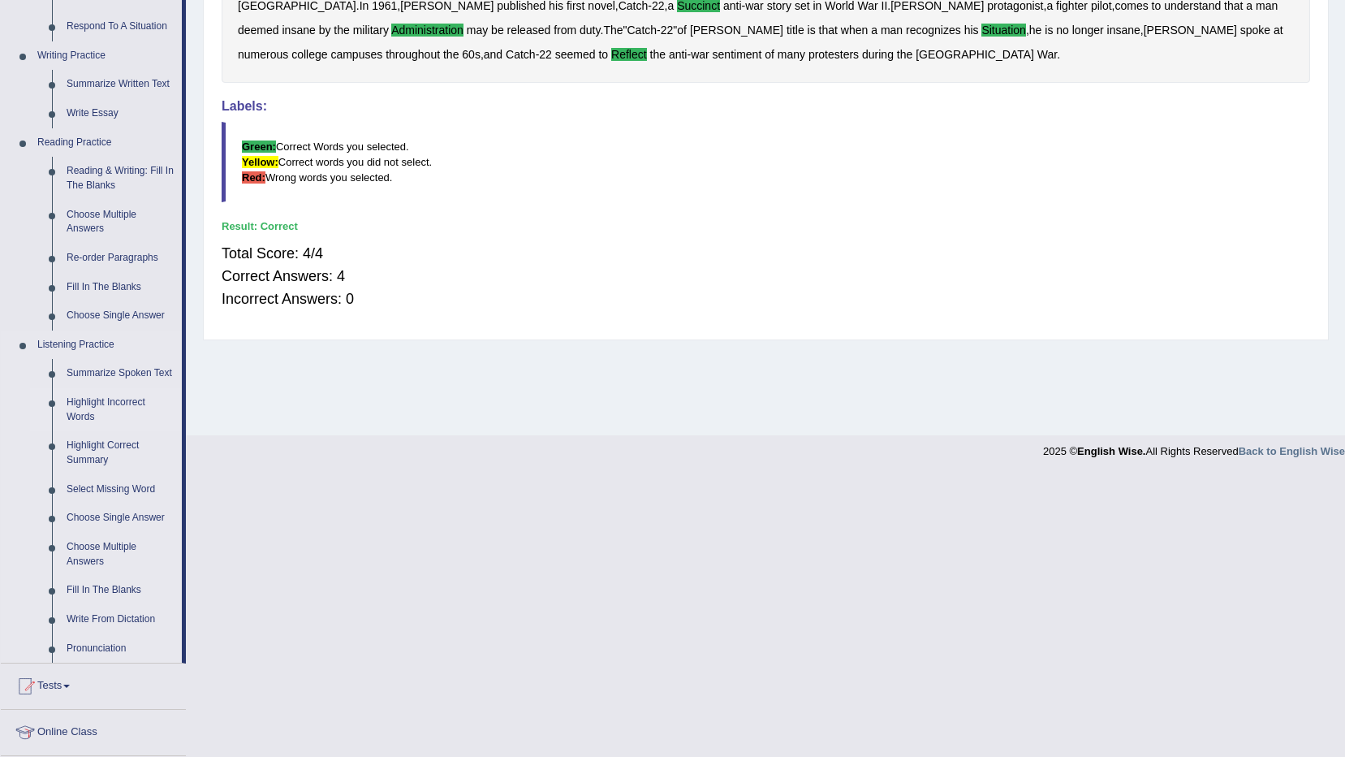
scroll to position [406, 0]
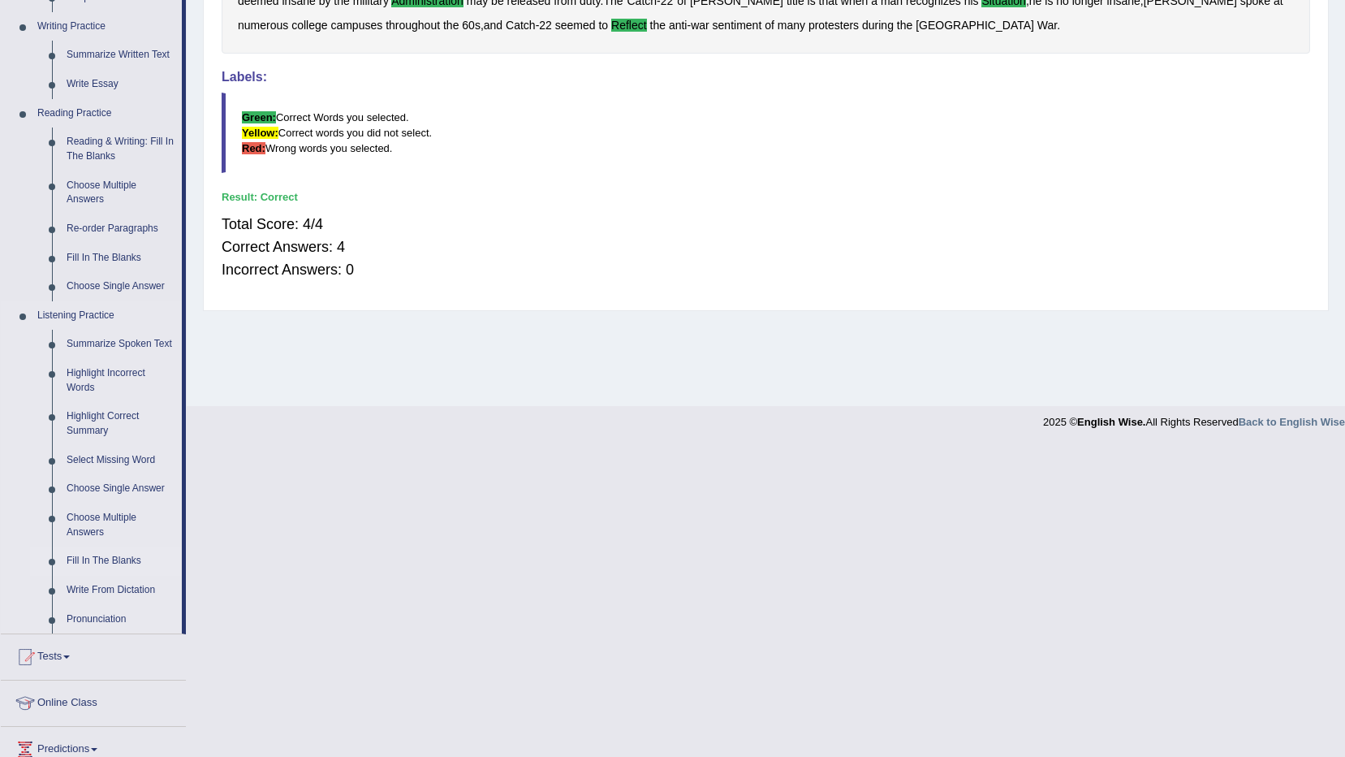
click at [80, 563] on link "Fill In The Blanks" at bounding box center [120, 560] width 123 height 29
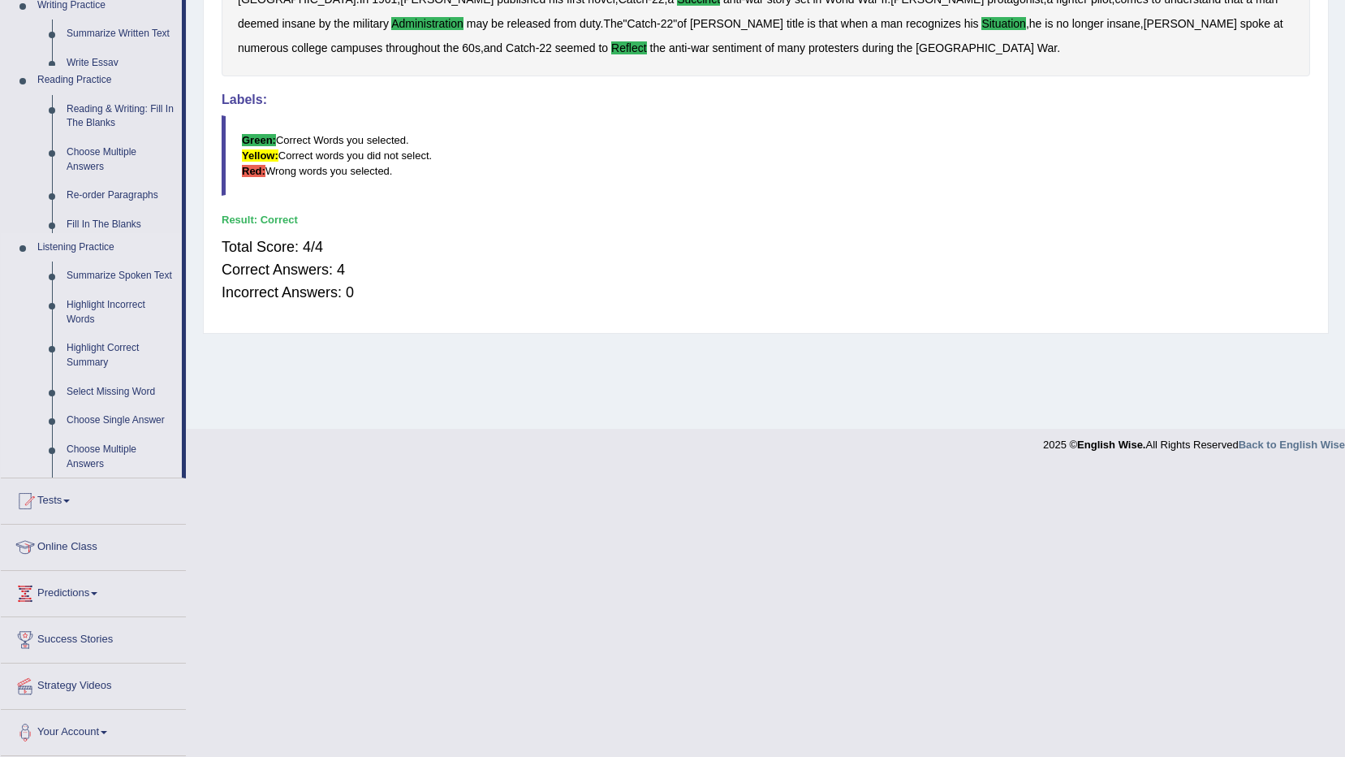
scroll to position [96, 0]
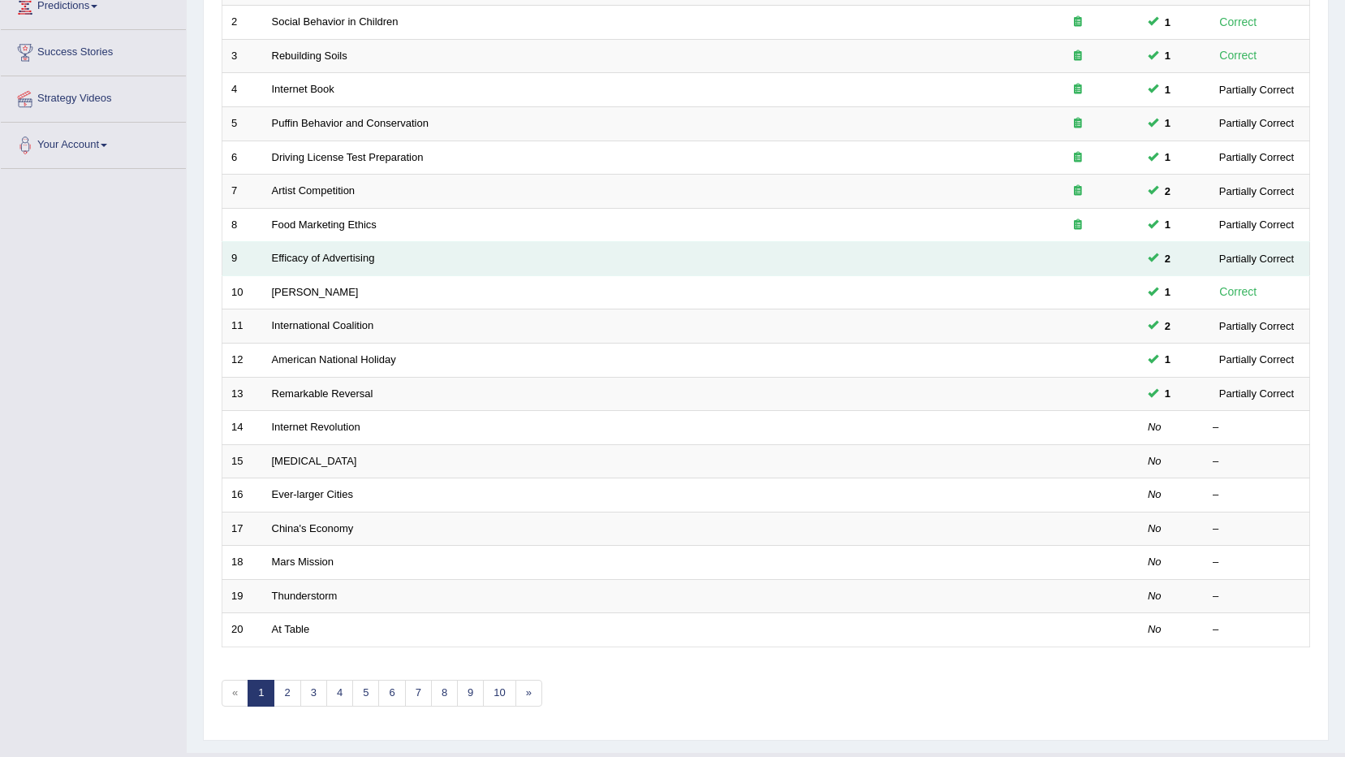
scroll to position [318, 0]
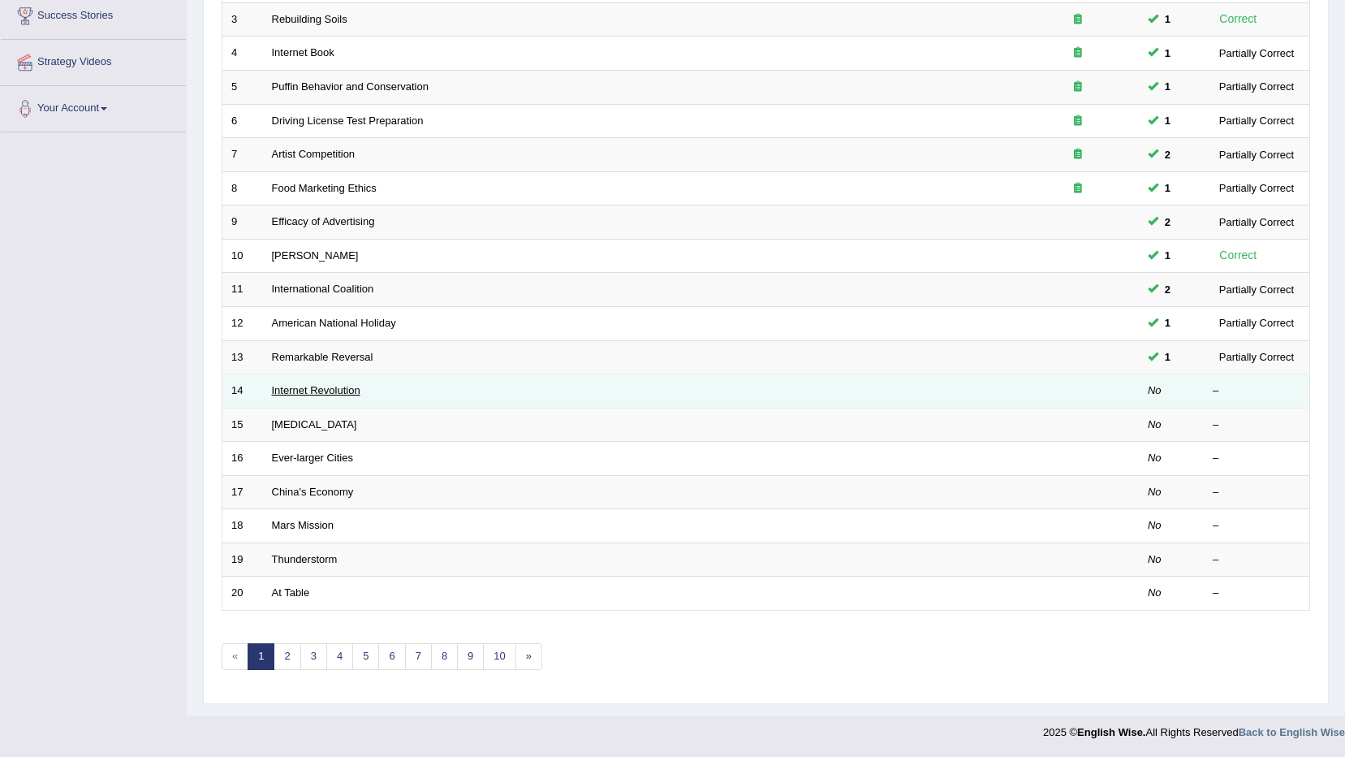
click at [306, 394] on link "Internet Revolution" at bounding box center [316, 390] width 88 height 12
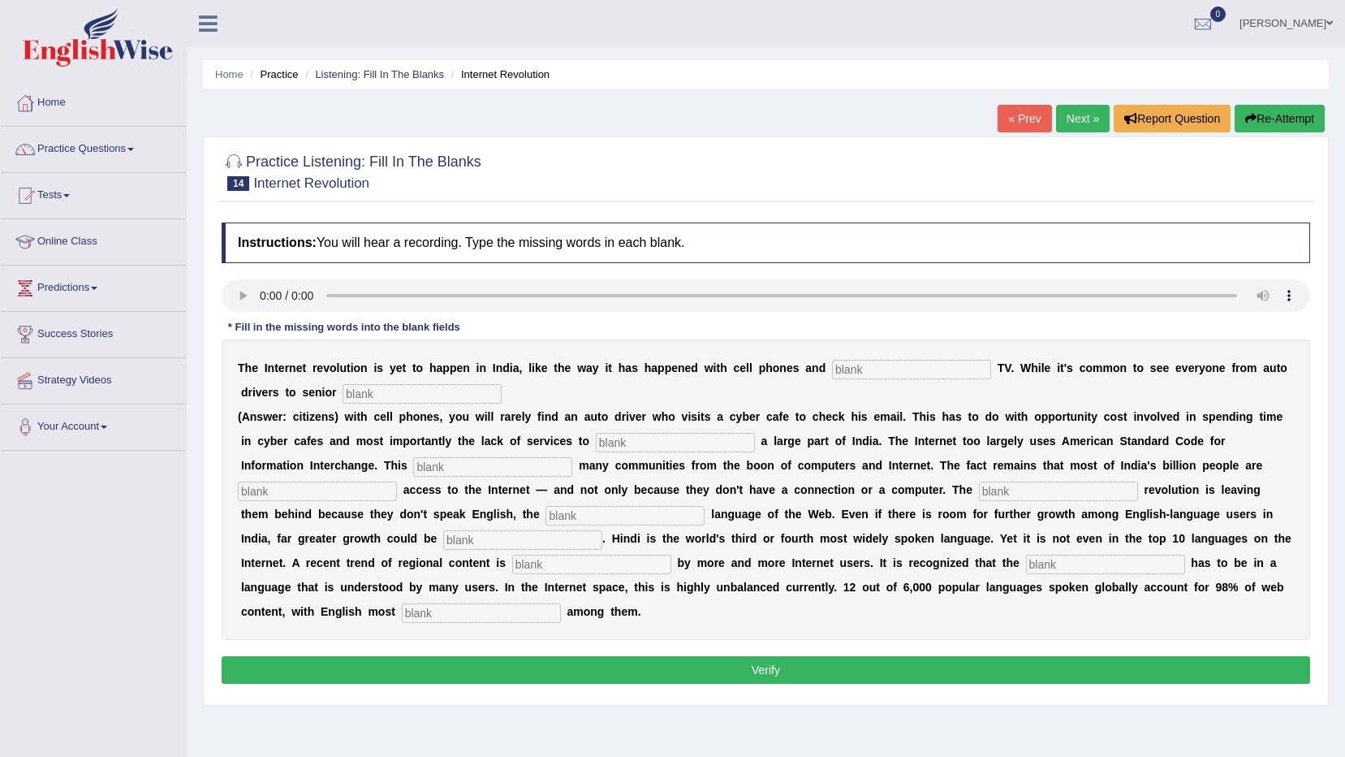
click at [343, 395] on input "text" at bounding box center [422, 393] width 159 height 19
click at [837, 366] on input "text" at bounding box center [911, 369] width 159 height 19
type input "cable tv"
click at [343, 395] on input "text" at bounding box center [422, 393] width 159 height 19
type input "citizens"
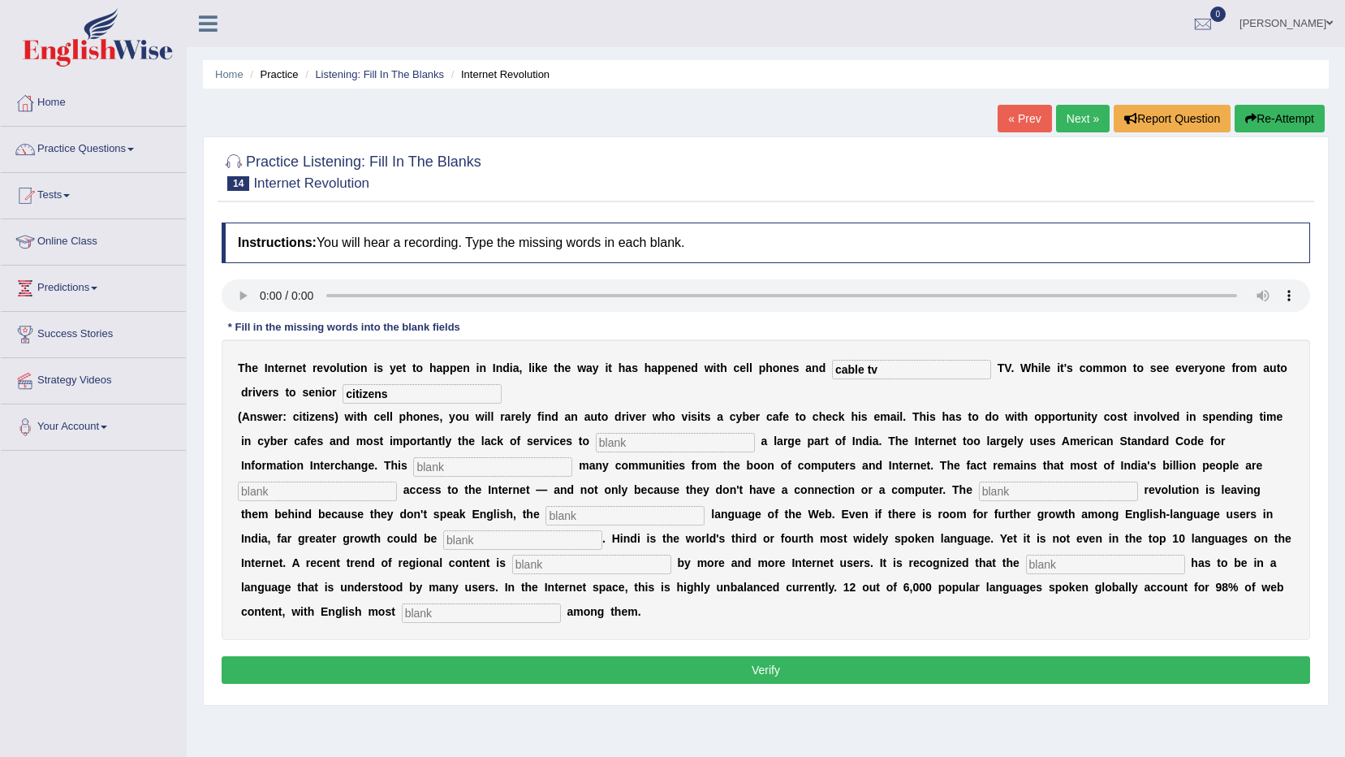
click at [621, 441] on input "text" at bounding box center [675, 442] width 159 height 19
click at [596, 438] on input "text" at bounding box center [675, 442] width 159 height 19
type input "target"
click at [413, 463] on input "text" at bounding box center [492, 466] width 159 height 19
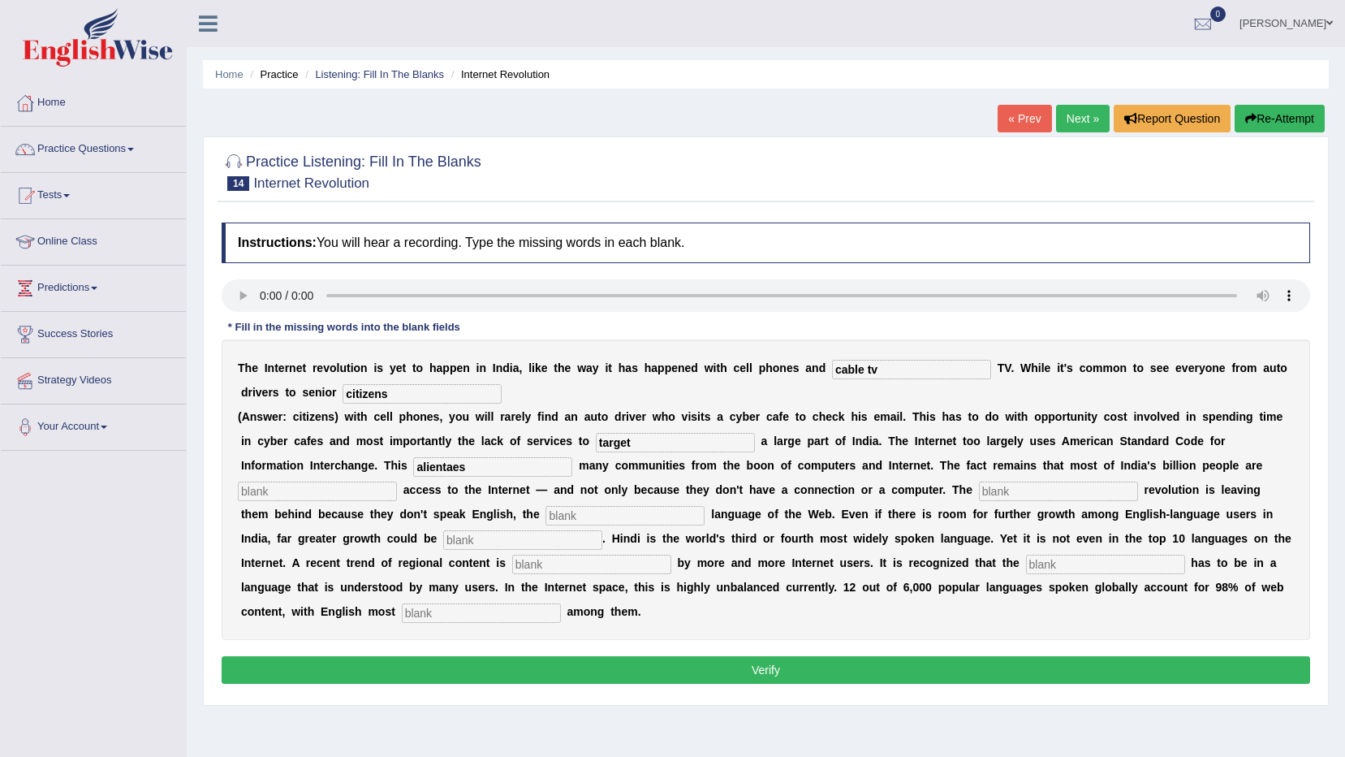
type input "alientaes"
click at [979, 496] on input "text" at bounding box center [1058, 490] width 159 height 19
type input "fact"
click at [397, 481] on input "text" at bounding box center [317, 490] width 159 height 19
type input "denied"
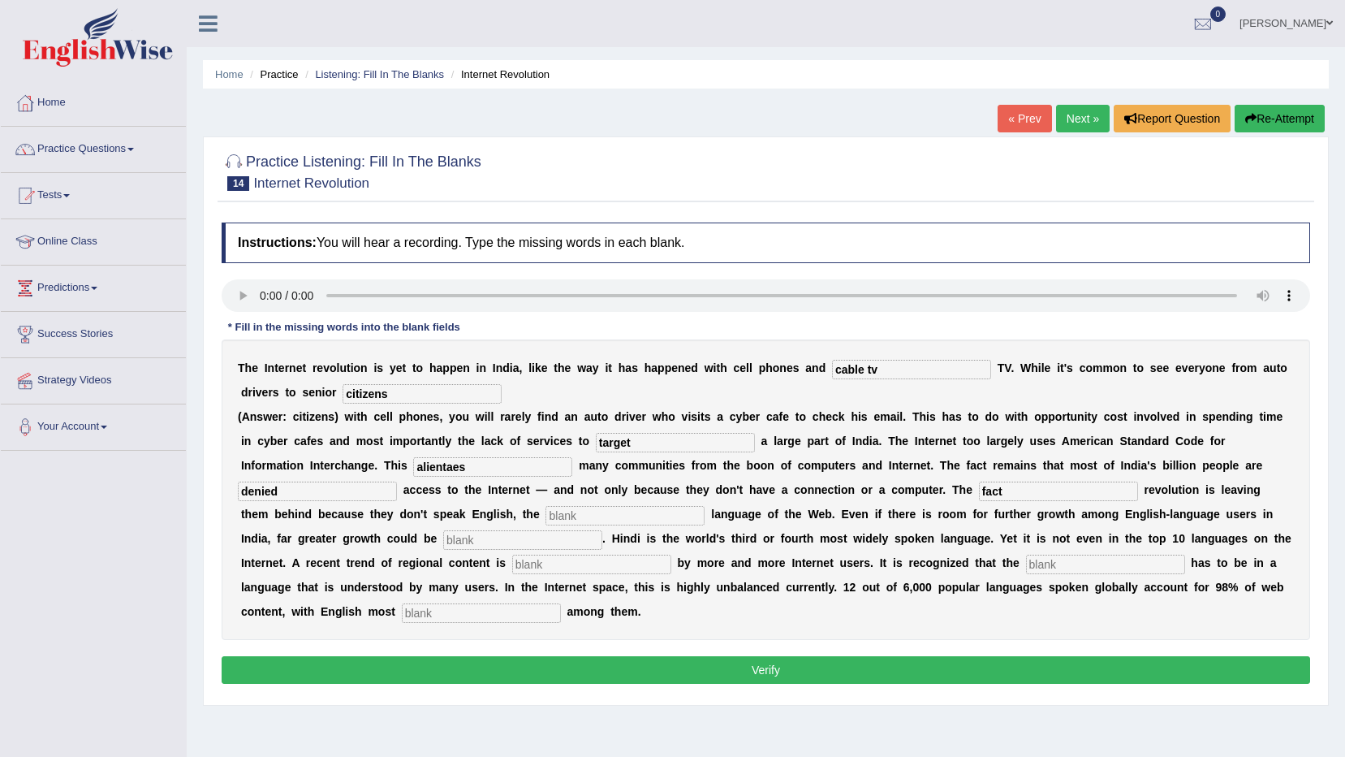
click at [979, 494] on input "fact" at bounding box center [1058, 490] width 159 height 19
type input "f"
type input "digital"
click at [546, 517] on input "text" at bounding box center [625, 515] width 159 height 19
type input "dominant"
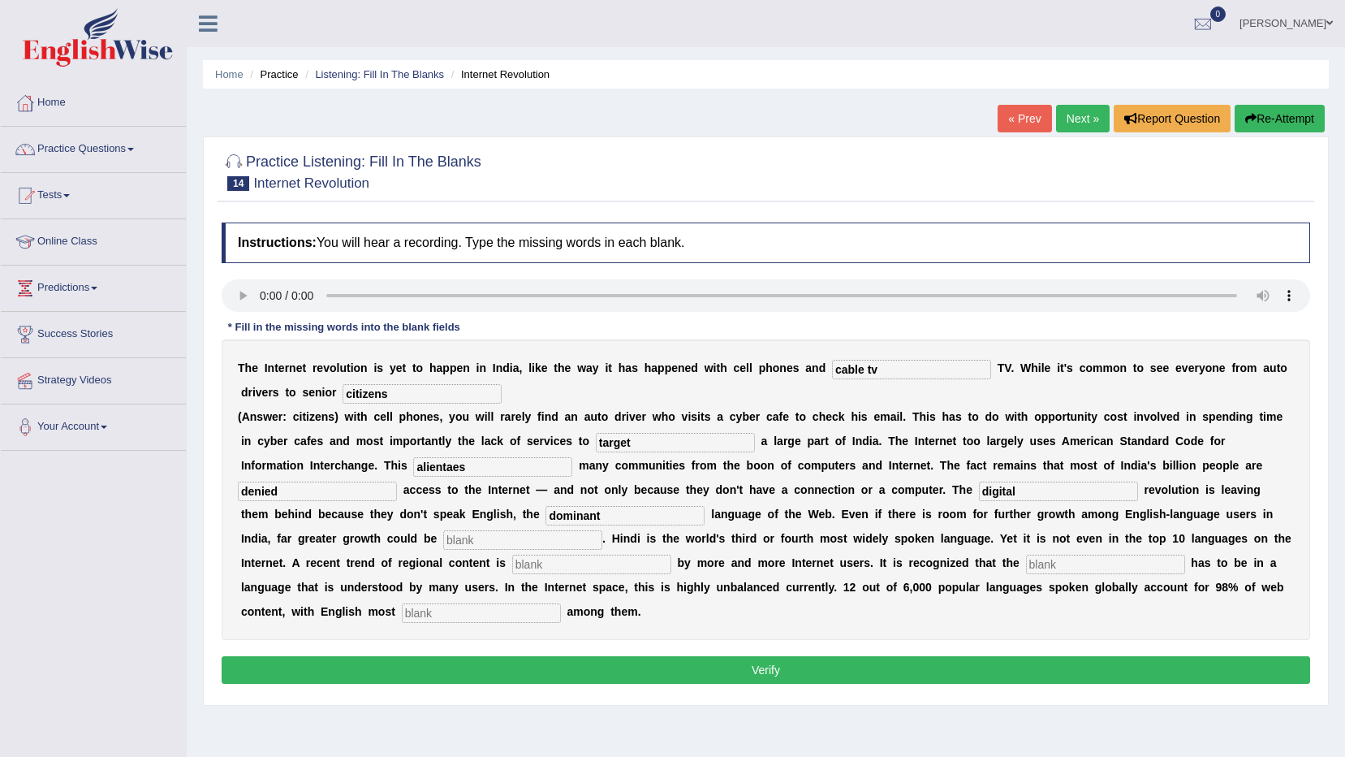
click at [602, 530] on input "text" at bounding box center [522, 539] width 159 height 19
type input "anlished"
click at [671, 554] on input "text" at bounding box center [591, 563] width 159 height 19
type input "preffered"
click at [1026, 558] on input "text" at bounding box center [1105, 563] width 159 height 19
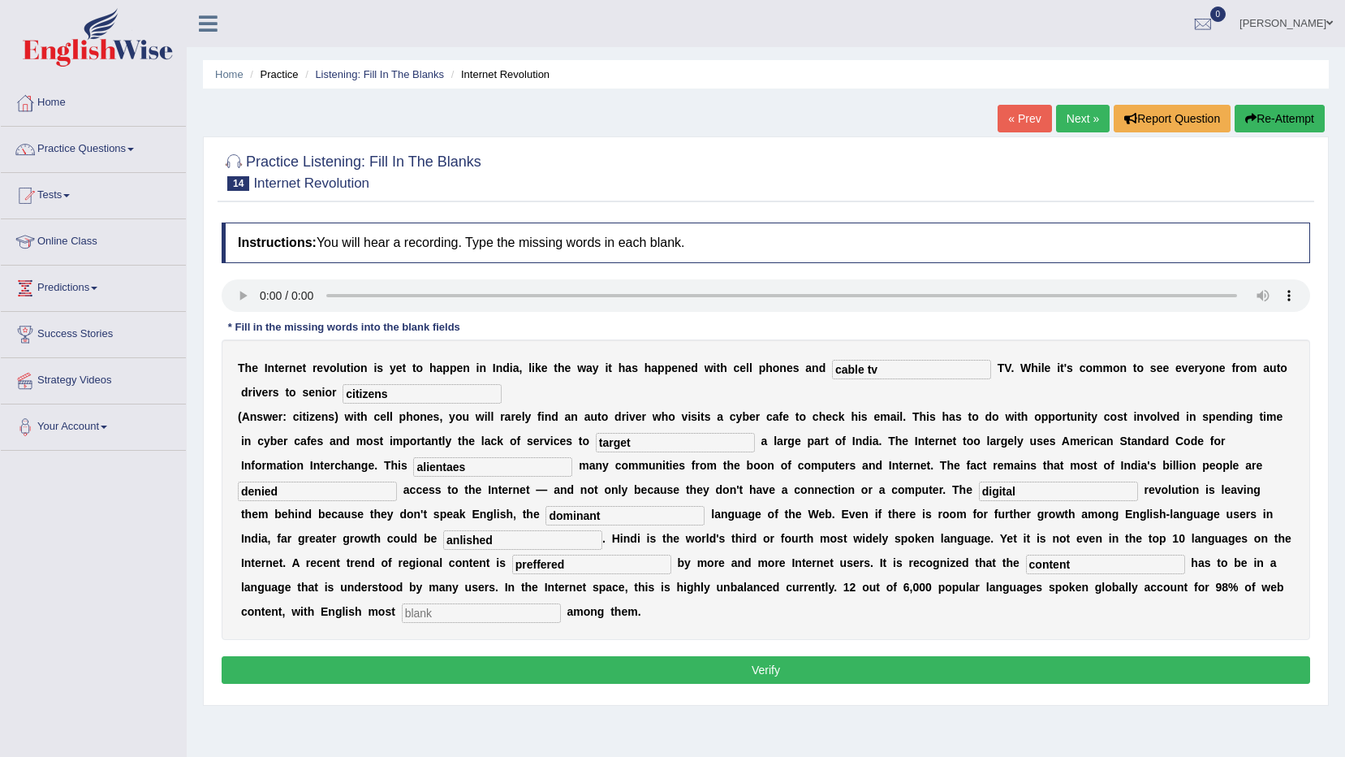
type input "content"
click at [561, 603] on input "text" at bounding box center [481, 612] width 159 height 19
type input "prominent"
click at [602, 530] on input "anlished" at bounding box center [522, 539] width 159 height 19
type input "a"
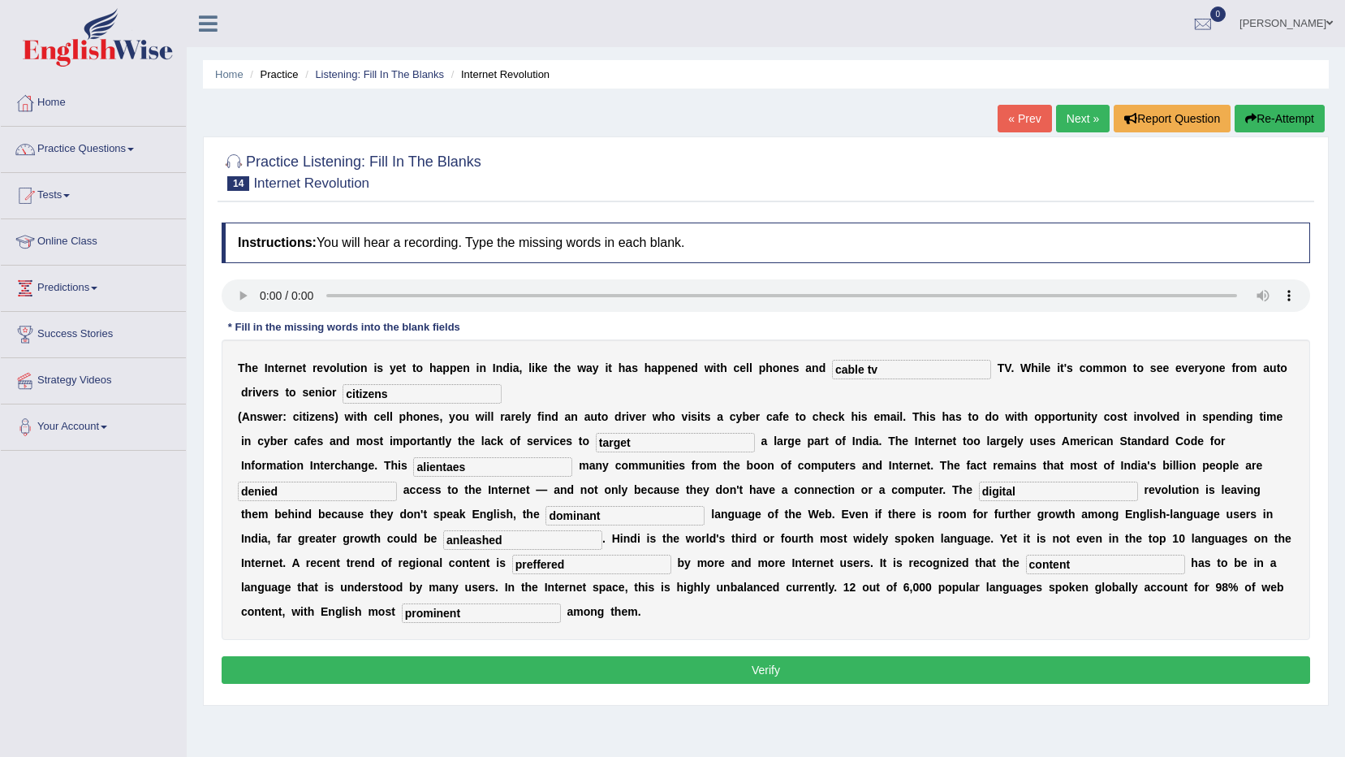
click at [602, 530] on input "anleashed" at bounding box center [522, 539] width 159 height 19
type input "enleashed"
click at [413, 463] on input "alientaes" at bounding box center [492, 466] width 159 height 19
type input "alienates"
click at [858, 360] on input "cable tv" at bounding box center [911, 369] width 159 height 19
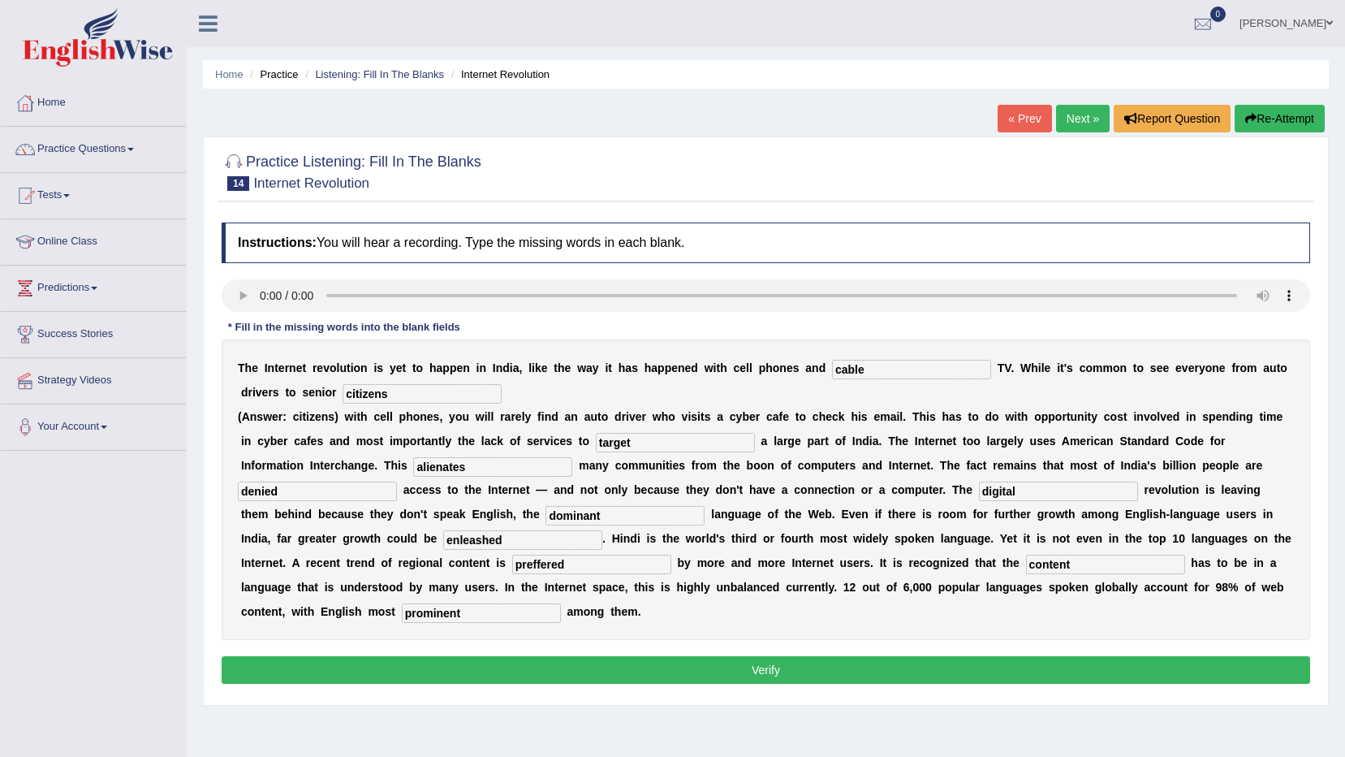
type input "cable"
click at [702, 656] on button "Verify" at bounding box center [766, 670] width 1089 height 28
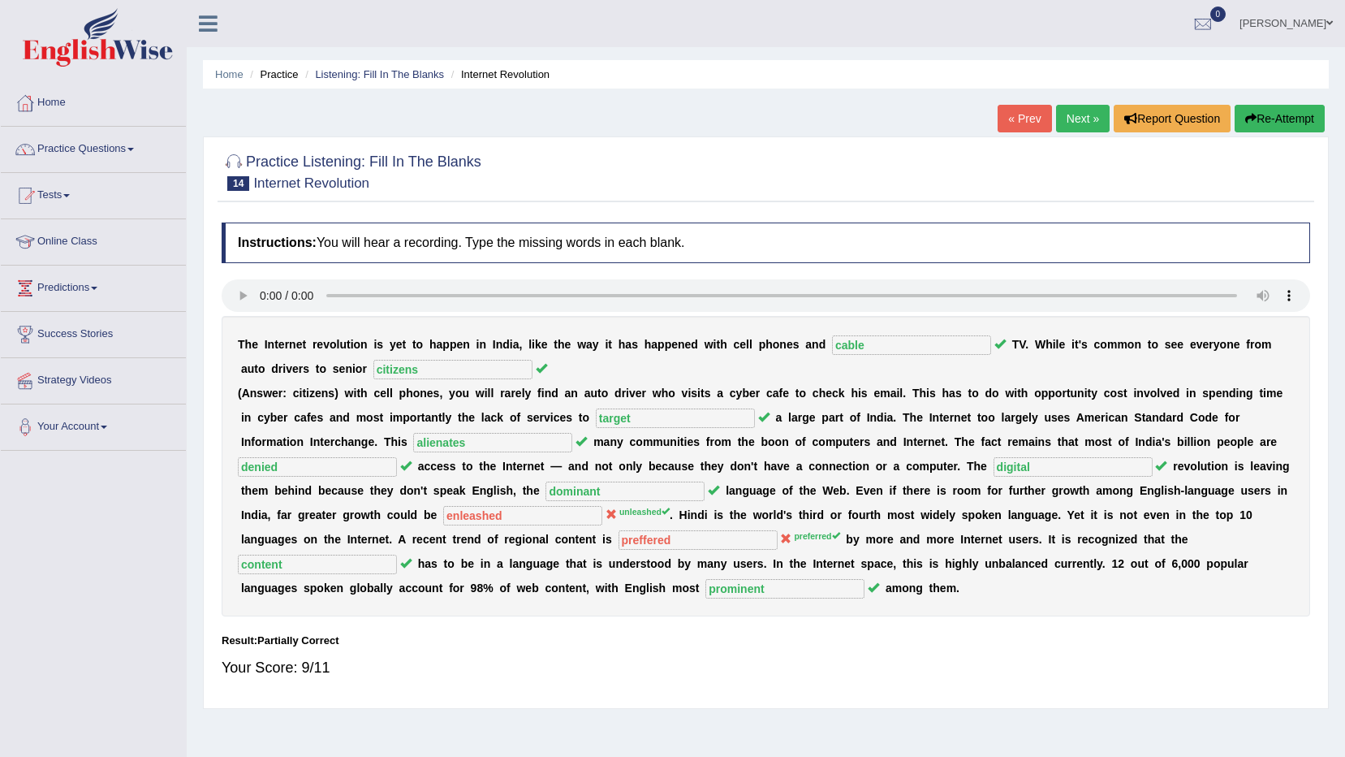
click at [1085, 120] on link "Next »" at bounding box center [1083, 119] width 54 height 28
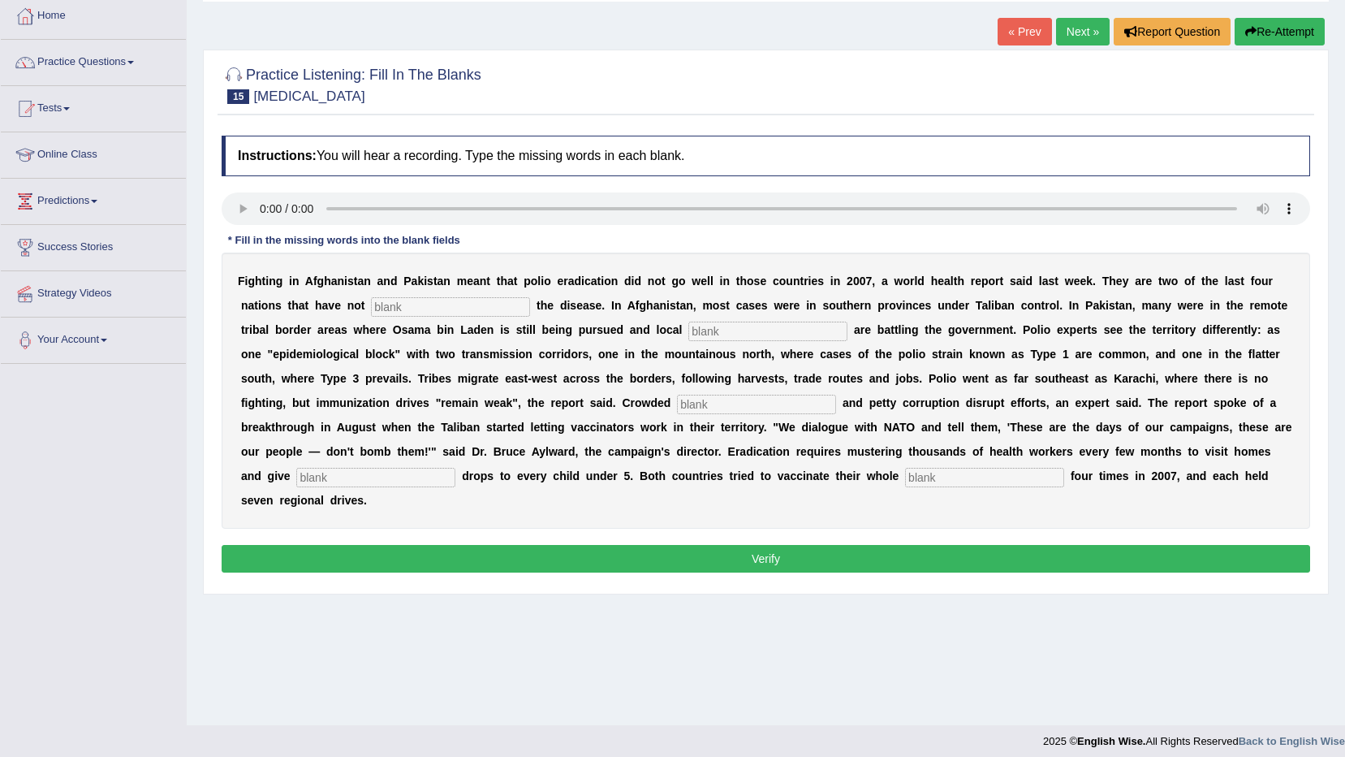
scroll to position [96, 0]
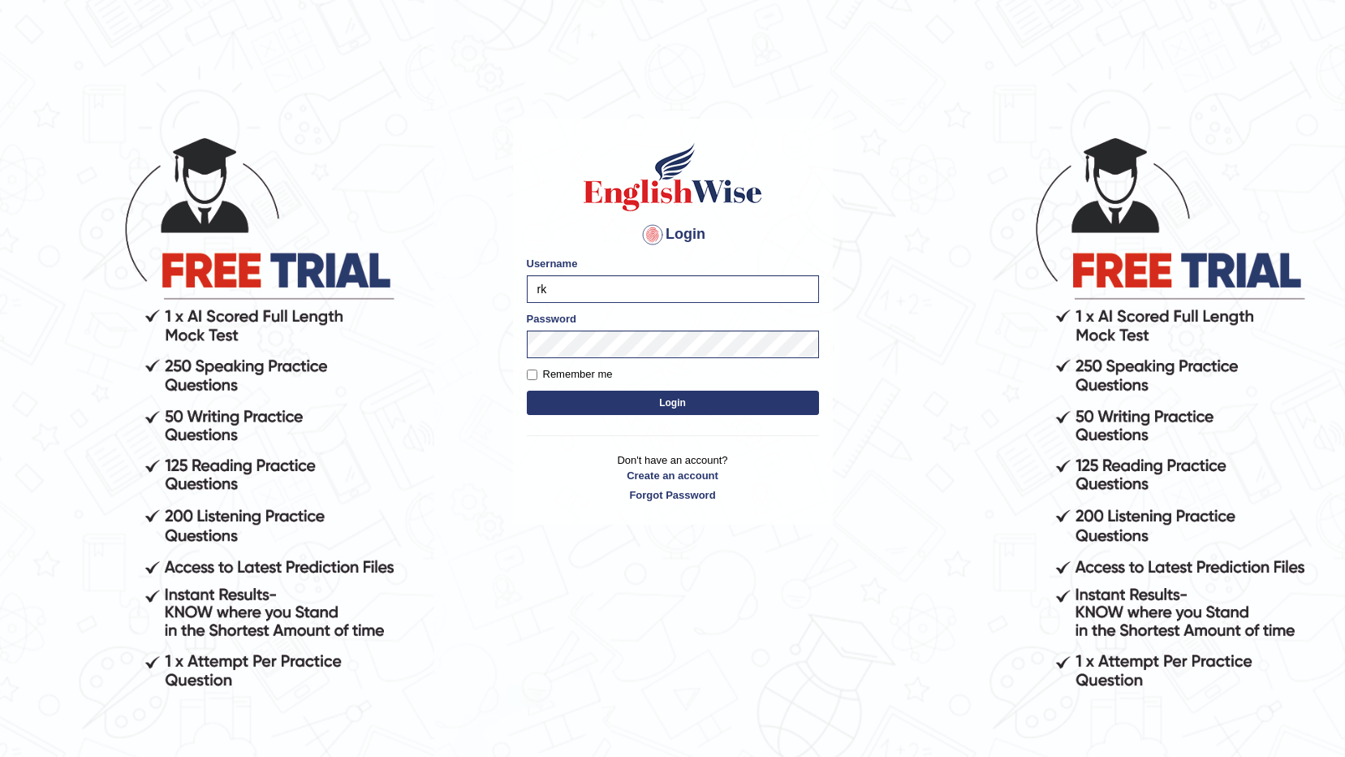
type input "r"
type input "Amini"
click at [378, 367] on body "Login Please fix the following errors: Username [PERSON_NAME] Password Remember…" at bounding box center [672, 445] width 1345 height 757
click at [527, 390] on button "Login" at bounding box center [673, 402] width 292 height 24
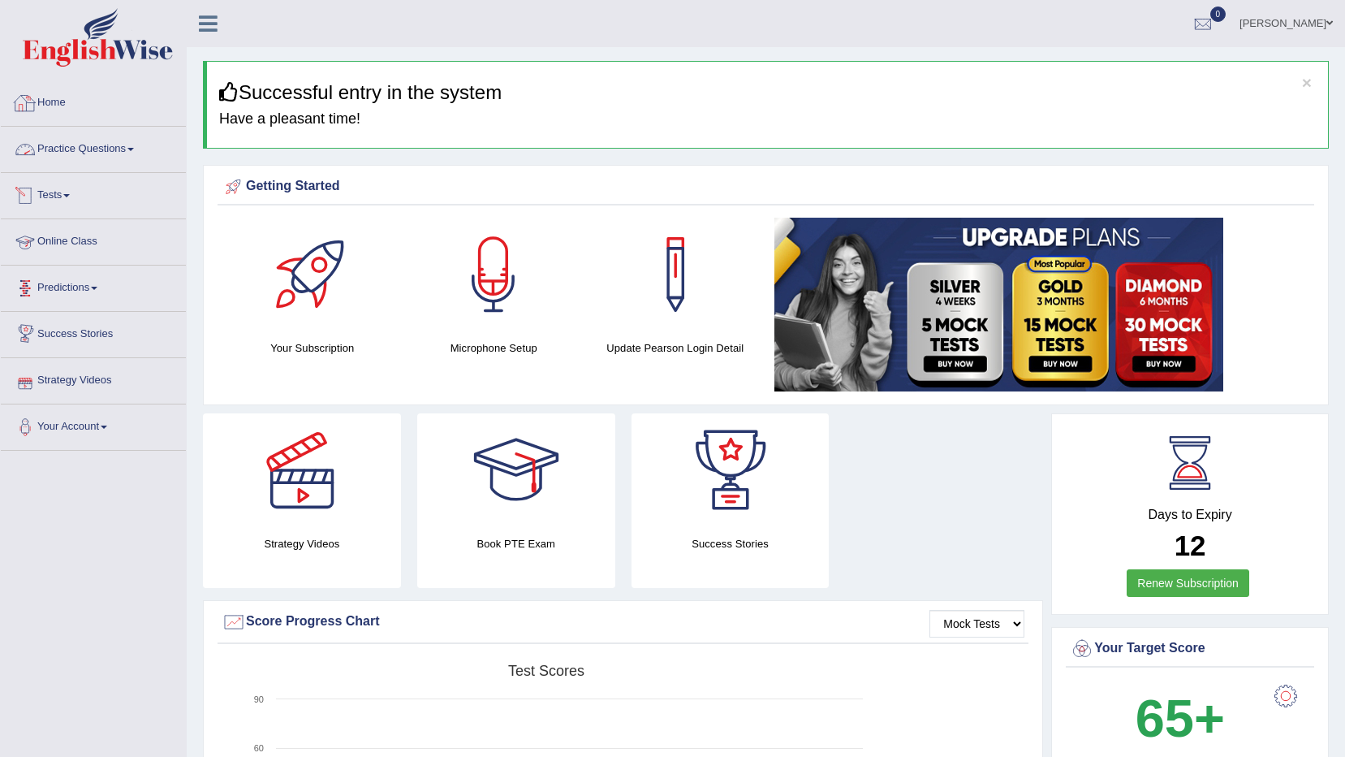
click at [96, 154] on link "Practice Questions" at bounding box center [93, 147] width 185 height 41
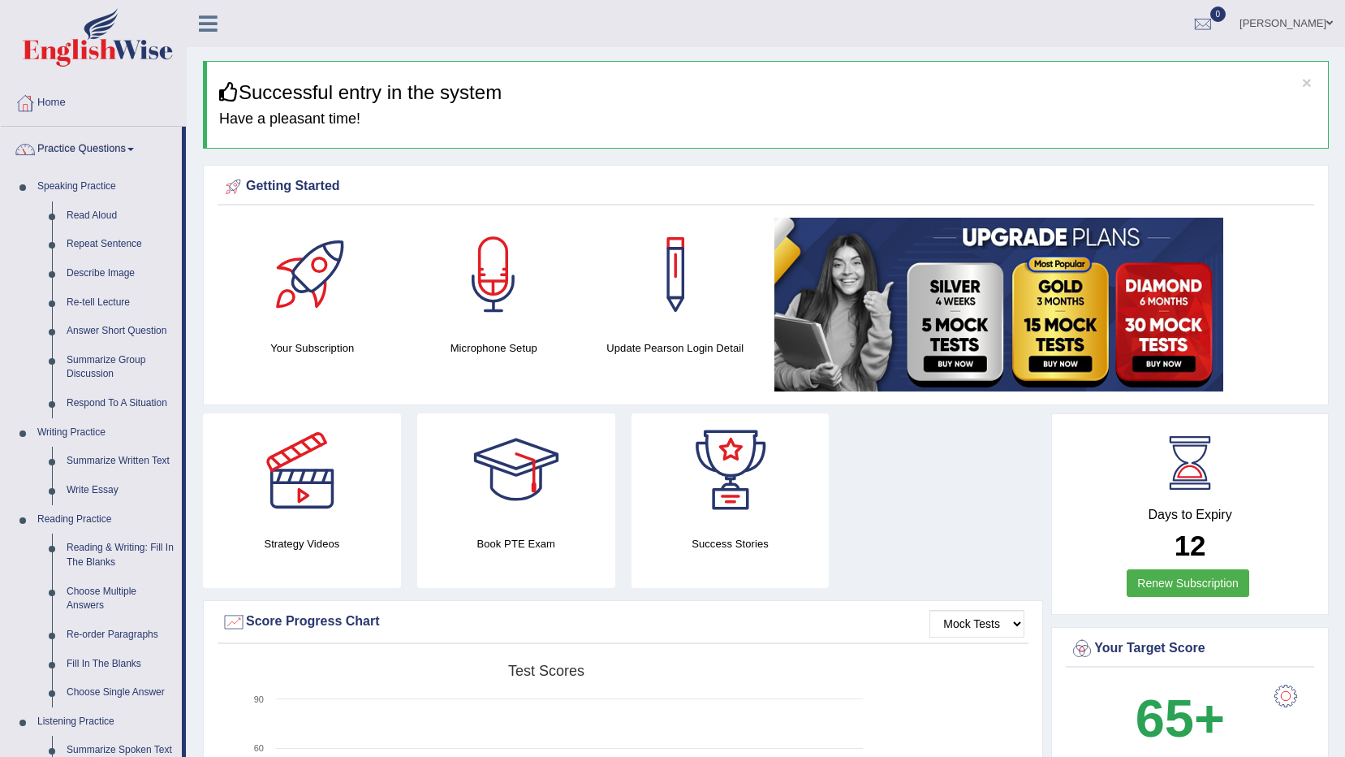
click at [209, 24] on icon at bounding box center [208, 23] width 19 height 21
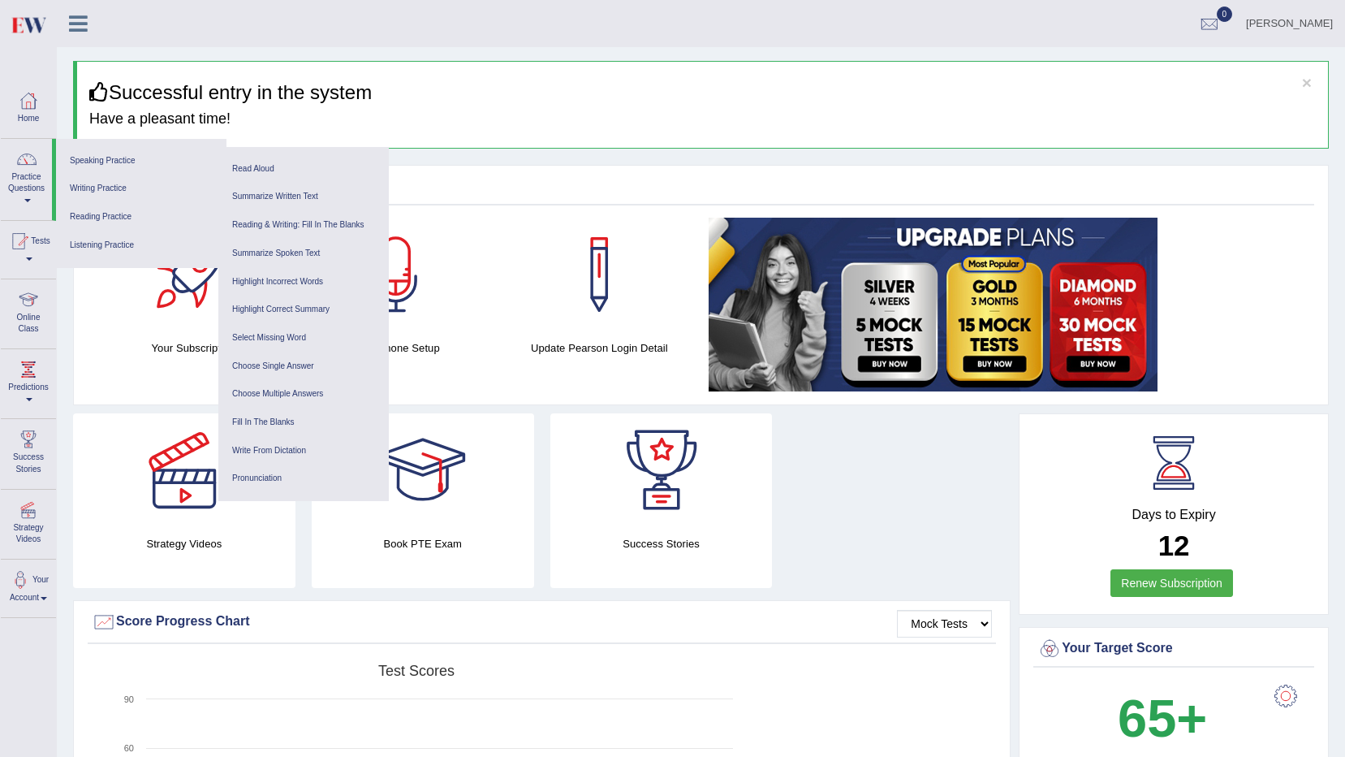
click at [133, 41] on div "Bibi Sadiqa Toggle navigation Username: Amini Access Type: Online Subscription:…" at bounding box center [701, 23] width 1288 height 47
click at [36, 107] on div at bounding box center [28, 100] width 24 height 24
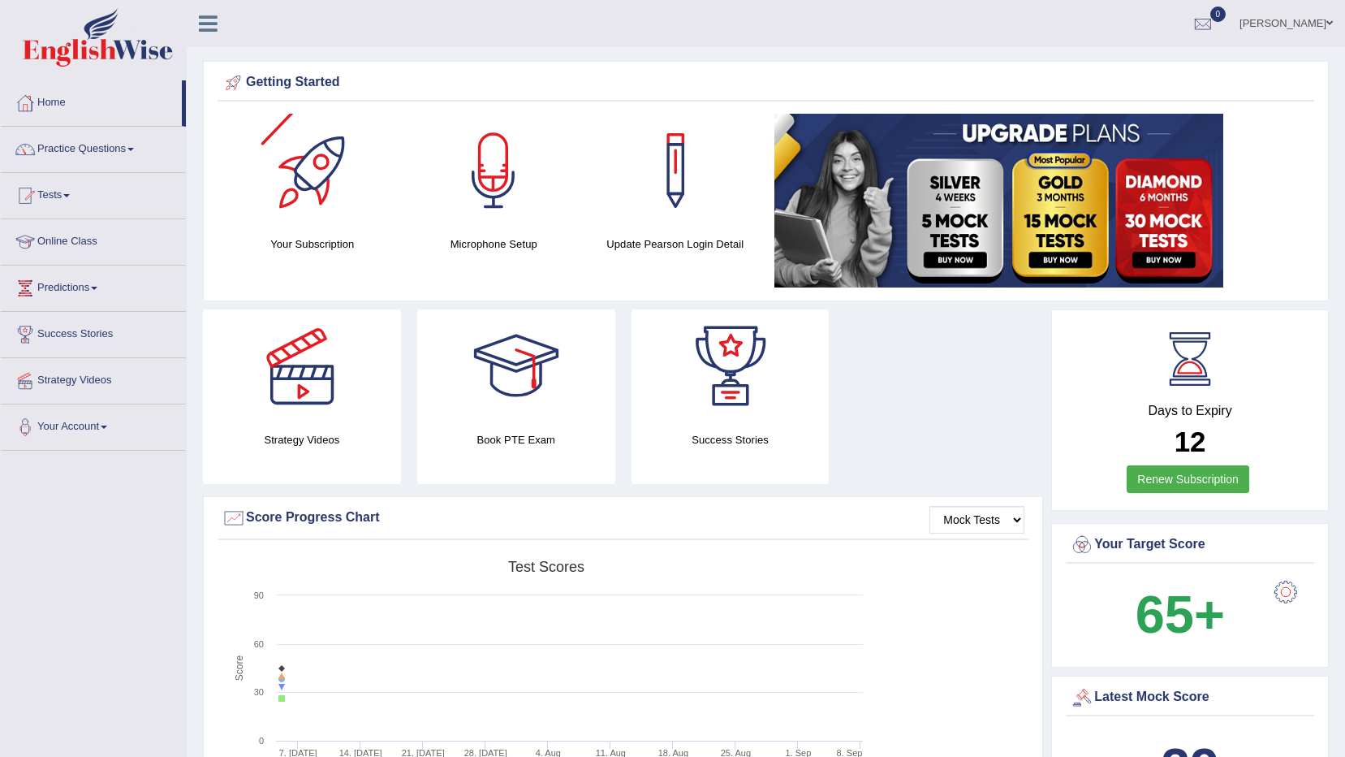
click at [305, 208] on div at bounding box center [313, 171] width 114 height 114
click at [496, 203] on div at bounding box center [494, 171] width 114 height 114
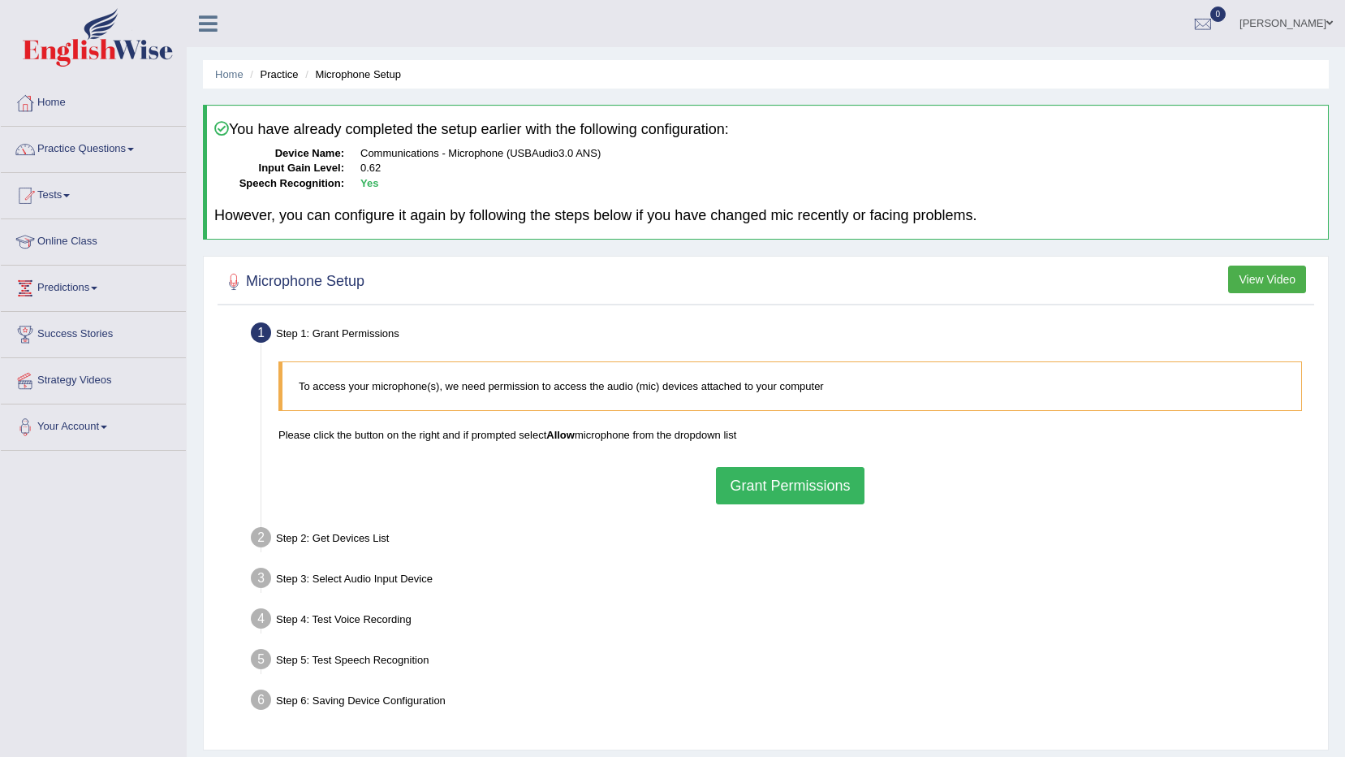
click at [824, 495] on button "Grant Permissions" at bounding box center [790, 485] width 148 height 37
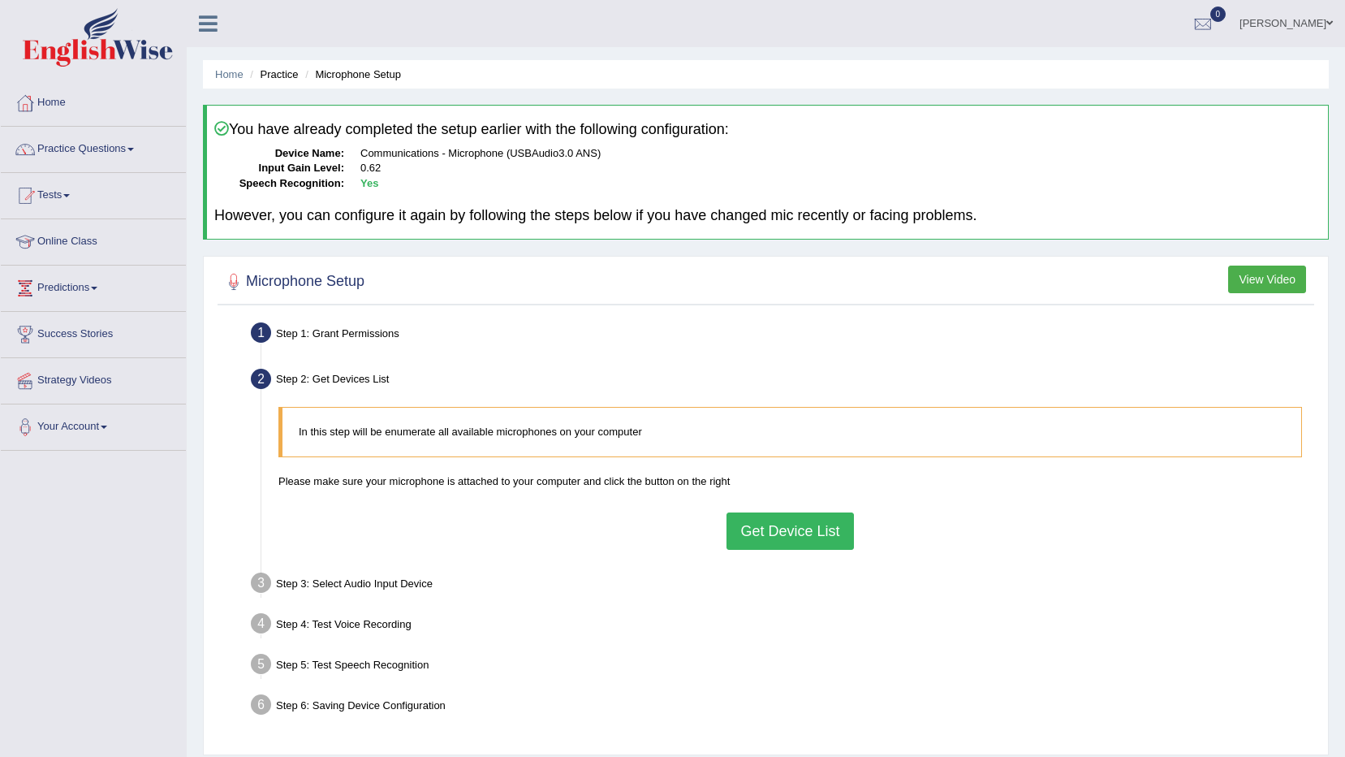
click at [819, 524] on button "Get Device List" at bounding box center [790, 530] width 127 height 37
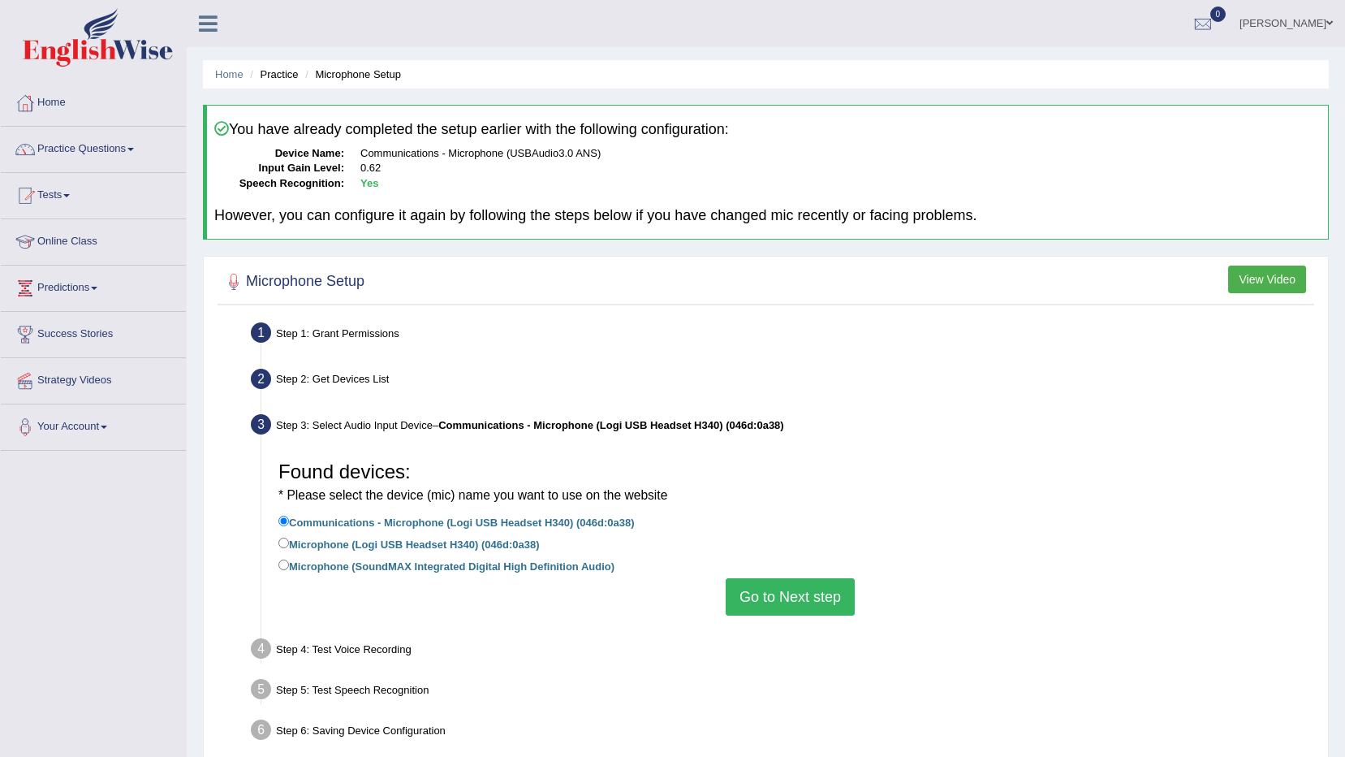
click at [729, 589] on button "Go to Next step" at bounding box center [790, 596] width 129 height 37
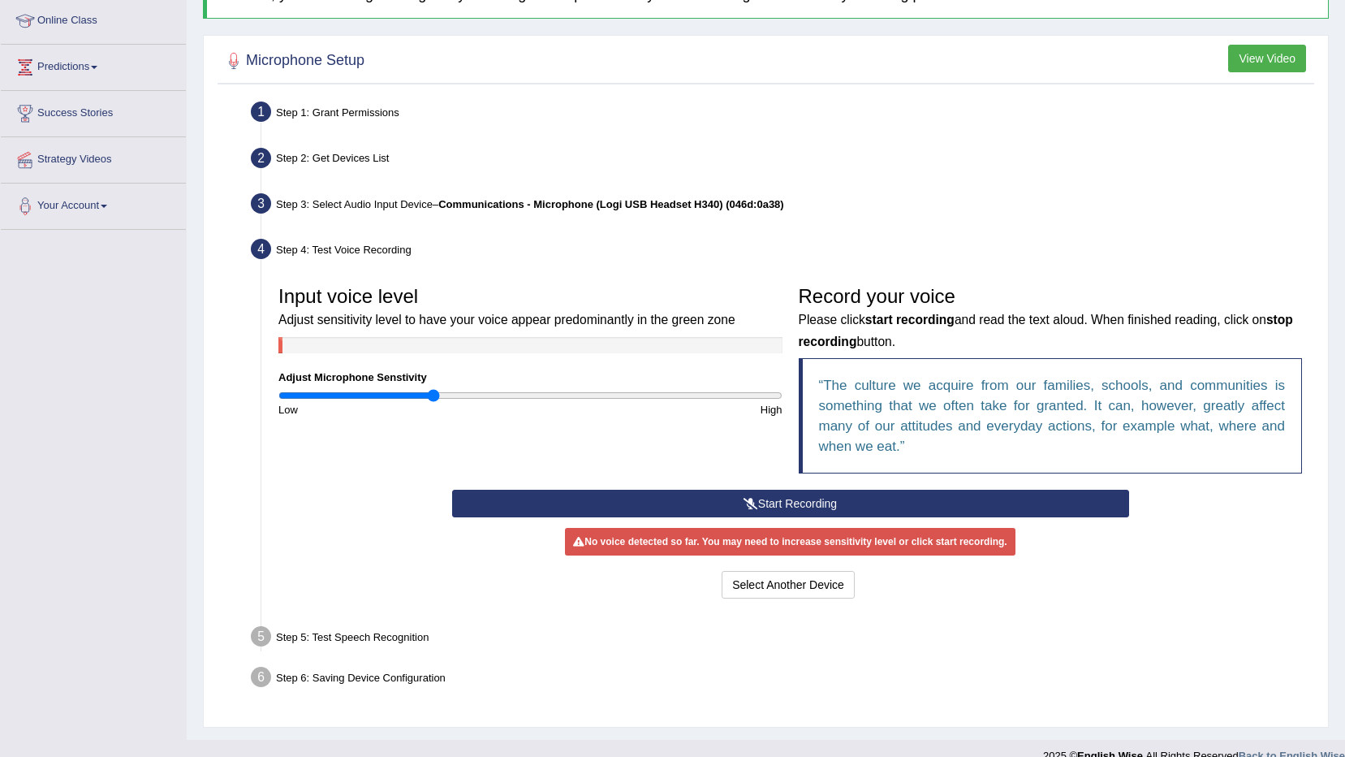
scroll to position [244, 0]
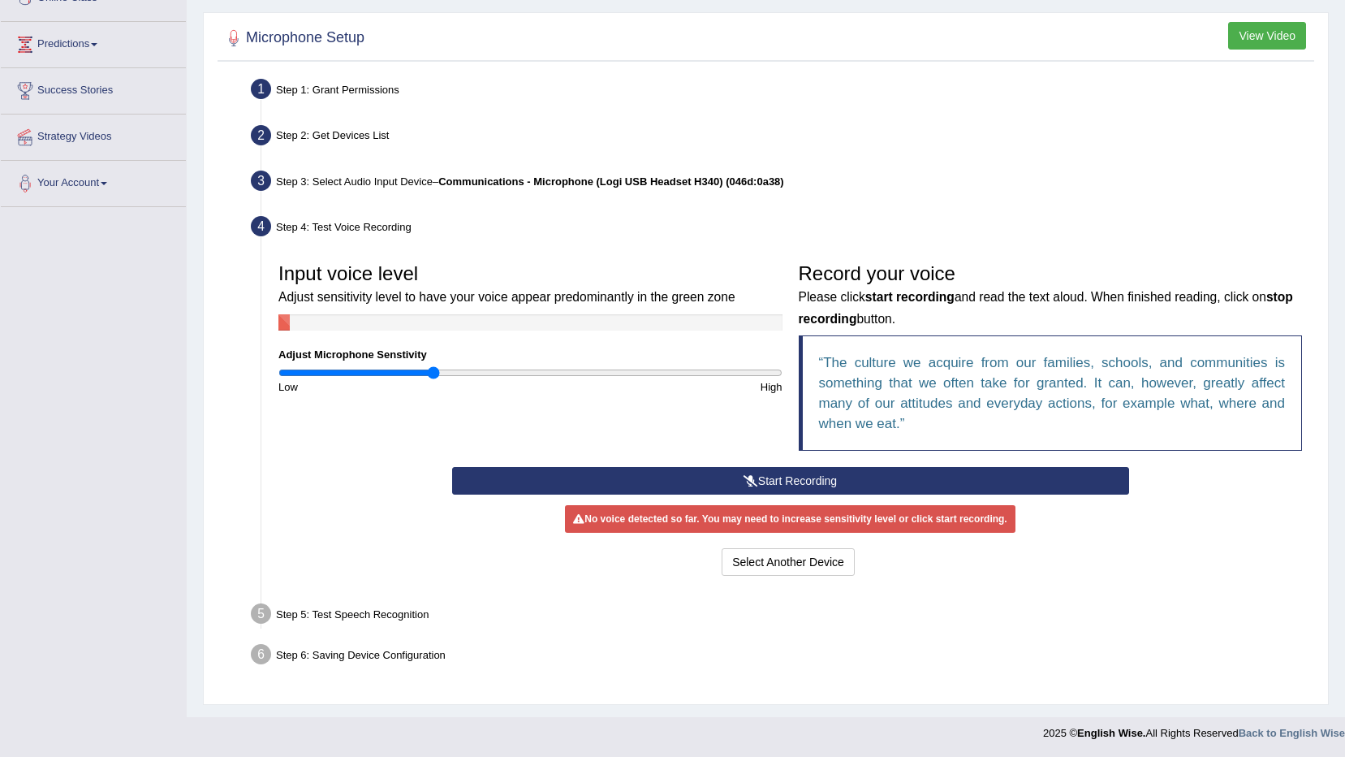
click at [692, 470] on button "Start Recording" at bounding box center [790, 481] width 677 height 28
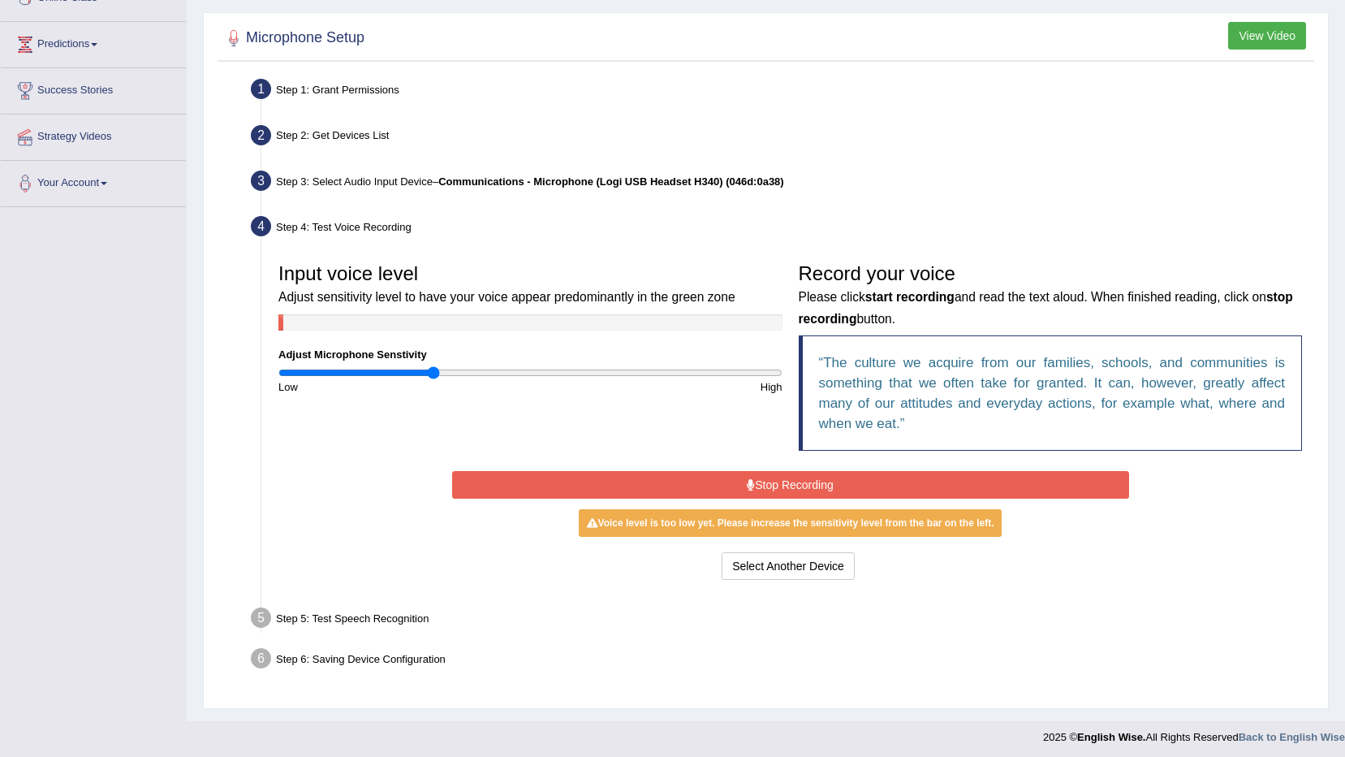
click at [692, 470] on div "Start Recording Stop Recording Note: Please listen to the recording till the en…" at bounding box center [790, 525] width 693 height 117
click at [691, 475] on button "Stop Recording" at bounding box center [790, 485] width 677 height 28
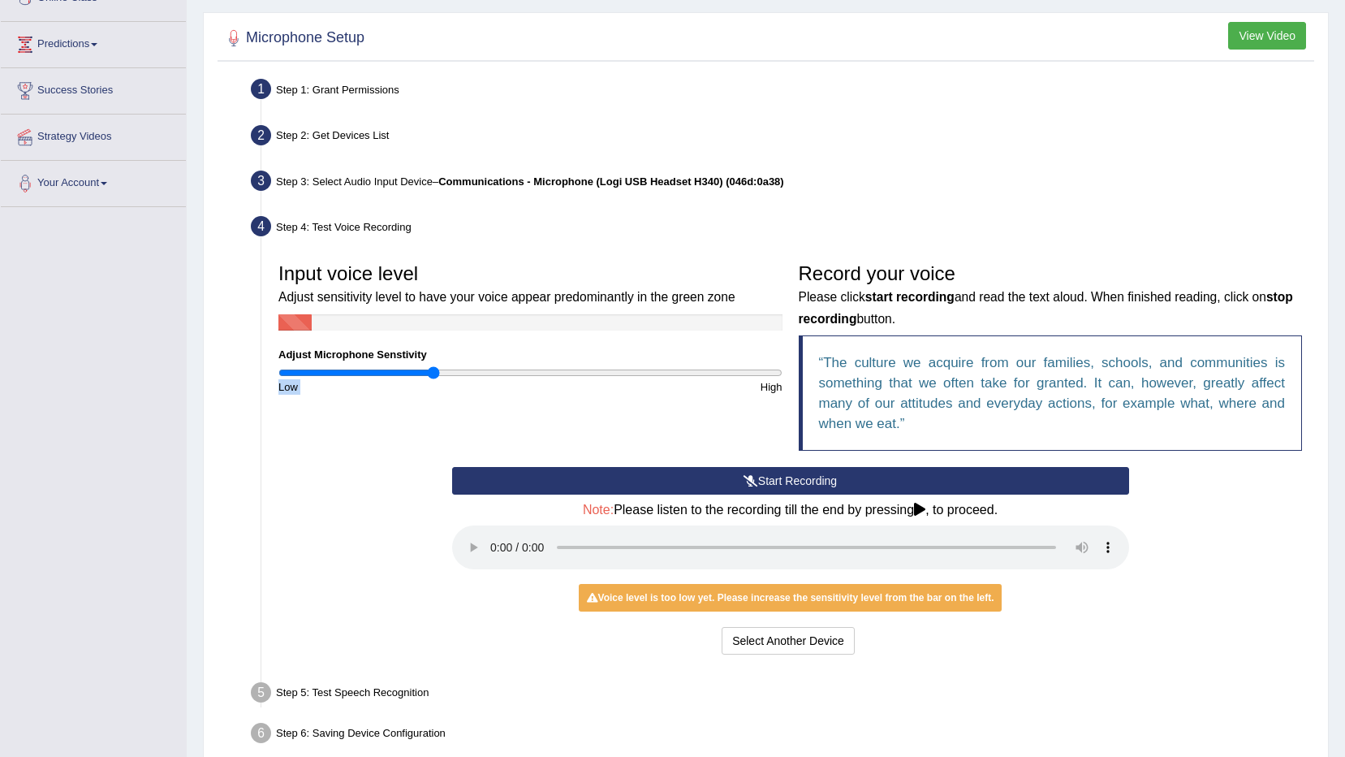
drag, startPoint x: 442, startPoint y: 364, endPoint x: 589, endPoint y: 386, distance: 148.7
click at [600, 388] on div "Input voice level Adjust sensitivity level to have your voice appear predominan…" at bounding box center [530, 325] width 520 height 140
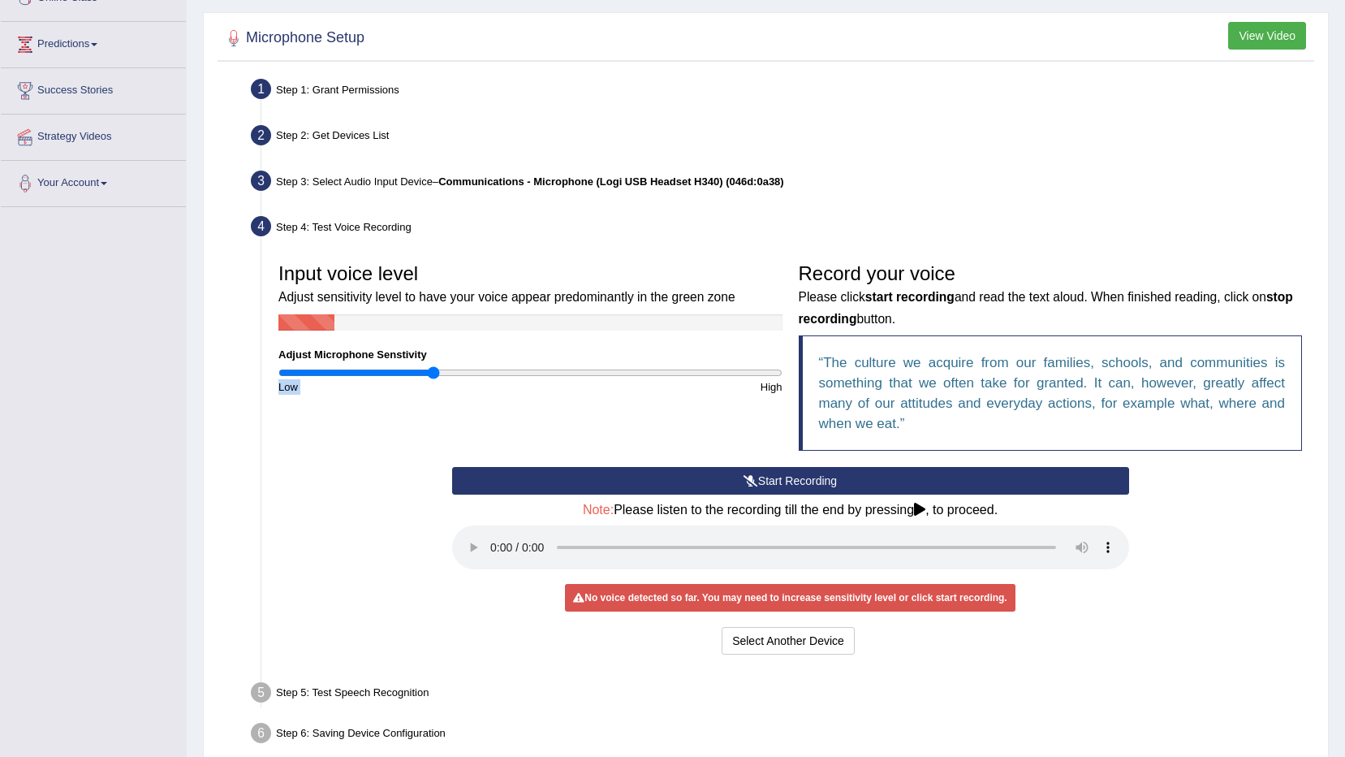
click at [479, 383] on div "Low" at bounding box center [400, 386] width 260 height 15
click at [469, 365] on div "Input voice level Adjust sensitivity level to have your voice appear predominan…" at bounding box center [530, 325] width 520 height 140
click at [444, 380] on div "Low" at bounding box center [400, 386] width 260 height 15
click at [448, 369] on input "range" at bounding box center [530, 372] width 504 height 13
click at [680, 472] on button "Start Recording" at bounding box center [790, 481] width 677 height 28
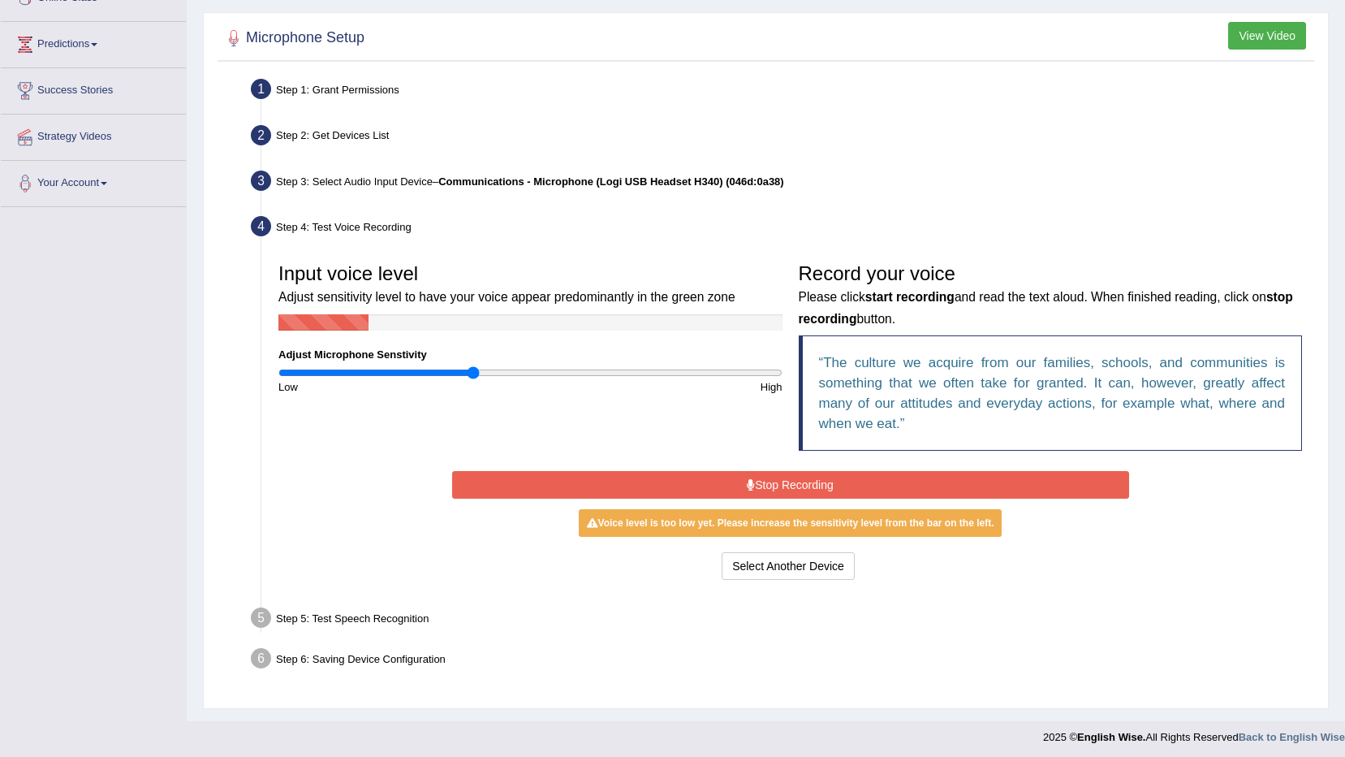
type input "0.78"
click at [474, 367] on input "range" at bounding box center [530, 372] width 504 height 13
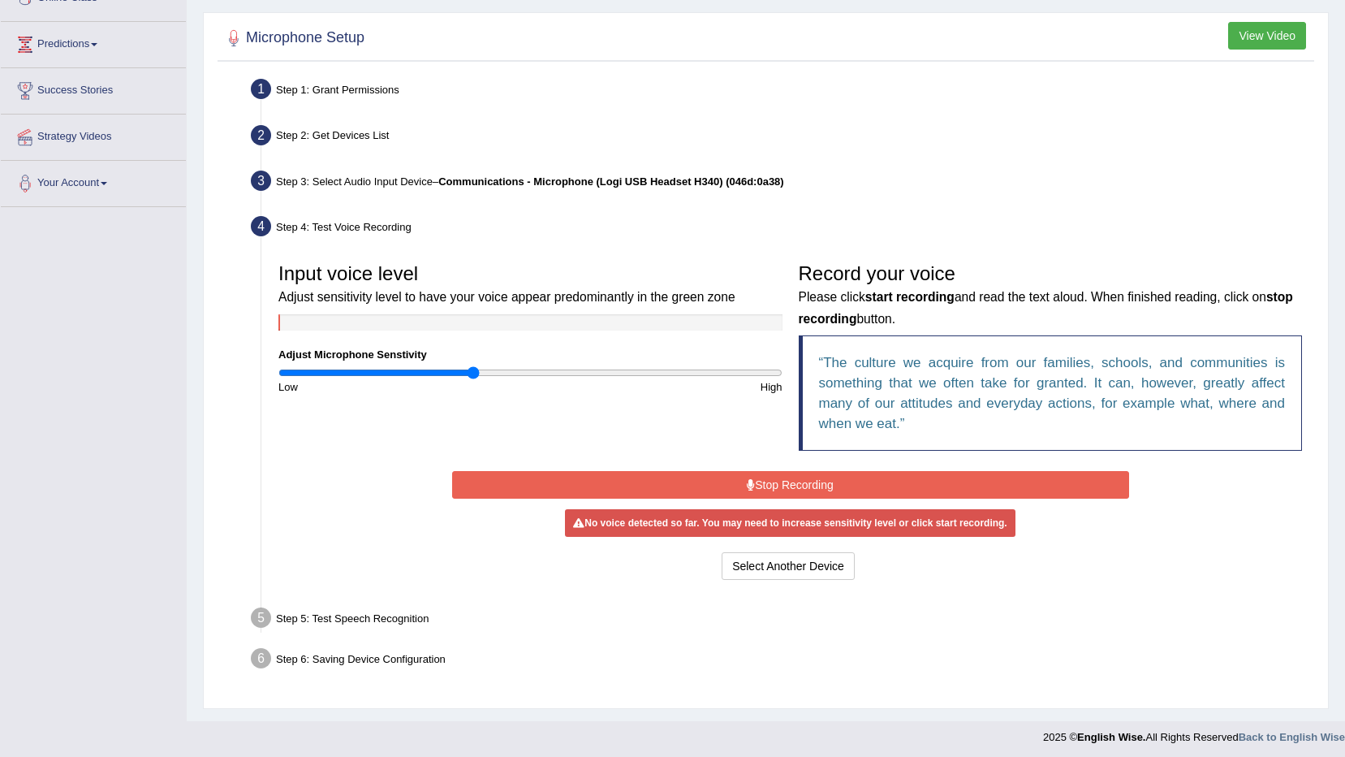
click at [747, 479] on icon at bounding box center [751, 484] width 8 height 11
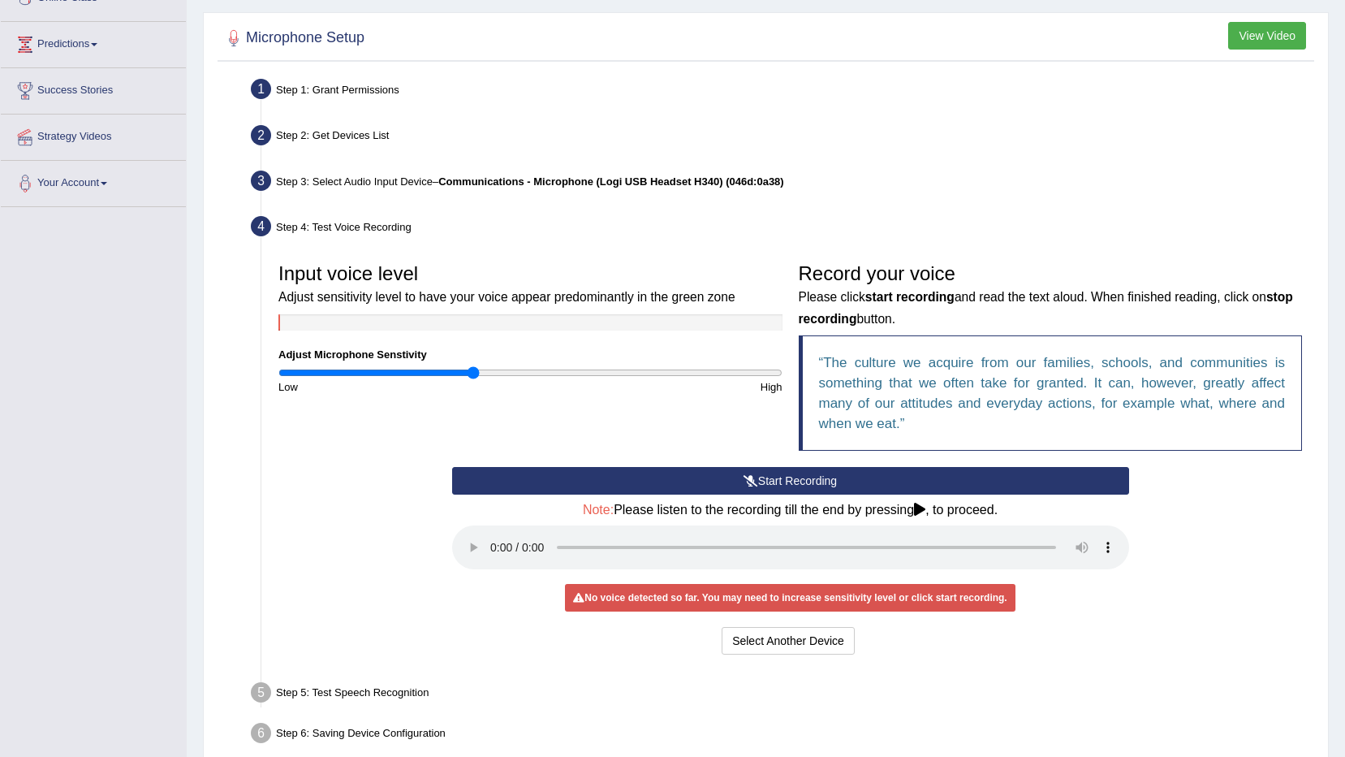
click at [745, 485] on icon at bounding box center [751, 480] width 15 height 11
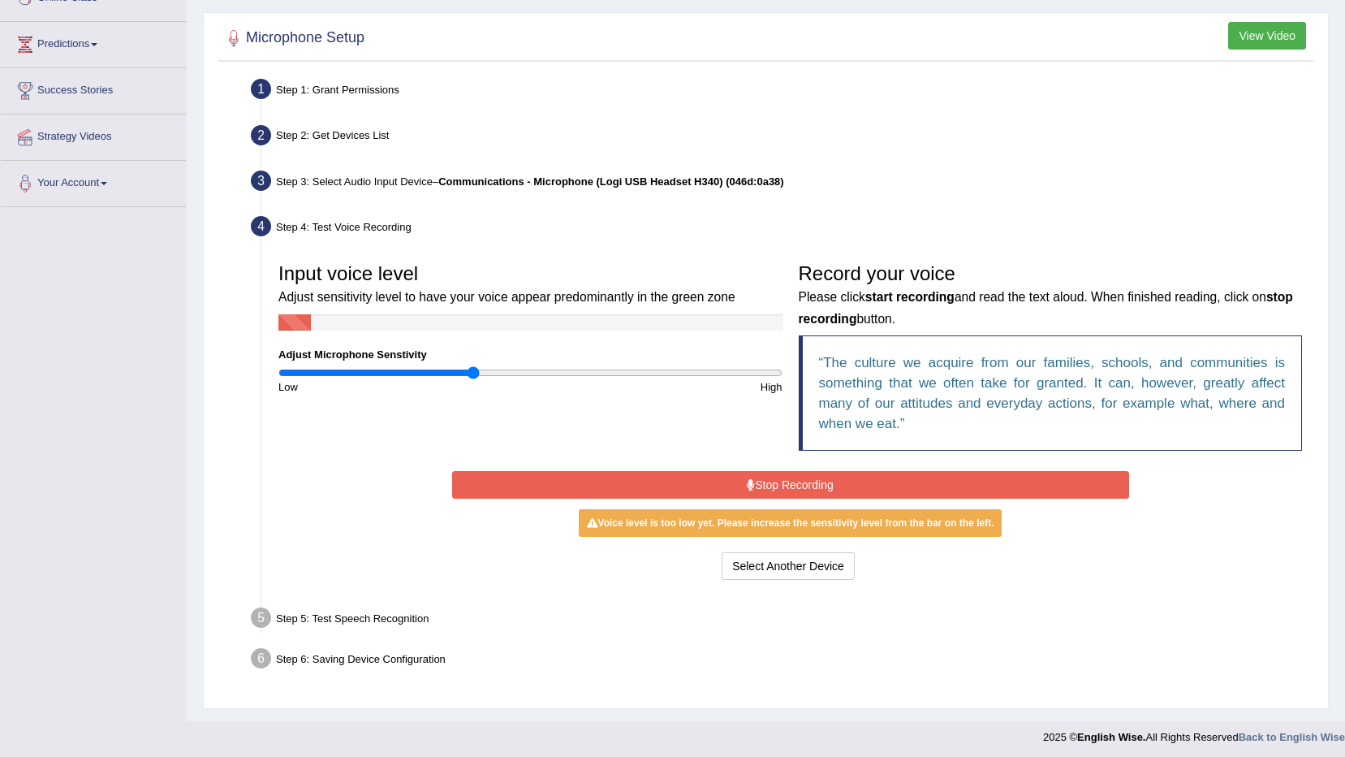
click at [745, 485] on button "Stop Recording" at bounding box center [790, 485] width 677 height 28
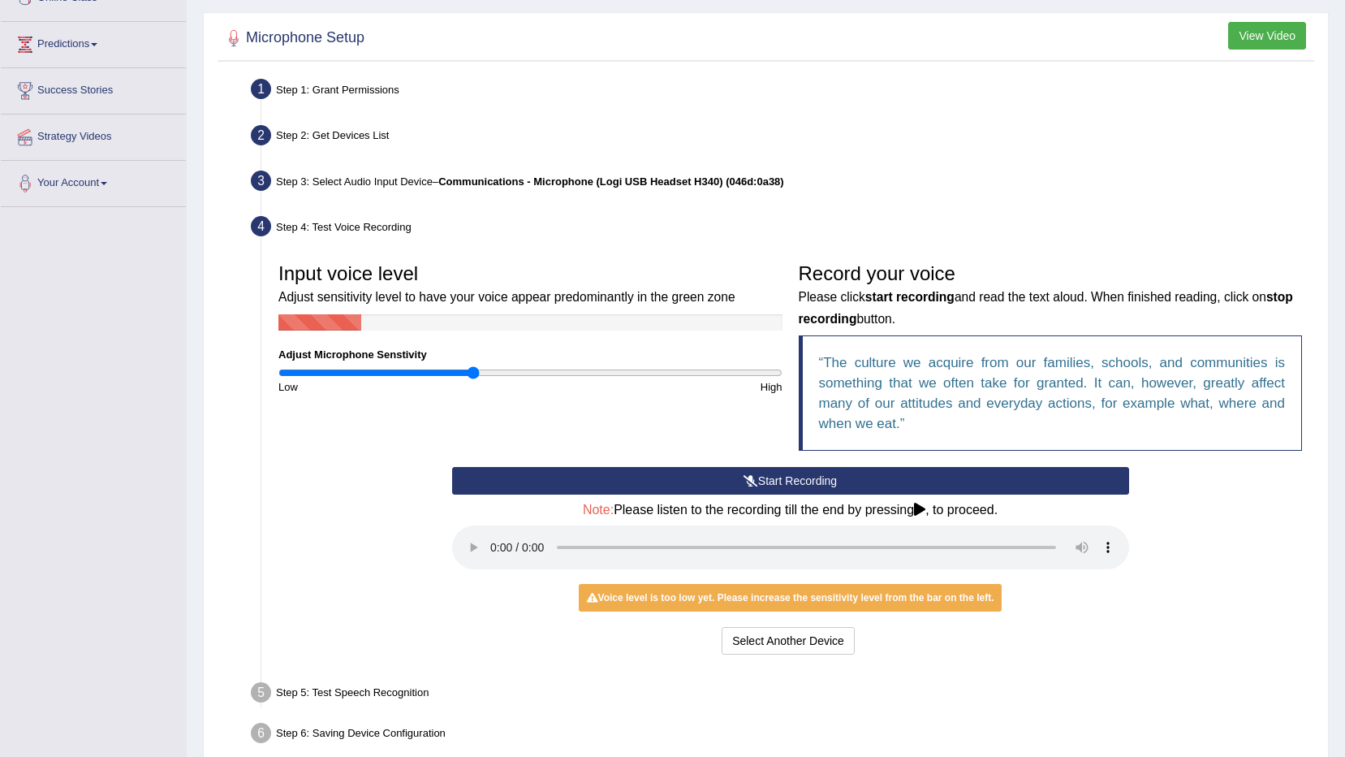
click at [752, 484] on icon at bounding box center [751, 480] width 15 height 11
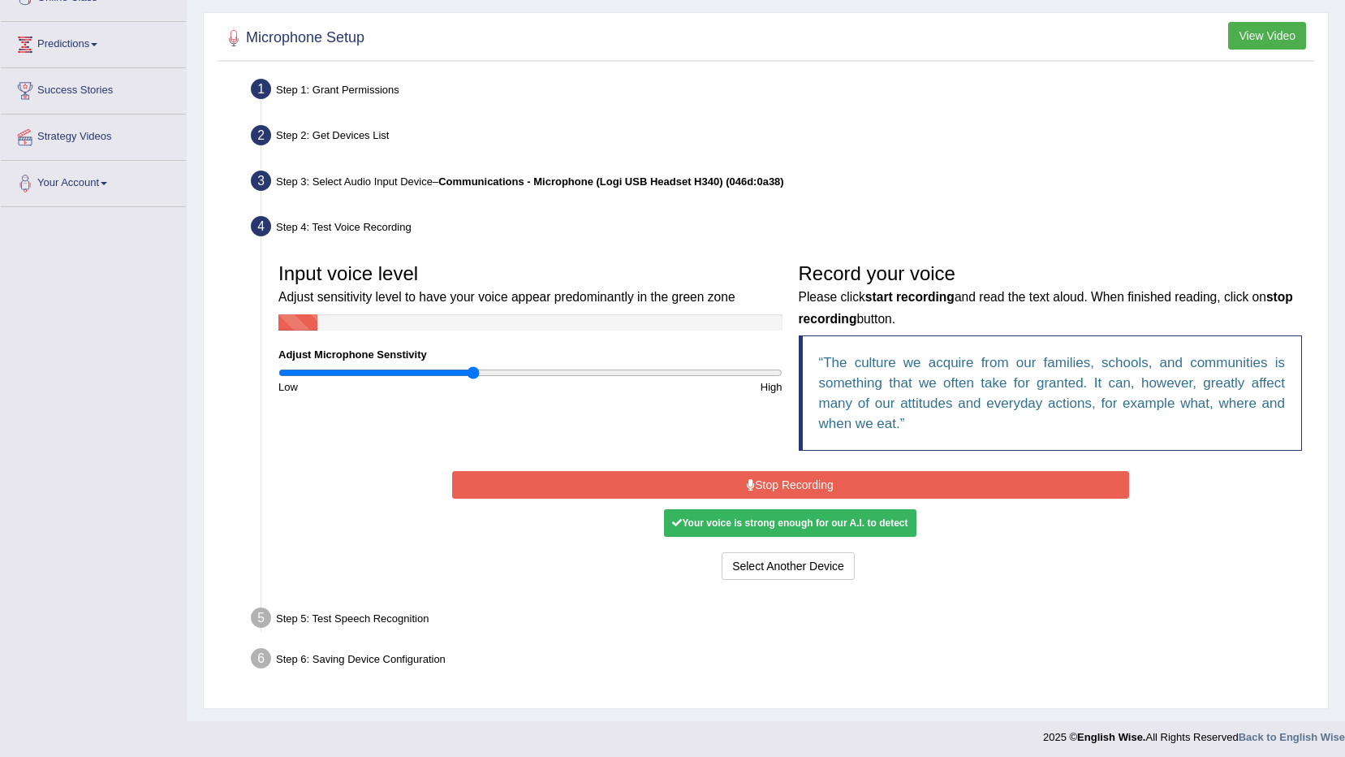
click at [752, 484] on icon at bounding box center [751, 484] width 8 height 11
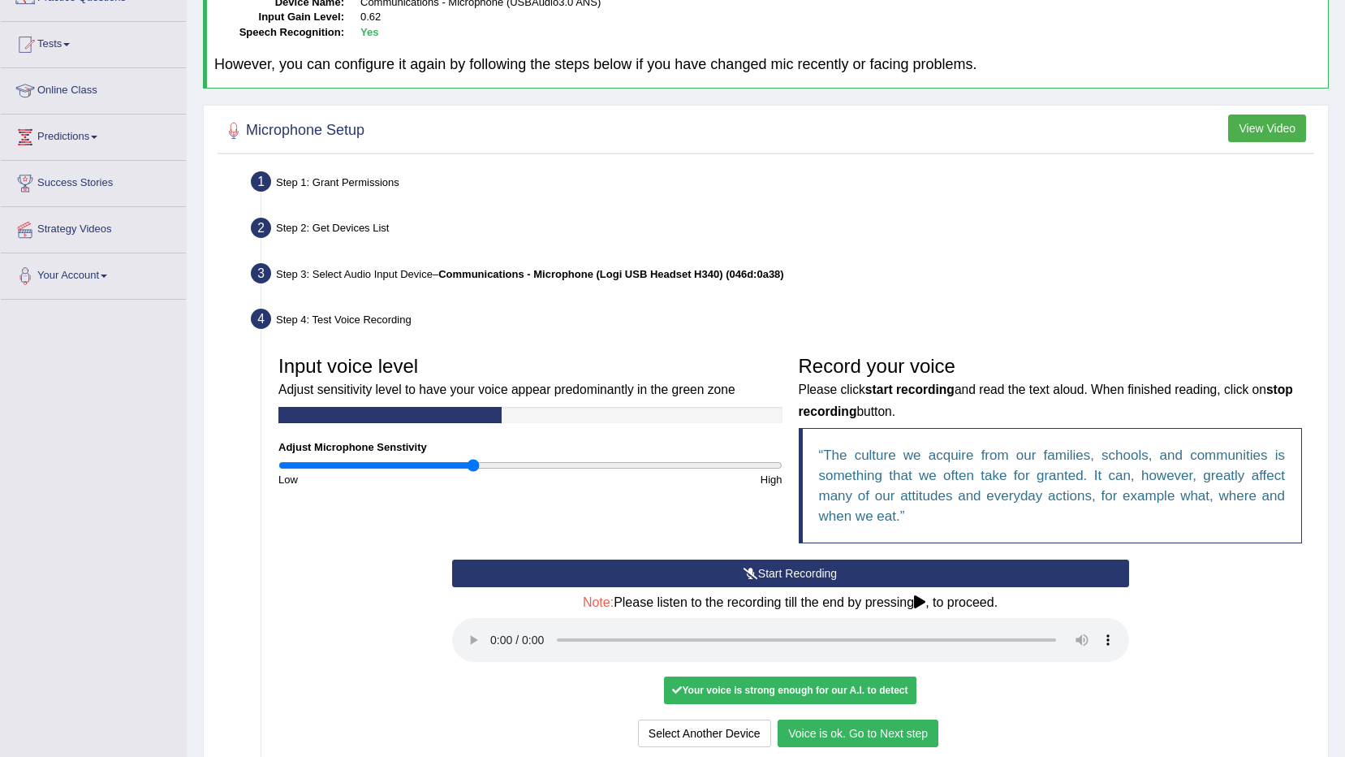
scroll to position [323, 0]
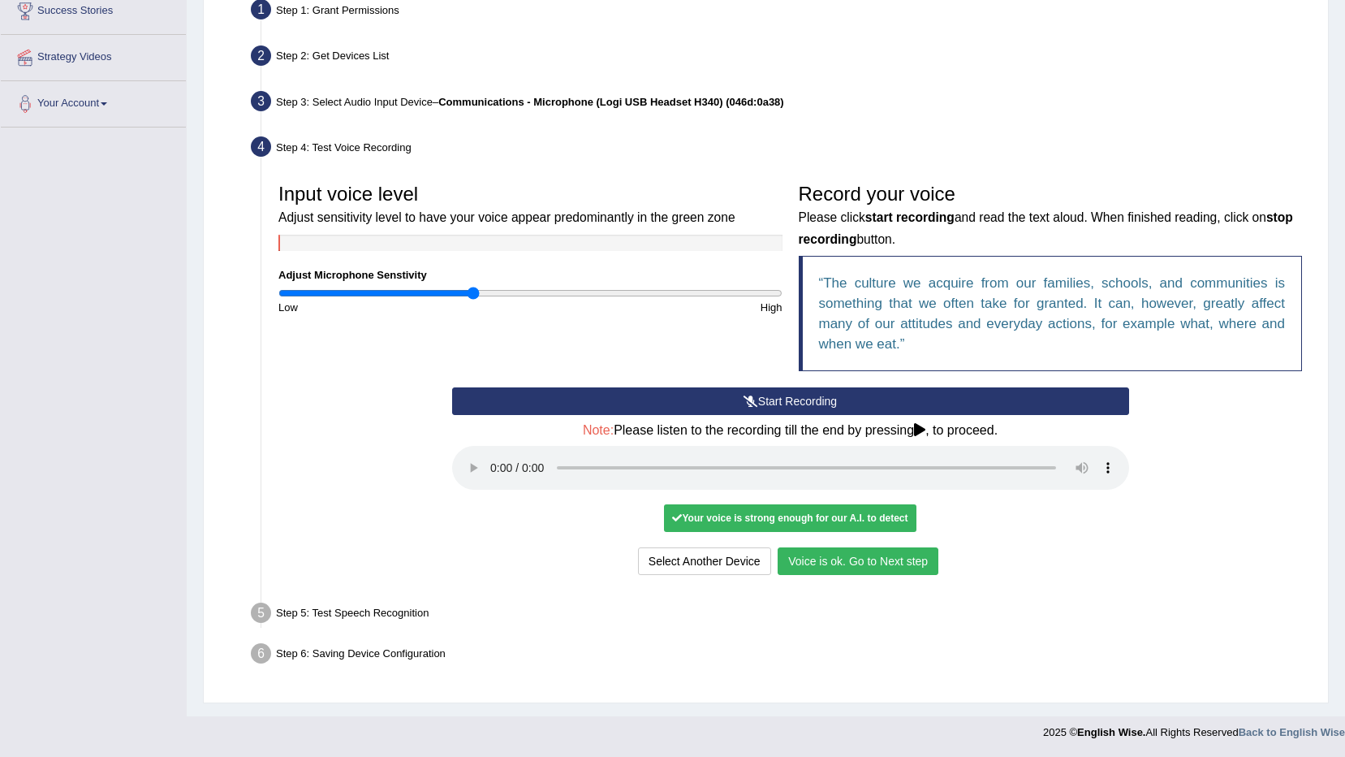
click at [830, 555] on button "Voice is ok. Go to Next step" at bounding box center [858, 561] width 161 height 28
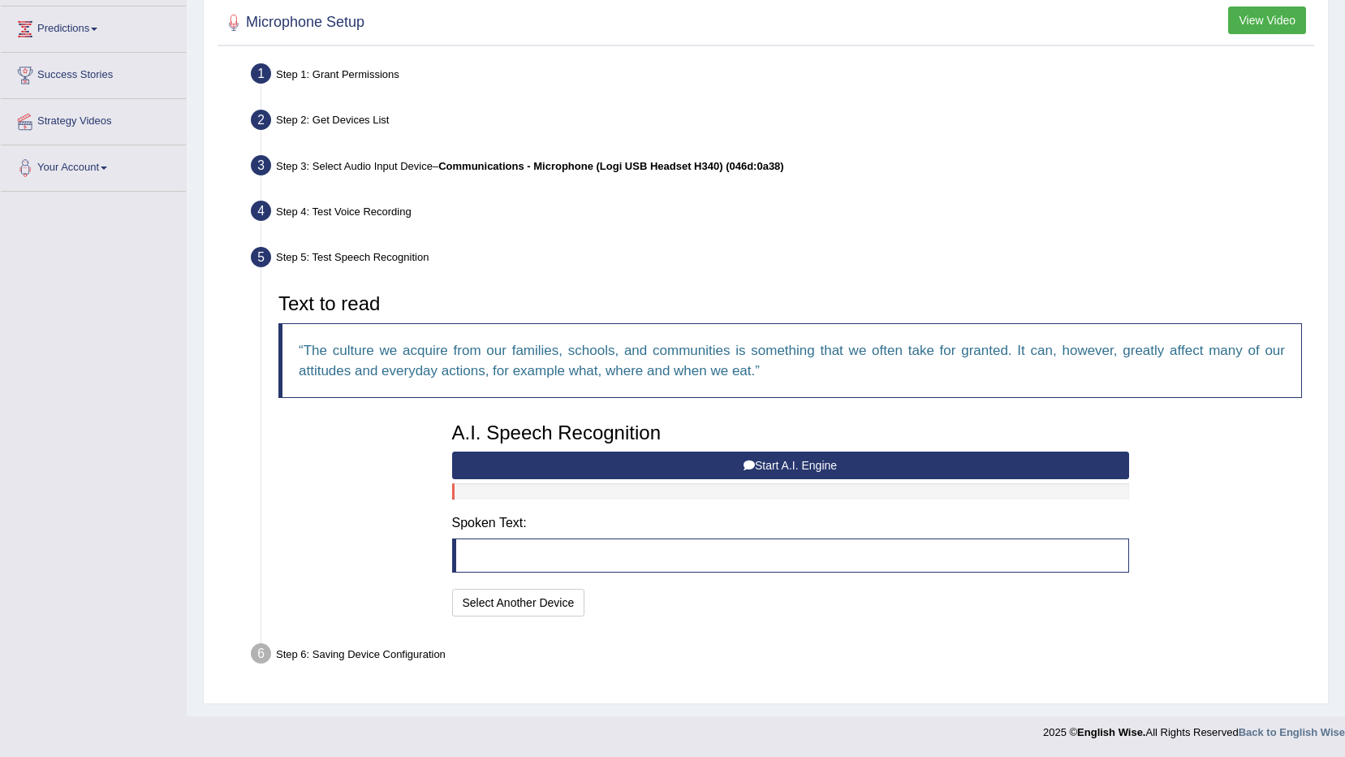
scroll to position [259, 0]
click at [639, 466] on button "Start A.I. Engine" at bounding box center [790, 465] width 677 height 28
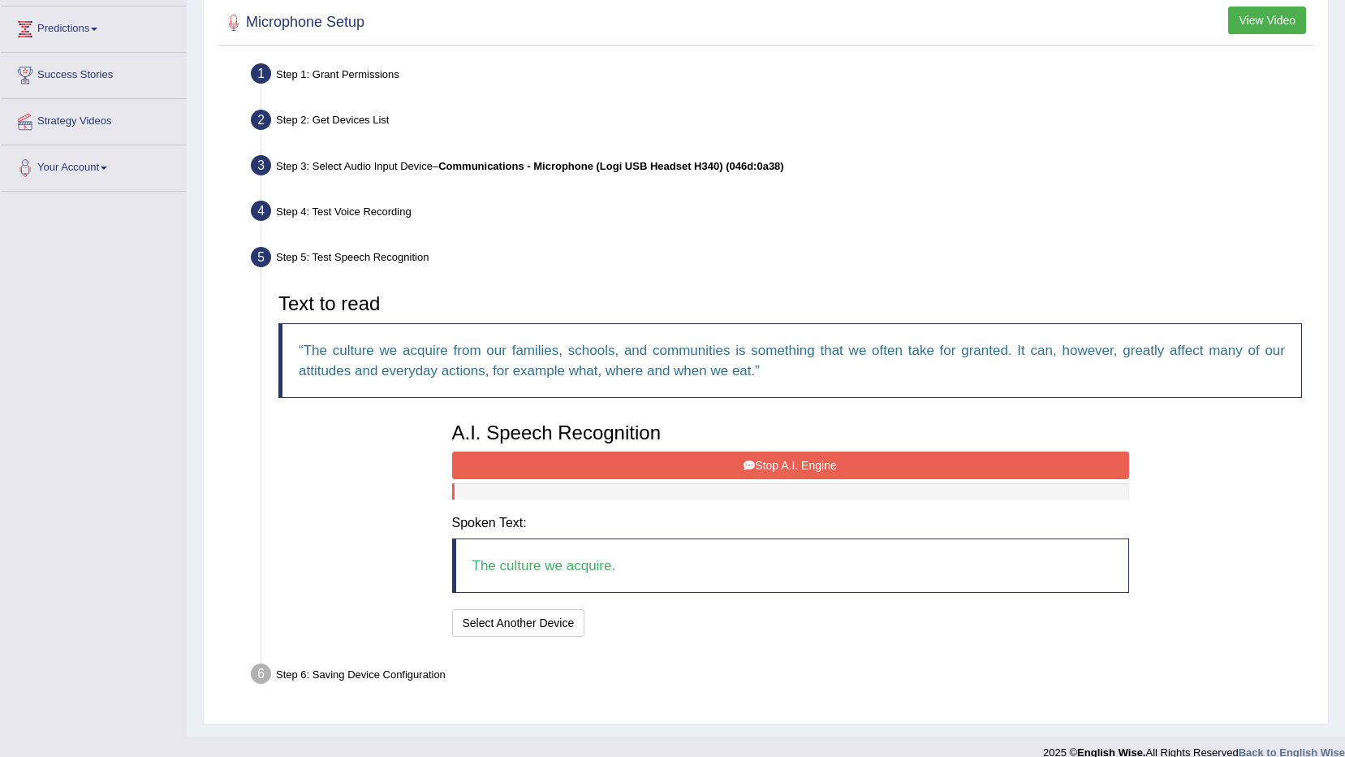
click at [714, 459] on button "Stop A.I. Engine" at bounding box center [790, 465] width 677 height 28
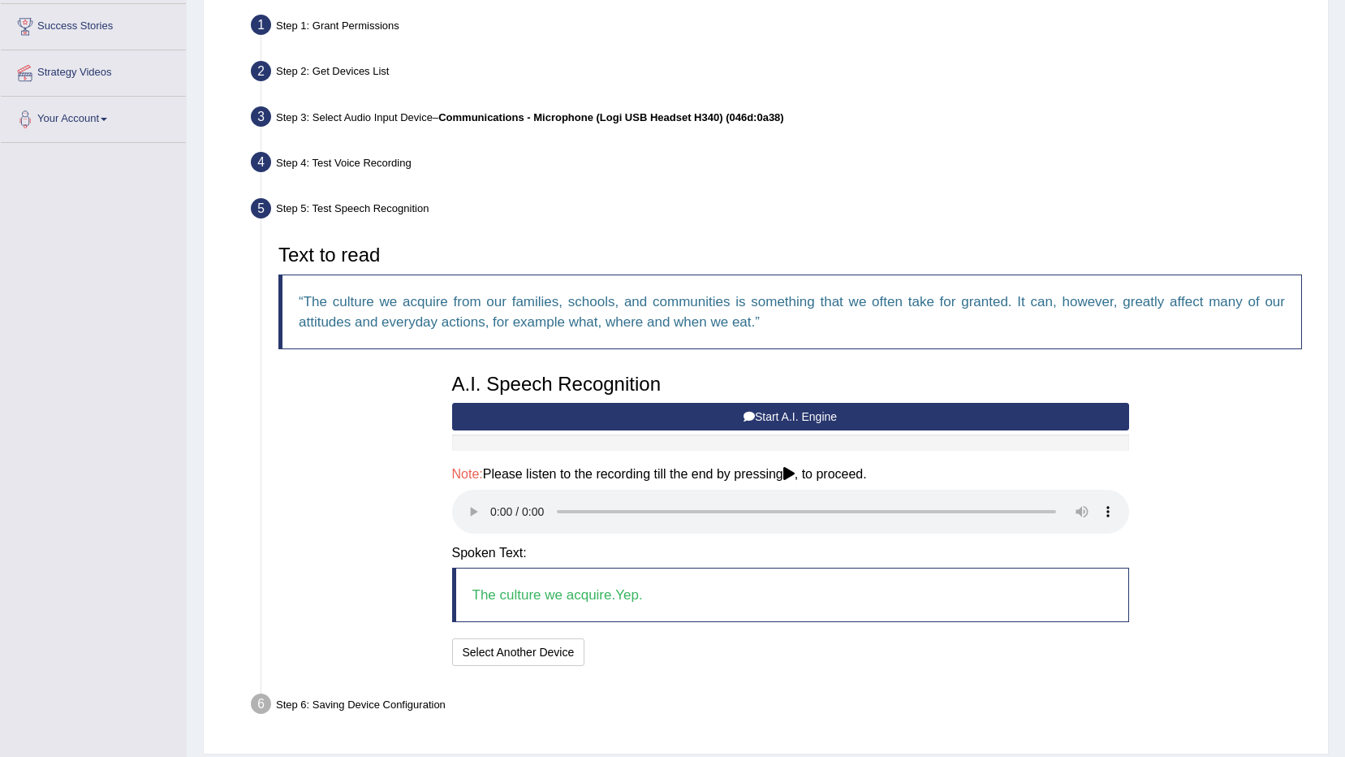
scroll to position [358, 0]
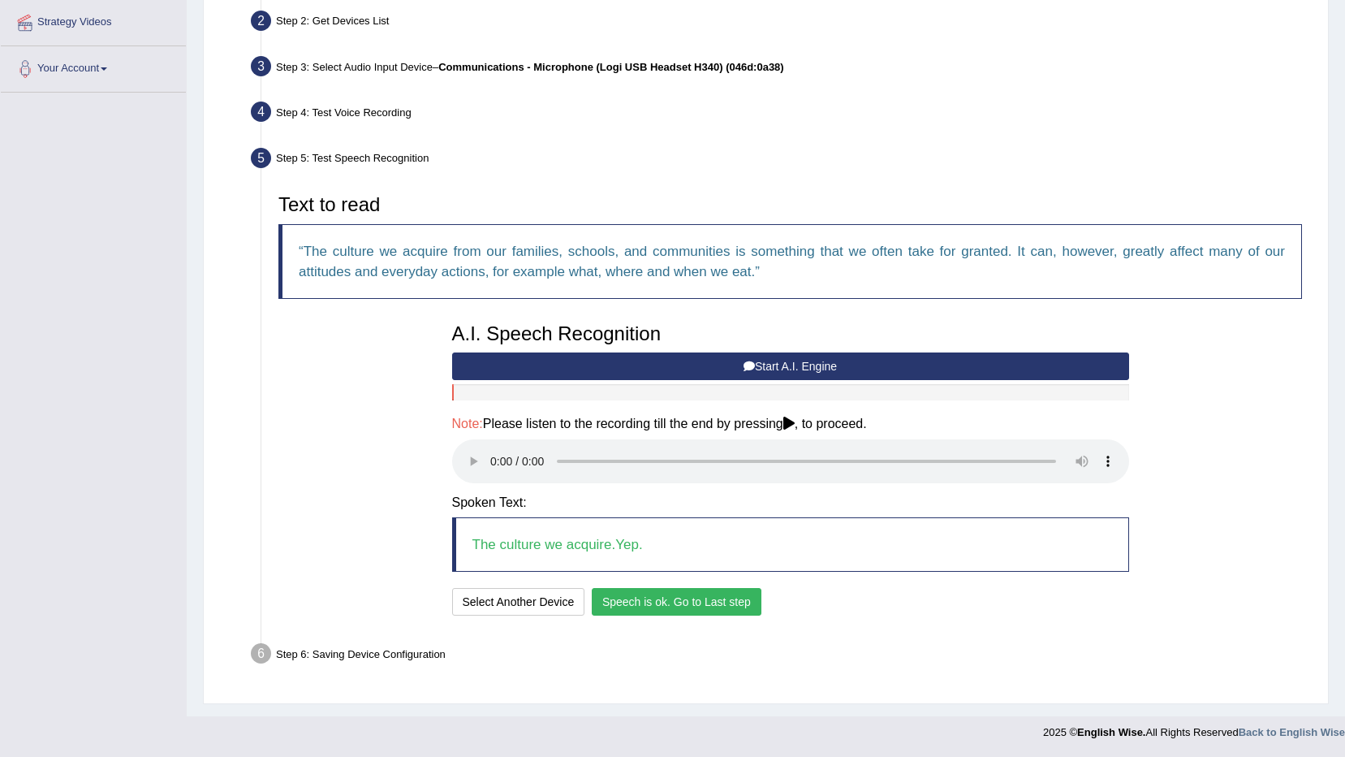
click at [662, 609] on button "Speech is ok. Go to Last step" at bounding box center [677, 602] width 170 height 28
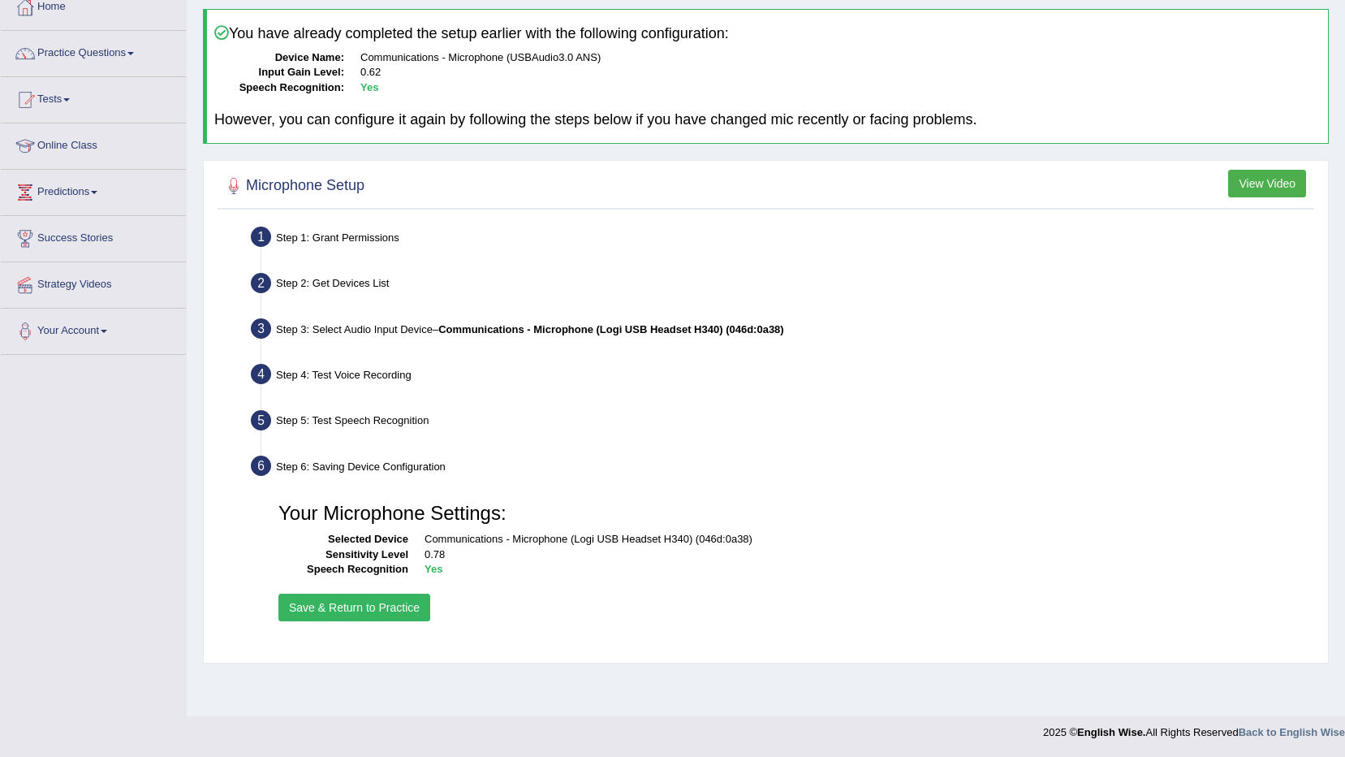
scroll to position [96, 0]
click at [323, 610] on button "Save & Return to Practice" at bounding box center [354, 607] width 152 height 28
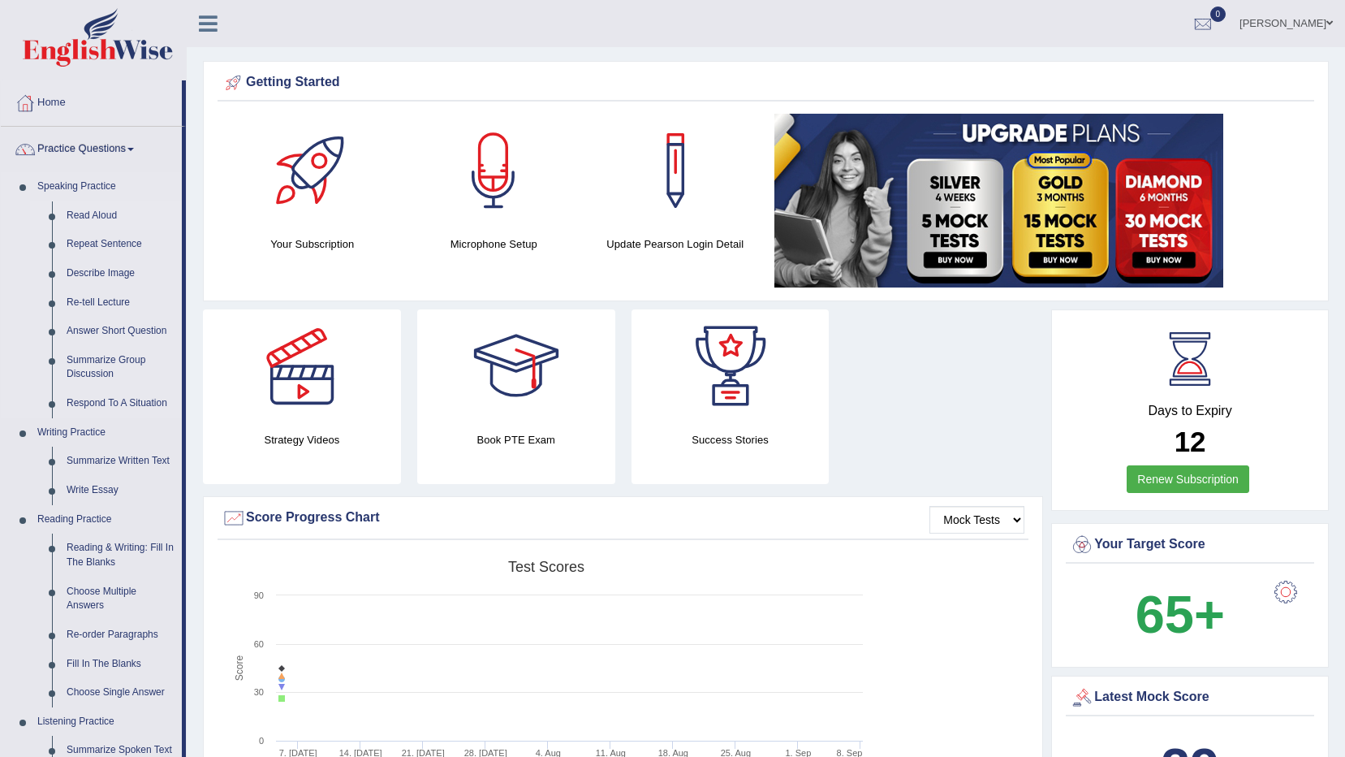
click at [90, 218] on link "Read Aloud" at bounding box center [120, 215] width 123 height 29
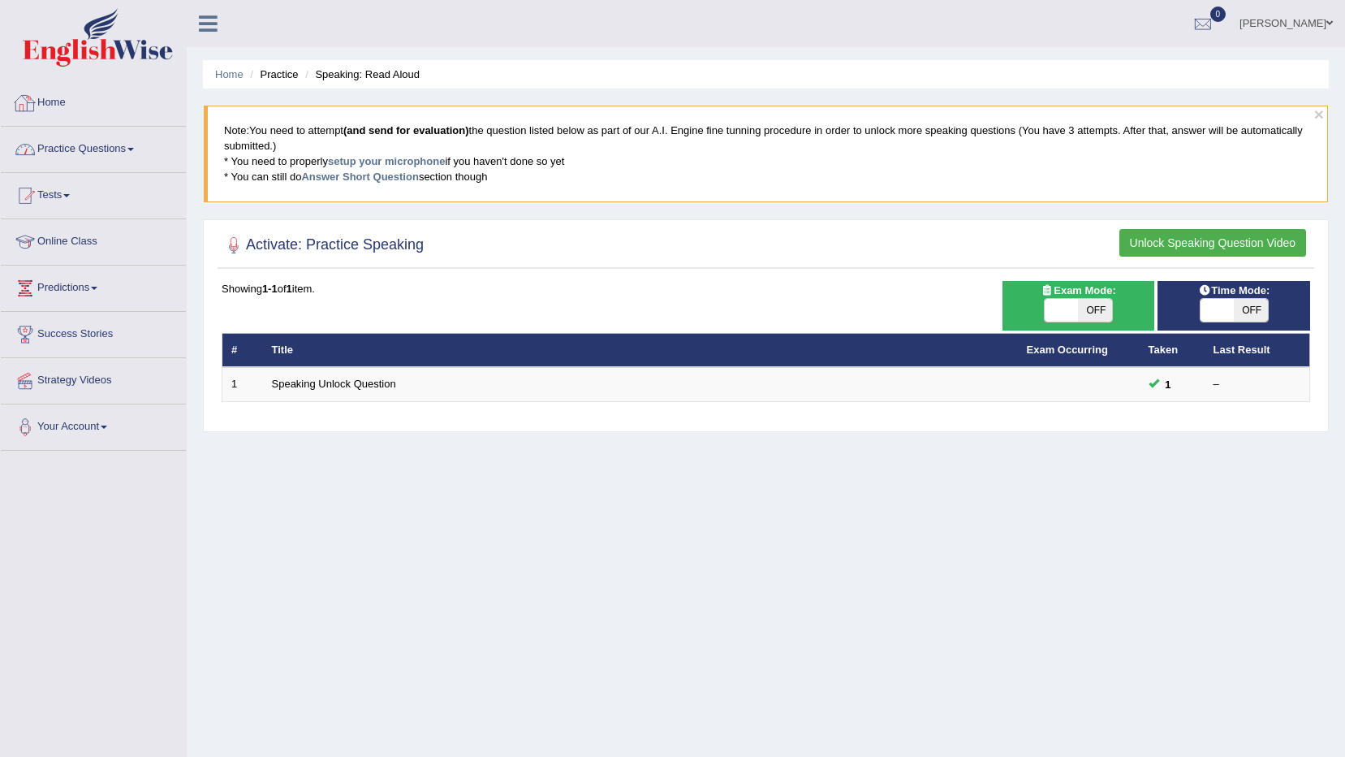
click at [101, 111] on link "Home" at bounding box center [93, 100] width 185 height 41
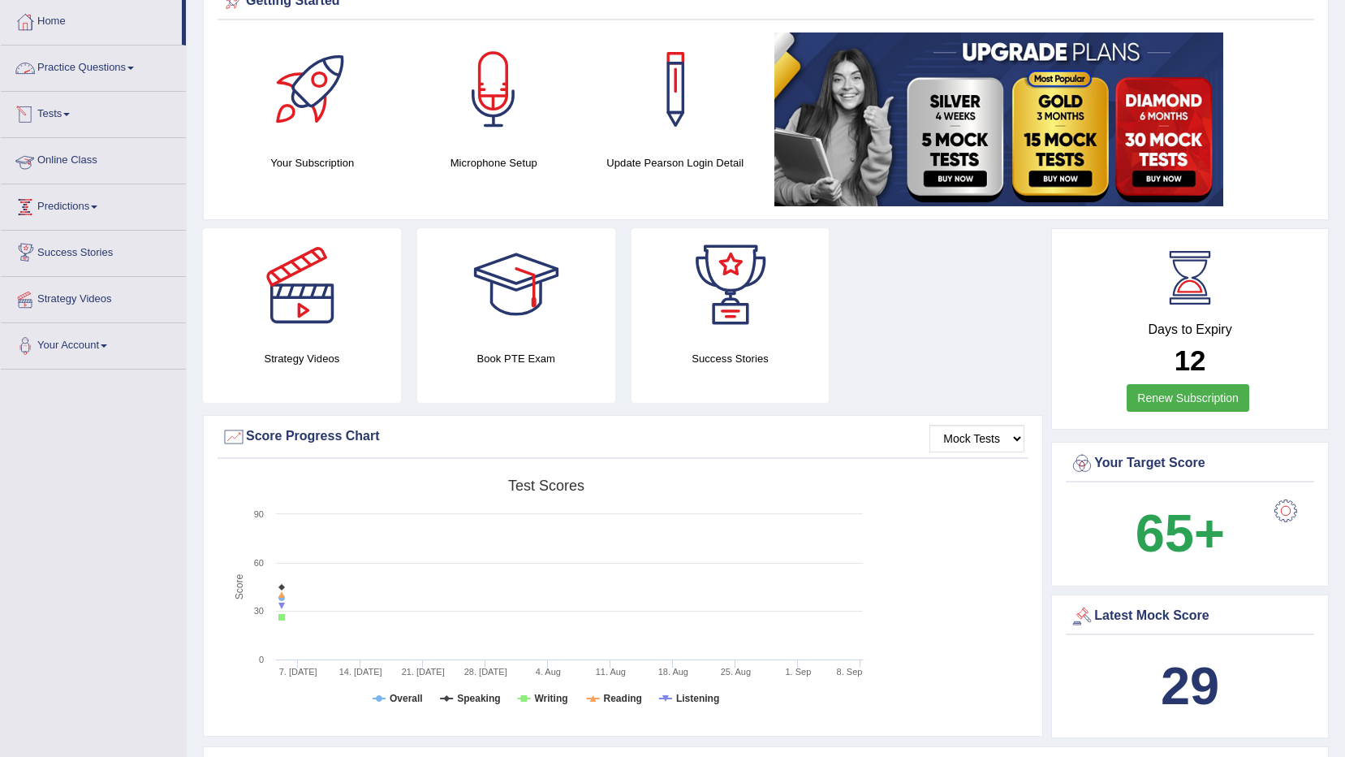
click at [93, 78] on link "Practice Questions" at bounding box center [93, 65] width 185 height 41
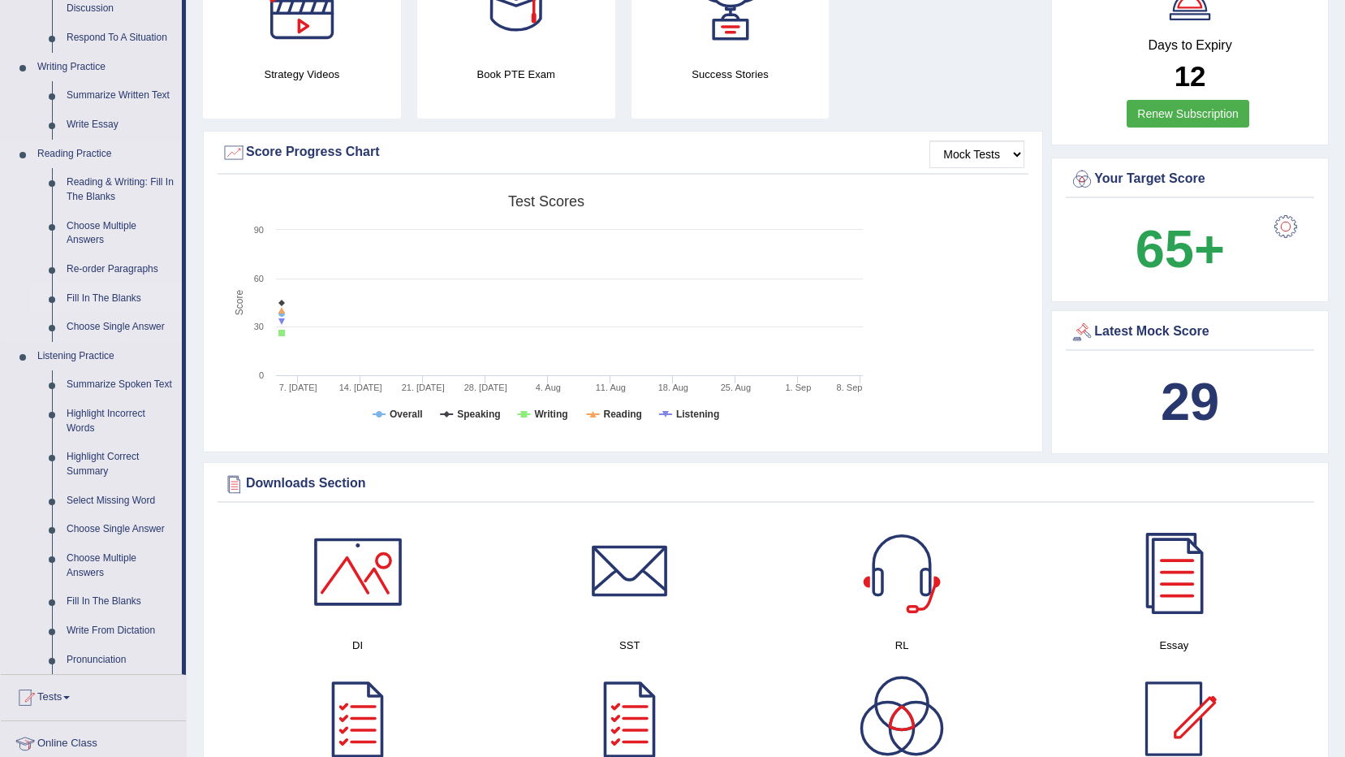
scroll to position [406, 0]
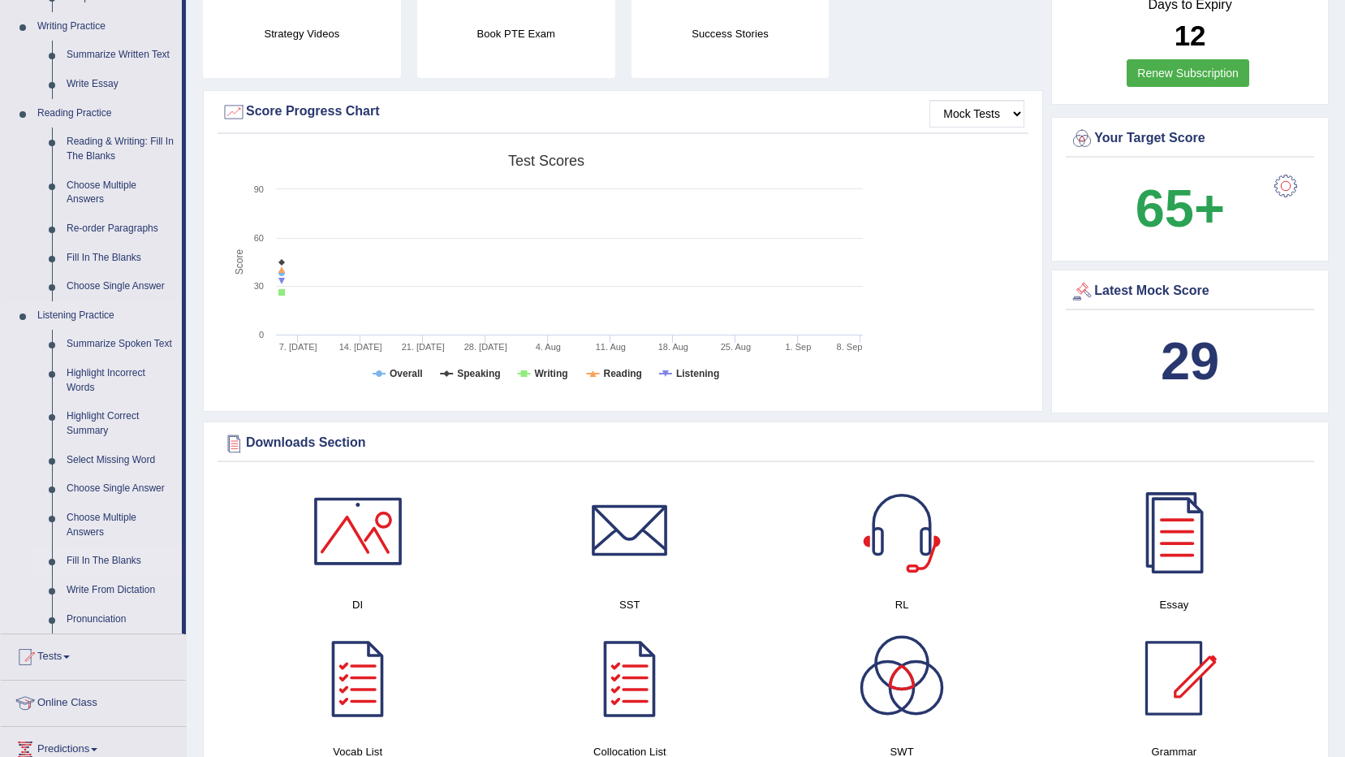
click at [108, 561] on link "Fill In The Blanks" at bounding box center [120, 560] width 123 height 29
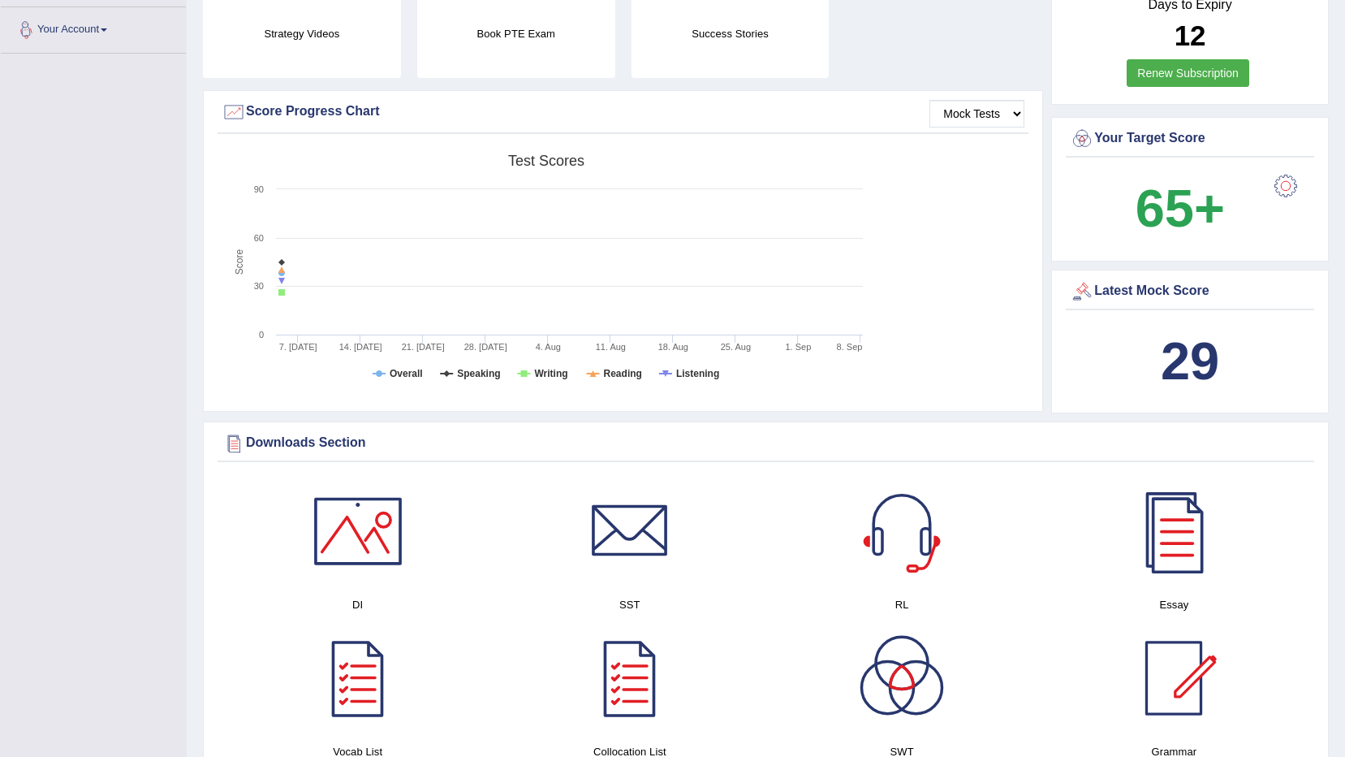
scroll to position [408, 0]
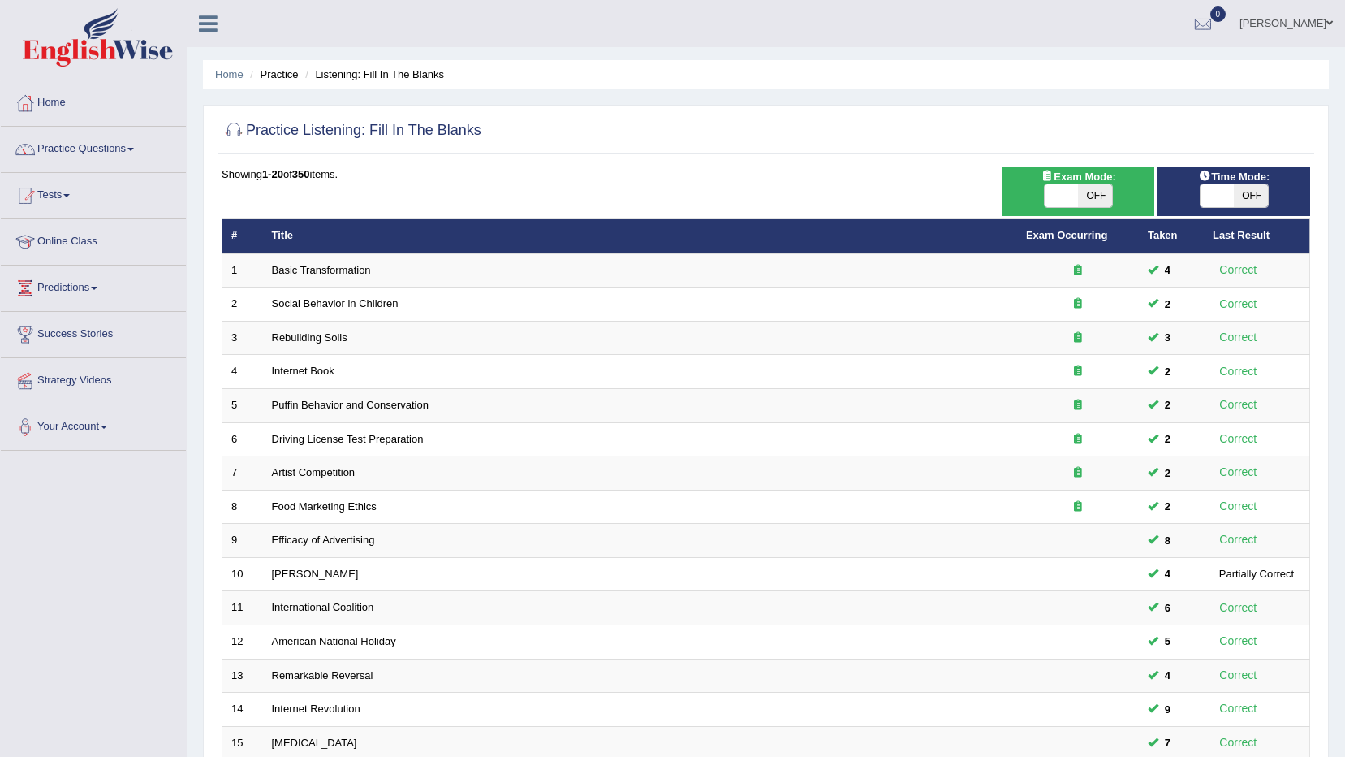
click at [1249, 199] on span "OFF" at bounding box center [1251, 195] width 34 height 23
checkbox input "true"
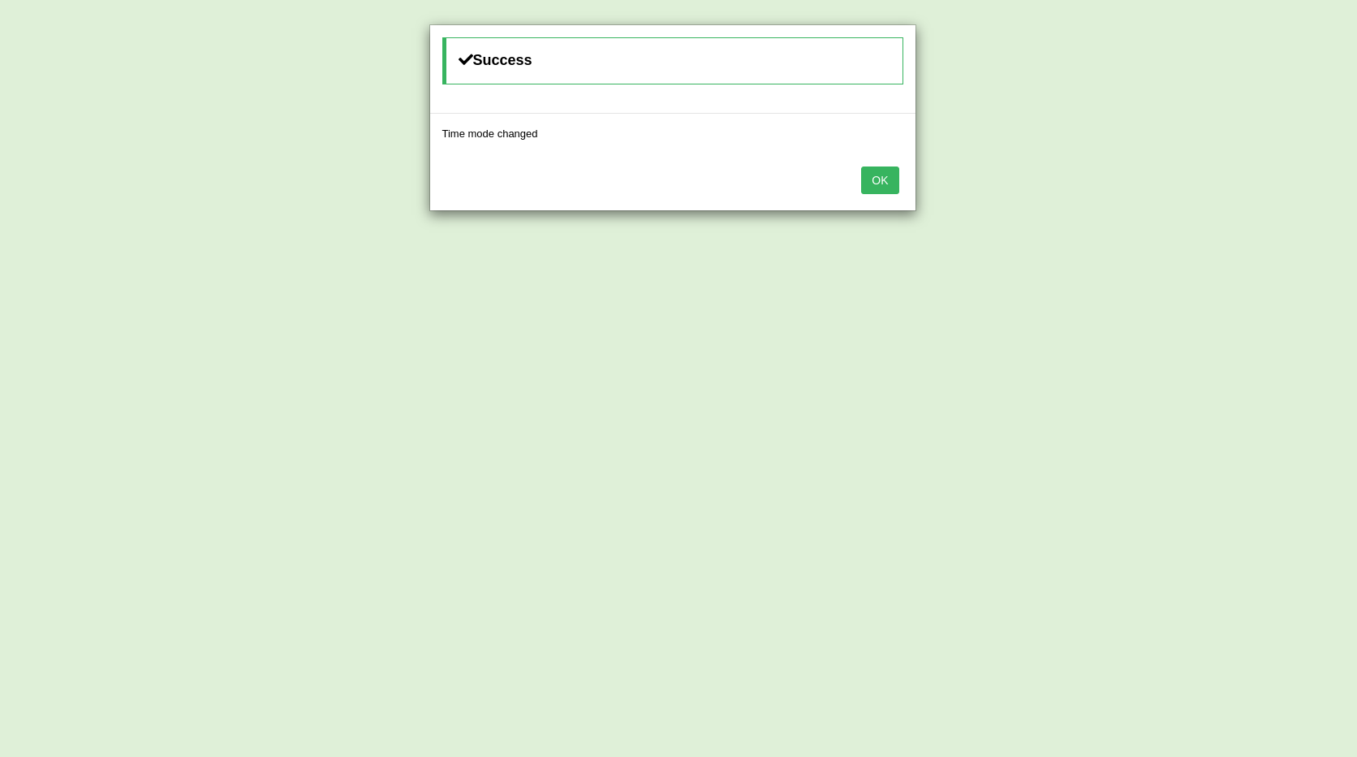
click at [877, 175] on button "OK" at bounding box center [879, 180] width 37 height 28
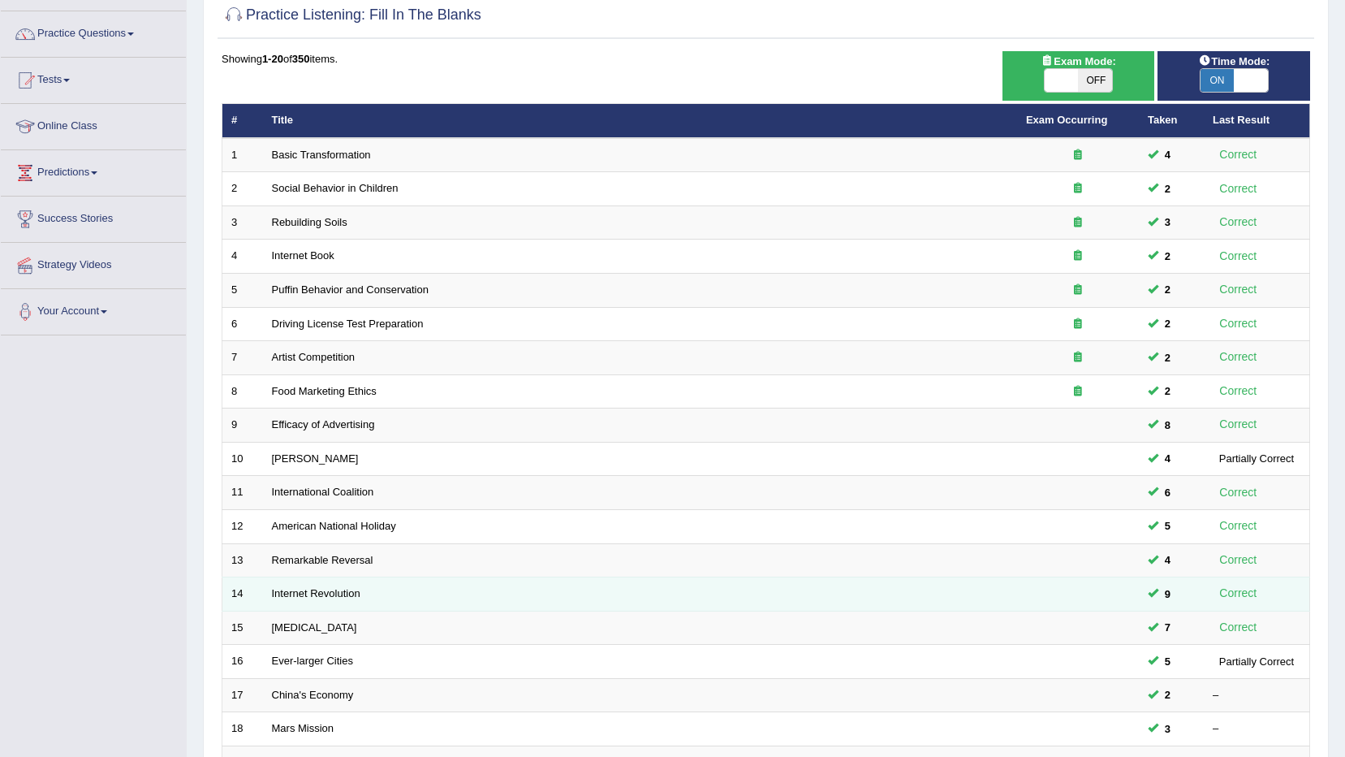
scroll to position [318, 0]
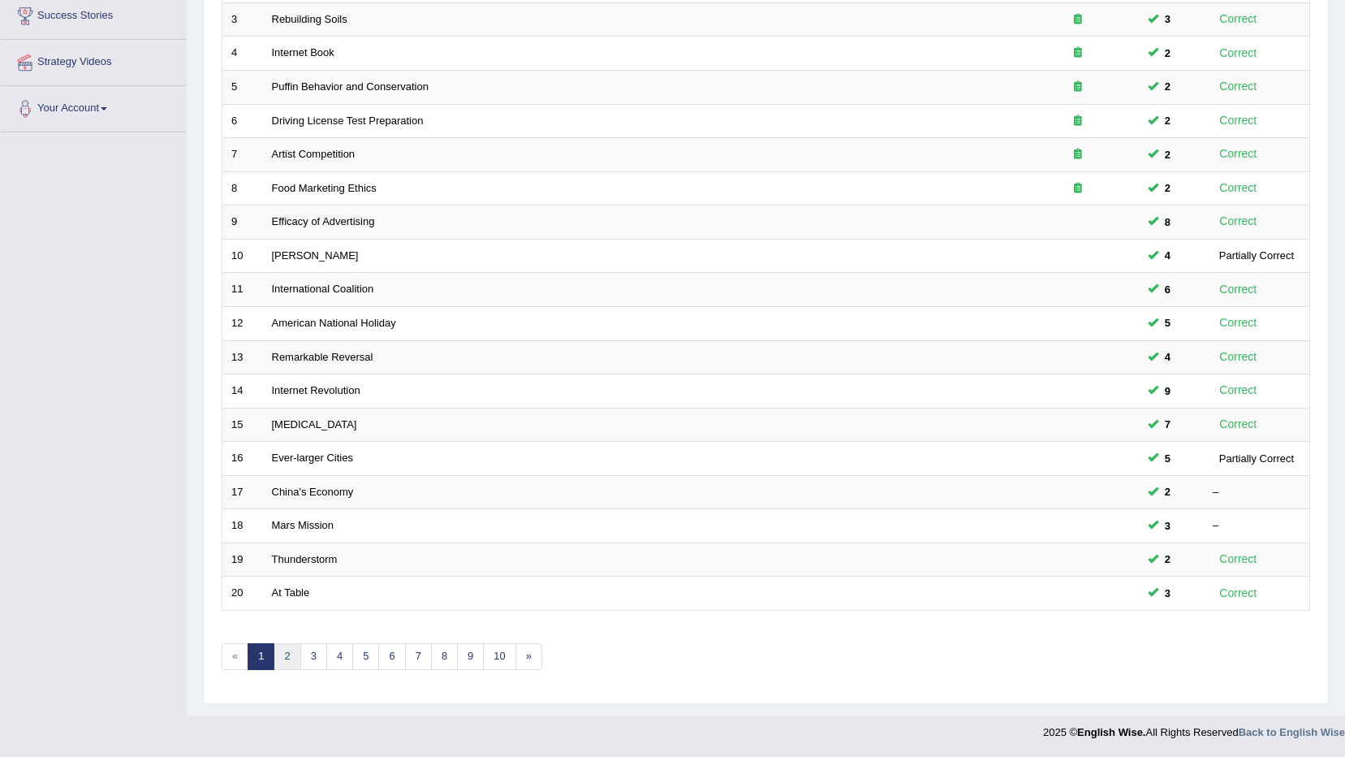
click at [287, 651] on link "2" at bounding box center [287, 656] width 27 height 27
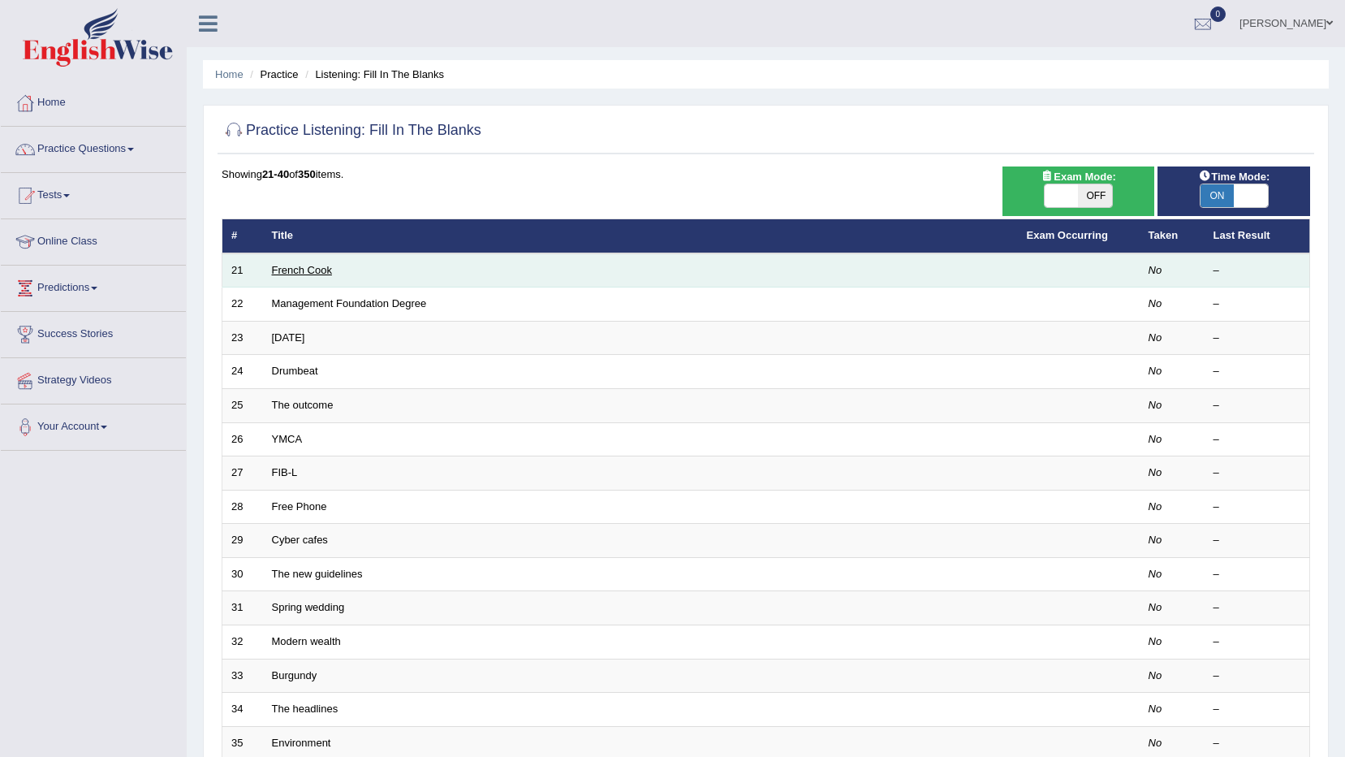
click at [296, 273] on link "French Cook" at bounding box center [302, 270] width 60 height 12
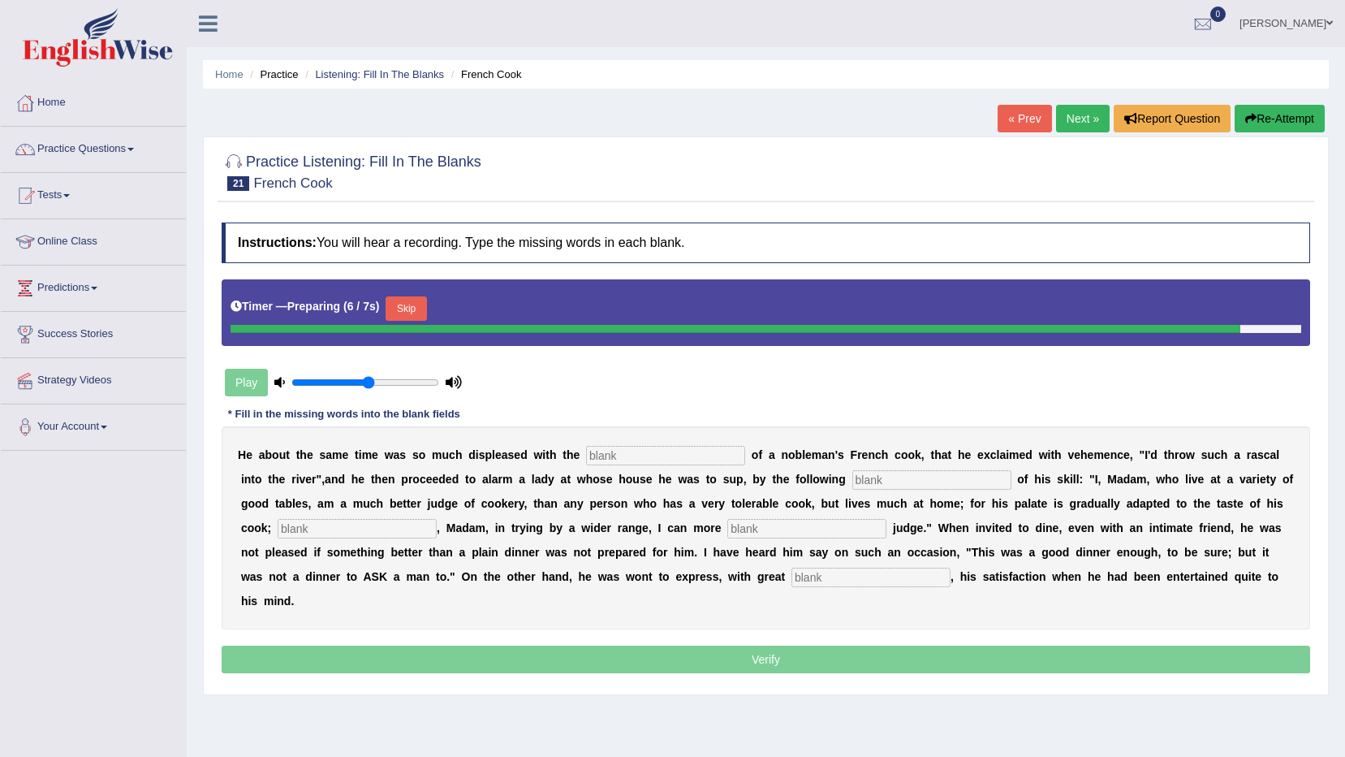
click at [412, 313] on button "Skip" at bounding box center [406, 308] width 41 height 24
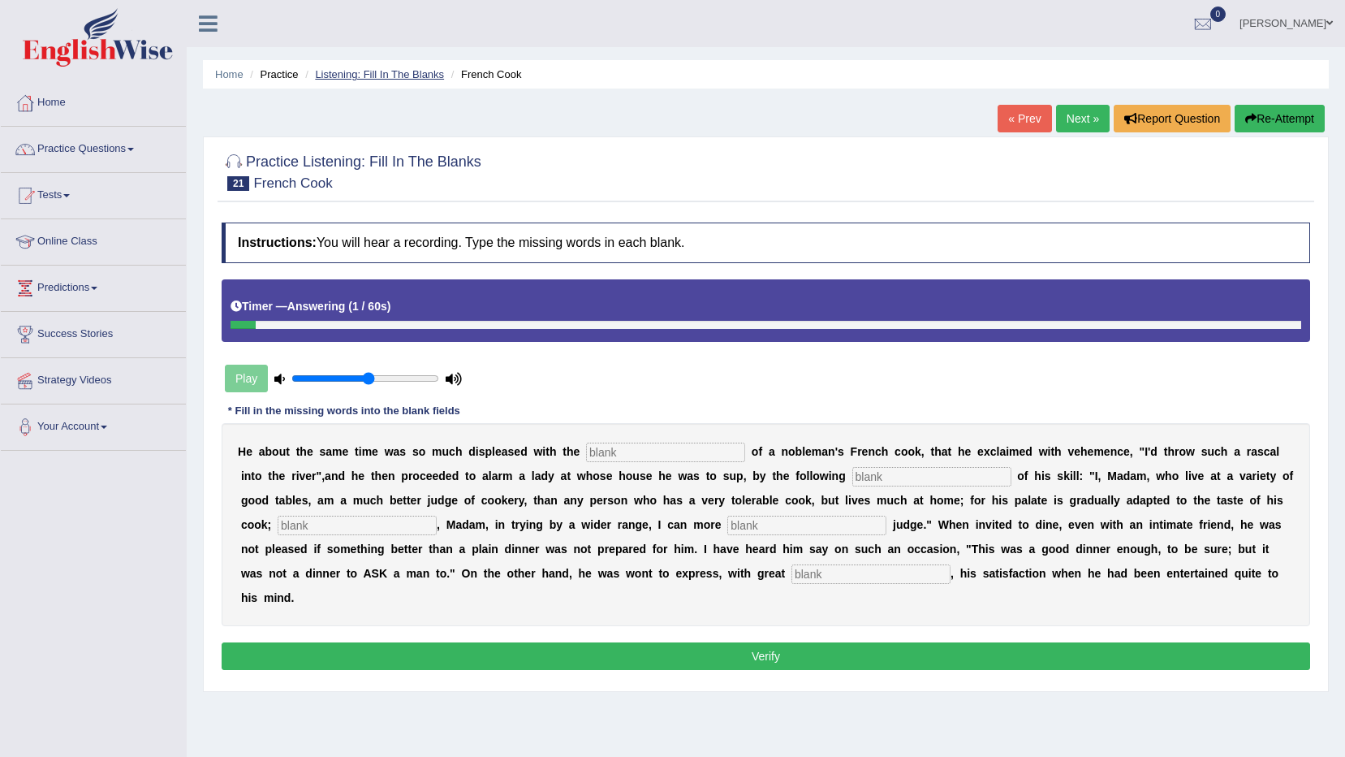
click at [356, 71] on link "Listening: Fill In The Blanks" at bounding box center [379, 74] width 129 height 12
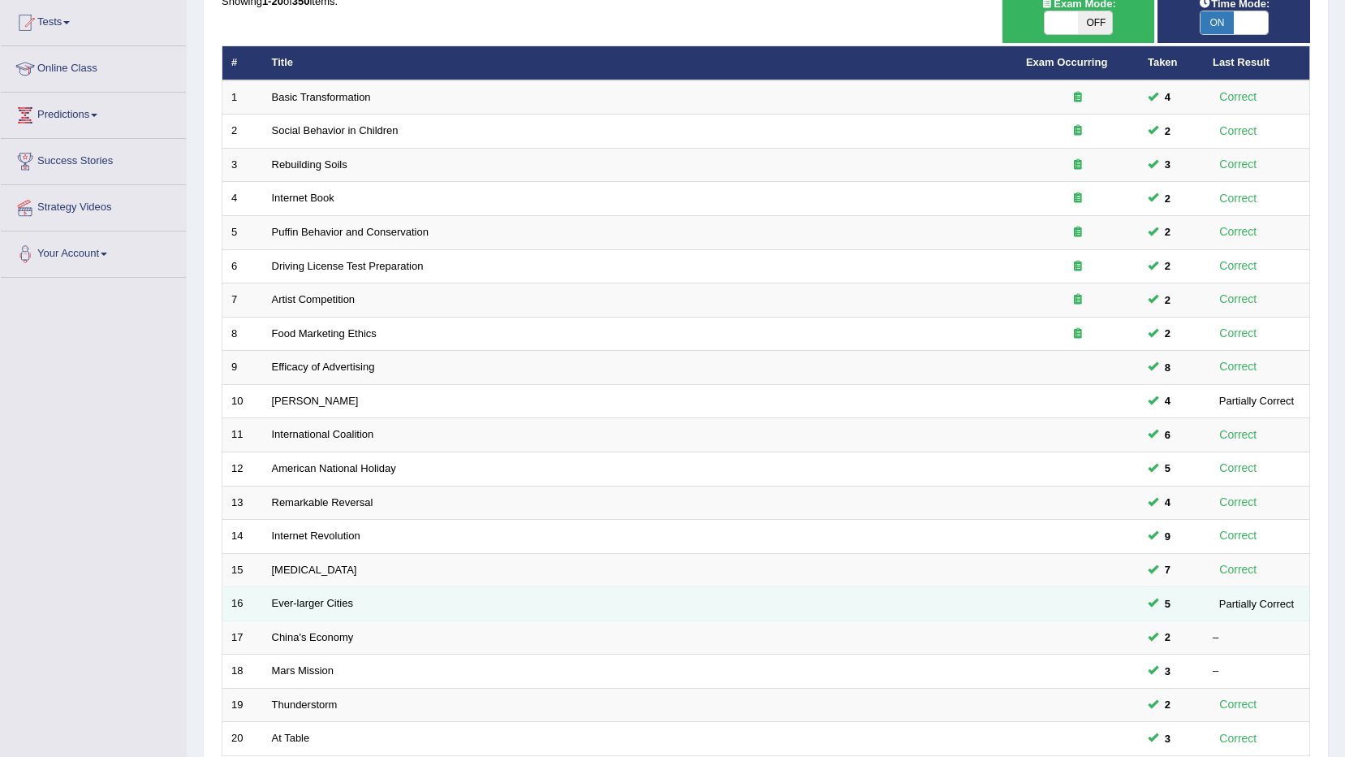
scroll to position [318, 0]
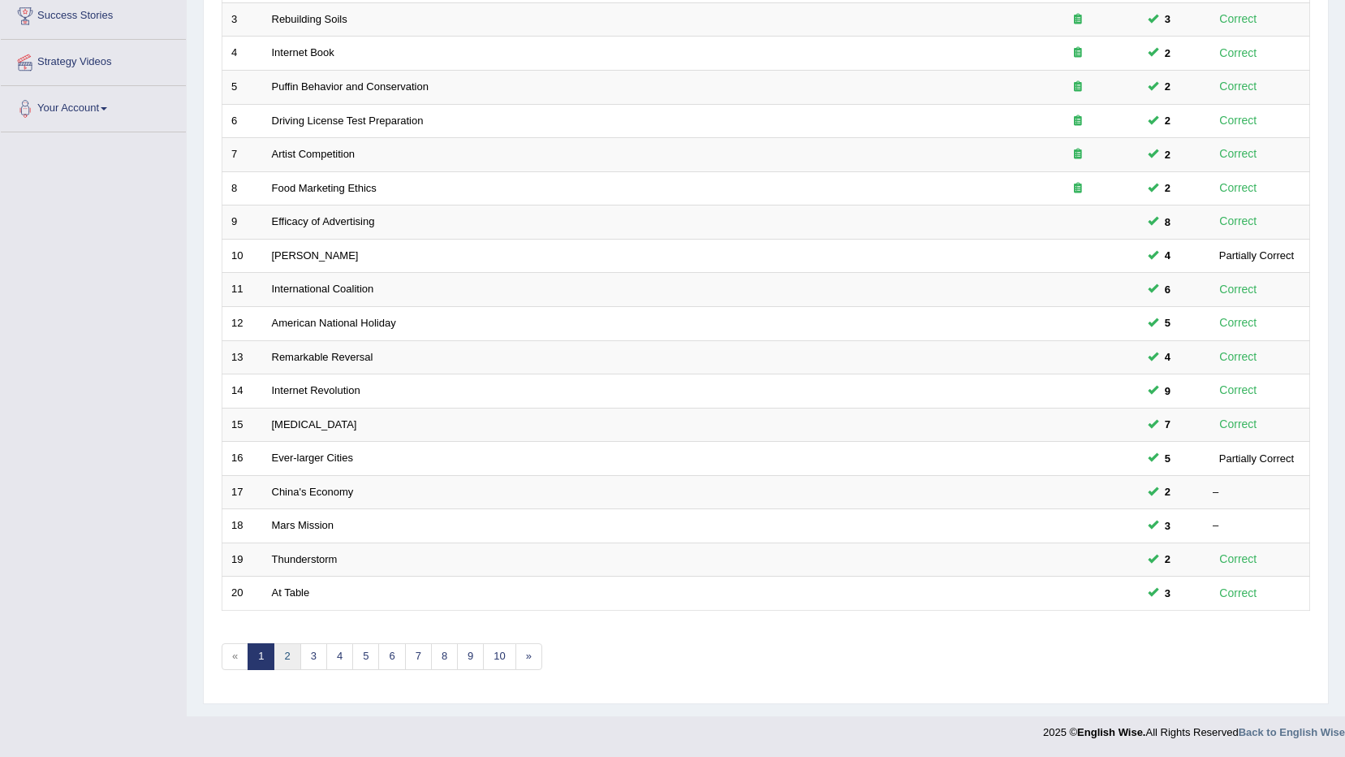
click at [292, 655] on link "2" at bounding box center [287, 656] width 27 height 27
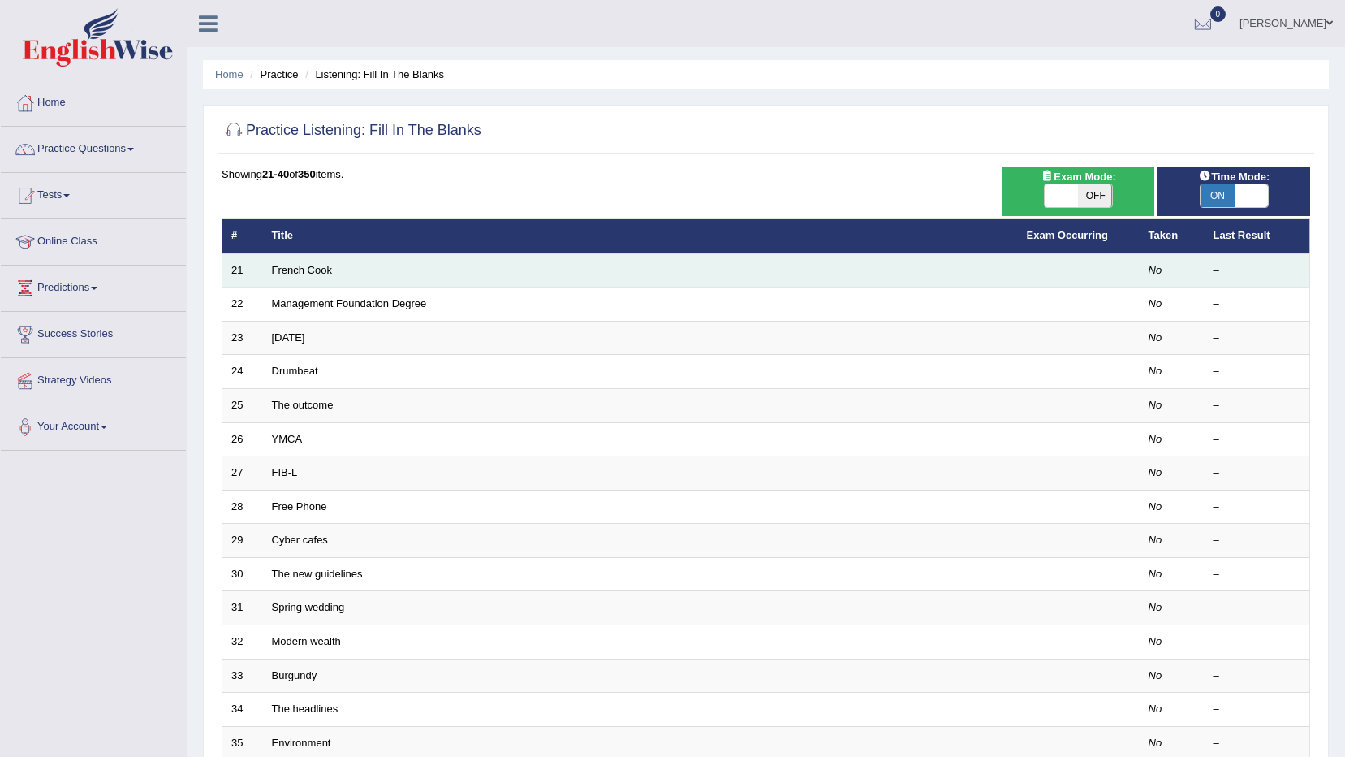
click at [300, 271] on link "French Cook" at bounding box center [302, 270] width 60 height 12
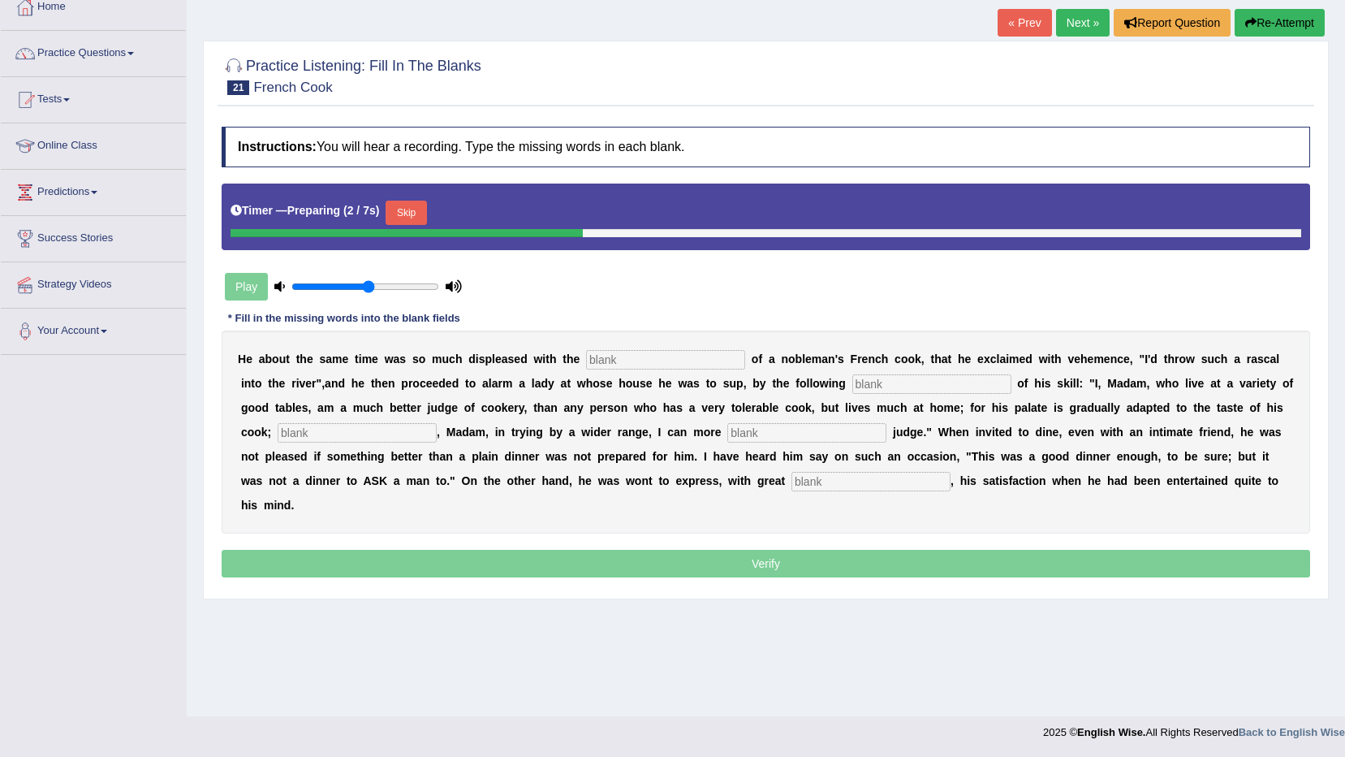
click at [415, 204] on button "Skip" at bounding box center [406, 213] width 41 height 24
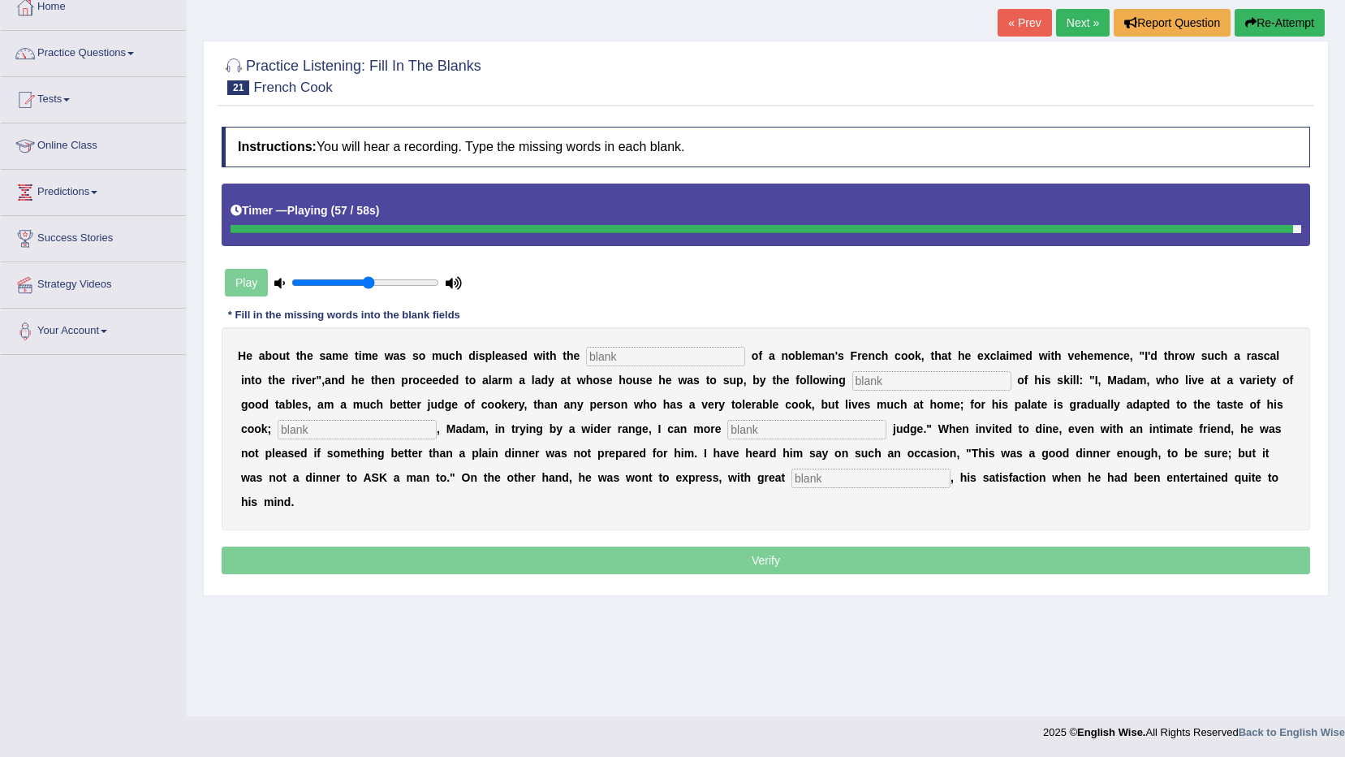
click at [588, 349] on input "text" at bounding box center [665, 356] width 159 height 19
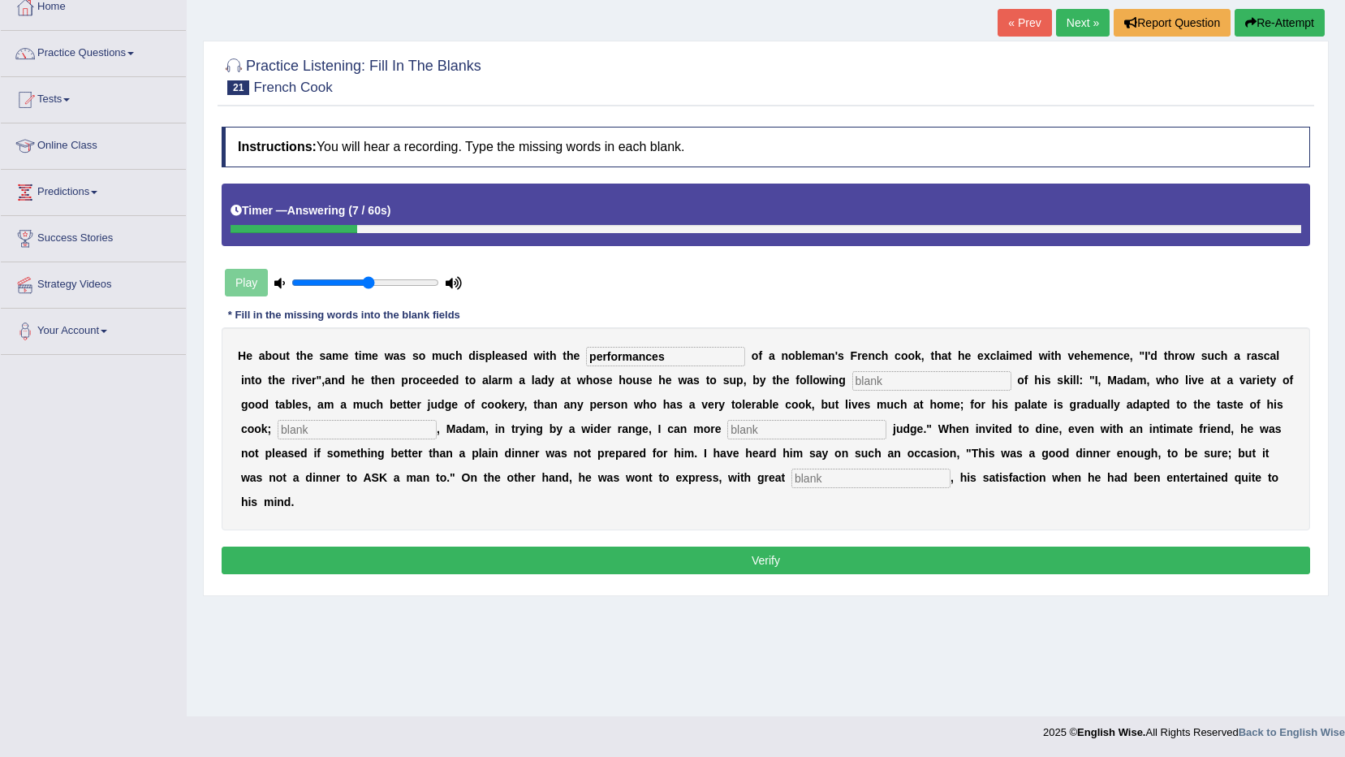
type input "performances"
click at [852, 379] on input "text" at bounding box center [931, 380] width 159 height 19
type input "manufasto"
click at [727, 434] on input "text" at bounding box center [806, 429] width 159 height 19
type input "where as"
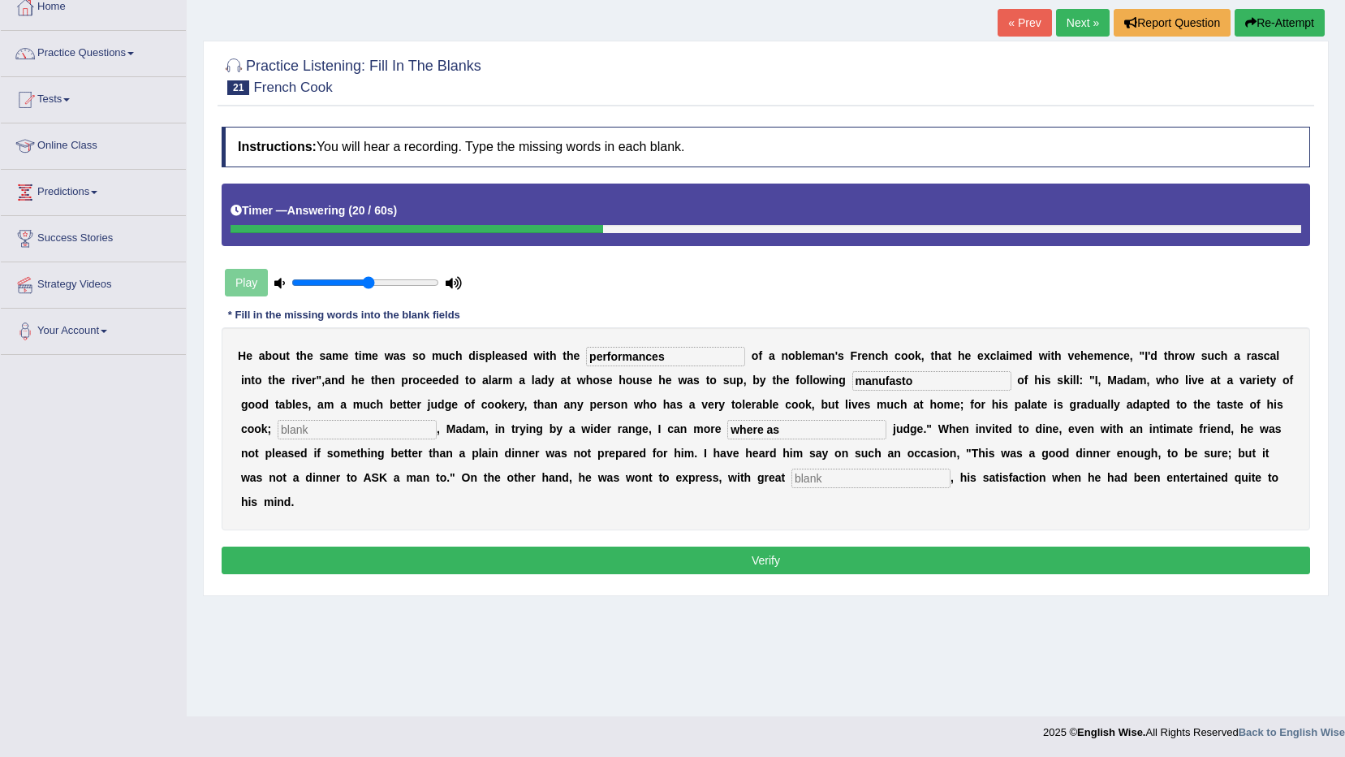
click at [792, 476] on input "text" at bounding box center [871, 477] width 159 height 19
type input "gle"
click at [445, 546] on button "Verify" at bounding box center [766, 560] width 1089 height 28
click at [437, 420] on input "text" at bounding box center [357, 429] width 159 height 19
drag, startPoint x: 558, startPoint y: 433, endPoint x: 438, endPoint y: 451, distance: 121.6
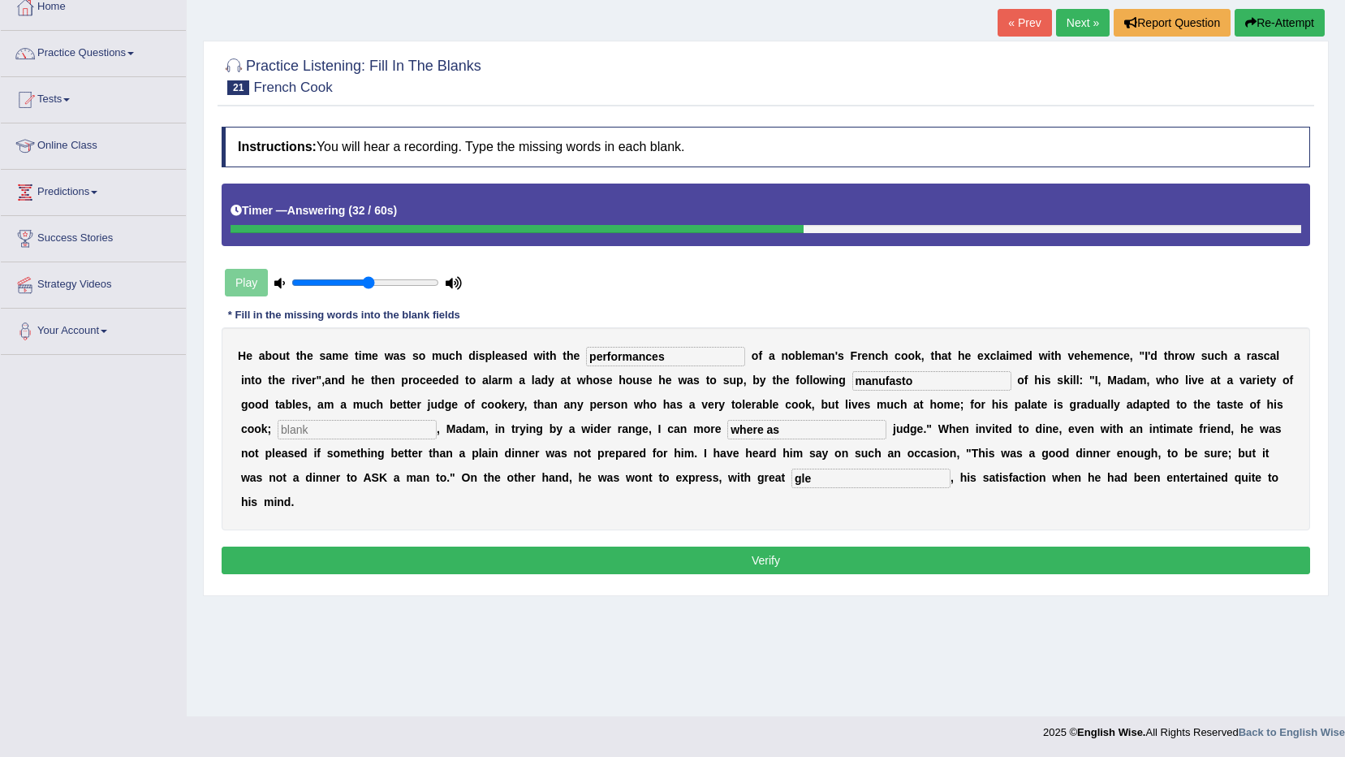
click at [438, 451] on div "H e a b o u t t h e s a m e t i m e w a s s o m u c h d i s p l e a s e d w i t…" at bounding box center [766, 428] width 1089 height 203
type input "explorely"
click at [437, 420] on input "text" at bounding box center [357, 429] width 159 height 19
type input "where as"
click at [767, 546] on button "Verify" at bounding box center [766, 560] width 1089 height 28
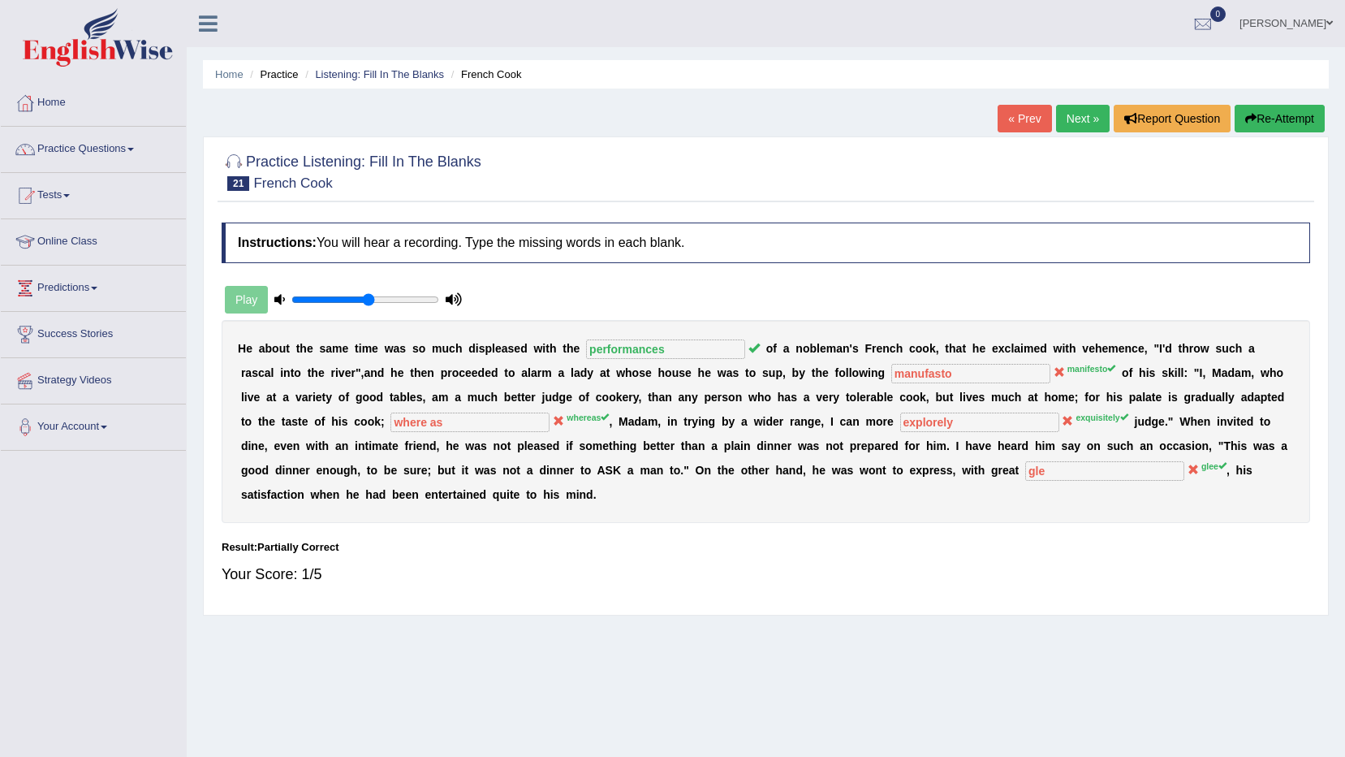
click at [1070, 121] on link "Next »" at bounding box center [1083, 119] width 54 height 28
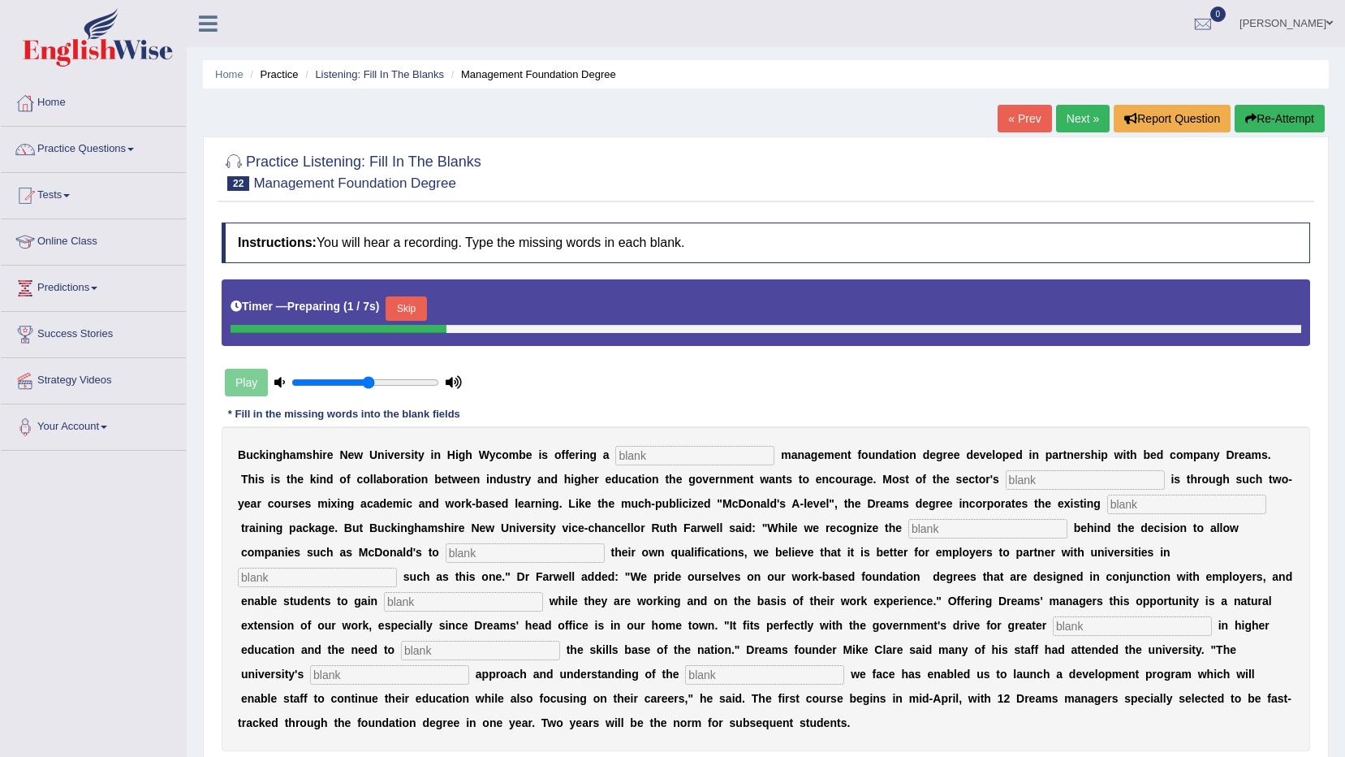
click at [412, 308] on button "Skip" at bounding box center [406, 308] width 41 height 24
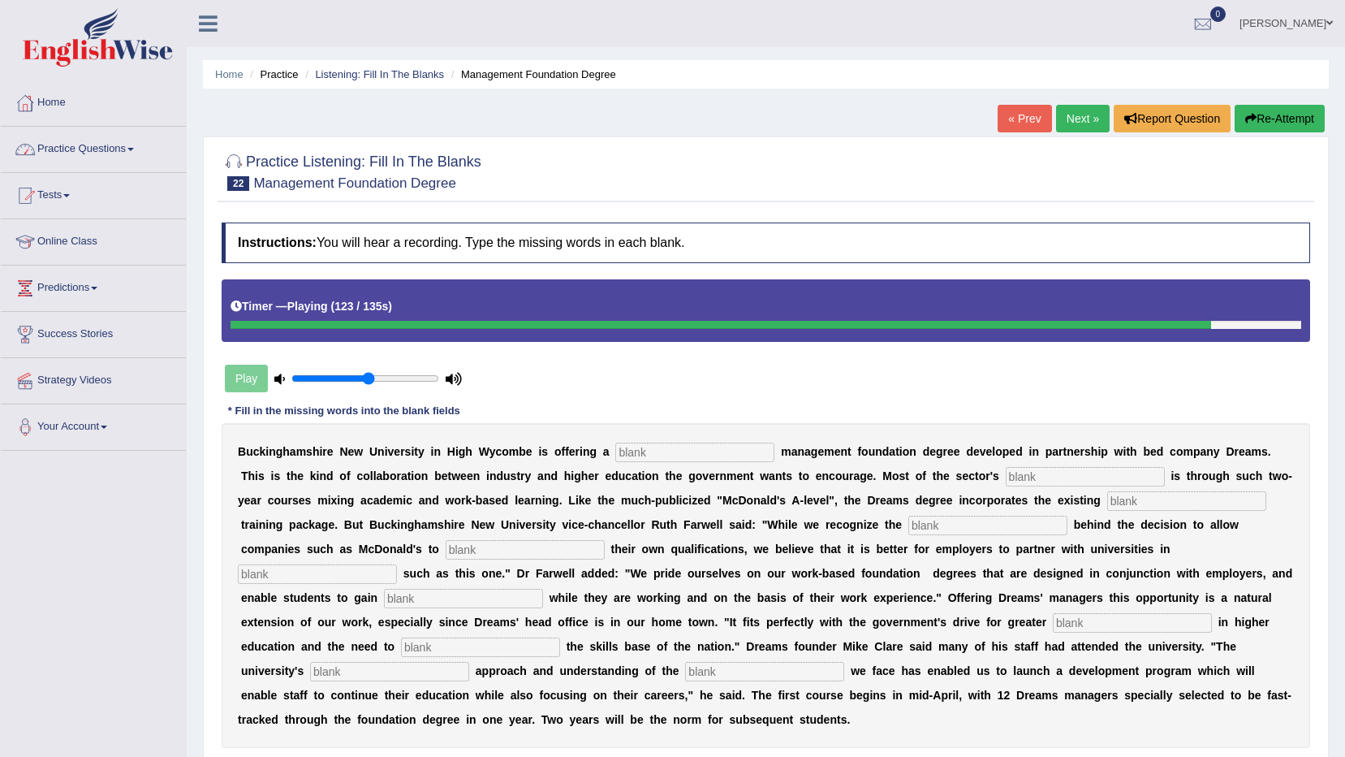
click at [616, 454] on input "text" at bounding box center [694, 451] width 159 height 19
type input "retail"
click at [1006, 474] on input "text" at bounding box center [1085, 476] width 159 height 19
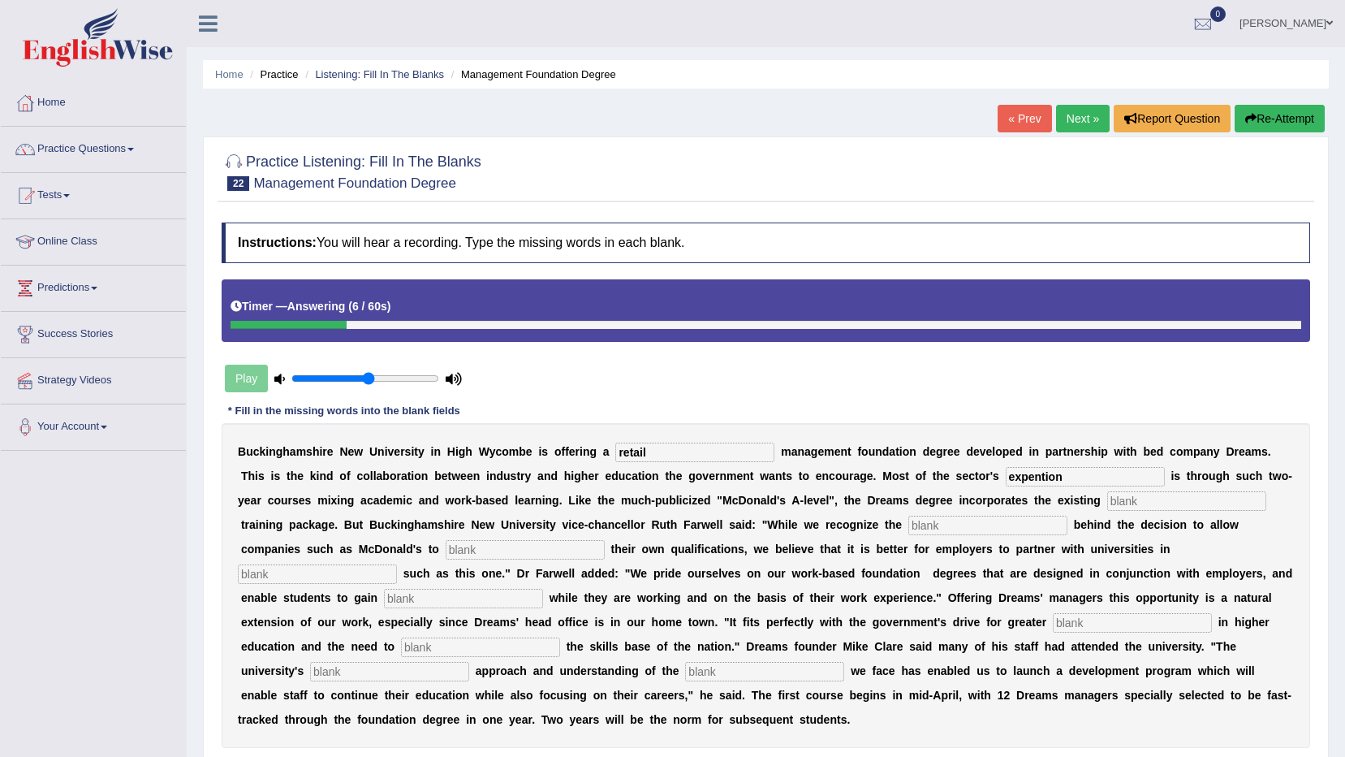
type input "expention"
click at [1107, 498] on input "text" at bounding box center [1186, 500] width 159 height 19
type input "company"
click at [908, 524] on input "text" at bounding box center [987, 525] width 159 height 19
type input "empatise"
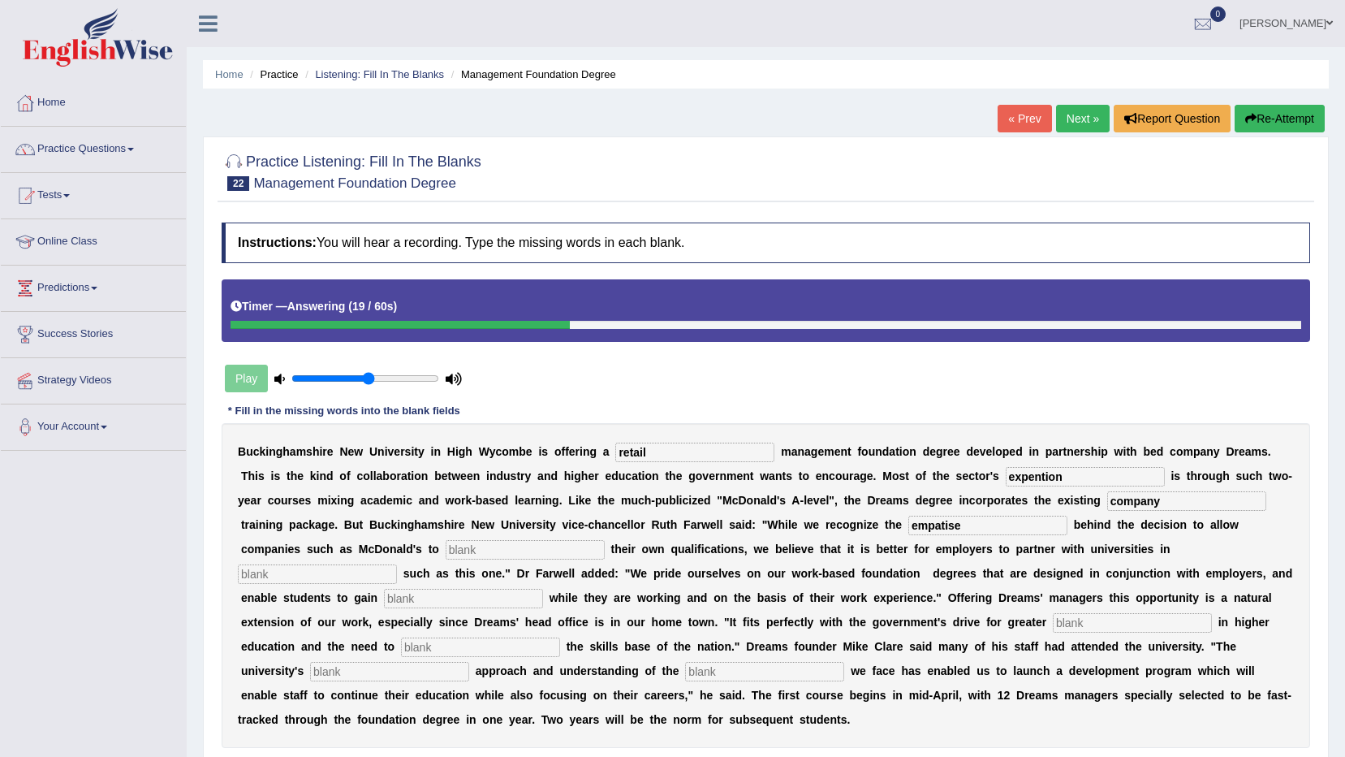
click at [397, 564] on input "text" at bounding box center [317, 573] width 159 height 19
type input "anifiative"
click at [543, 589] on input "text" at bounding box center [463, 598] width 159 height 19
type input "qualifications"
click at [1053, 621] on input "text" at bounding box center [1132, 622] width 159 height 19
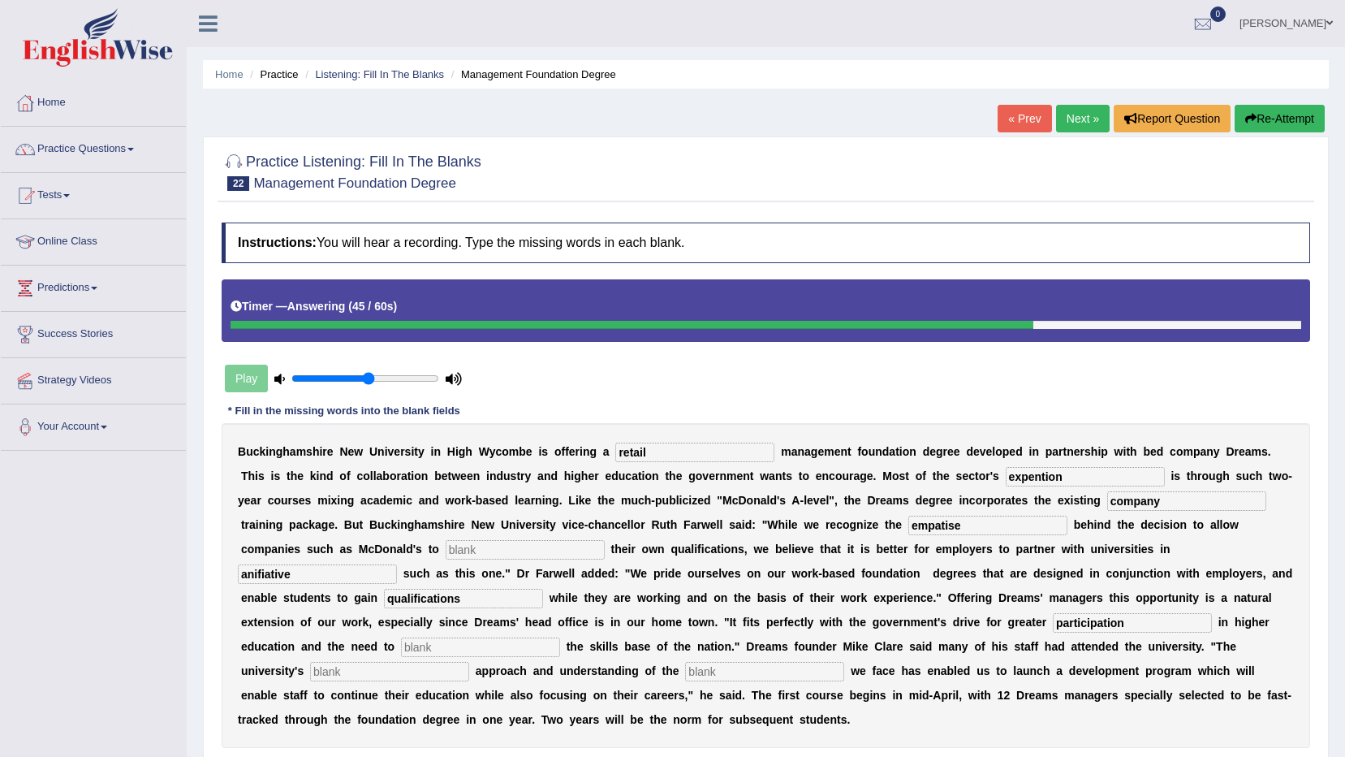
type input "participation"
click at [560, 637] on input "text" at bounding box center [480, 646] width 159 height 19
click at [469, 662] on input "text" at bounding box center [389, 671] width 159 height 19
type input "practicipation"
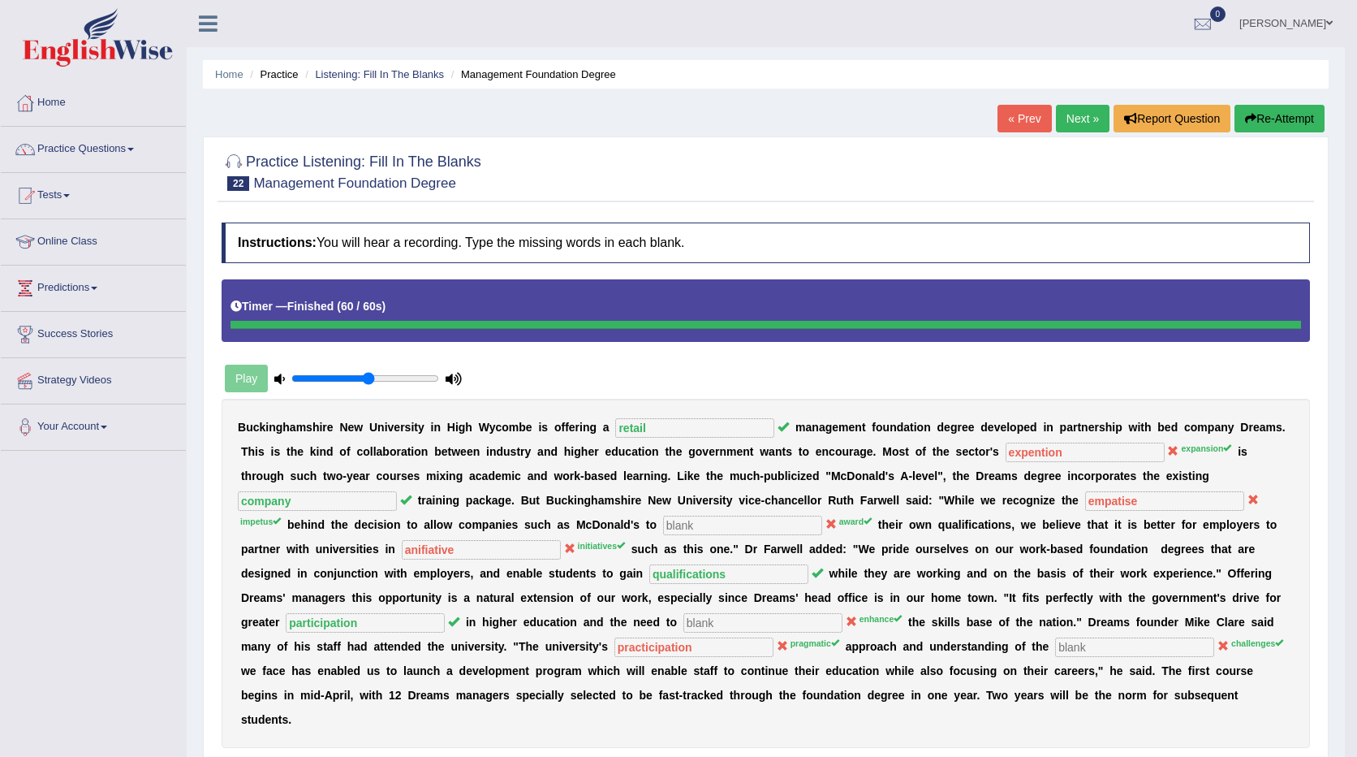
drag, startPoint x: 535, startPoint y: 647, endPoint x: 499, endPoint y: 652, distance: 36.1
click at [499, 652] on div "B u c k i n g h a m s h i r e N e w U n i v e r s i t y i n H i g h W y c o m b…" at bounding box center [766, 573] width 1089 height 349
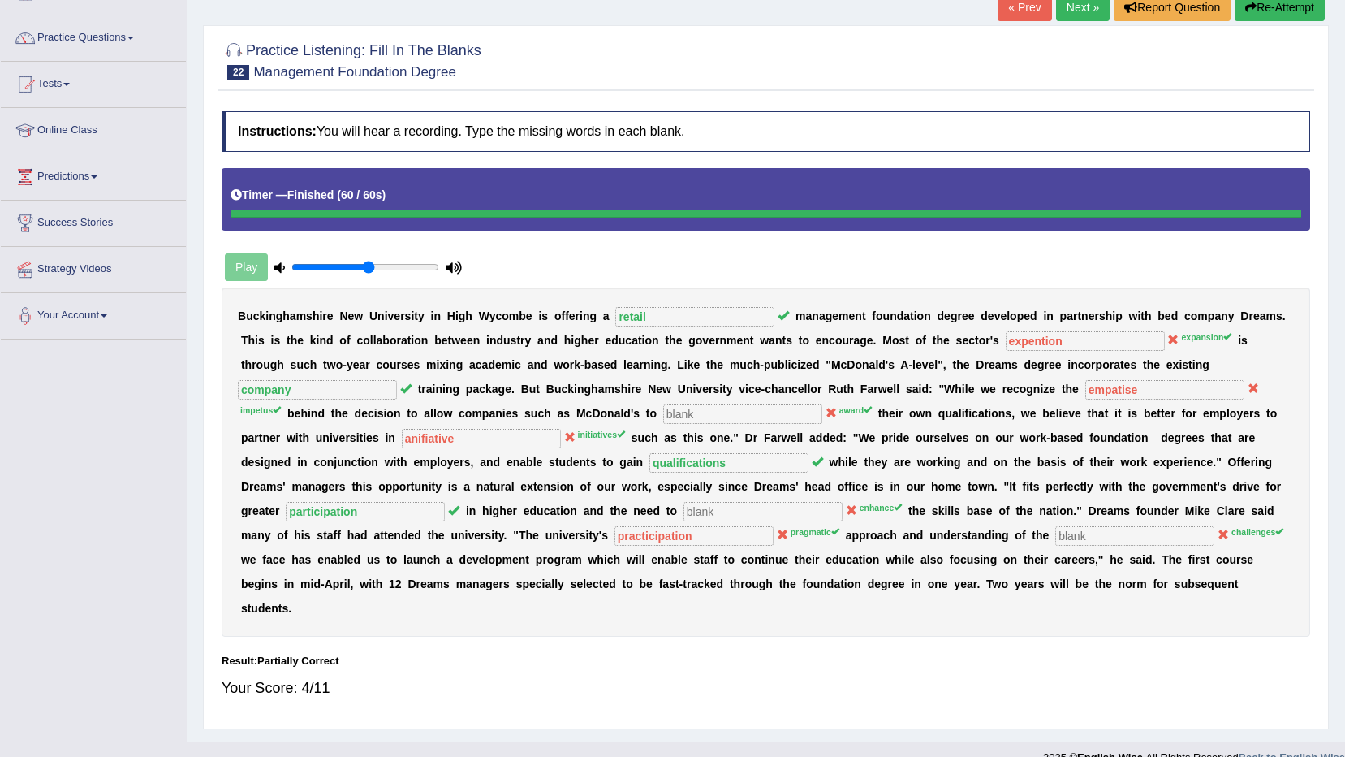
scroll to position [112, 0]
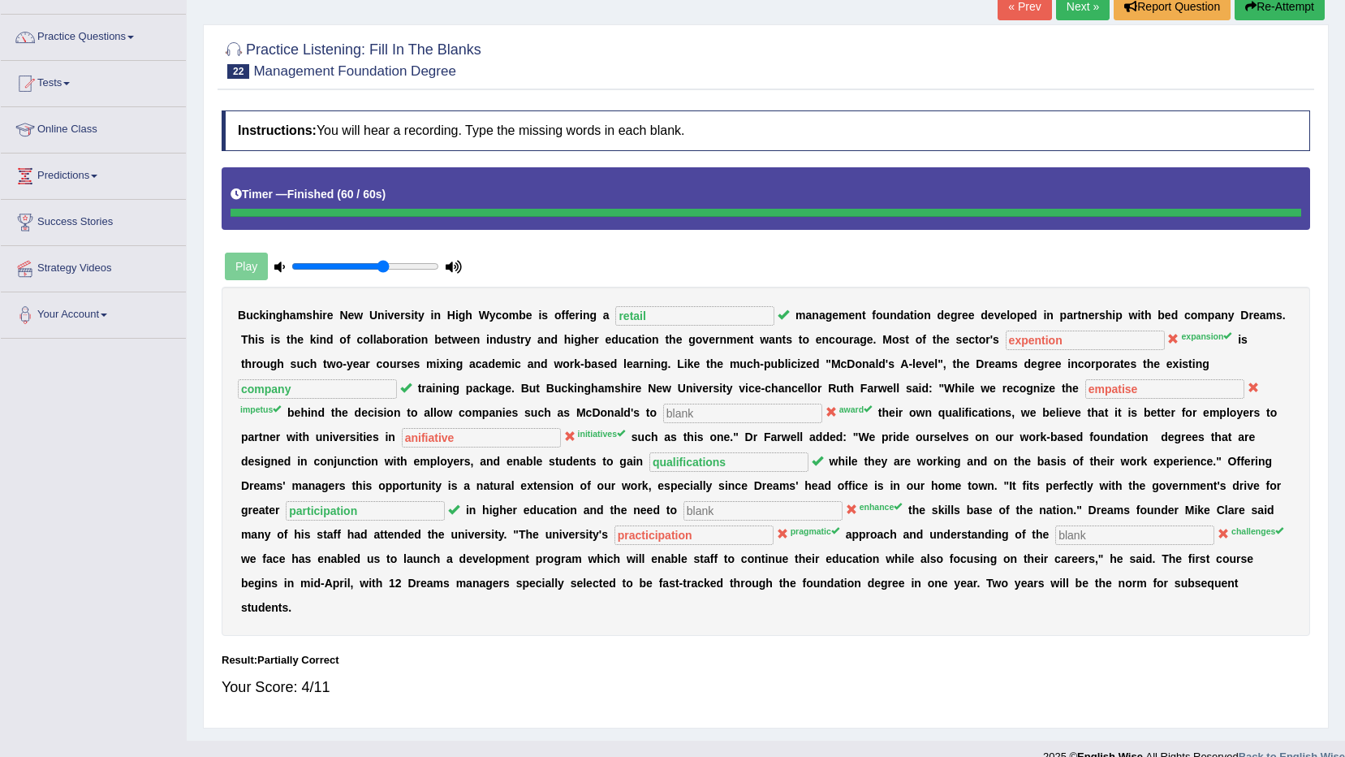
type input "0.65"
click at [385, 265] on input "range" at bounding box center [365, 266] width 148 height 13
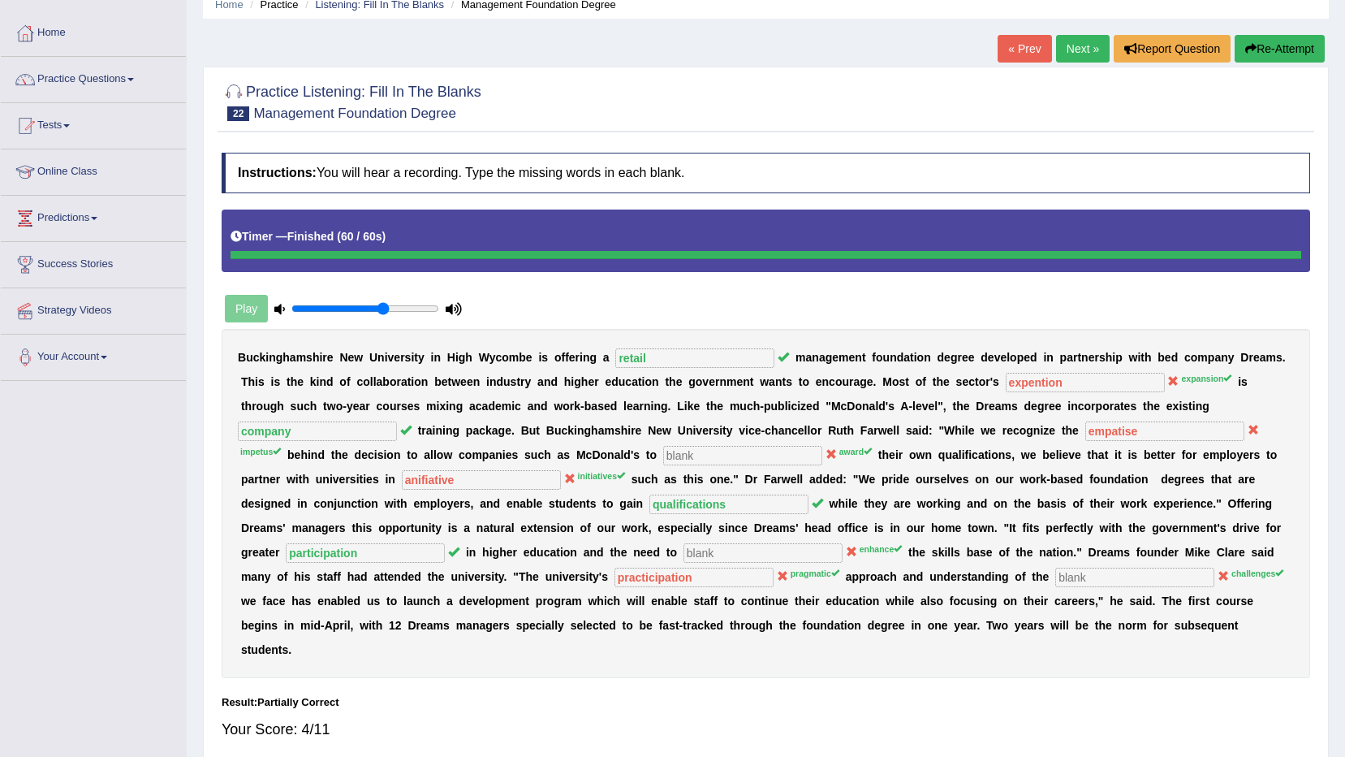
scroll to position [0, 0]
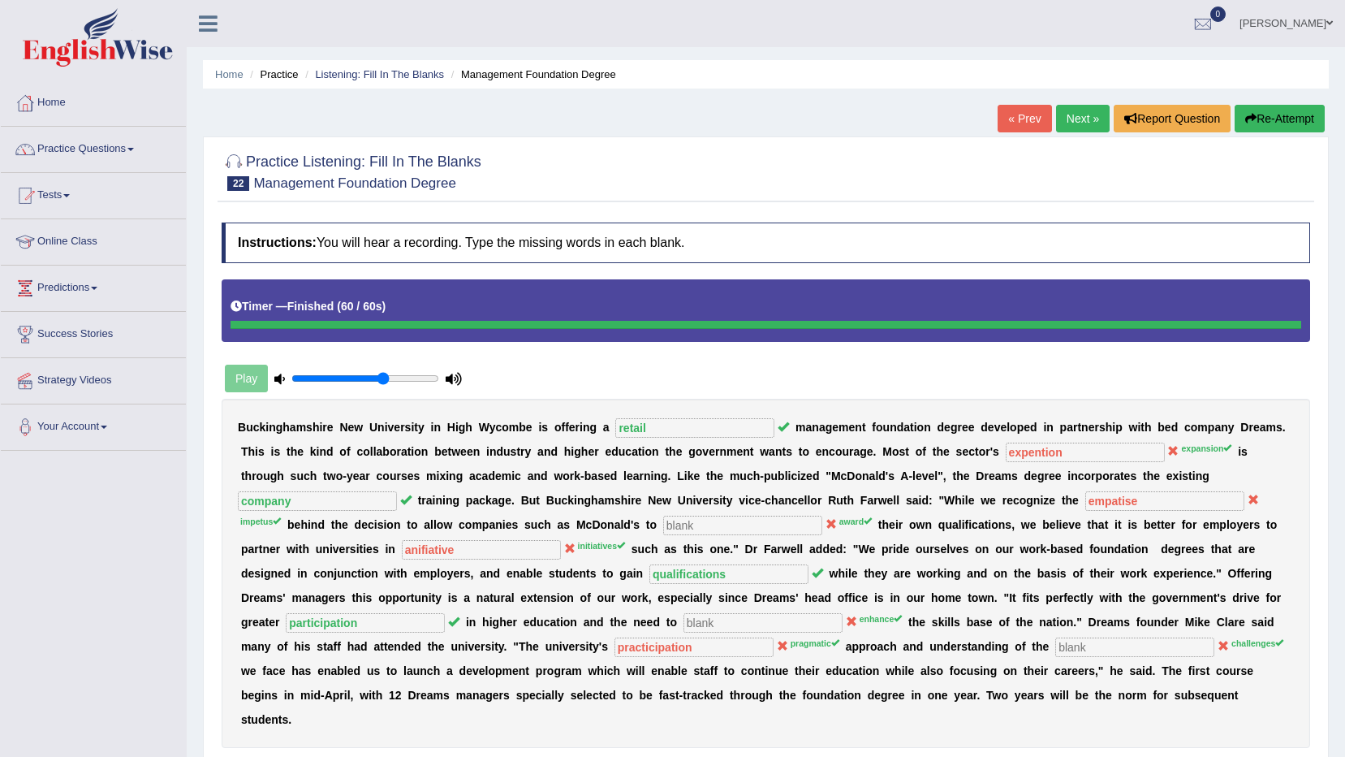
click at [1066, 119] on link "Next »" at bounding box center [1083, 119] width 54 height 28
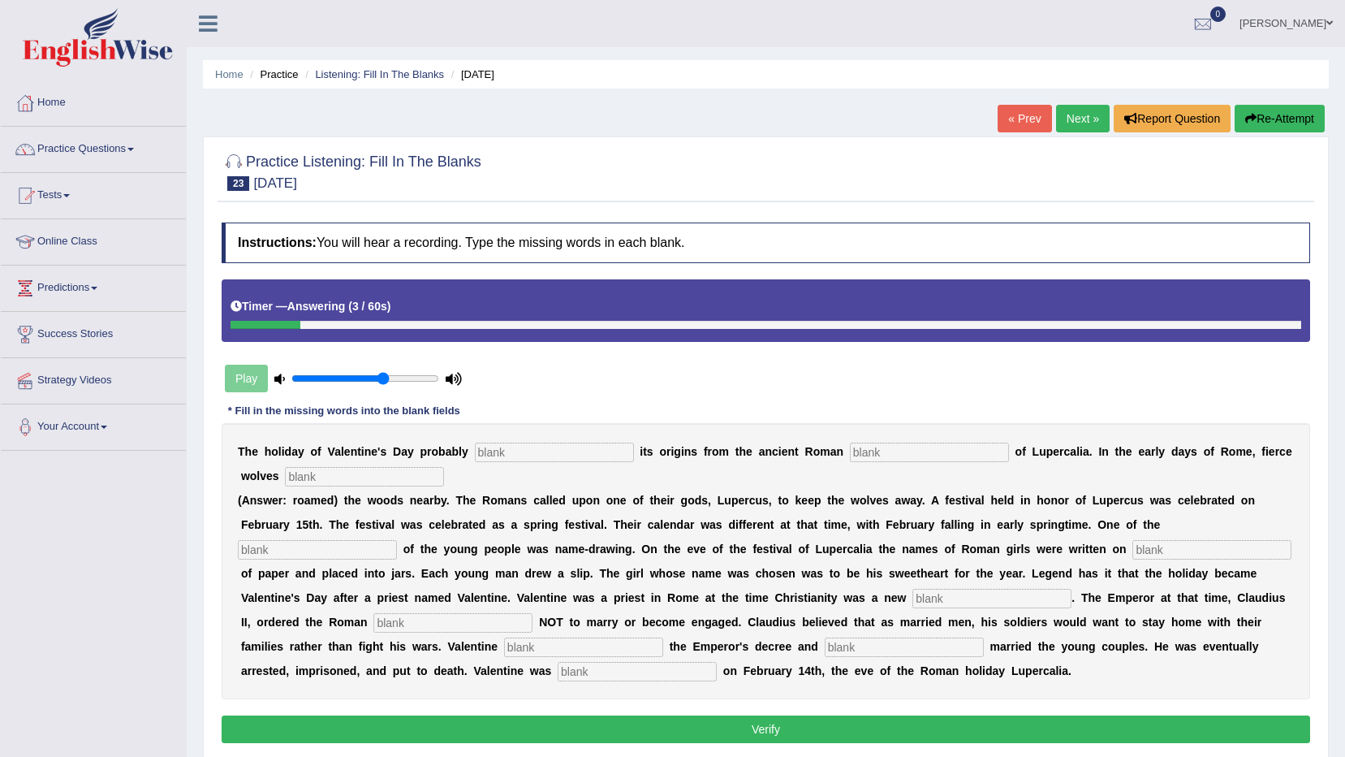
click at [507, 451] on input "text" at bounding box center [554, 451] width 159 height 19
type input "derive"
click at [850, 447] on input "text" at bounding box center [929, 451] width 159 height 19
type input "fees"
click at [321, 473] on input "text" at bounding box center [364, 476] width 159 height 19
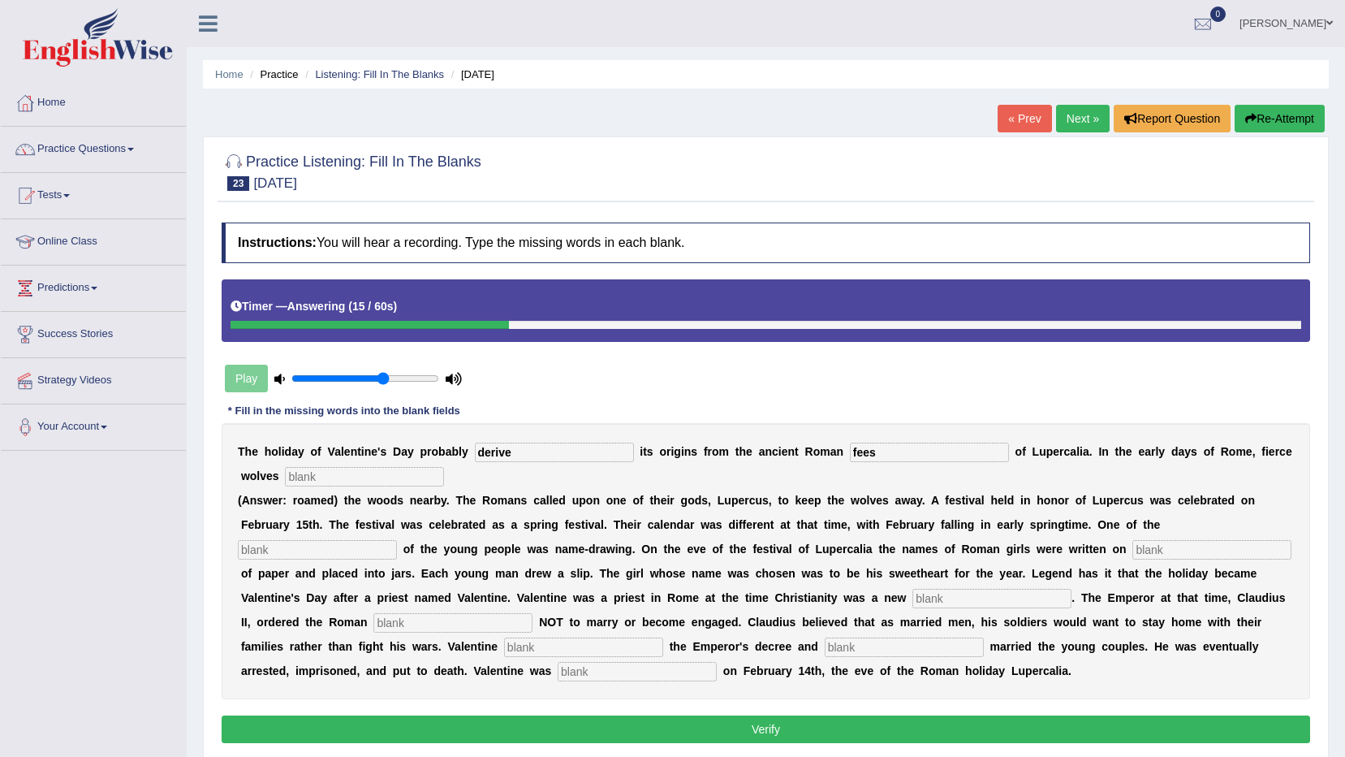
click at [397, 540] on input "text" at bounding box center [317, 549] width 159 height 19
type input "custom"
click at [848, 560] on div "T h e h o l i d a y o f V a l e n t i n e ' s D a y p r o b a b l y derive i t …" at bounding box center [766, 561] width 1089 height 276
click at [1132, 546] on input "text" at bounding box center [1211, 549] width 159 height 19
type input "clybus"
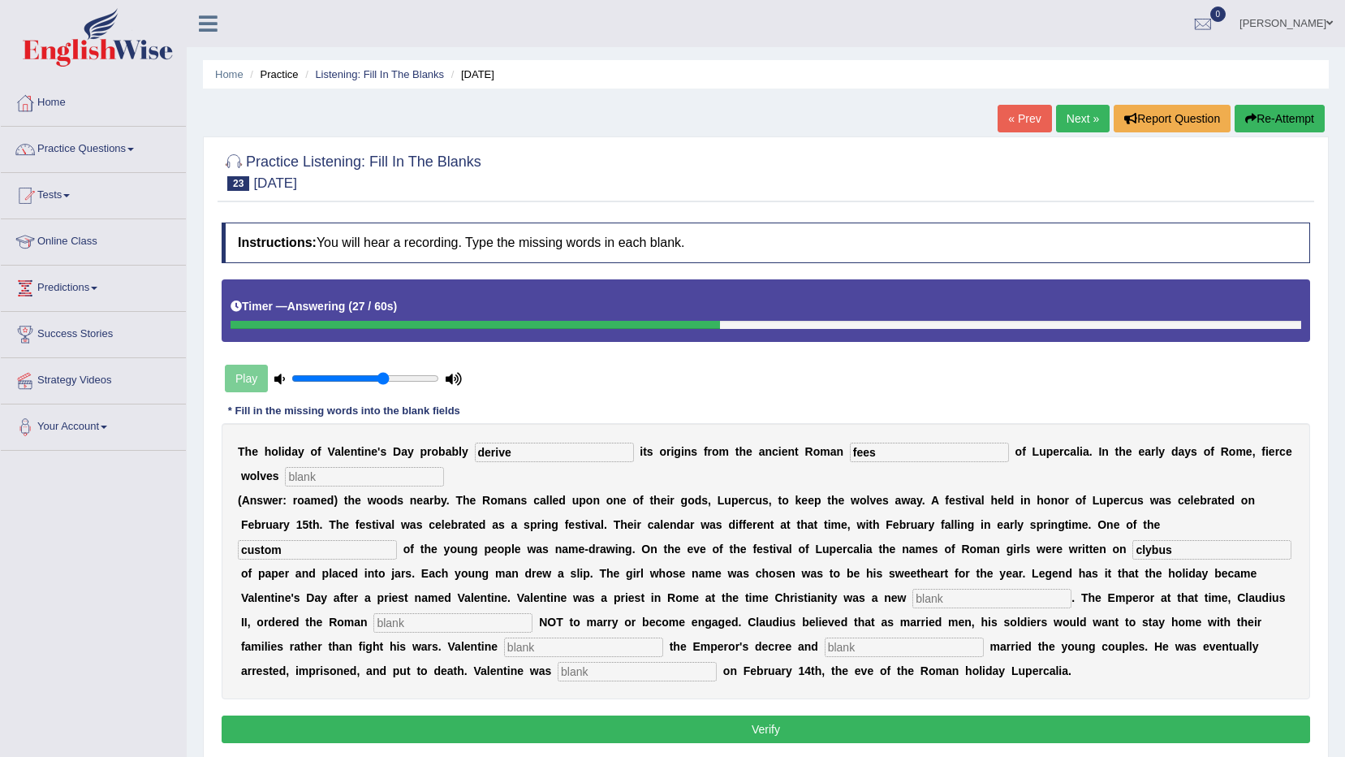
click at [912, 598] on input "text" at bounding box center [991, 598] width 159 height 19
type input "religion"
click at [533, 613] on input "text" at bounding box center [452, 622] width 159 height 19
type input "soldier"
click at [663, 637] on input "text" at bounding box center [583, 646] width 159 height 19
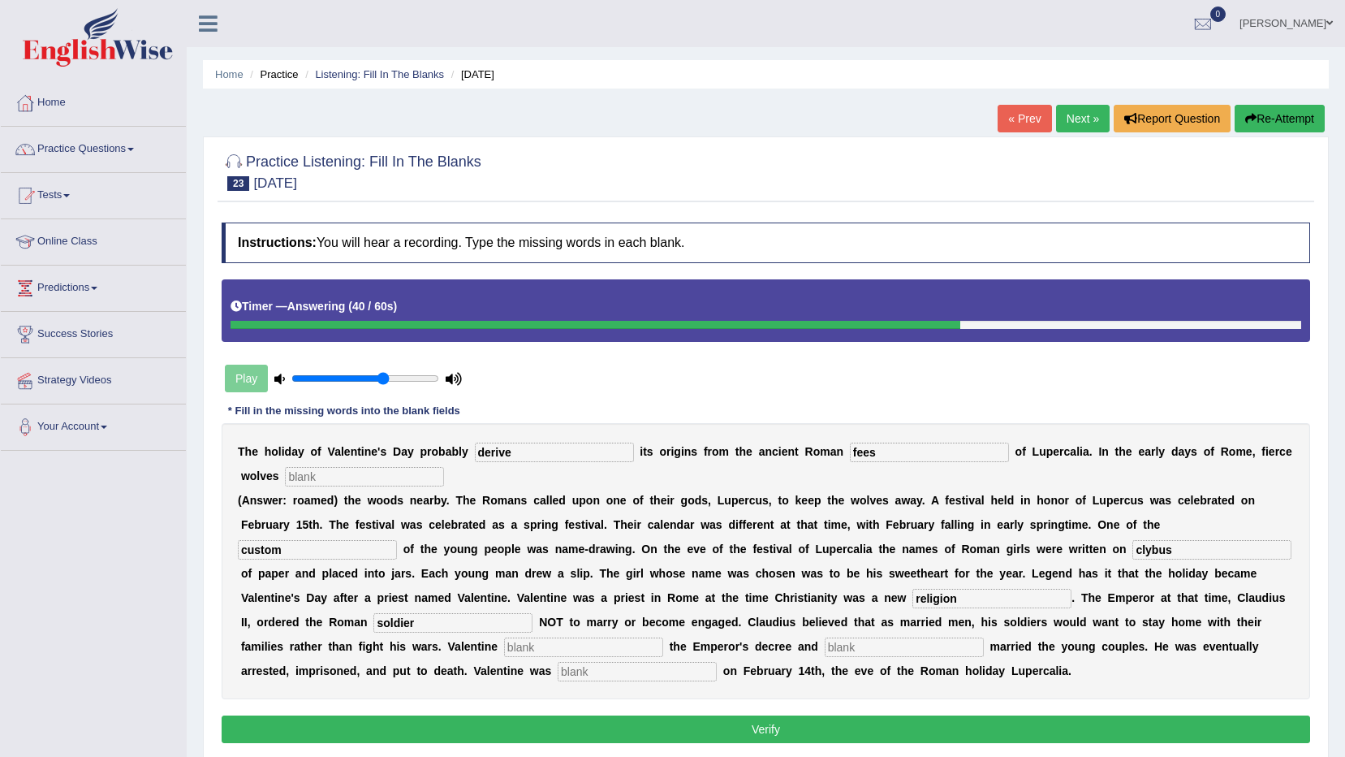
type input "f"
type input "defet"
click at [825, 648] on input "text" at bounding box center [904, 646] width 159 height 19
click at [825, 645] on input "secretly" at bounding box center [904, 646] width 159 height 19
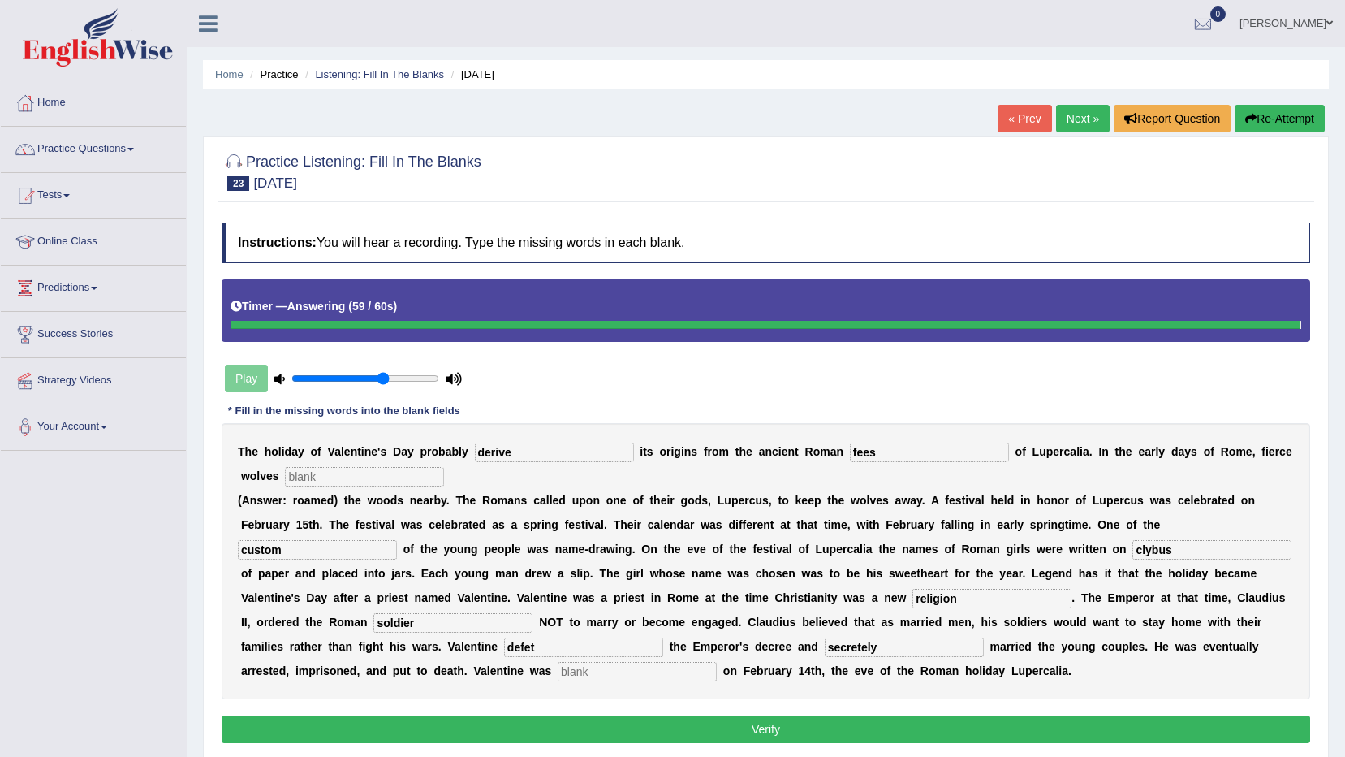
type input "secretely"
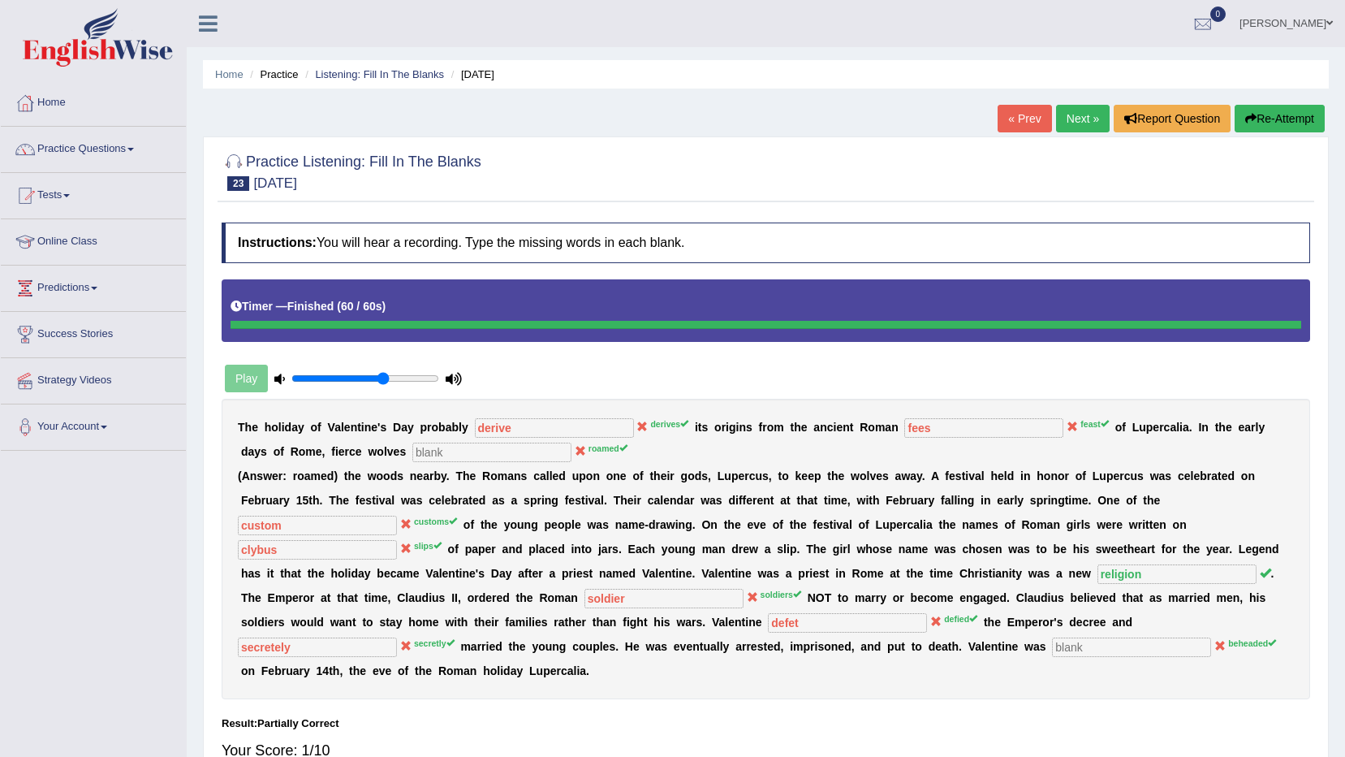
click at [1076, 116] on link "Next »" at bounding box center [1083, 119] width 54 height 28
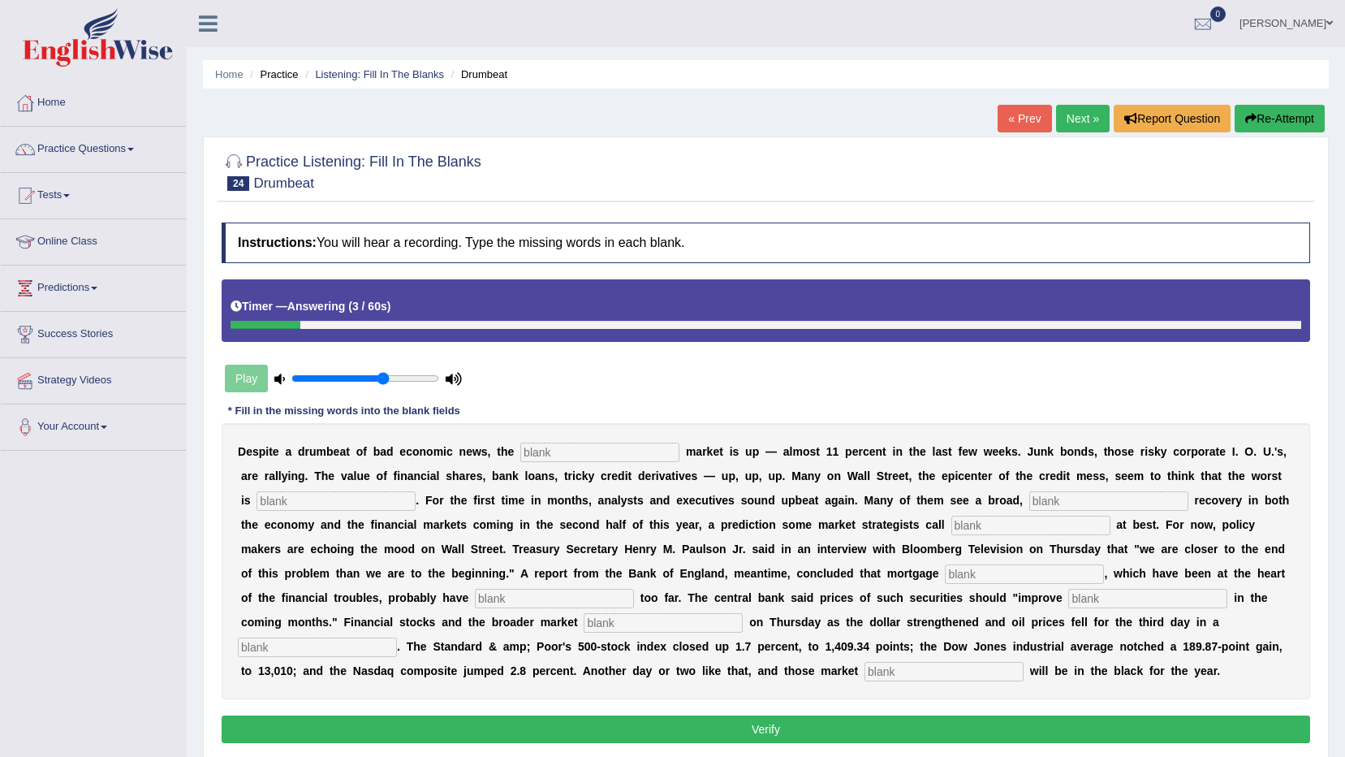
click at [520, 455] on input "text" at bounding box center [599, 451] width 159 height 19
type input "stocks"
click at [284, 488] on div "D e s p i t e a d r u m b e a t o f b a d e c o n o m i c n e w s , t h e stock…" at bounding box center [766, 561] width 1089 height 276
click at [290, 498] on input "text" at bounding box center [336, 500] width 159 height 19
type input "over"
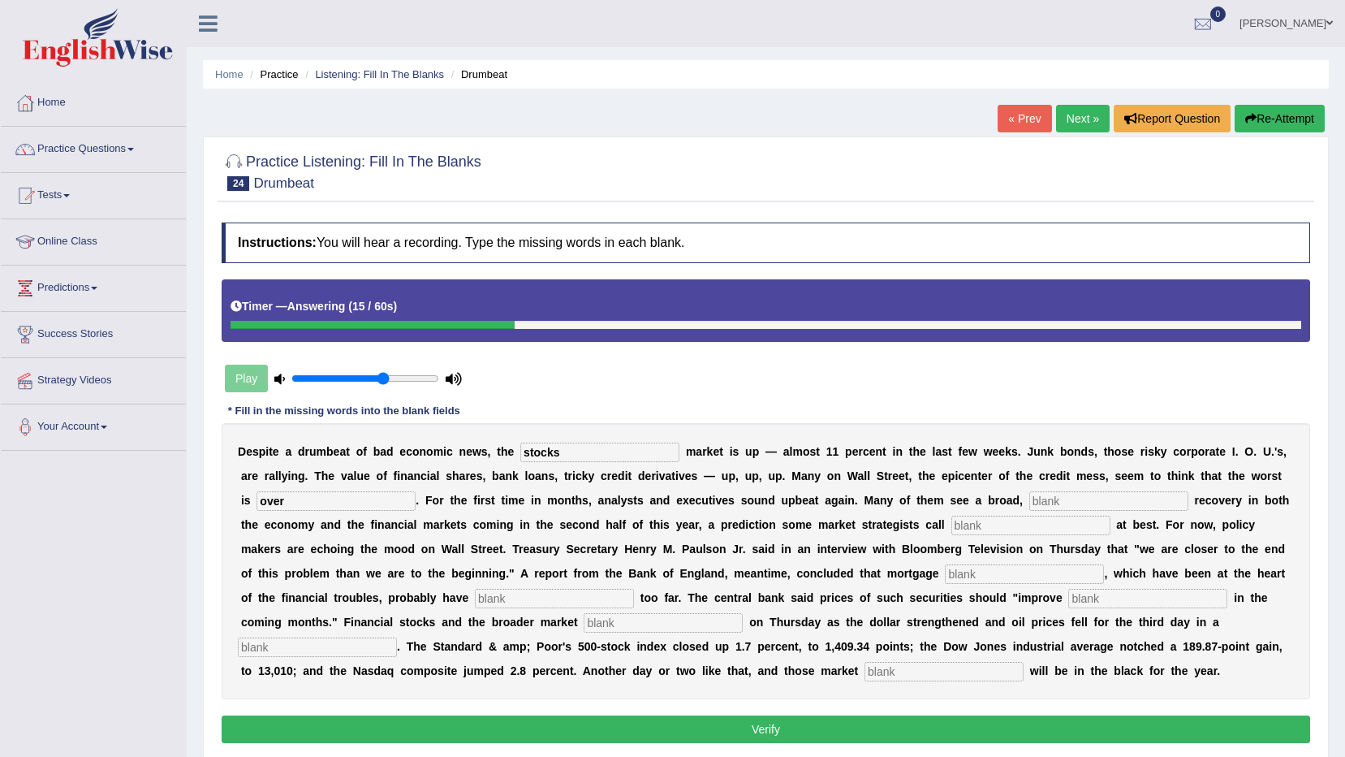
click at [1029, 496] on input "text" at bounding box center [1108, 500] width 159 height 19
type input "sustain"
click at [832, 513] on div "D e s p i t e a d r u m b e a t o f b a d e c o n o m i c n e w s , t h e stock…" at bounding box center [766, 561] width 1089 height 276
click at [951, 519] on input "text" at bounding box center [1030, 525] width 159 height 19
type input "hopeful"
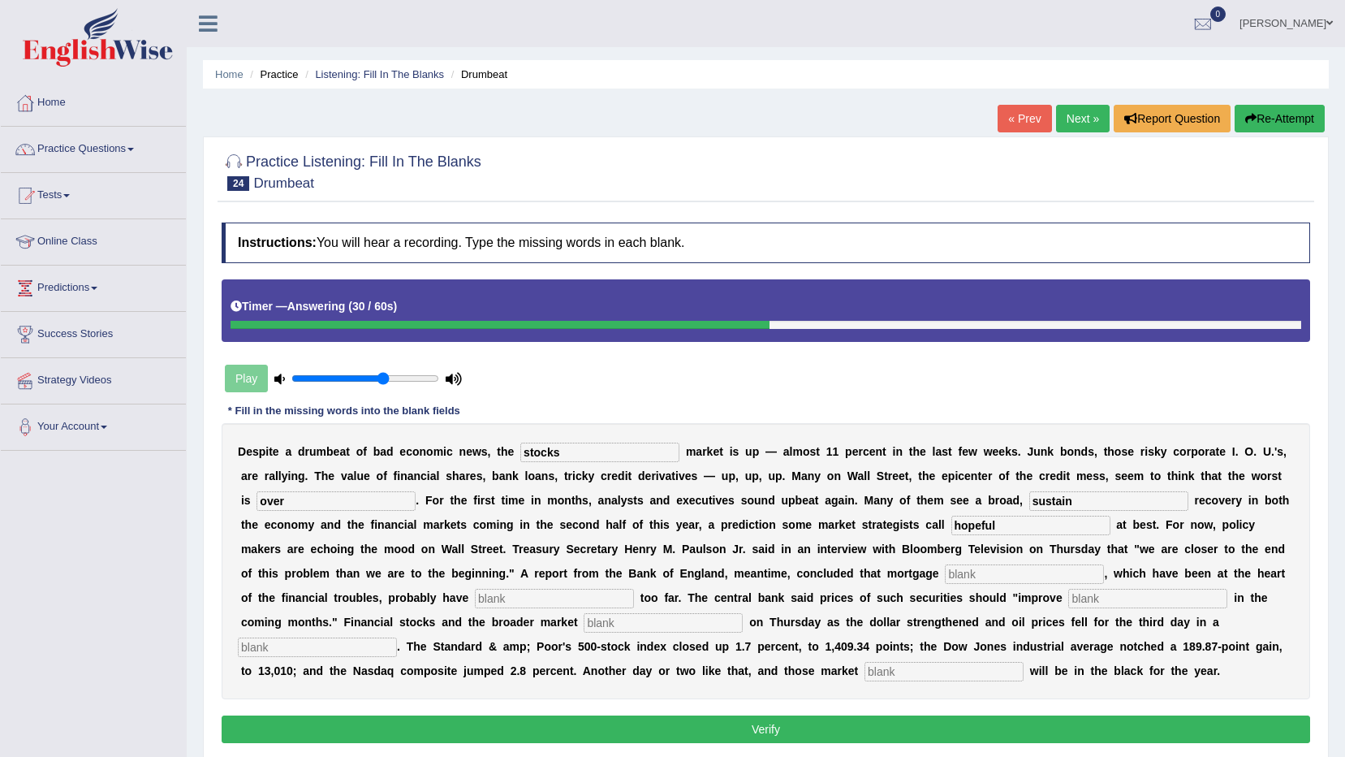
click at [945, 575] on input "text" at bounding box center [1024, 573] width 159 height 19
type input "securities"
click at [475, 604] on input "text" at bounding box center [554, 598] width 159 height 19
type input "fallen"
click at [1068, 602] on input "text" at bounding box center [1147, 598] width 159 height 19
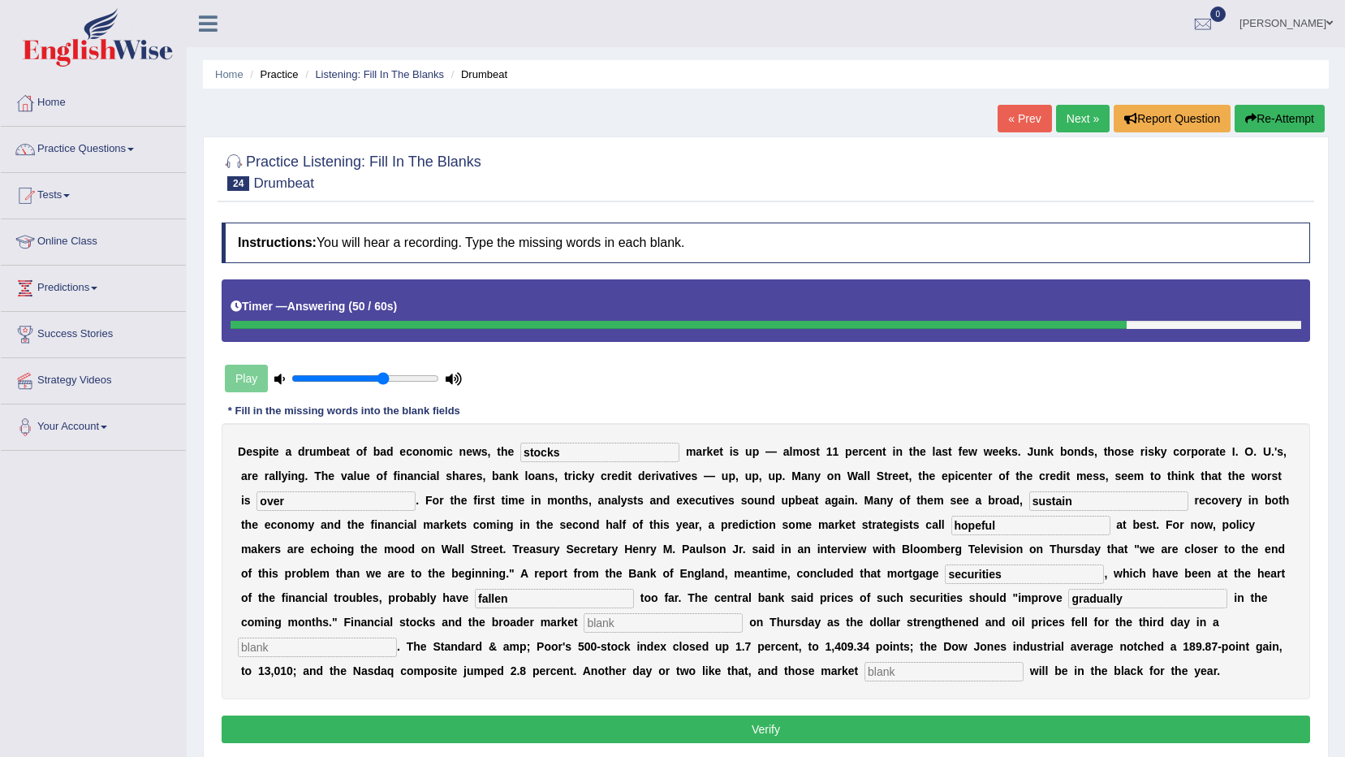
type input "gradually"
click at [584, 623] on input "text" at bounding box center [663, 622] width 159 height 19
type input "search"
click at [397, 637] on input "text" at bounding box center [317, 646] width 159 height 19
type input "raw"
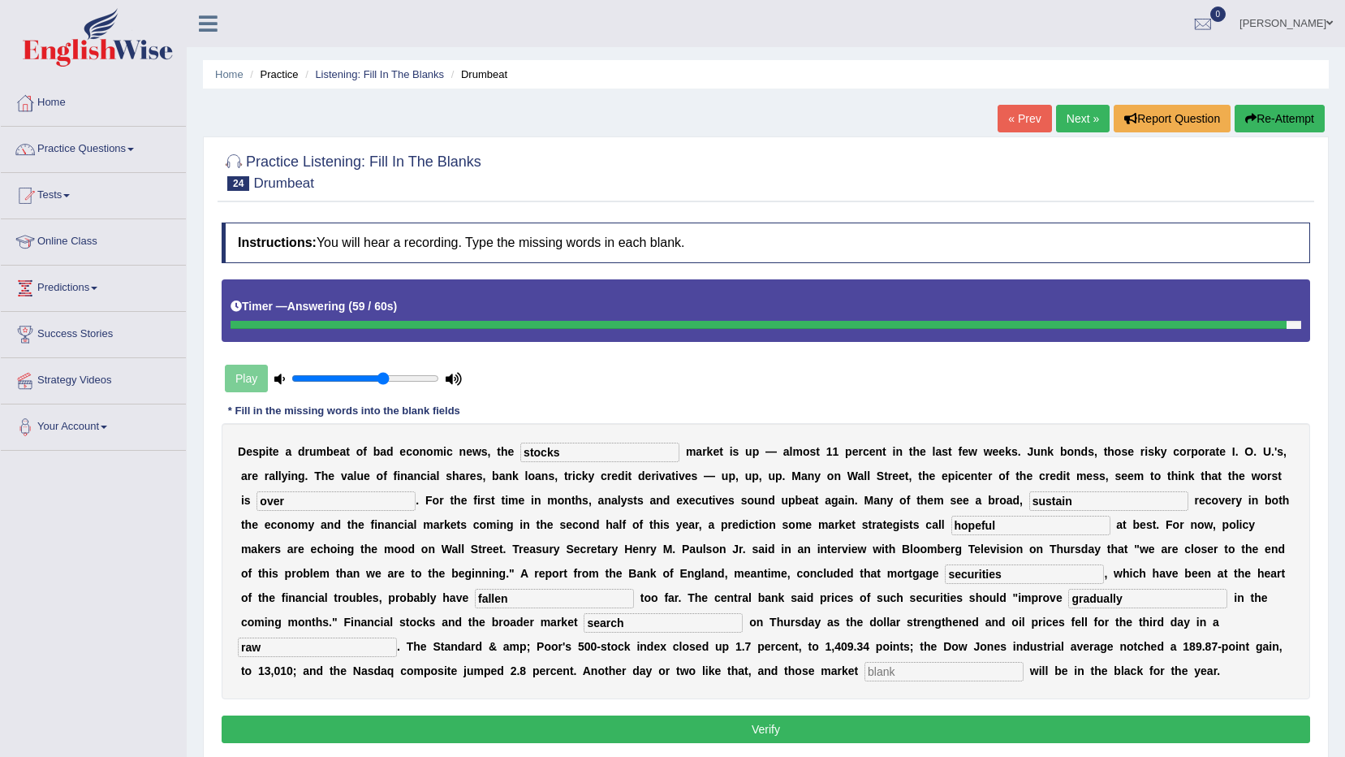
click at [865, 672] on input "text" at bounding box center [944, 671] width 159 height 19
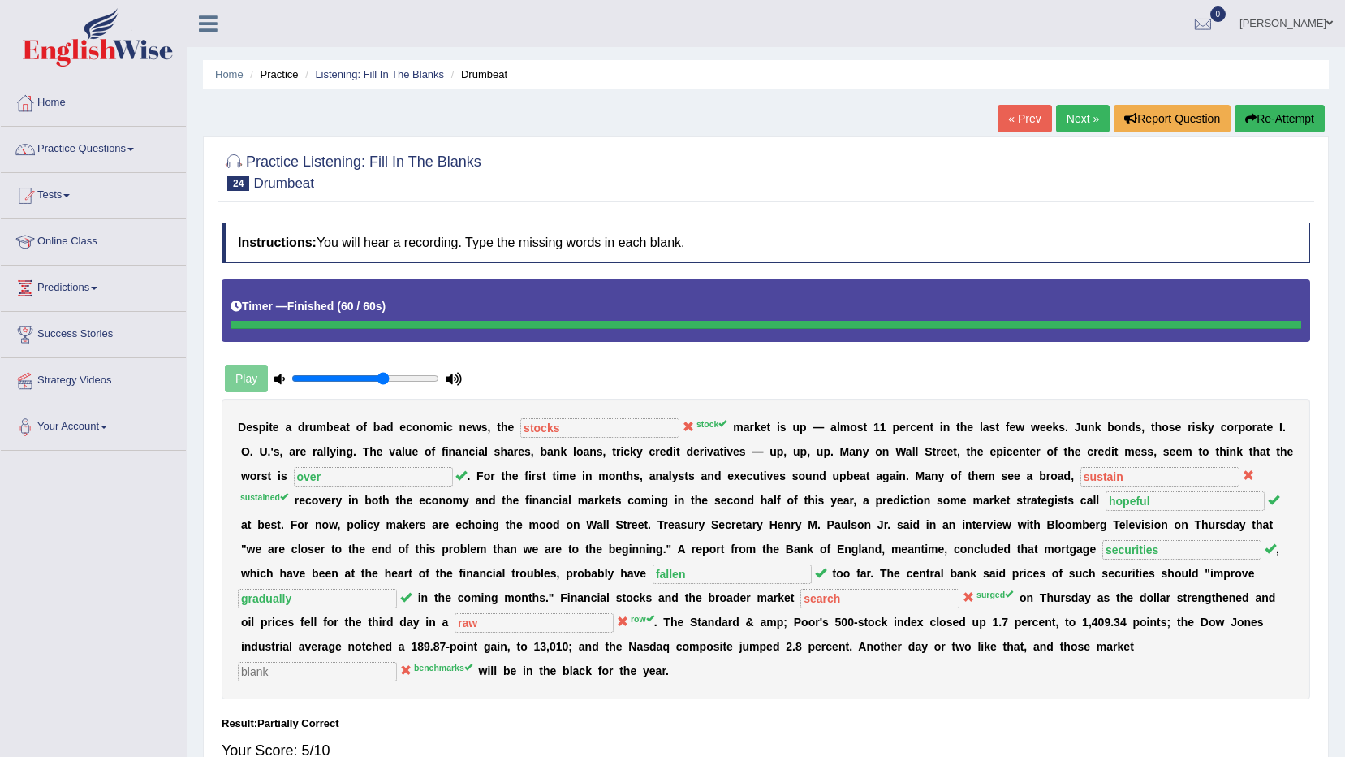
click at [1076, 119] on link "Next »" at bounding box center [1083, 119] width 54 height 28
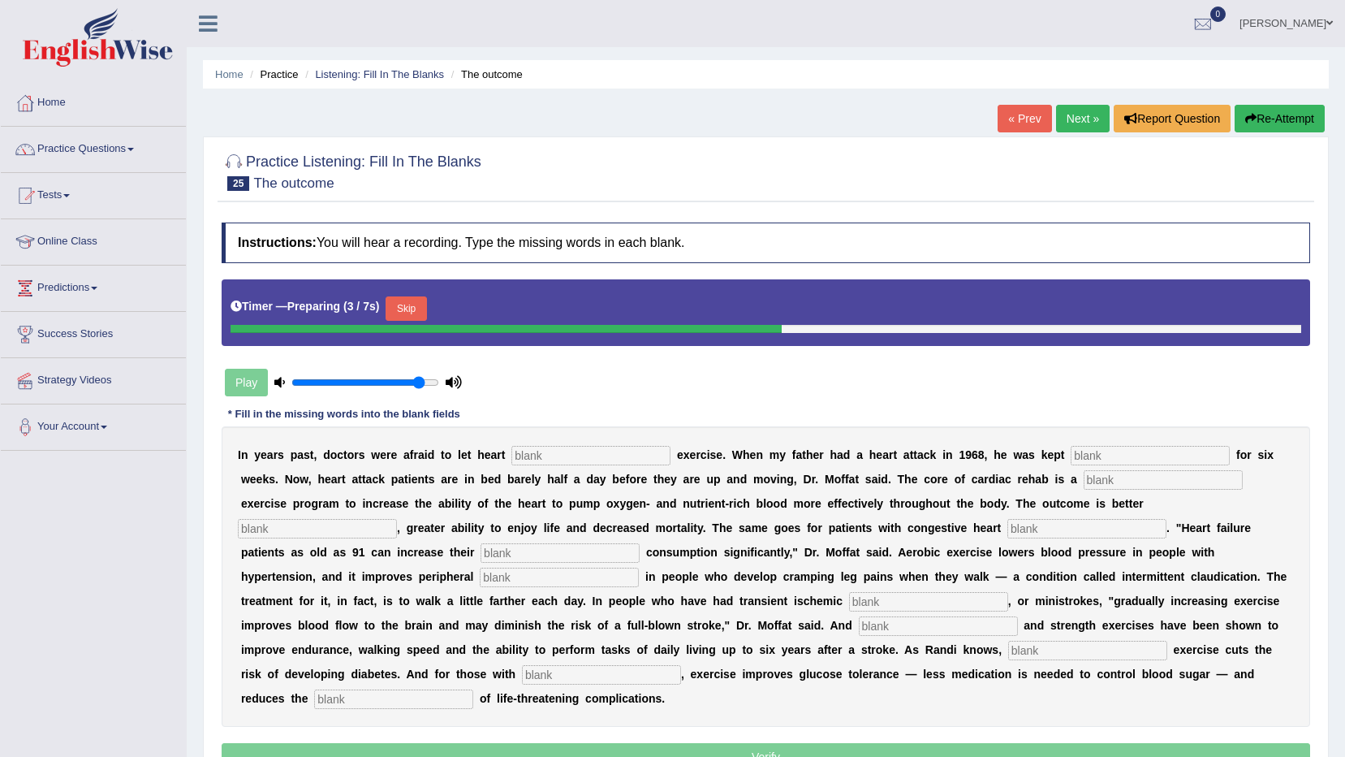
type input "0.9"
click at [421, 377] on input "range" at bounding box center [365, 382] width 148 height 13
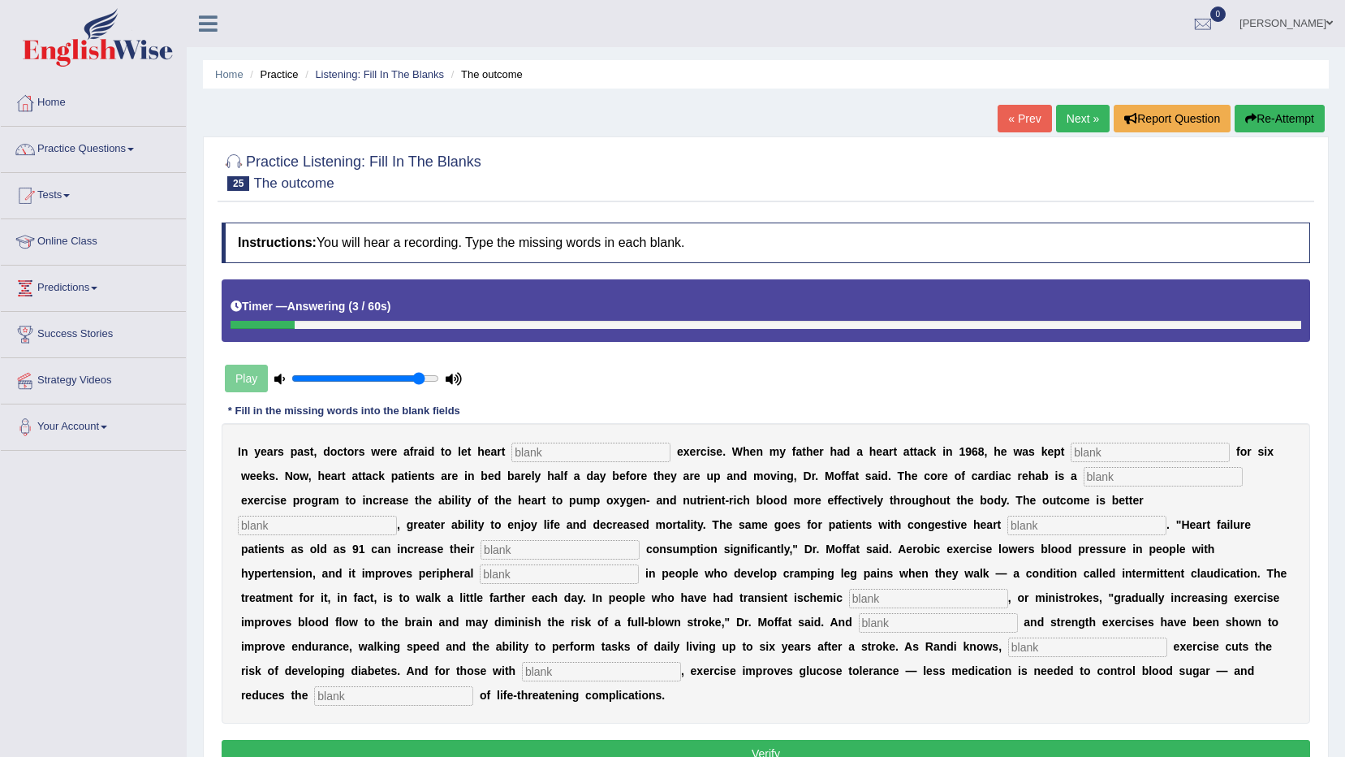
click at [559, 437] on div "I n y e a r s p a s t , d o c t o r s w e r e a f r a i d t o l e t h e a r t e…" at bounding box center [766, 573] width 1089 height 300
click at [559, 440] on div "I n y e a r s p a s t , d o c t o r s w e r e a f r a i d t o l e t h e a r t e…" at bounding box center [766, 573] width 1089 height 300
click at [559, 447] on input "text" at bounding box center [590, 451] width 159 height 19
type input "patient"
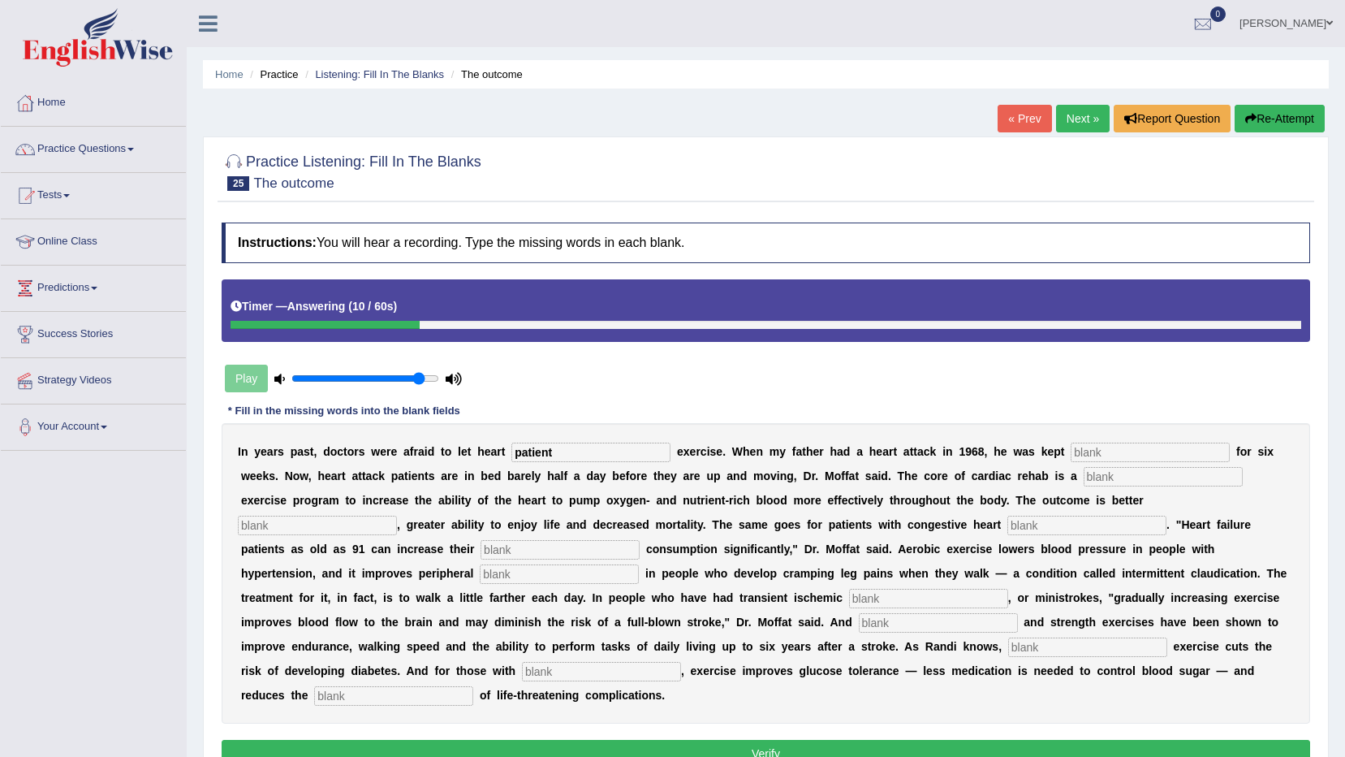
click at [1071, 455] on input "text" at bounding box center [1150, 451] width 159 height 19
type input "sedentary"
click at [1084, 478] on input "text" at bounding box center [1163, 476] width 159 height 19
type input "prograsive"
click at [397, 516] on input "text" at bounding box center [317, 525] width 159 height 19
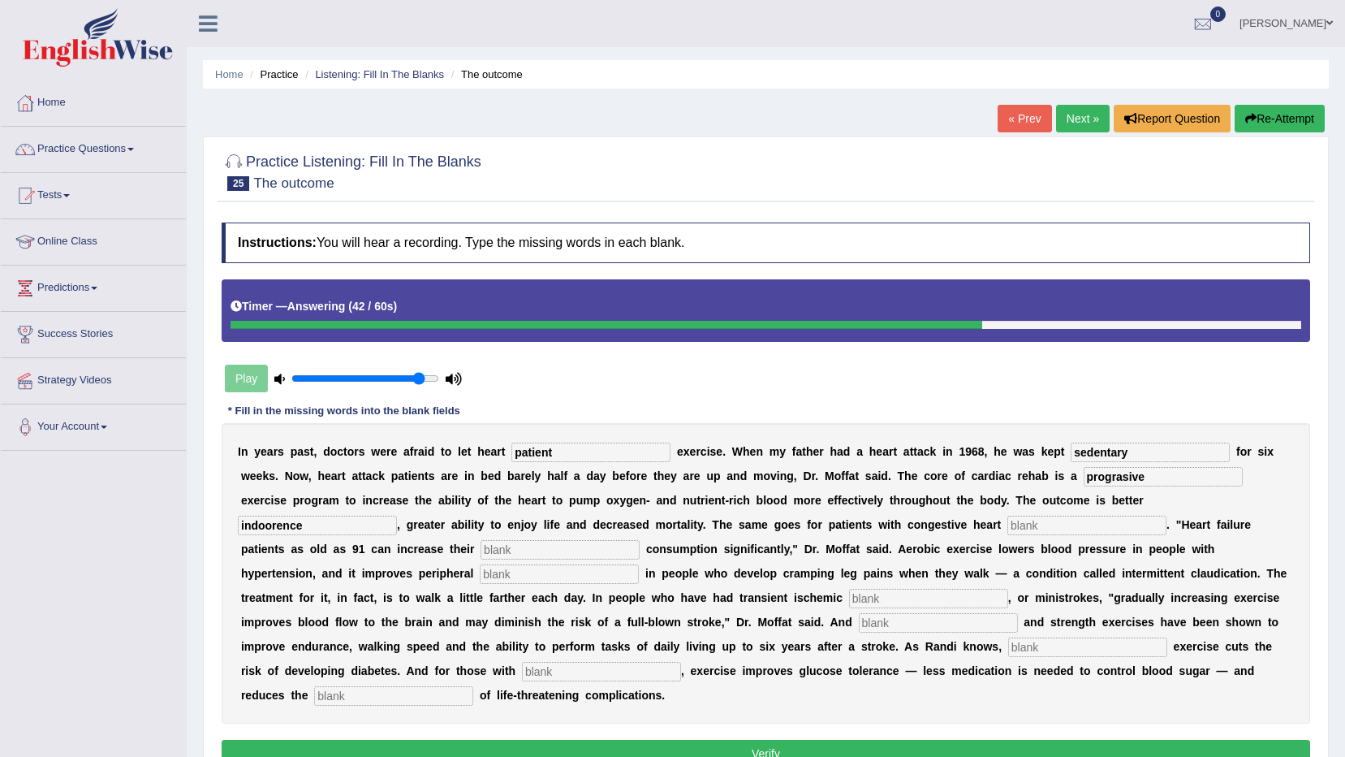
type input "indoorence"
click at [1007, 527] on input "text" at bounding box center [1086, 525] width 159 height 19
type input "failures"
click at [640, 540] on input "text" at bounding box center [560, 549] width 159 height 19
click at [639, 564] on input "text" at bounding box center [559, 573] width 159 height 19
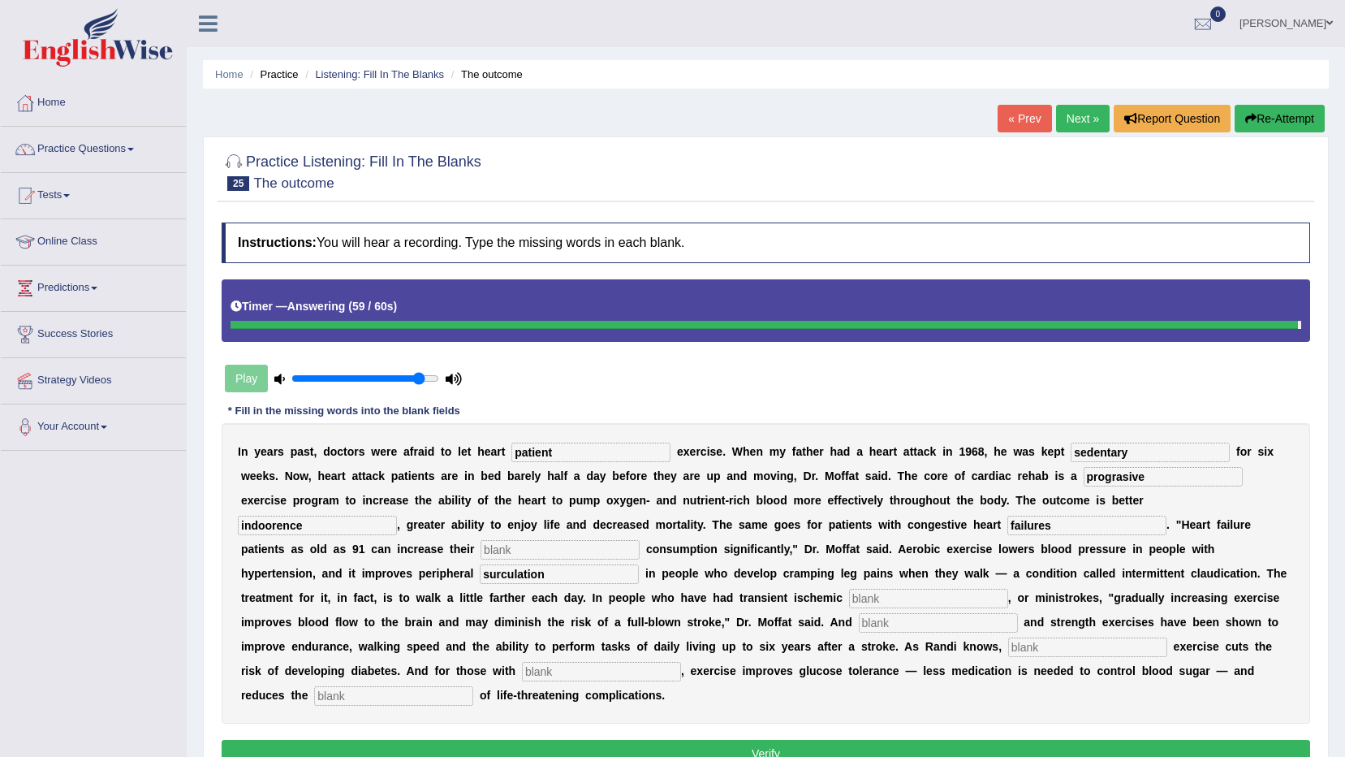
type input "surculation"
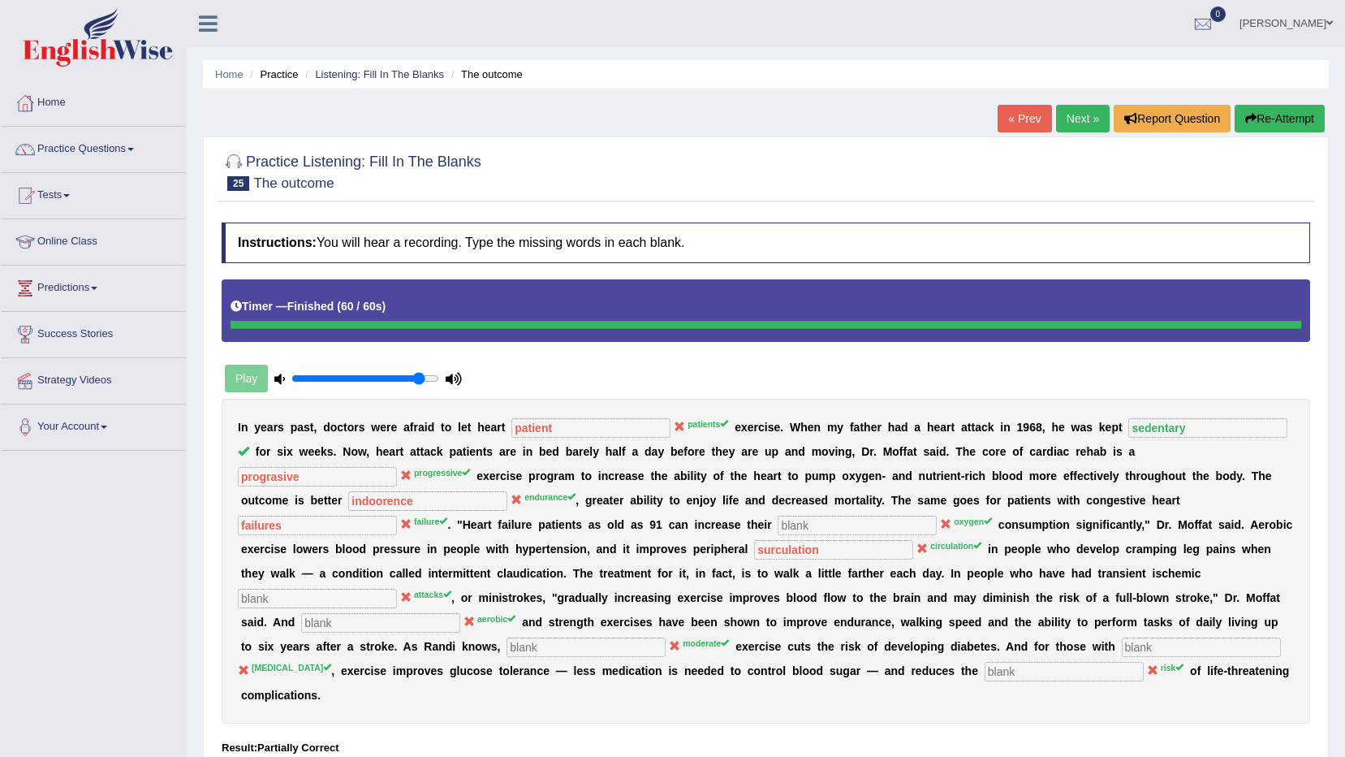
click at [1076, 122] on link "Next »" at bounding box center [1083, 119] width 54 height 28
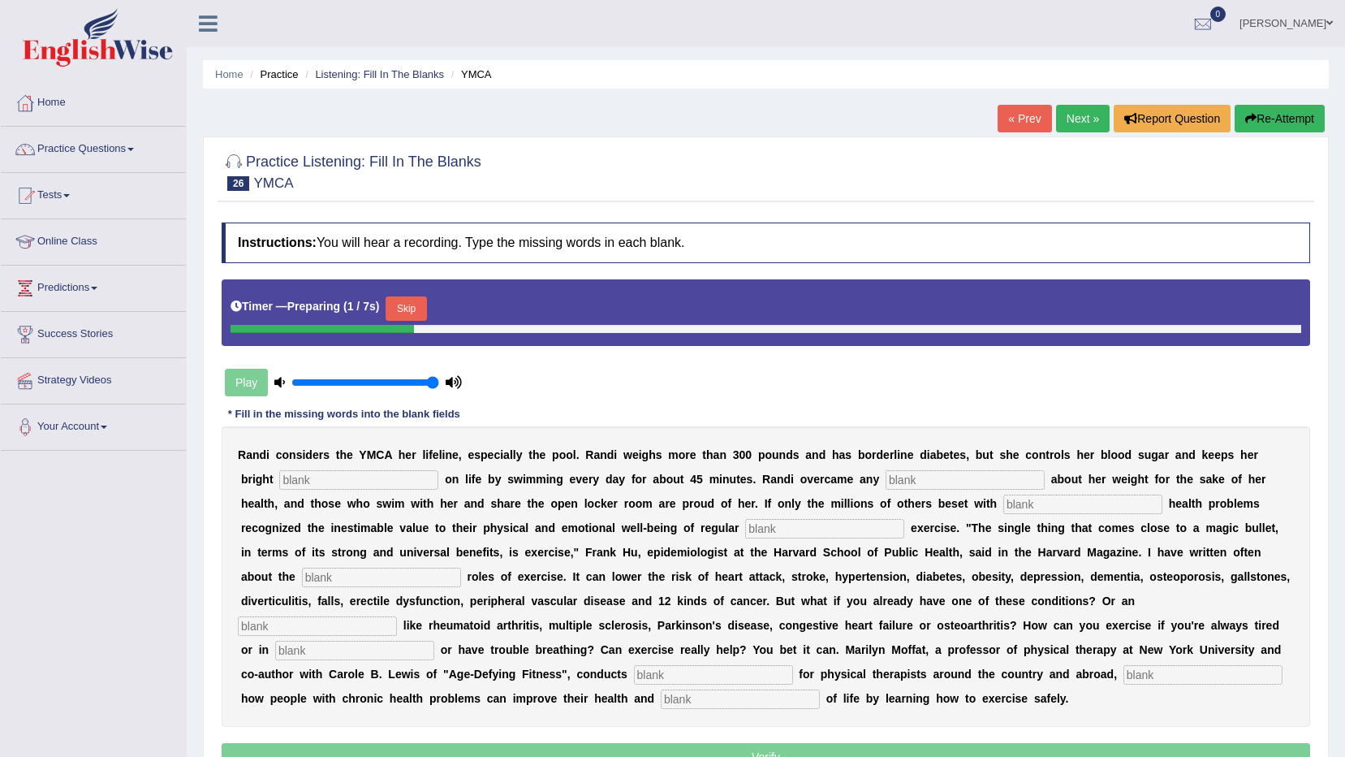
drag, startPoint x: 0, startPoint y: 0, endPoint x: 434, endPoint y: 383, distance: 579.2
type input "1"
click at [434, 383] on input "range" at bounding box center [365, 382] width 148 height 13
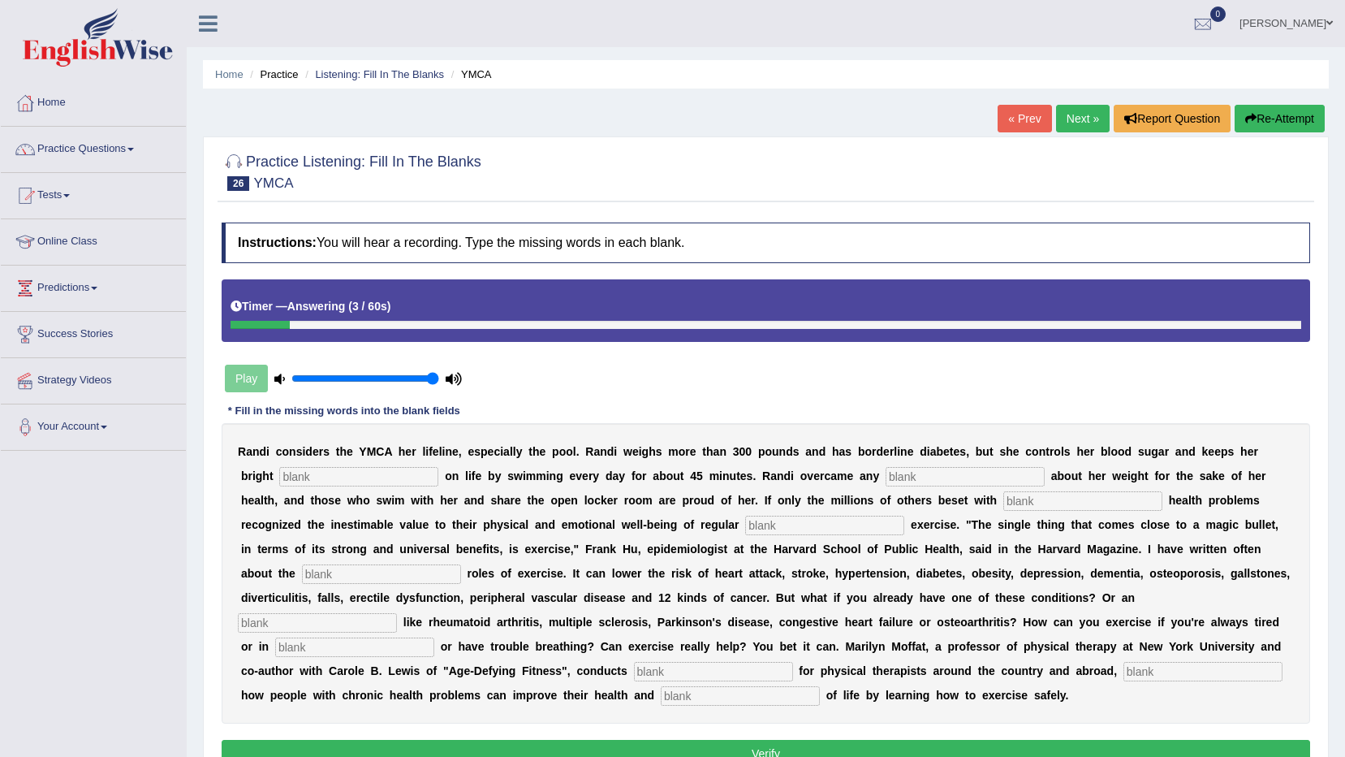
click at [279, 485] on input "text" at bounding box center [358, 476] width 159 height 19
click at [886, 480] on input "text" at bounding box center [965, 476] width 159 height 19
drag, startPoint x: 300, startPoint y: 482, endPoint x: 168, endPoint y: 491, distance: 132.6
click at [168, 491] on div "Toggle navigation Home Practice Questions Speaking Practice Read Aloud Repeat S…" at bounding box center [672, 422] width 1345 height 844
type input "outlook"
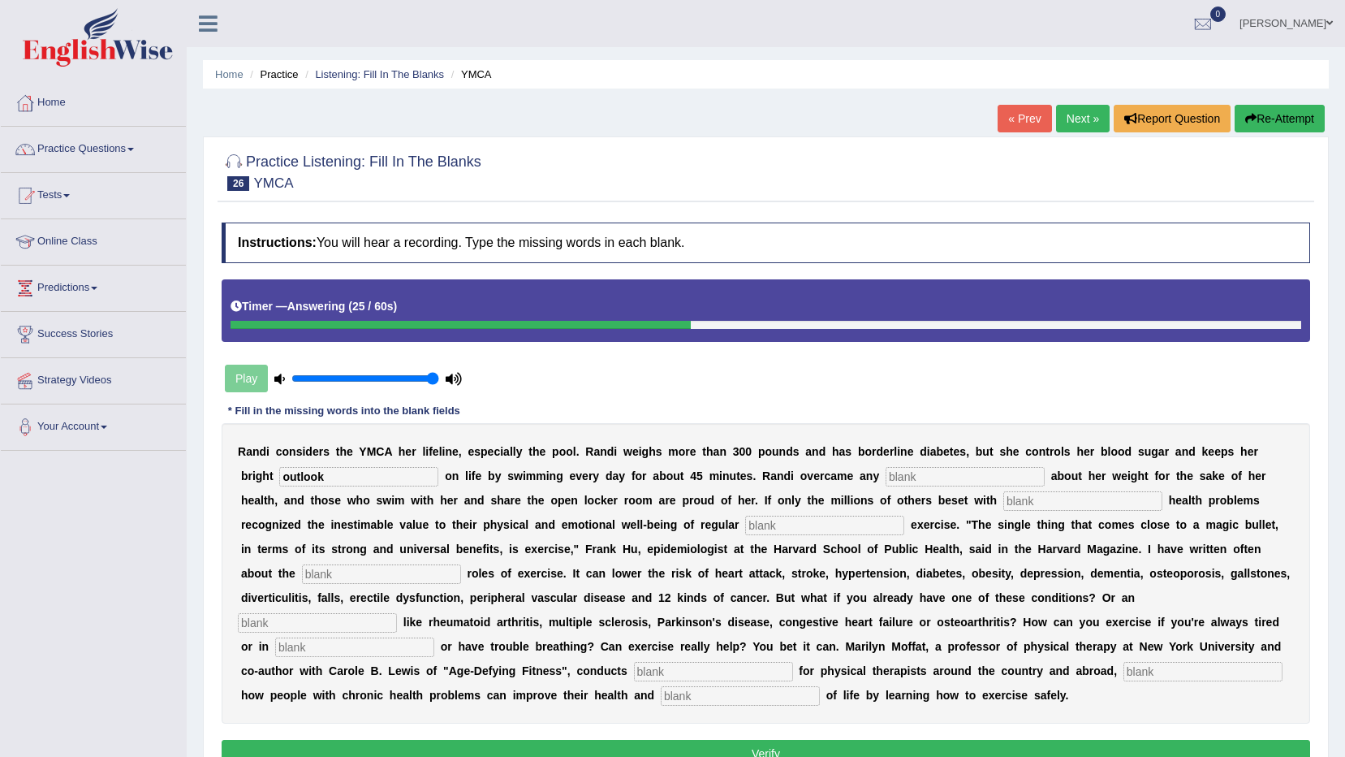
click at [745, 524] on input "text" at bounding box center [824, 525] width 159 height 19
click at [1003, 503] on input "text" at bounding box center [1082, 500] width 159 height 19
type input "coromic"
click at [745, 530] on input "text" at bounding box center [824, 525] width 159 height 19
type input "fesical"
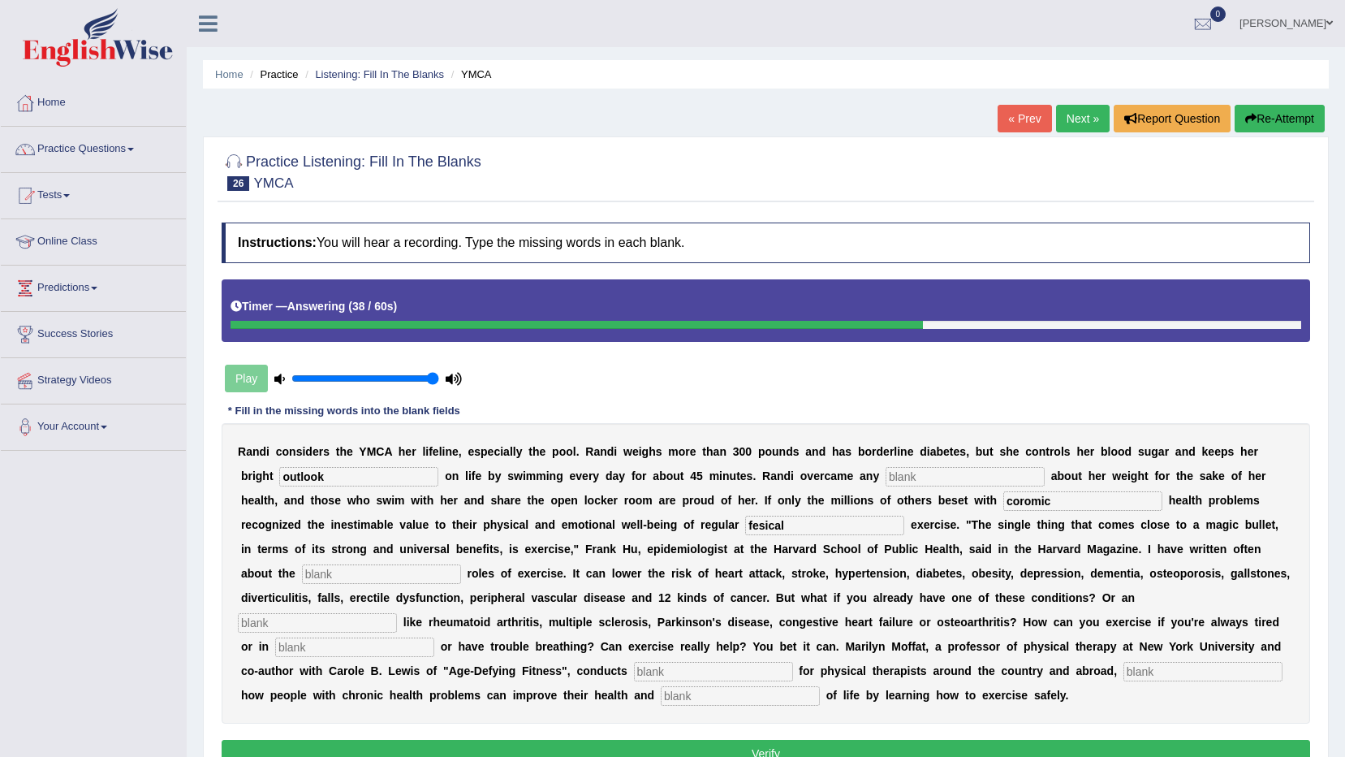
click at [461, 564] on input "text" at bounding box center [381, 573] width 159 height 19
type input "protective"
click at [397, 613] on input "text" at bounding box center [317, 622] width 159 height 19
type input "[PERSON_NAME]"
click at [434, 637] on input "text" at bounding box center [354, 646] width 159 height 19
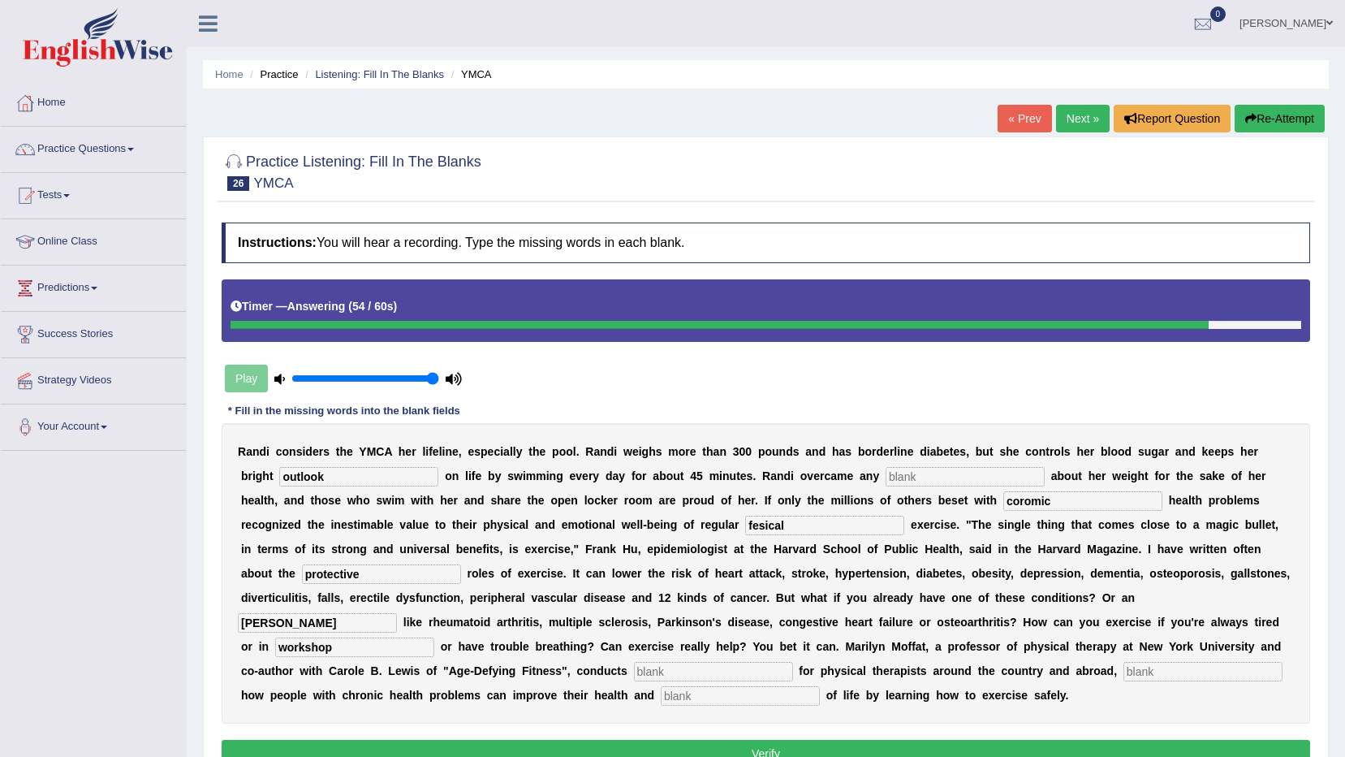
type input "workshop"
click at [977, 629] on div "R a n d i c o n s i d e r s t h e Y M C A h e r l i f e l i n e , e s p e c i a…" at bounding box center [766, 573] width 1089 height 300
click at [793, 662] on input "text" at bounding box center [713, 671] width 159 height 19
click at [1124, 662] on input "text" at bounding box center [1203, 671] width 159 height 19
type input "quali"
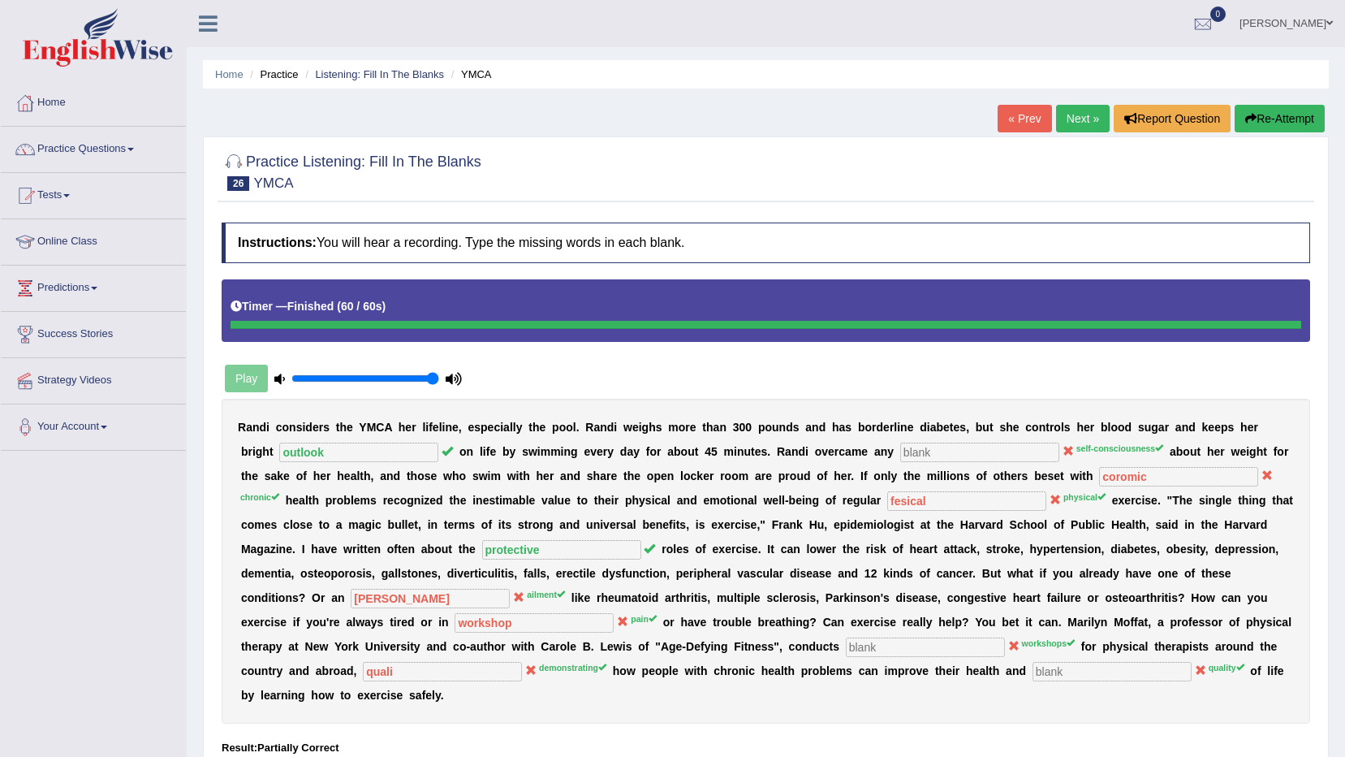
click at [1076, 119] on link "Next »" at bounding box center [1083, 119] width 54 height 28
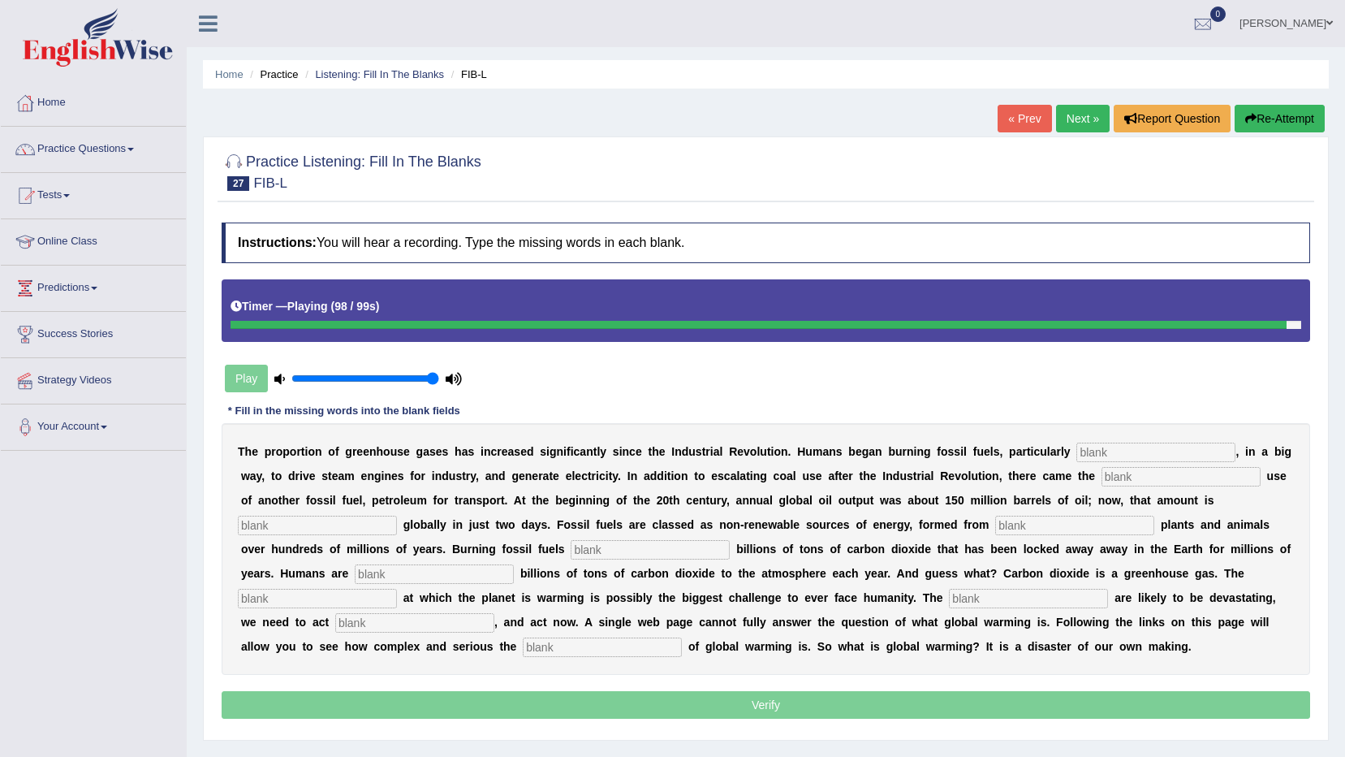
click at [682, 637] on input "text" at bounding box center [602, 646] width 159 height 19
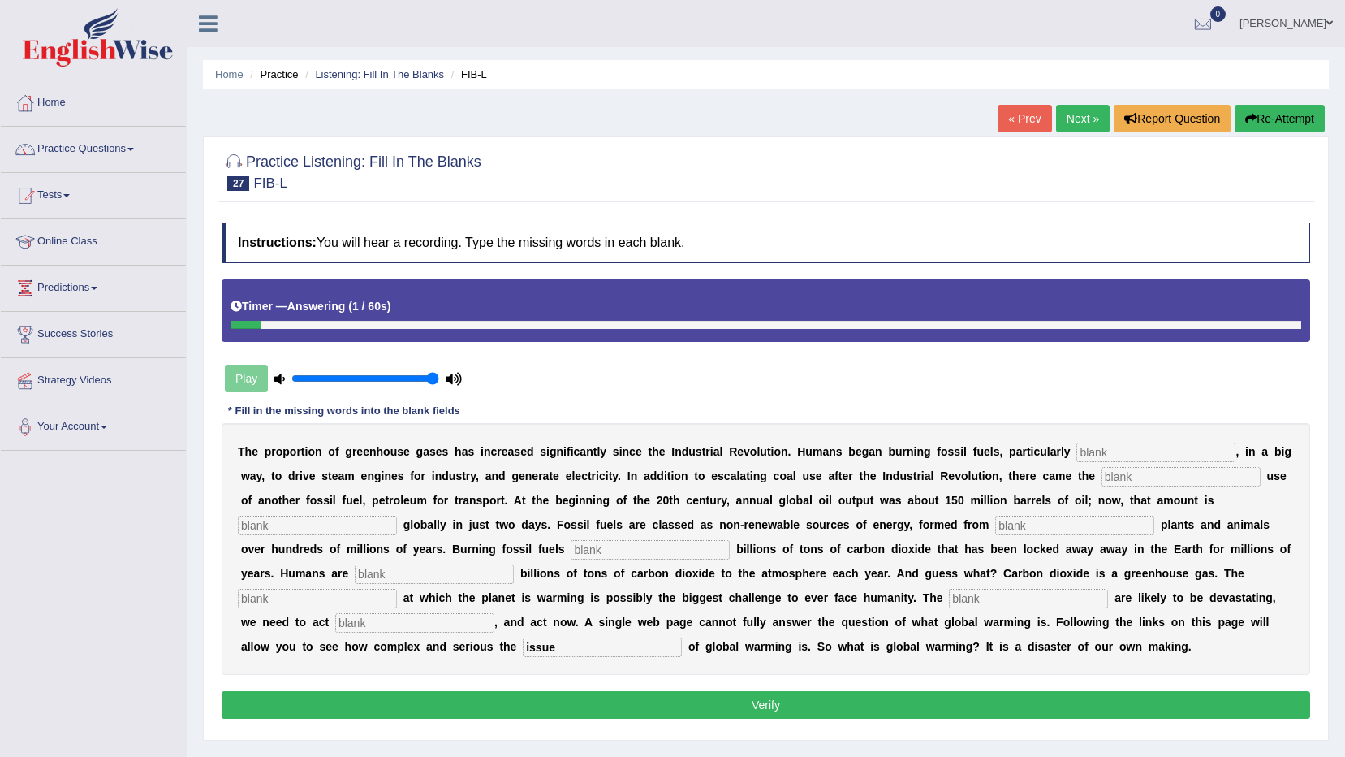
type input "issue"
click at [917, 585] on div "T h e p r o p o r t i o n o f g r e e n h o u s e g a s e s h a s i n c r e a s…" at bounding box center [766, 549] width 1089 height 252
click at [494, 613] on input "text" at bounding box center [414, 622] width 159 height 19
click at [397, 589] on input "text" at bounding box center [317, 598] width 159 height 19
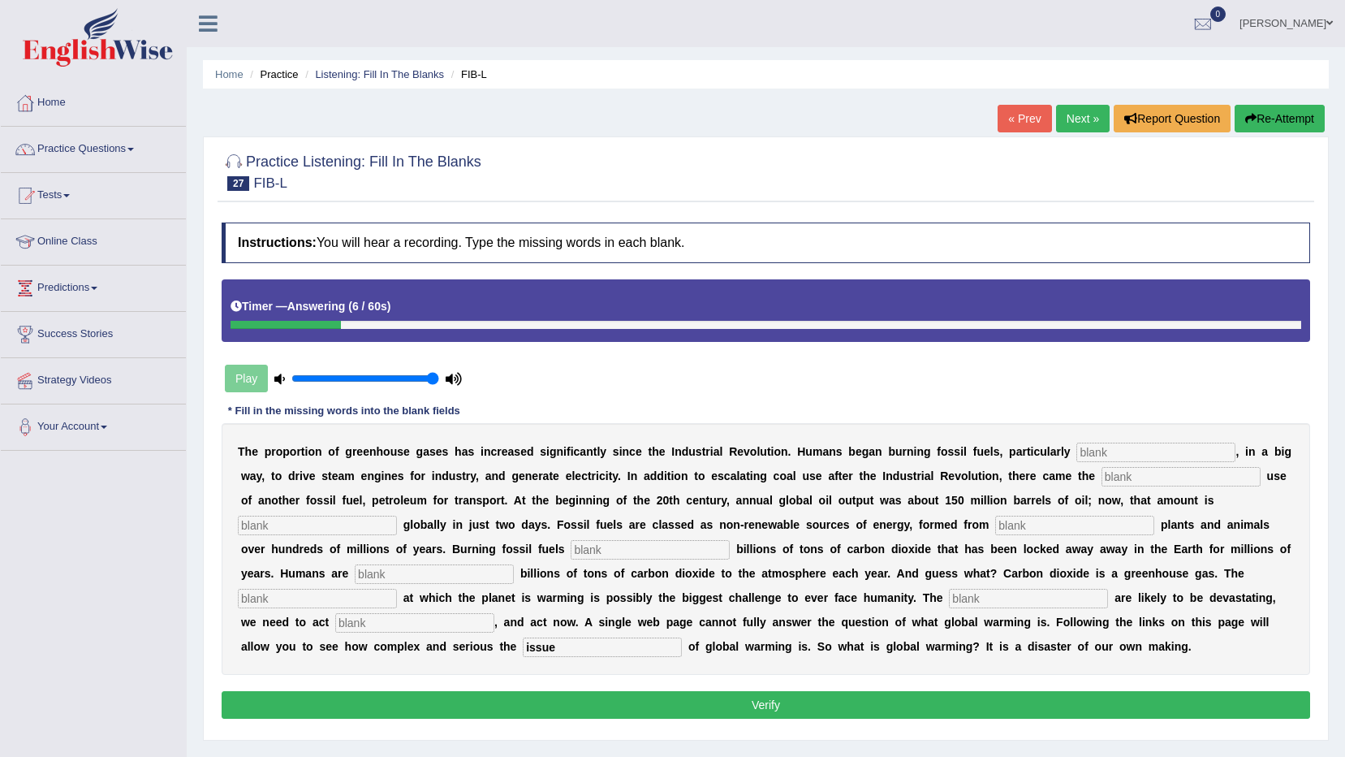
click at [949, 597] on input "text" at bounding box center [1028, 598] width 159 height 19
type input "impact"
click at [397, 589] on input "text" at bounding box center [317, 598] width 159 height 19
type input "red"
click at [995, 523] on input "text" at bounding box center [1074, 525] width 159 height 19
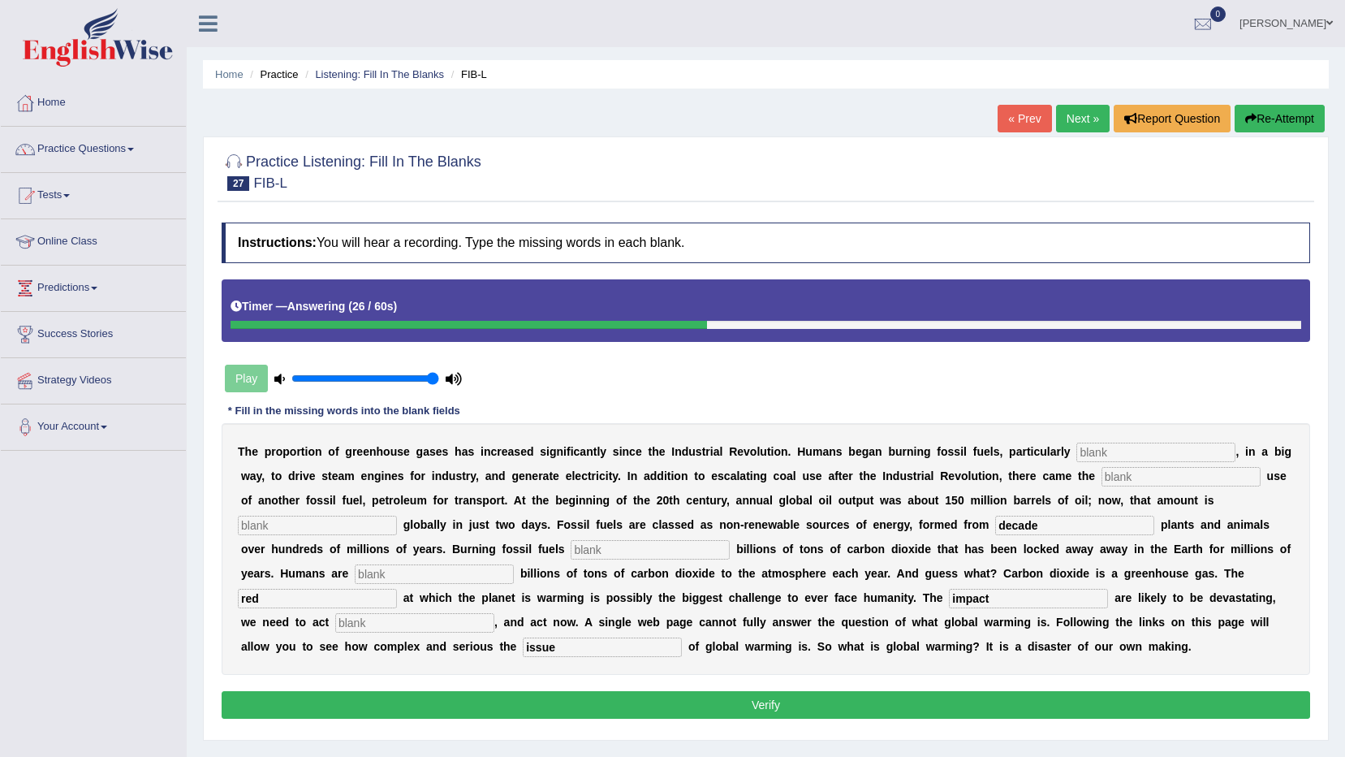
type input "decade"
click at [397, 516] on input "text" at bounding box center [317, 525] width 159 height 19
type input "extracted"
click at [1102, 470] on input "text" at bounding box center [1181, 476] width 159 height 19
type input "e"
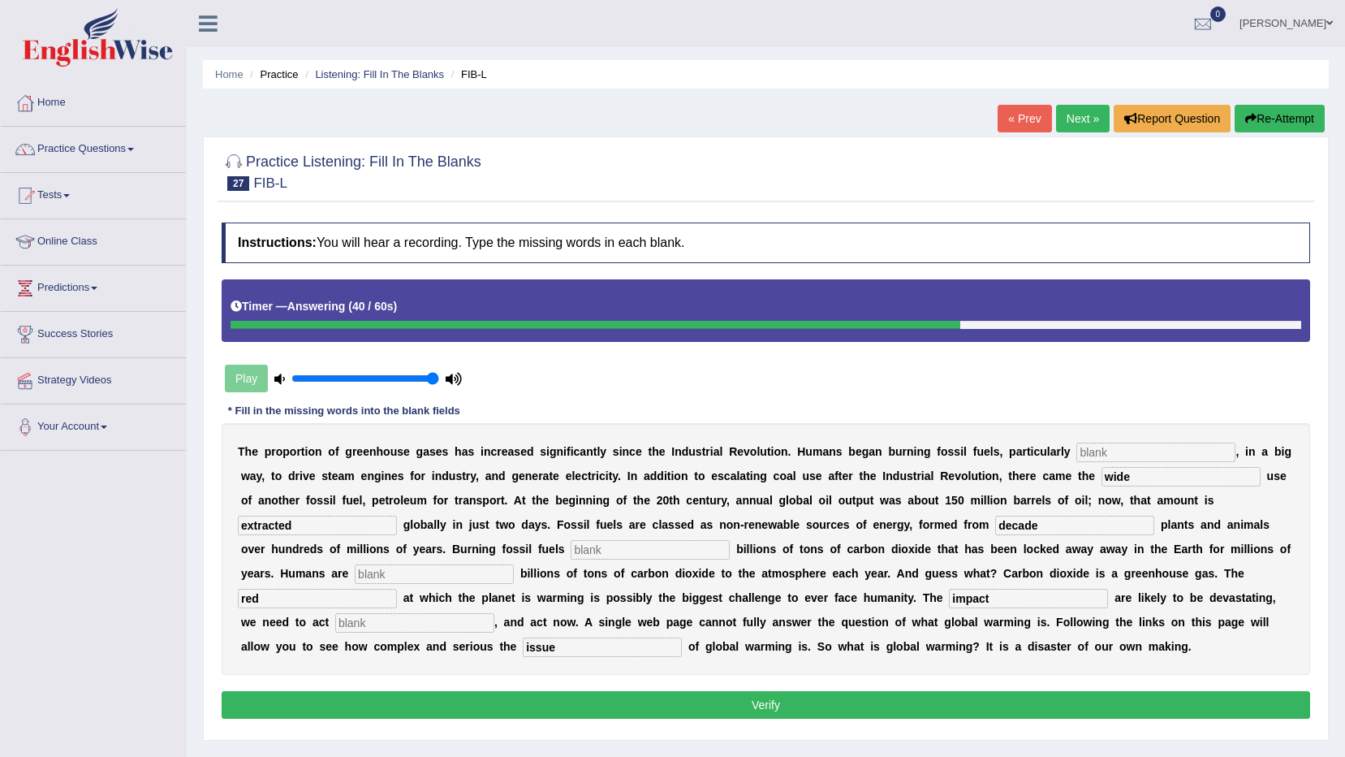
type input "wide"
click at [1076, 453] on input "text" at bounding box center [1155, 451] width 159 height 19
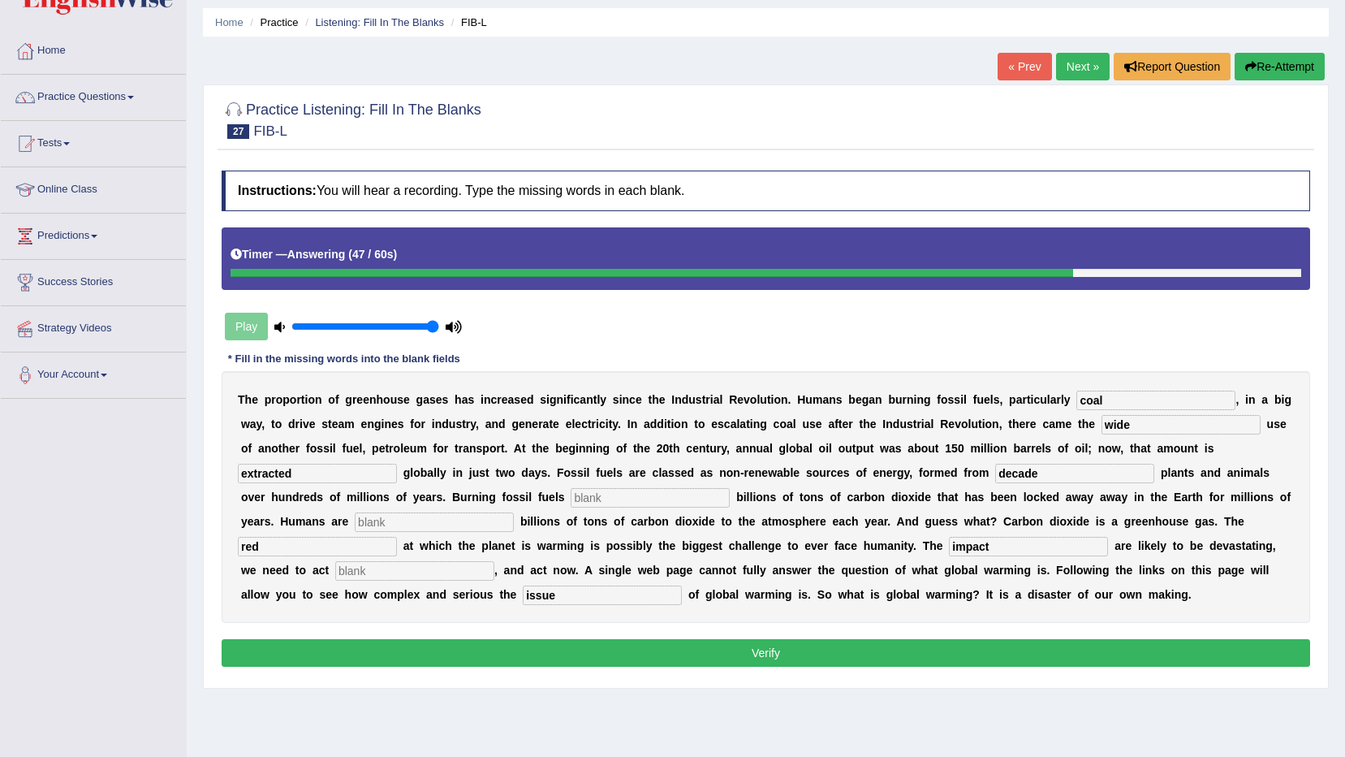
scroll to position [81, 0]
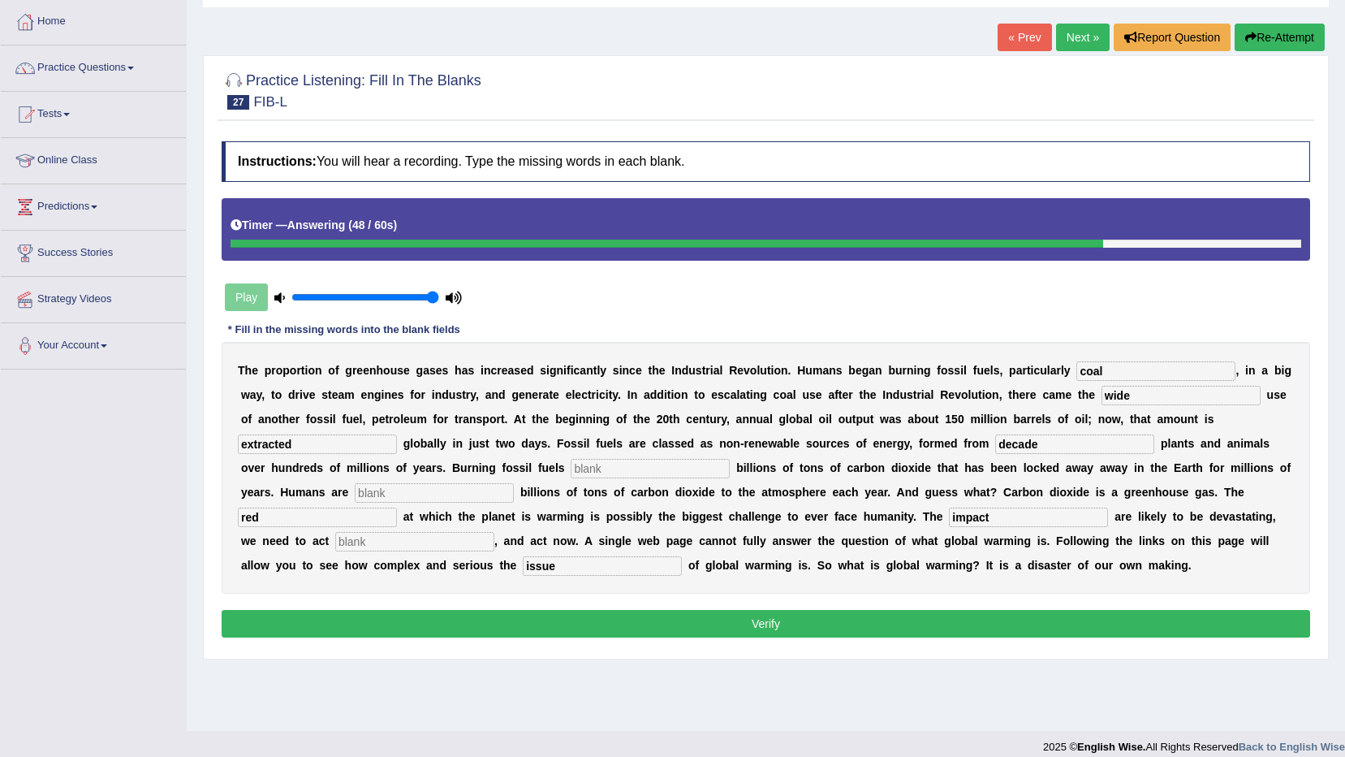
type input "coal"
click at [571, 475] on input "text" at bounding box center [650, 468] width 159 height 19
type input "ton"
click at [494, 532] on input "text" at bounding box center [414, 541] width 159 height 19
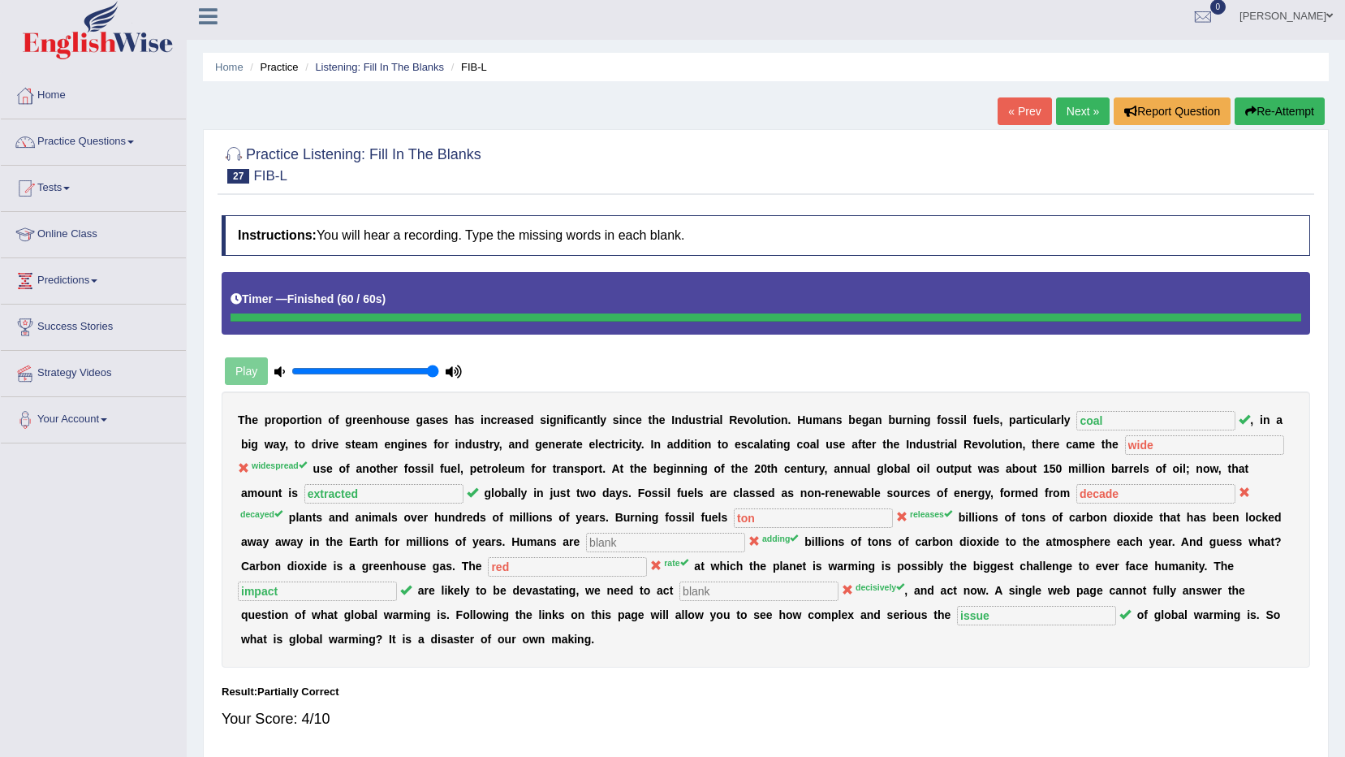
scroll to position [0, 0]
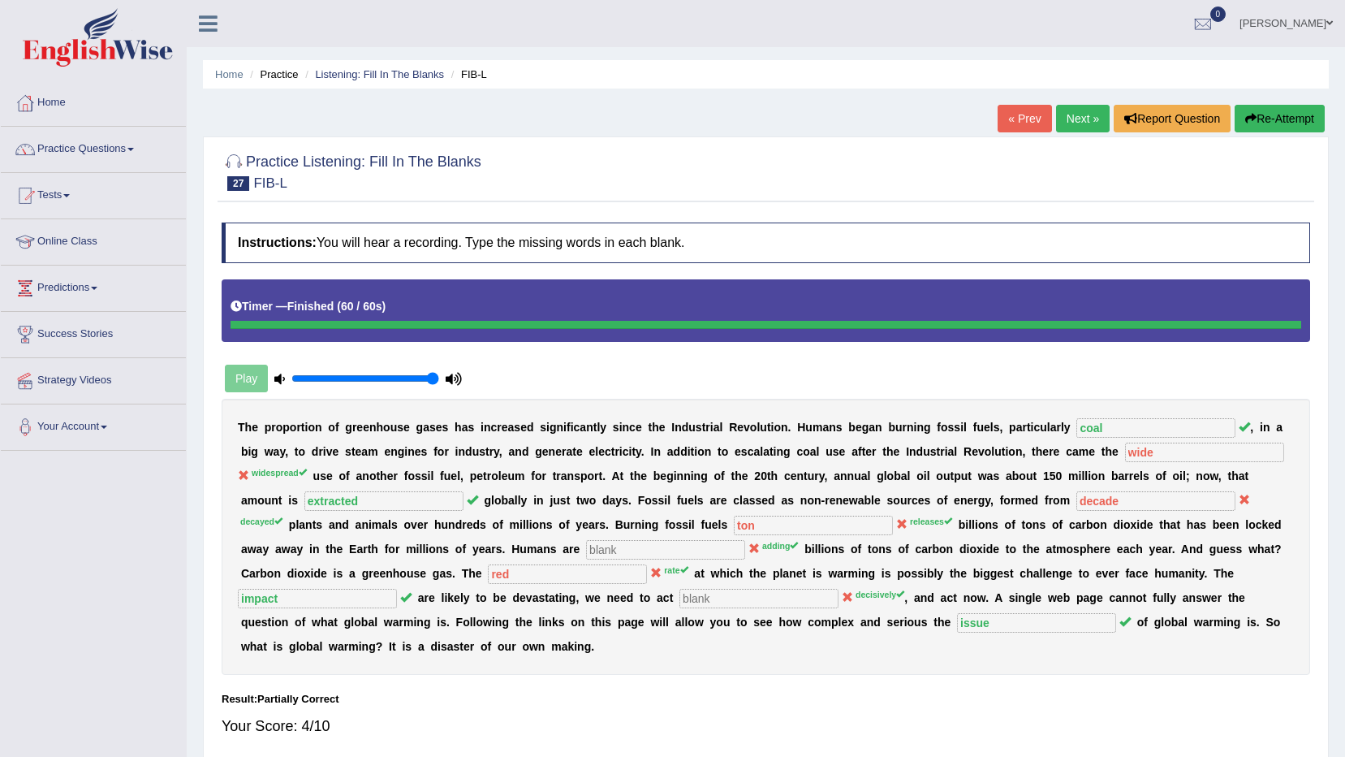
click at [1288, 16] on link "[PERSON_NAME]" at bounding box center [1286, 21] width 118 height 42
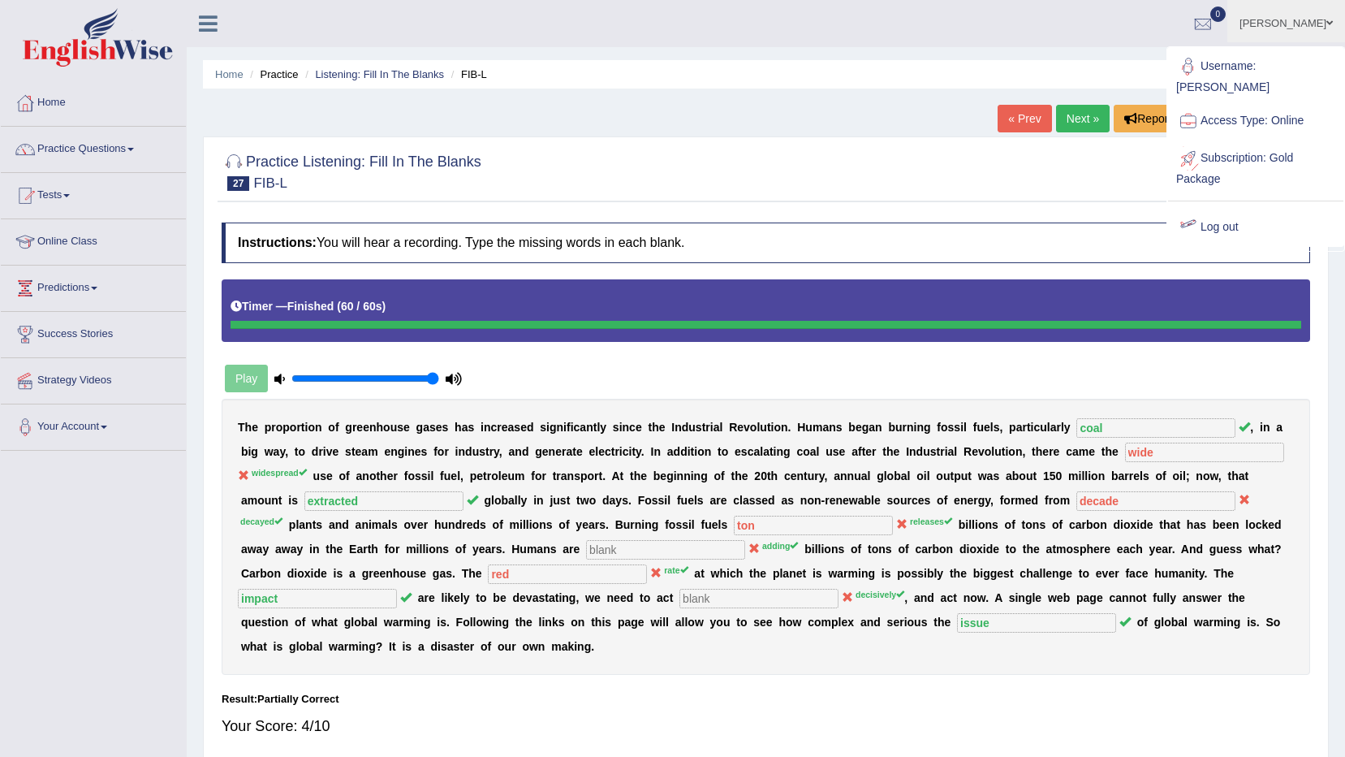
click at [1234, 209] on link "Log out" at bounding box center [1255, 227] width 175 height 37
